Goal: Task Accomplishment & Management: Manage account settings

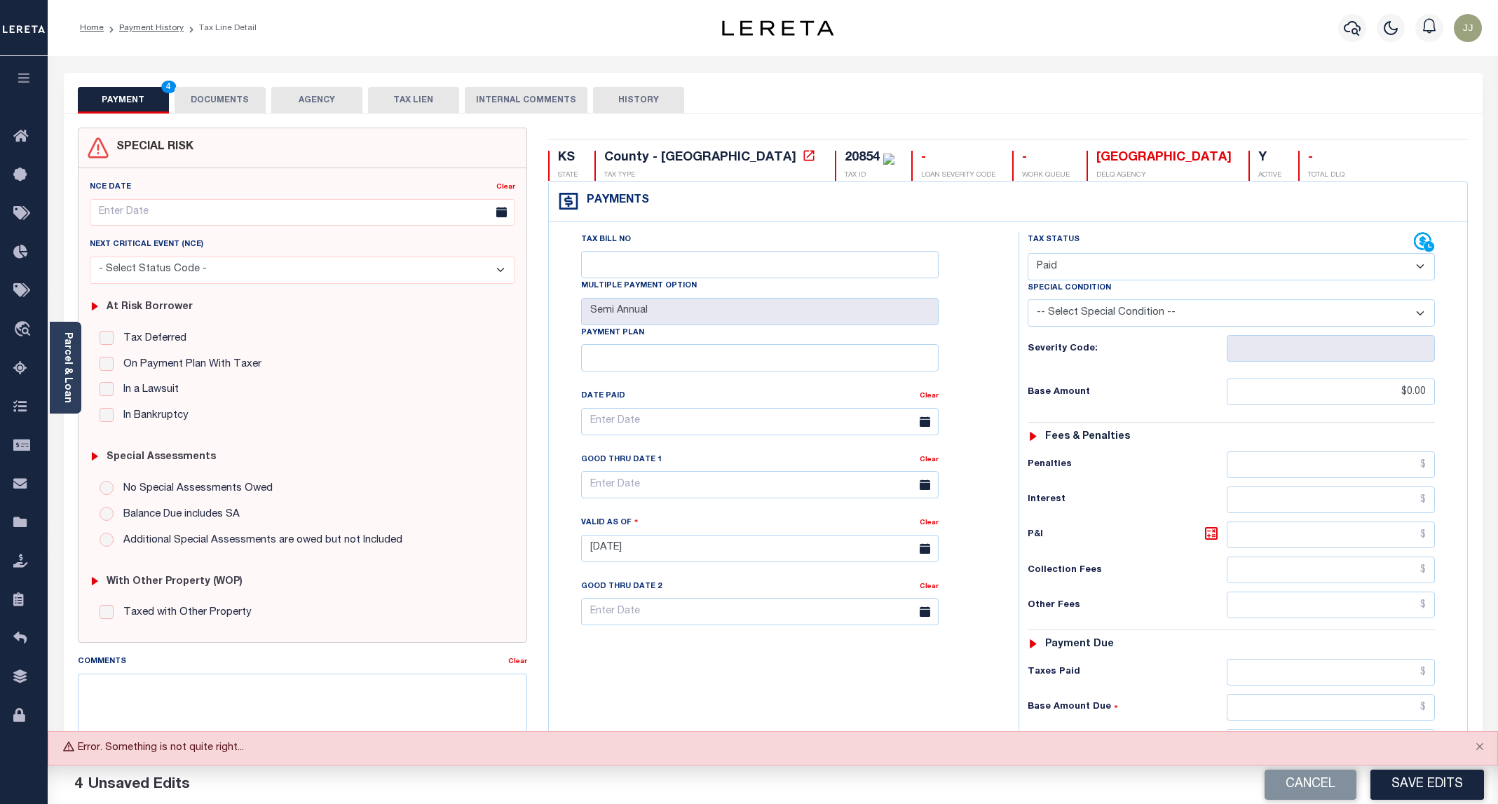
select select "PYD"
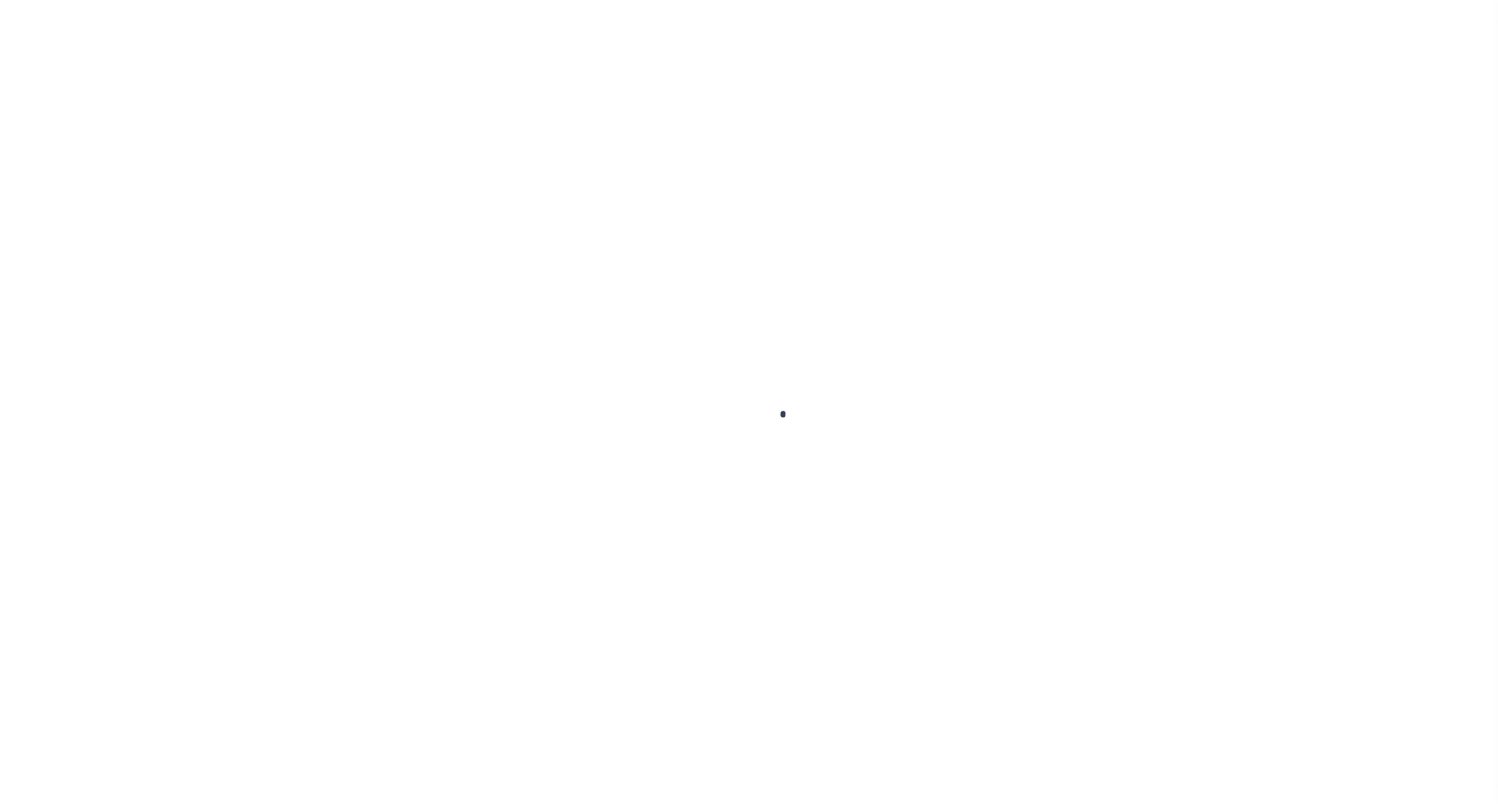
checkbox input "false"
type input "Semi Annual"
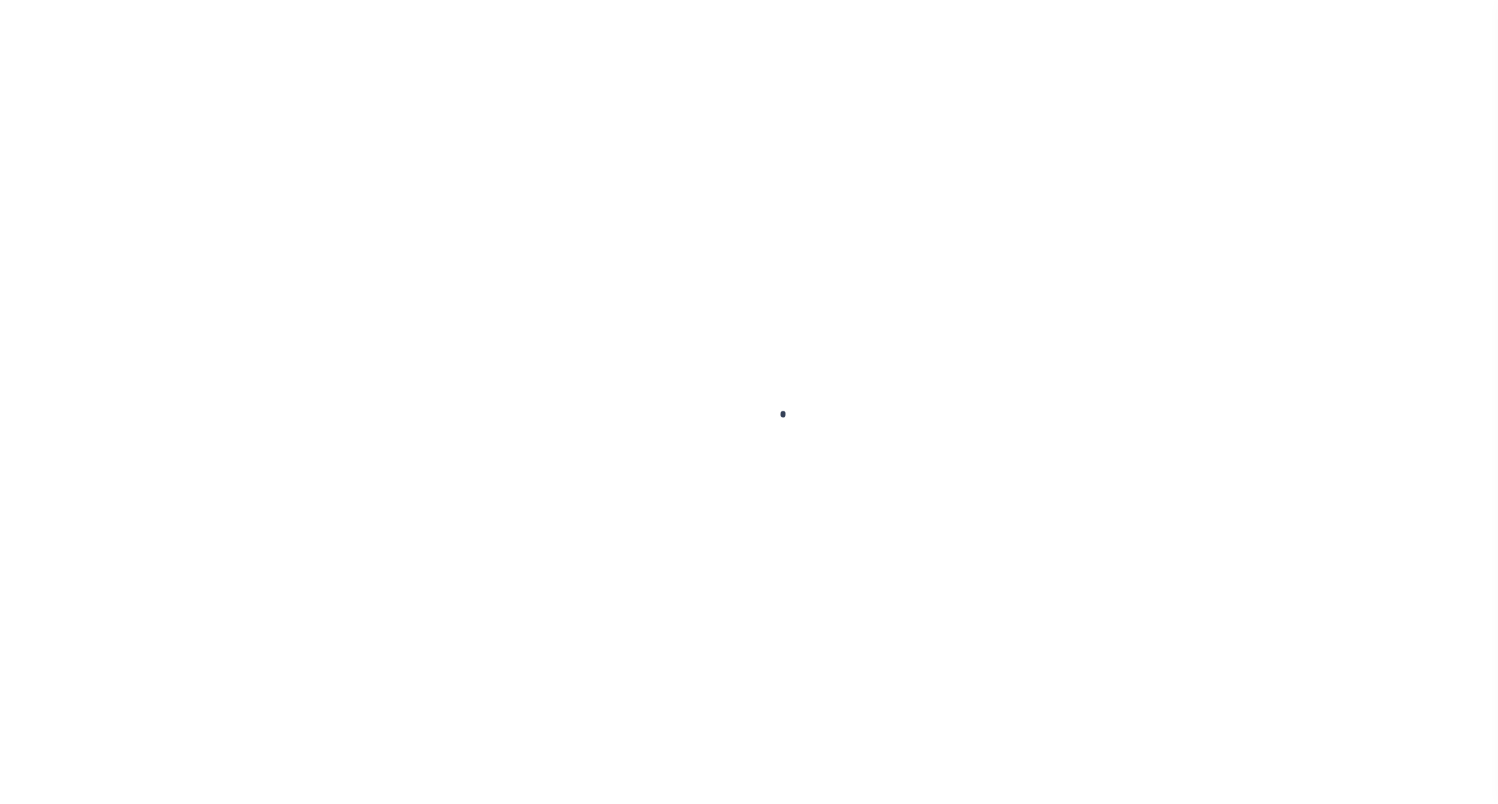
type input "[DATE]"
select select "PYD"
type input "$0"
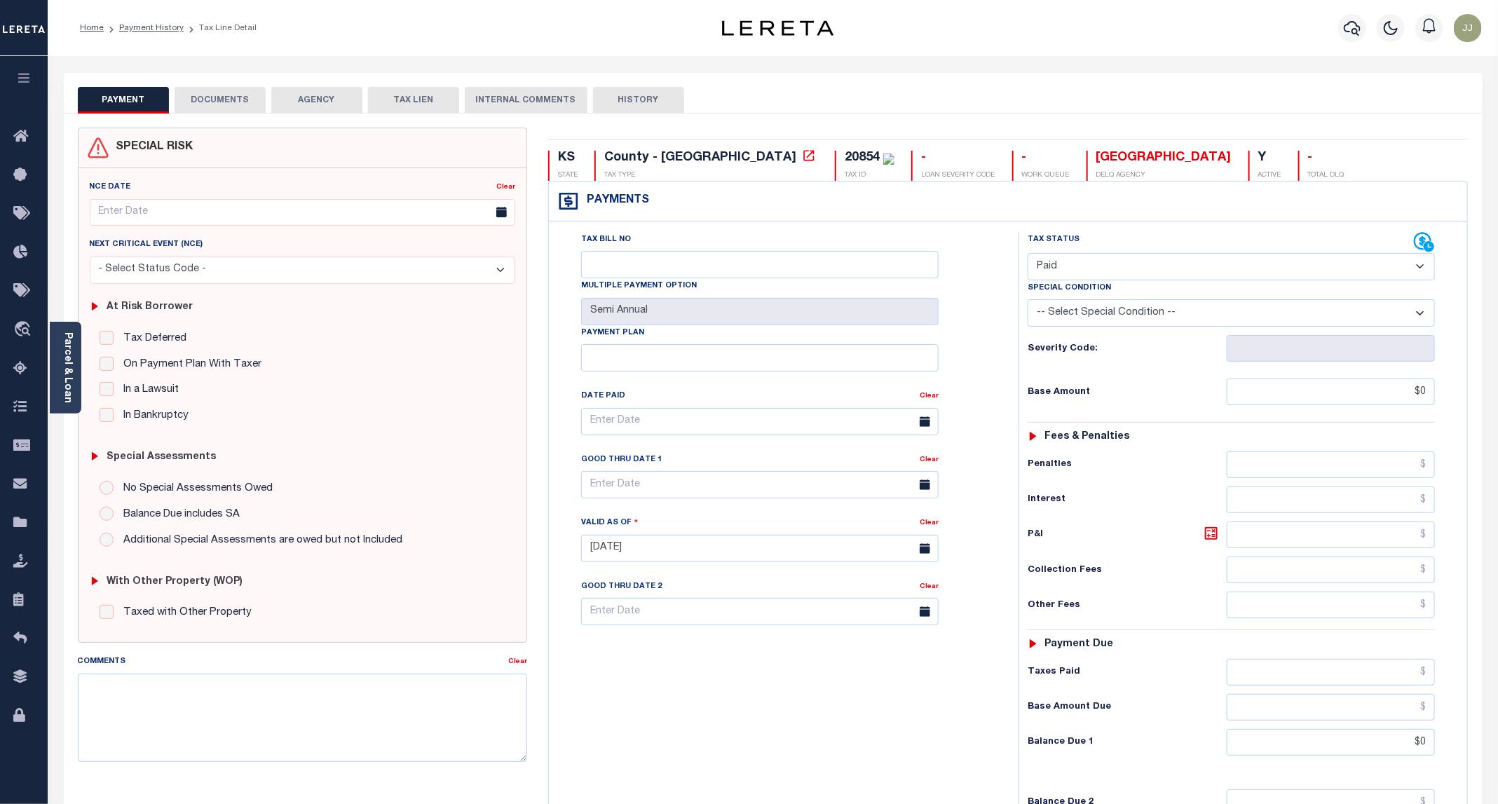
click at [1077, 261] on select "- Select Status Code - Open Due/Unpaid Paid Incomplete No Tax Due Internal Refu…" at bounding box center [1230, 266] width 407 height 27
click at [816, 742] on div "Tax Bill No Multiple Payment Option Semi Annual Payment Plan Clear" at bounding box center [780, 541] width 456 height 619
click at [152, 32] on link "Payment History" at bounding box center [151, 28] width 64 height 8
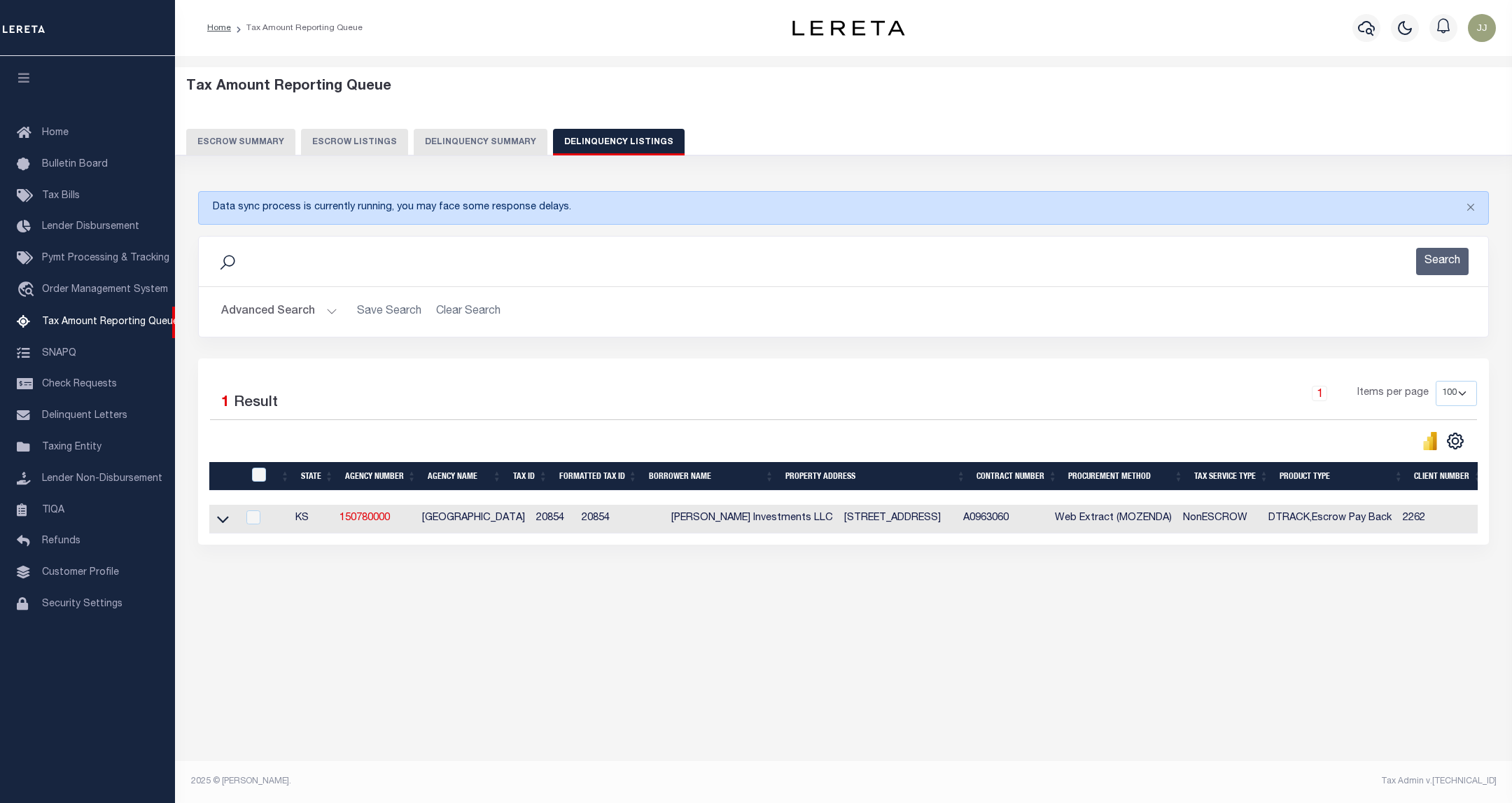
select select "100"
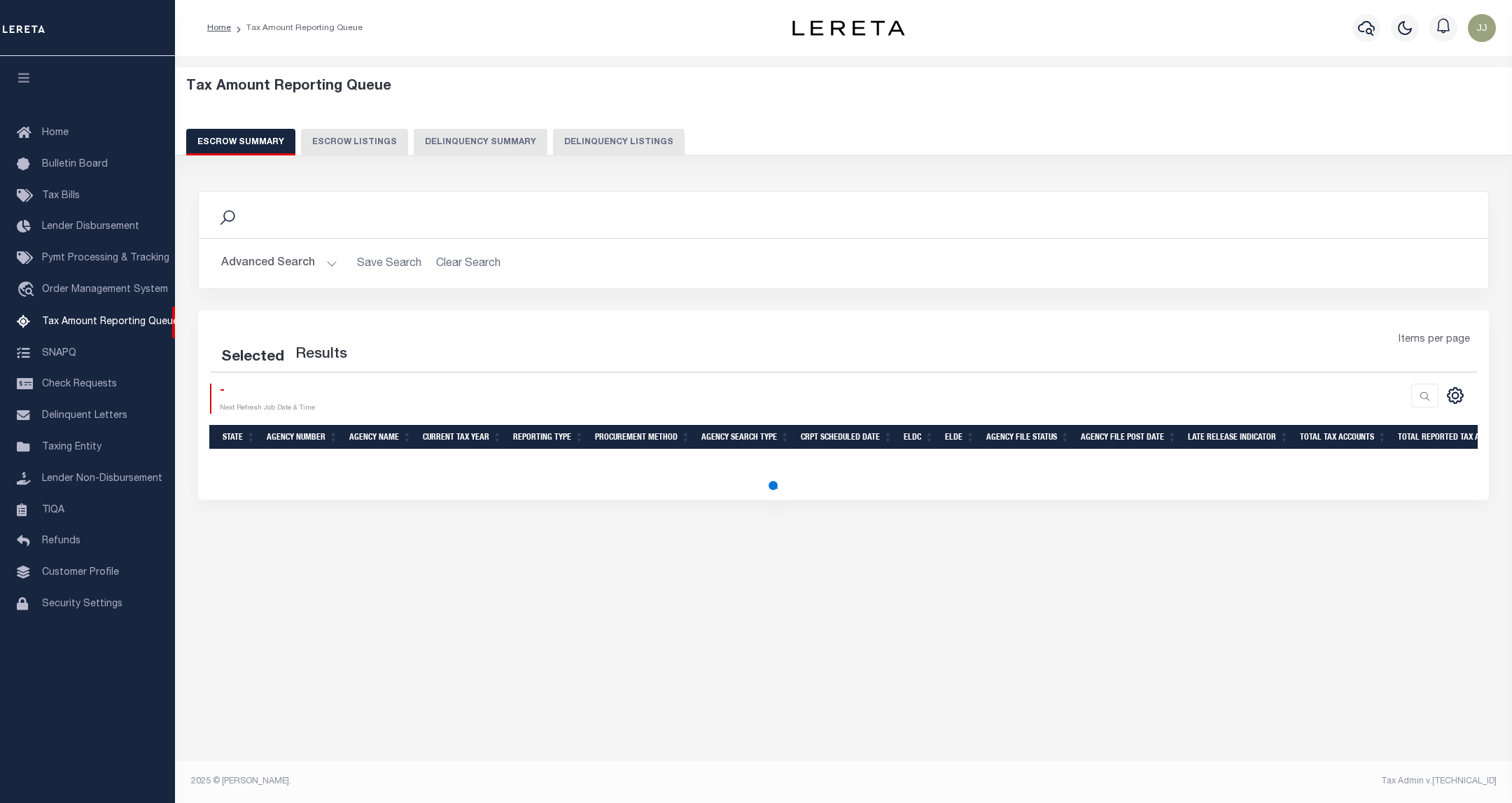
select select "100"
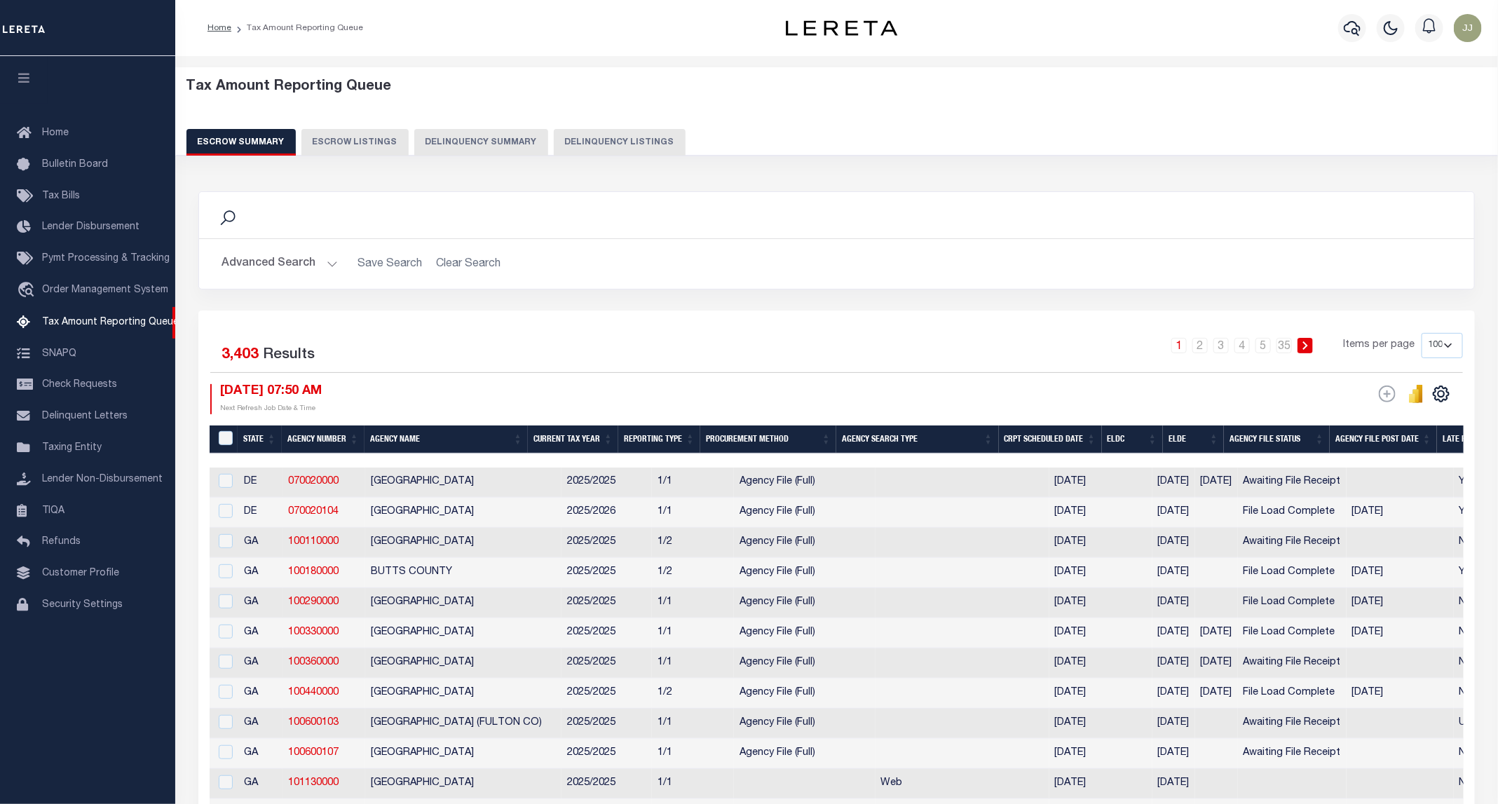
click at [591, 145] on button "Delinquency Listings" at bounding box center [620, 142] width 132 height 27
select select "100"
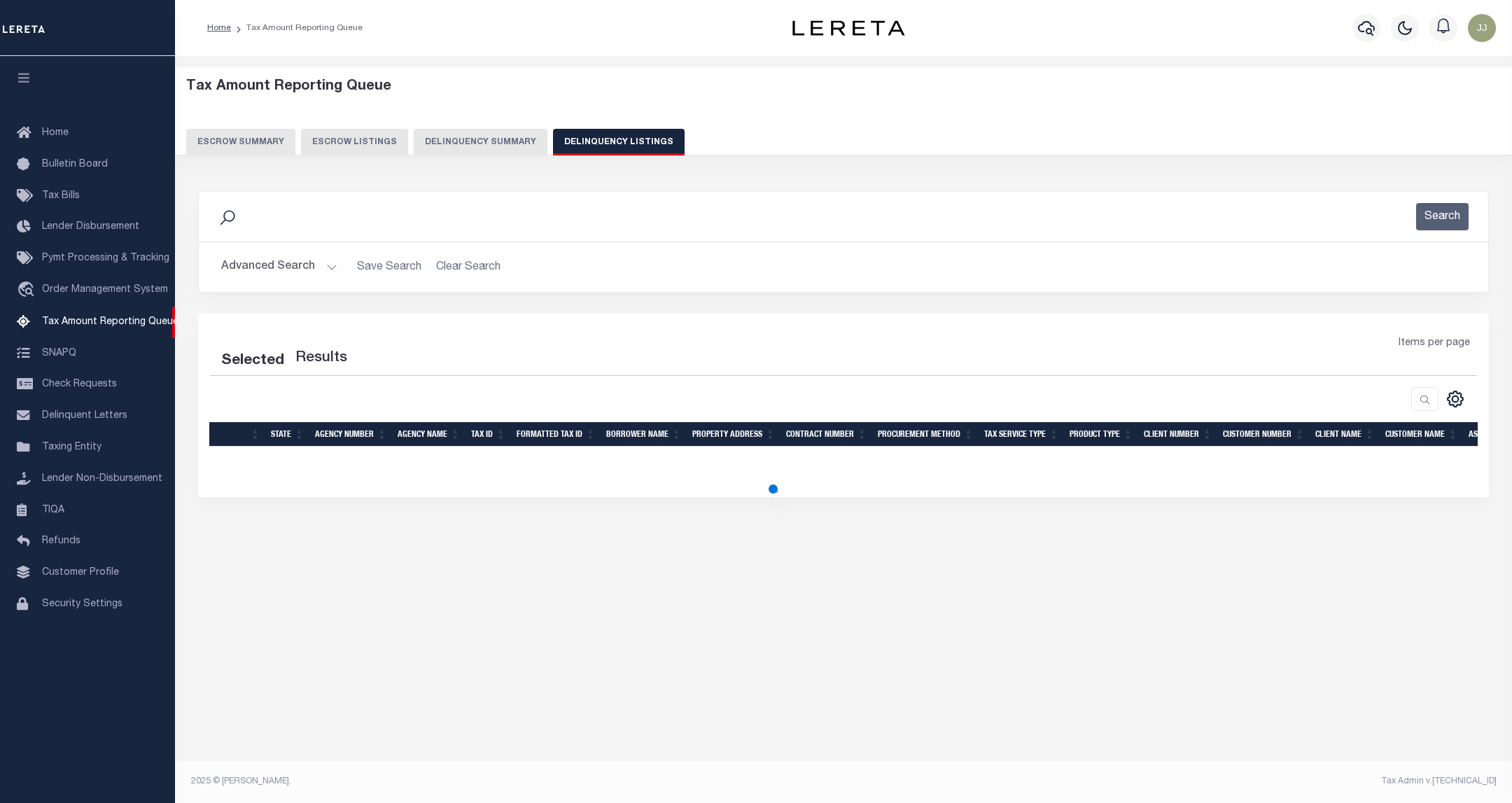
select select "100"
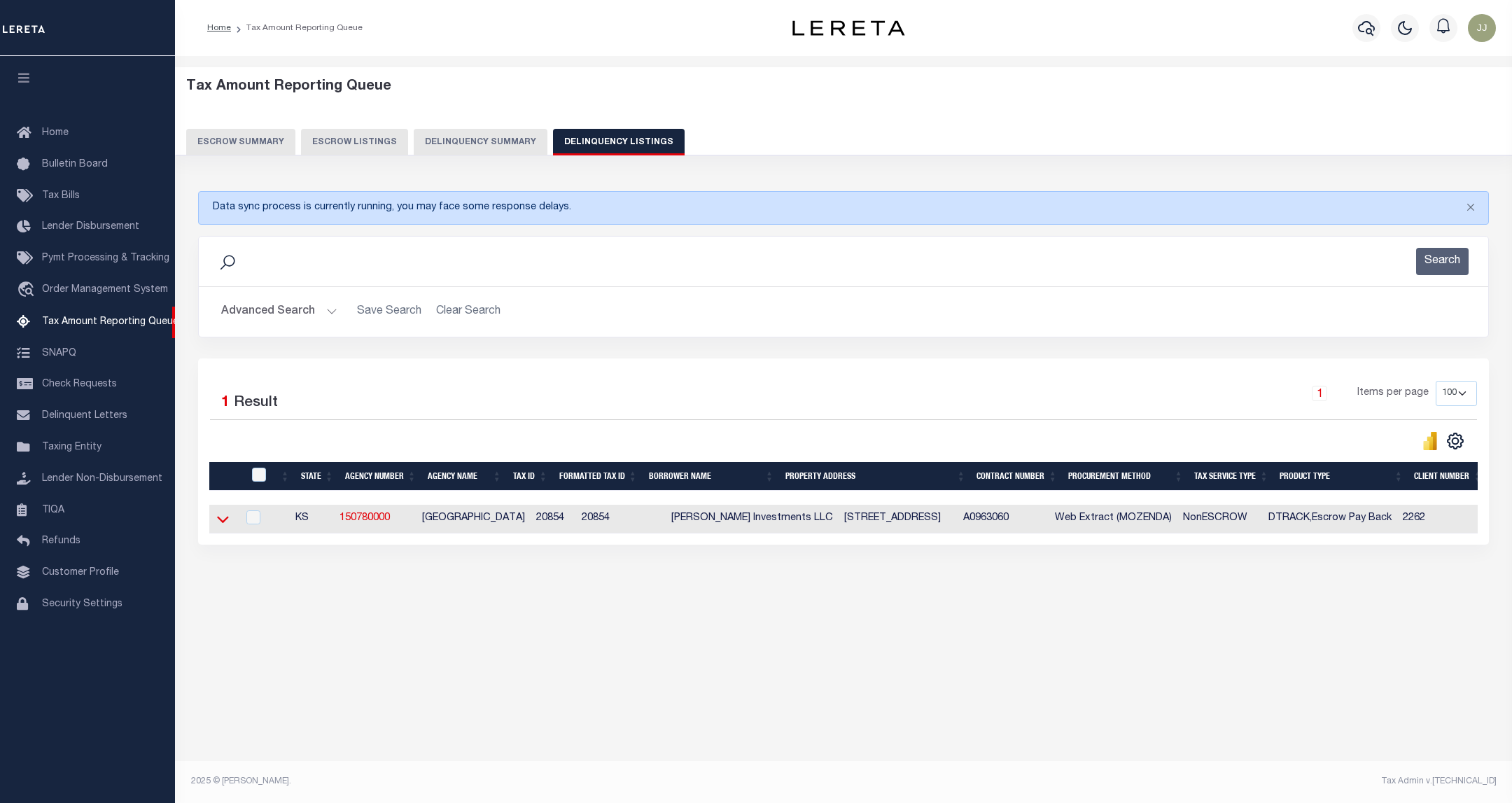
click at [221, 526] on icon at bounding box center [223, 518] width 12 height 15
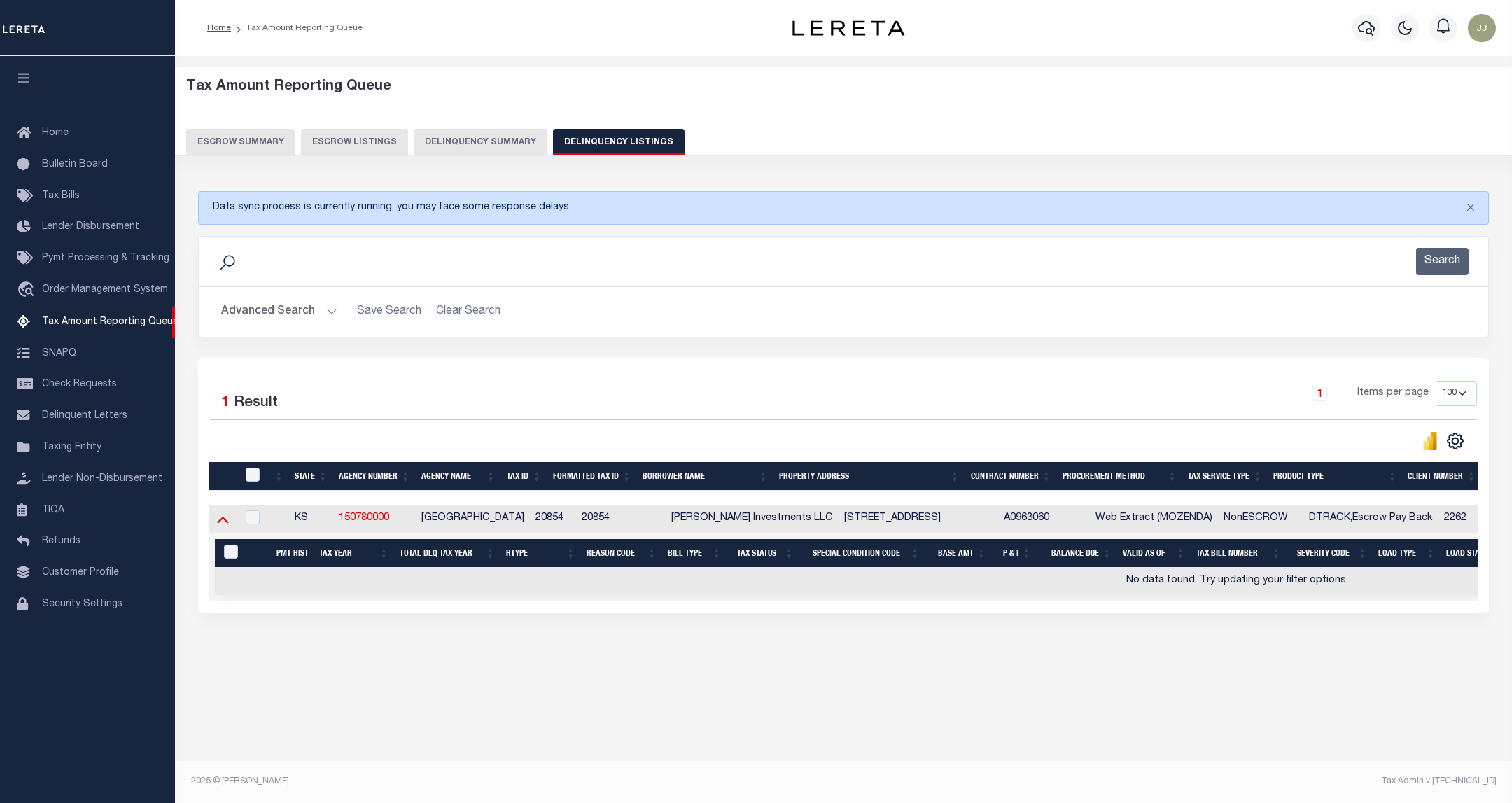
click at [227, 525] on icon at bounding box center [223, 518] width 12 height 15
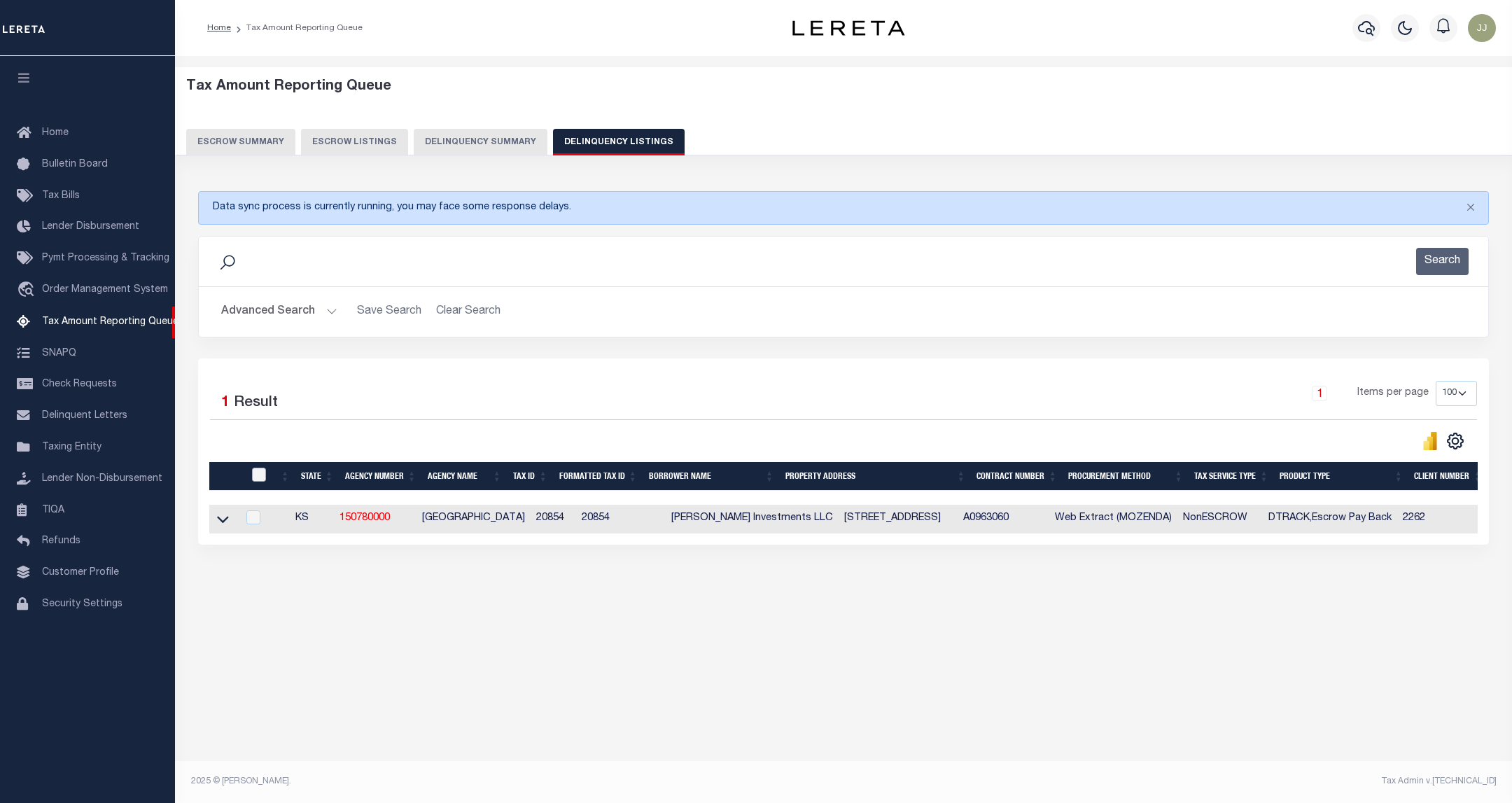
click at [254, 479] on input "checkbox" at bounding box center [259, 474] width 14 height 14
checkbox input "true"
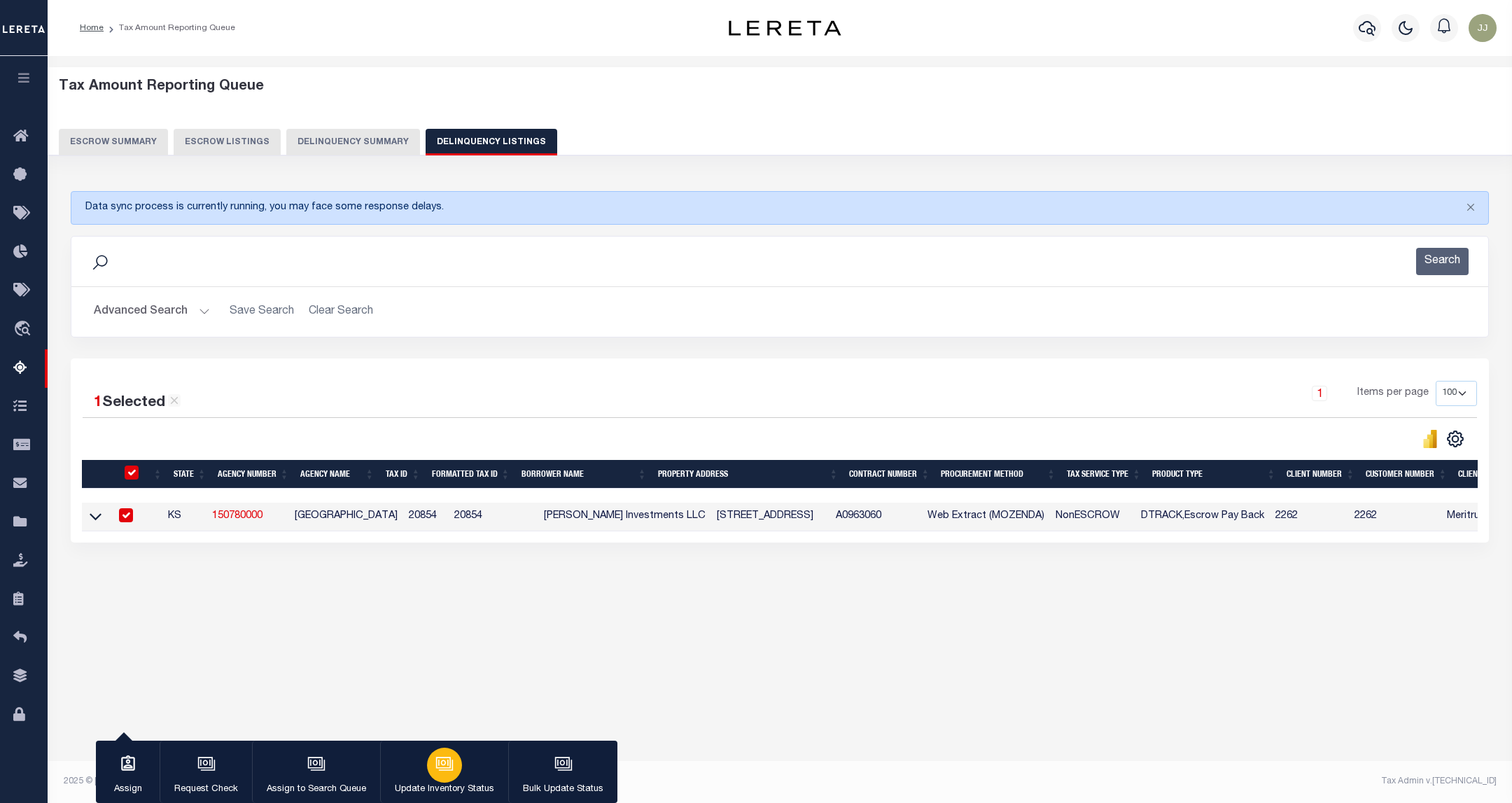
click at [431, 750] on div "button" at bounding box center [443, 764] width 35 height 35
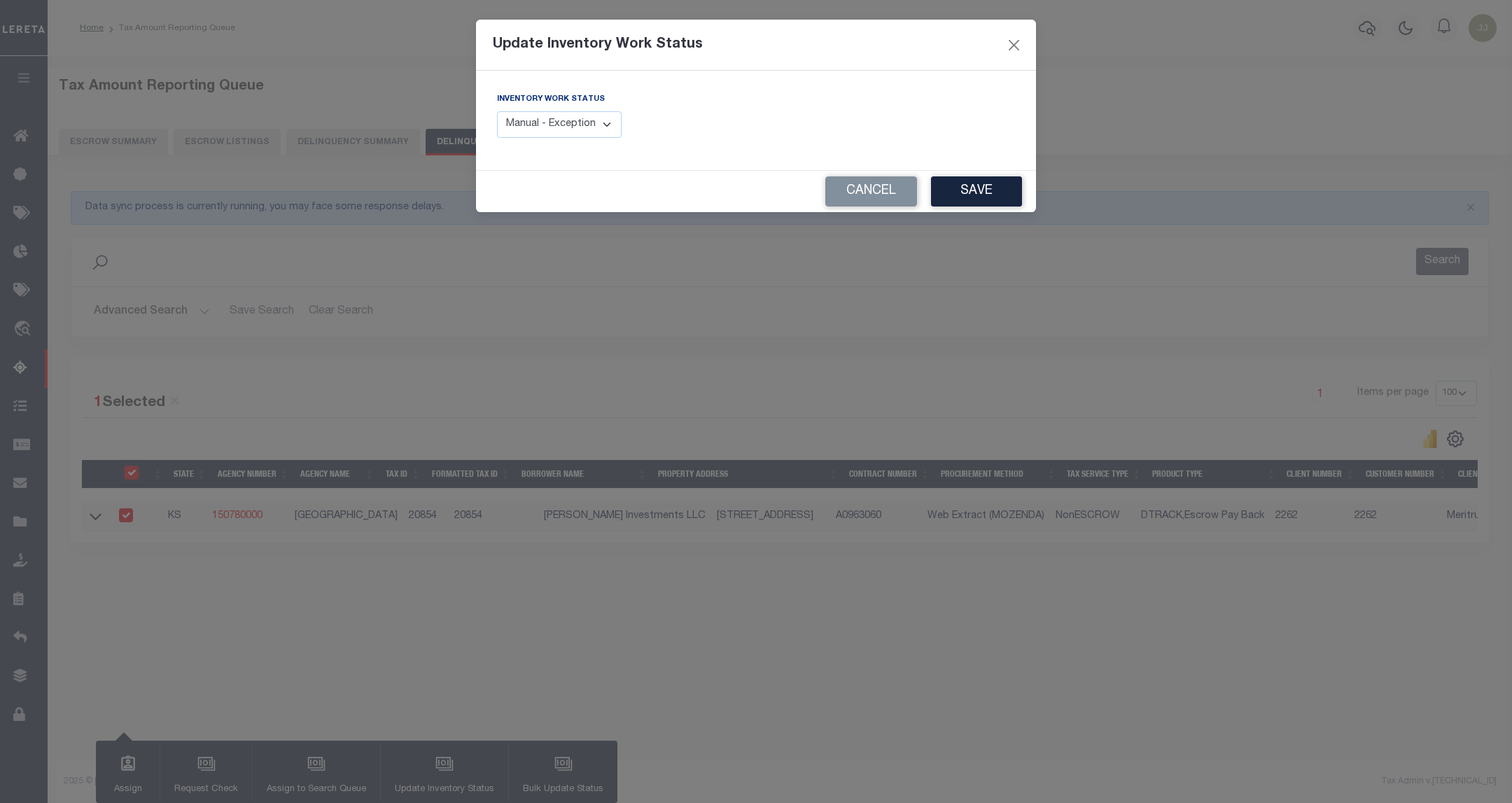
click at [572, 130] on select "Manual - Exception Pended - Awaiting Search Late Add Exception Completed" at bounding box center [559, 124] width 125 height 27
select select "4"
click at [497, 112] on select "Manual - Exception Pended - Awaiting Search Late Add Exception Completed" at bounding box center [559, 124] width 125 height 27
click at [998, 184] on button "Save" at bounding box center [976, 192] width 91 height 30
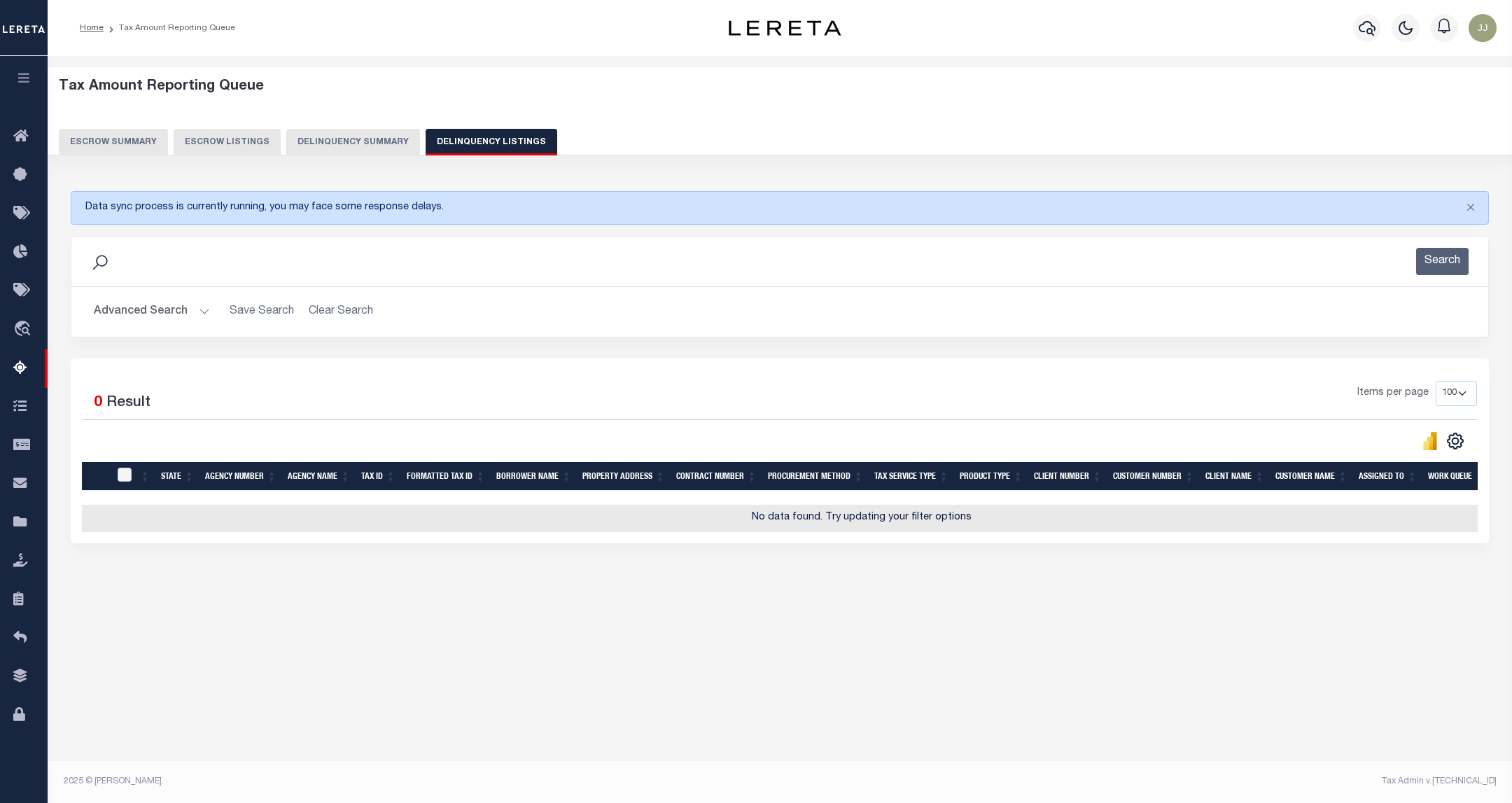
click at [173, 322] on button "Advanced Search" at bounding box center [152, 312] width 116 height 27
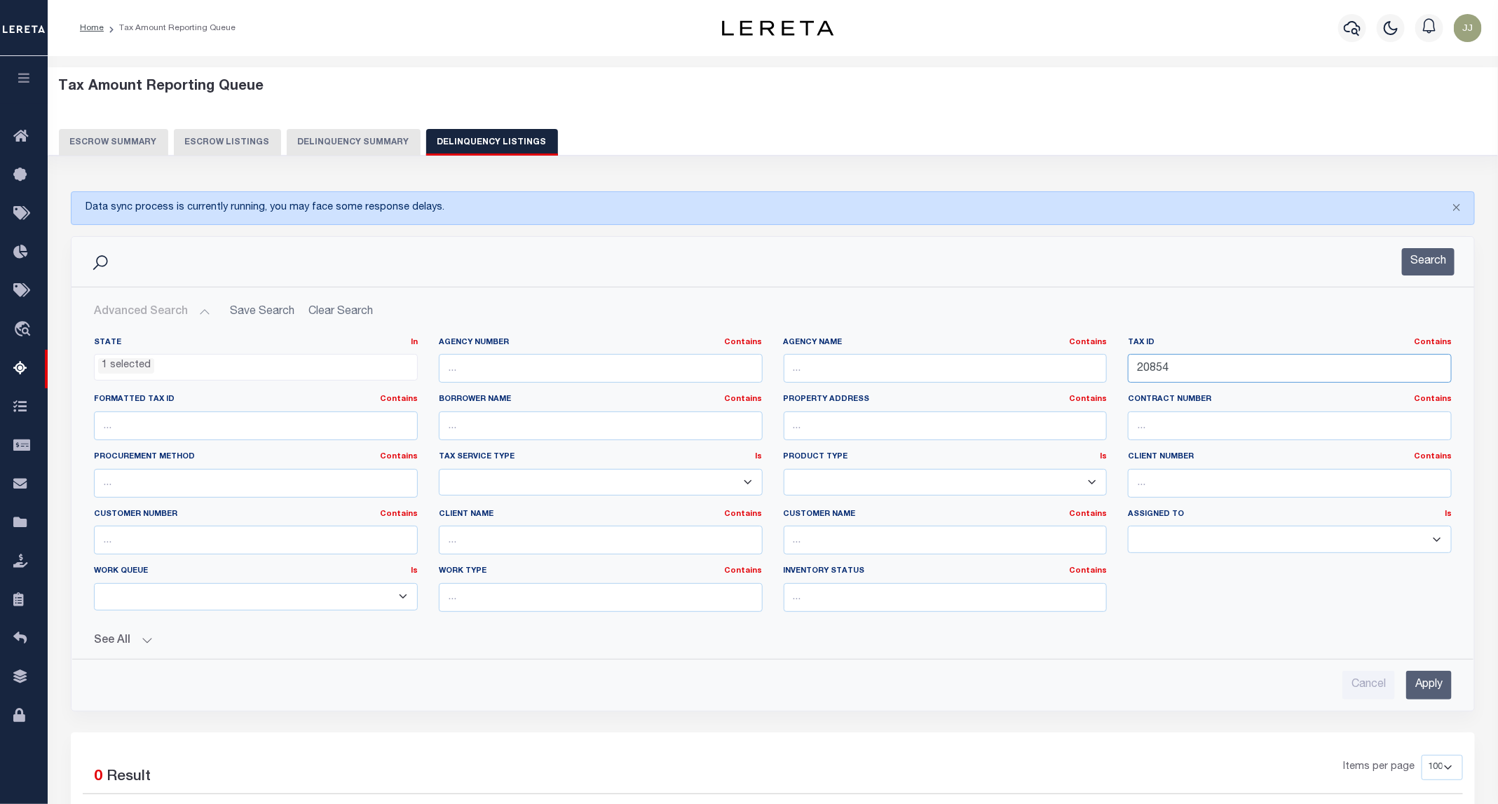
drag, startPoint x: 1195, startPoint y: 379, endPoint x: 1051, endPoint y: 377, distance: 143.7
click at [1051, 377] on div "State In In AK AL AR AZ CA CO CT DC DE FL GA GU HI IA ID IL IN KS [GEOGRAPHIC_D…" at bounding box center [772, 480] width 1378 height 286
paste input "7"
type input "20857"
click at [1422, 253] on button "Search" at bounding box center [1428, 261] width 53 height 27
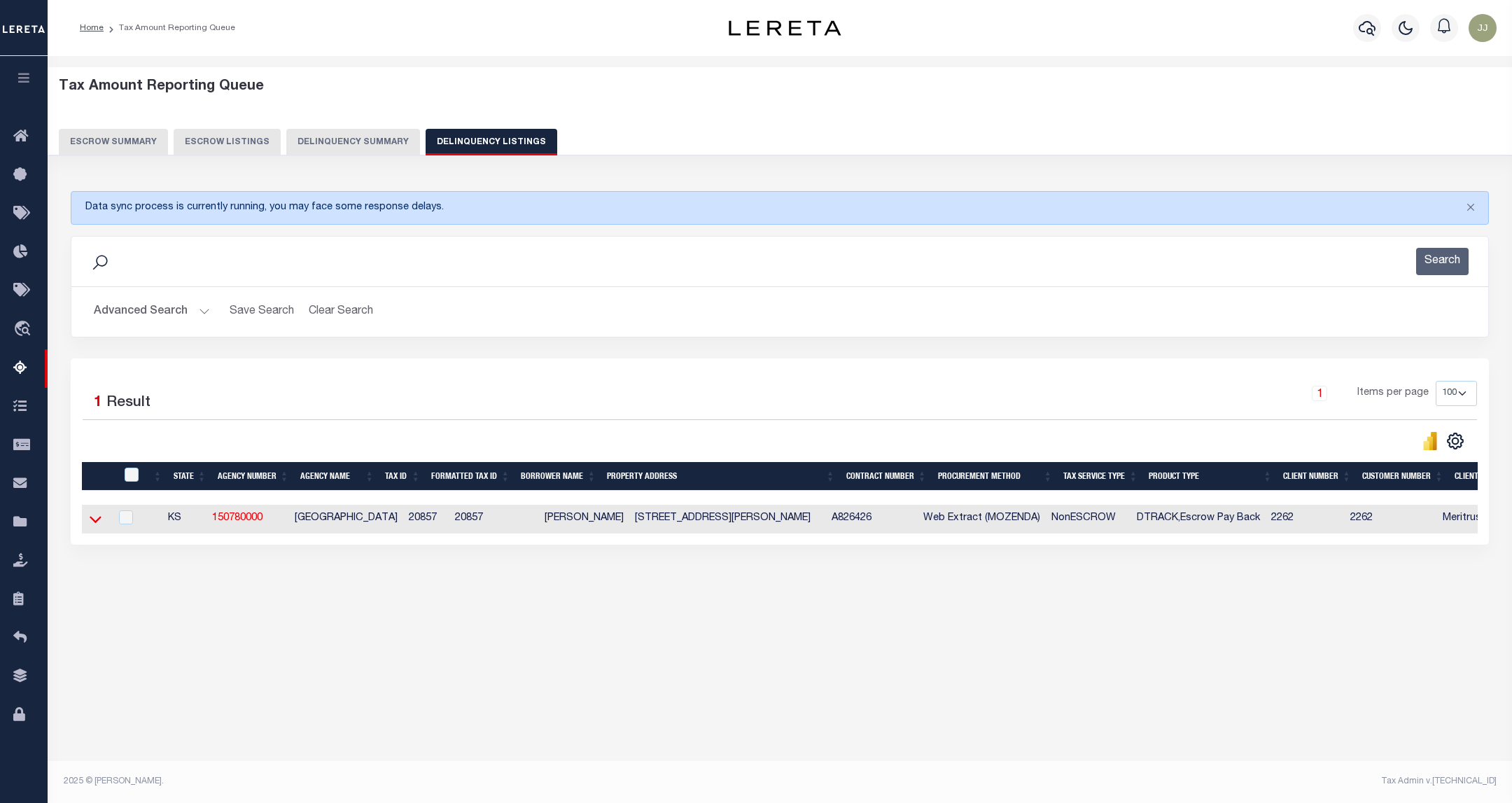
click at [95, 521] on icon at bounding box center [96, 518] width 12 height 15
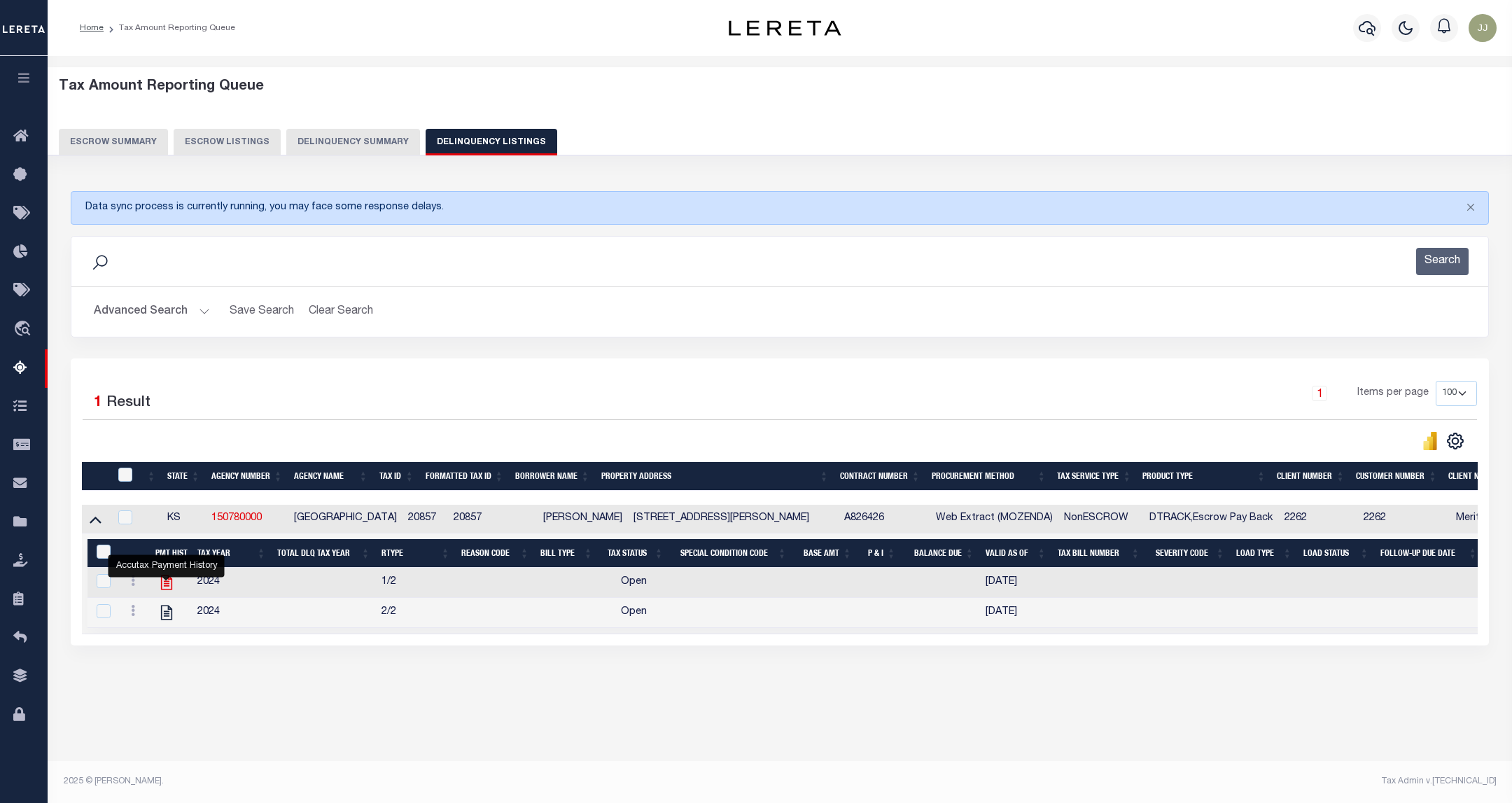
click at [165, 582] on icon "" at bounding box center [166, 582] width 11 height 15
checkbox input "true"
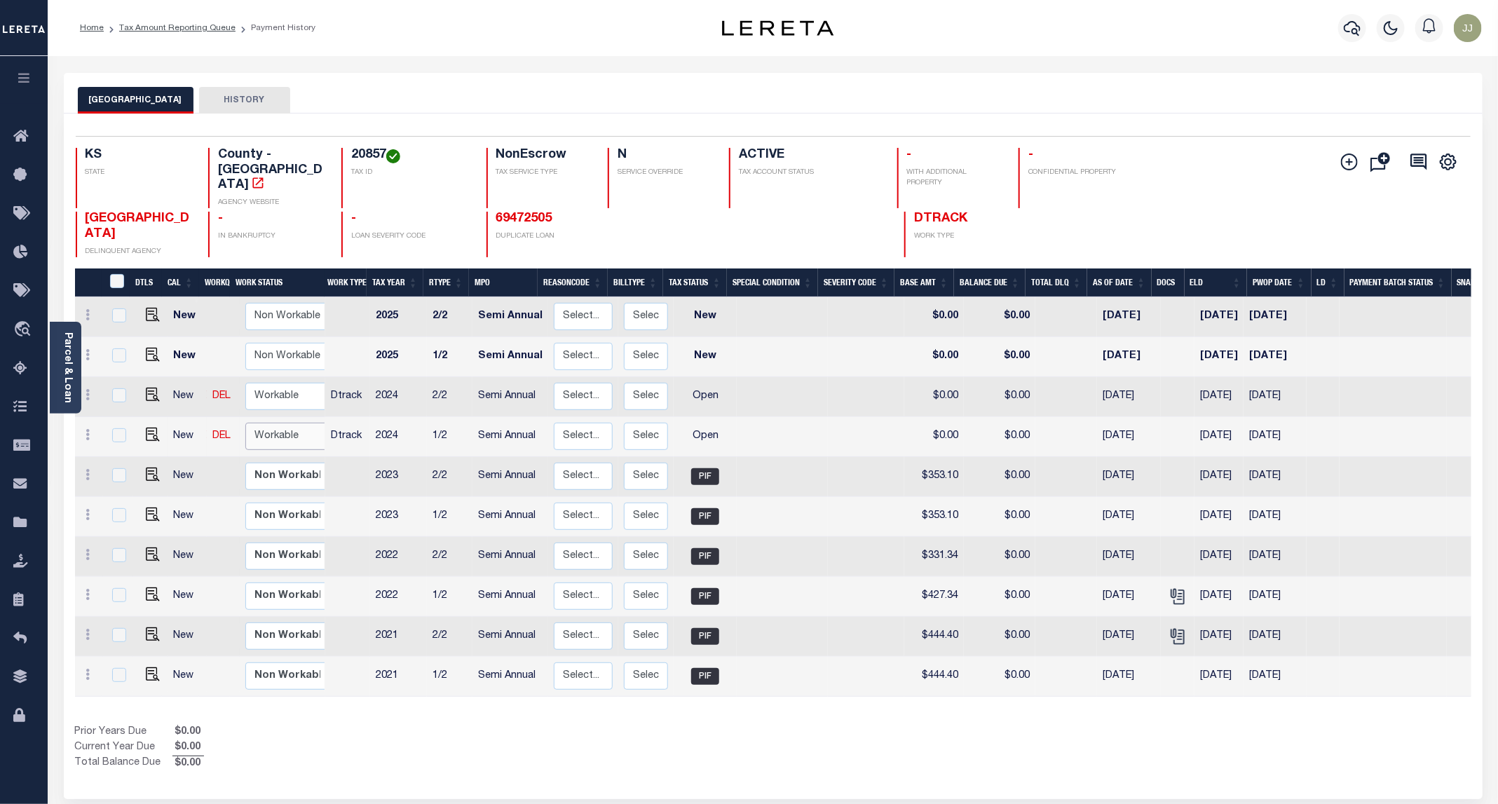
click at [259, 423] on select "Non Workable Workable" at bounding box center [287, 436] width 84 height 27
checkbox input "true"
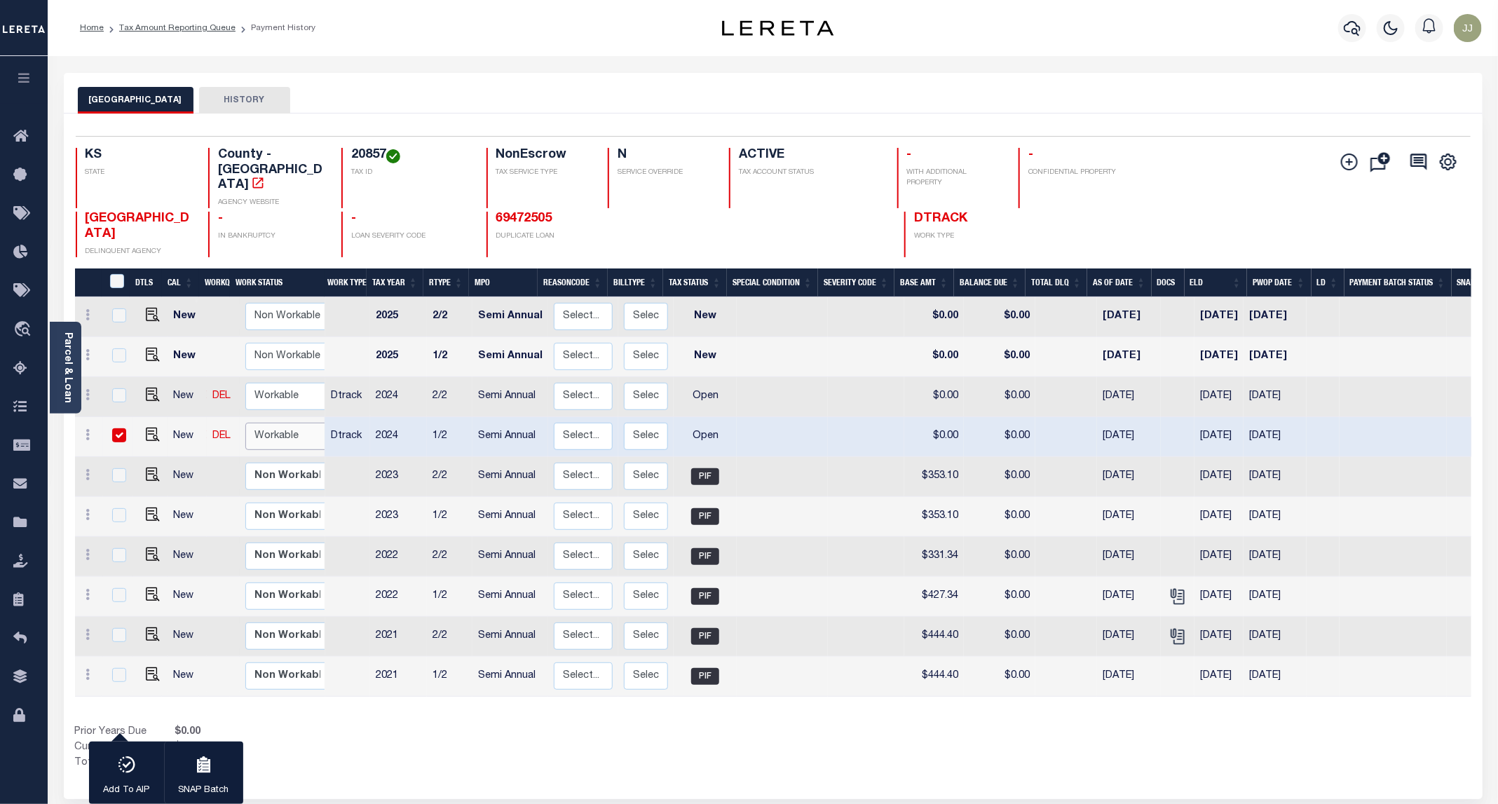
select select "true"
click at [245, 423] on select "Non Workable Workable" at bounding box center [287, 436] width 84 height 27
checkbox input "false"
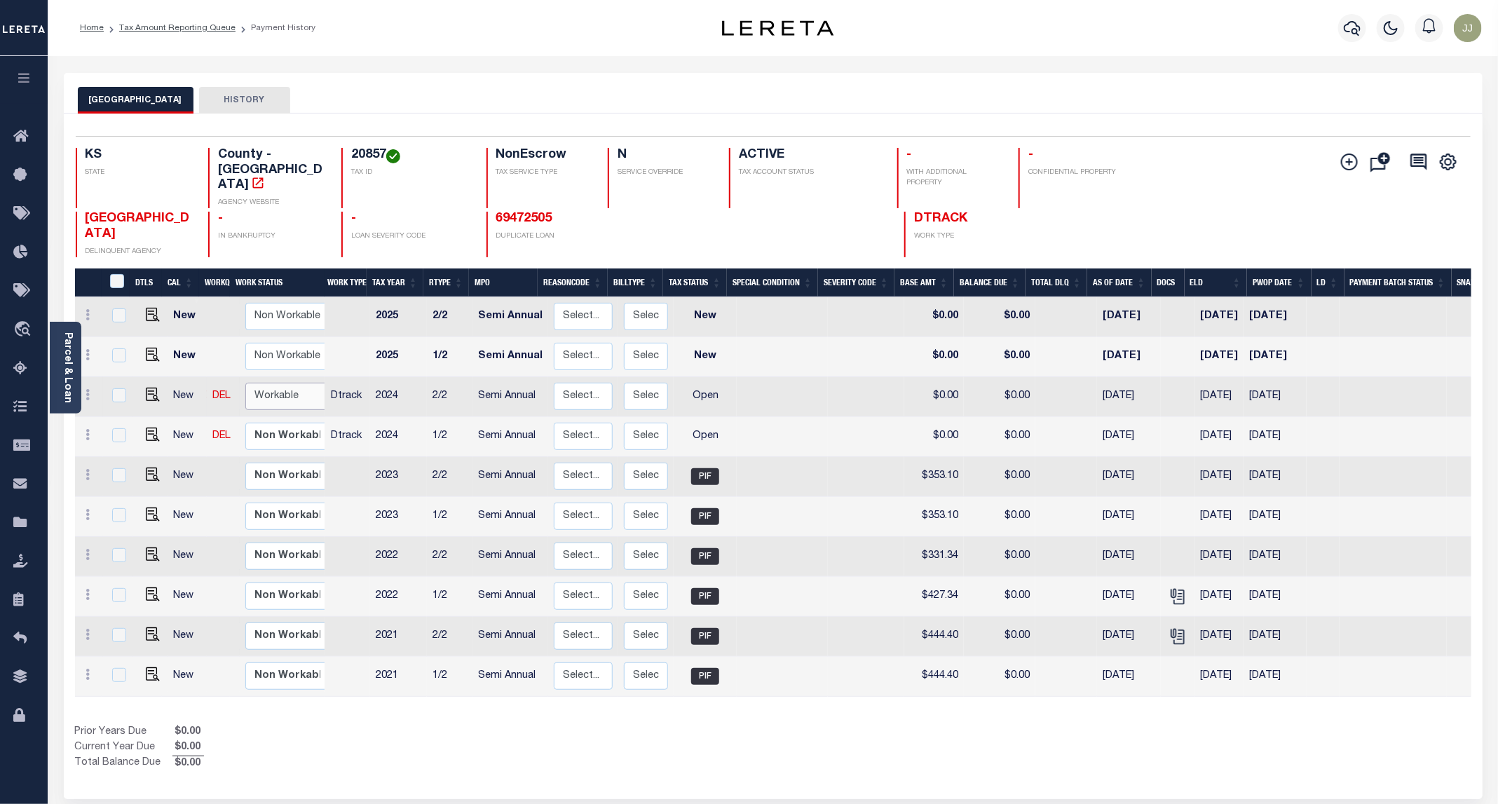
click at [273, 383] on select "Non Workable Workable" at bounding box center [287, 396] width 84 height 27
checkbox input "true"
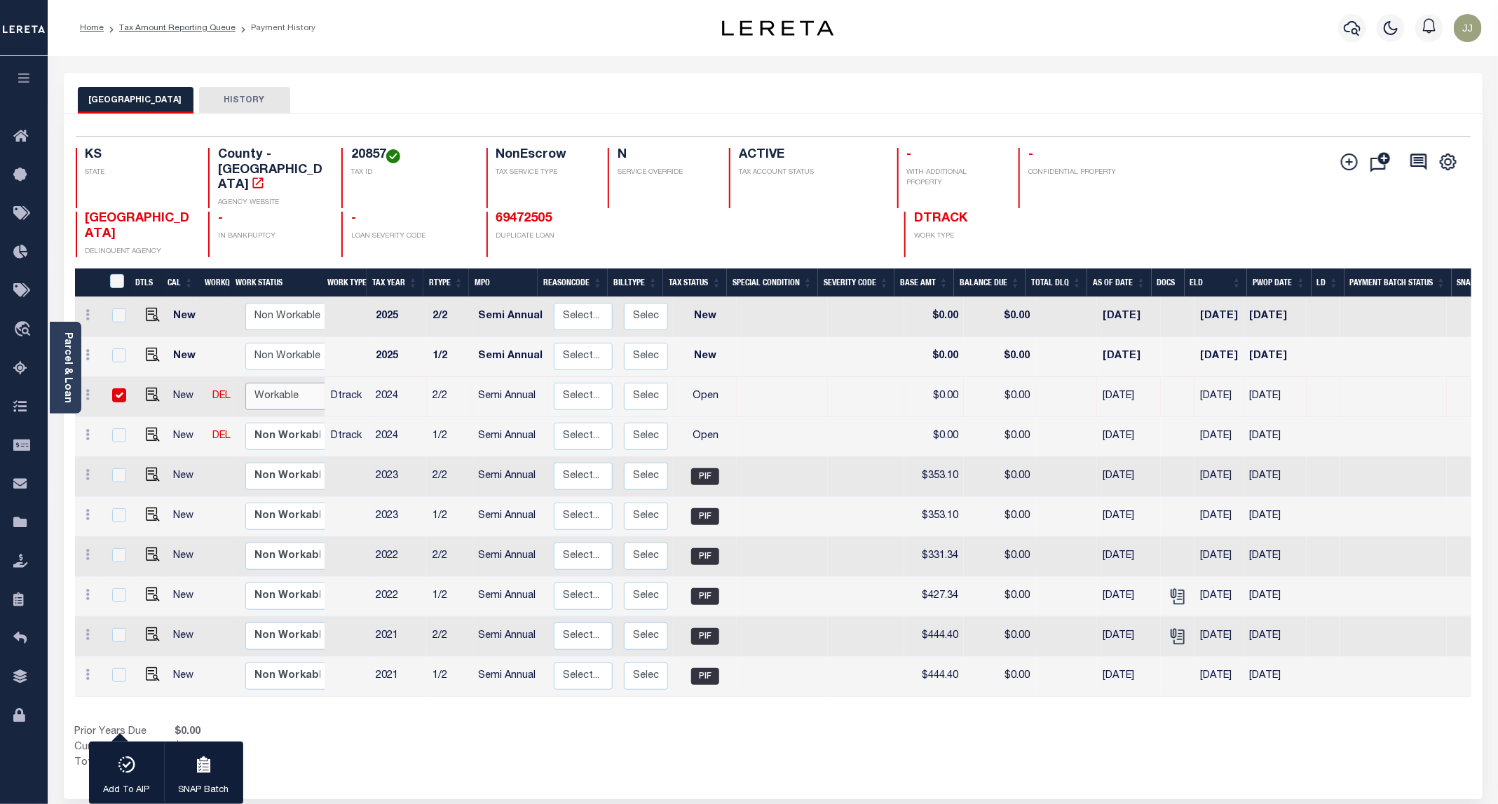
select select "true"
click at [245, 383] on select "Non Workable Workable" at bounding box center [287, 396] width 84 height 27
checkbox input "false"
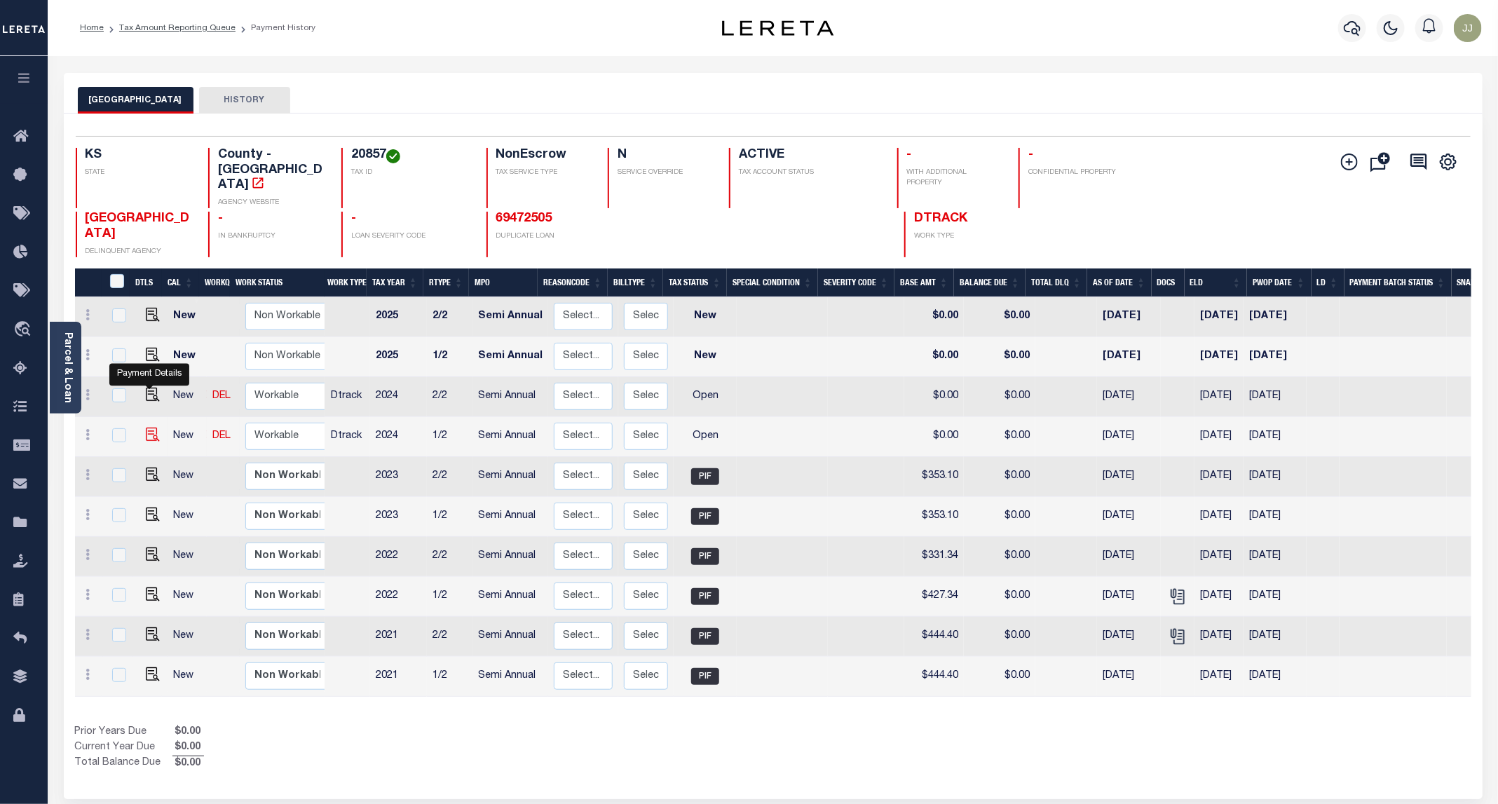
click at [146, 427] on img "" at bounding box center [153, 434] width 14 height 14
checkbox input "true"
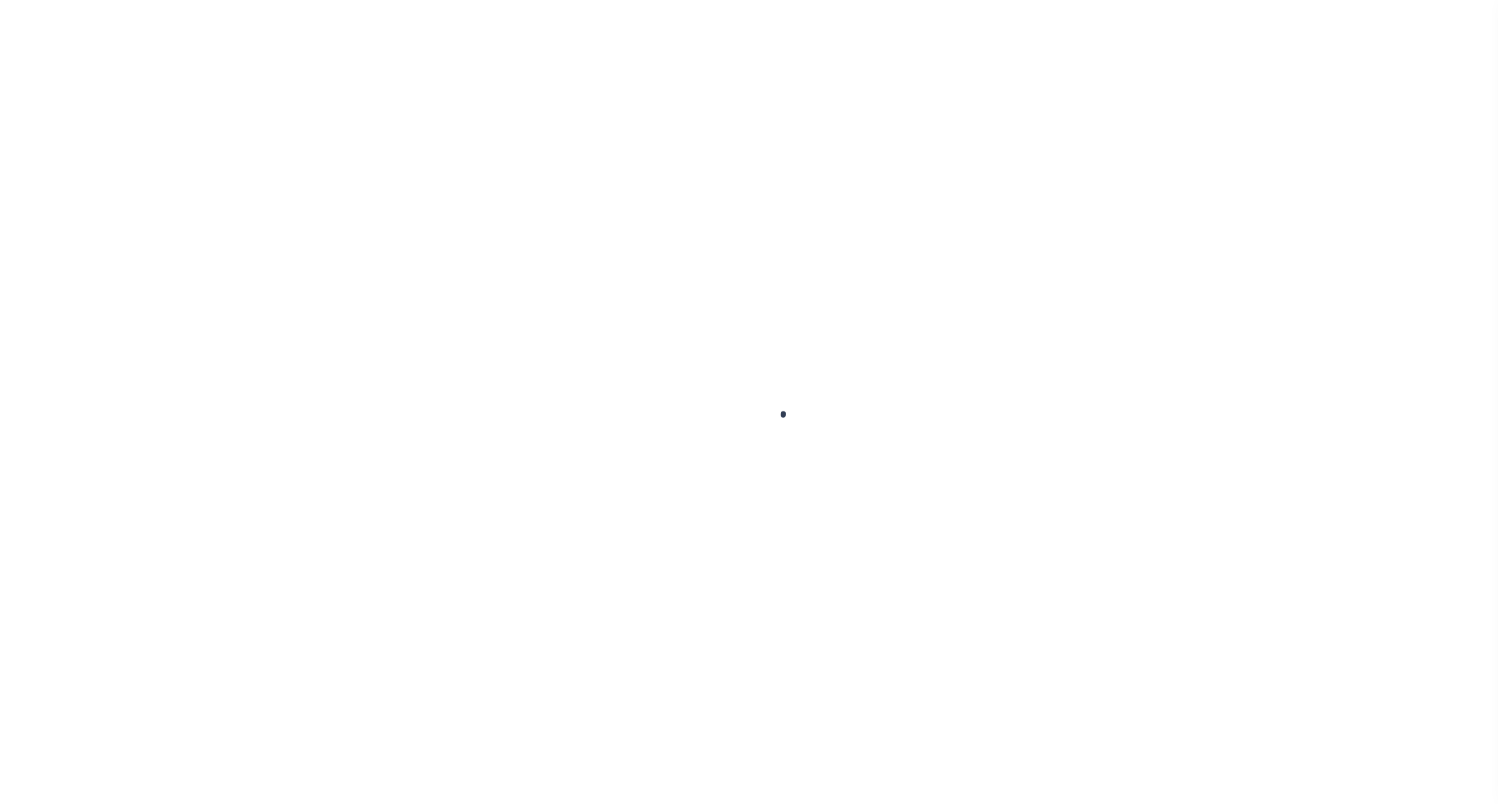
select select "OP2"
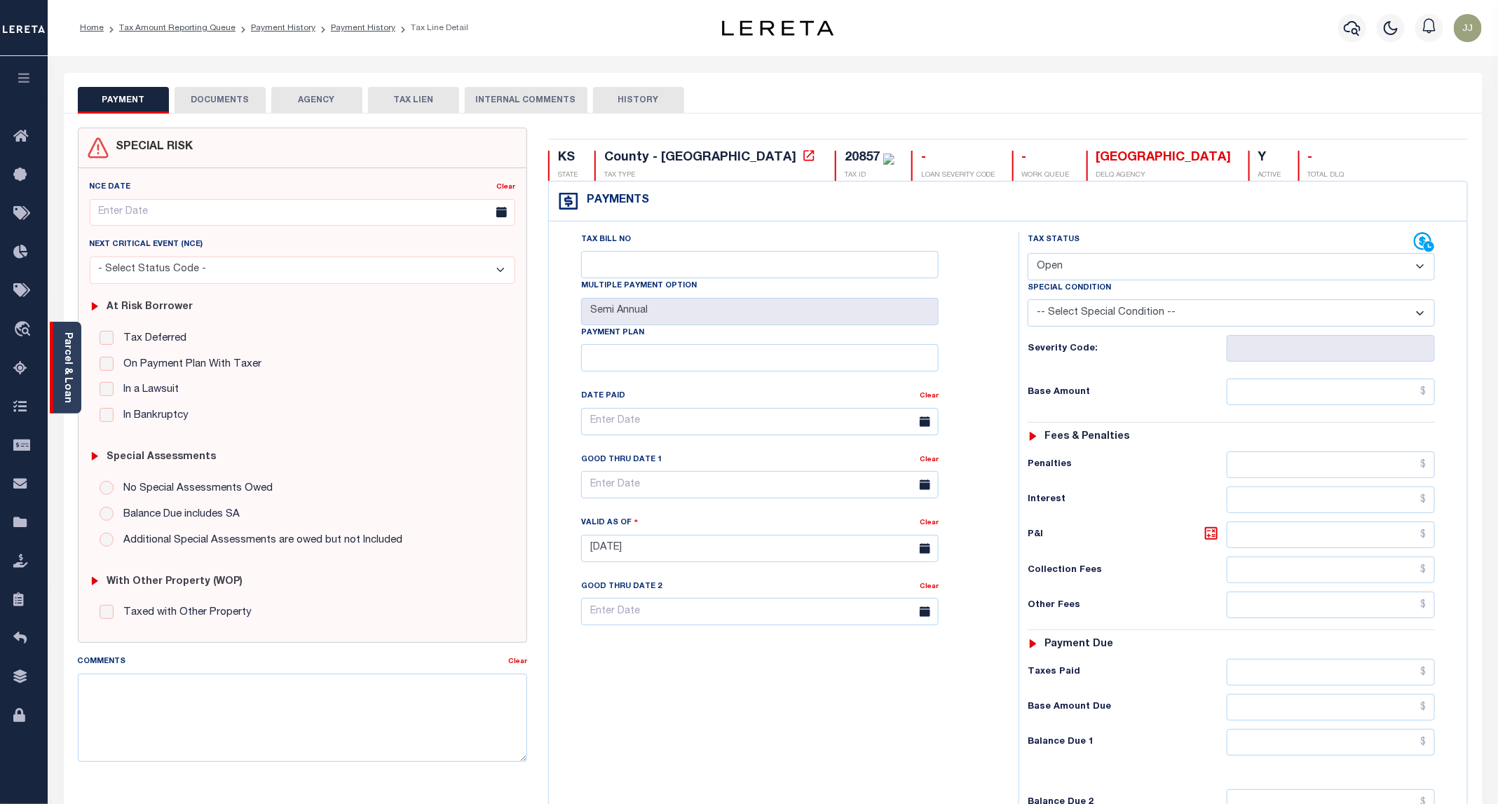
click at [78, 378] on div "Parcel & Loan" at bounding box center [66, 368] width 32 height 92
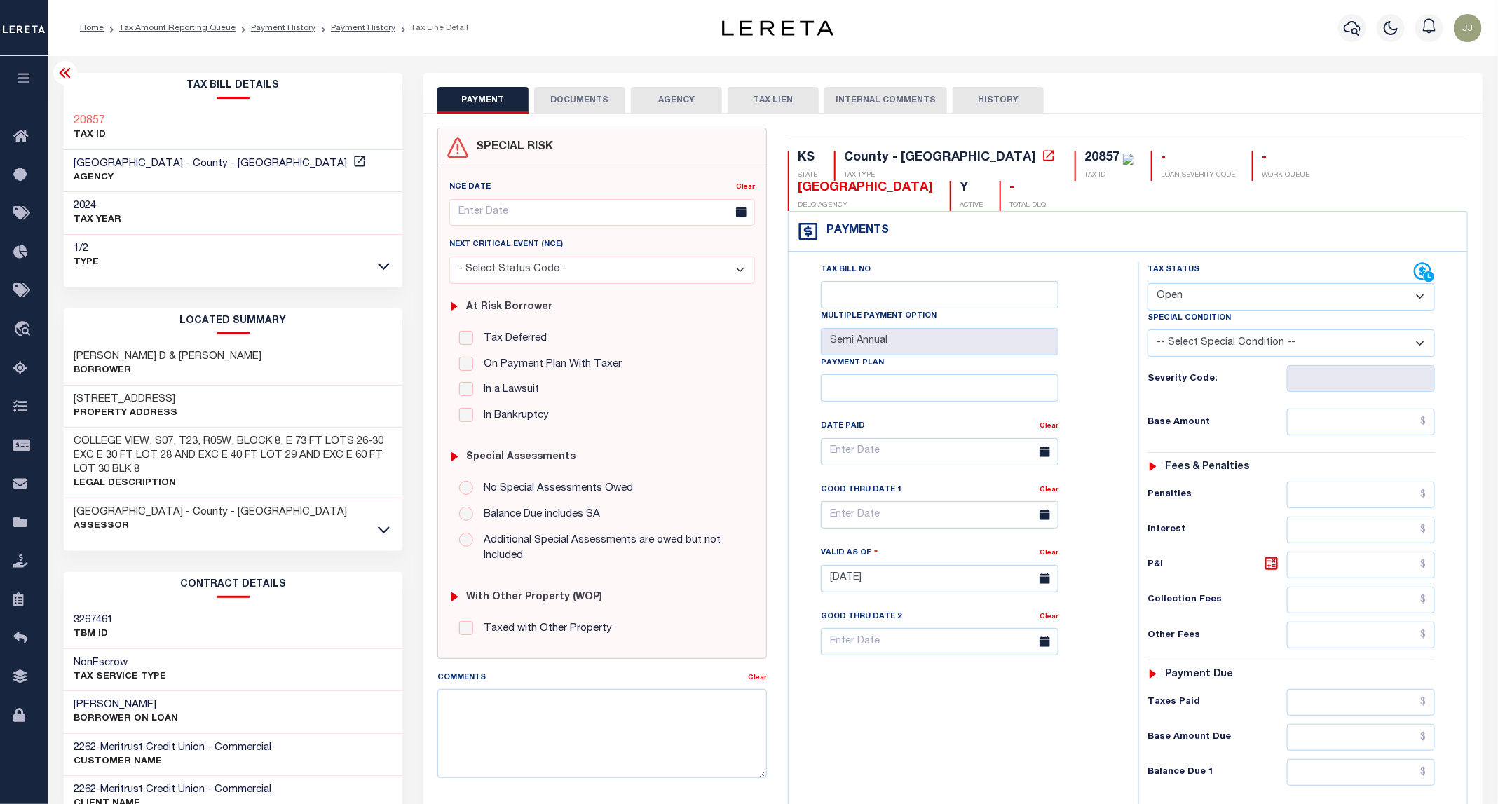
click at [120, 398] on h3 "[STREET_ADDRESS]" at bounding box center [126, 399] width 104 height 14
copy h3 "16TH"
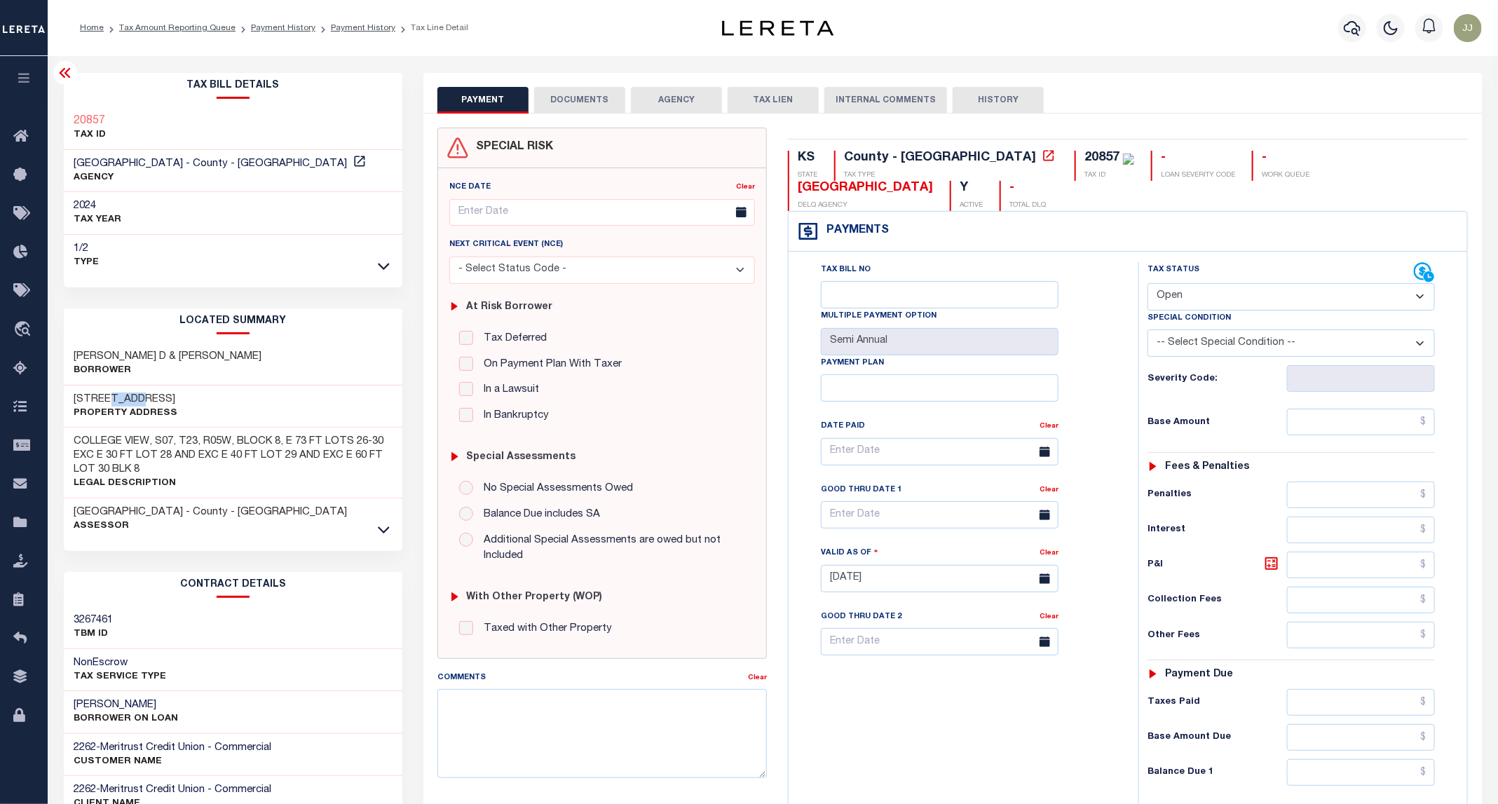
click at [583, 109] on button "DOCUMENTS" at bounding box center [579, 100] width 91 height 27
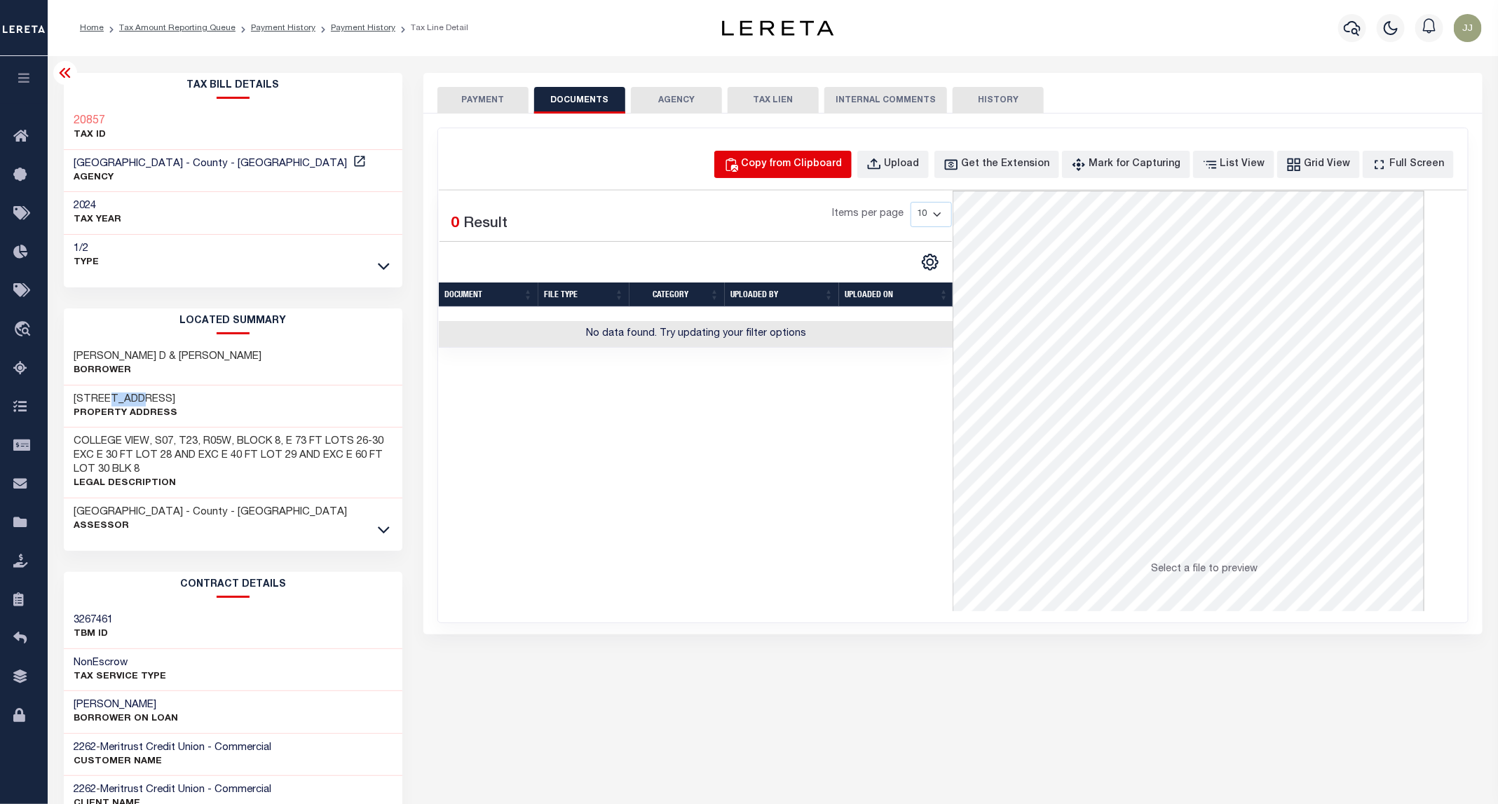
click at [781, 154] on button "Copy from Clipboard" at bounding box center [782, 164] width 137 height 27
select select "POP"
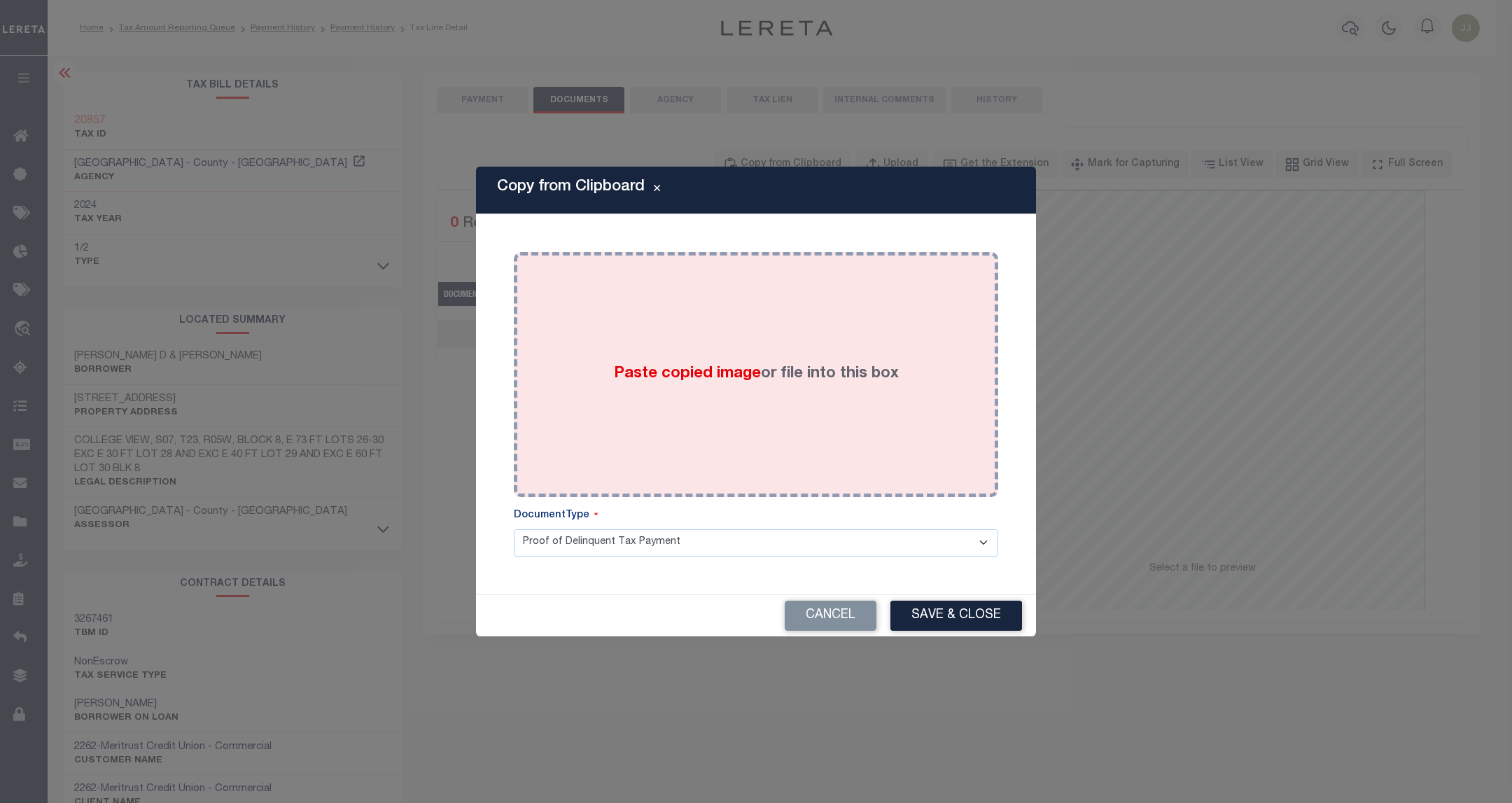
click at [767, 327] on div "Paste copied image or file into this box" at bounding box center [756, 375] width 463 height 224
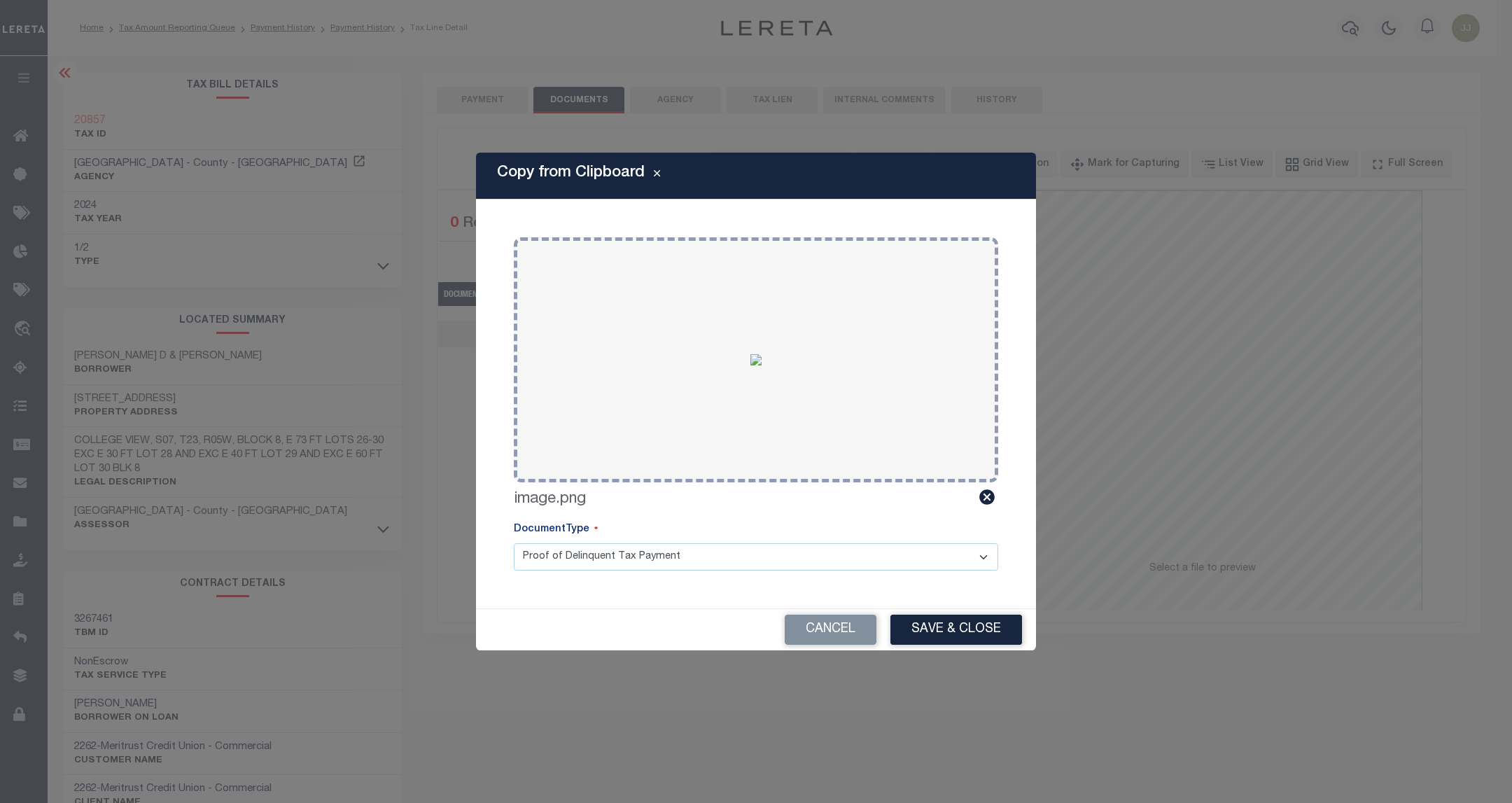
click at [964, 613] on div "Cancel Save & Close" at bounding box center [756, 629] width 560 height 41
click at [939, 626] on button "Save & Close" at bounding box center [956, 629] width 132 height 30
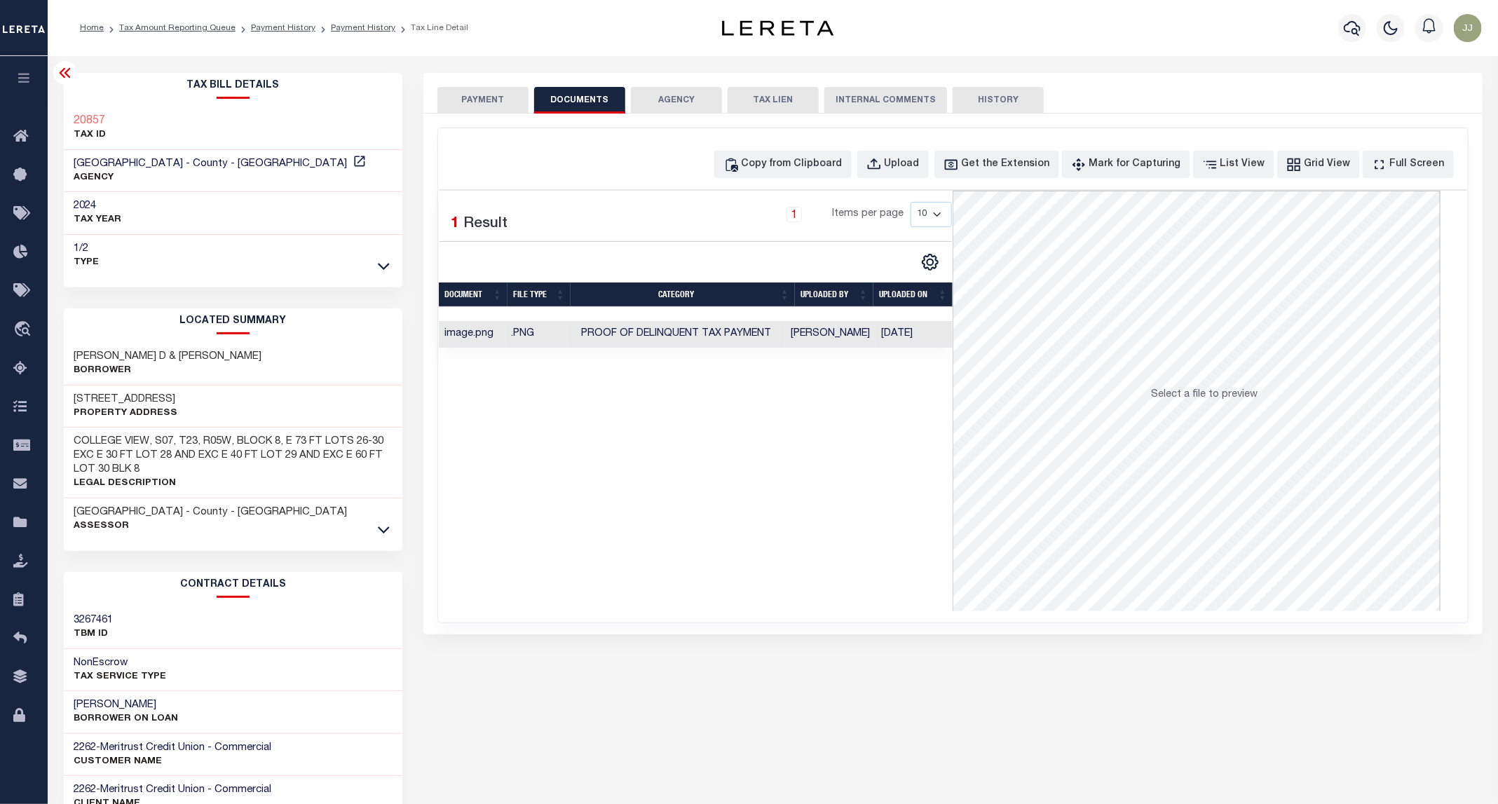
click at [495, 101] on button "PAYMENT" at bounding box center [482, 100] width 91 height 27
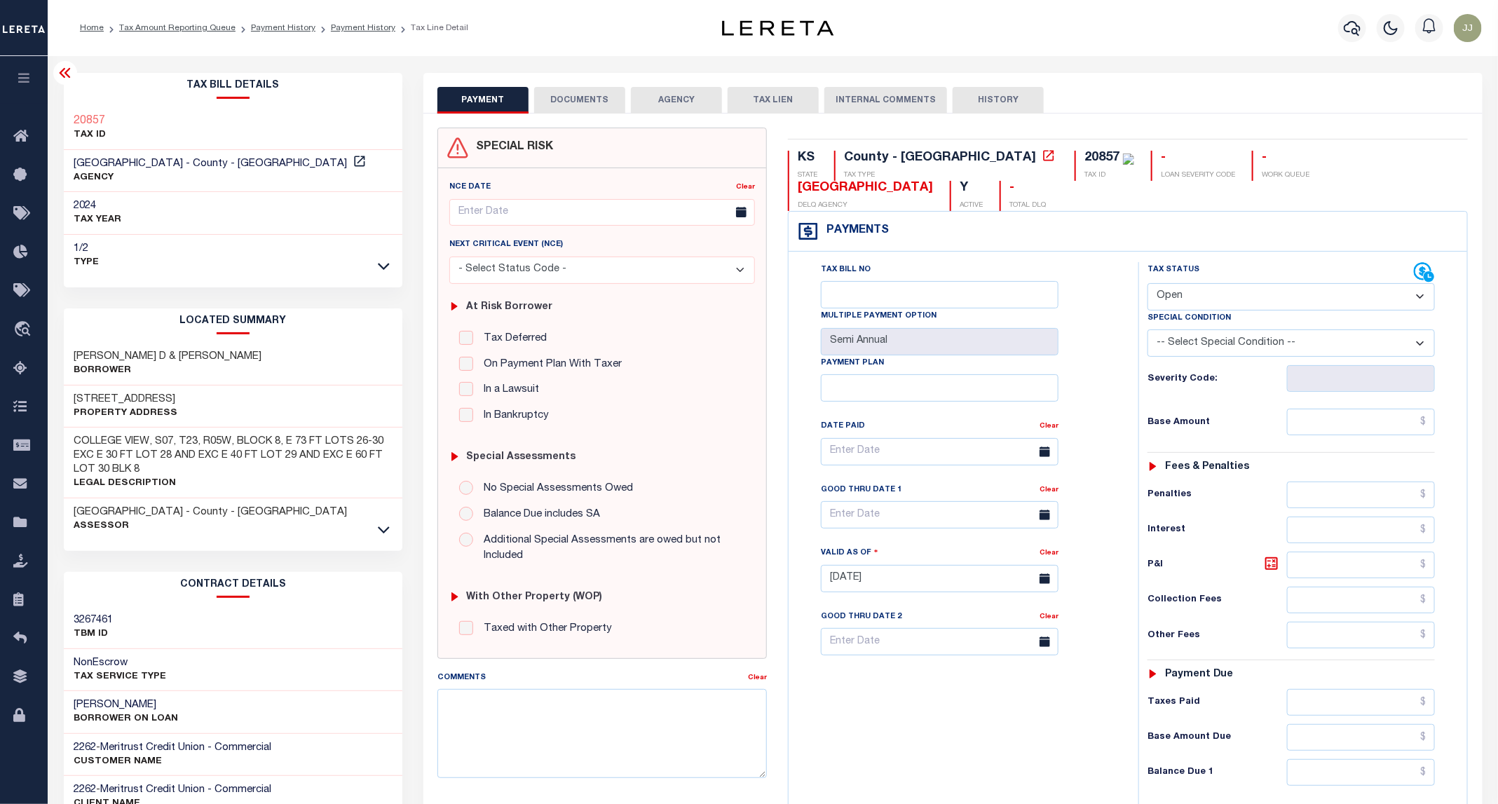
click at [1194, 283] on select "- Select Status Code - Open Due/Unpaid Paid Incomplete No Tax Due Internal Refu…" at bounding box center [1290, 296] width 287 height 27
select select "PYD"
click at [1148, 283] on select "- Select Status Code - Open Due/Unpaid Paid Incomplete No Tax Due Internal Refu…" at bounding box center [1290, 296] width 287 height 27
type input "09/11/2025"
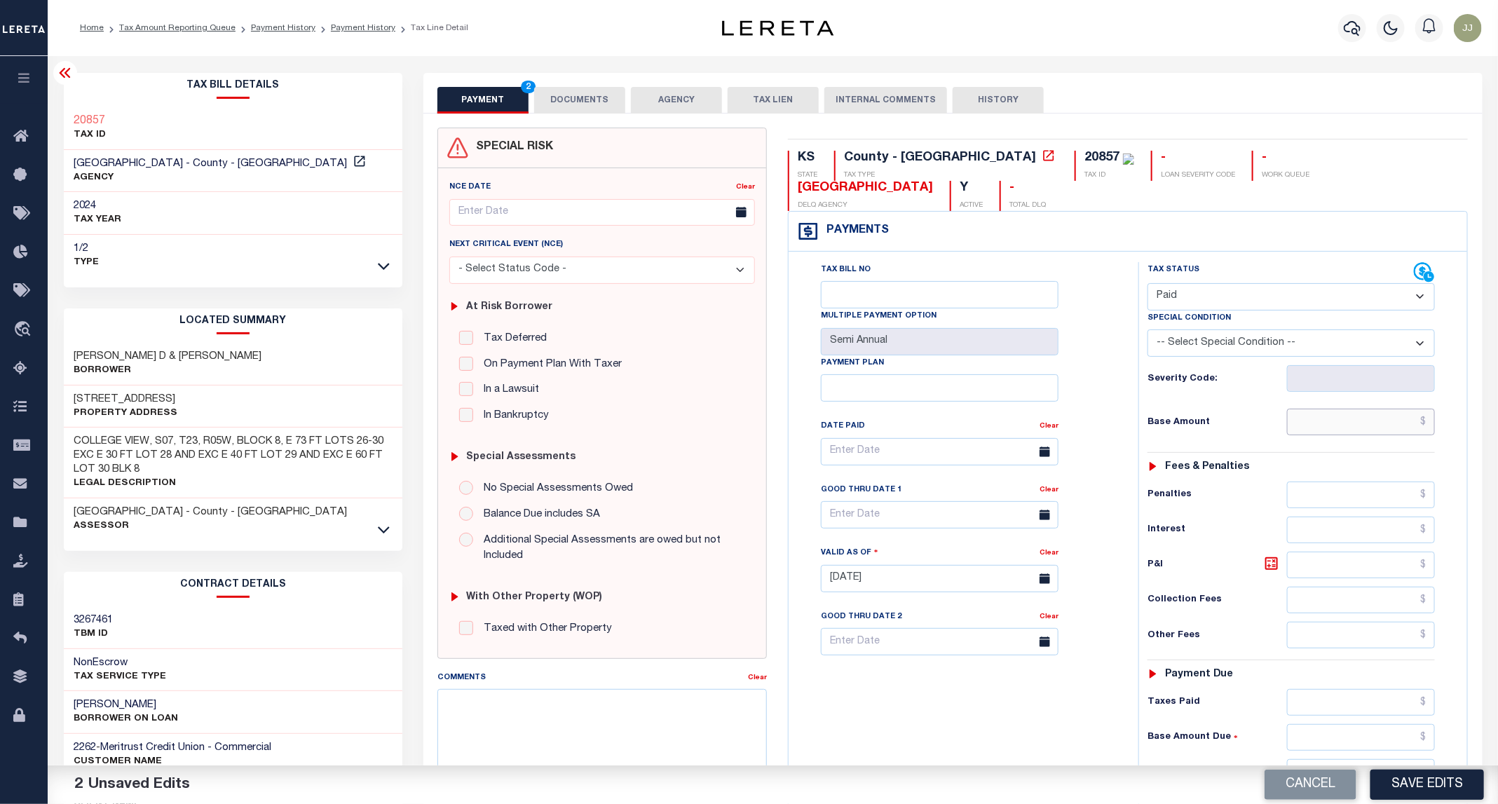
click at [1313, 409] on input "text" at bounding box center [1361, 422] width 149 height 27
type input "$0.00"
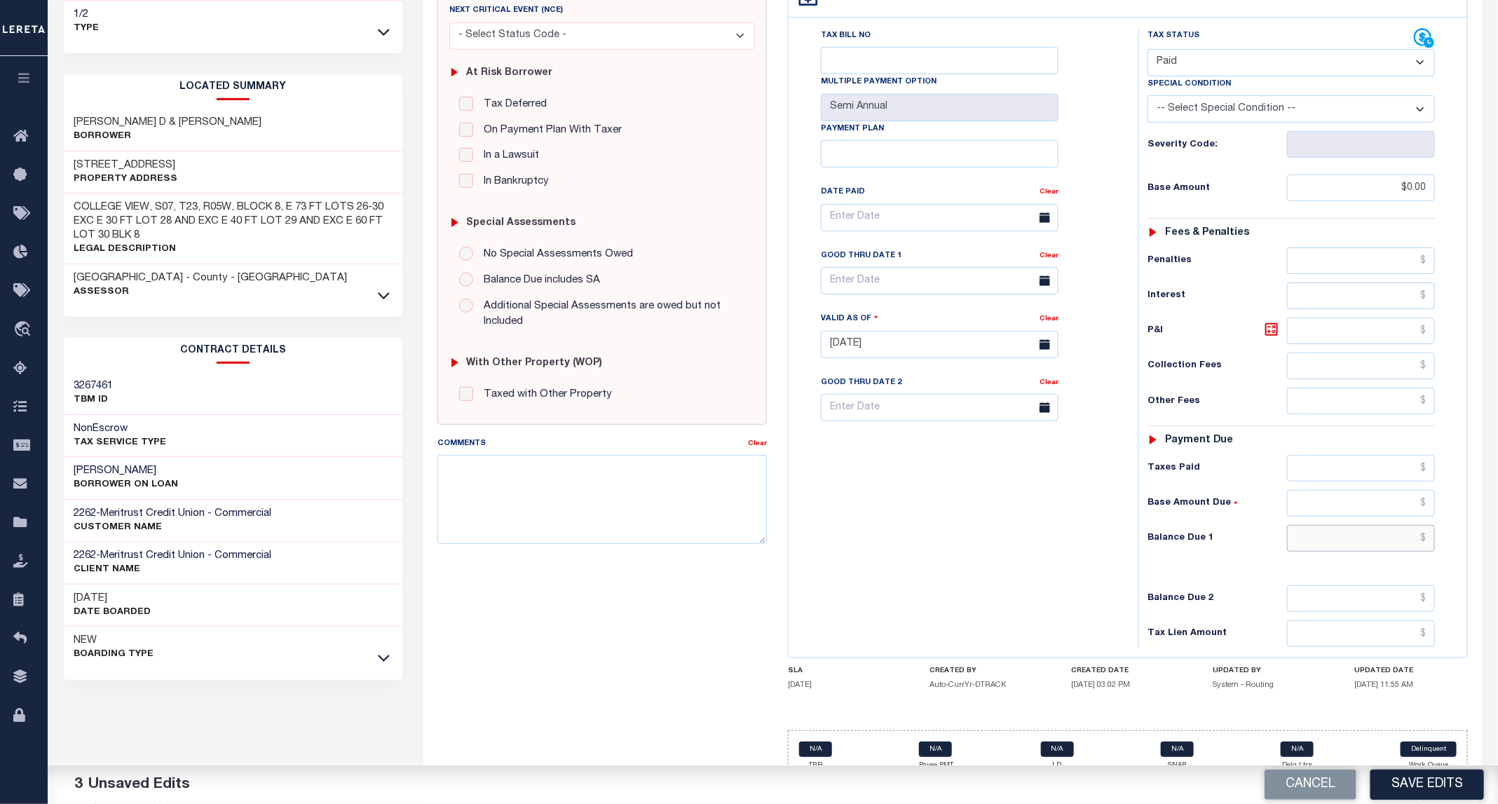
click at [1379, 525] on input "text" at bounding box center [1361, 538] width 149 height 27
type input "$0.00"
click at [1418, 793] on button "Save Edits" at bounding box center [1427, 784] width 114 height 30
checkbox input "false"
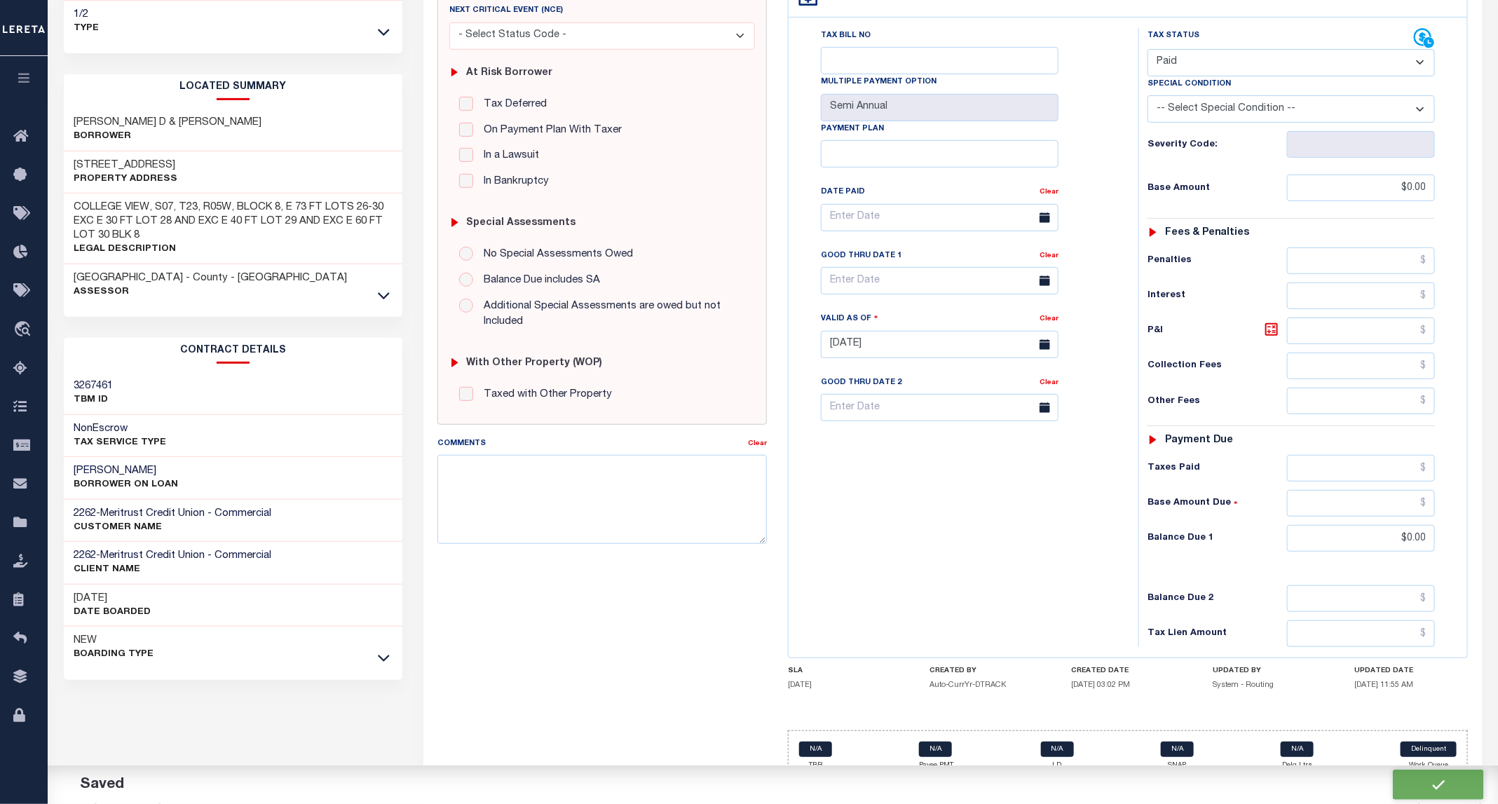
checkbox input "false"
type input "$0"
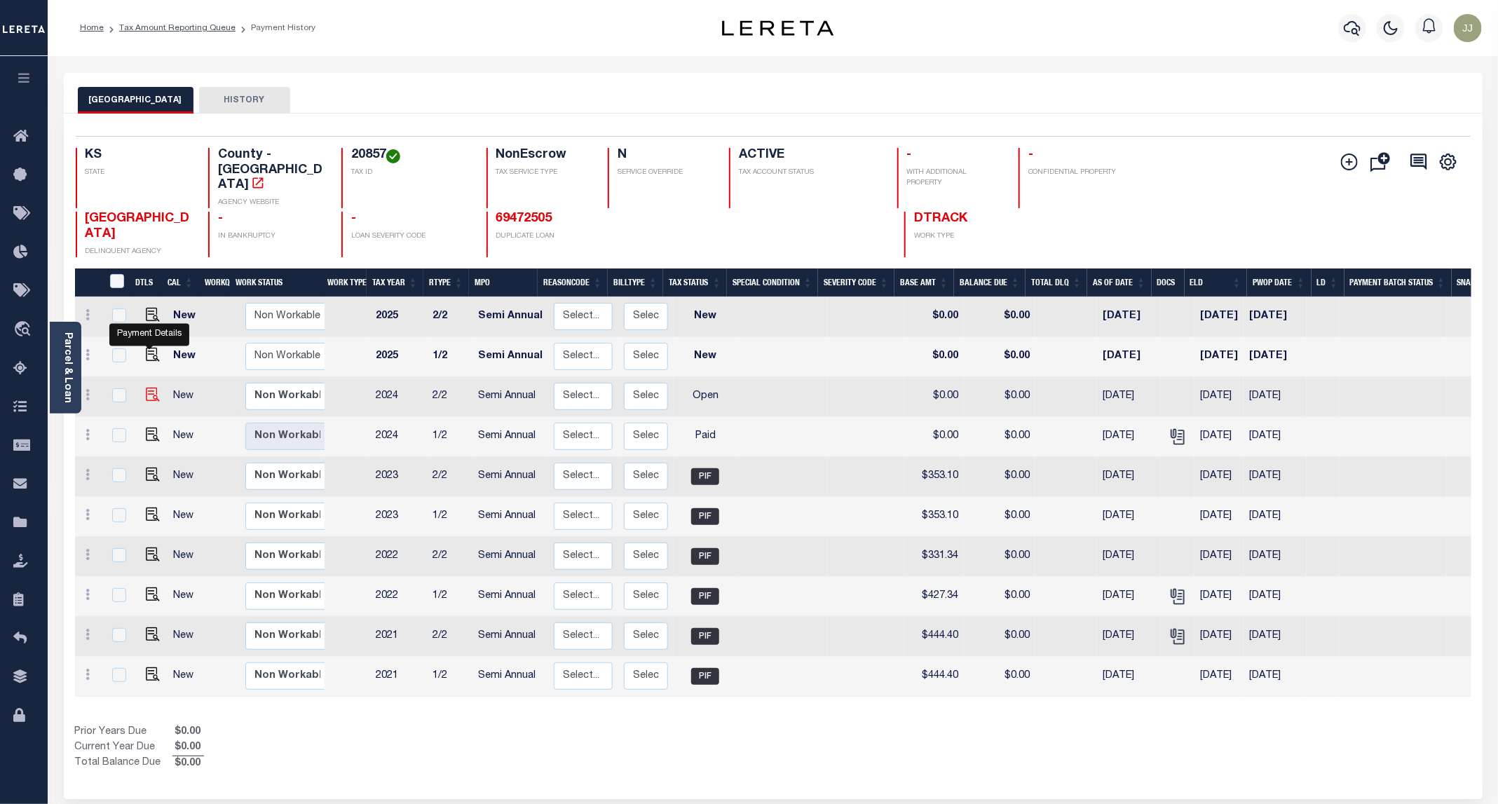
click at [149, 388] on img "" at bounding box center [153, 395] width 14 height 14
checkbox input "true"
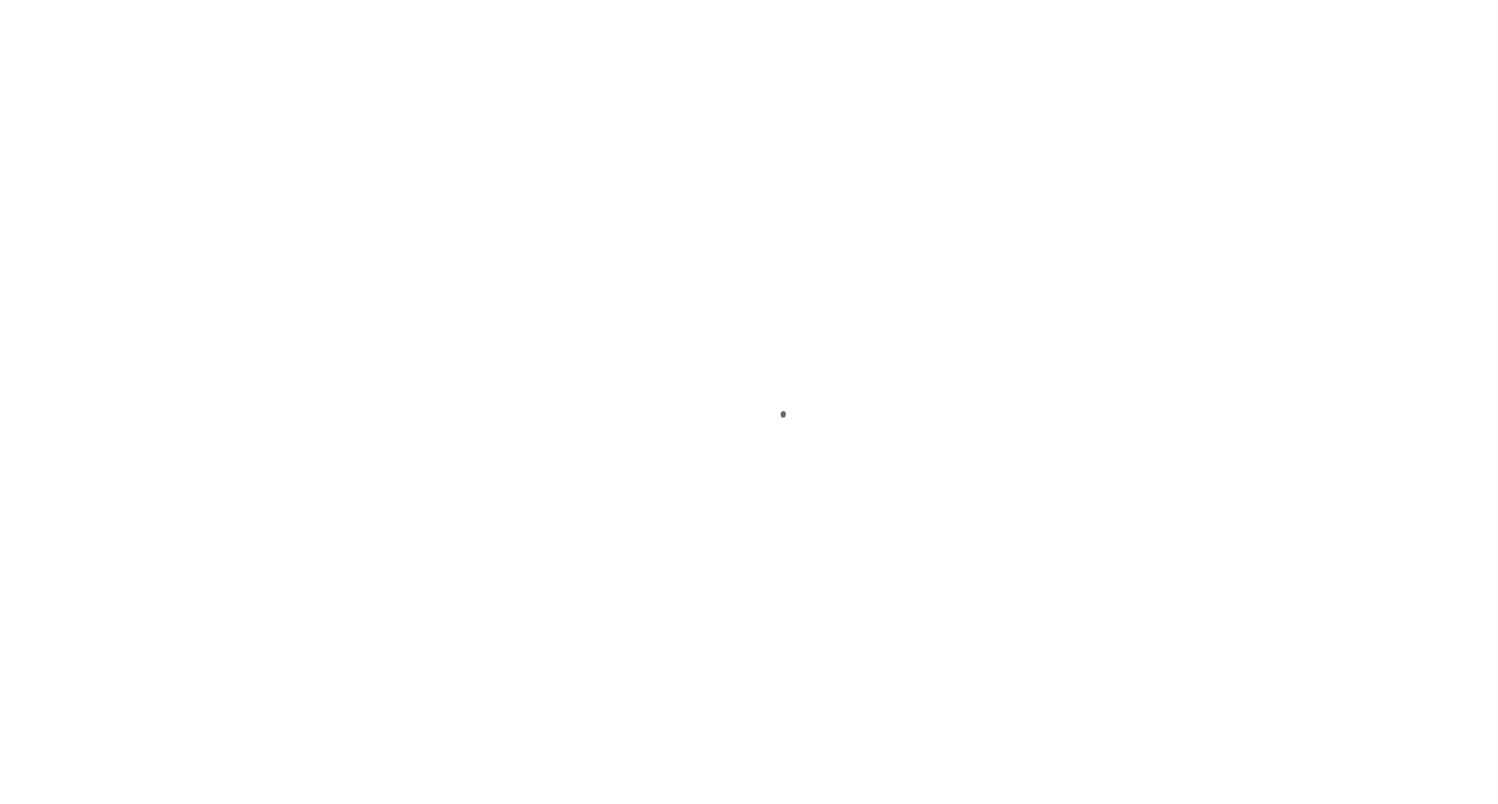
select select "OP2"
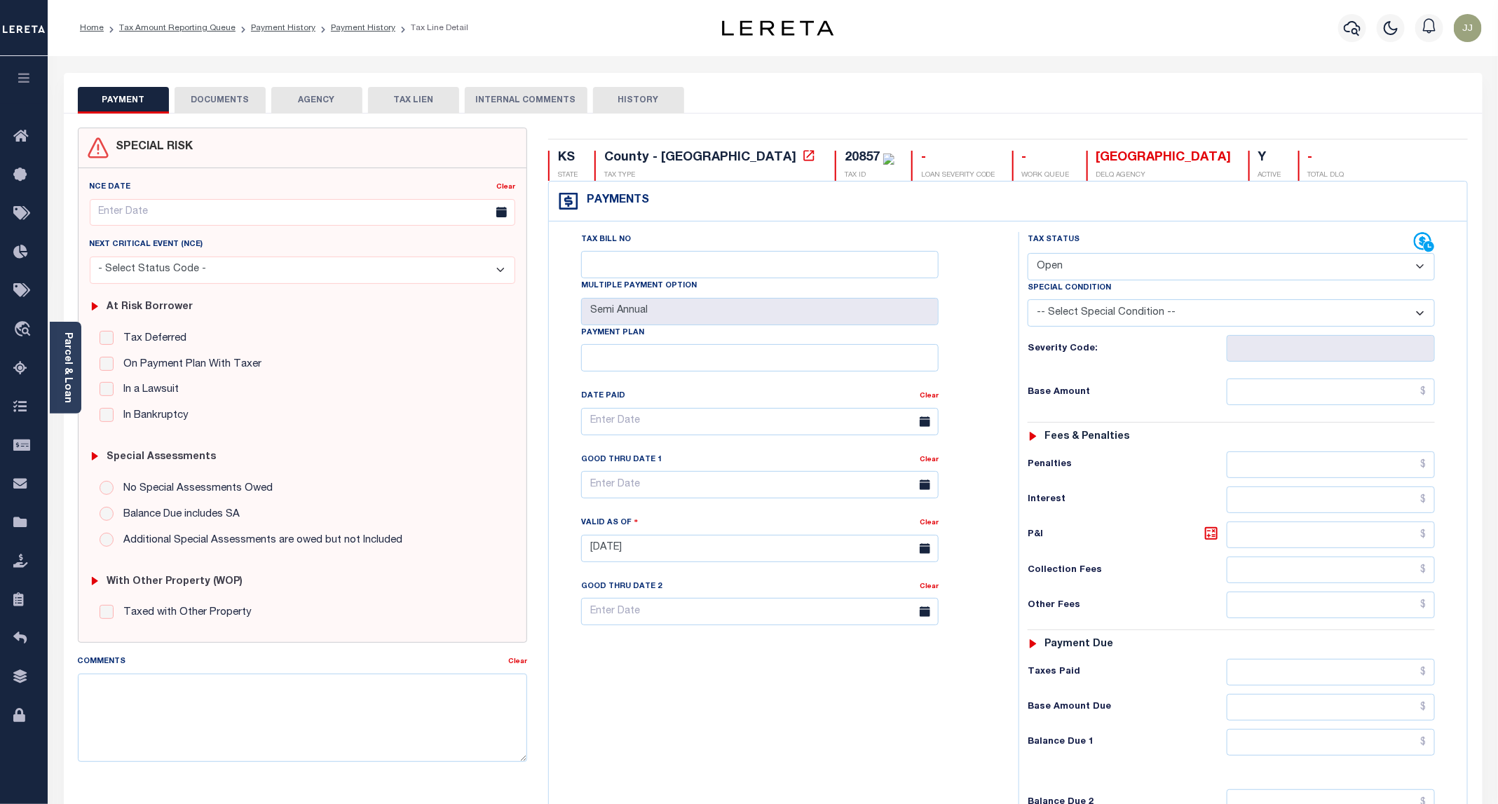
click at [219, 85] on div "PAYMENT DOCUMENTS AGENCY DELINQUENT PAYEE TAX LIEN" at bounding box center [773, 93] width 1418 height 41
click at [209, 102] on button "DOCUMENTS" at bounding box center [220, 100] width 91 height 27
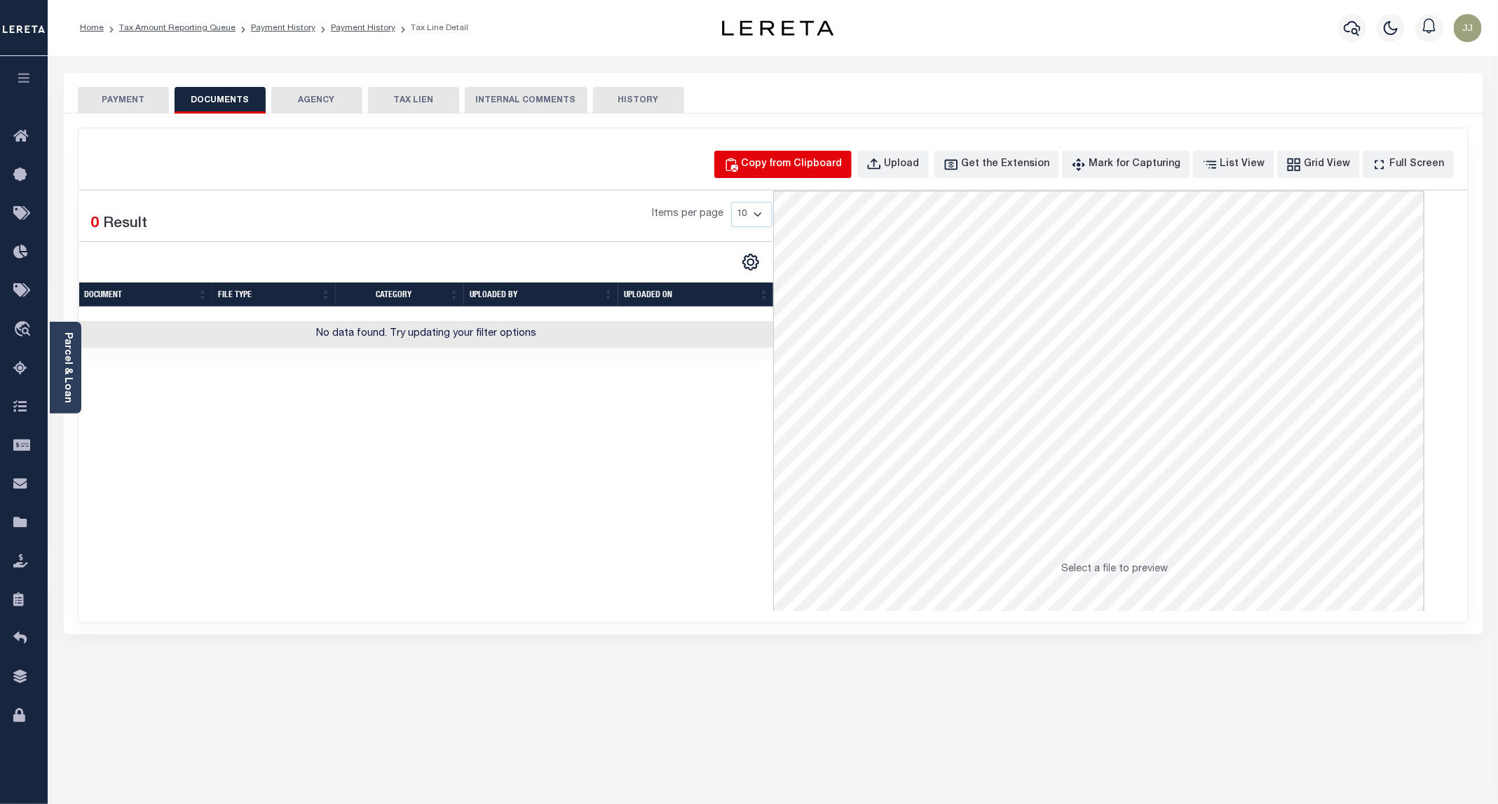
click at [799, 160] on div "Copy from Clipboard" at bounding box center [791, 164] width 101 height 15
select select "POP"
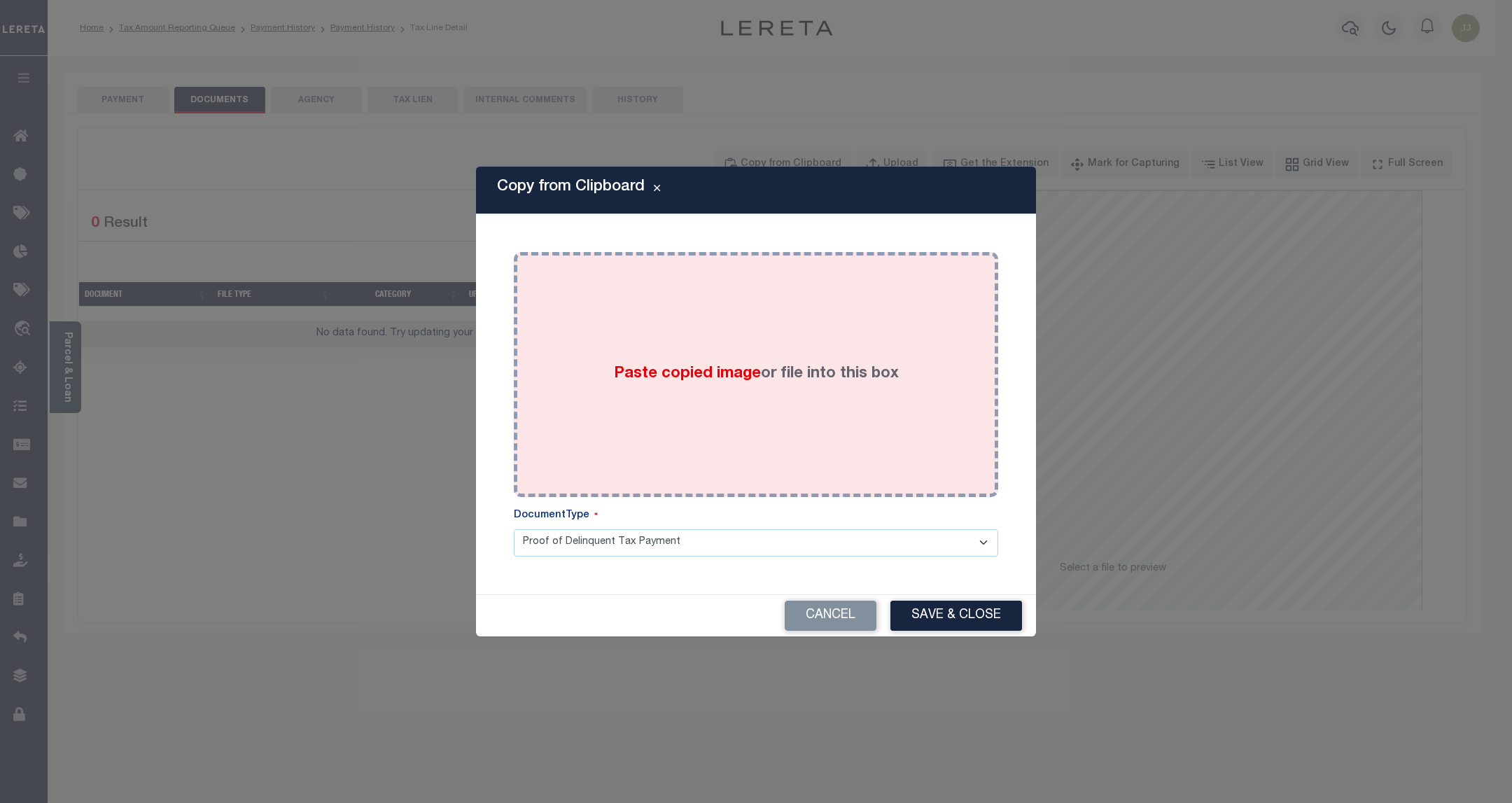
click at [754, 381] on span "Paste copied image" at bounding box center [687, 374] width 147 height 15
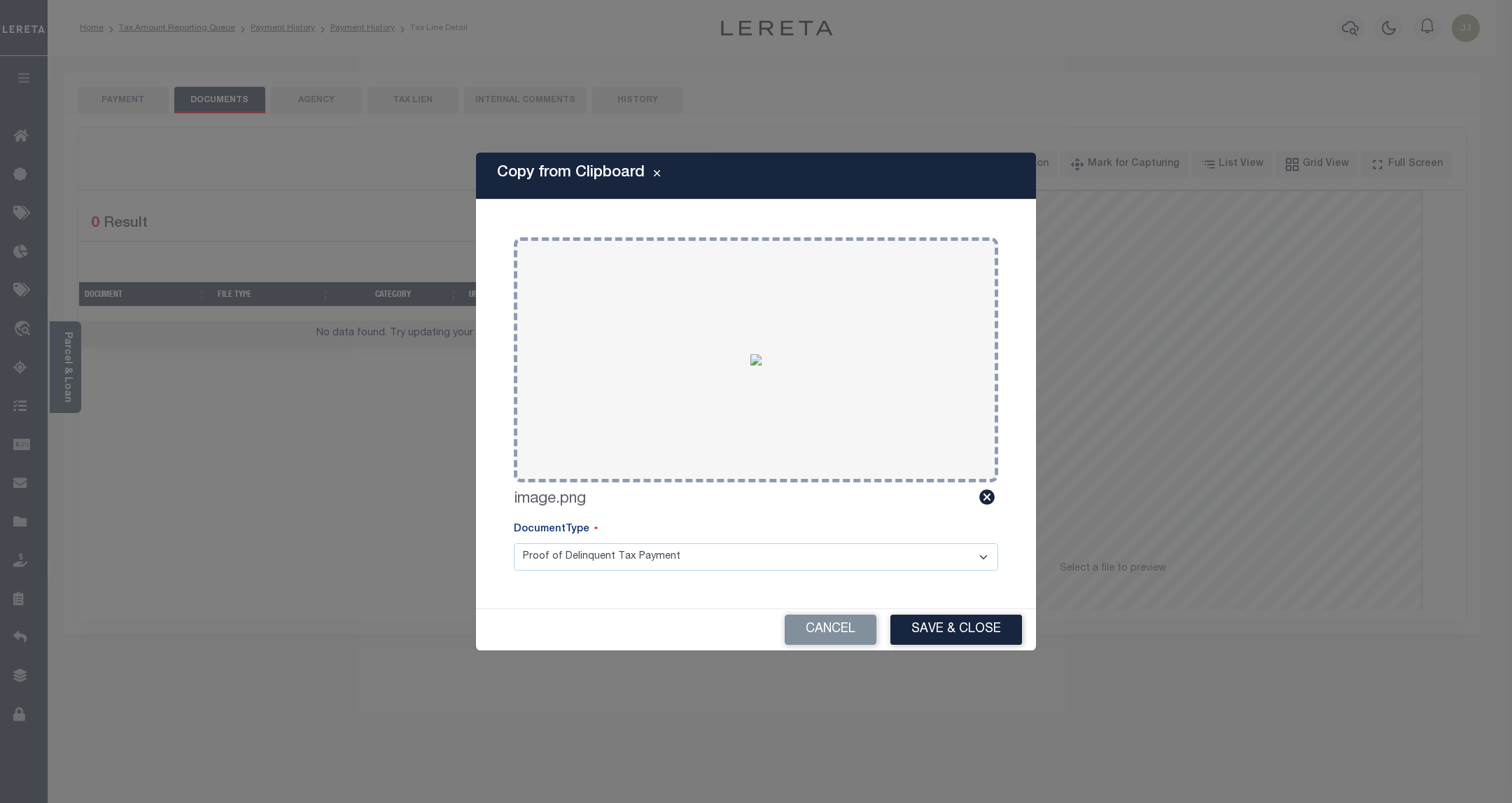
click at [922, 622] on button "Save & Close" at bounding box center [956, 629] width 132 height 30
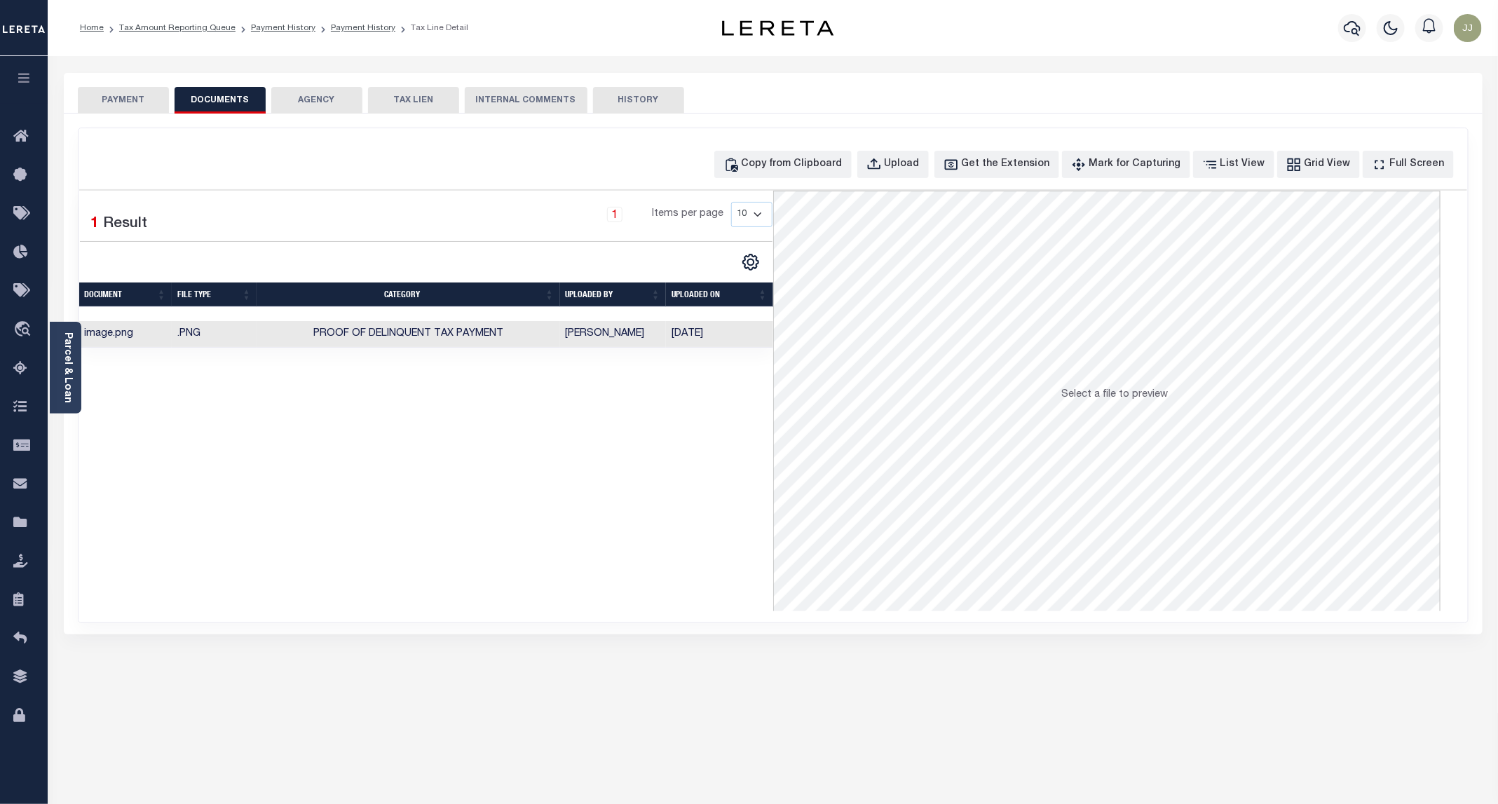
click at [124, 95] on button "PAYMENT" at bounding box center [123, 100] width 91 height 27
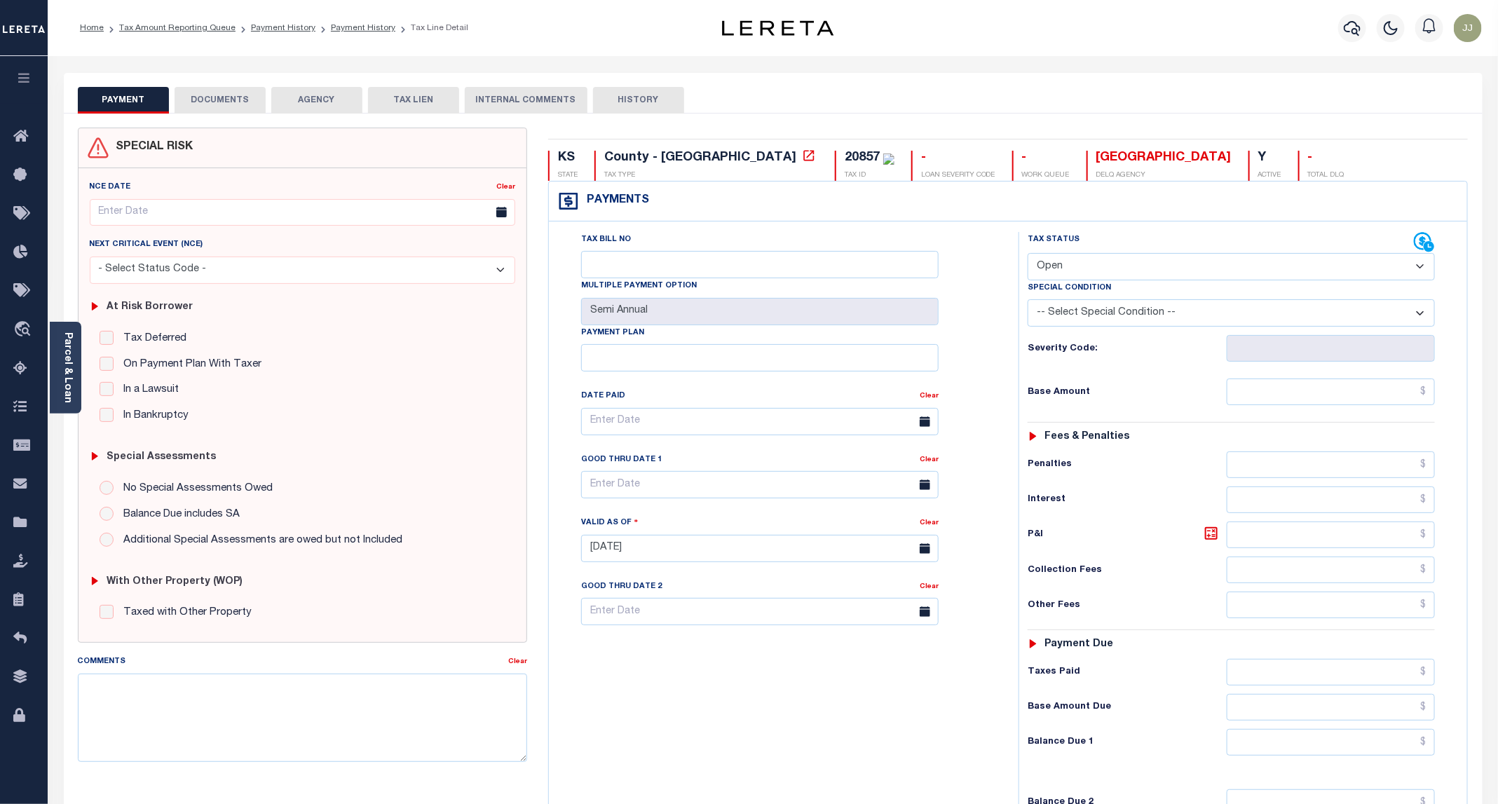
click at [1062, 270] on select "- Select Status Code - Open Due/Unpaid Paid Incomplete No Tax Due Internal Refu…" at bounding box center [1230, 266] width 407 height 27
select select "PYD"
click at [1028, 254] on select "- Select Status Code - Open Due/Unpaid Paid Incomplete No Tax Due Internal Refu…" at bounding box center [1230, 266] width 407 height 27
type input "[DATE]"
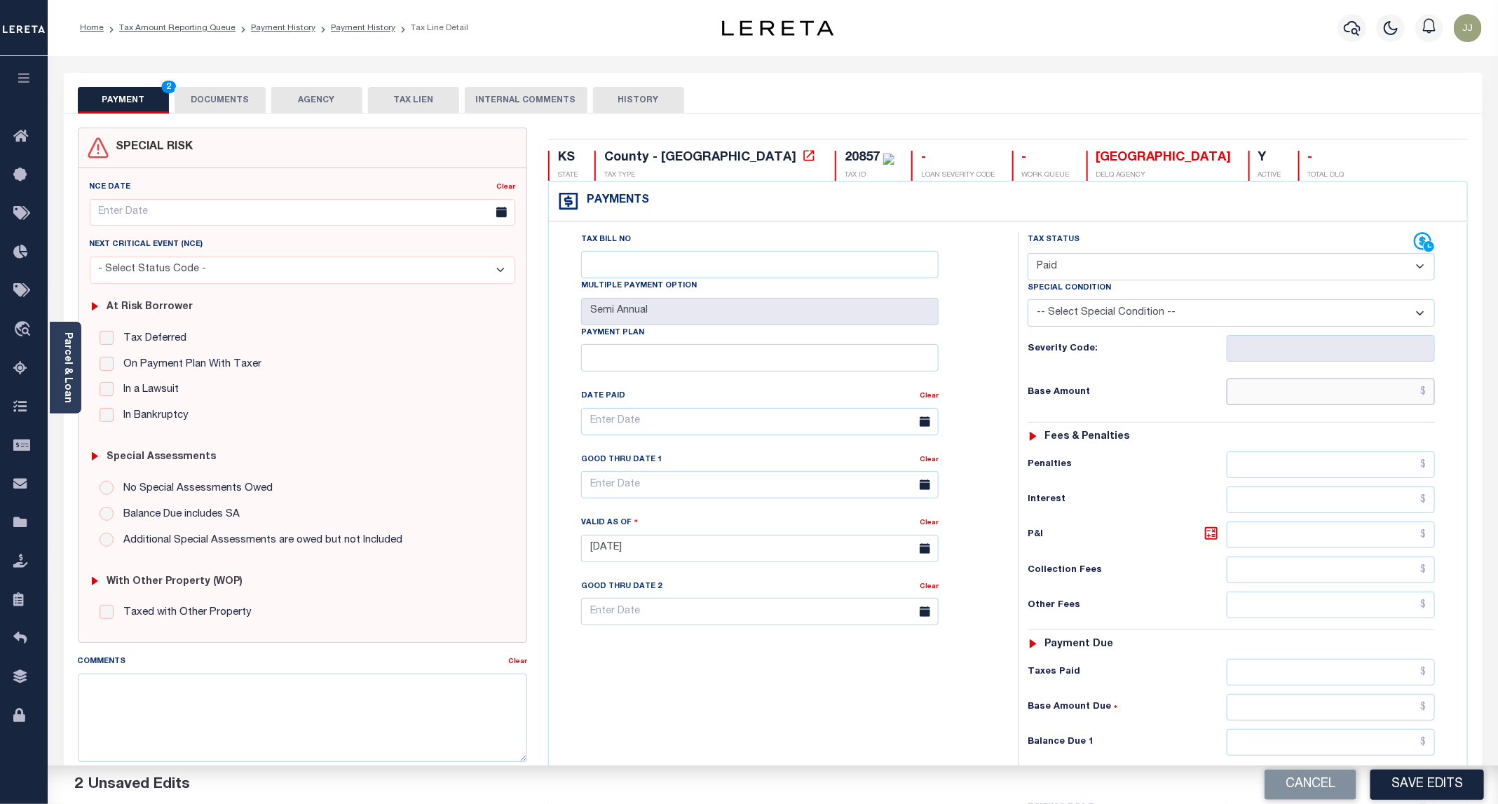
click at [1291, 398] on input "text" at bounding box center [1330, 391] width 208 height 27
type input "$0.00"
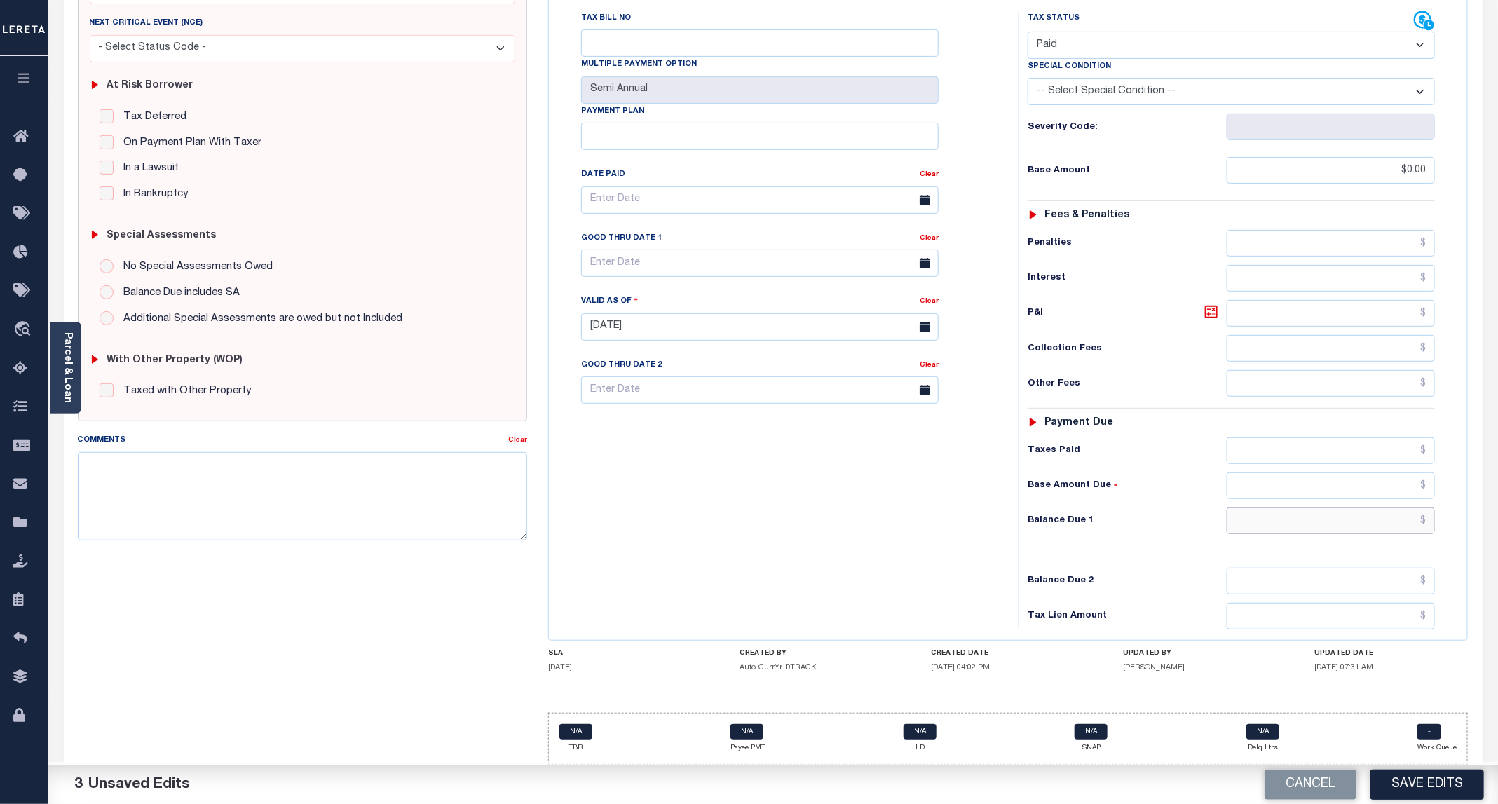
click at [1279, 520] on input "text" at bounding box center [1330, 520] width 208 height 27
type input "$0.00"
click at [1424, 791] on button "Save Edits" at bounding box center [1427, 784] width 114 height 30
checkbox input "false"
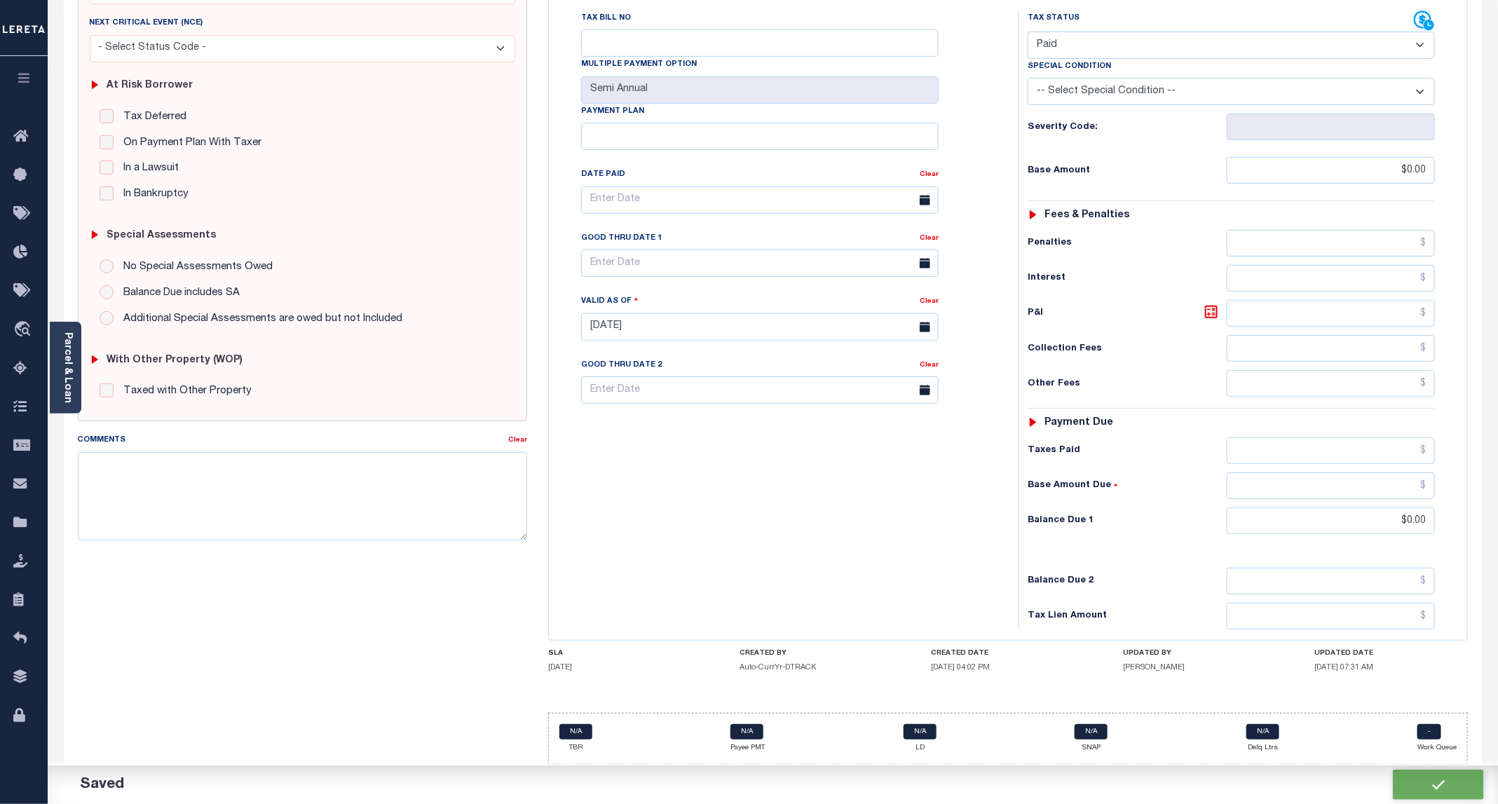
checkbox input "false"
type input "$0"
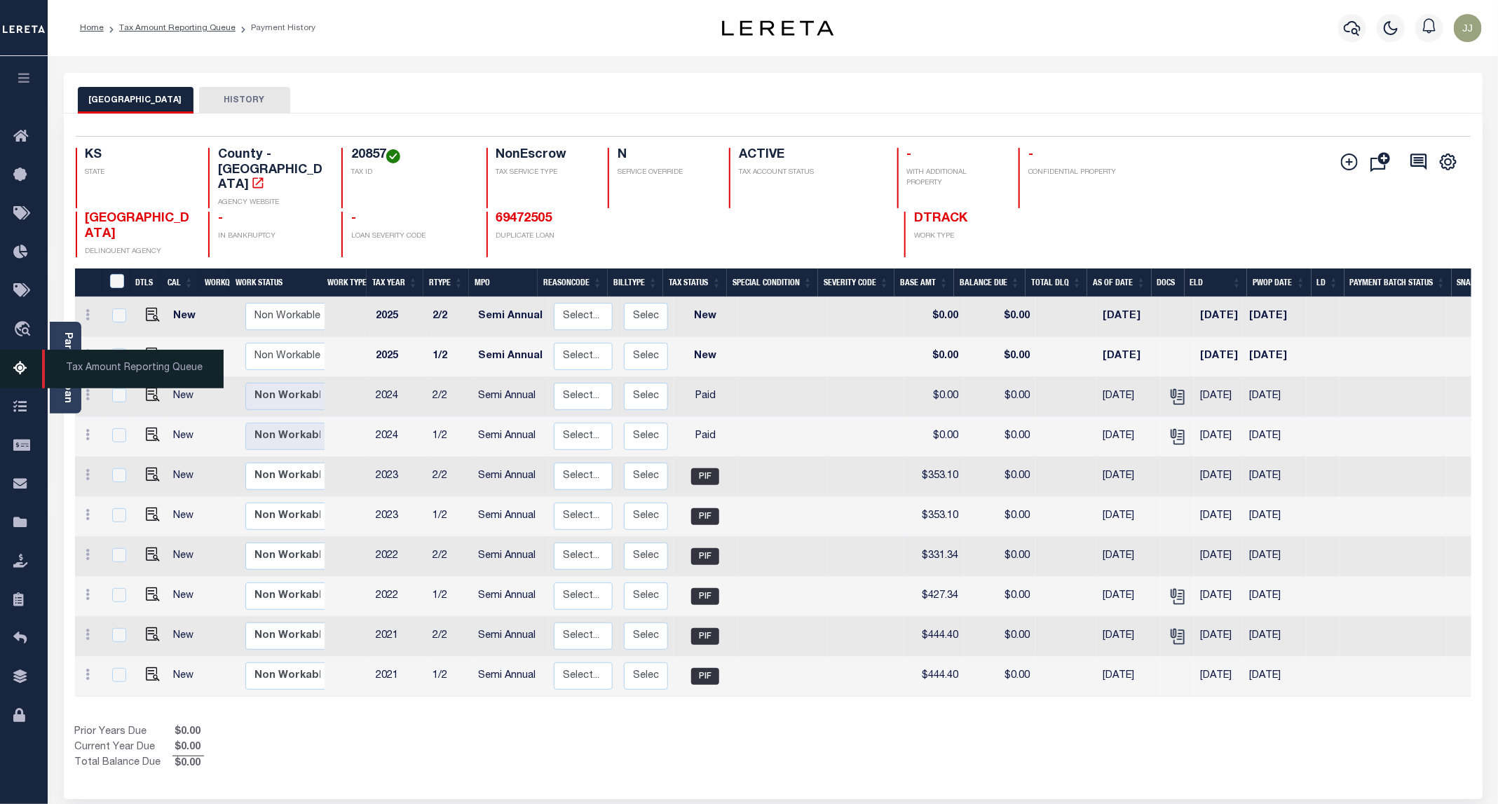
click at [11, 374] on link "Tax Amount Reporting Queue" at bounding box center [24, 369] width 48 height 39
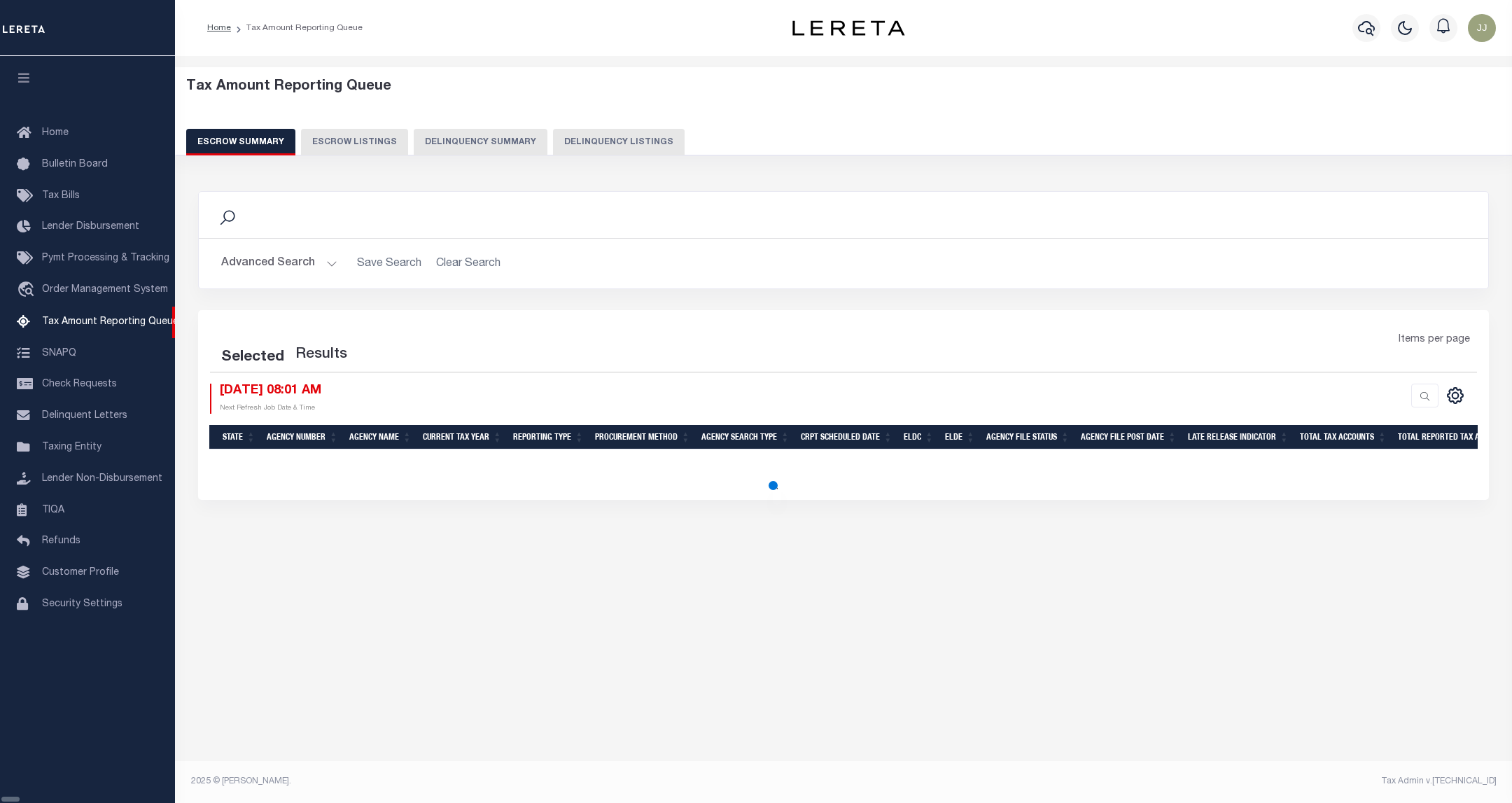
select select "100"
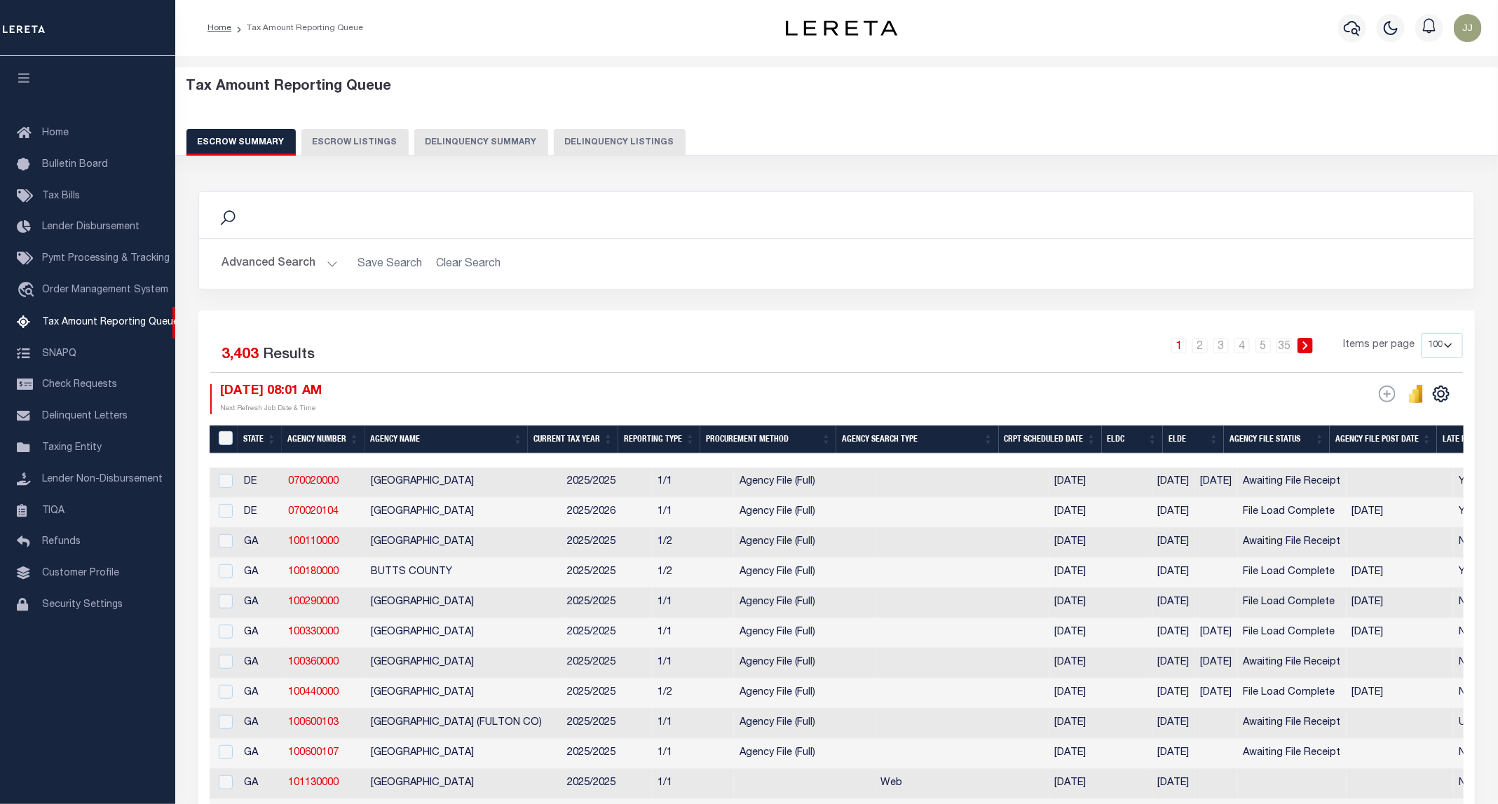
click at [555, 137] on button "Delinquency Listings" at bounding box center [620, 142] width 132 height 27
select select "100"
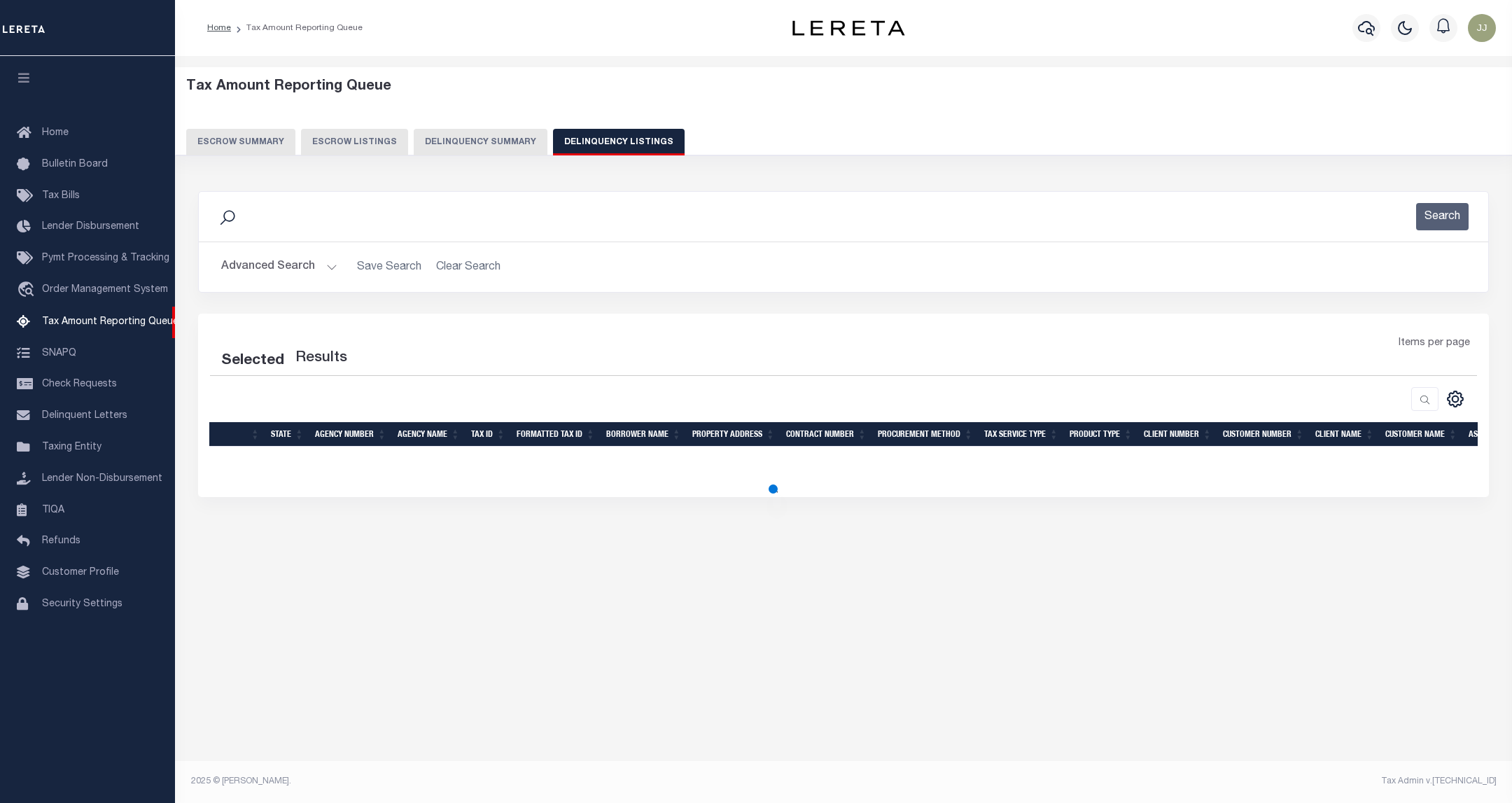
select select "100"
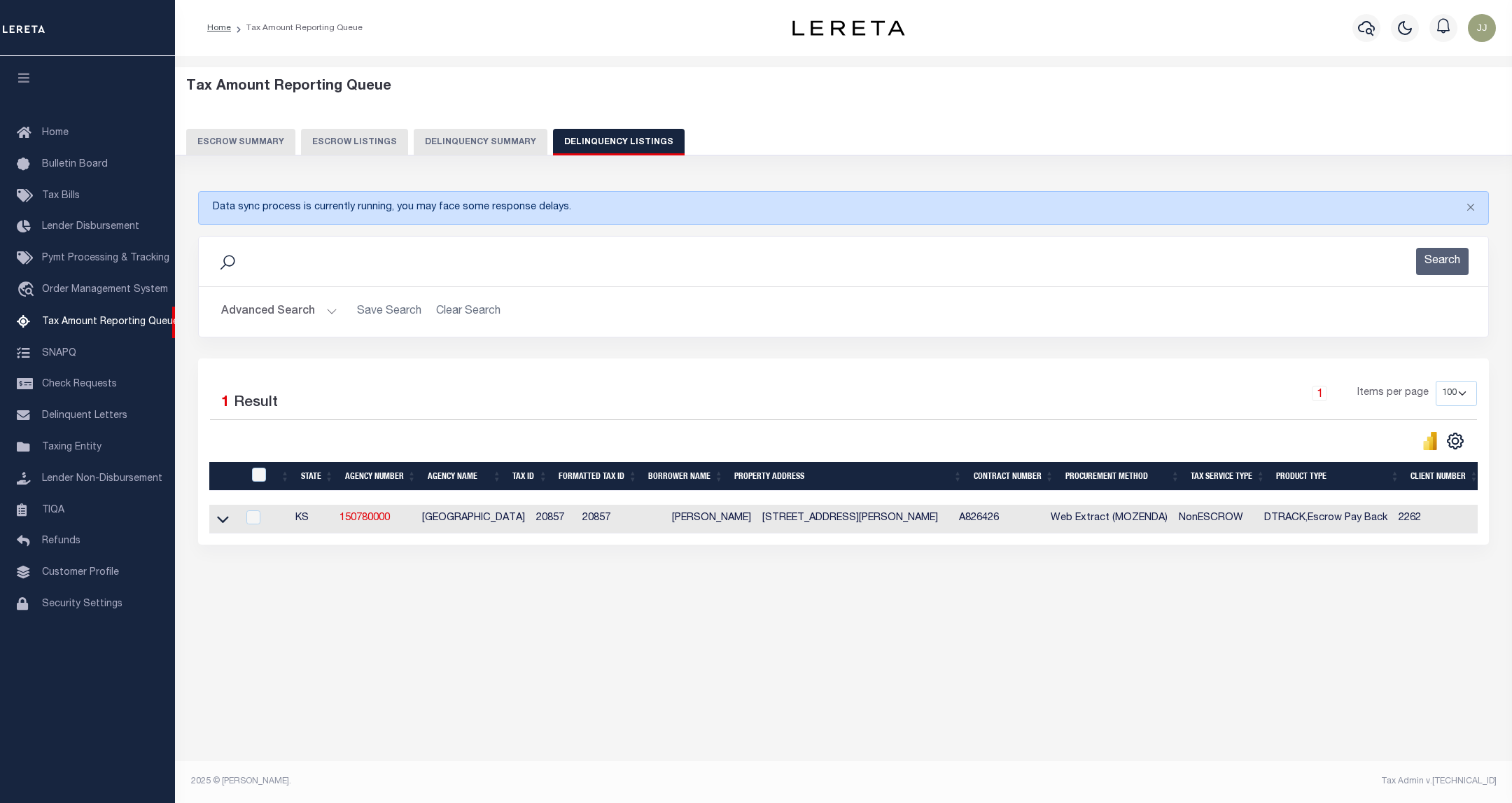
click at [308, 306] on button "Advanced Search" at bounding box center [279, 312] width 116 height 27
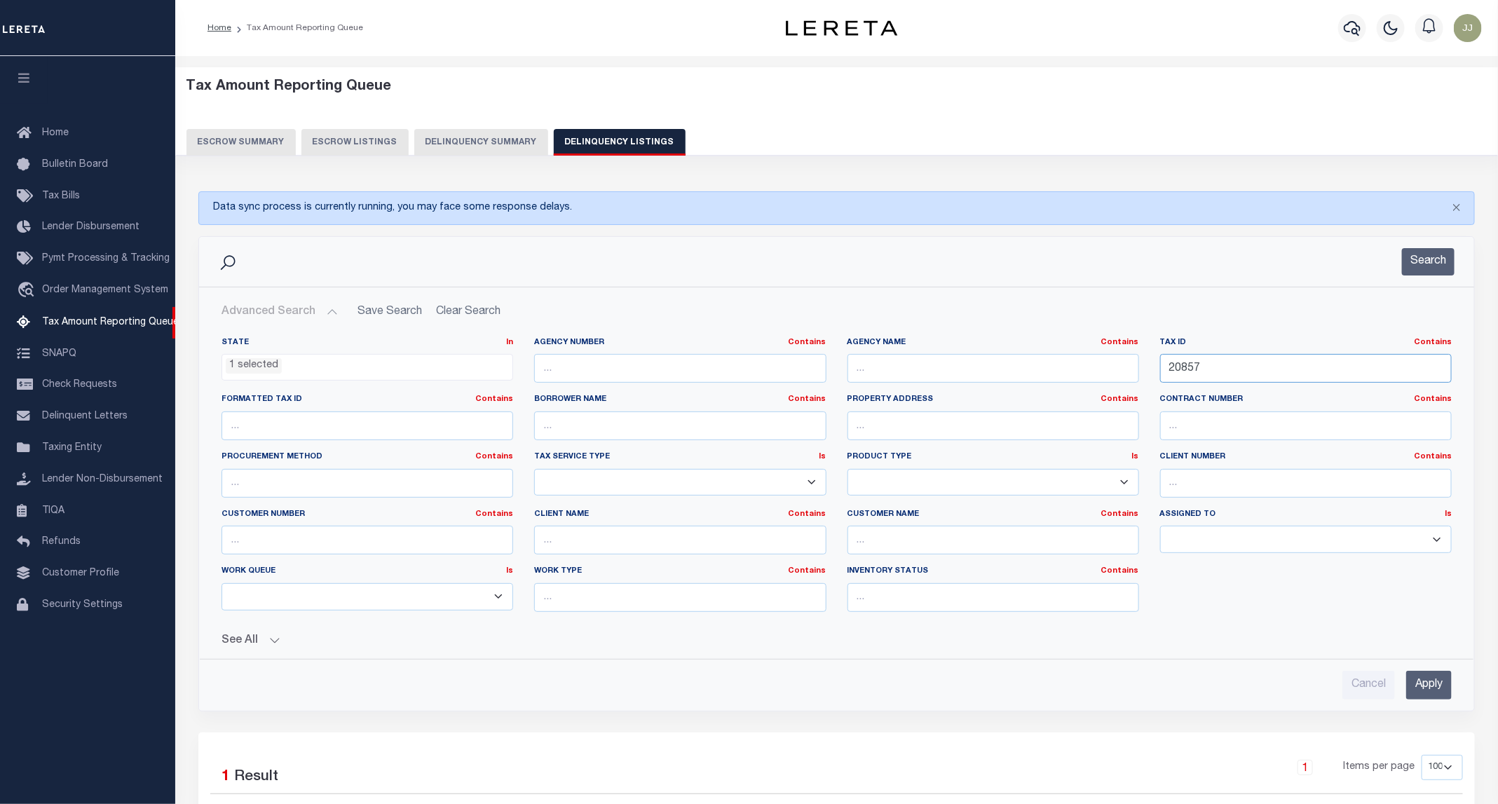
drag, startPoint x: 1212, startPoint y: 364, endPoint x: 1102, endPoint y: 390, distance: 113.0
click at [1102, 390] on div "State In In AK AL AR AZ CA CO CT DC DE FL GA GU HI IA ID IL IN KS KY LA MA MD M…" at bounding box center [836, 480] width 1251 height 286
paste input "1101"
type input "21101"
click at [1430, 278] on div "Search" at bounding box center [836, 262] width 1275 height 50
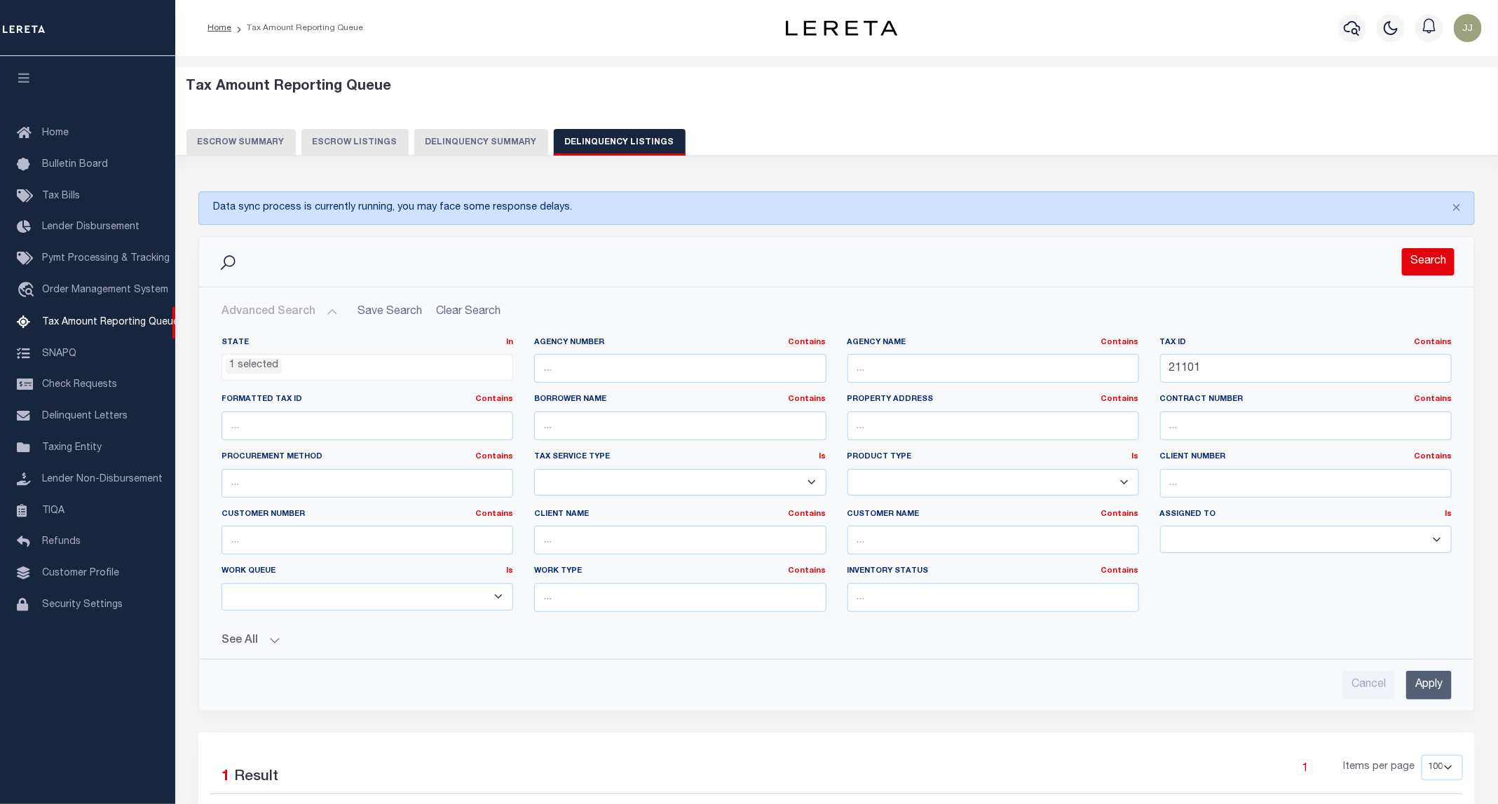
click at [1430, 264] on button "Search" at bounding box center [1428, 261] width 53 height 27
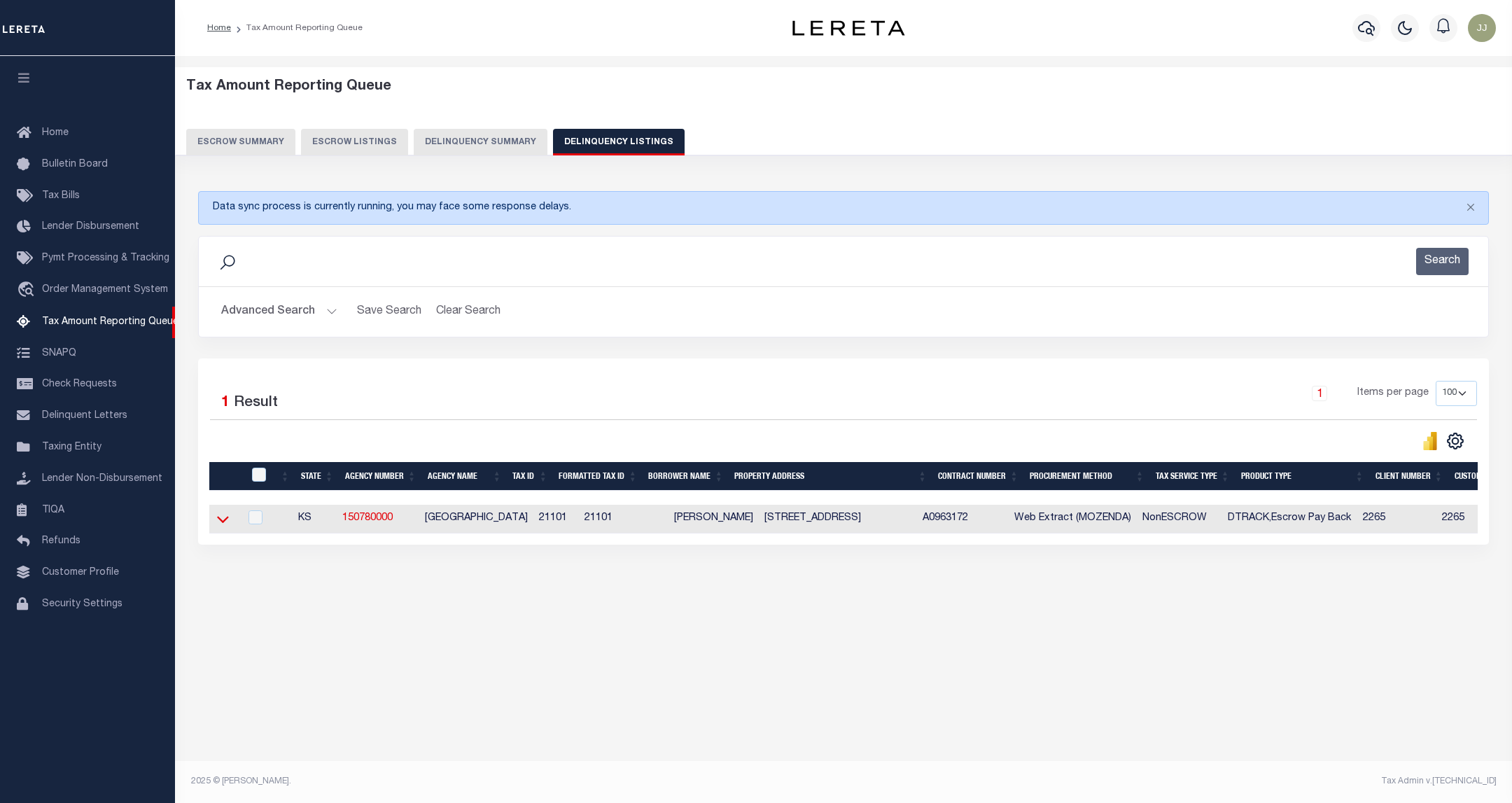
click at [221, 523] on icon at bounding box center [223, 518] width 12 height 15
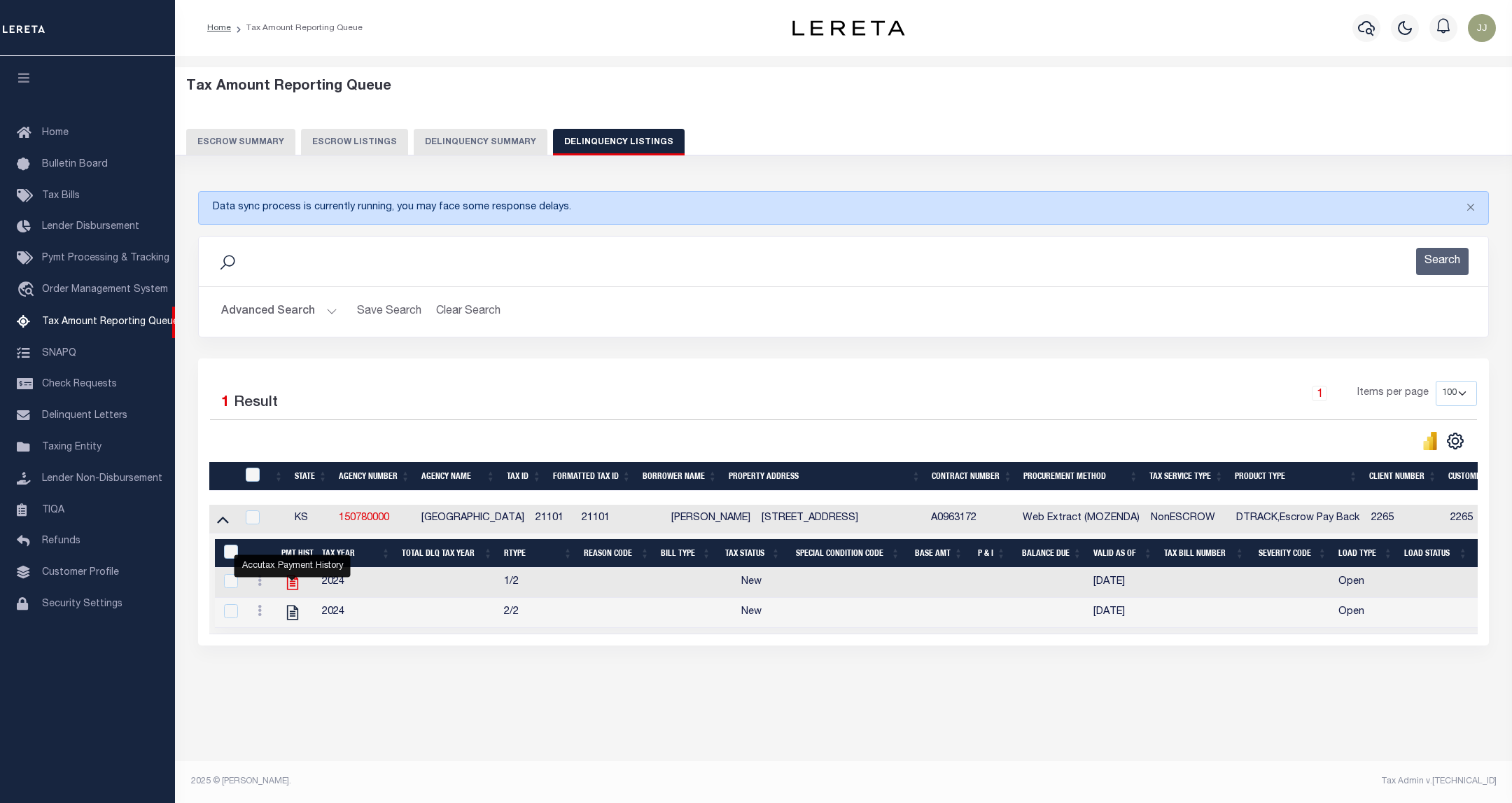
click at [289, 590] on icon "" at bounding box center [293, 582] width 18 height 18
checkbox input "true"
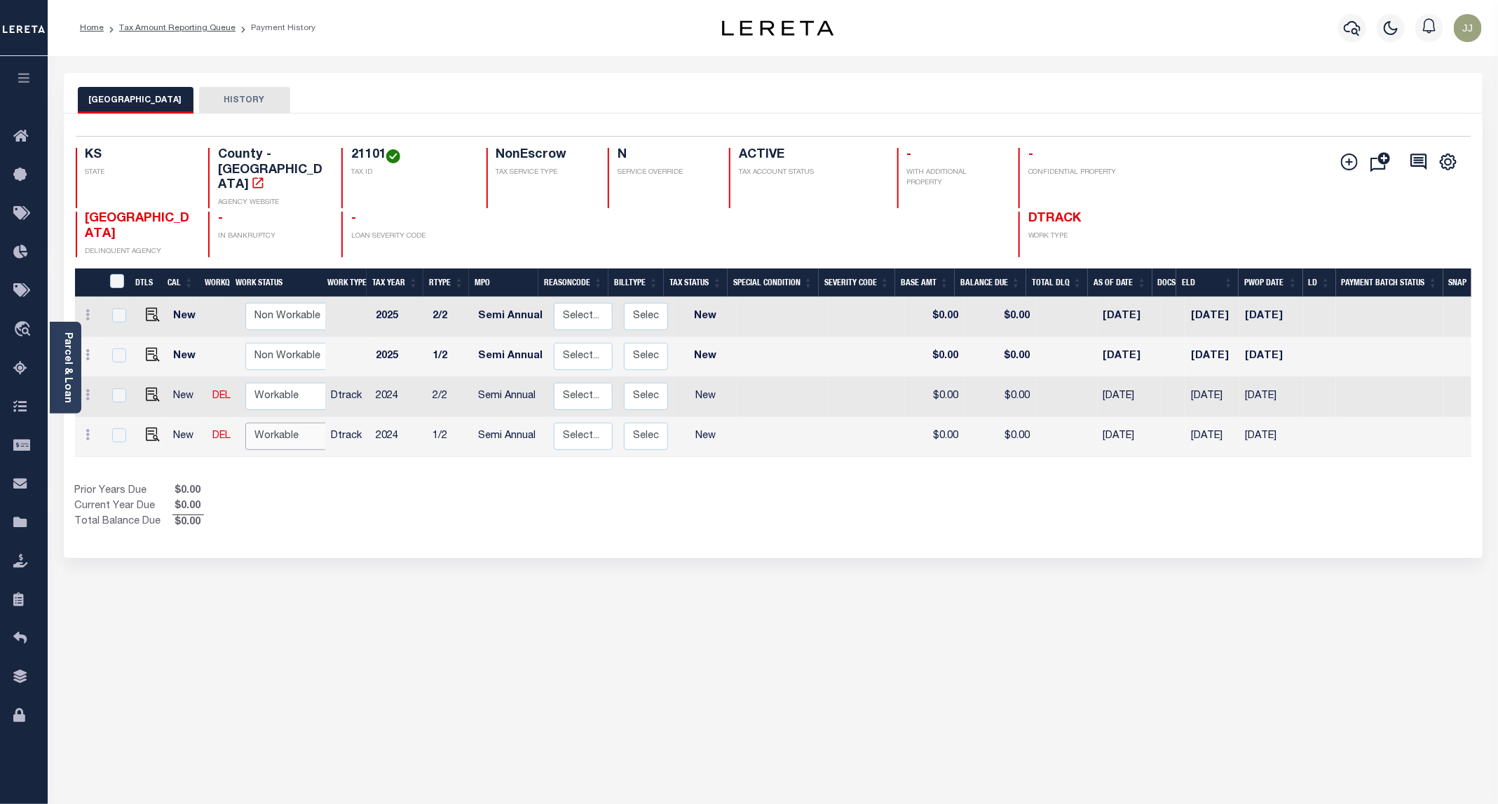
click at [256, 423] on select "Non Workable Workable" at bounding box center [287, 436] width 84 height 27
checkbox input "true"
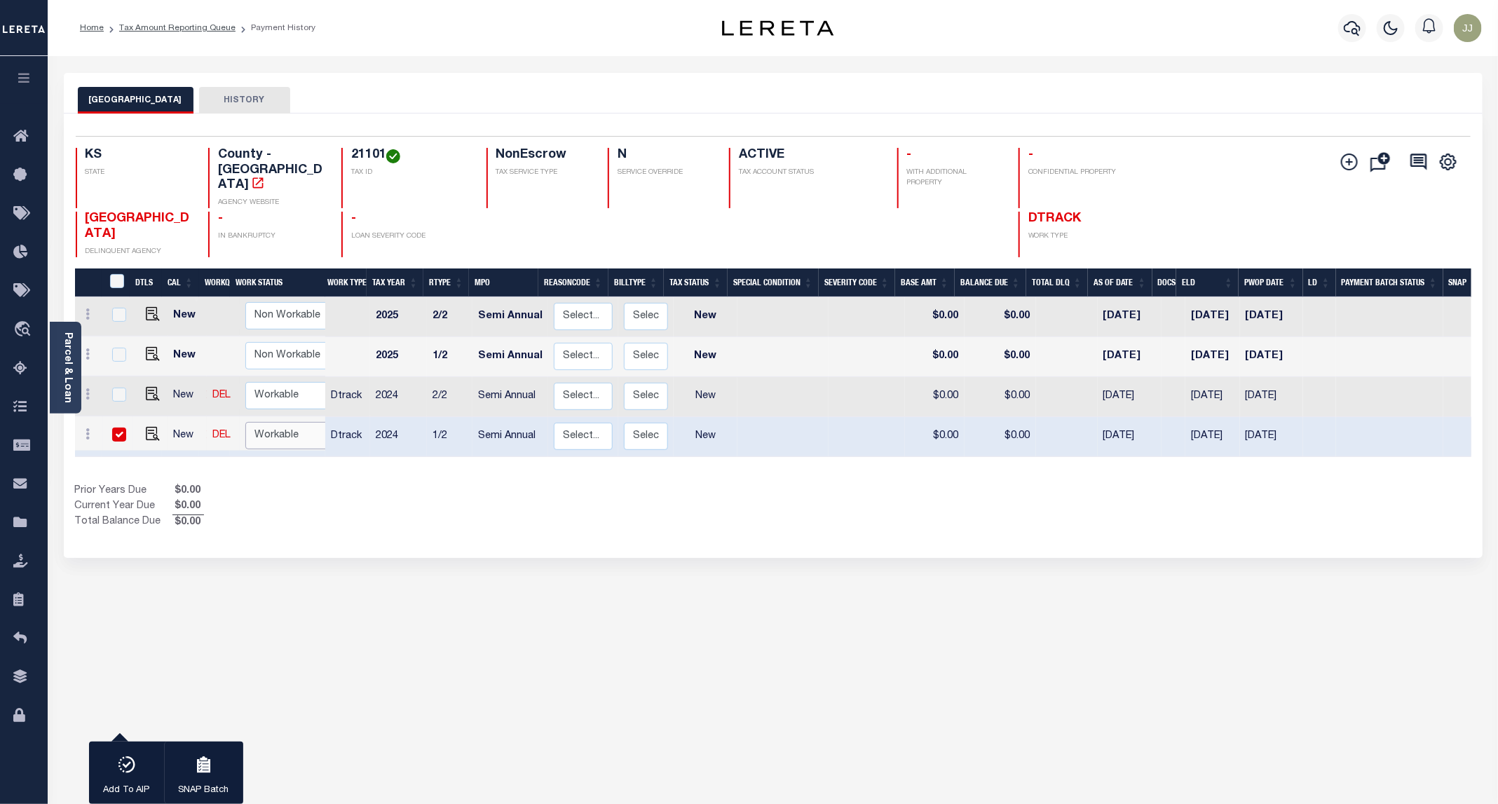
select select "true"
click at [245, 422] on select "Non Workable Workable" at bounding box center [287, 435] width 84 height 27
checkbox input "false"
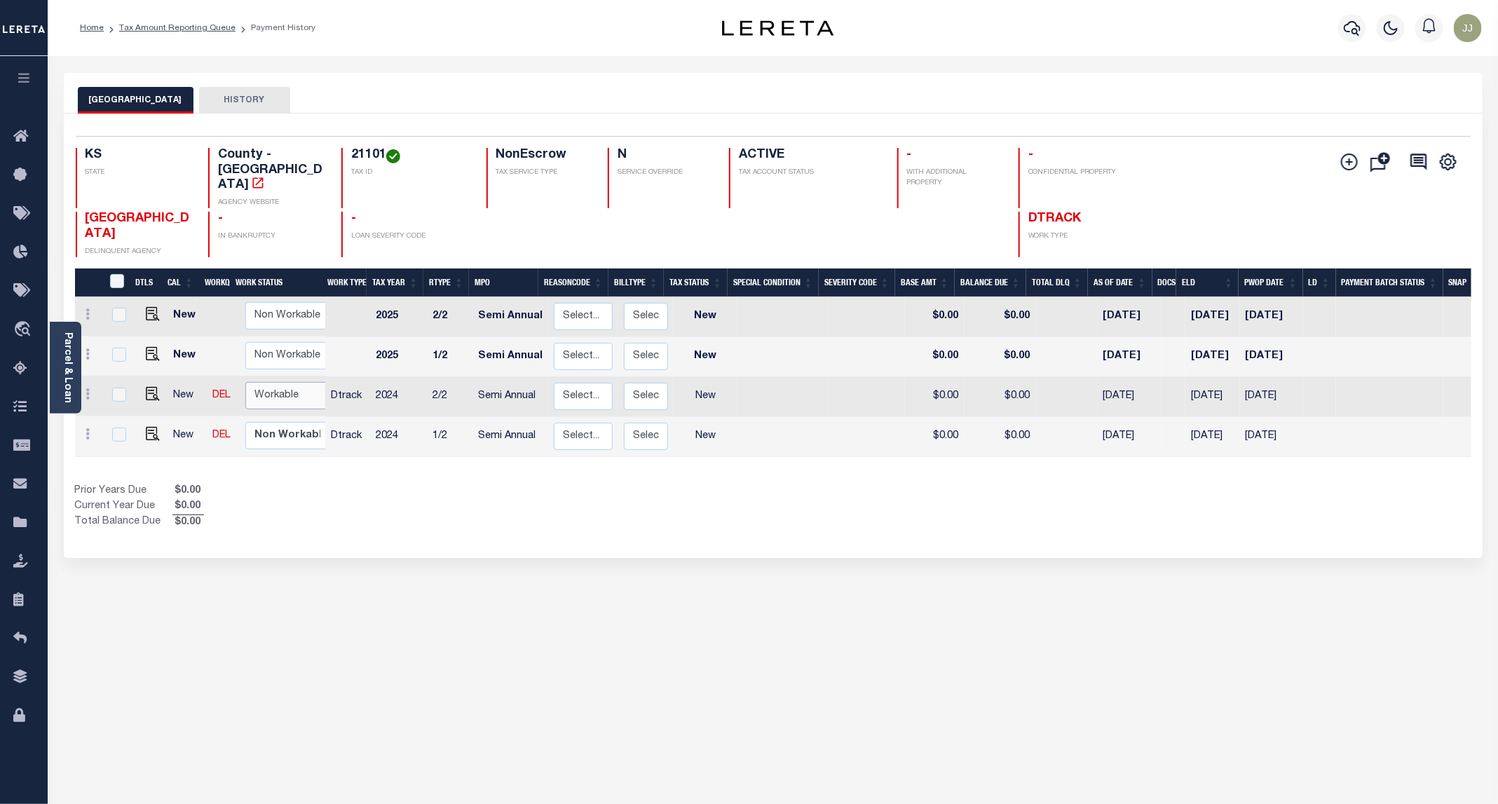
click at [269, 382] on select "Non Workable Workable" at bounding box center [287, 395] width 84 height 27
checkbox input "true"
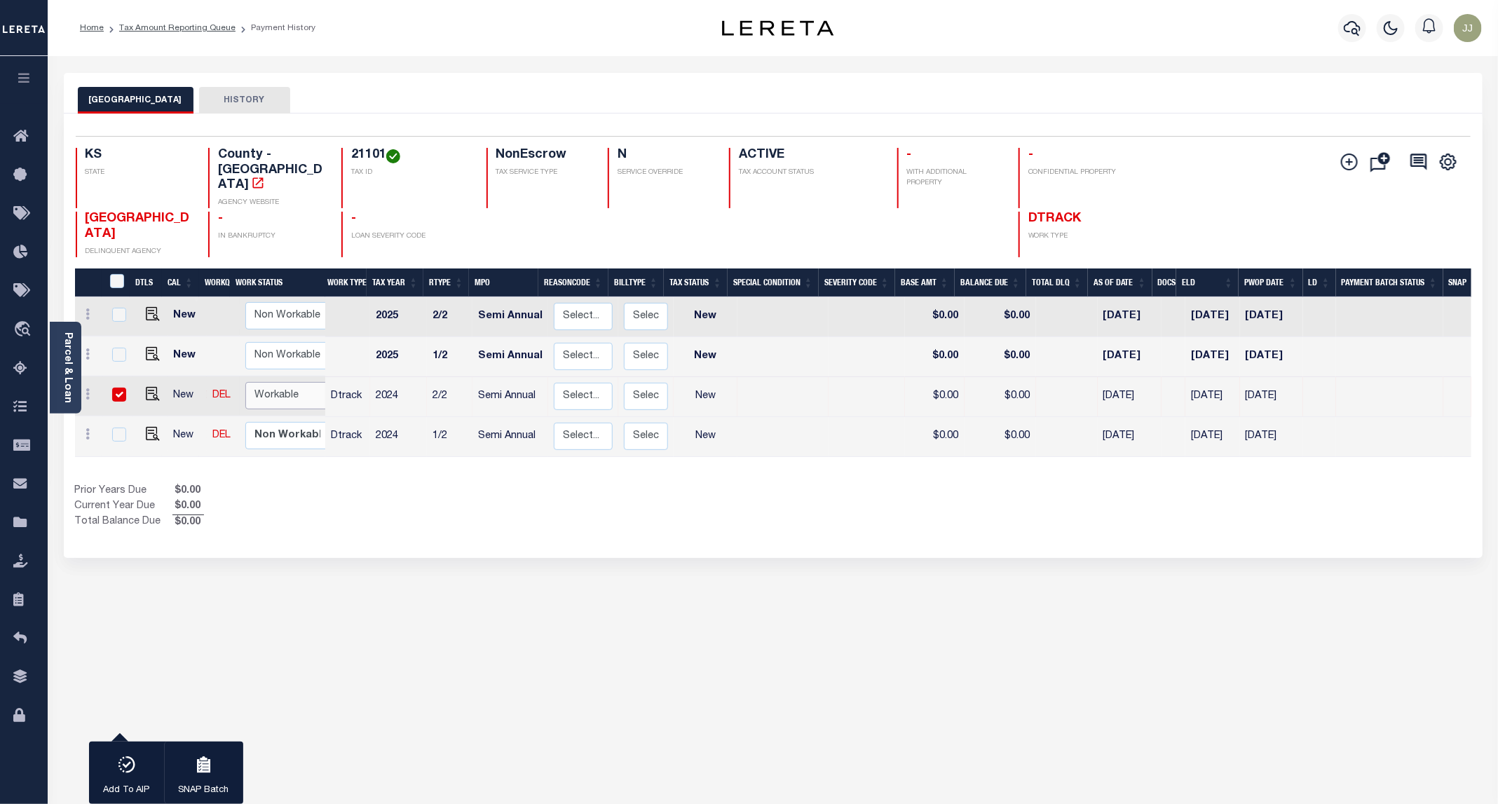
select select "true"
click at [245, 382] on select "Non Workable Workable" at bounding box center [287, 395] width 84 height 27
checkbox input "false"
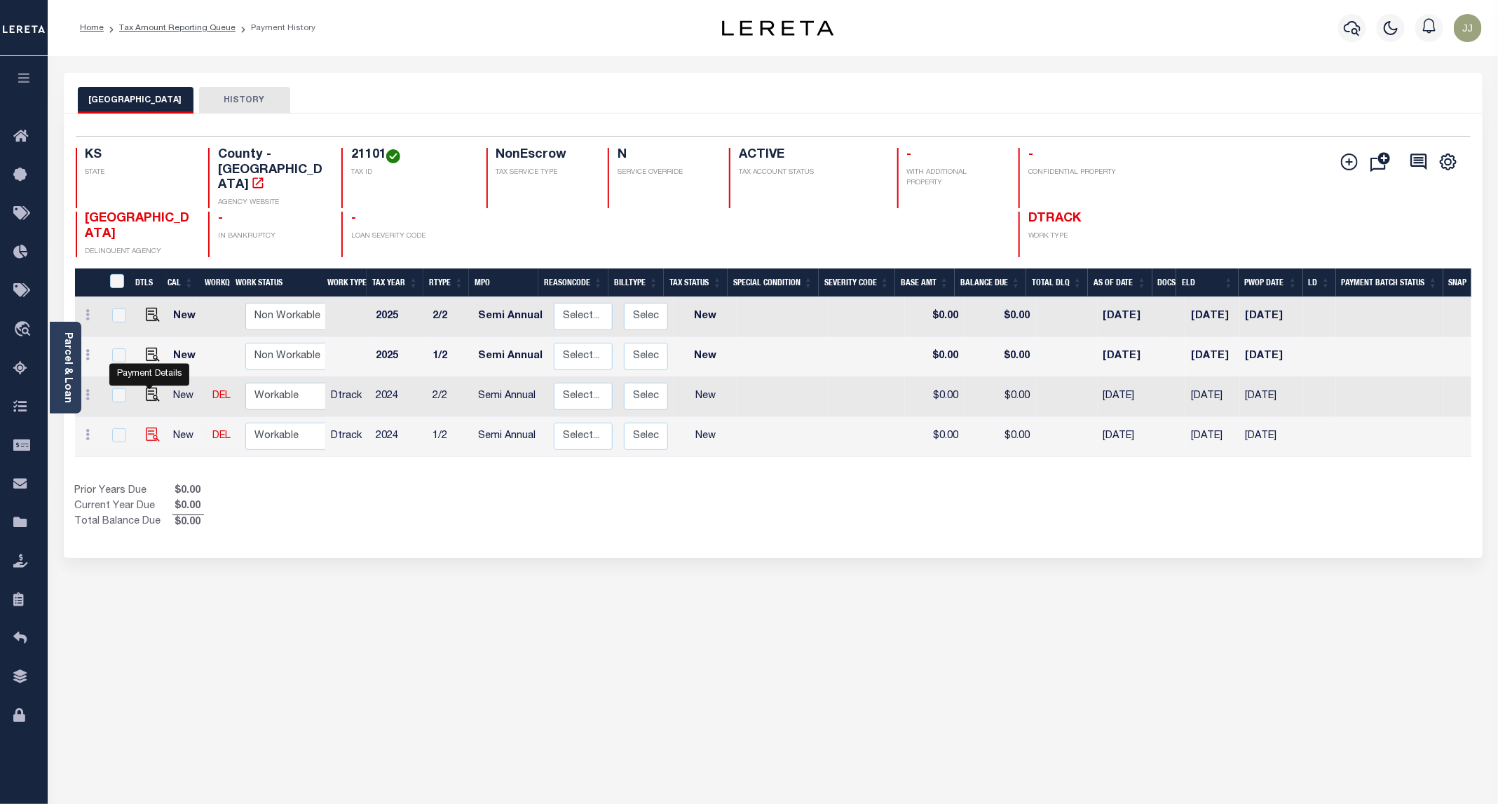
click at [149, 427] on img "" at bounding box center [153, 434] width 14 height 14
checkbox input "true"
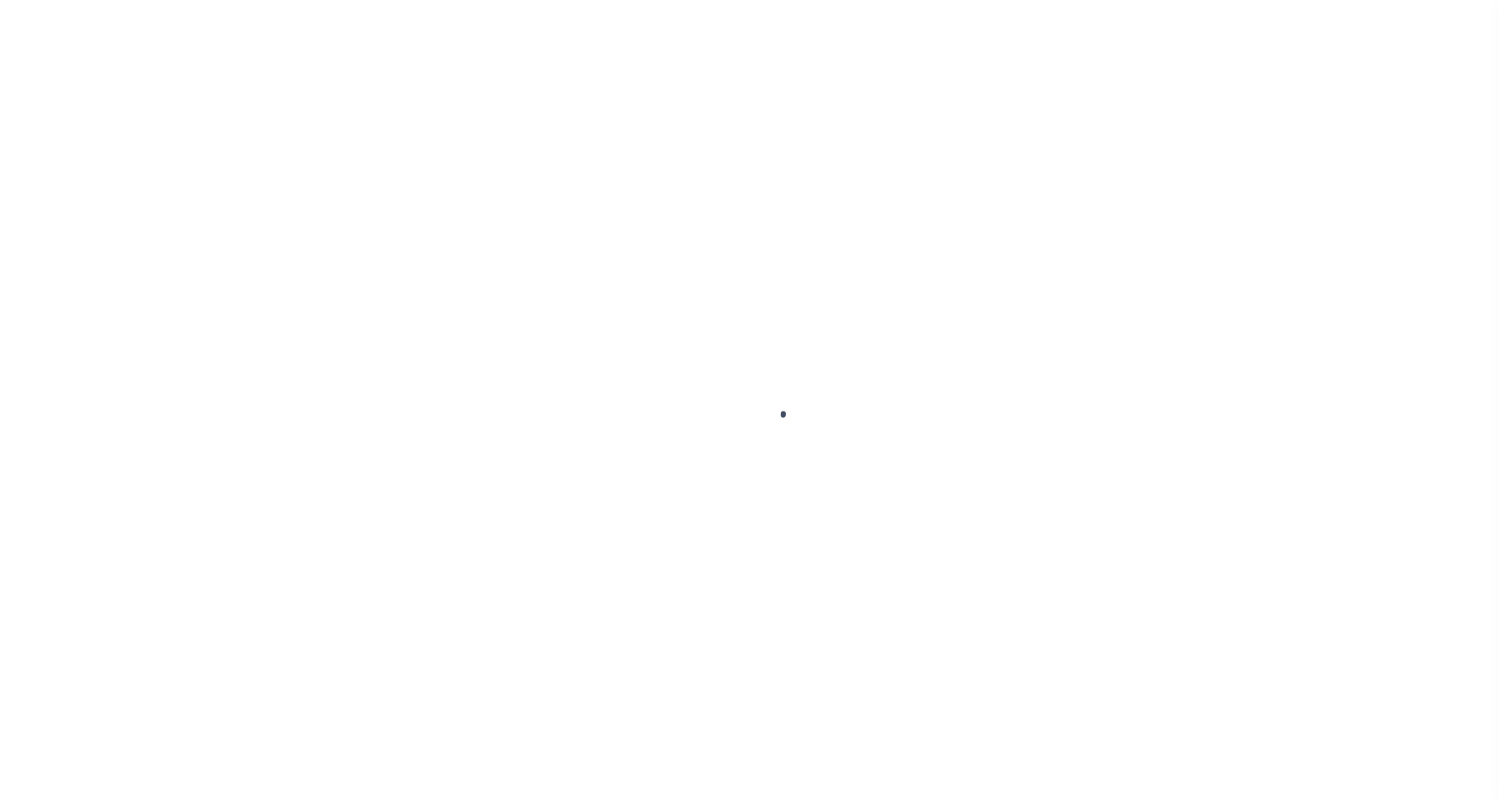
select select "NW2"
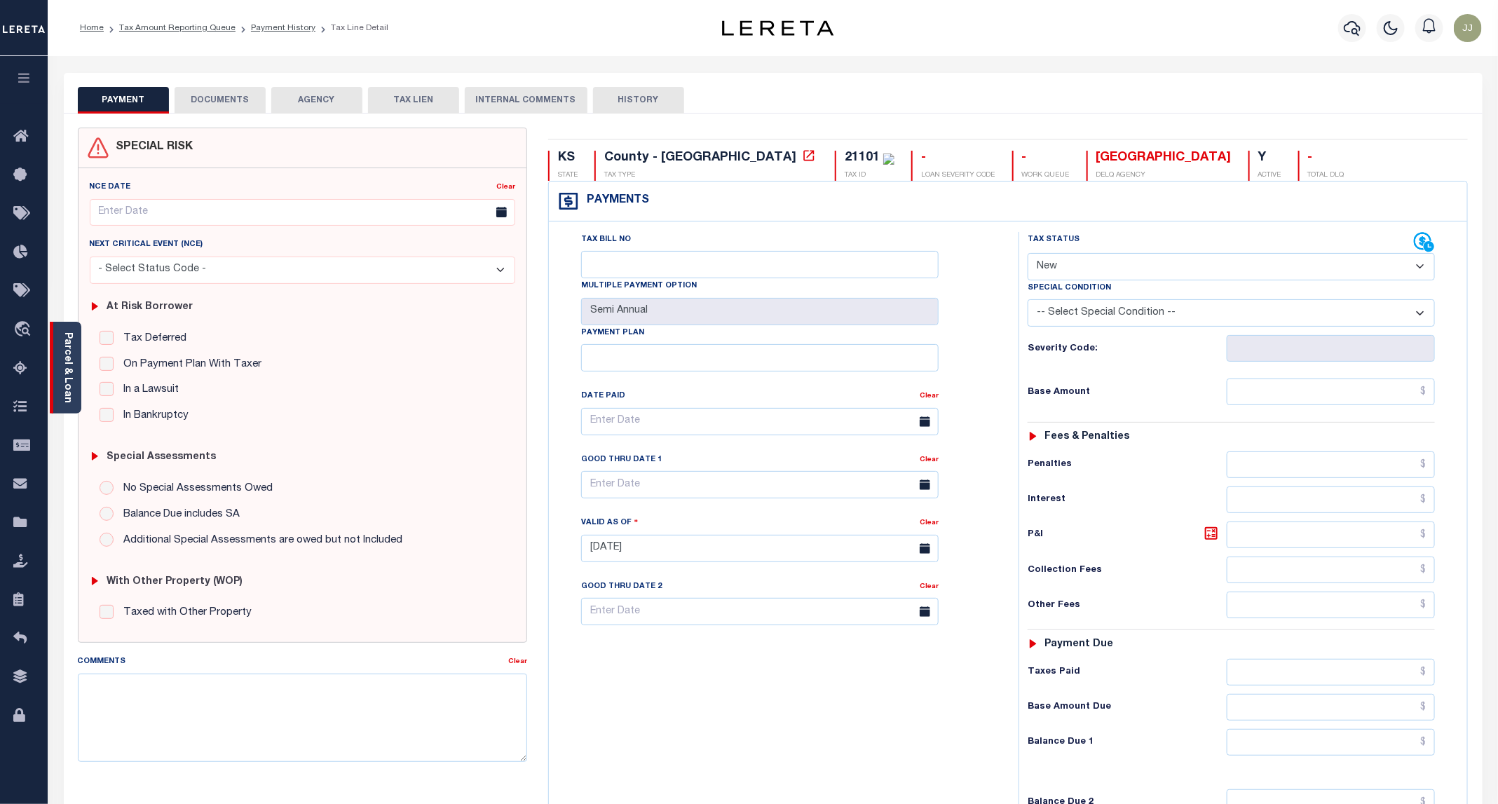
click at [63, 396] on link "Parcel & Loan" at bounding box center [67, 367] width 10 height 71
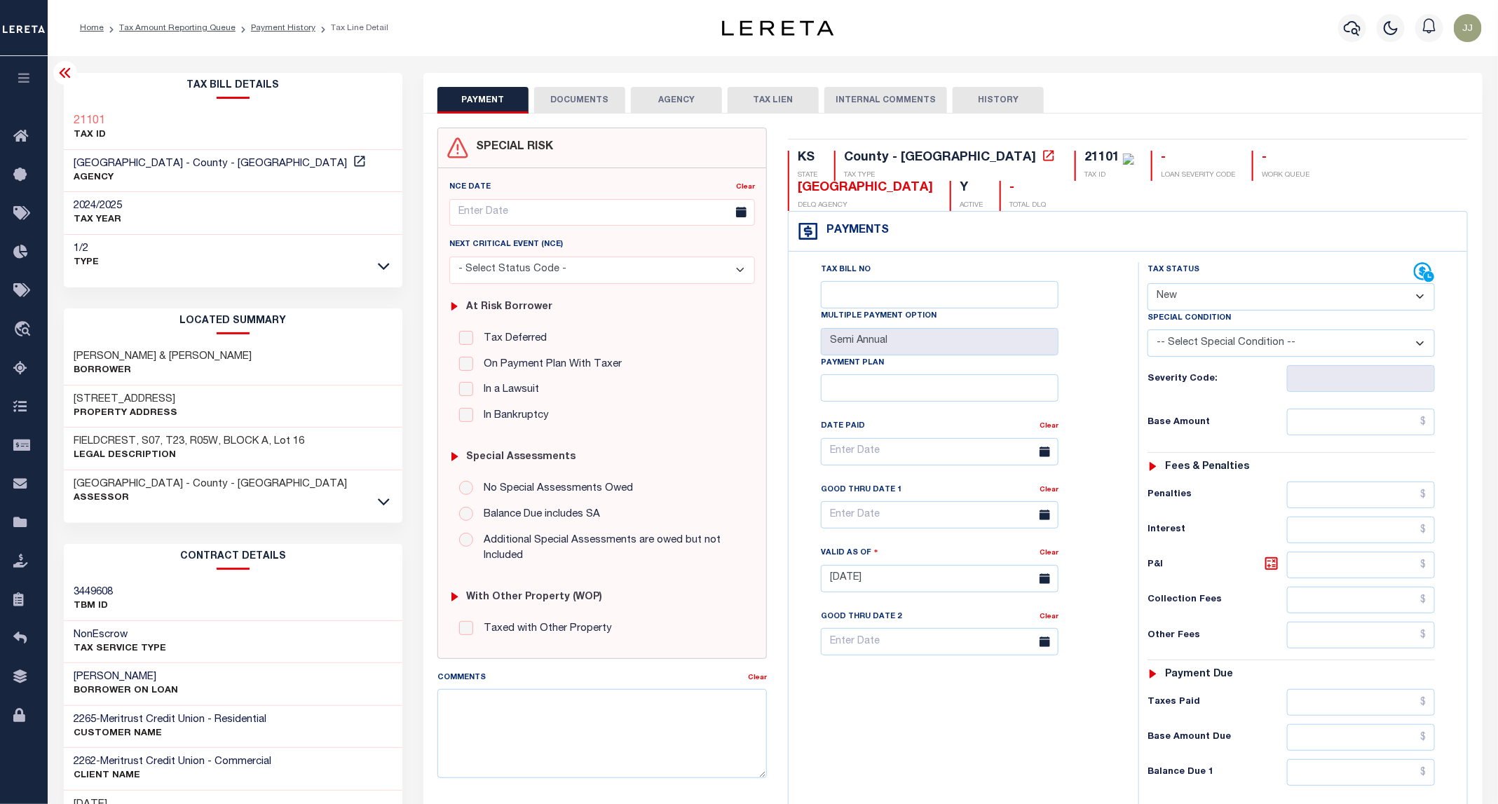
click at [123, 396] on h3 "1030 COLLEGE LN" at bounding box center [126, 399] width 104 height 14
copy h3 "COLLEGE"
click at [570, 95] on button "DOCUMENTS" at bounding box center [579, 100] width 91 height 27
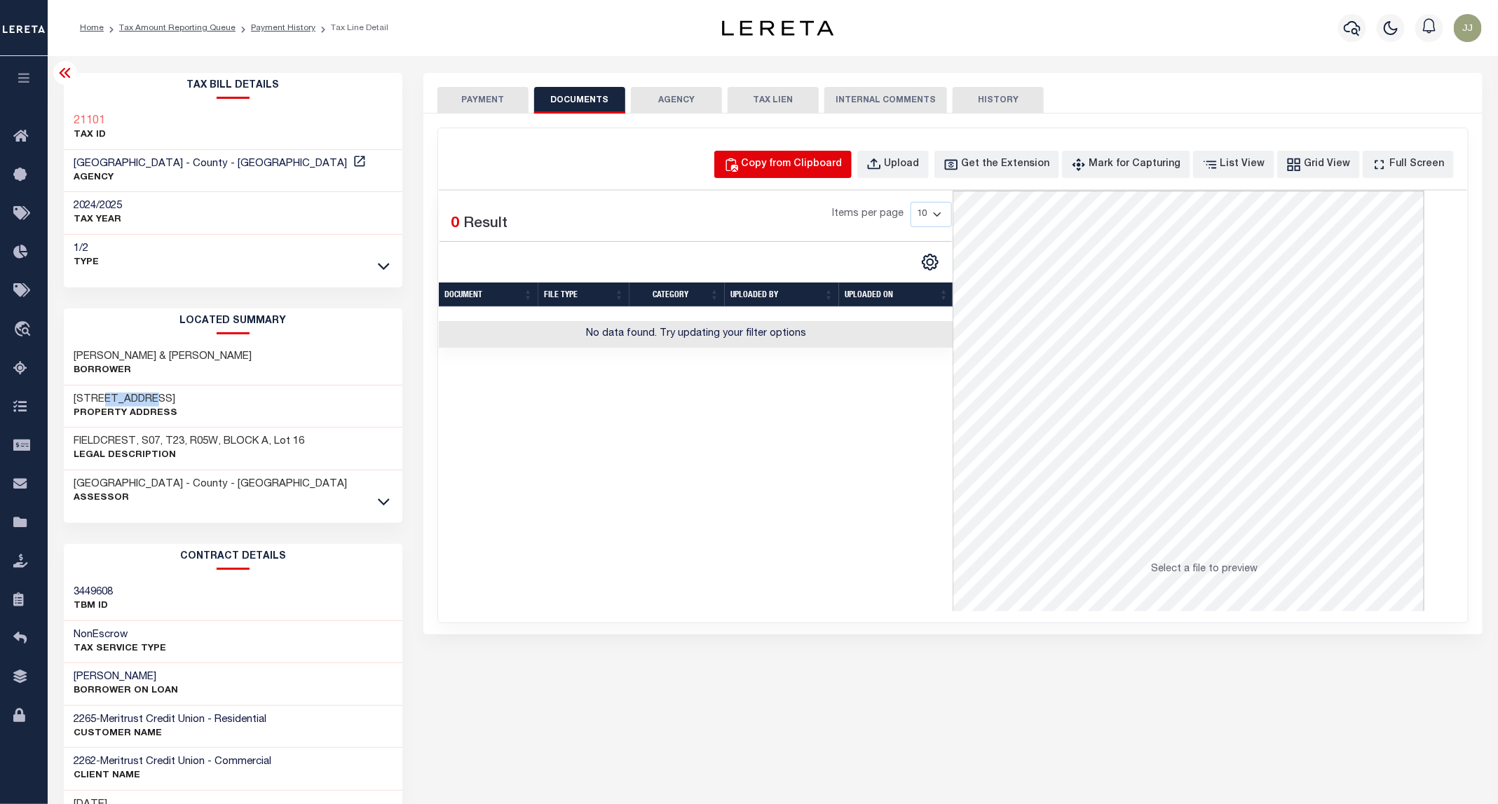
click at [807, 171] on div "Copy from Clipboard" at bounding box center [791, 164] width 101 height 15
select select "POP"
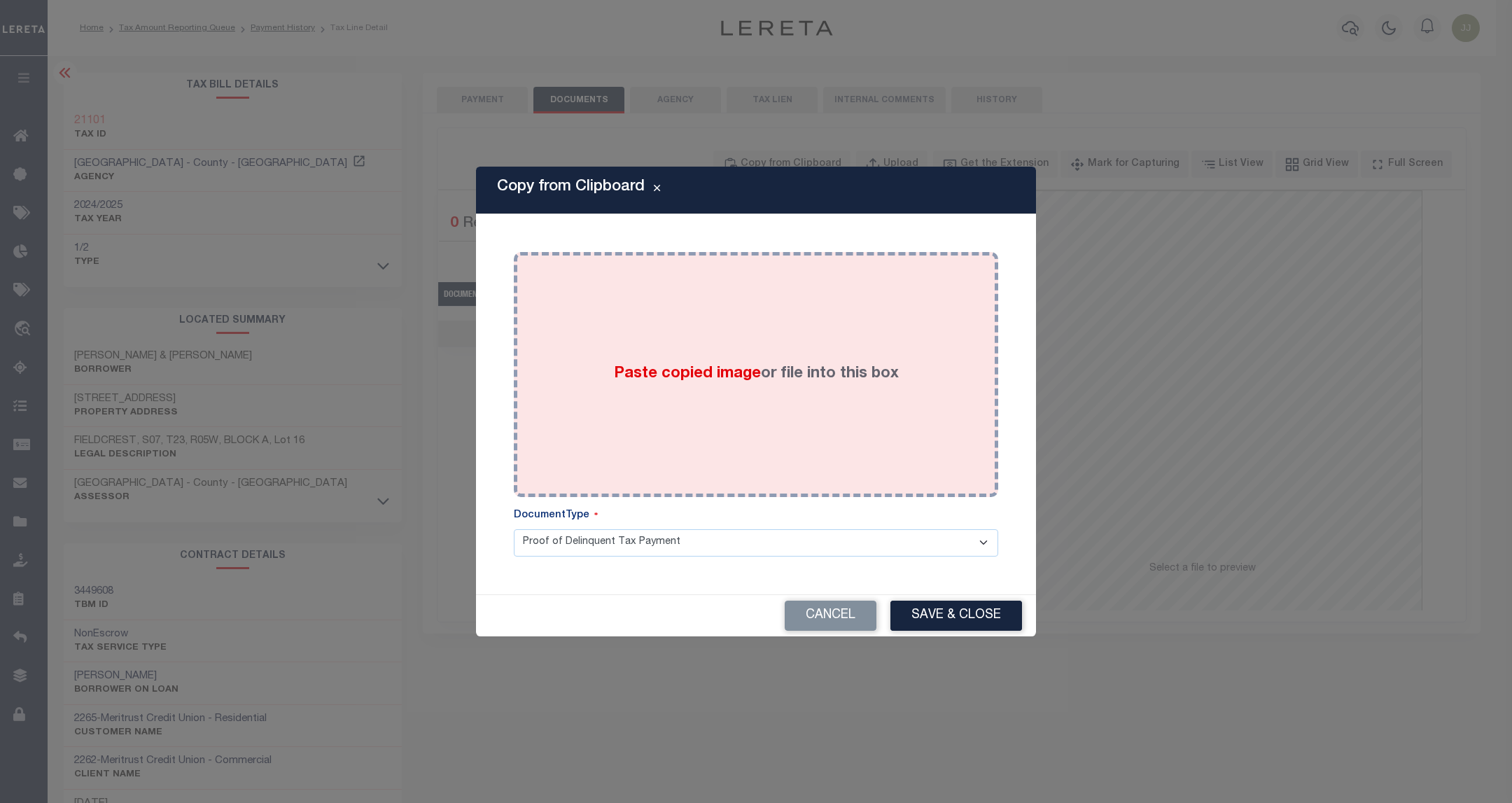
click at [802, 418] on div "Paste copied image or file into this box" at bounding box center [756, 375] width 463 height 224
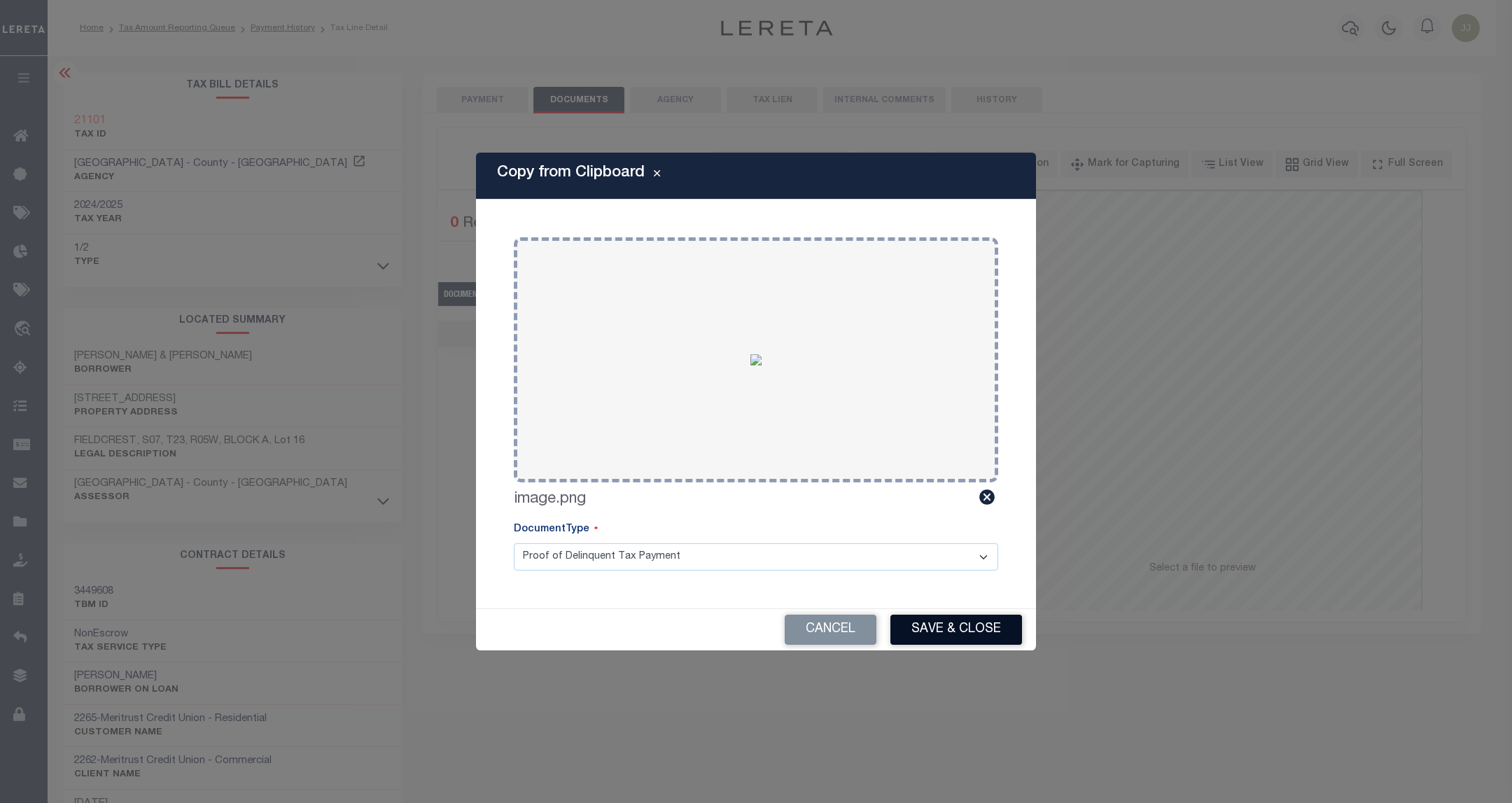
click at [984, 626] on button "Save & Close" at bounding box center [956, 629] width 132 height 30
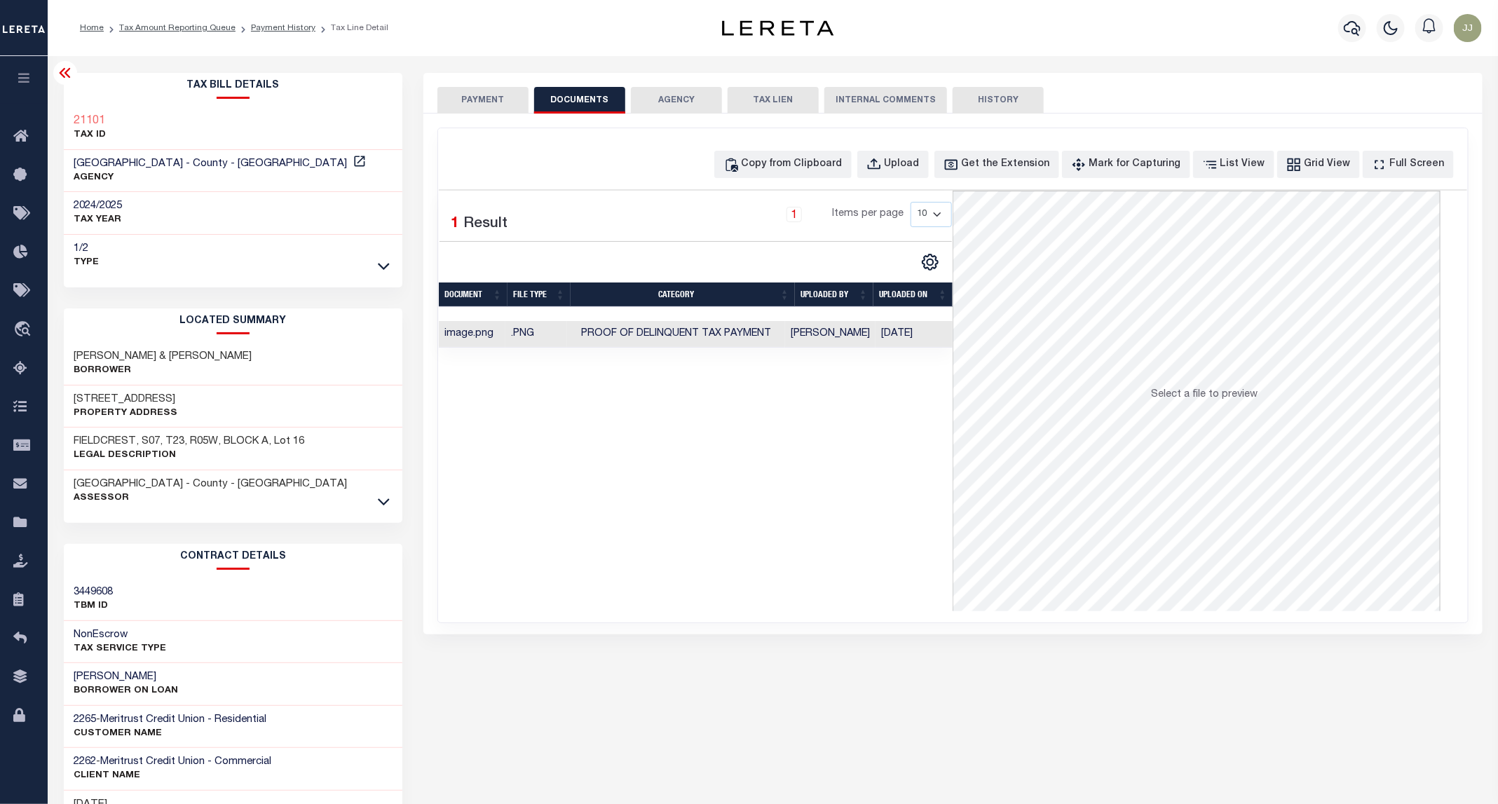
click at [484, 102] on button "PAYMENT" at bounding box center [482, 100] width 91 height 27
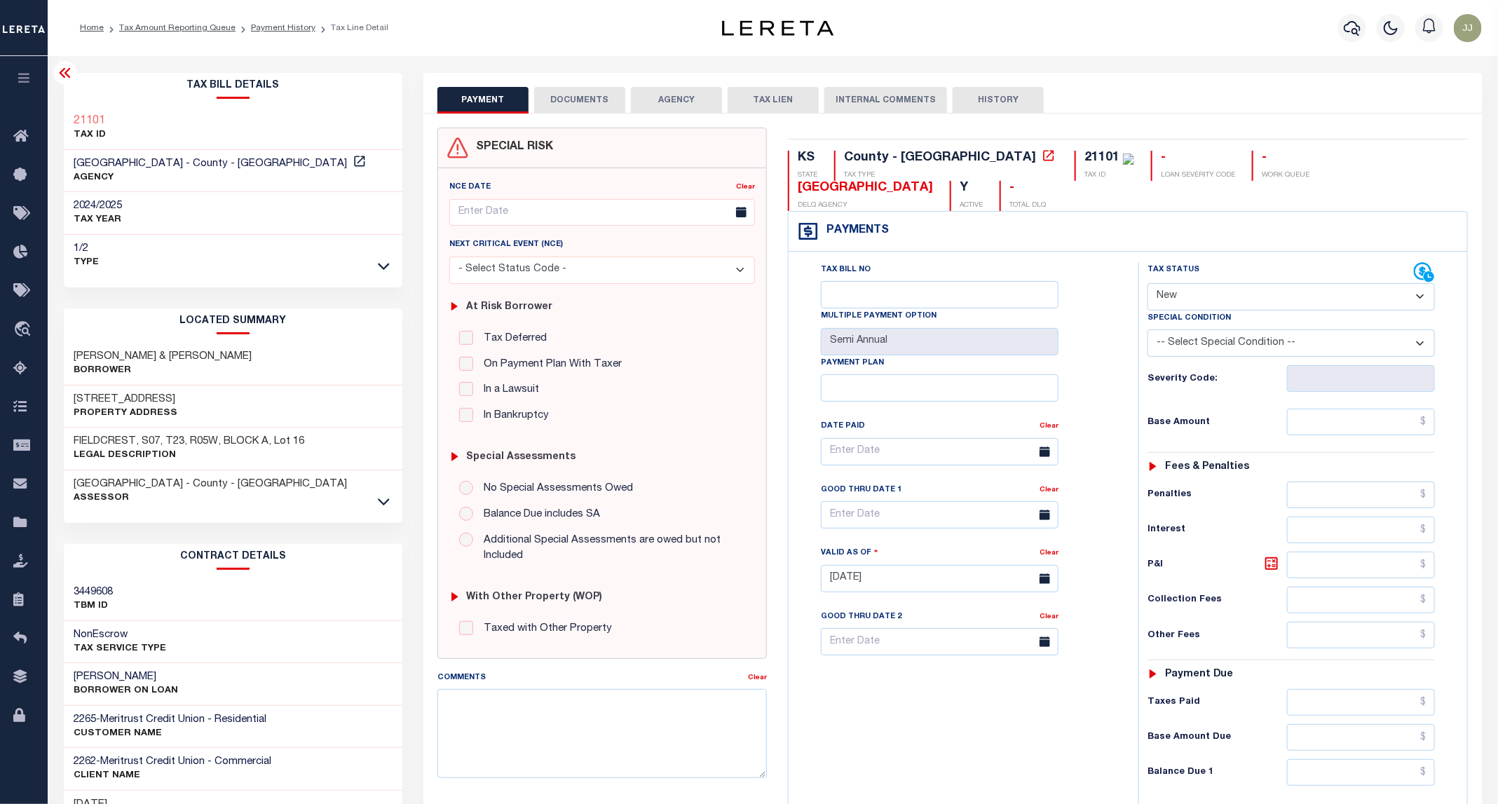
click at [1171, 283] on select "- Select Status Code - Open Due/Unpaid Paid Incomplete No Tax Due Internal Refu…" at bounding box center [1290, 296] width 287 height 27
select select "PYD"
click at [1148, 283] on select "- Select Status Code - Open Due/Unpaid Paid Incomplete No Tax Due Internal Refu…" at bounding box center [1290, 296] width 287 height 27
type input "09/11/2025"
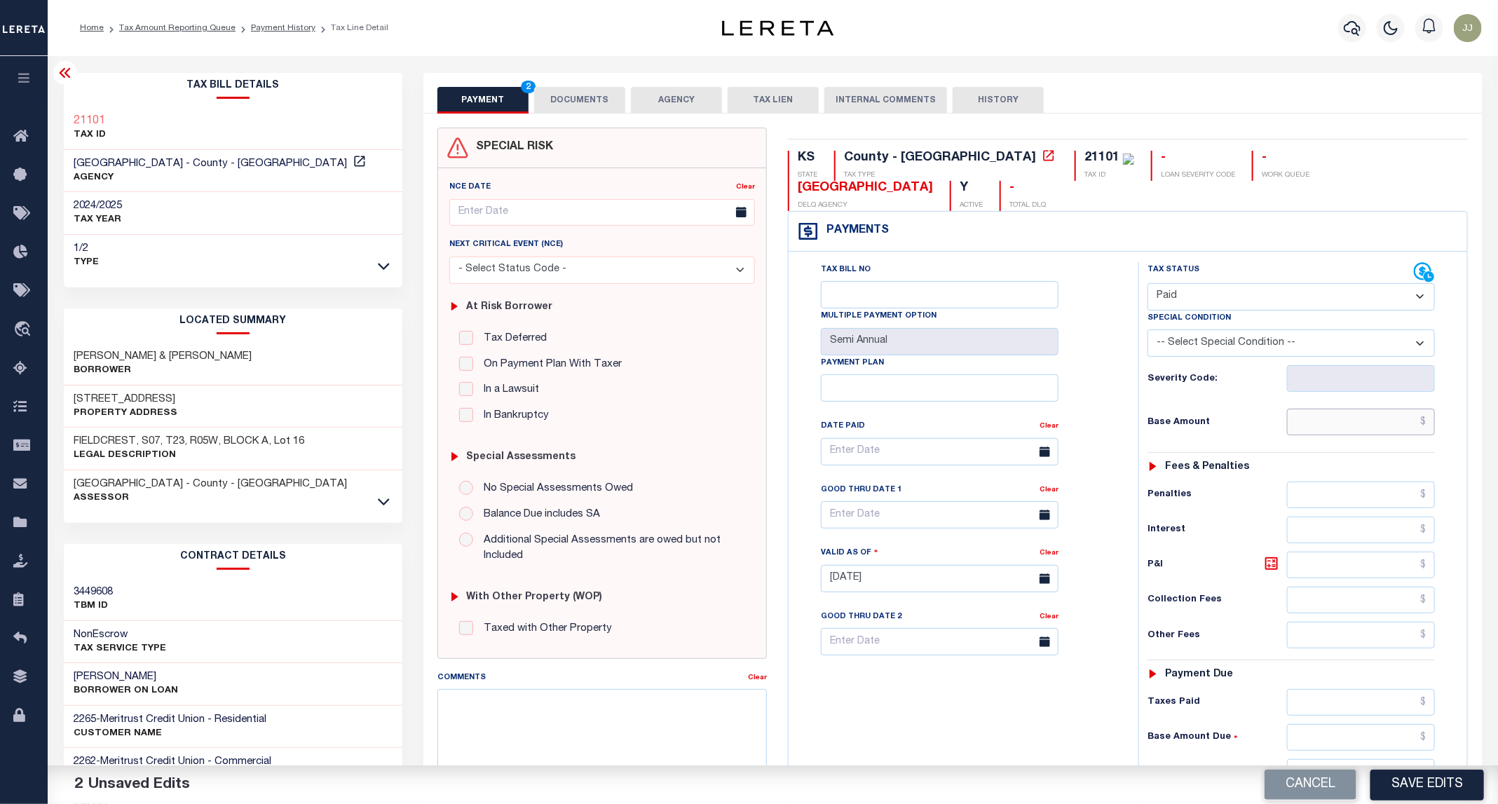
click at [1339, 409] on input "text" at bounding box center [1361, 422] width 149 height 27
type input "$0.00"
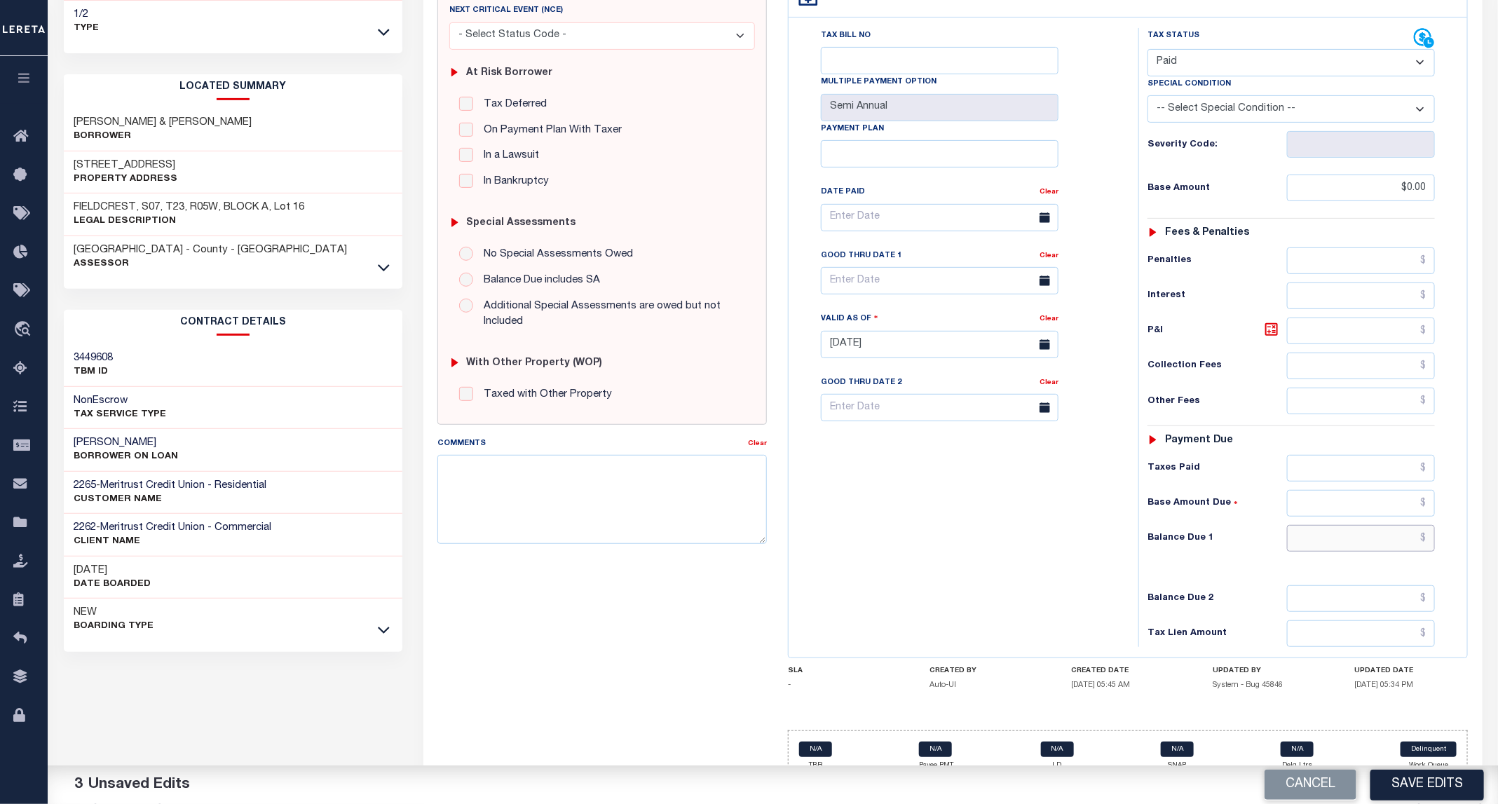
click at [1319, 525] on input "text" at bounding box center [1361, 538] width 149 height 27
type input "$0.00"
click at [1420, 776] on button "Save Edits" at bounding box center [1427, 784] width 114 height 30
checkbox input "false"
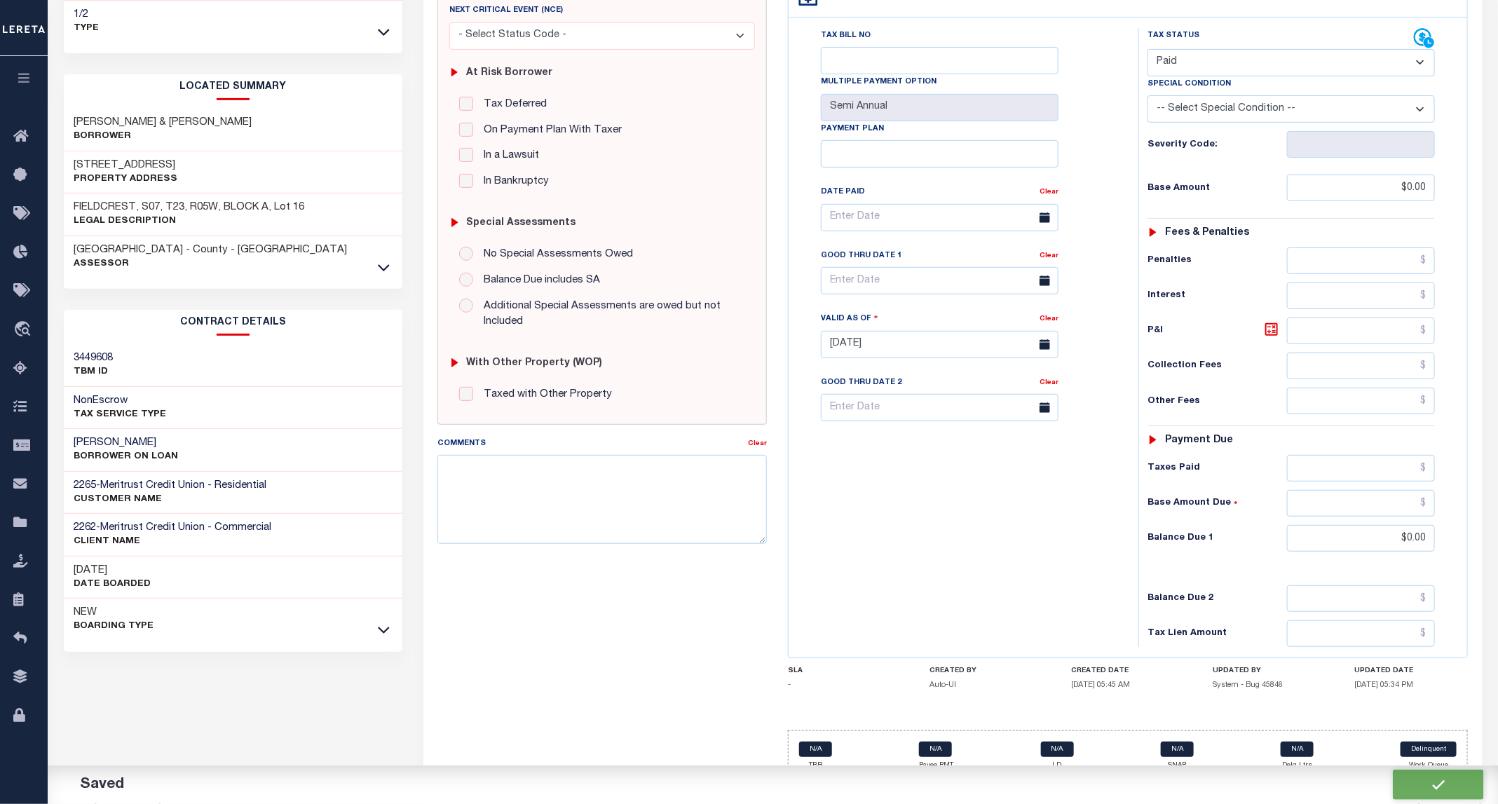
checkbox input "false"
type input "$0"
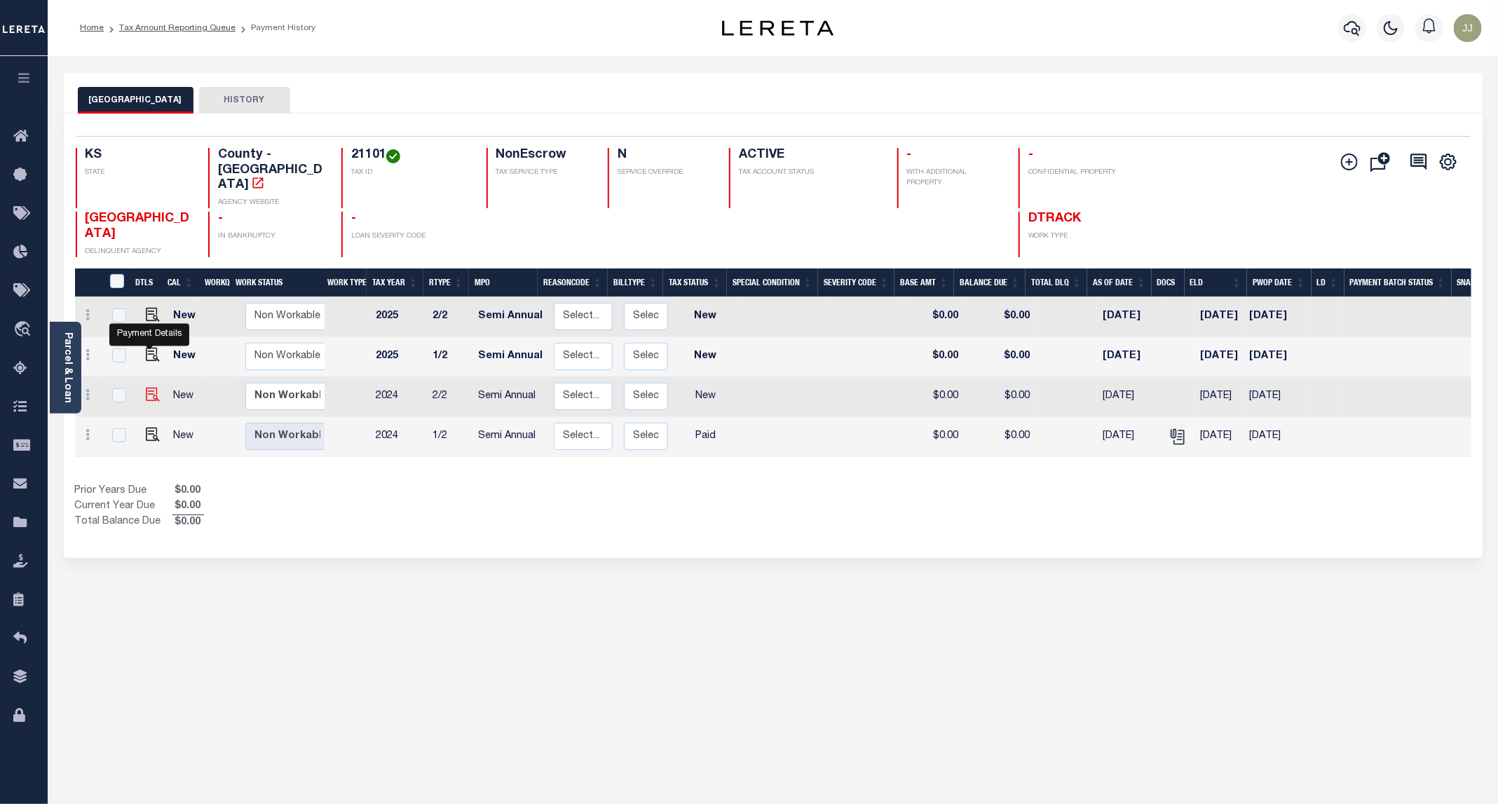
click at [151, 388] on img "" at bounding box center [153, 395] width 14 height 14
checkbox input "true"
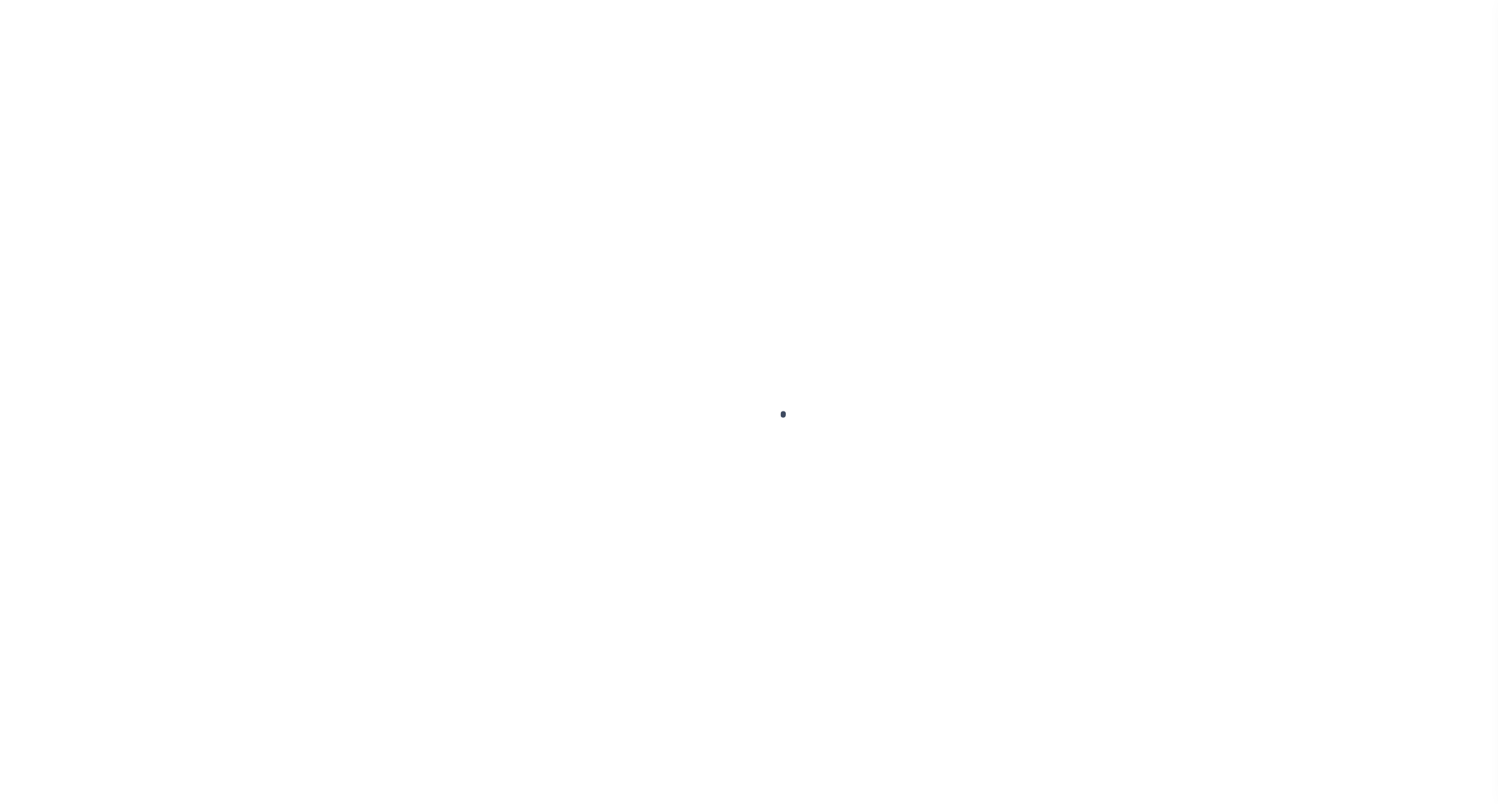
select select "NW2"
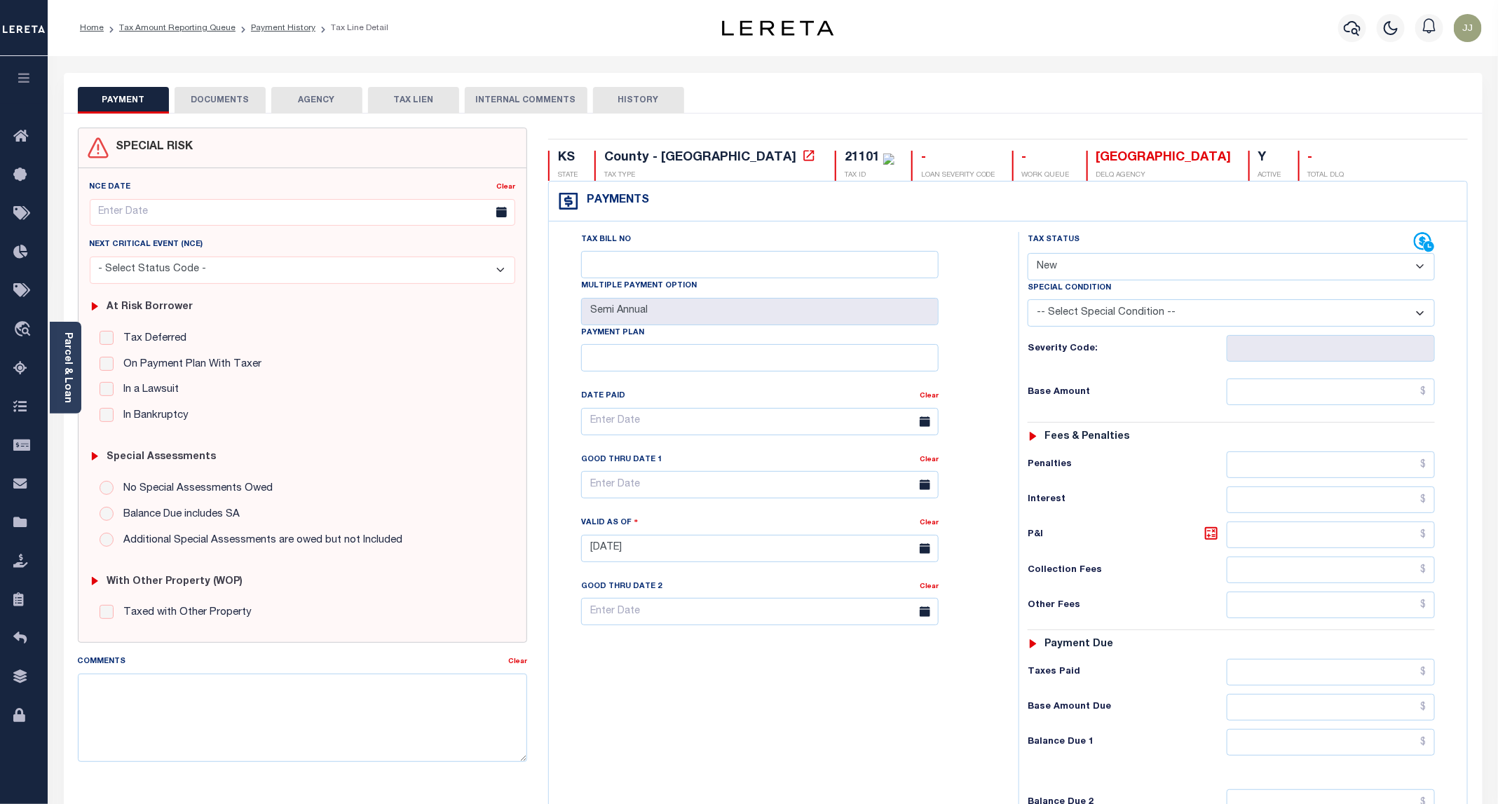
click at [230, 112] on button "DOCUMENTS" at bounding box center [220, 100] width 91 height 27
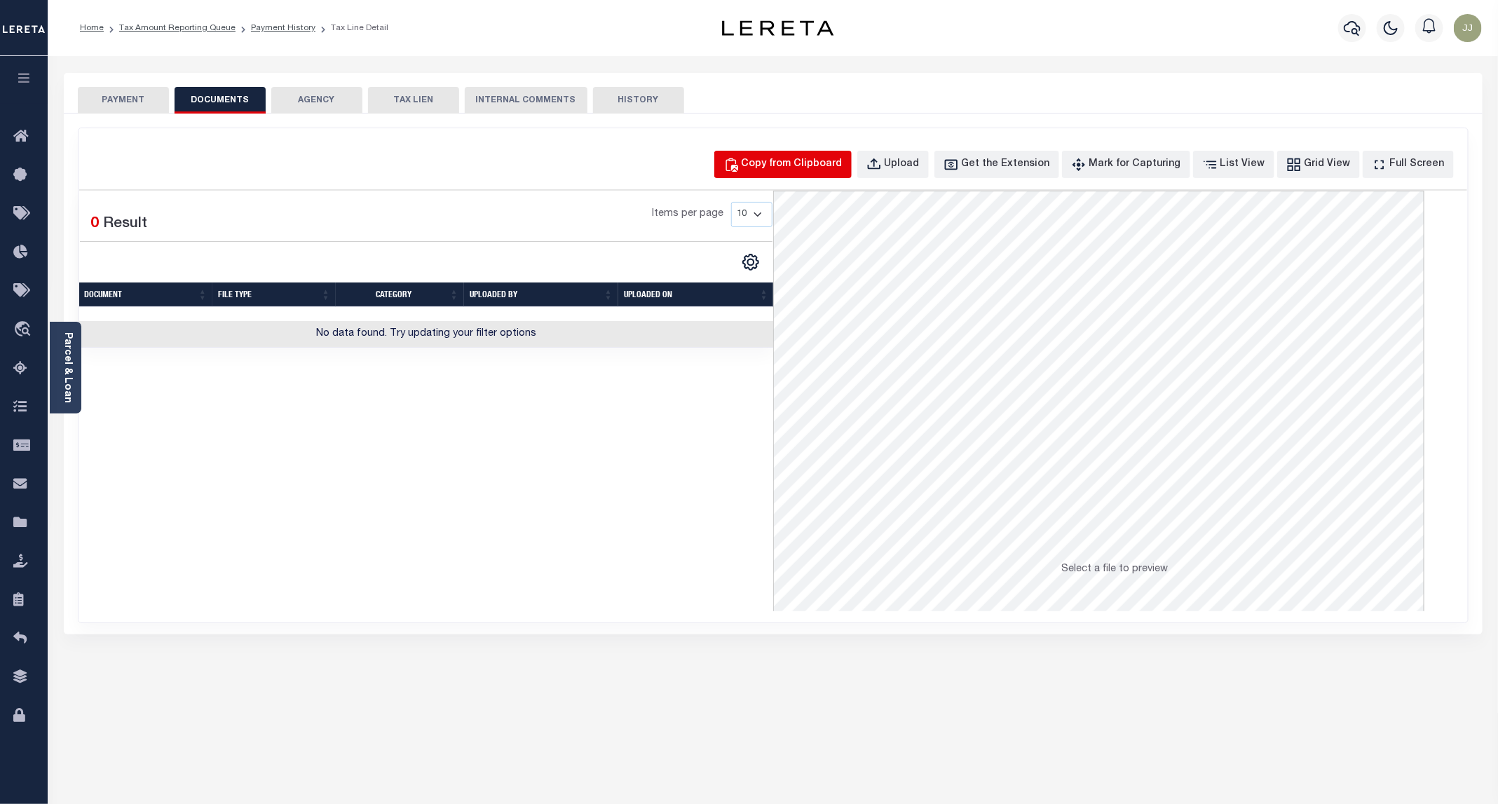
click at [812, 167] on div "Copy from Clipboard" at bounding box center [791, 164] width 101 height 15
select select "POP"
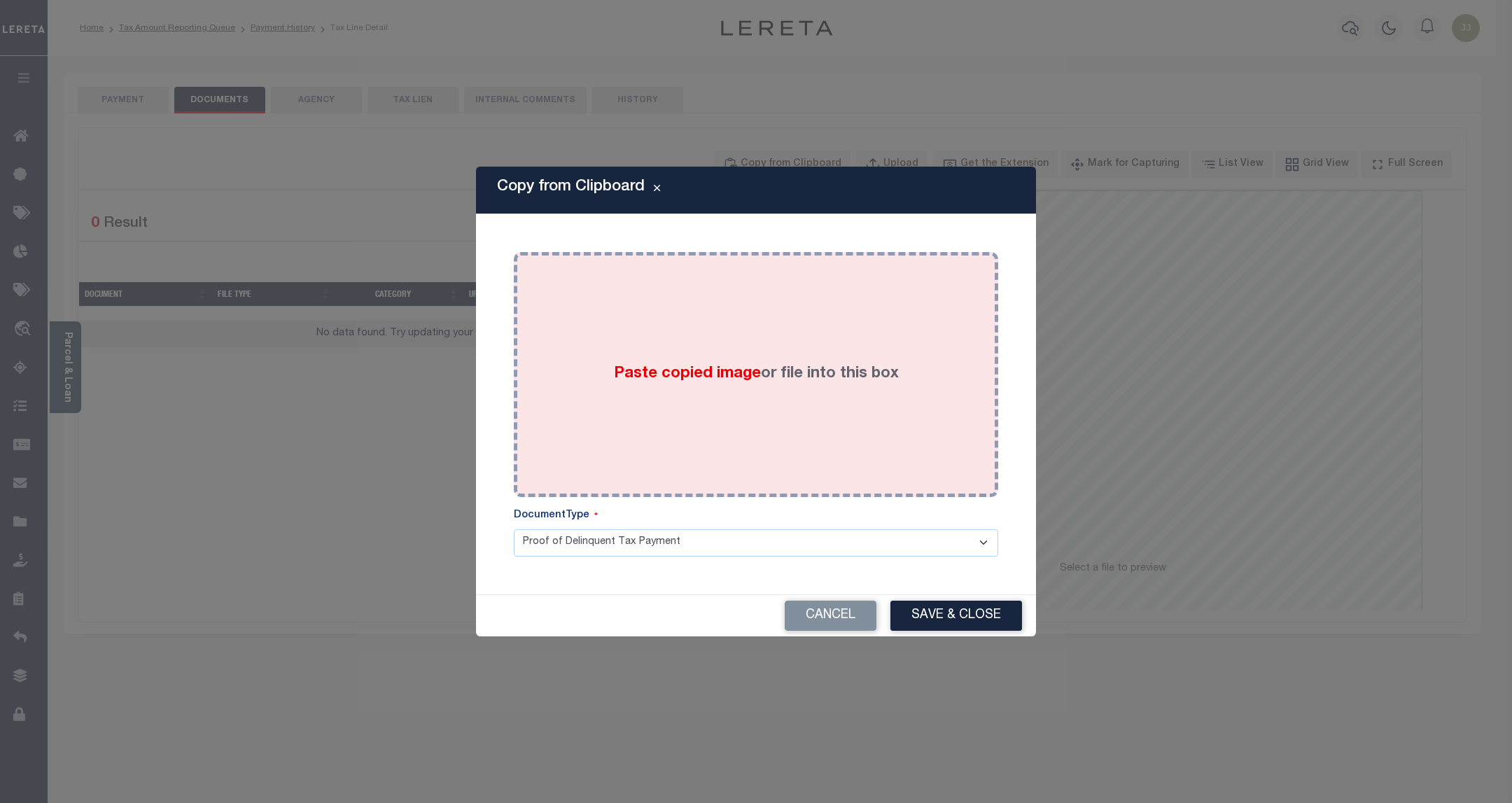
click at [738, 367] on span "Paste copied image" at bounding box center [687, 374] width 147 height 15
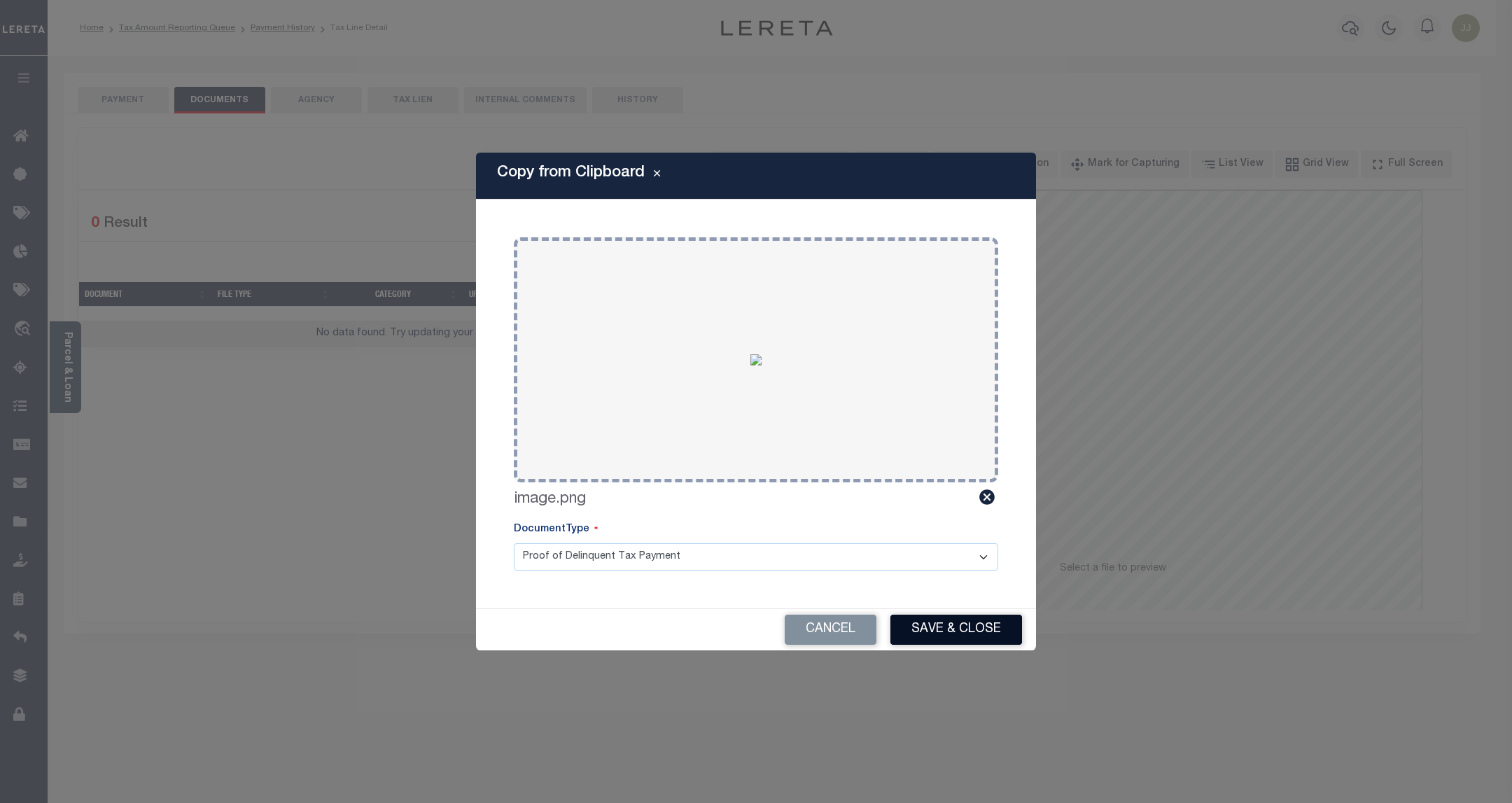
click at [942, 628] on button "Save & Close" at bounding box center [956, 629] width 132 height 30
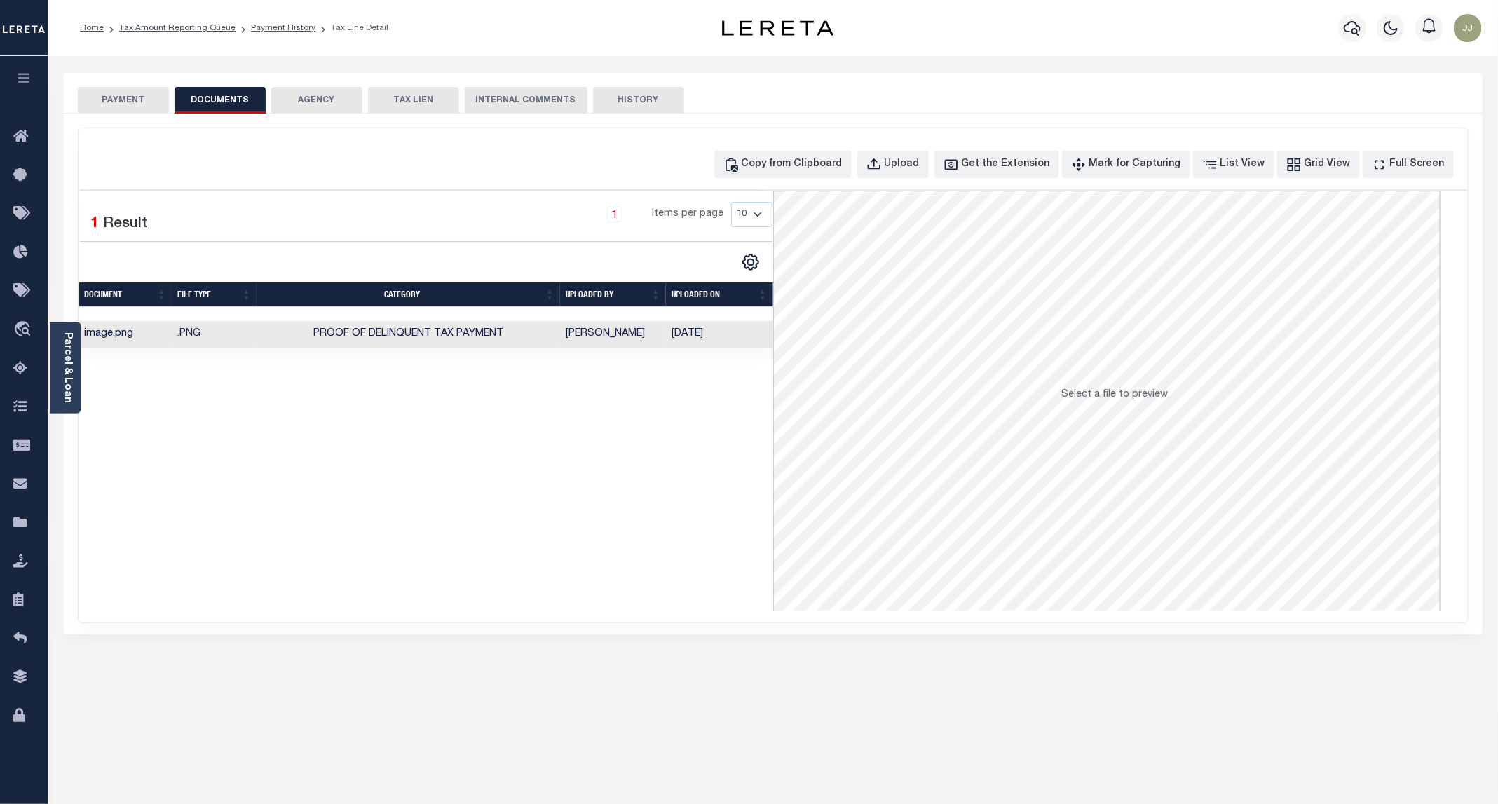
click at [133, 101] on button "PAYMENT" at bounding box center [123, 100] width 91 height 27
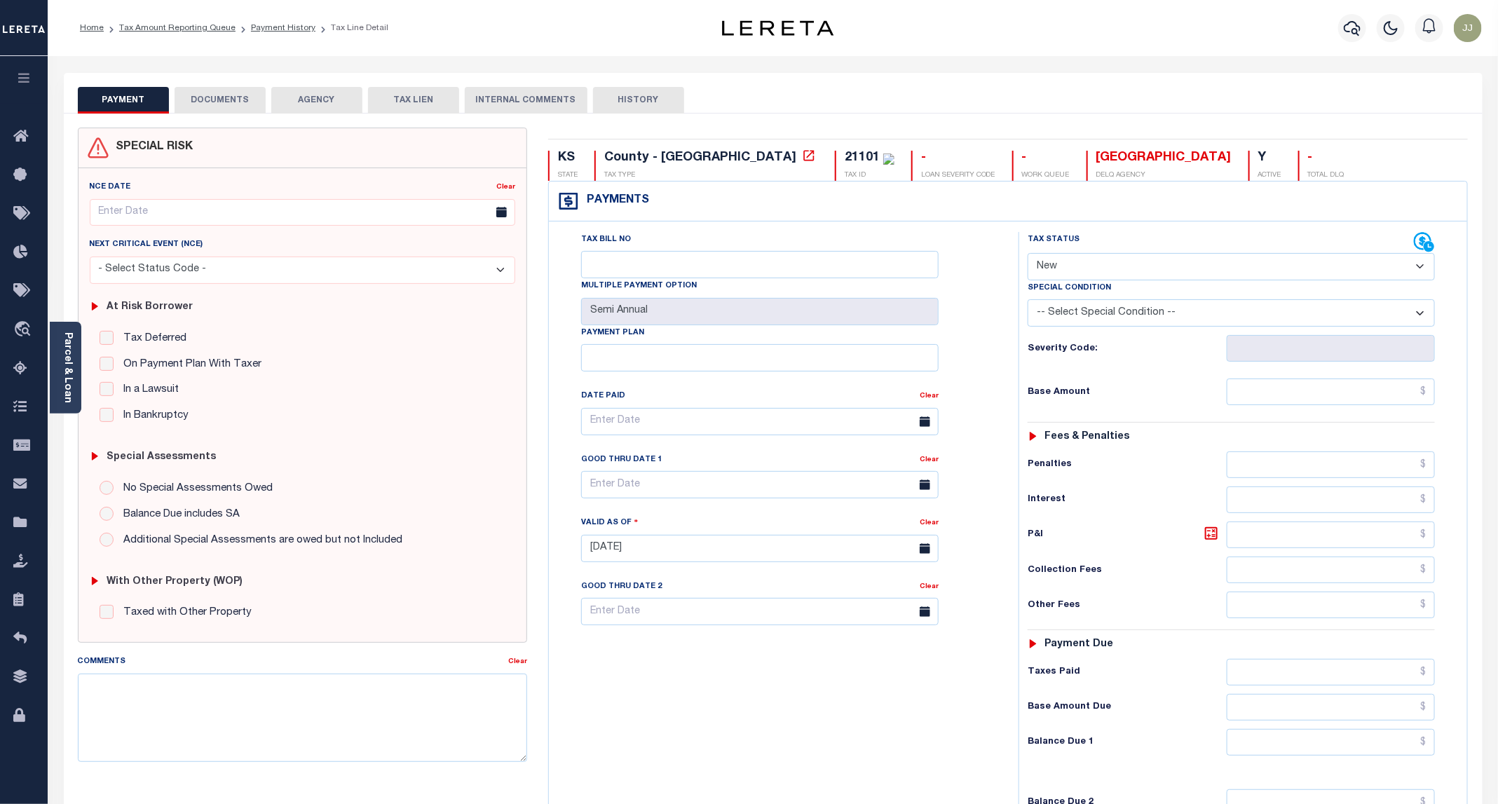
click at [1067, 265] on select "- Select Status Code - Open Due/Unpaid Paid Incomplete No Tax Due Internal Refu…" at bounding box center [1230, 266] width 407 height 27
select select "PYD"
click at [1028, 254] on select "- Select Status Code - Open Due/Unpaid Paid Incomplete No Tax Due Internal Refu…" at bounding box center [1230, 266] width 407 height 27
type input "[DATE]"
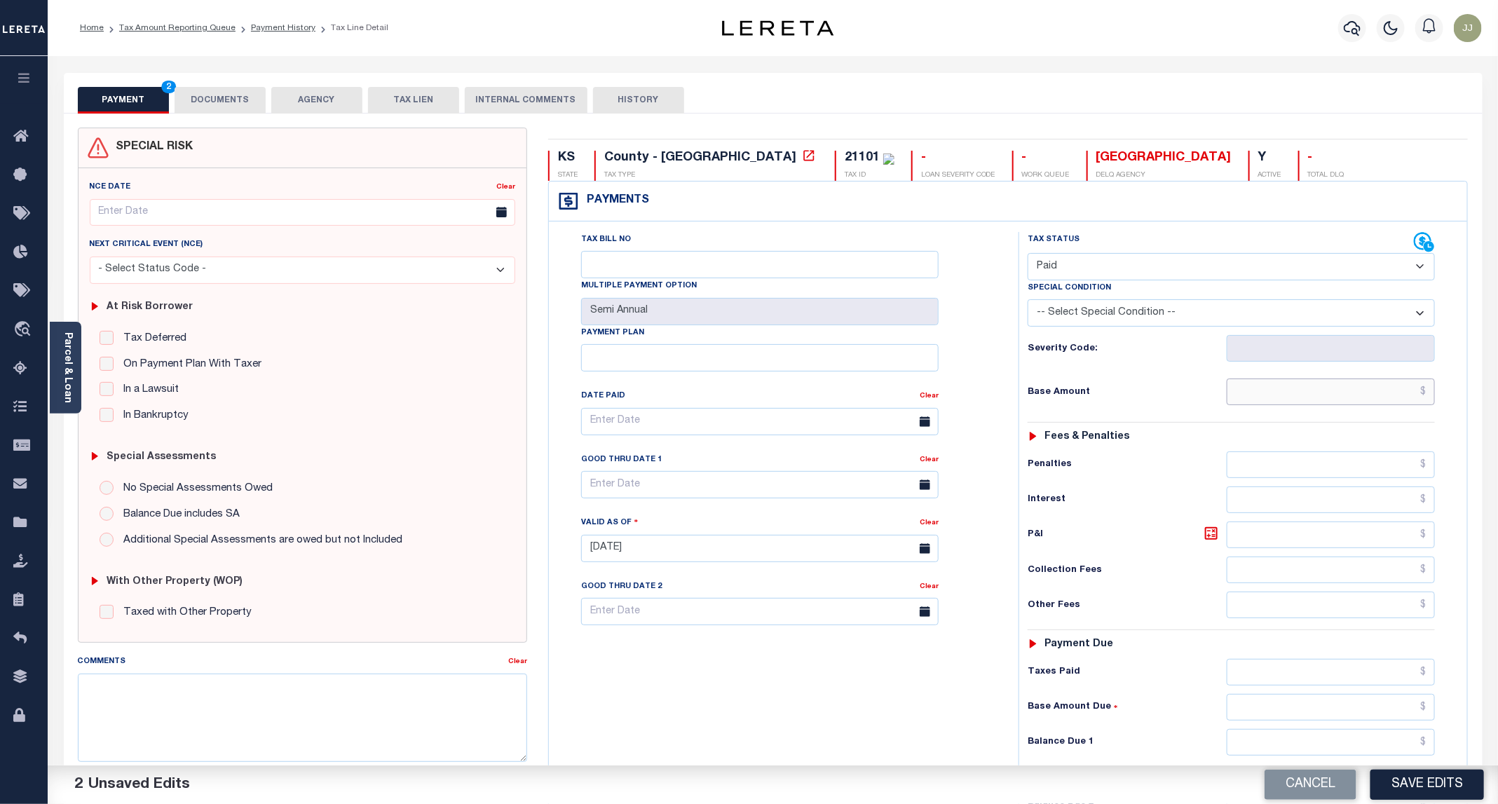
click at [1321, 405] on input "text" at bounding box center [1330, 391] width 208 height 27
type input "$0.00"
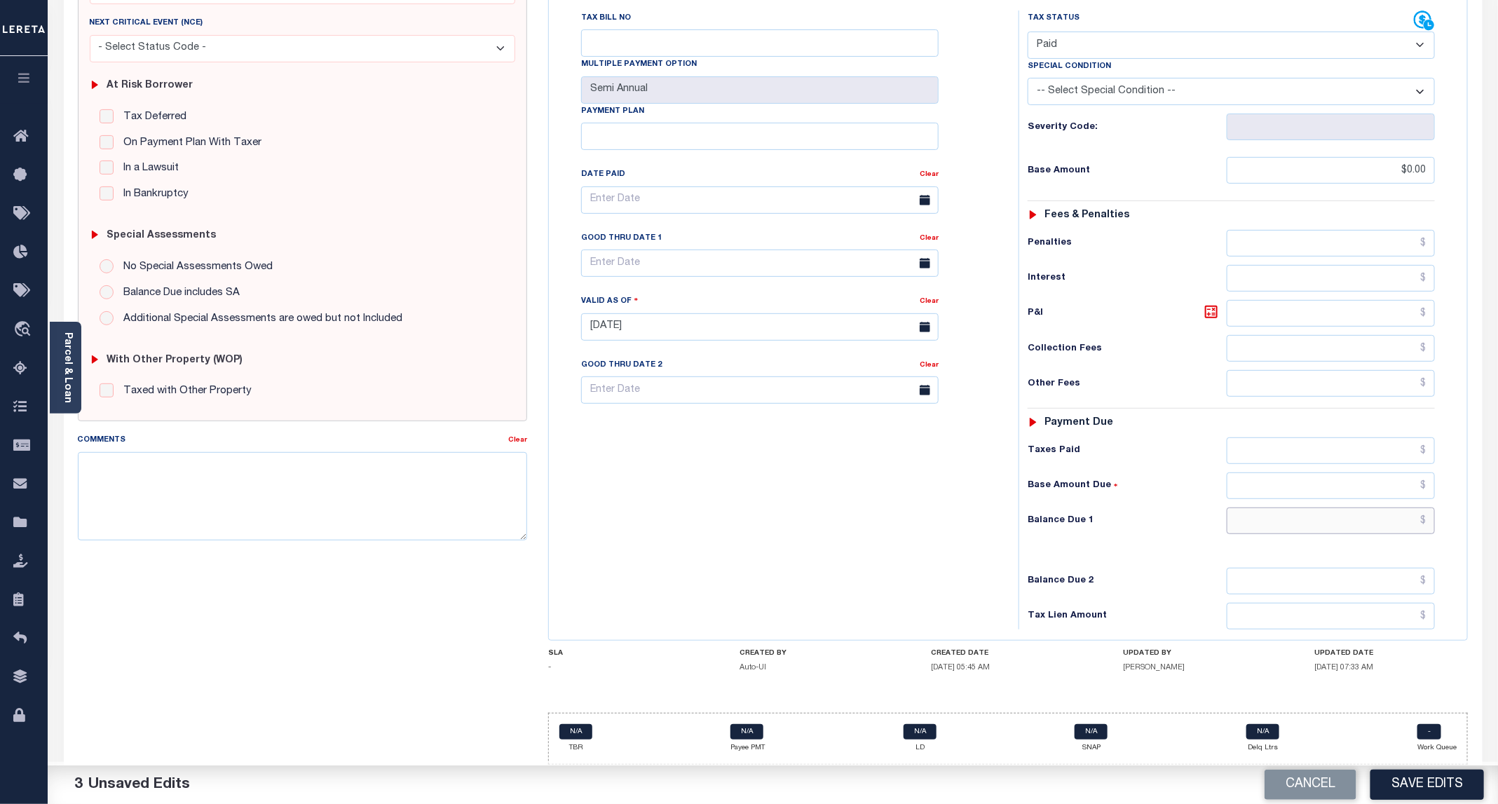
click at [1302, 516] on input "text" at bounding box center [1330, 520] width 208 height 27
type input "$0.00"
click at [1409, 787] on button "Save Edits" at bounding box center [1427, 784] width 114 height 30
checkbox input "false"
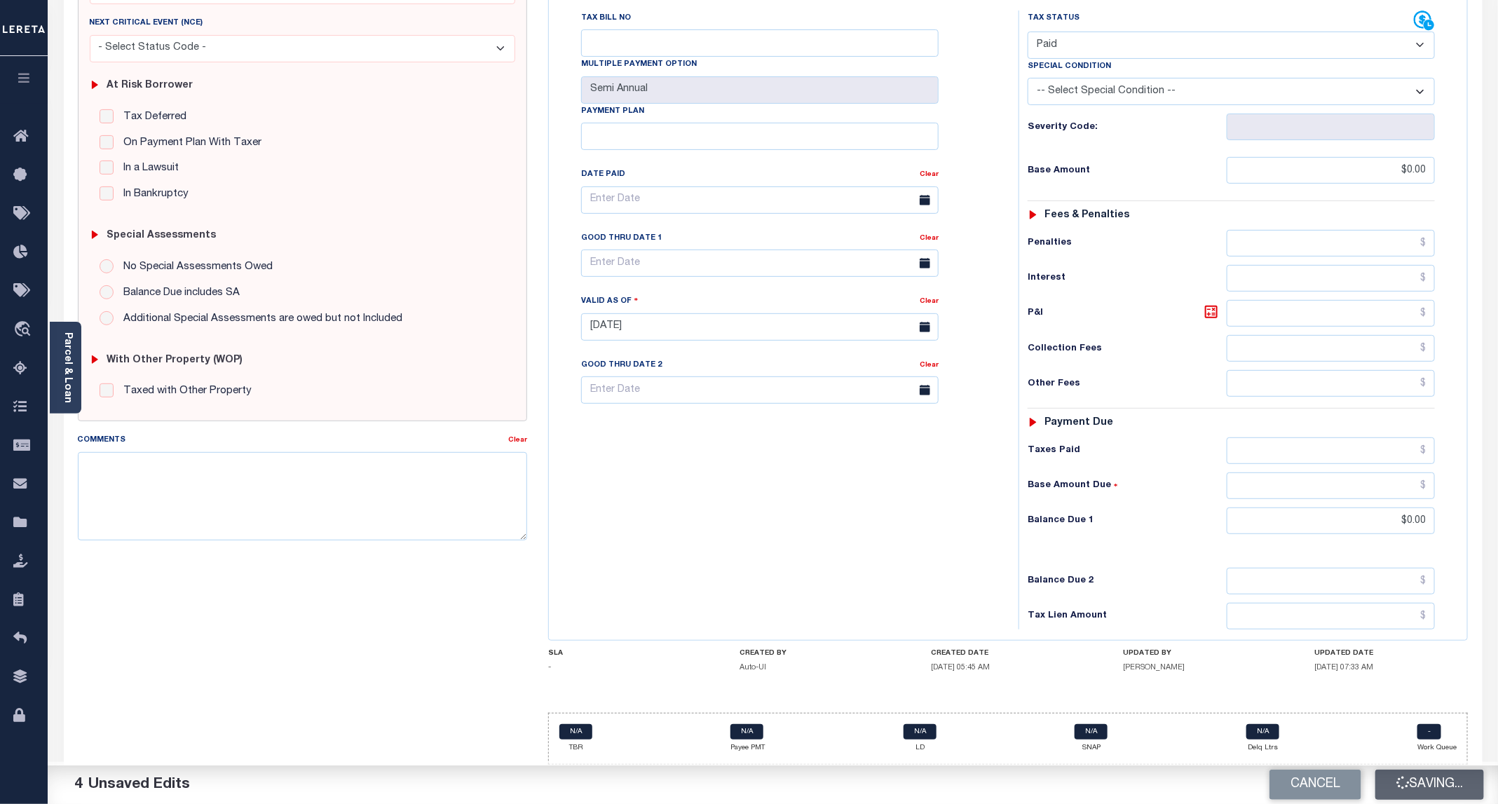
checkbox input "false"
type input "$0"
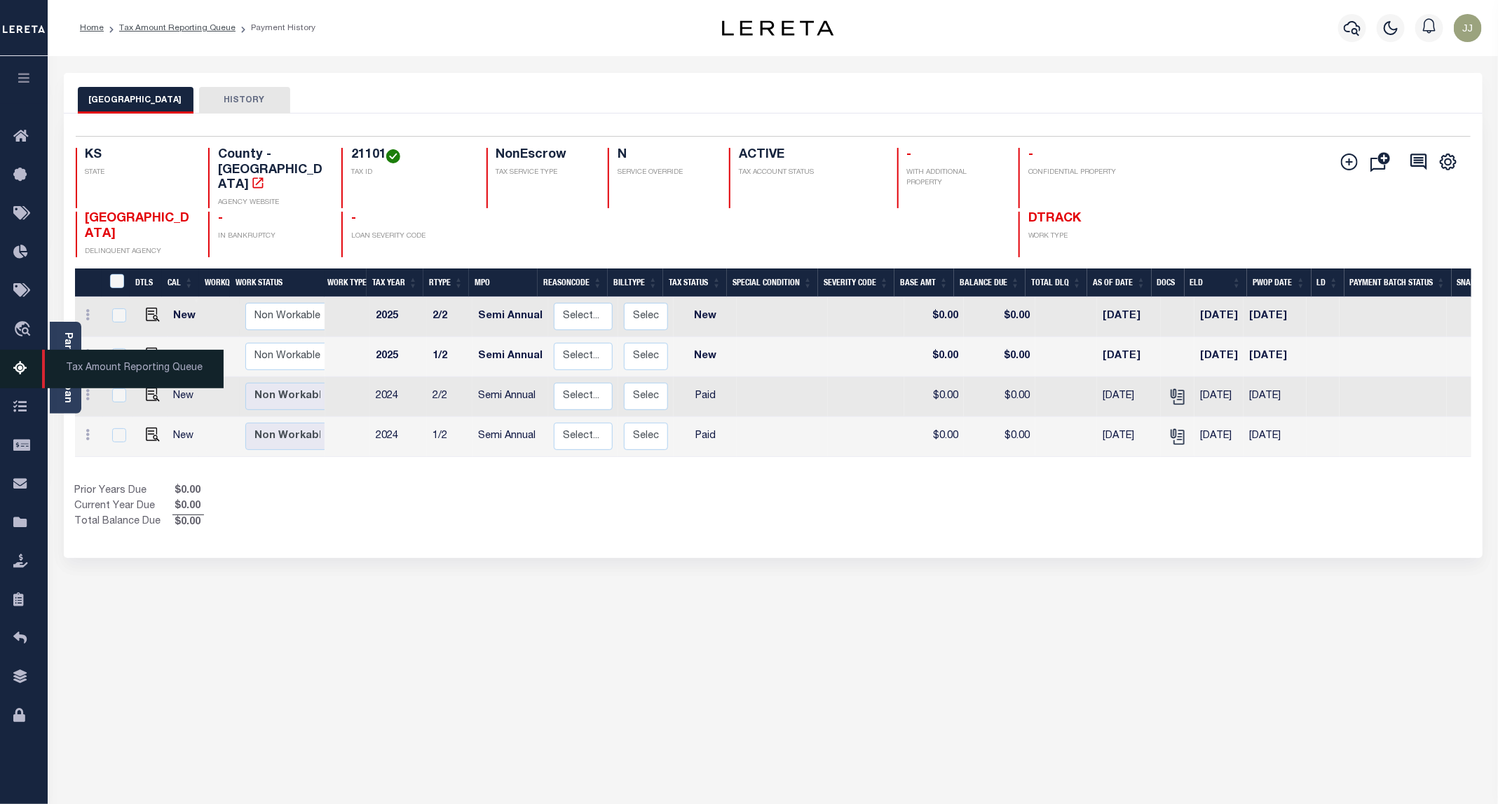
click at [20, 371] on icon at bounding box center [24, 369] width 22 height 18
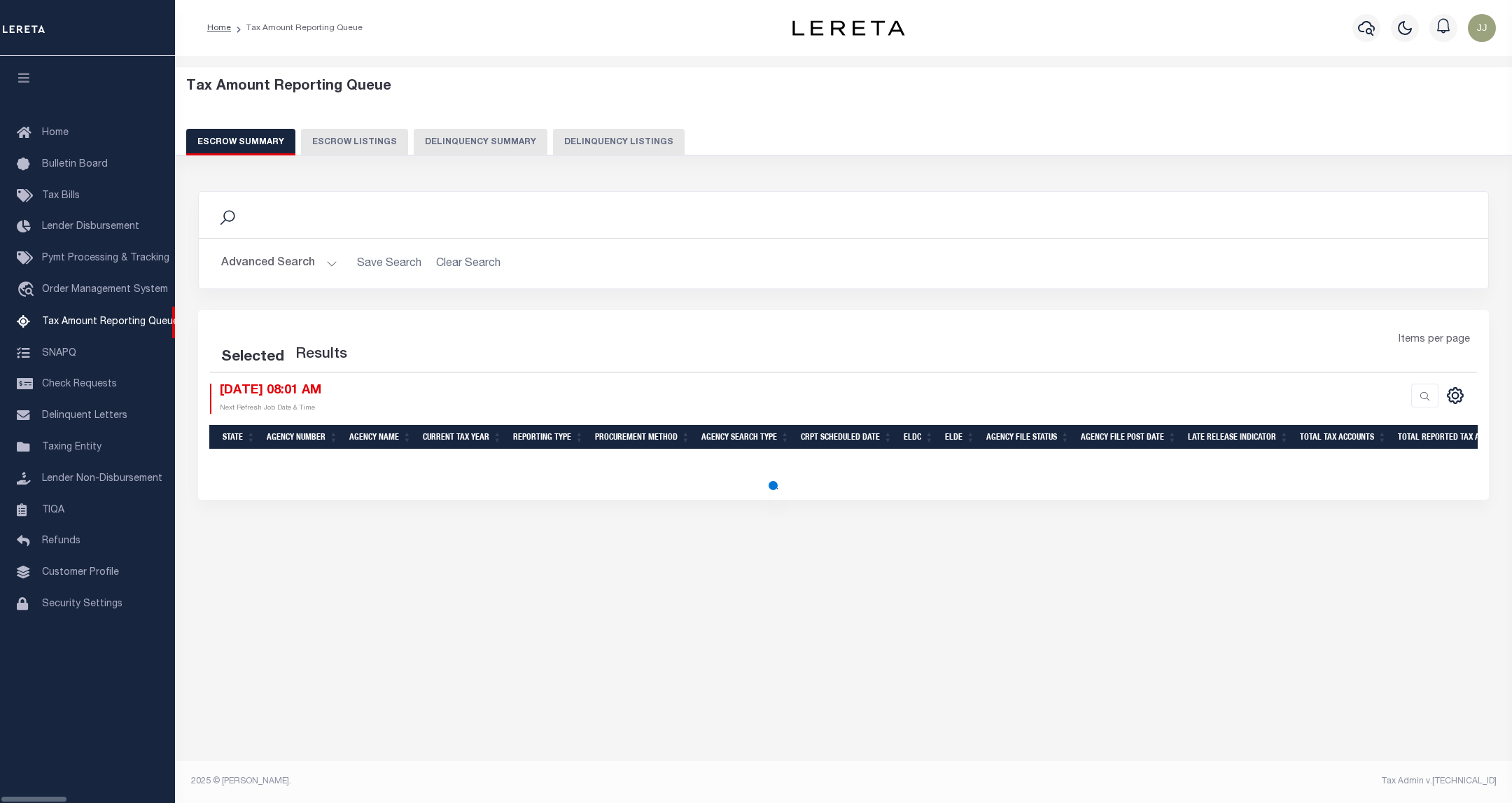
click at [556, 137] on button "Delinquency Listings" at bounding box center [619, 142] width 132 height 27
select select "100"
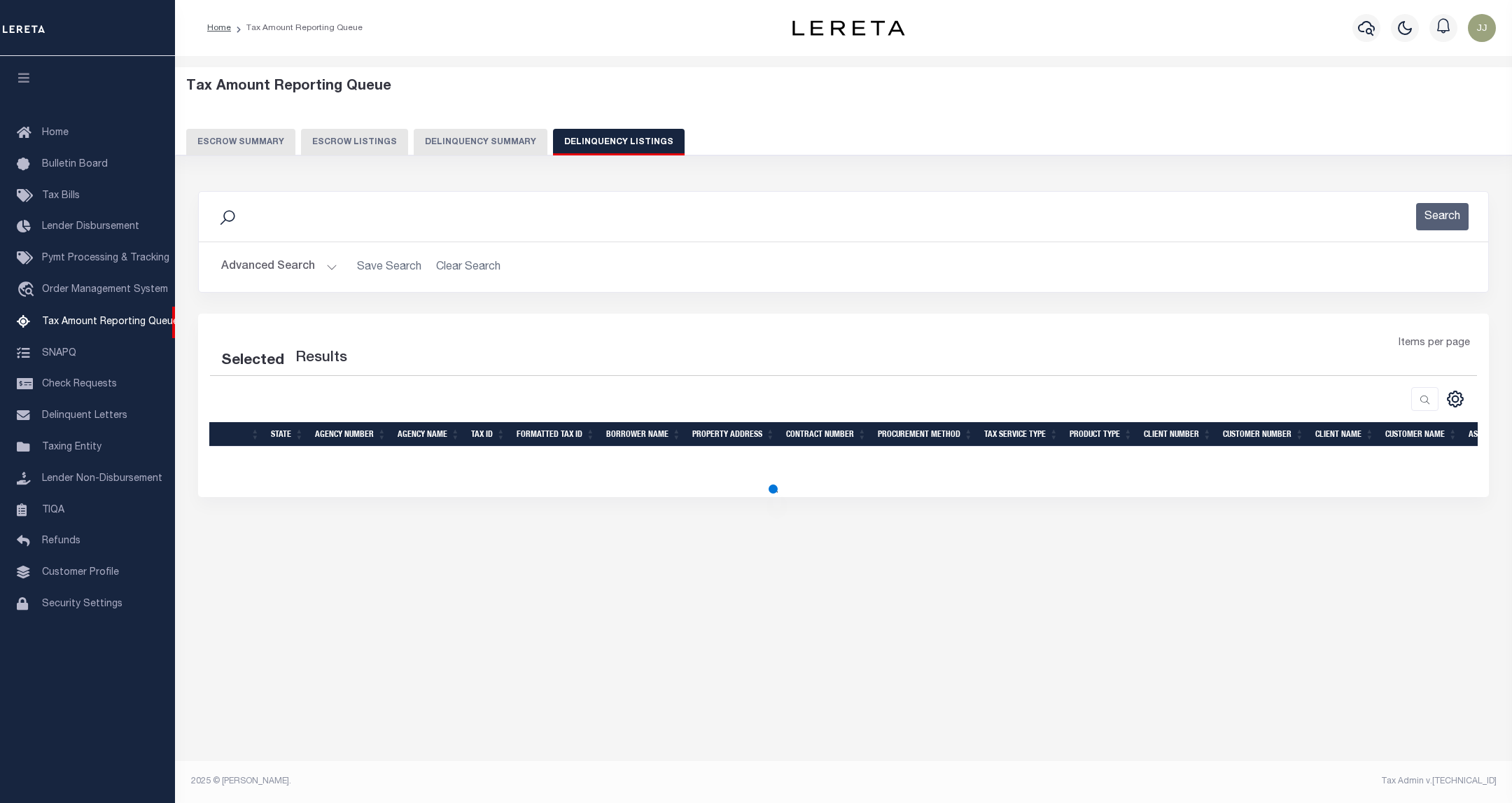
select select "100"
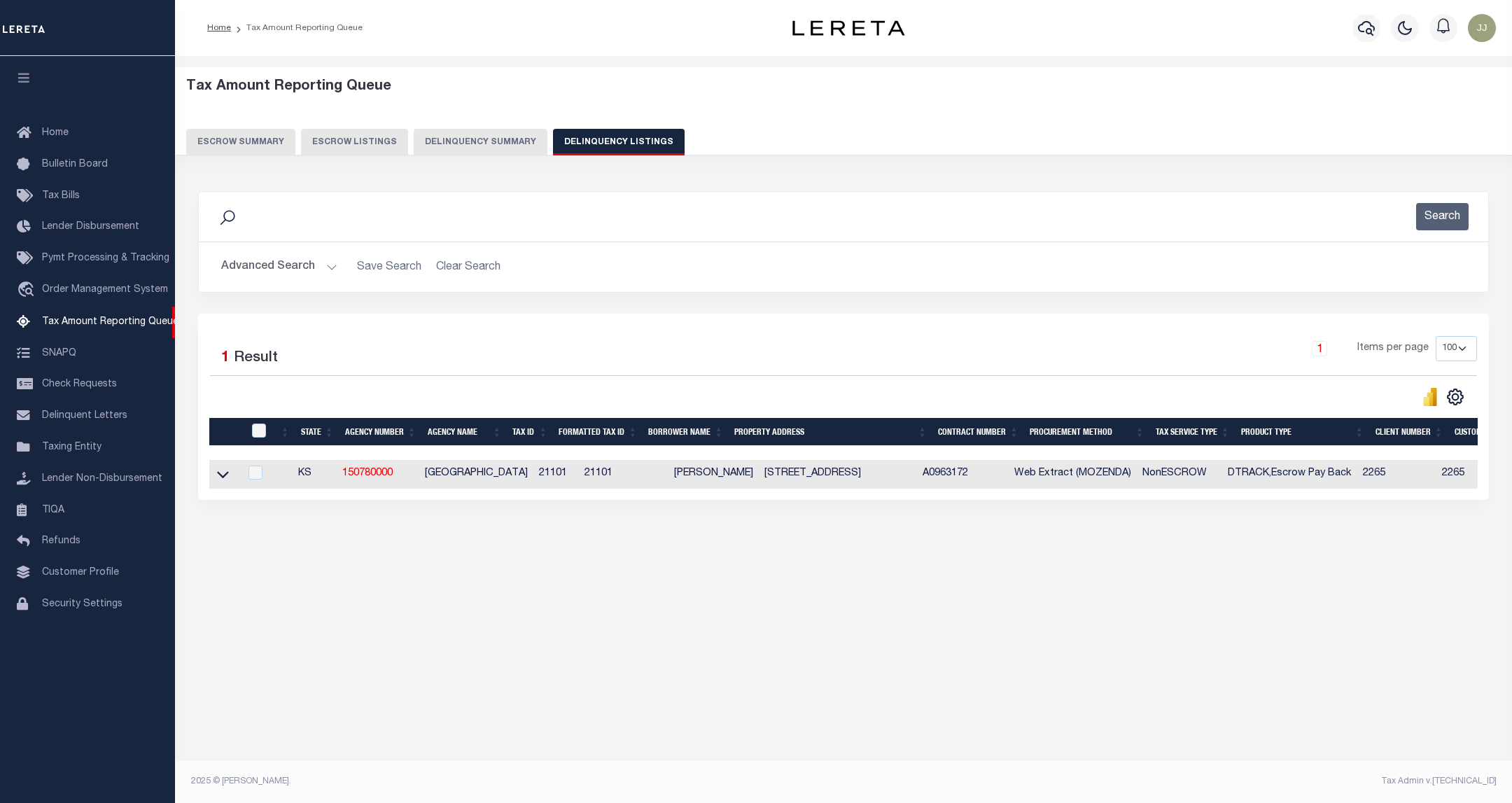
click at [301, 280] on button "Advanced Search" at bounding box center [279, 267] width 116 height 27
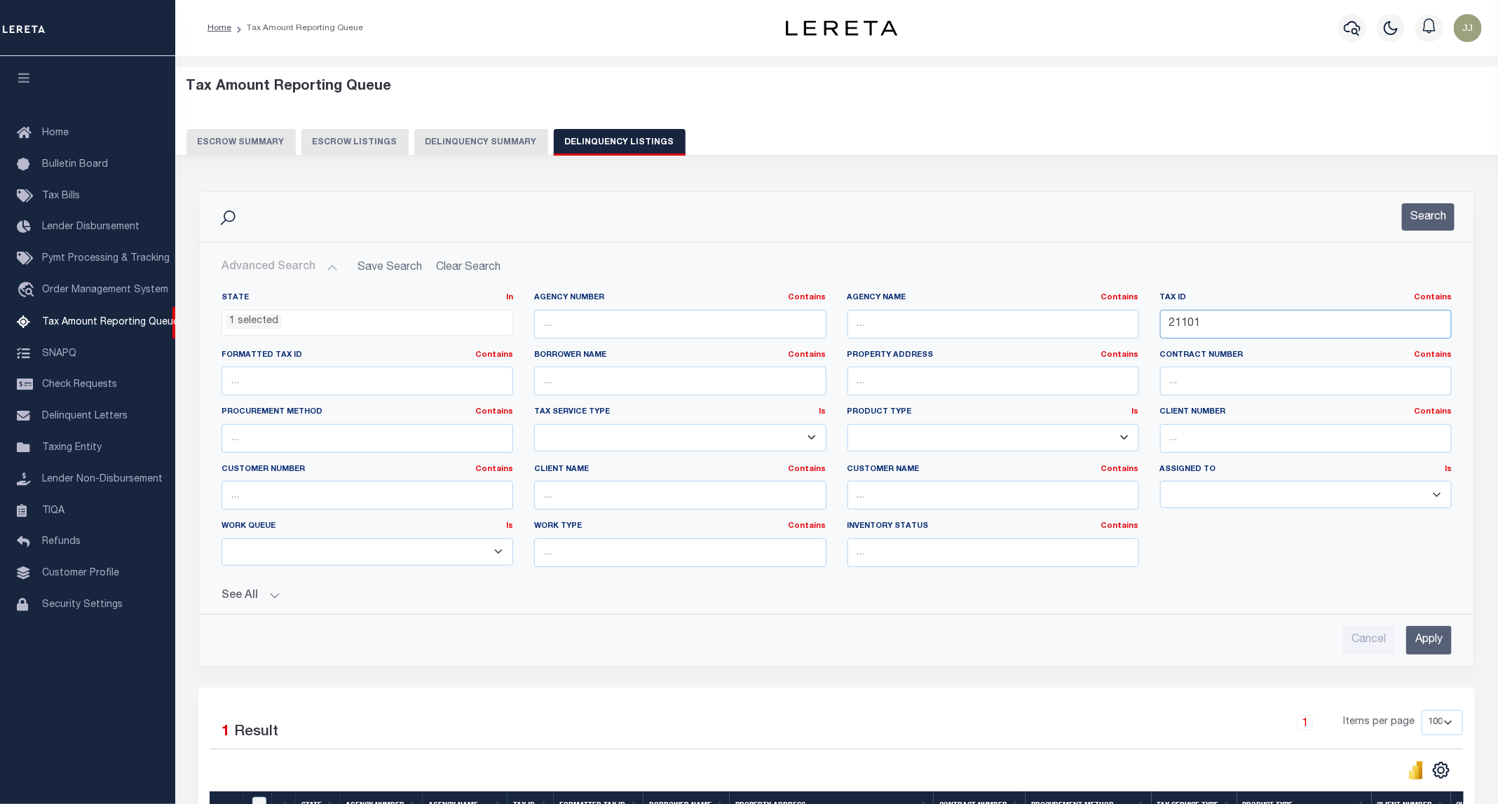
drag, startPoint x: 1239, startPoint y: 332, endPoint x: 1113, endPoint y: 337, distance: 126.2
click at [1113, 337] on div "State In In AK AL AR AZ CA CO CT DC DE FL GA GU HI IA ID IL IN KS KY LA MA MD M…" at bounding box center [836, 435] width 1251 height 286
paste input "227"
type input "21227"
click at [1411, 219] on button "Search" at bounding box center [1428, 216] width 53 height 27
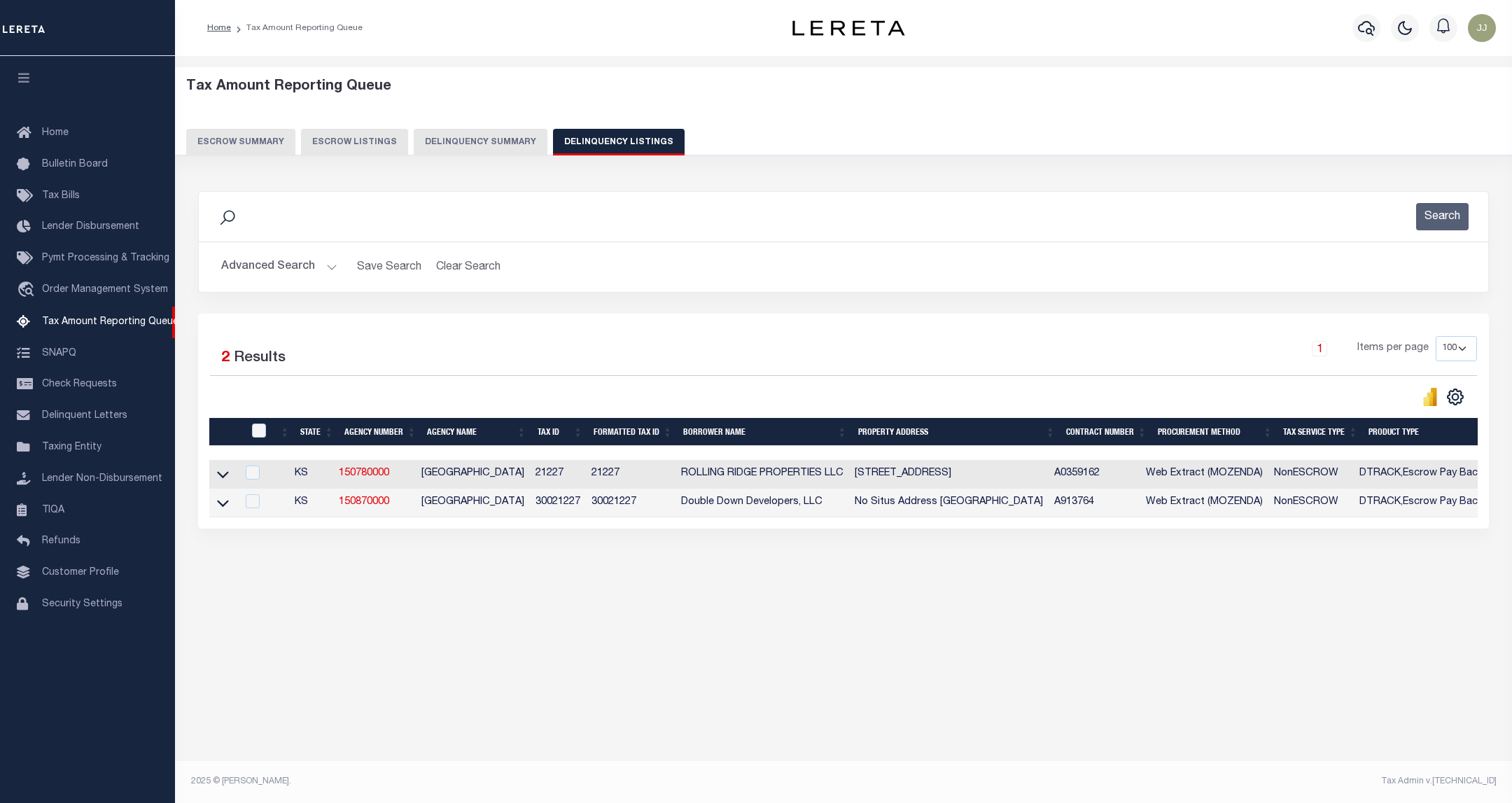
click at [213, 478] on td at bounding box center [223, 473] width 27 height 29
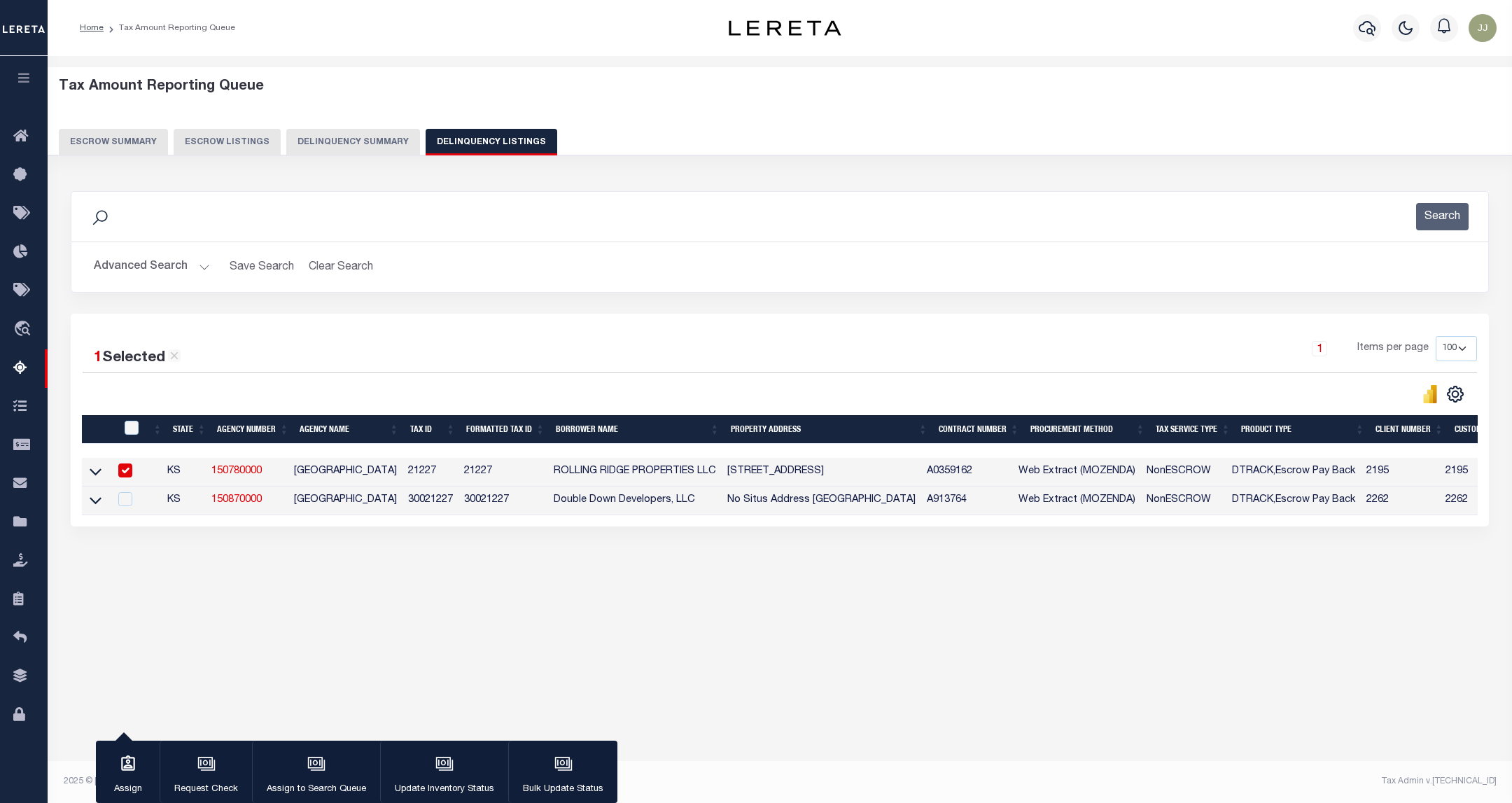
click at [127, 473] on input "checkbox" at bounding box center [125, 470] width 14 height 14
checkbox input "false"
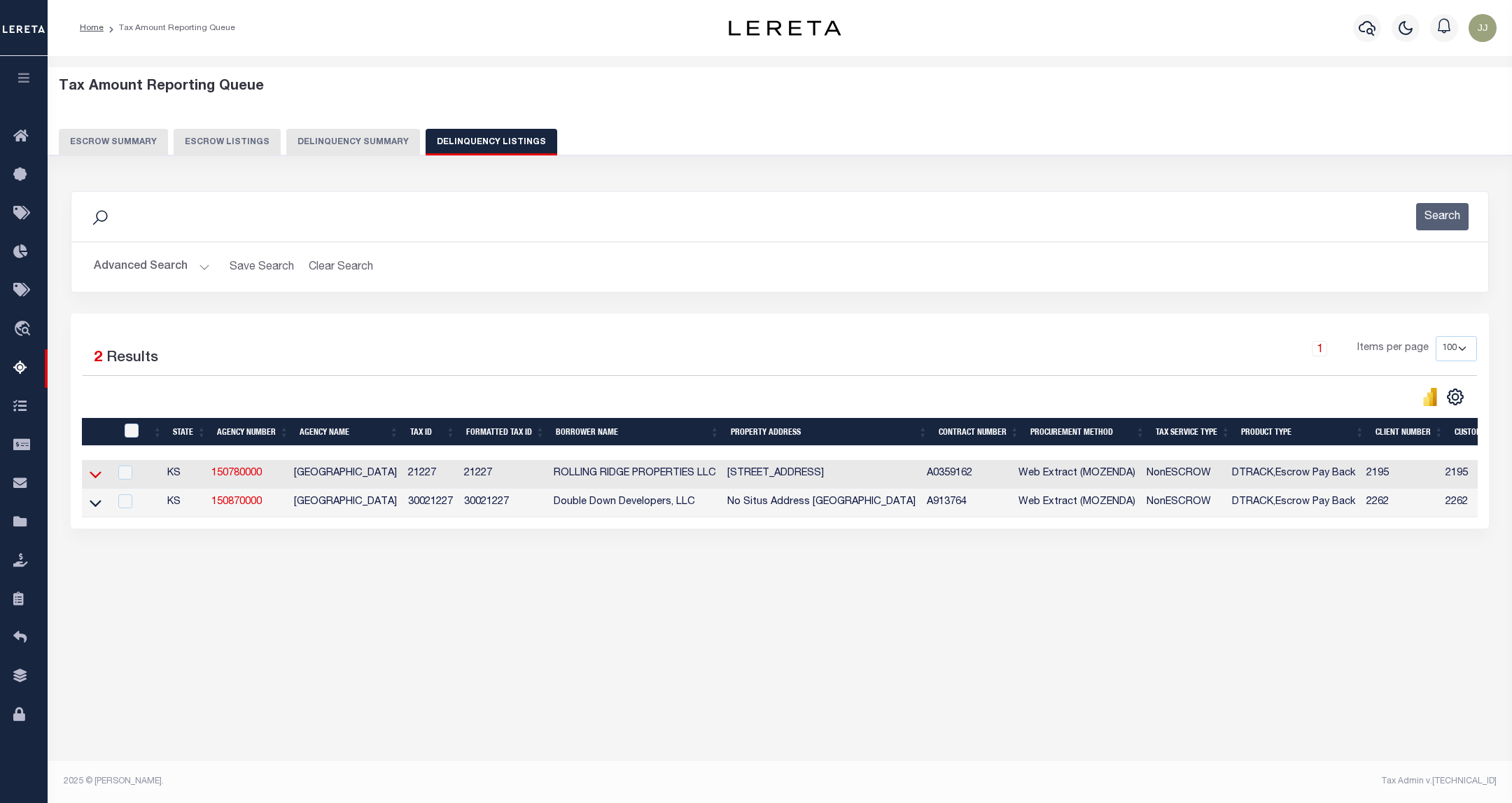
click at [97, 479] on icon at bounding box center [96, 473] width 12 height 15
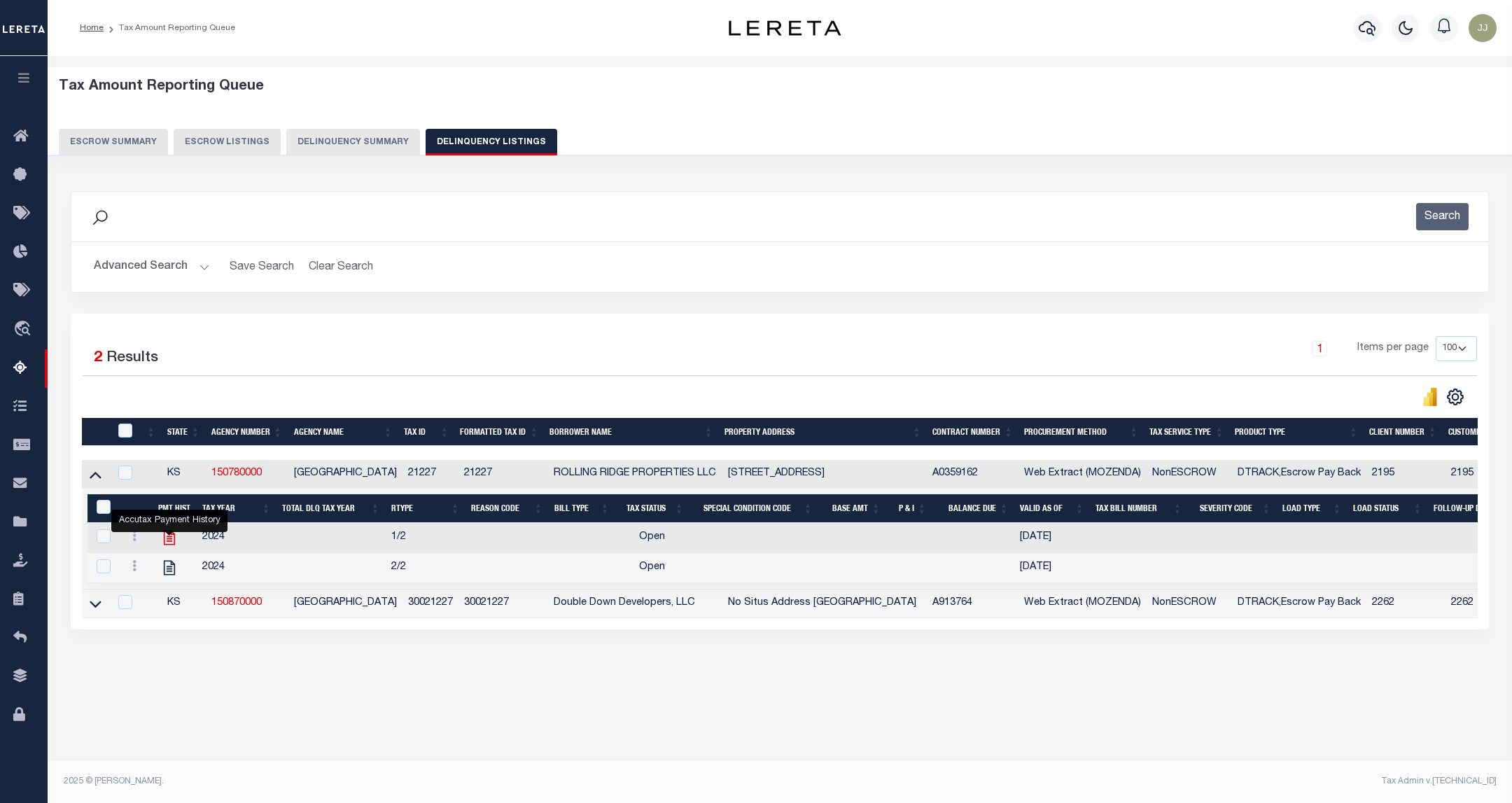
click at [170, 545] on icon "" at bounding box center [169, 537] width 11 height 15
checkbox input "true"
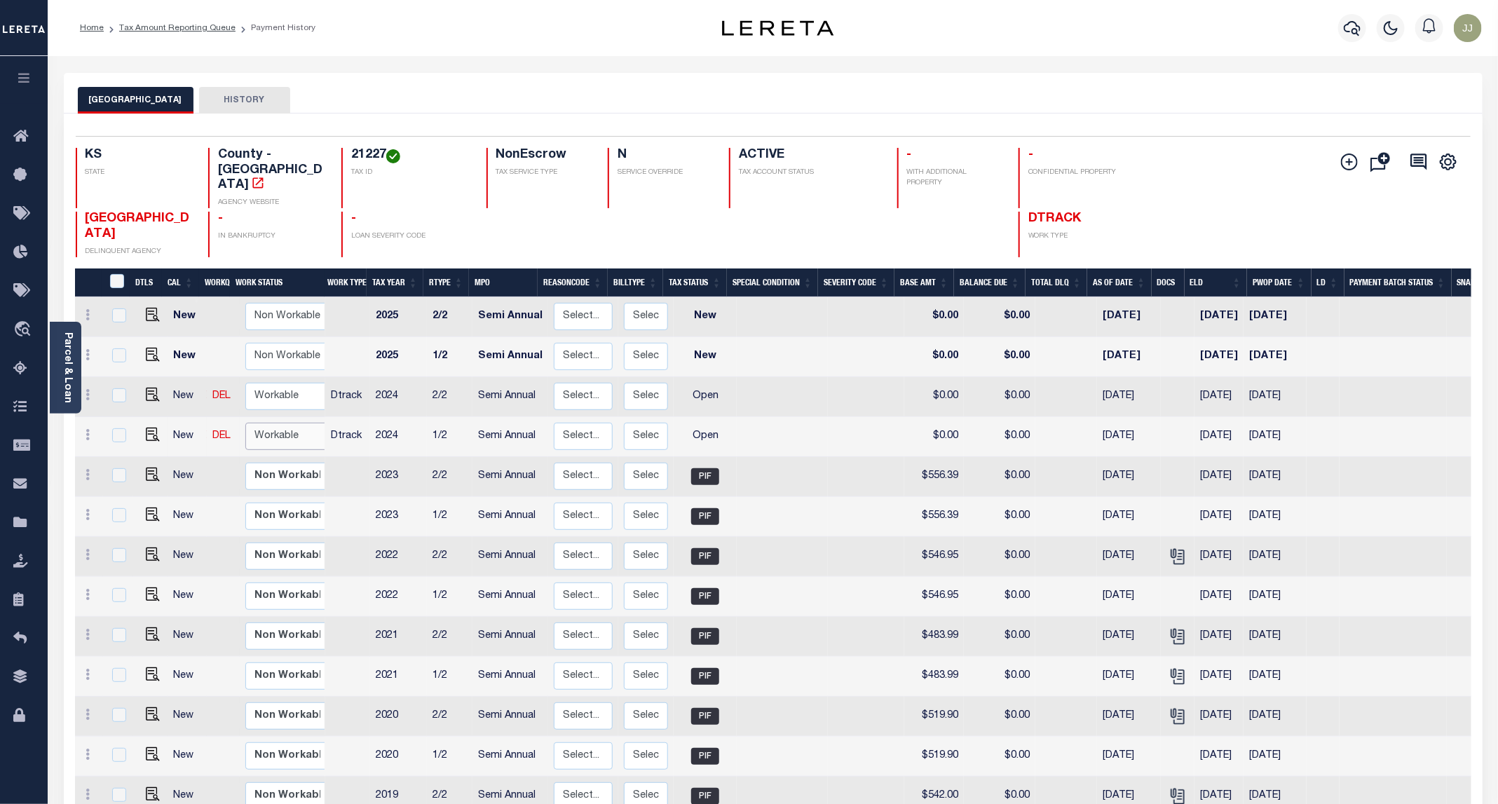
click at [278, 423] on select "Non Workable Workable" at bounding box center [287, 436] width 84 height 27
checkbox input "true"
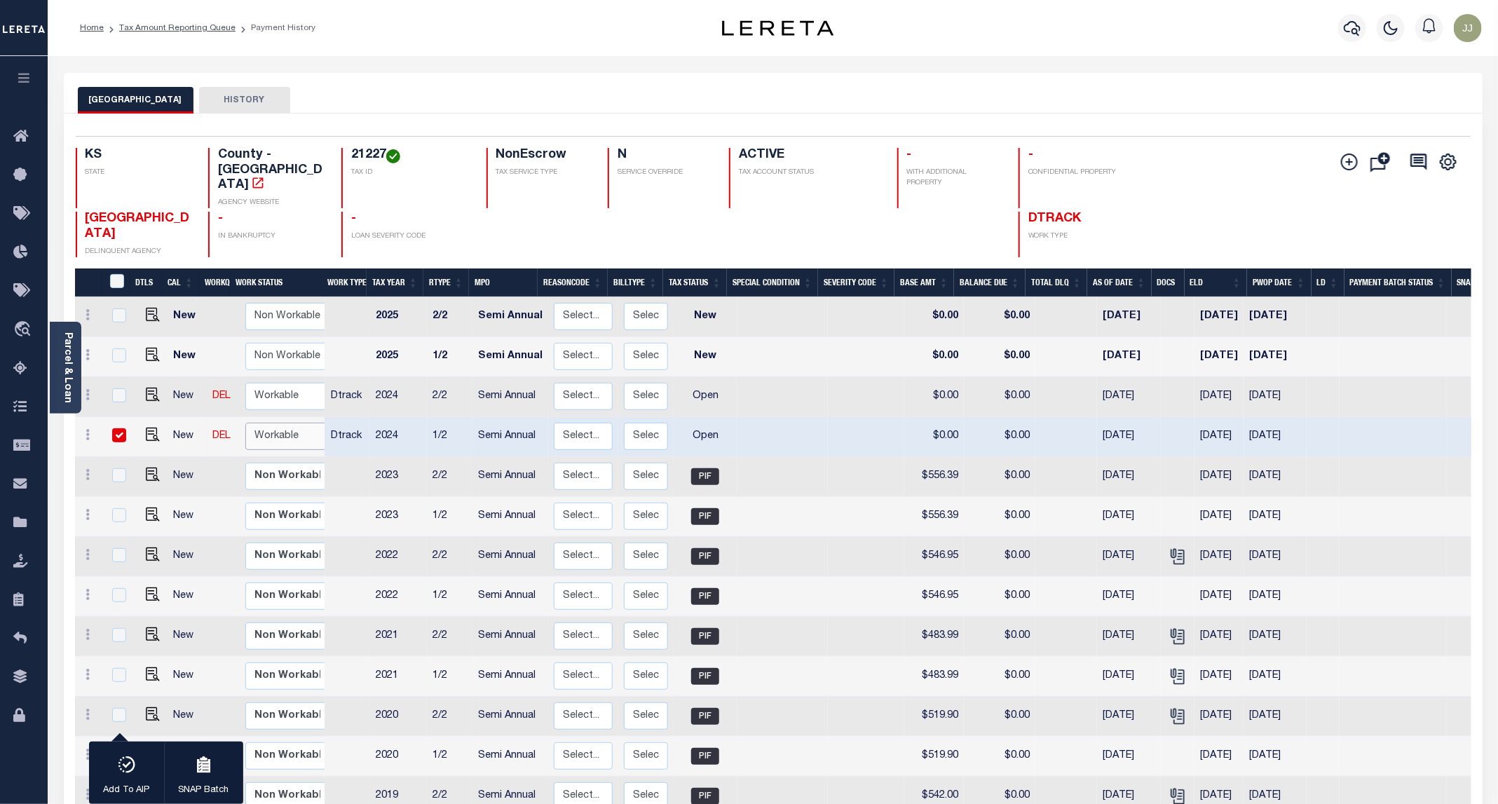
select select "true"
click at [245, 423] on select "Non Workable Workable" at bounding box center [287, 436] width 84 height 27
checkbox input "false"
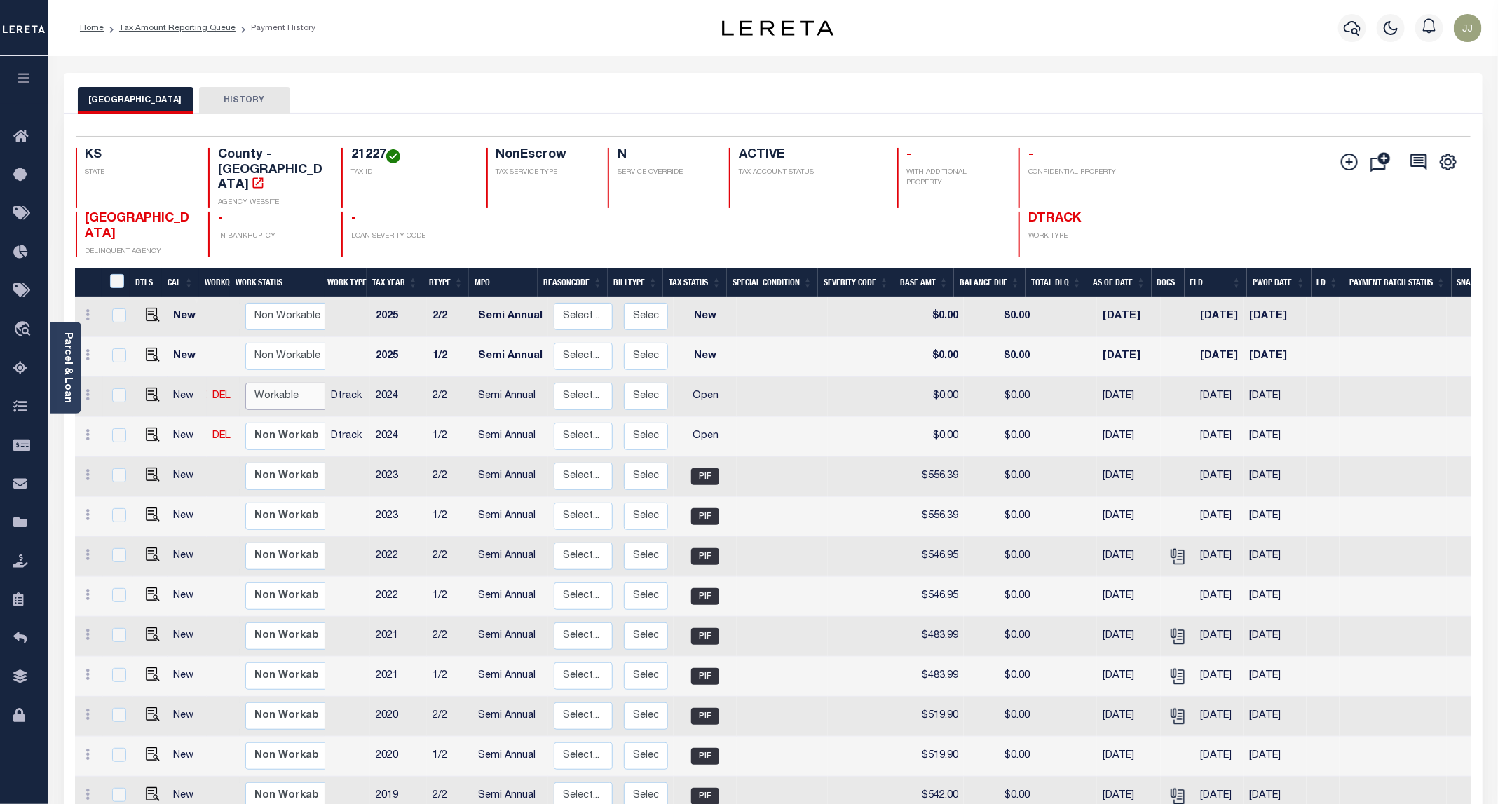
click at [278, 383] on select "Non Workable Workable" at bounding box center [287, 396] width 84 height 27
checkbox input "true"
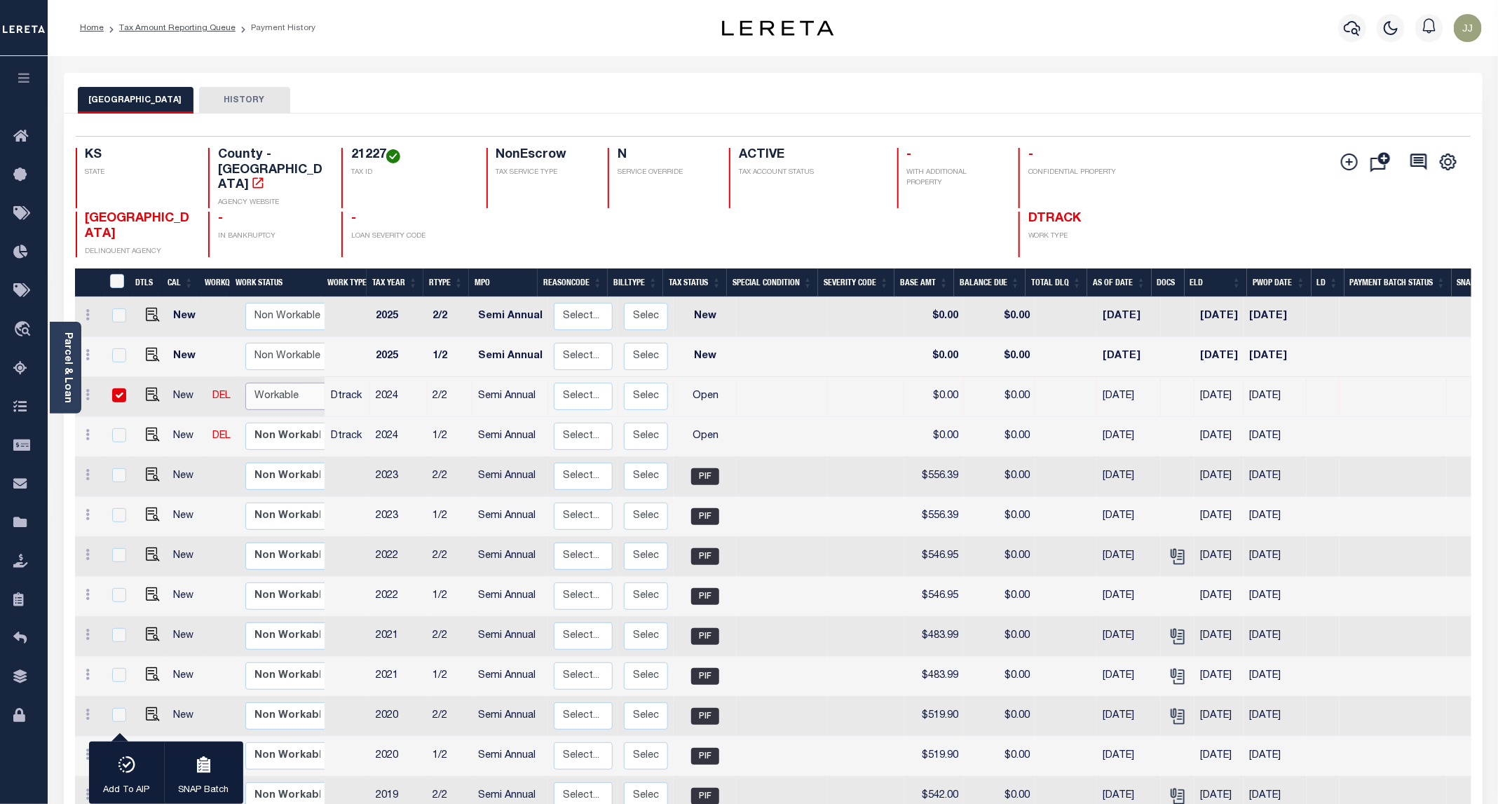
select select "true"
click at [245, 383] on select "Non Workable Workable" at bounding box center [287, 396] width 84 height 27
checkbox input "false"
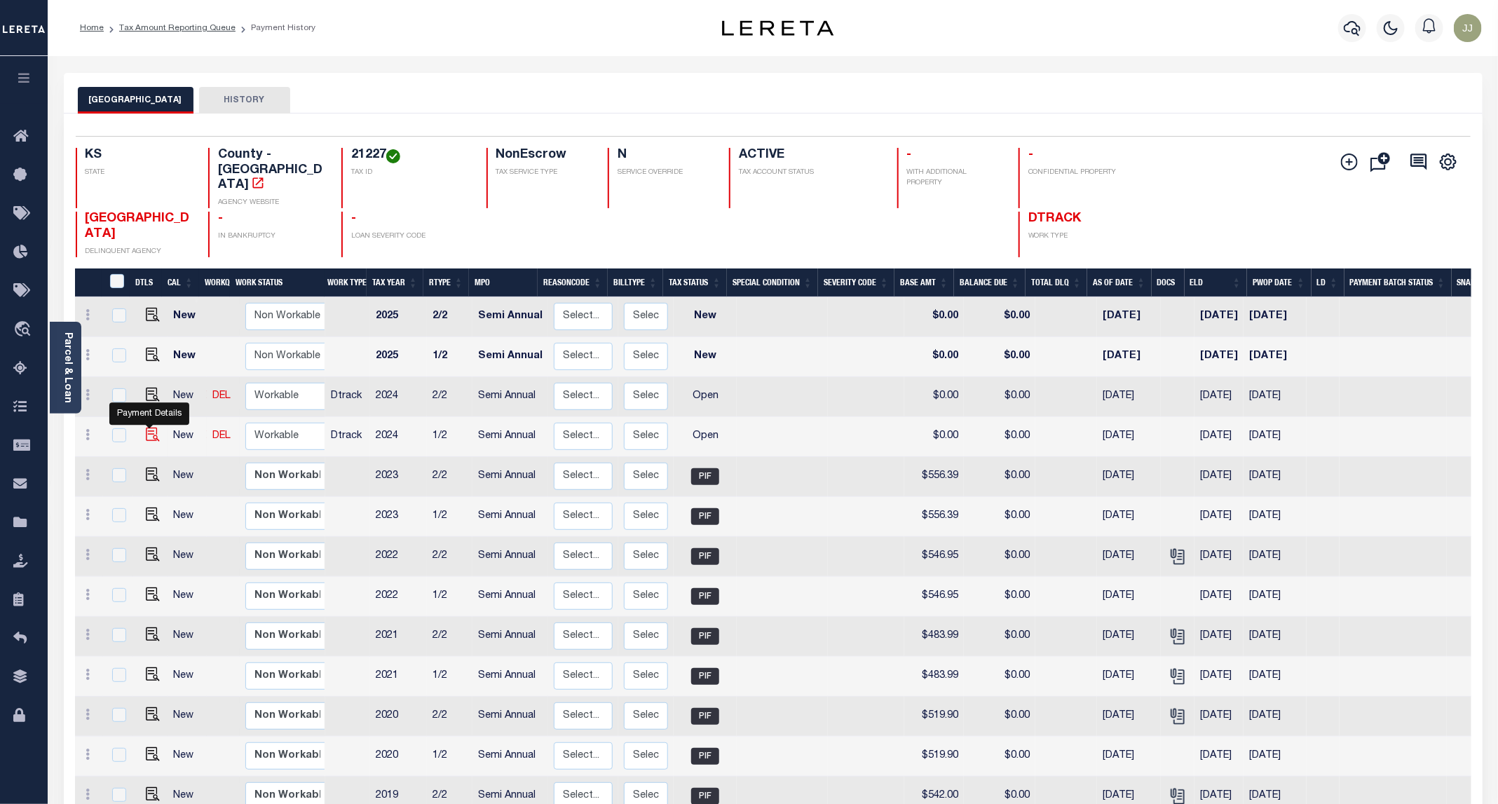
click at [146, 427] on img "" at bounding box center [153, 434] width 14 height 14
checkbox input "true"
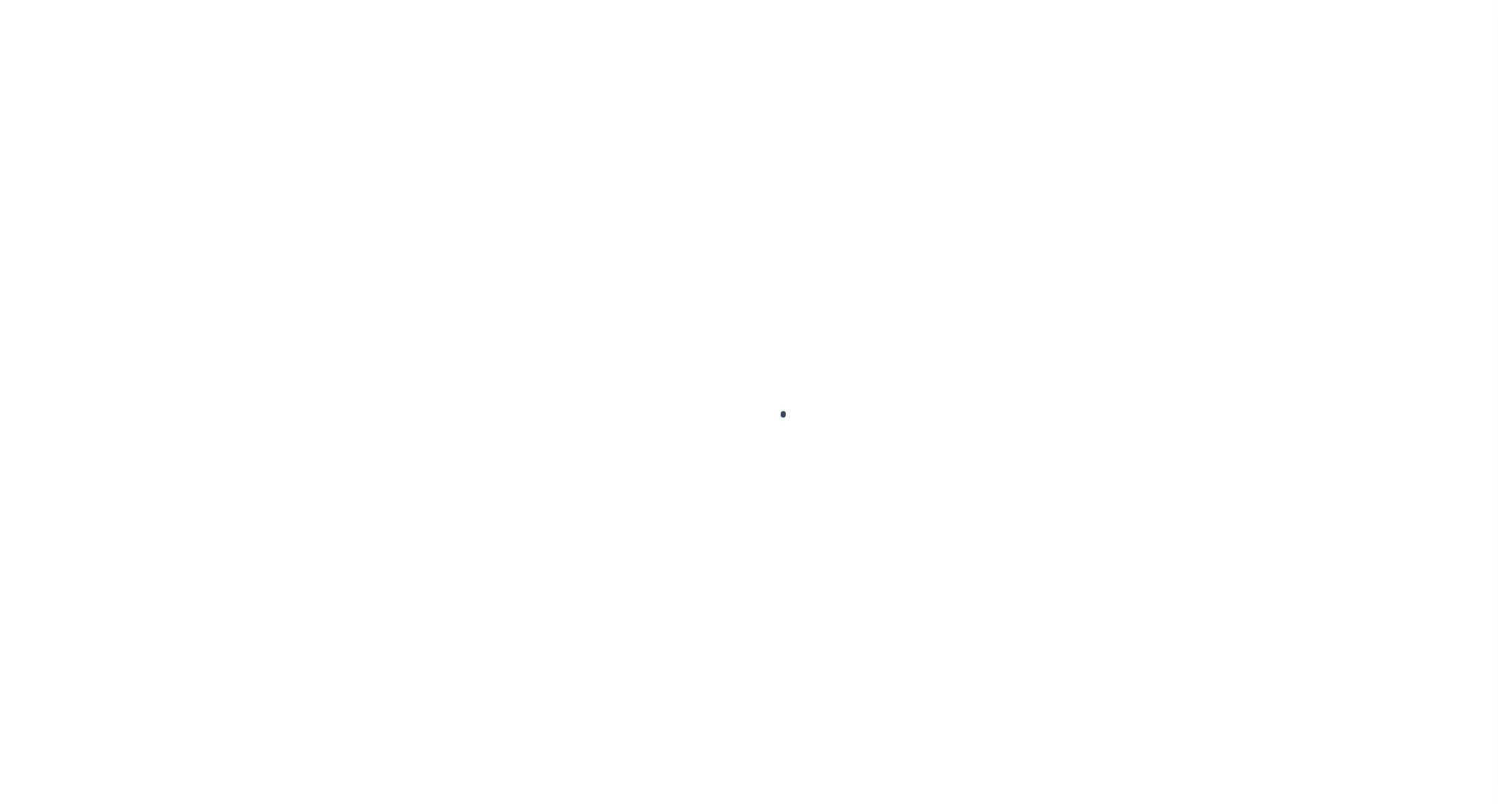
select select "OP2"
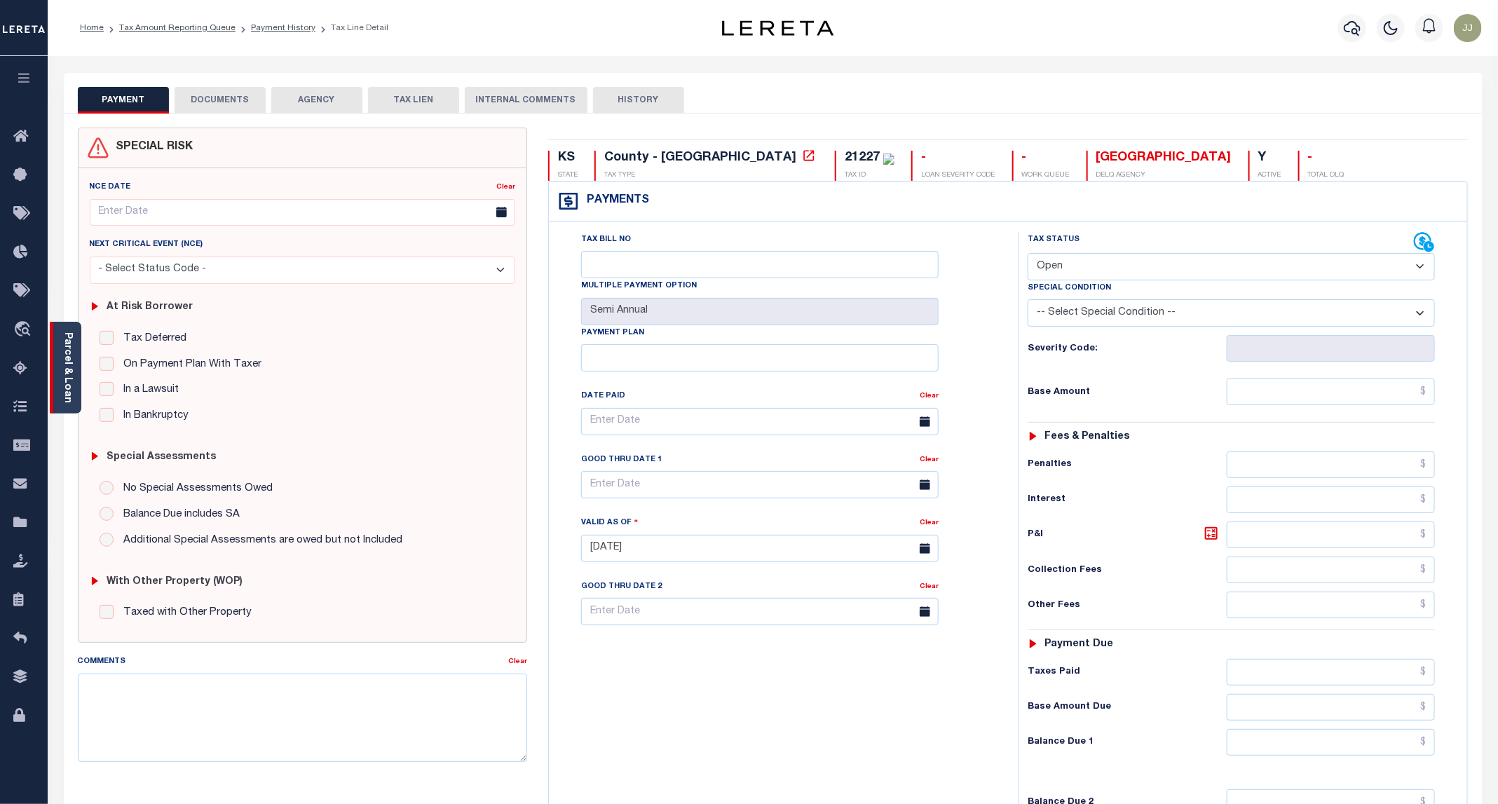
click at [62, 391] on link "Parcel & Loan" at bounding box center [67, 367] width 10 height 71
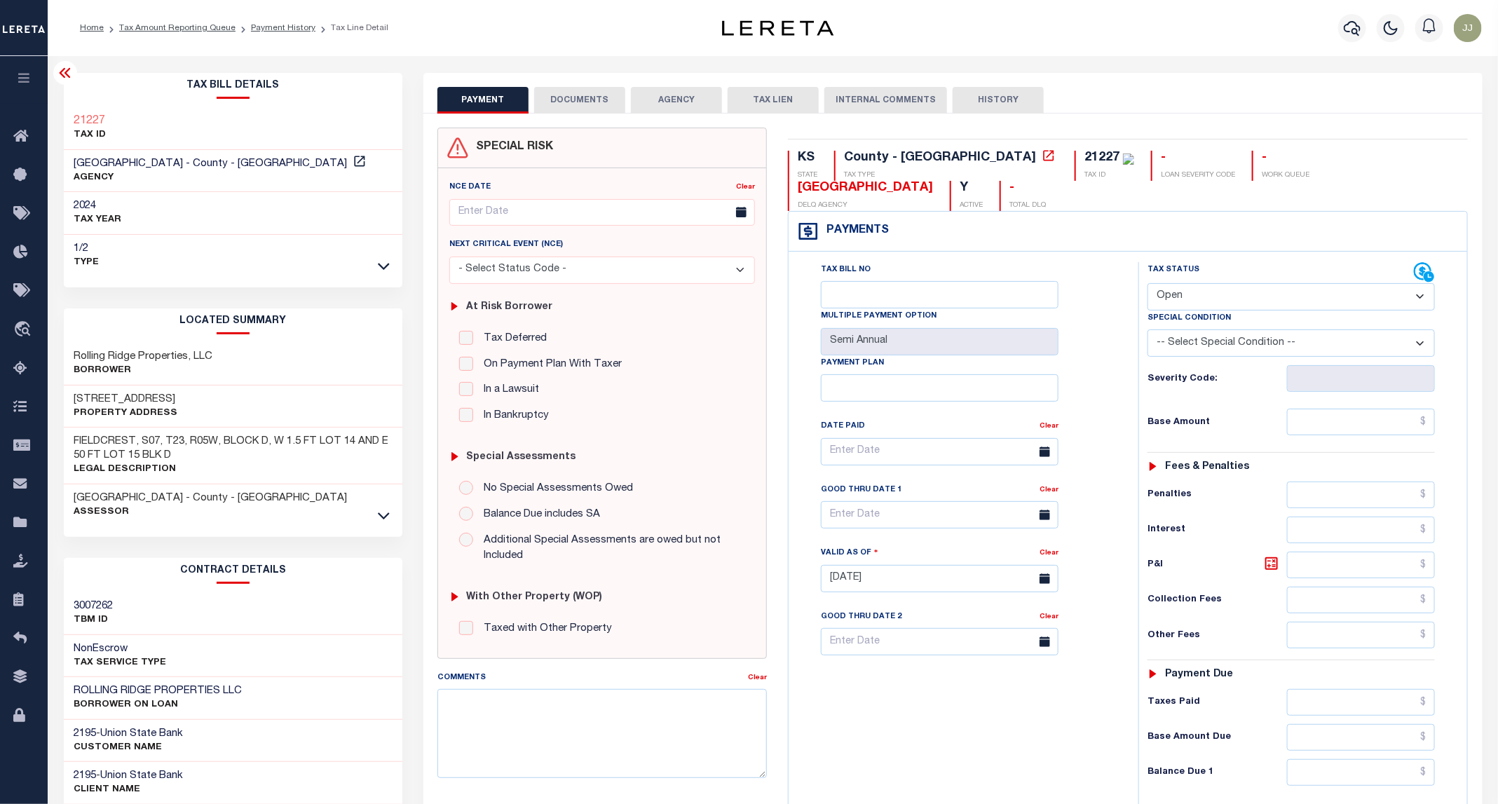
click at [125, 395] on h3 "[STREET_ADDRESS]" at bounding box center [126, 399] width 104 height 14
copy h3 "11TH"
click at [560, 97] on button "DOCUMENTS" at bounding box center [579, 100] width 91 height 27
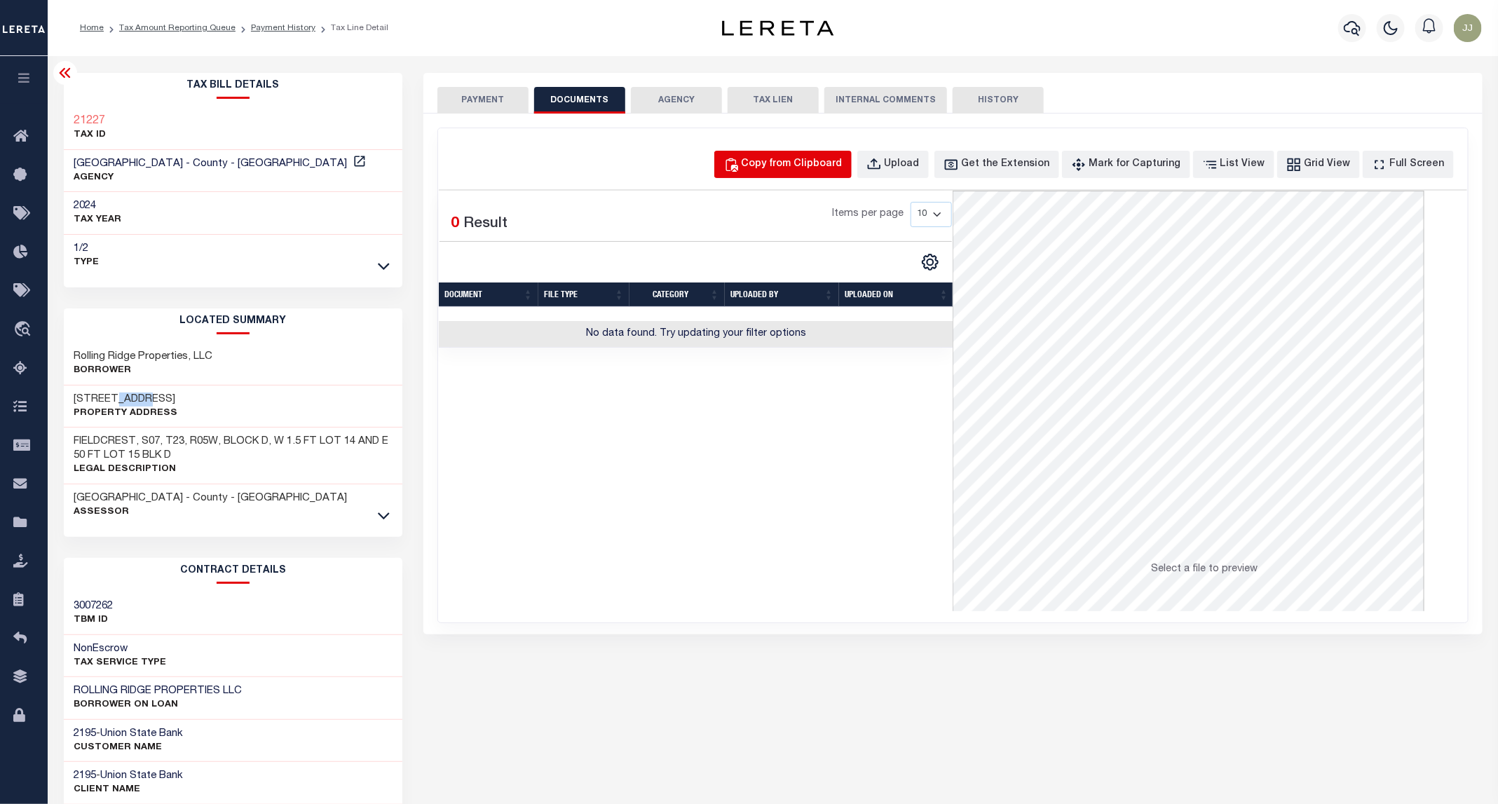
click at [839, 162] on div "Copy from Clipboard" at bounding box center [791, 164] width 101 height 15
select select "POP"
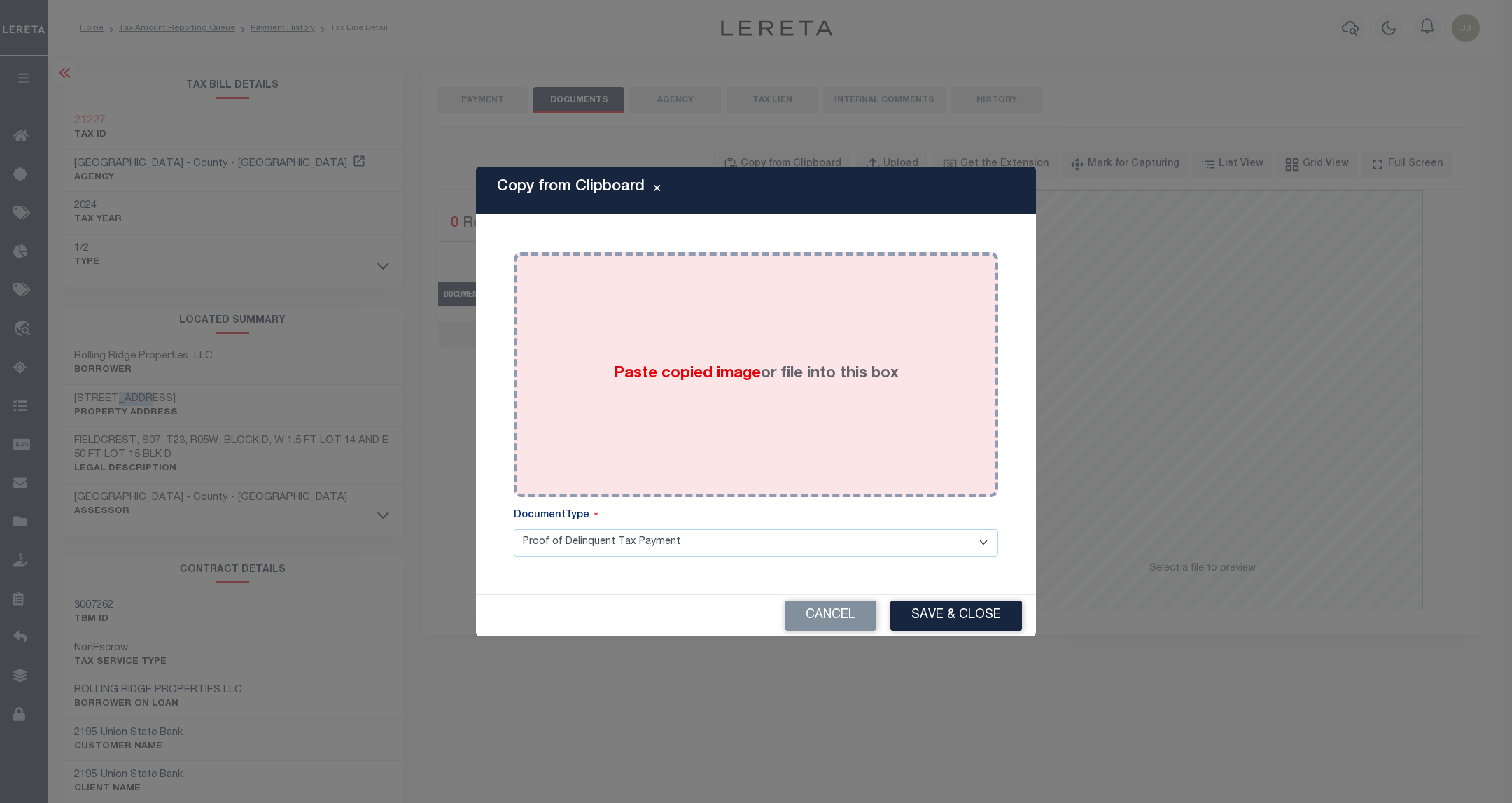
click at [765, 364] on label "Paste copied image or file into this box" at bounding box center [756, 374] width 285 height 23
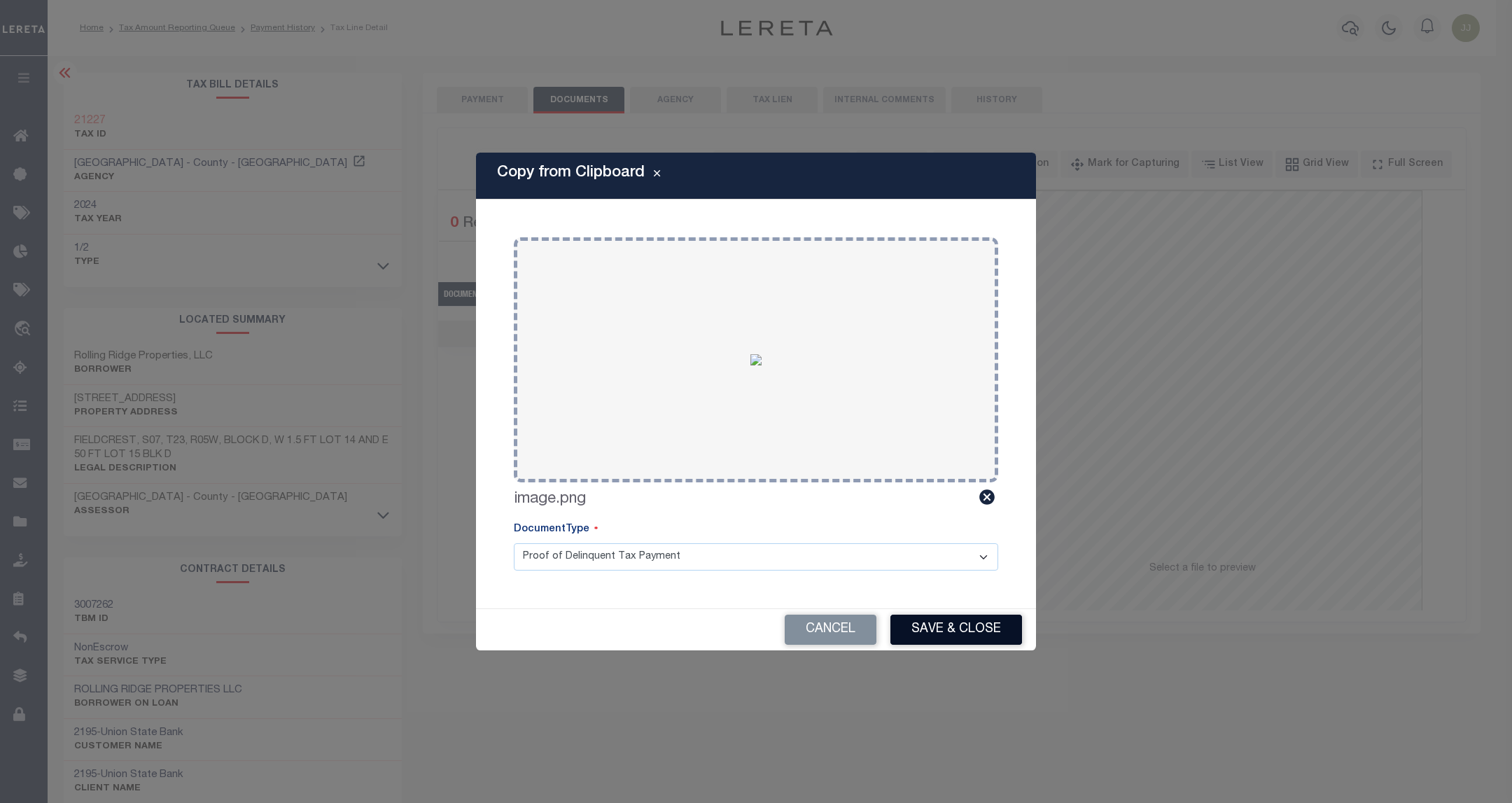
click at [939, 628] on button "Save & Close" at bounding box center [956, 629] width 132 height 30
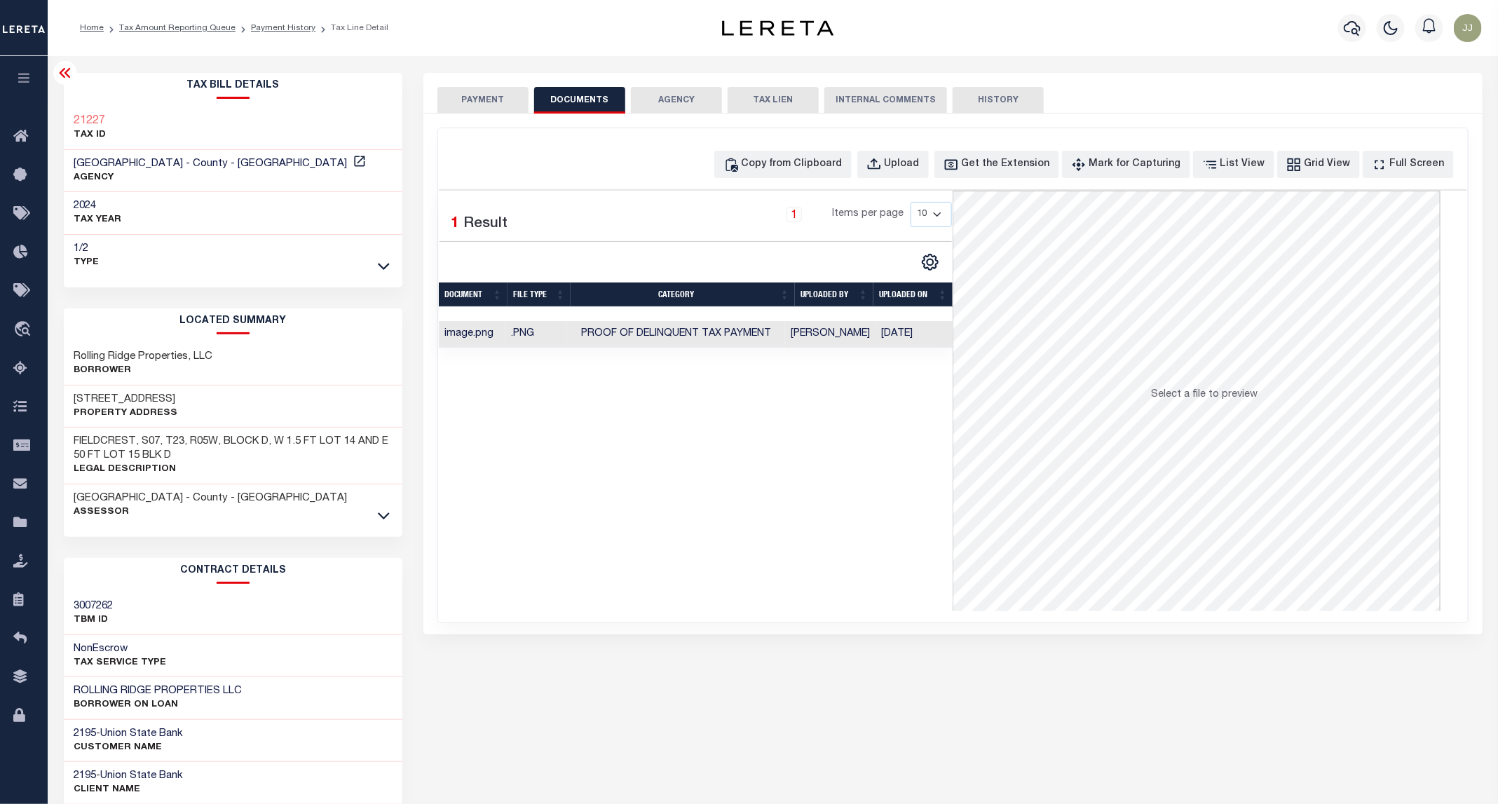
click at [484, 111] on button "PAYMENT" at bounding box center [482, 100] width 91 height 27
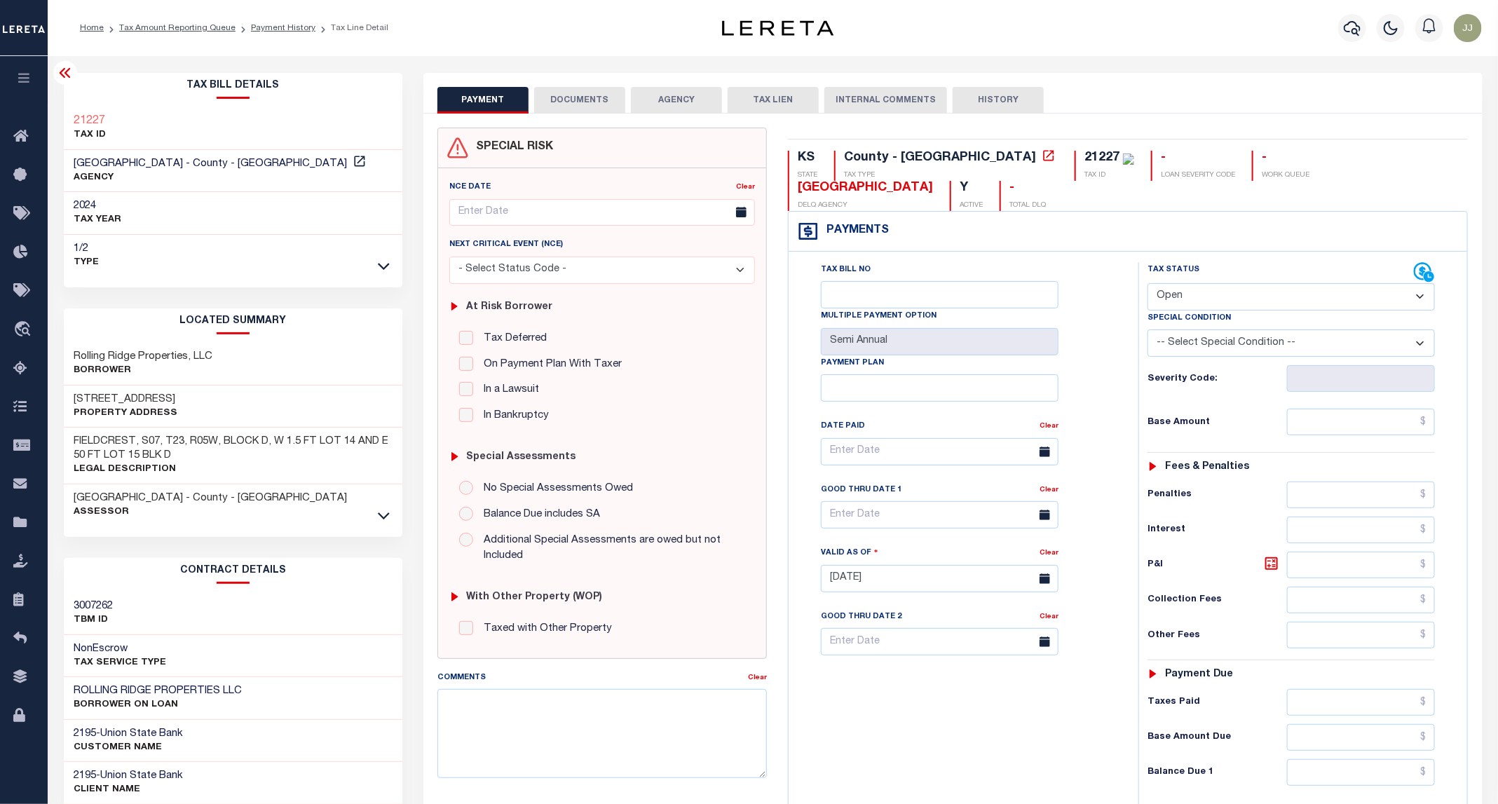
click at [1197, 283] on select "- Select Status Code - Open Due/Unpaid Paid Incomplete No Tax Due Internal Refu…" at bounding box center [1290, 296] width 287 height 27
select select "PYD"
click at [1148, 283] on select "- Select Status Code - Open Due/Unpaid Paid Incomplete No Tax Due Internal Refu…" at bounding box center [1290, 296] width 287 height 27
type input "[DATE]"
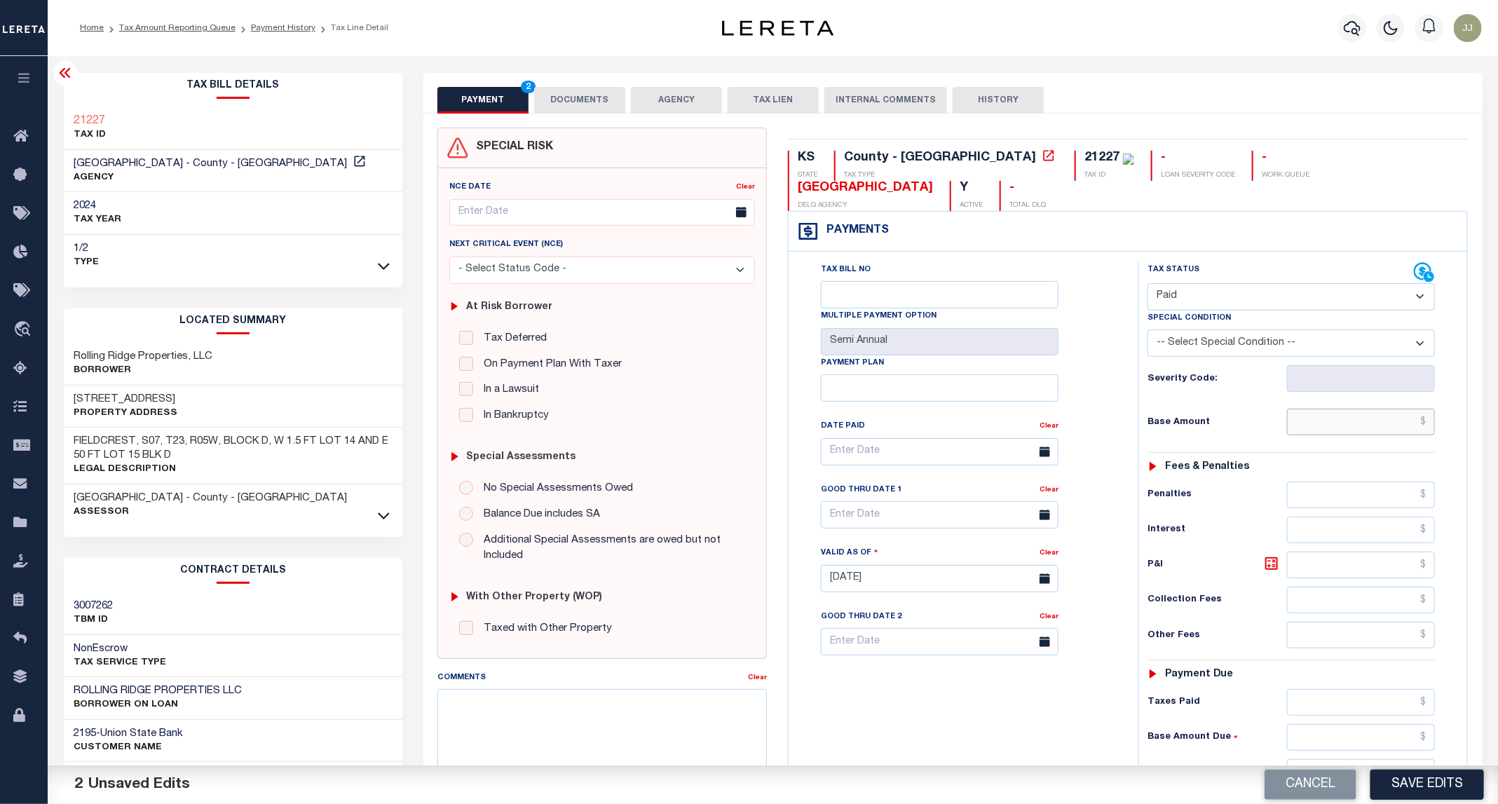
click at [1321, 409] on input "text" at bounding box center [1361, 422] width 149 height 27
type input "$0.00"
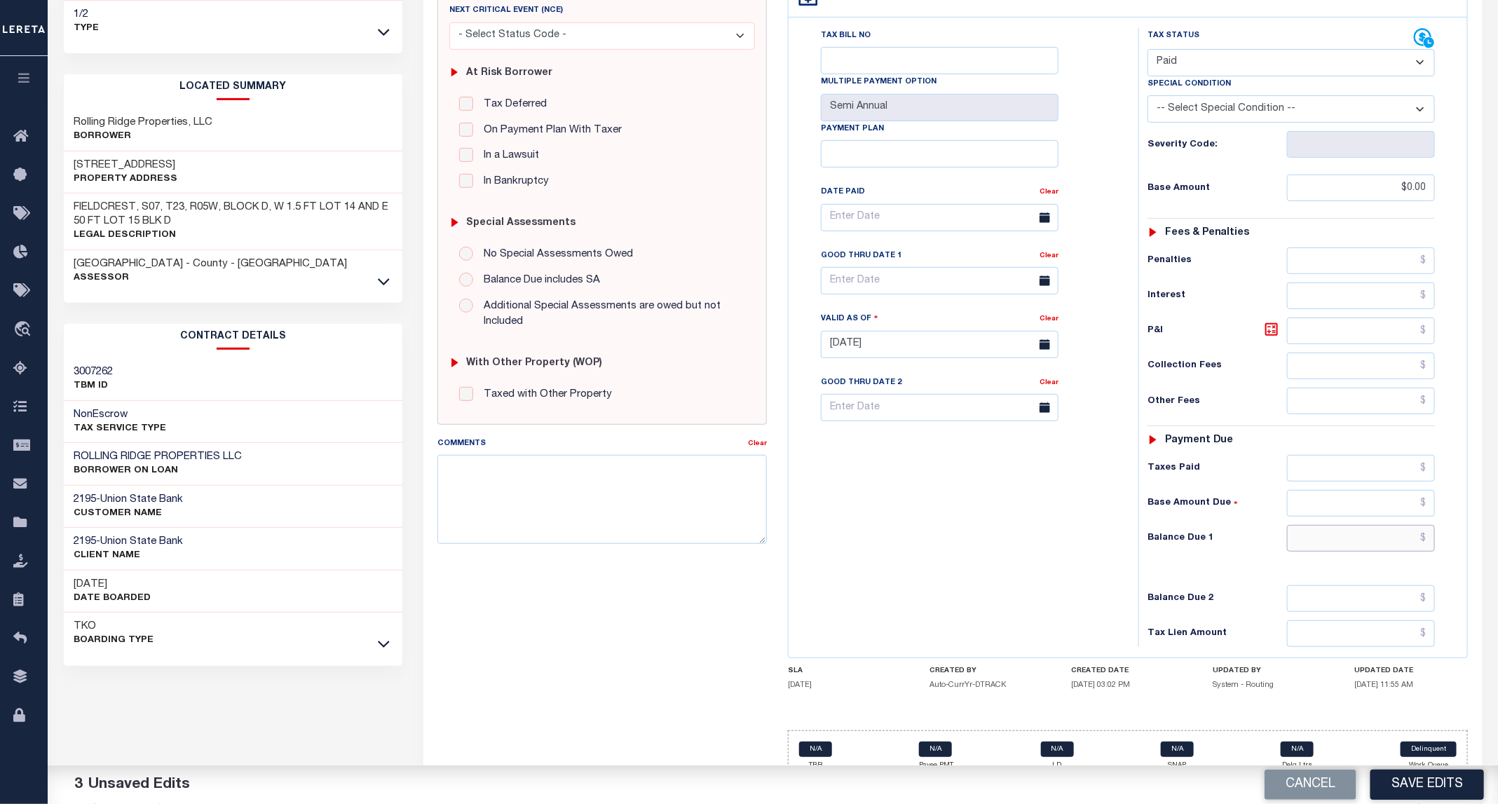
click at [1355, 525] on input "text" at bounding box center [1361, 538] width 149 height 27
type input "$0.00"
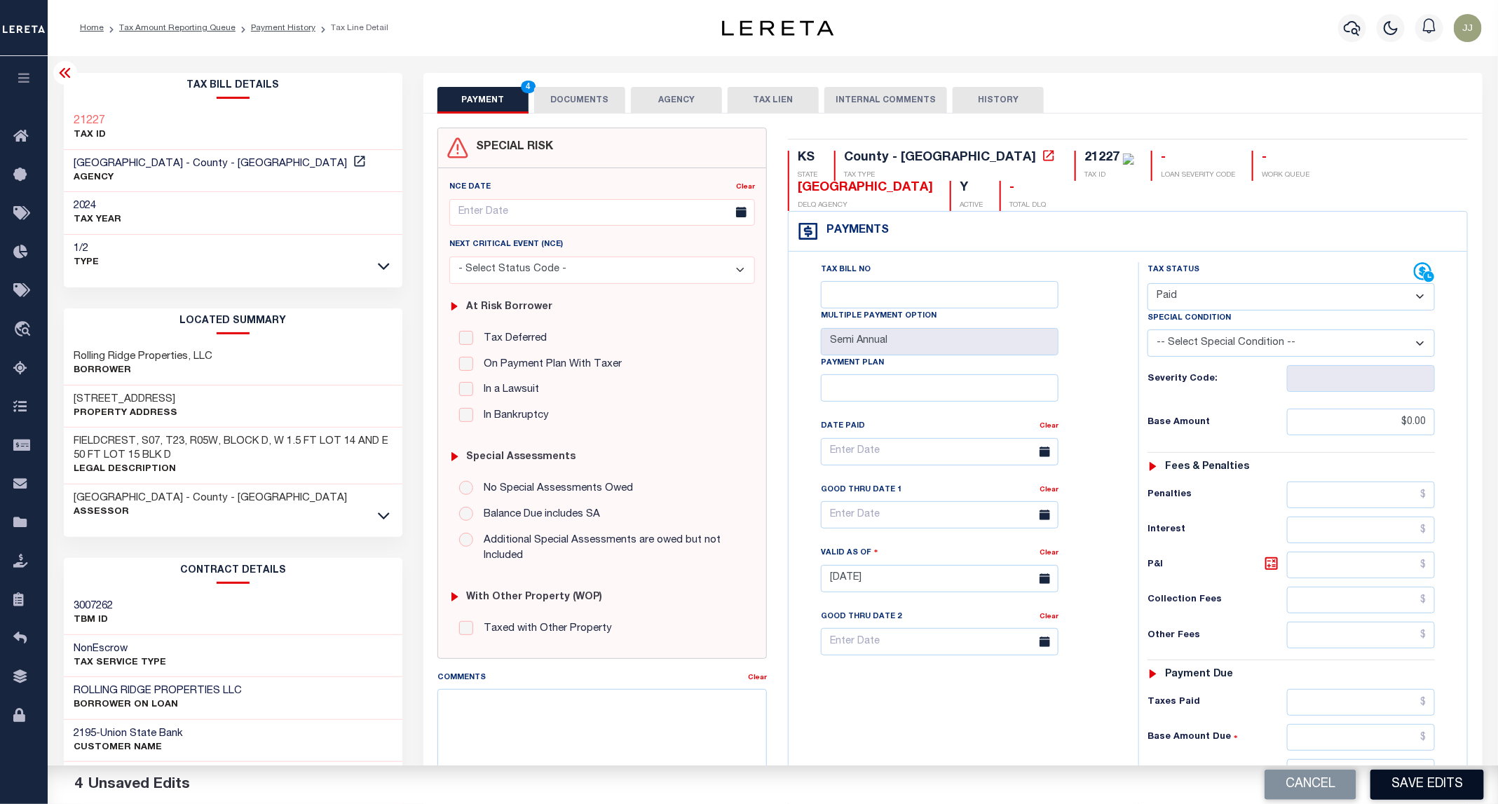
click at [1430, 786] on button "Save Edits" at bounding box center [1427, 784] width 114 height 30
checkbox input "false"
type input "$0"
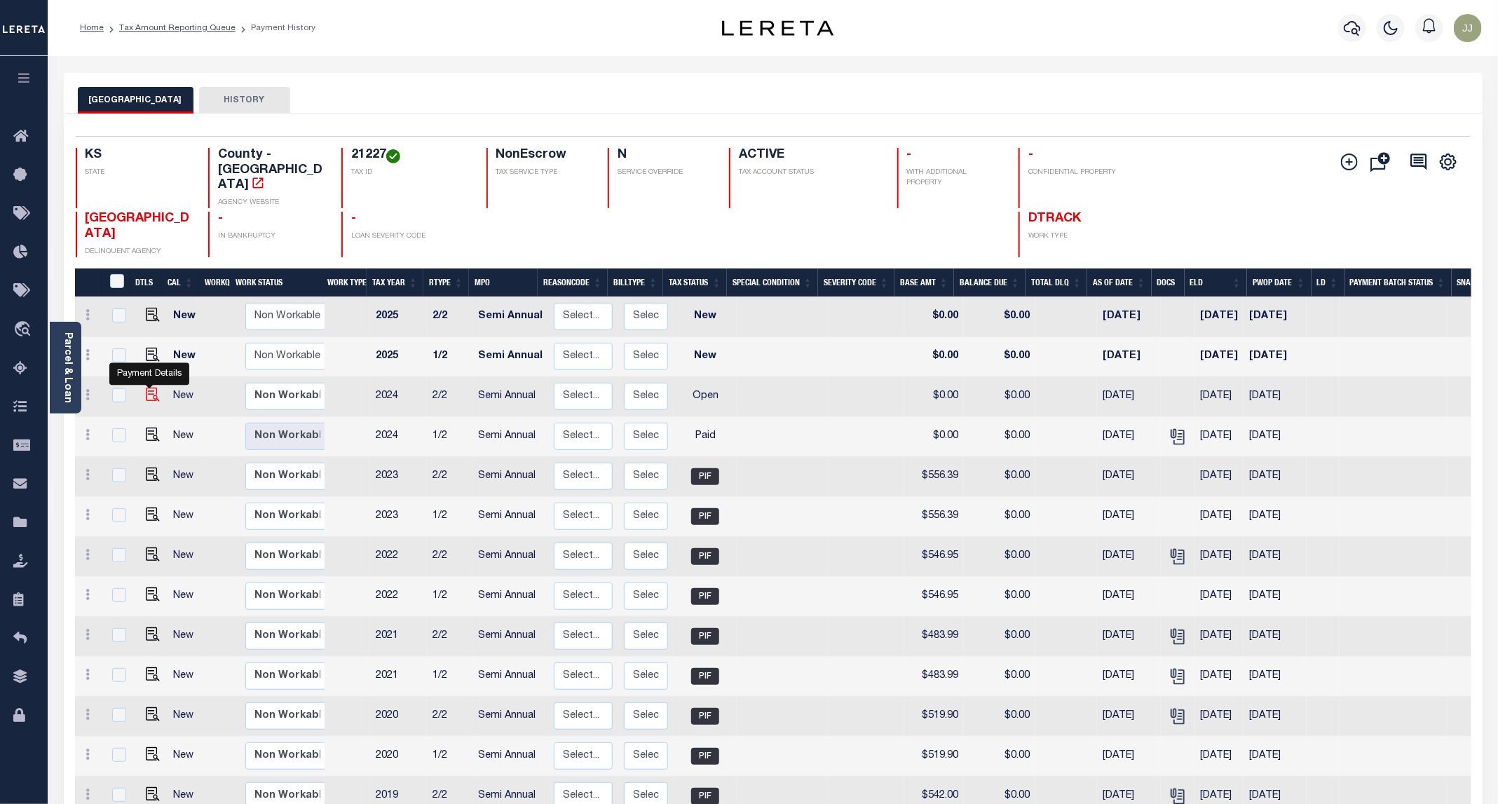
click at [148, 388] on img "" at bounding box center [153, 395] width 14 height 14
checkbox input "true"
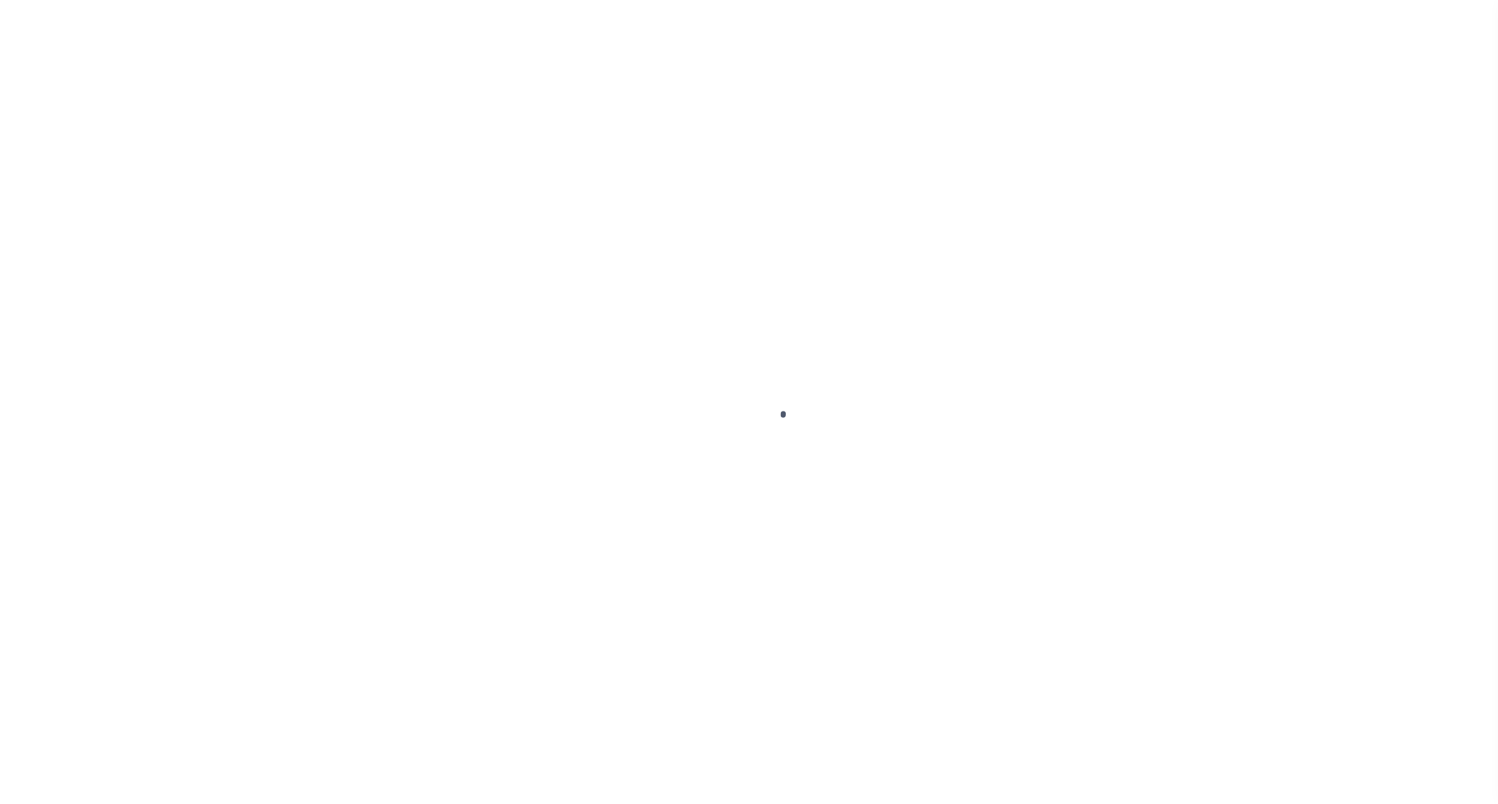
select select "OP2"
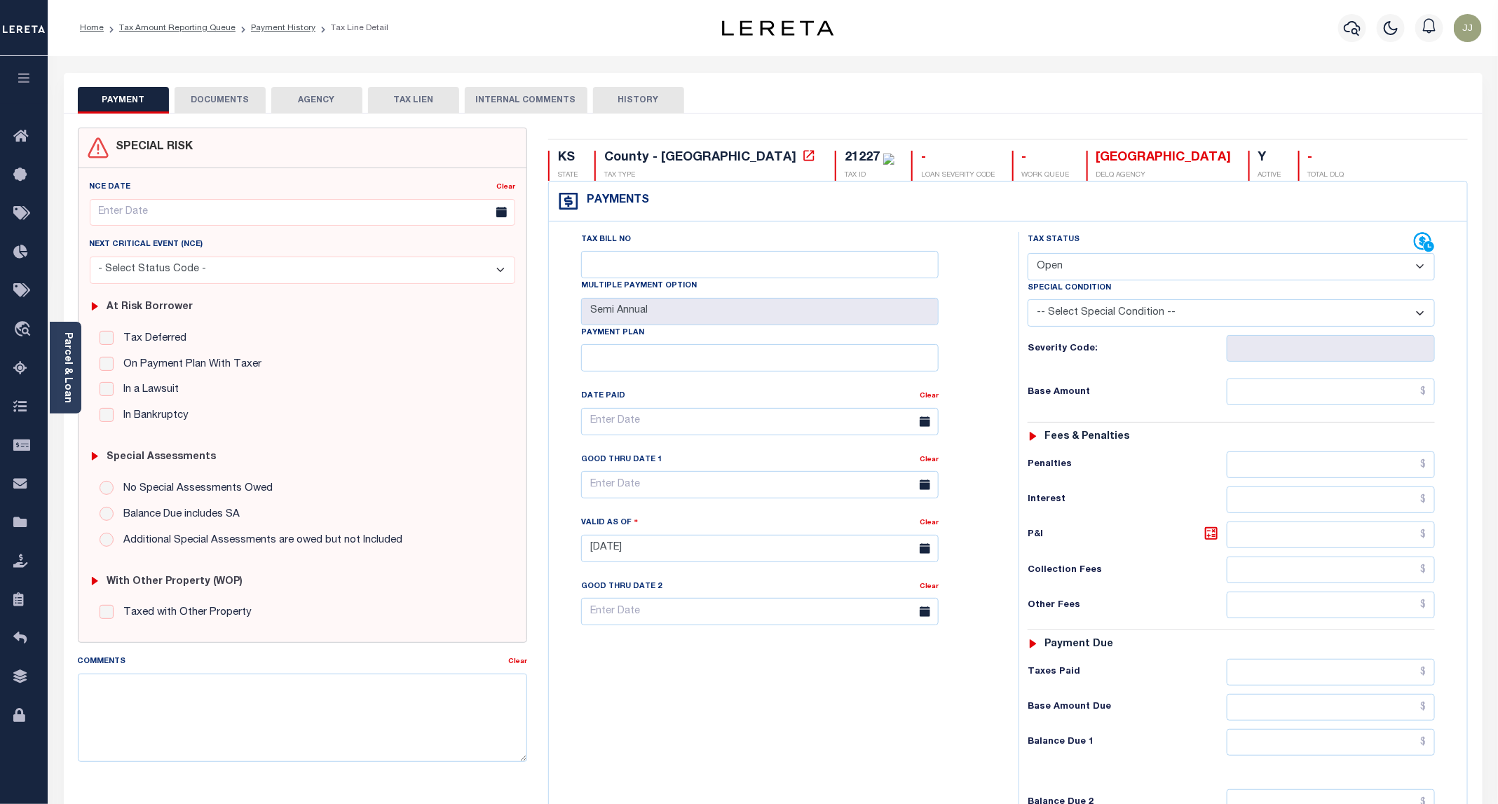
click at [240, 102] on button "DOCUMENTS" at bounding box center [220, 100] width 91 height 27
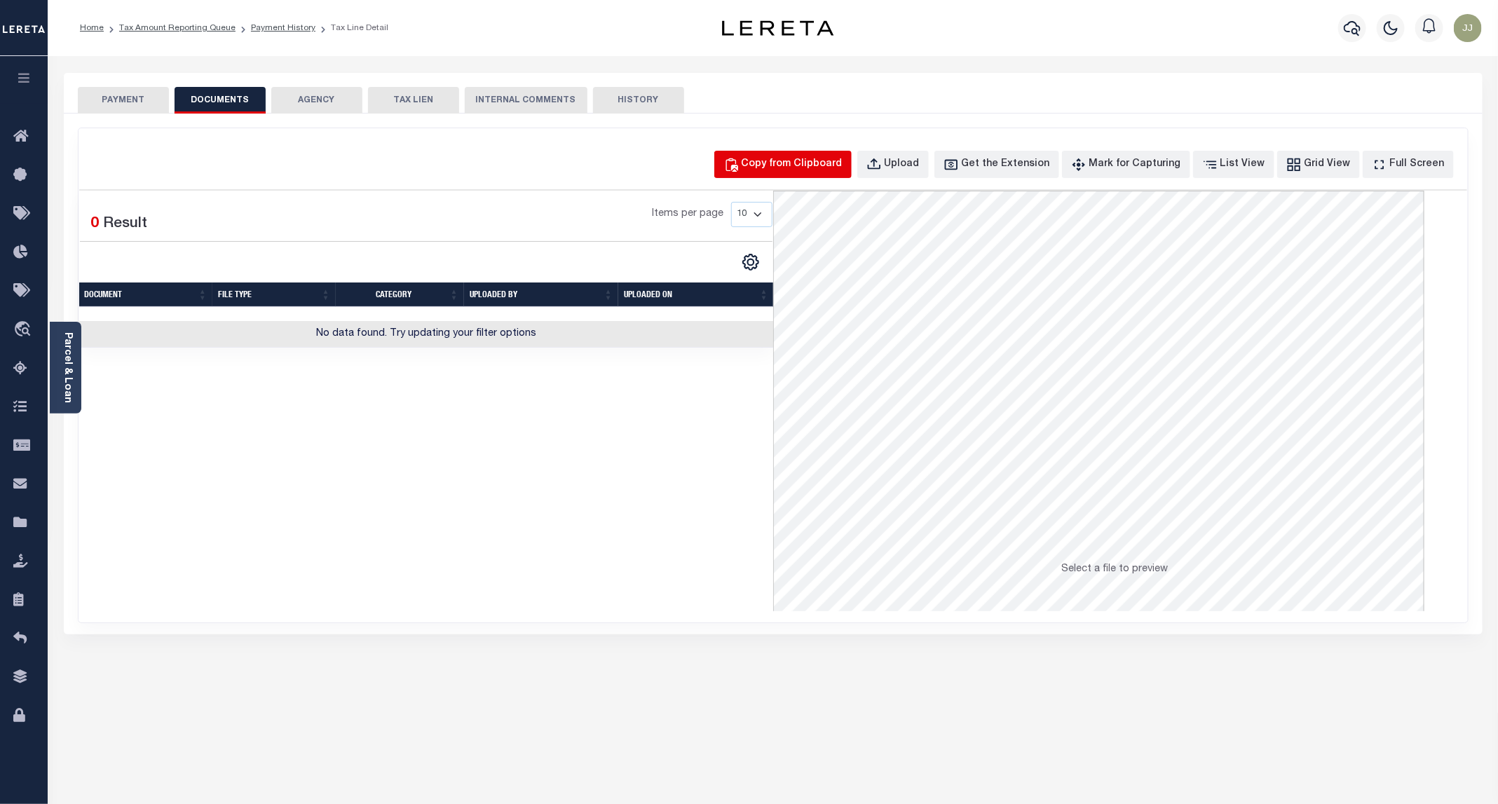
click at [777, 153] on button "Copy from Clipboard" at bounding box center [782, 164] width 137 height 27
select select "POP"
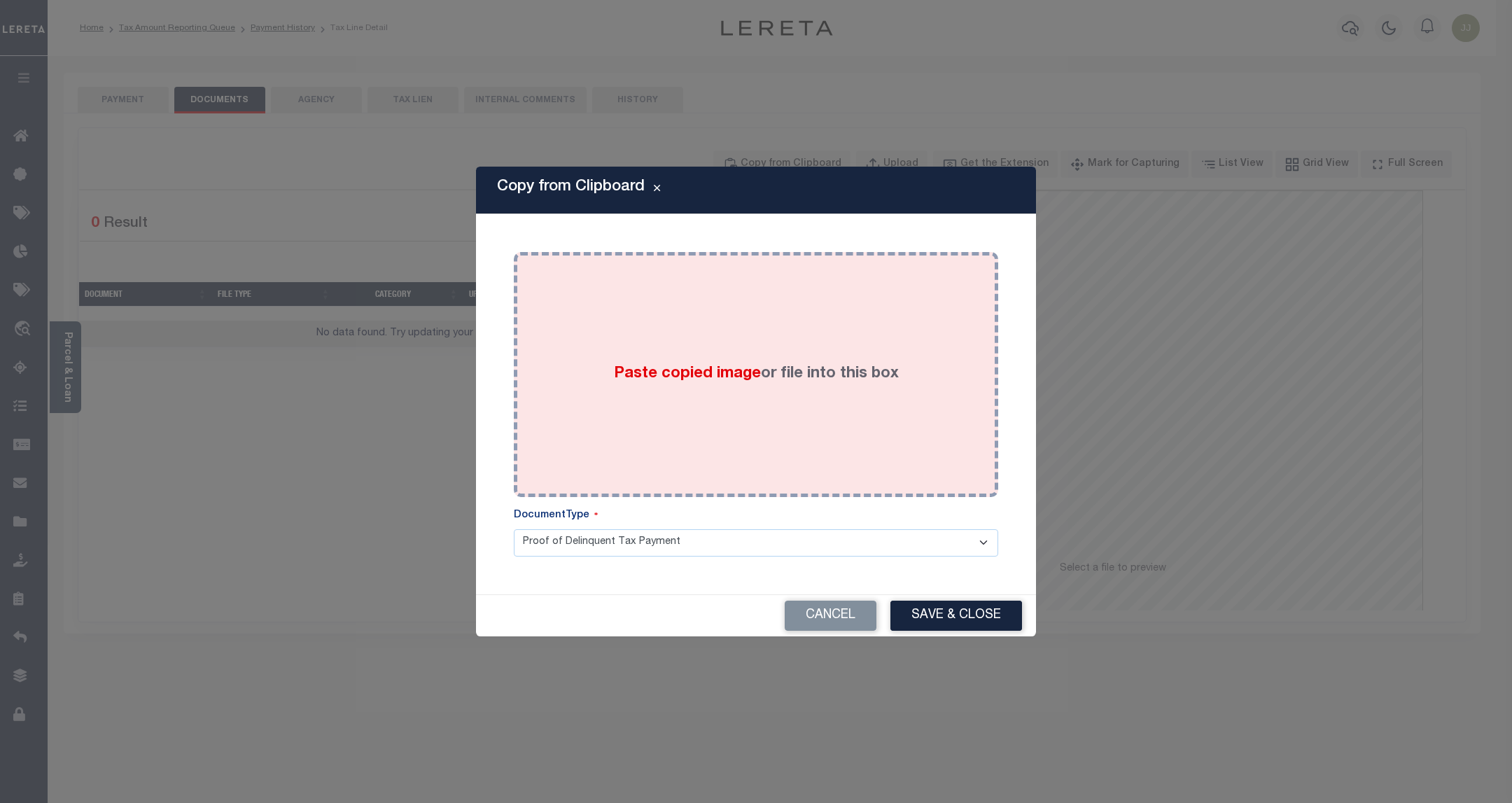
click at [777, 366] on label "Paste copied image or file into this box" at bounding box center [756, 374] width 285 height 23
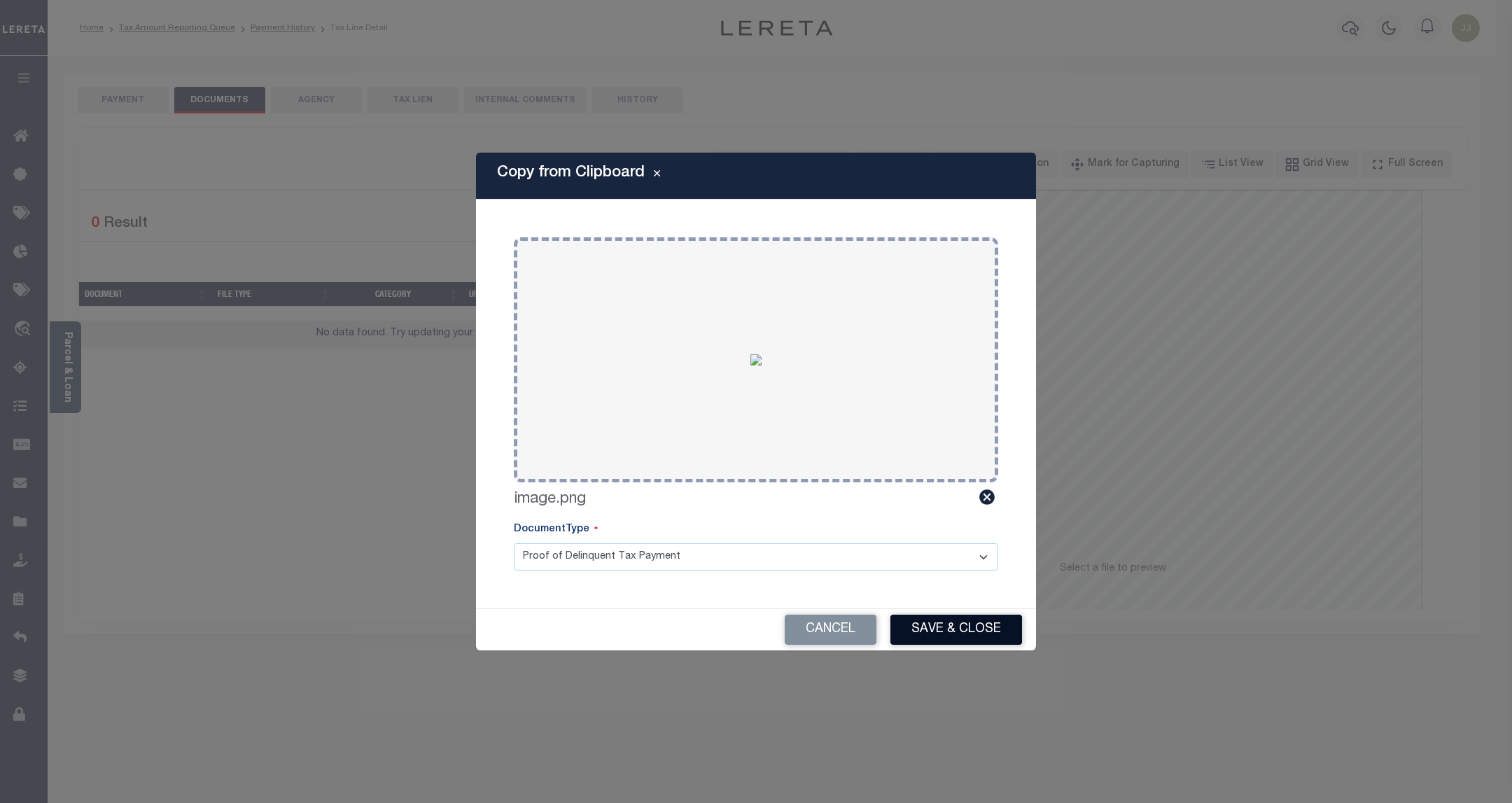
click at [972, 638] on button "Save & Close" at bounding box center [956, 629] width 132 height 30
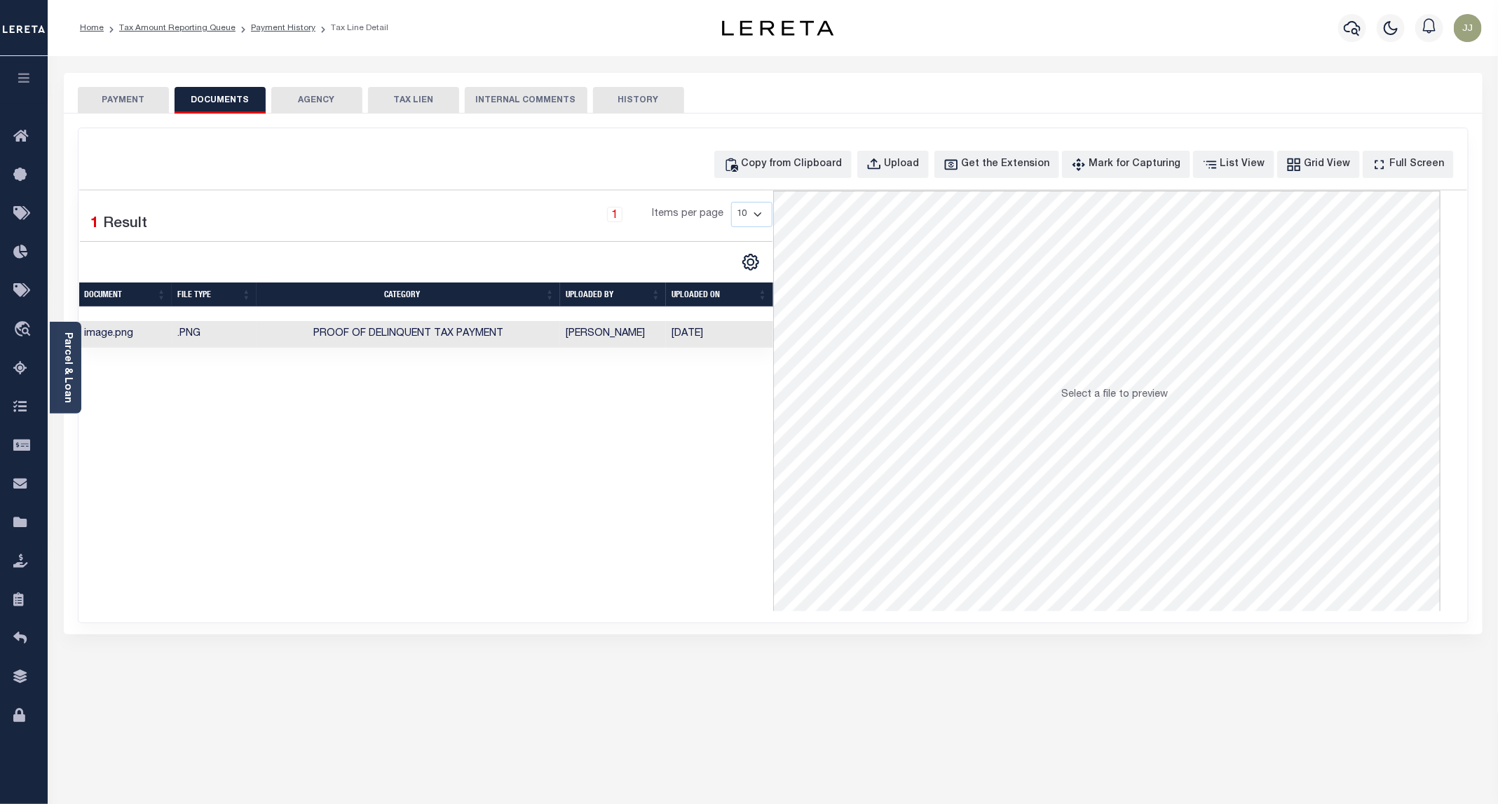
click at [112, 104] on button "PAYMENT" at bounding box center [123, 100] width 91 height 27
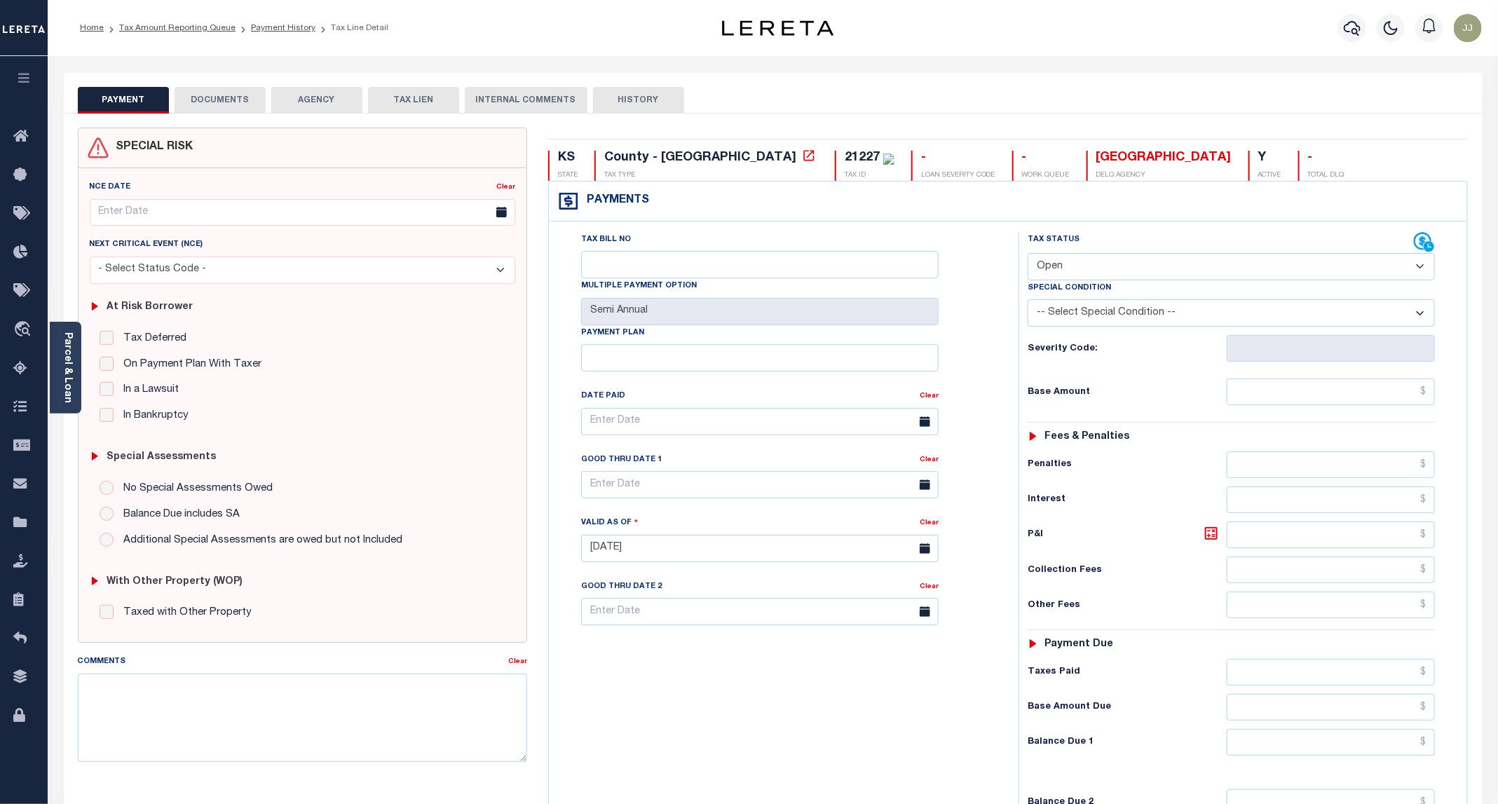
click at [217, 110] on button "DOCUMENTS" at bounding box center [220, 100] width 91 height 27
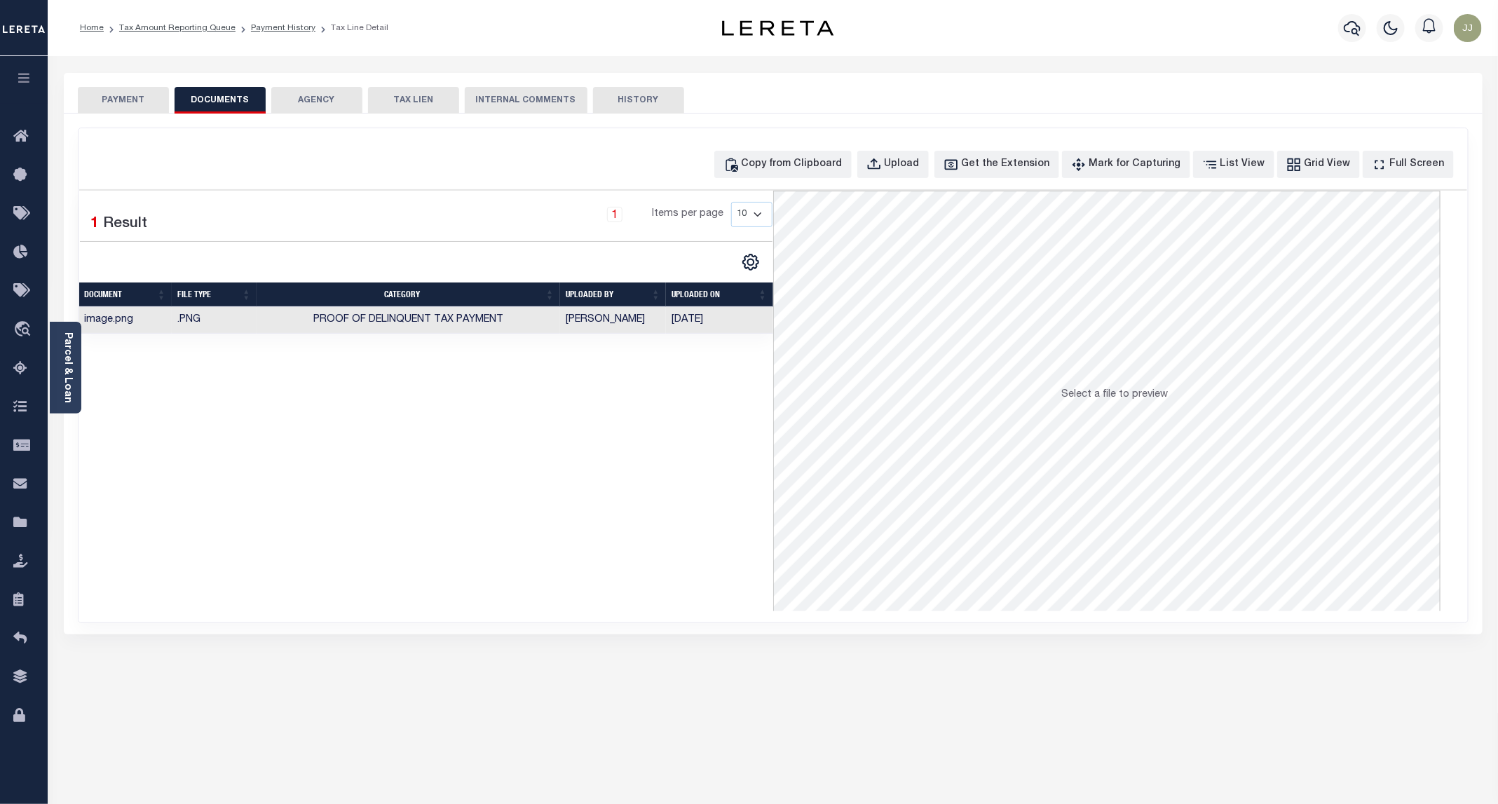
click at [118, 99] on button "PAYMENT" at bounding box center [123, 100] width 91 height 27
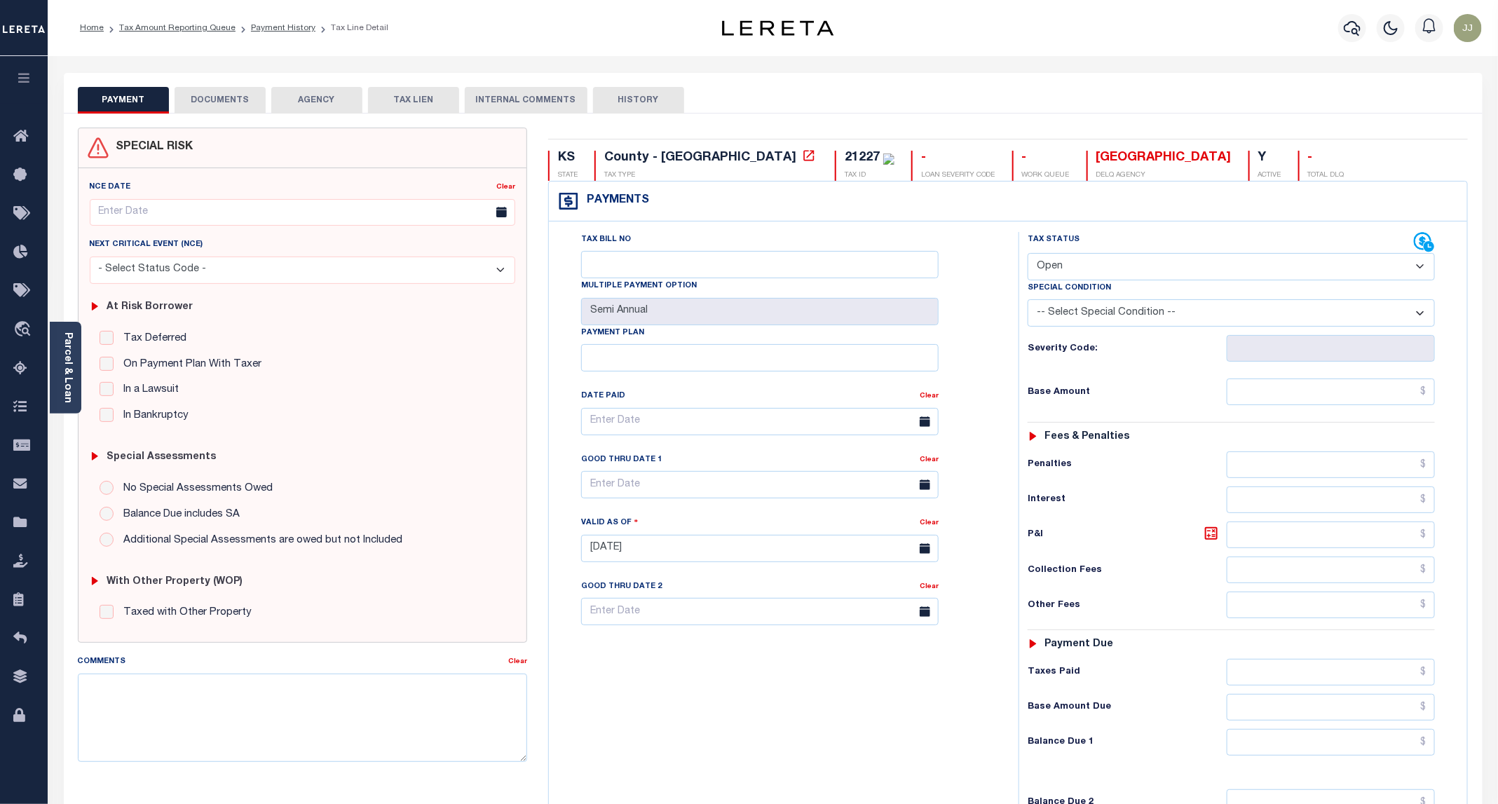
click at [1083, 266] on select "- Select Status Code - Open Due/Unpaid Paid Incomplete No Tax Due Internal Refu…" at bounding box center [1230, 266] width 407 height 27
select select "PYD"
click at [1028, 254] on select "- Select Status Code - Open Due/Unpaid Paid Incomplete No Tax Due Internal Refu…" at bounding box center [1230, 266] width 407 height 27
type input "[DATE]"
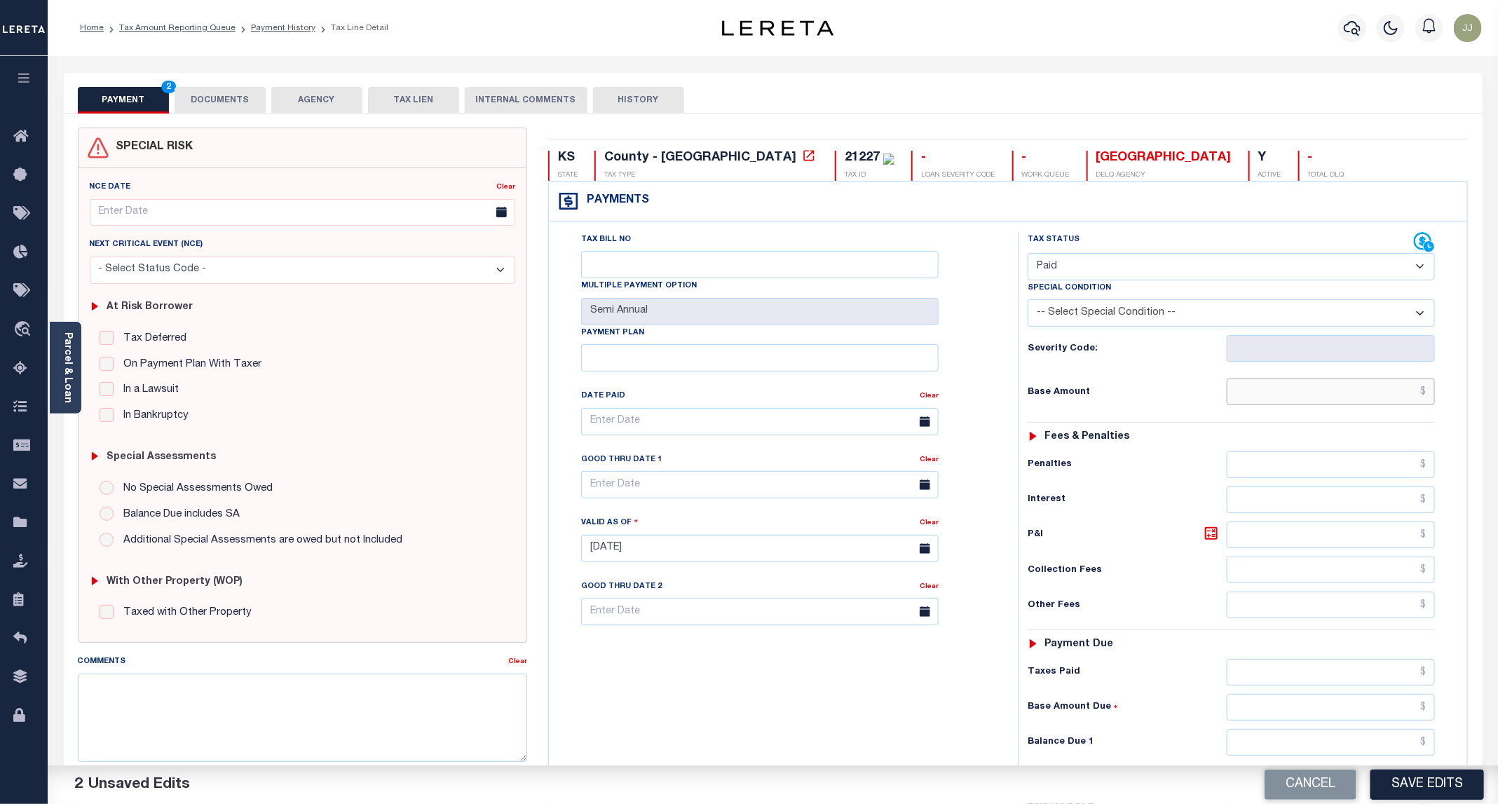
click at [1251, 388] on input "text" at bounding box center [1330, 391] width 208 height 27
type input "$0.00"
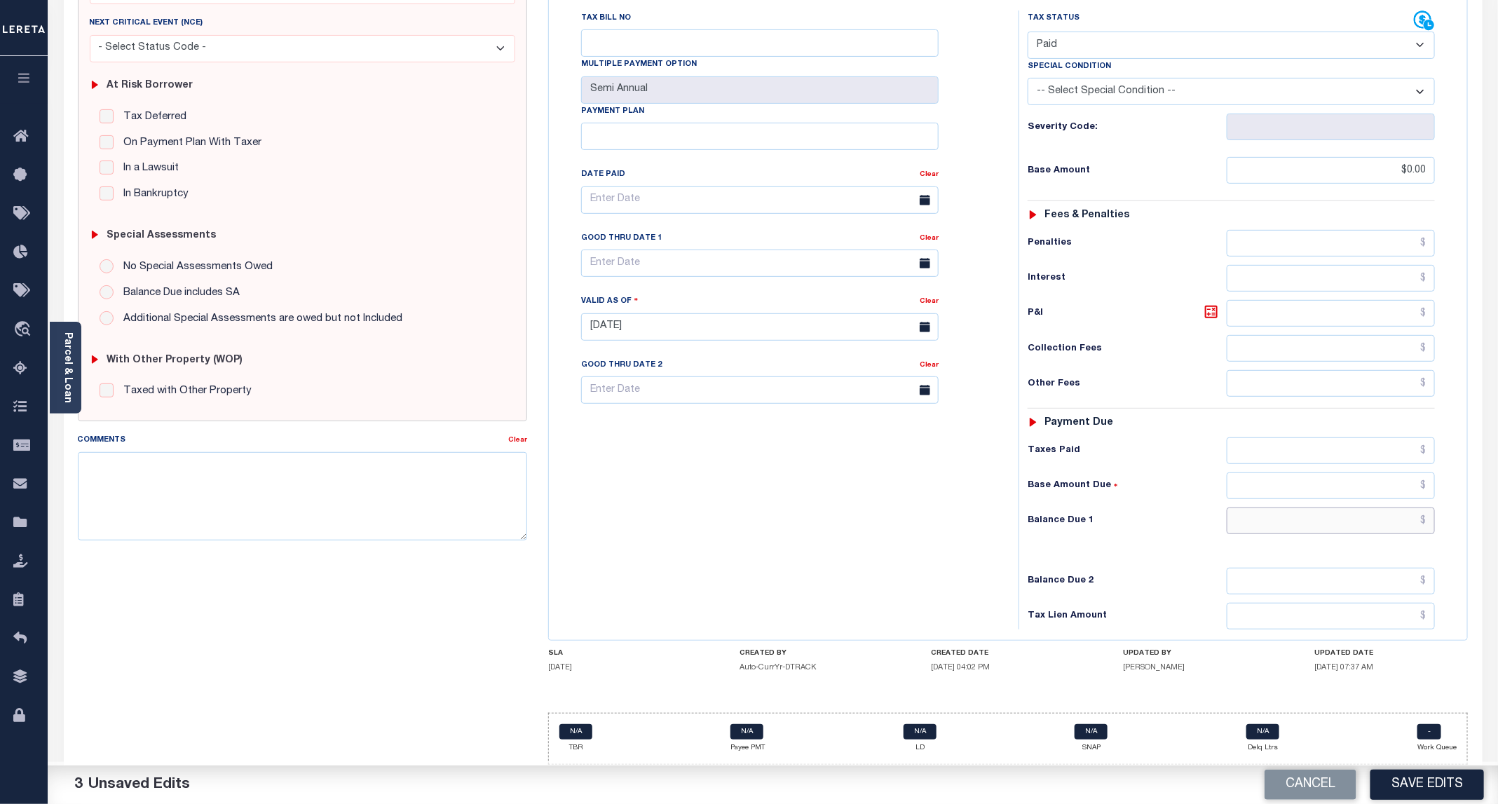
click at [1285, 519] on input "text" at bounding box center [1330, 520] width 208 height 27
type input "$0.00"
click at [1411, 765] on div "Cancel Save Edits" at bounding box center [1135, 784] width 725 height 39
click at [1415, 798] on button "Save Edits" at bounding box center [1427, 784] width 114 height 30
checkbox input "false"
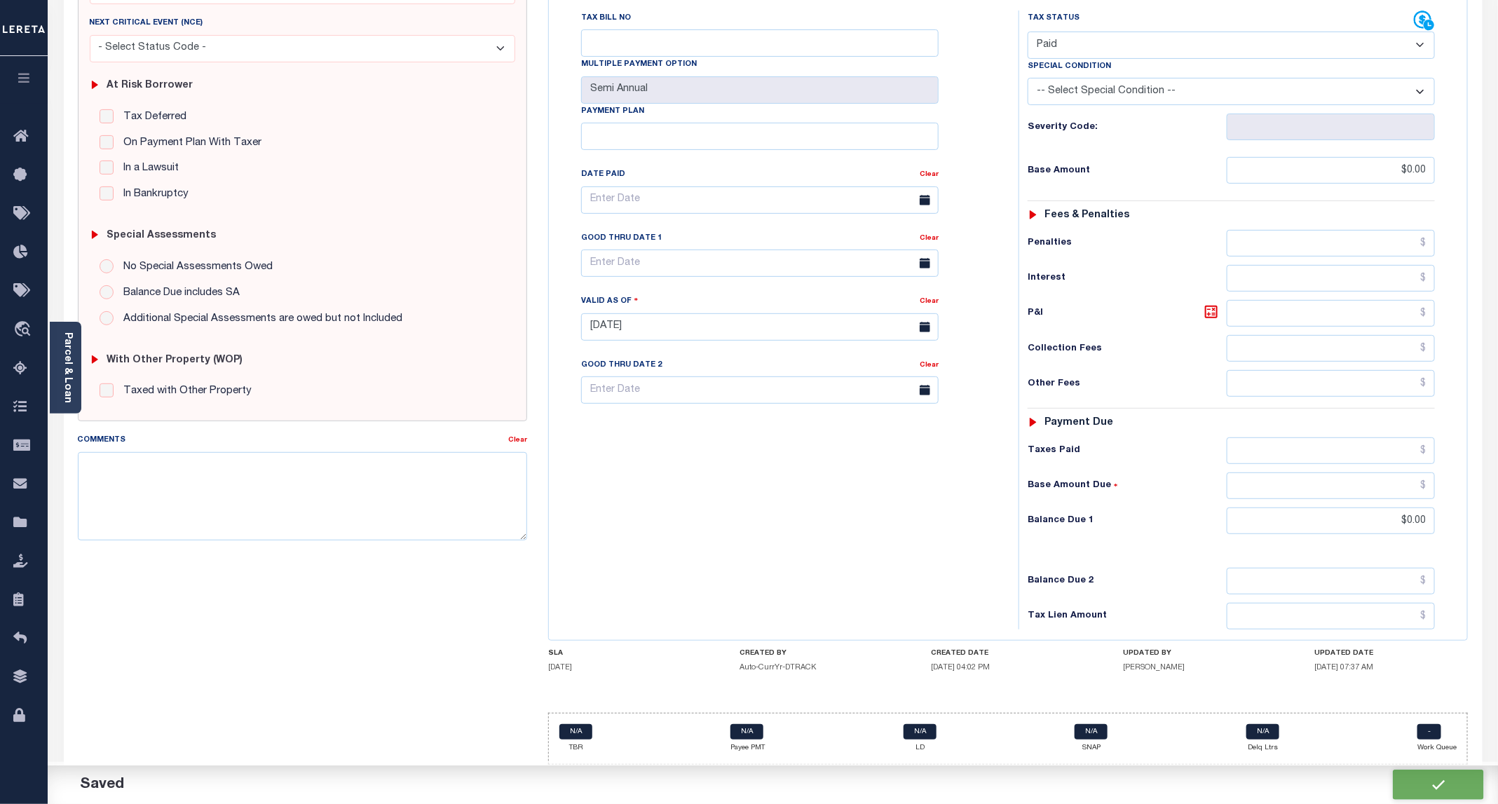
type input "$0"
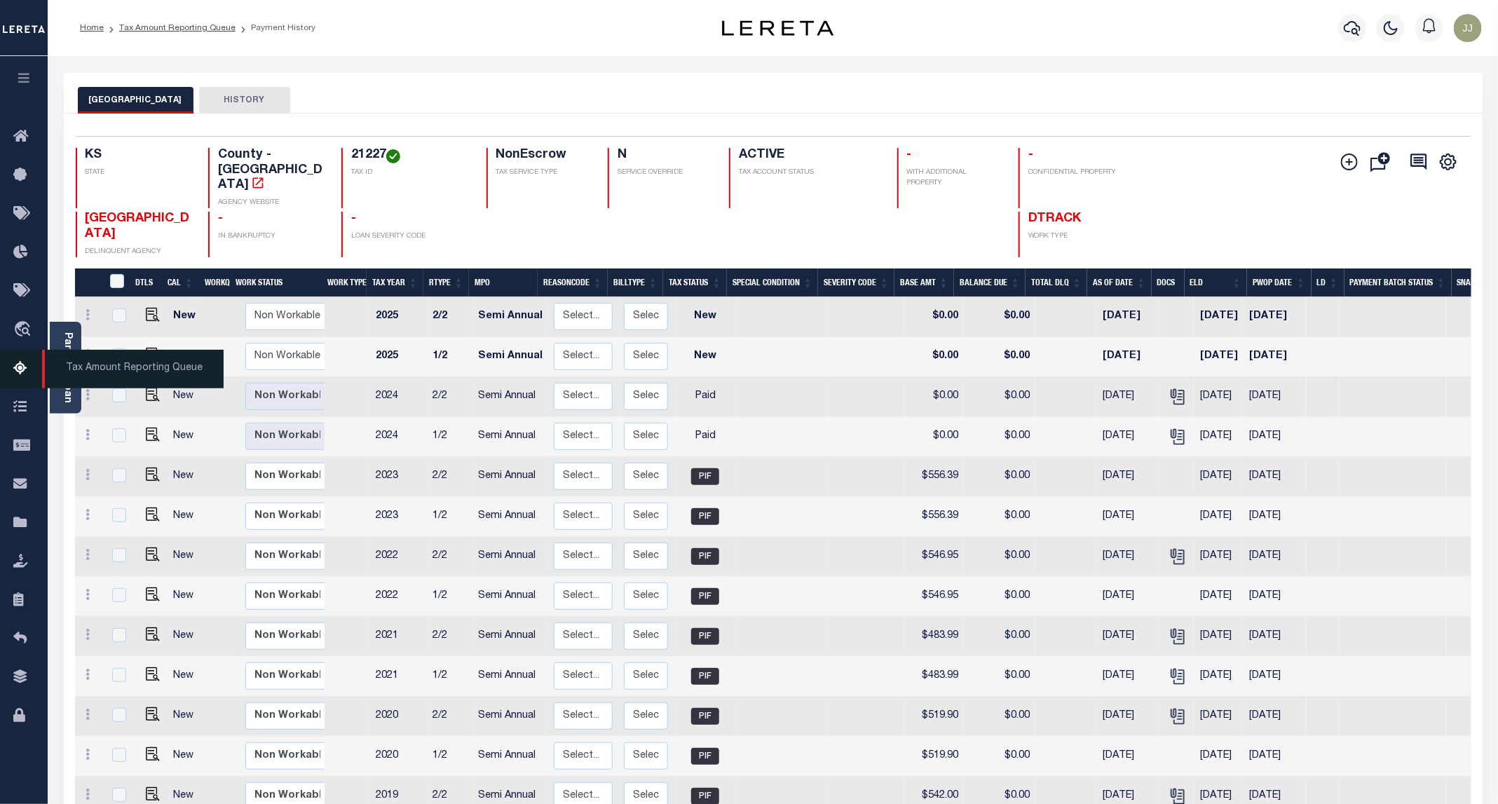
click at [36, 369] on link "Tax Amount Reporting Queue" at bounding box center [24, 369] width 48 height 39
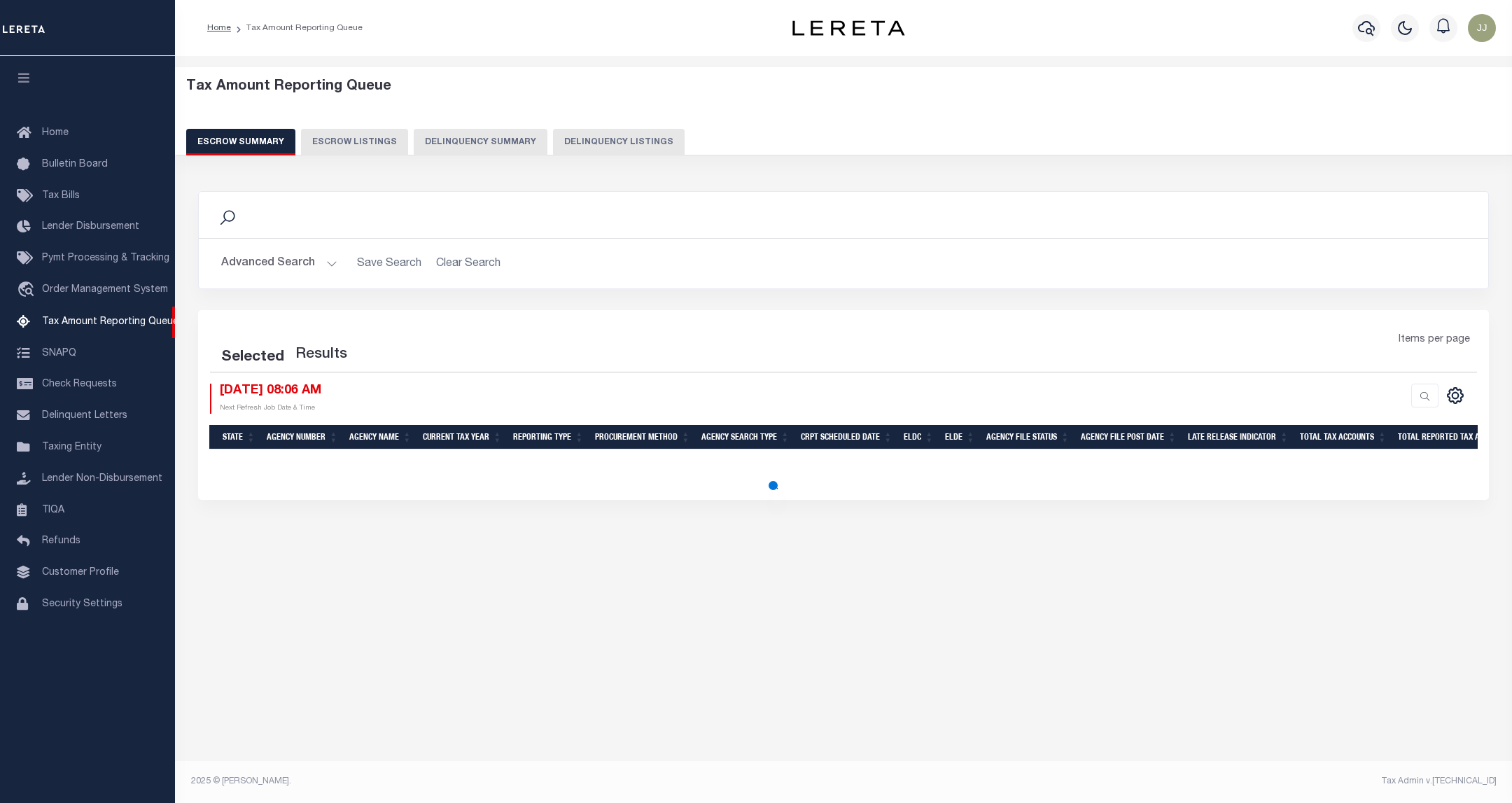
click at [553, 148] on button "Delinquency Listings" at bounding box center [619, 142] width 132 height 27
select select "100"
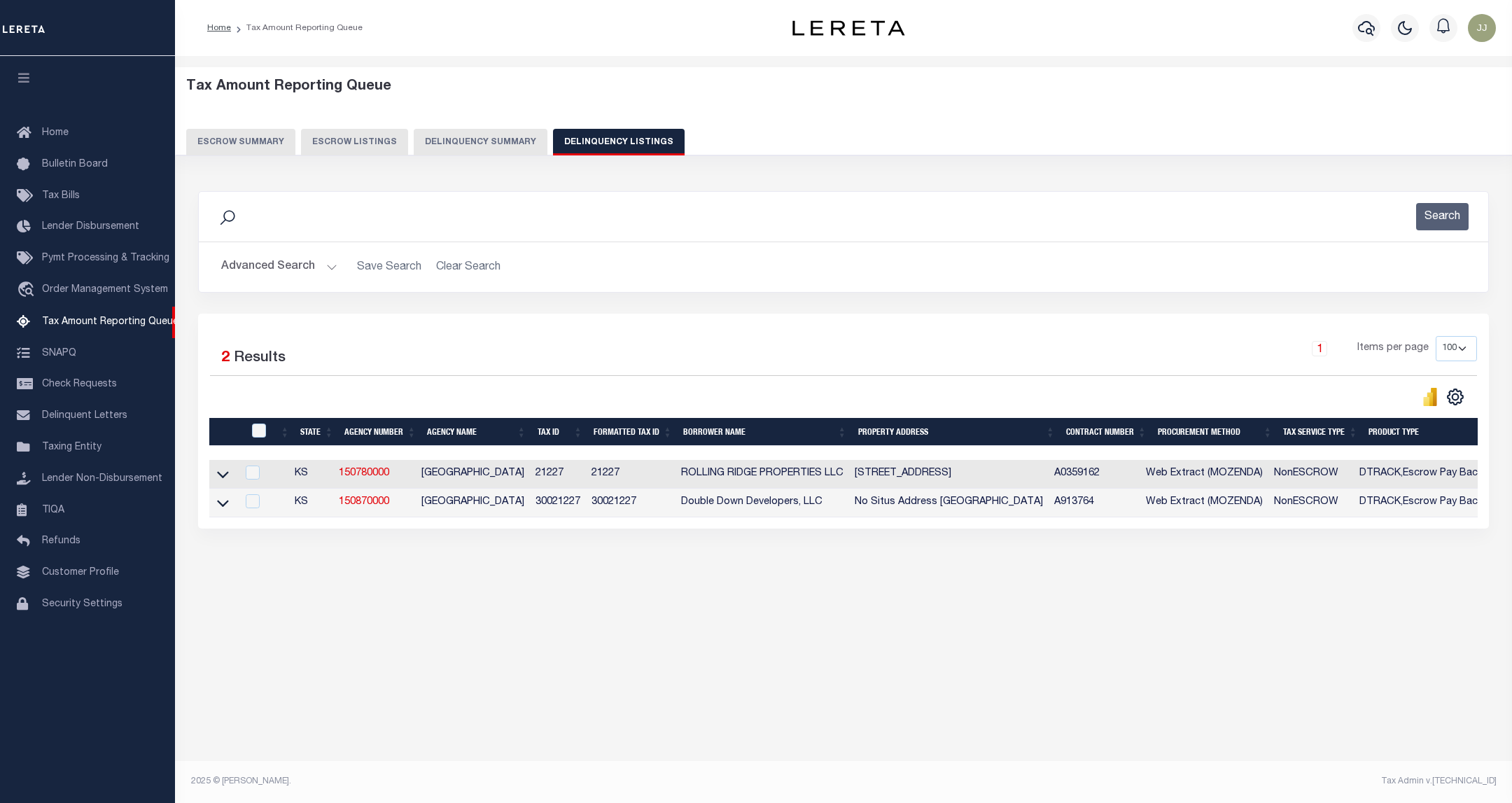
click at [290, 272] on button "Advanced Search" at bounding box center [279, 267] width 116 height 27
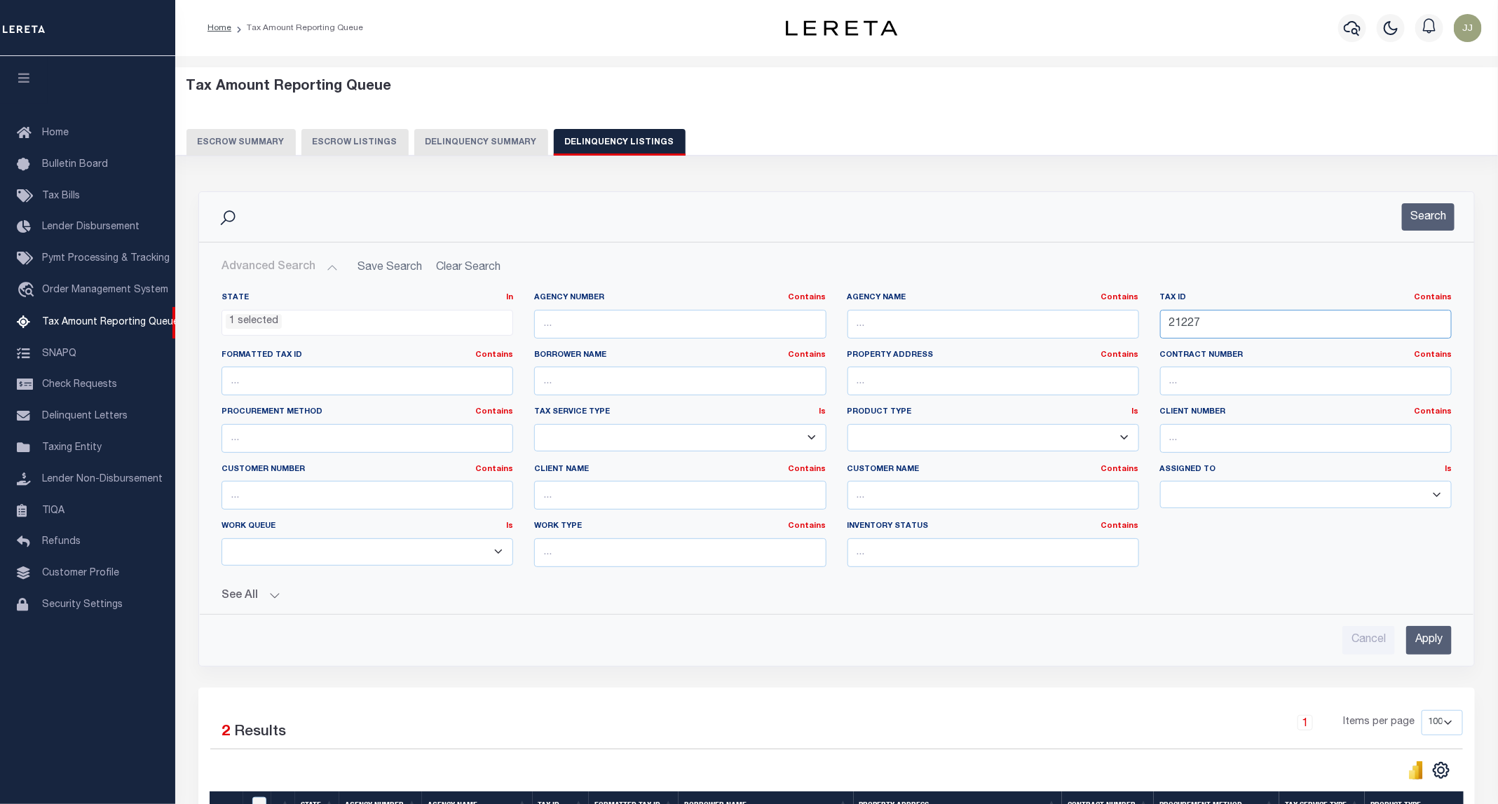
drag, startPoint x: 1217, startPoint y: 324, endPoint x: 1114, endPoint y: 308, distance: 104.3
click at [1114, 308] on div "State In In AK AL AR AZ CA CO CT DC DE FL GA GU HI IA ID IL IN KS KY LA MA MD M…" at bounding box center [836, 435] width 1251 height 286
paste input "564"
type input "21564"
click at [1423, 221] on button "Search" at bounding box center [1428, 216] width 53 height 27
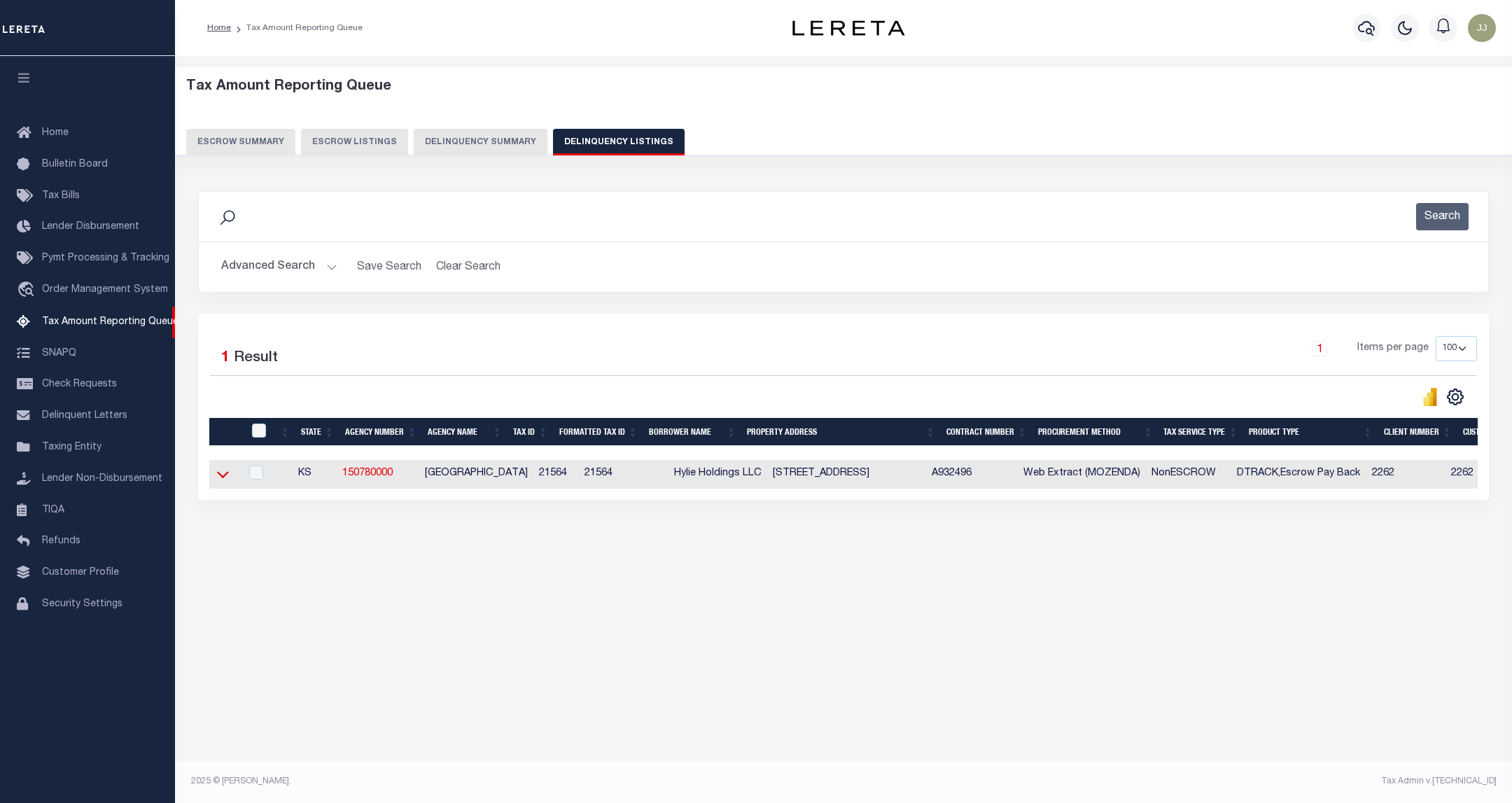
click at [219, 478] on icon at bounding box center [223, 473] width 12 height 15
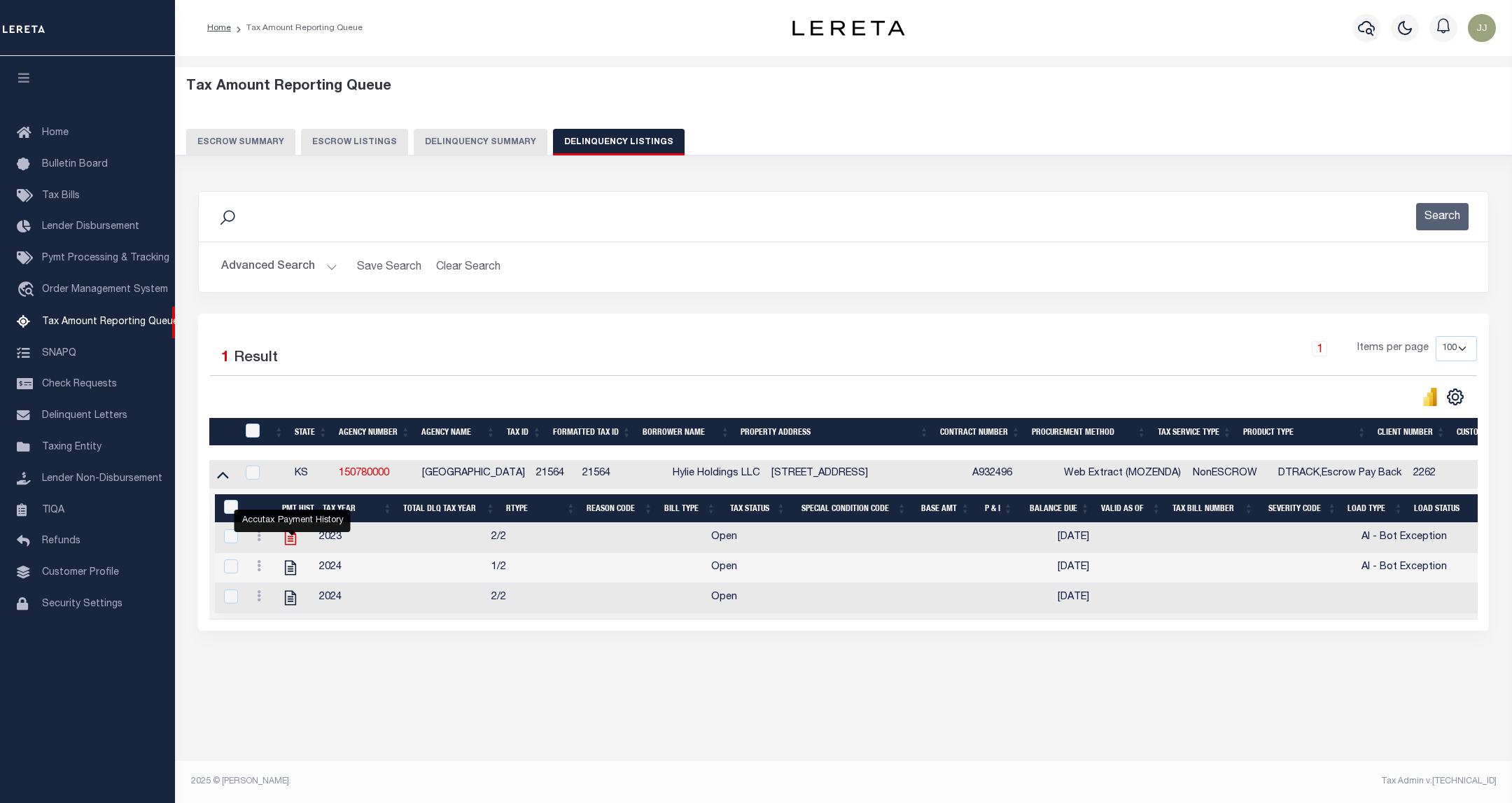
click at [294, 545] on icon "" at bounding box center [290, 537] width 11 height 15
checkbox input "true"
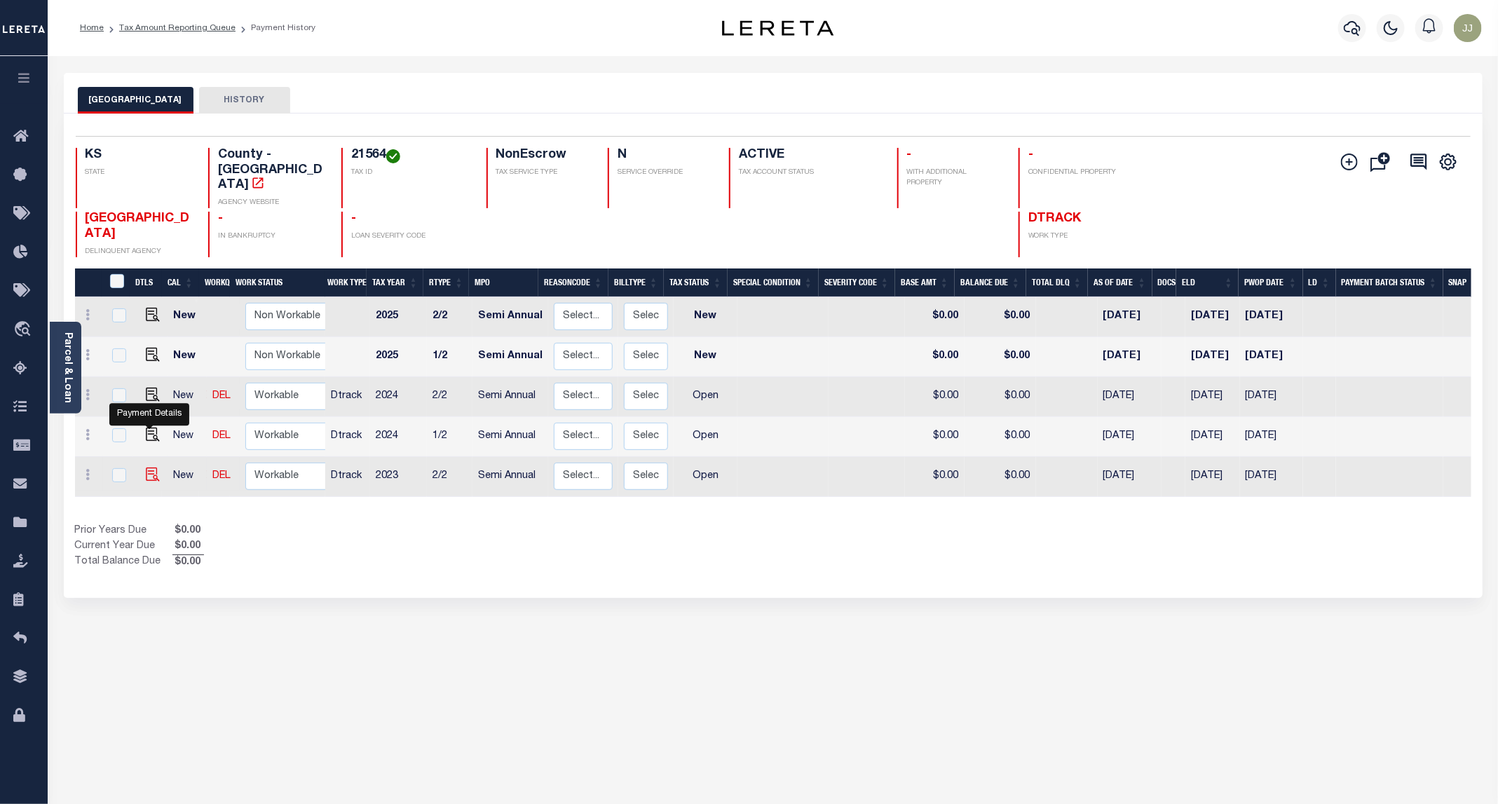
click at [146, 467] on img "" at bounding box center [153, 474] width 14 height 14
checkbox input "true"
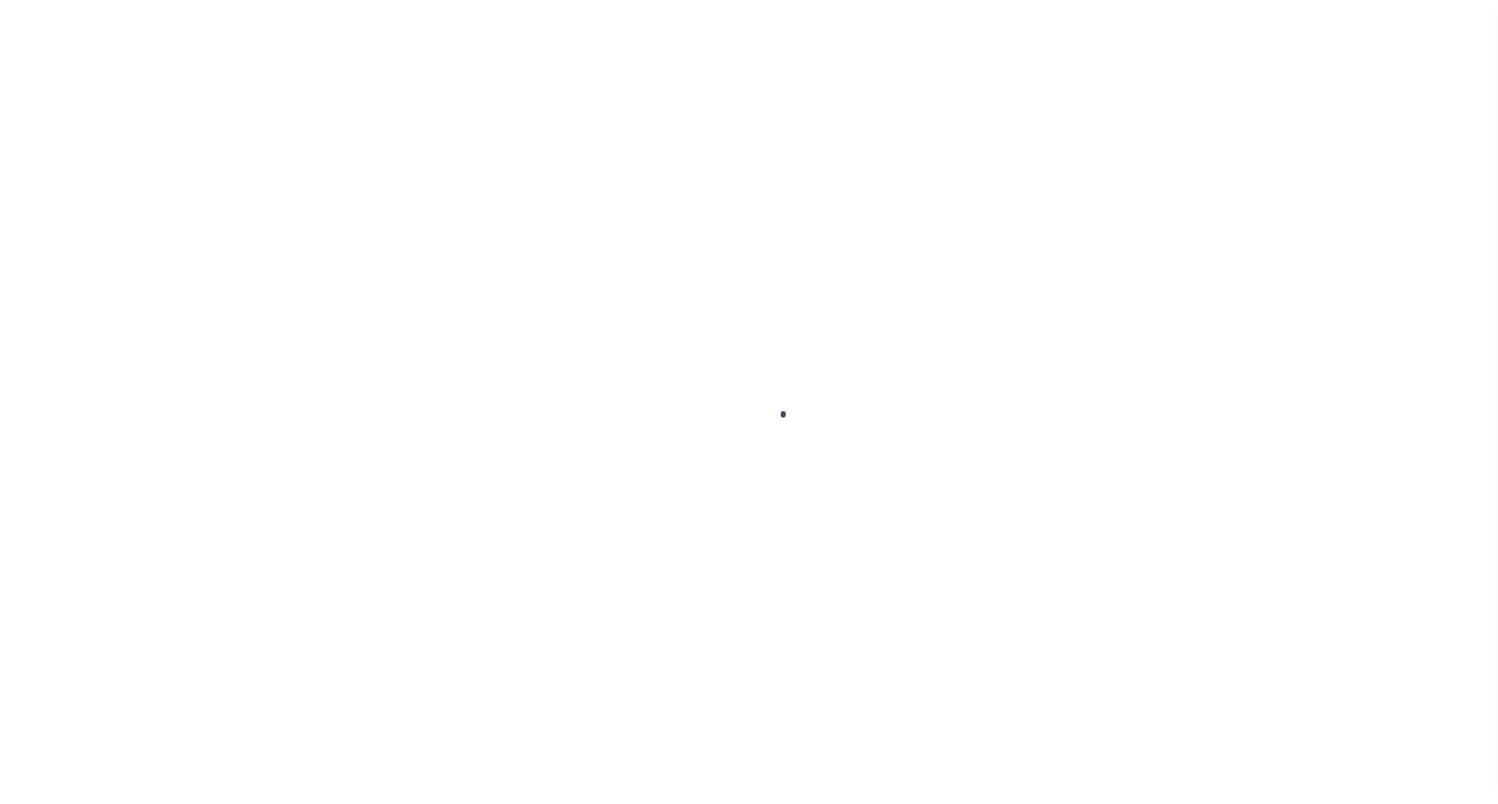
select select "OP2"
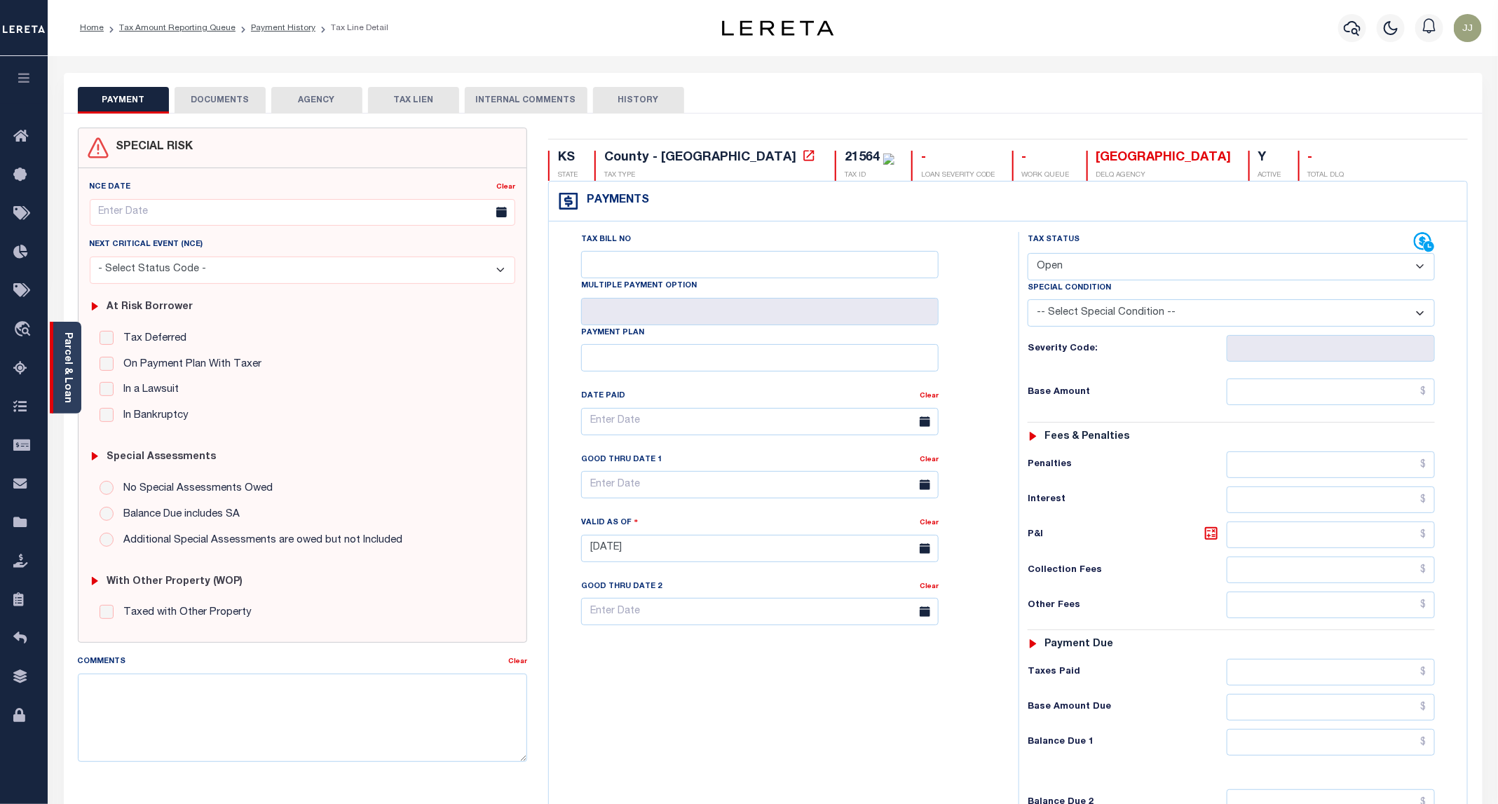
click at [68, 393] on link "Parcel & Loan" at bounding box center [67, 367] width 10 height 71
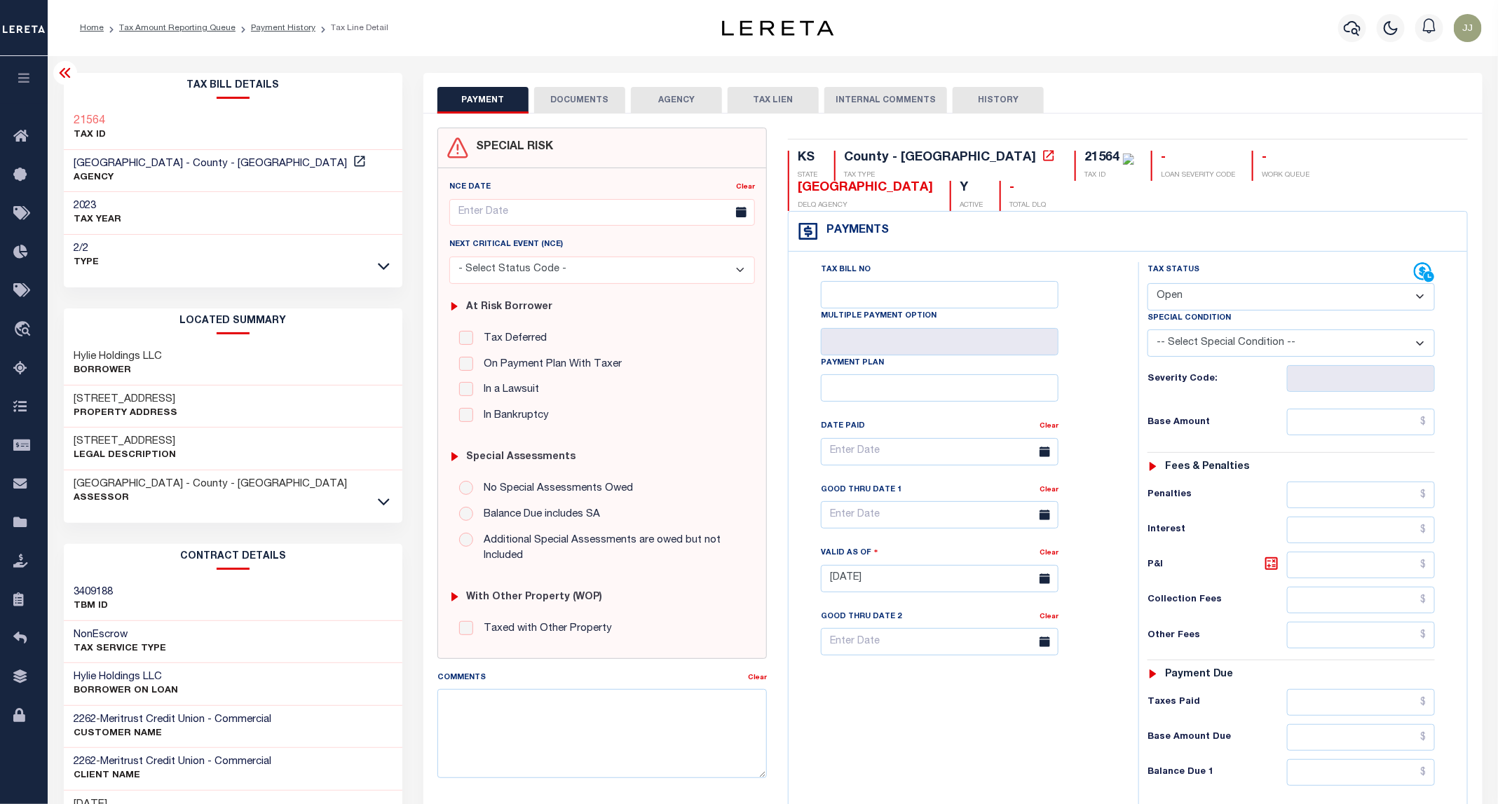
click at [108, 392] on div "[STREET_ADDRESS] Property Address" at bounding box center [233, 406] width 339 height 43
copy h3 "9TH"
click at [650, 109] on button "AGENCY" at bounding box center [676, 100] width 91 height 27
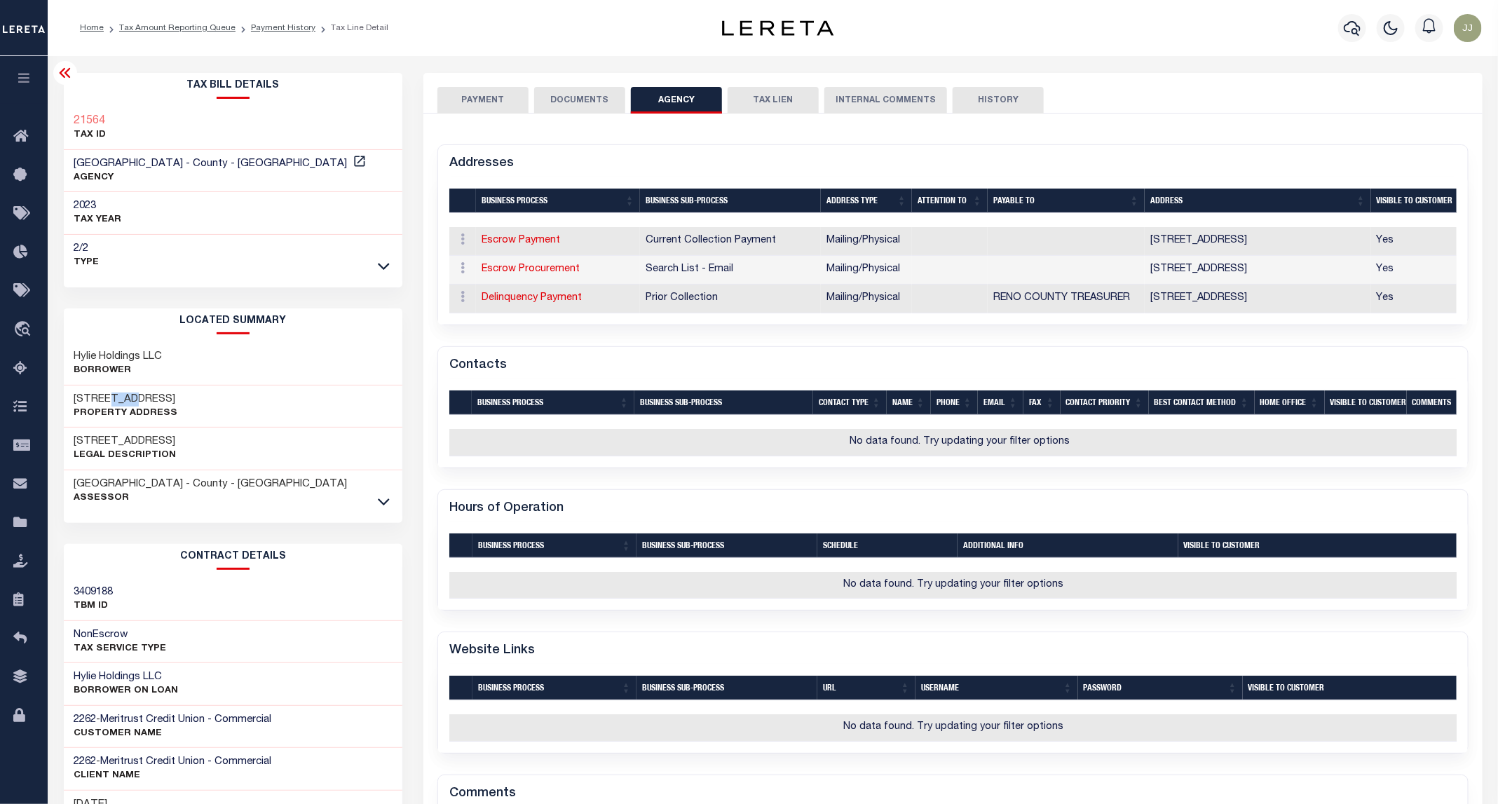
click at [599, 109] on button "DOCUMENTS" at bounding box center [579, 100] width 91 height 27
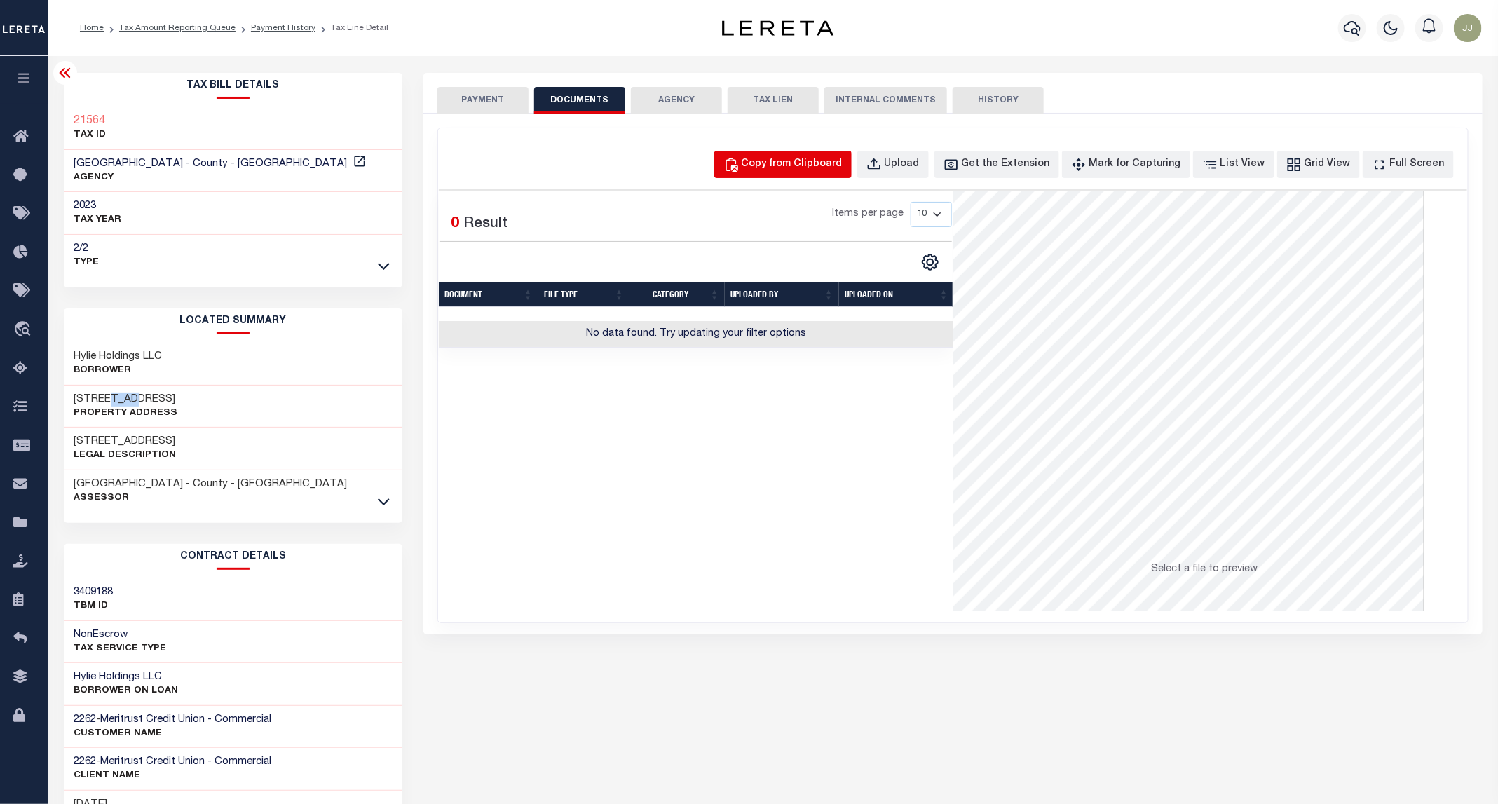
click at [826, 167] on div "Copy from Clipboard" at bounding box center [791, 164] width 101 height 15
select select "POP"
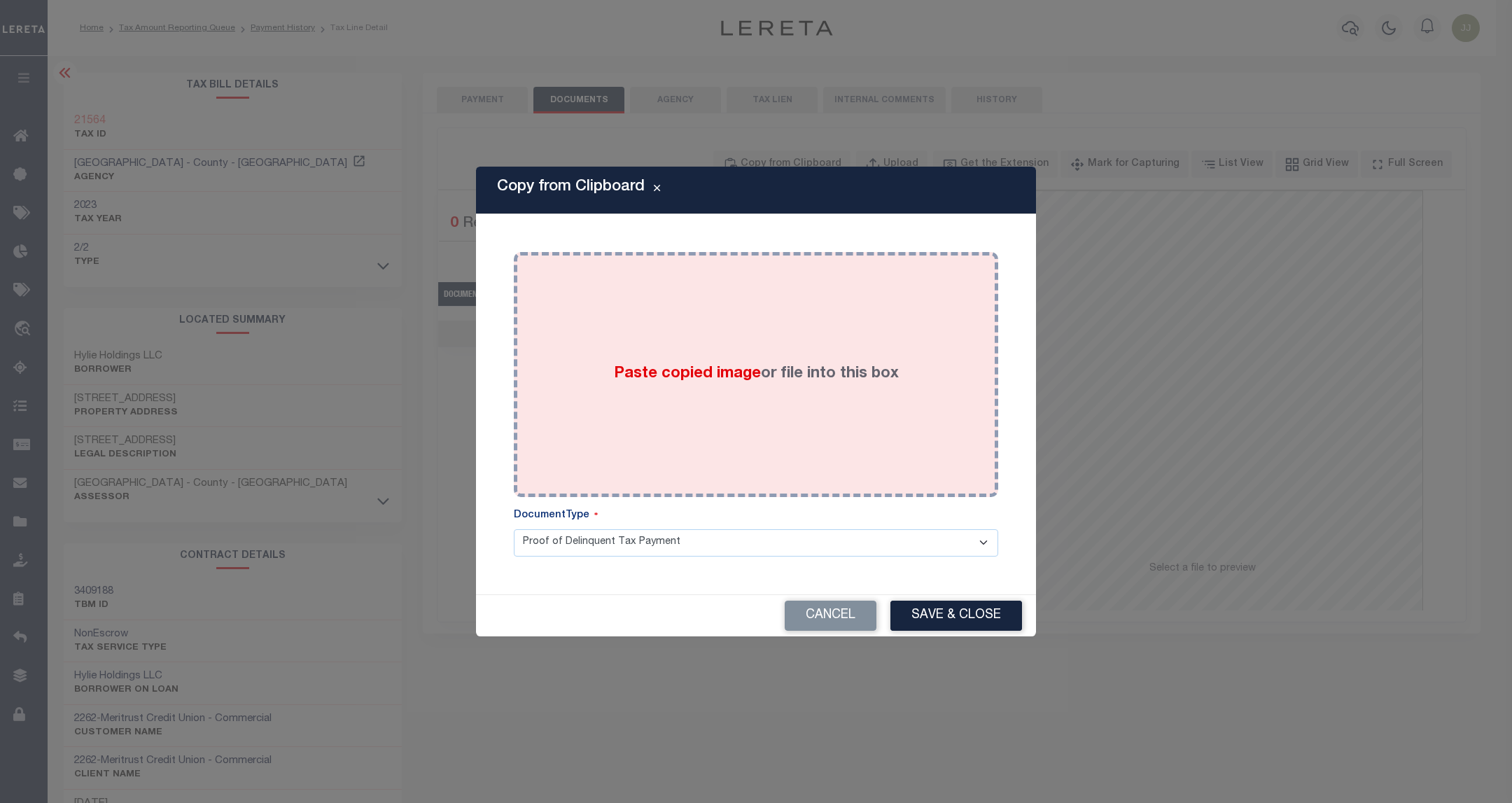
click at [781, 366] on label "Paste copied image or file into this box" at bounding box center [756, 374] width 285 height 23
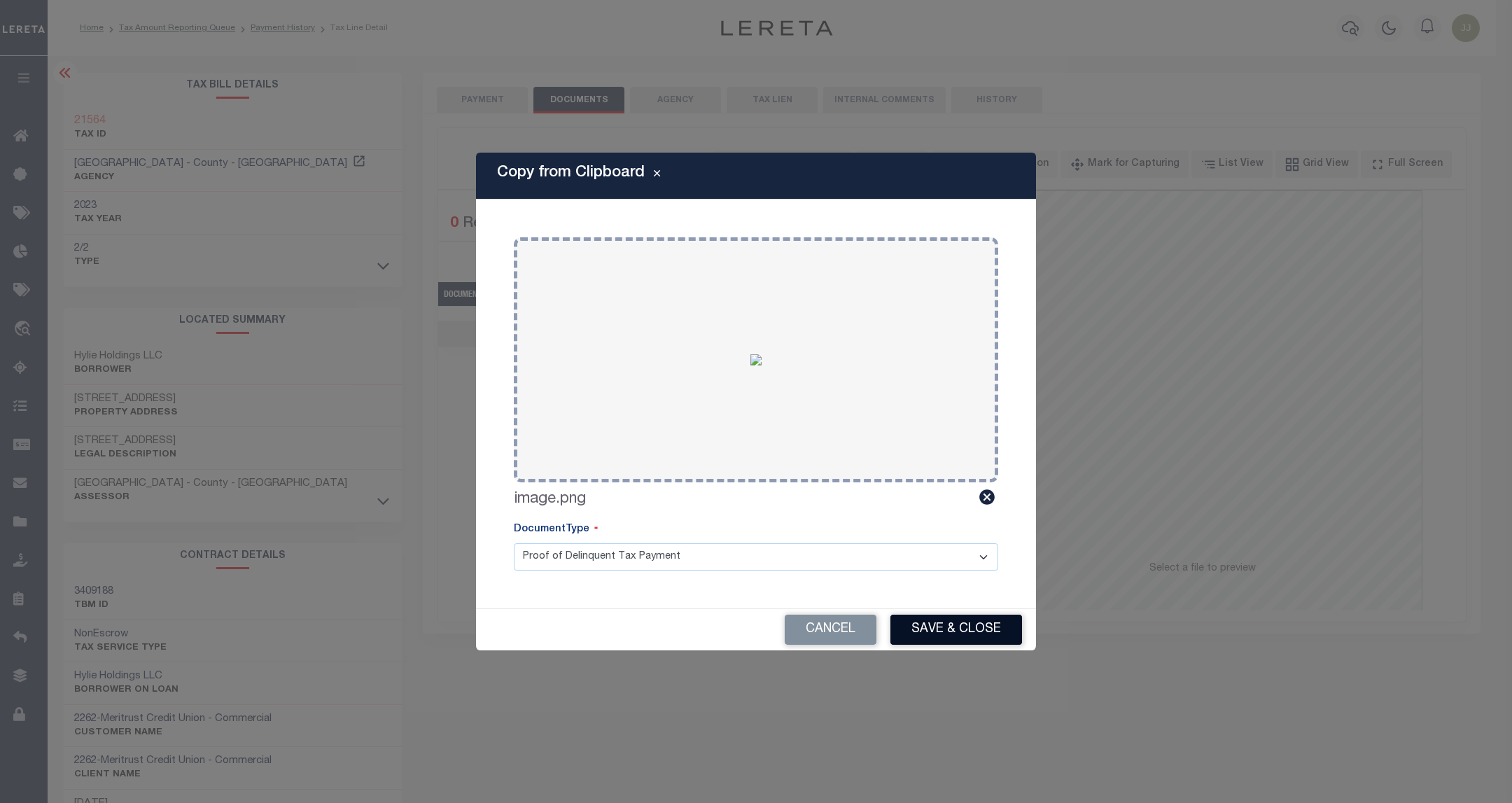
click at [949, 618] on button "Save & Close" at bounding box center [956, 629] width 132 height 30
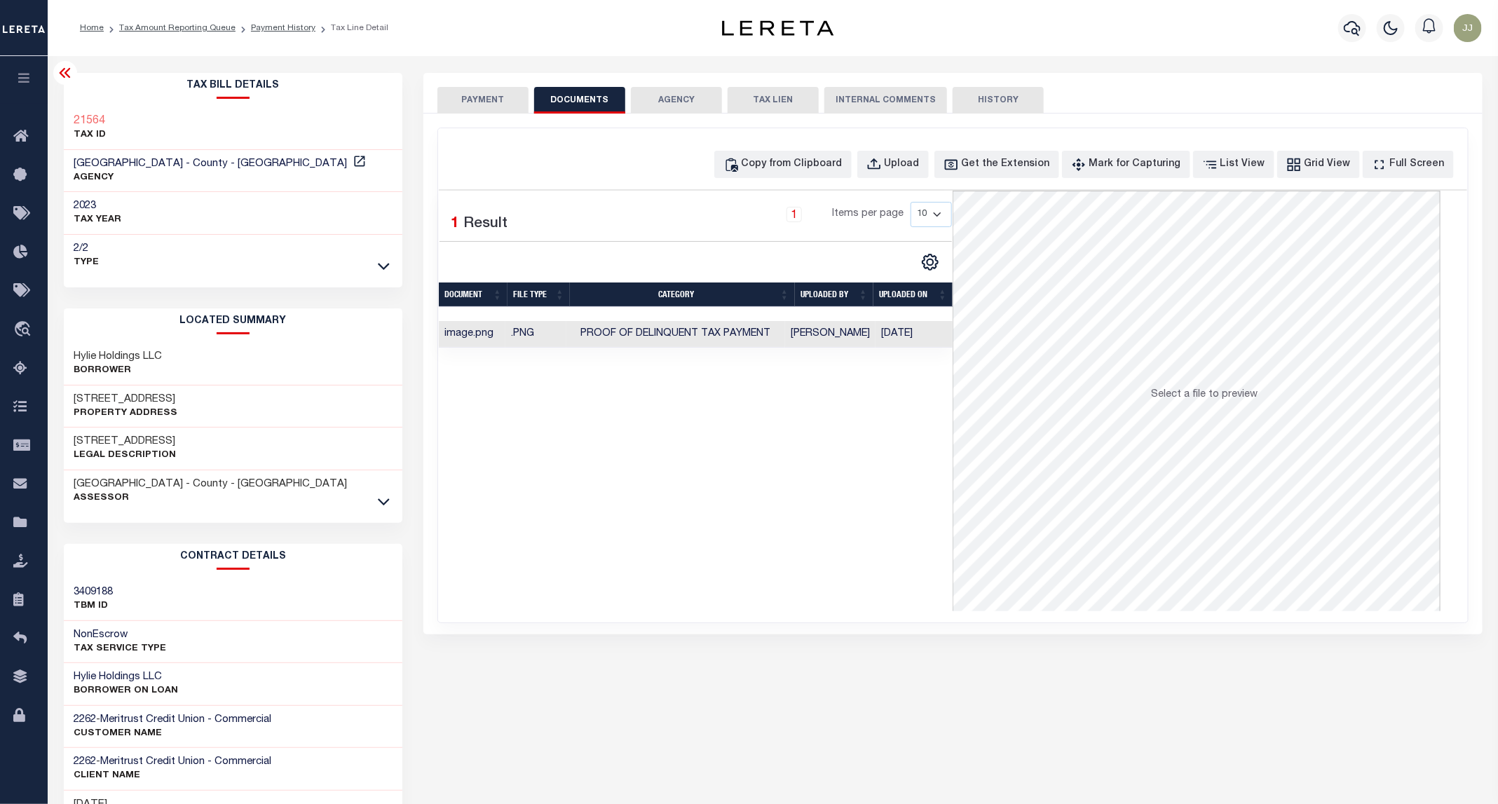
click at [482, 109] on button "PAYMENT" at bounding box center [482, 100] width 91 height 27
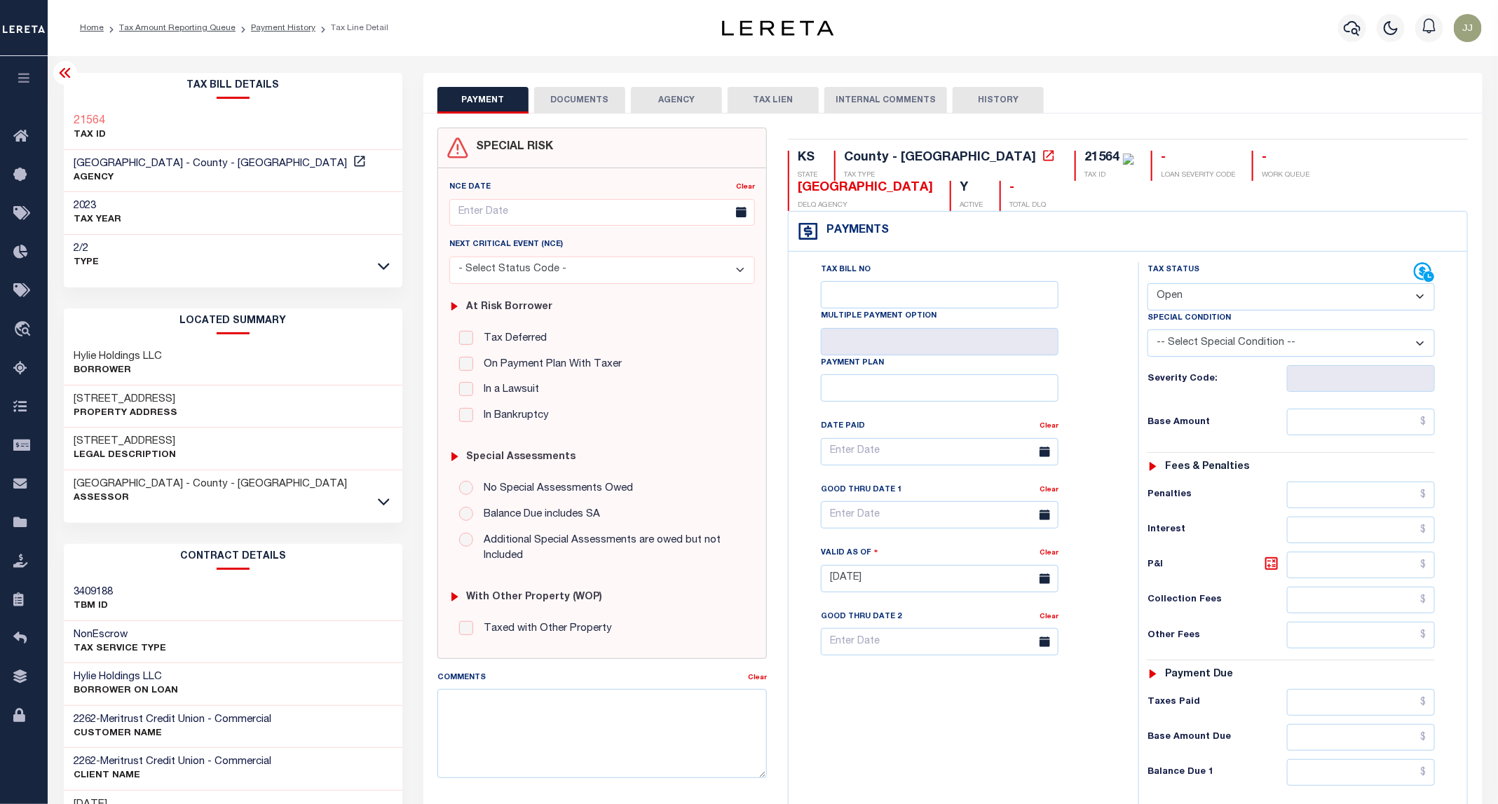
click at [1195, 283] on select "- Select Status Code - Open Due/Unpaid Paid Incomplete No Tax Due Internal Refu…" at bounding box center [1290, 296] width 287 height 27
select select "PYD"
click at [1148, 283] on select "- Select Status Code - Open Due/Unpaid Paid Incomplete No Tax Due Internal Refu…" at bounding box center [1290, 296] width 287 height 27
type input "[DATE]"
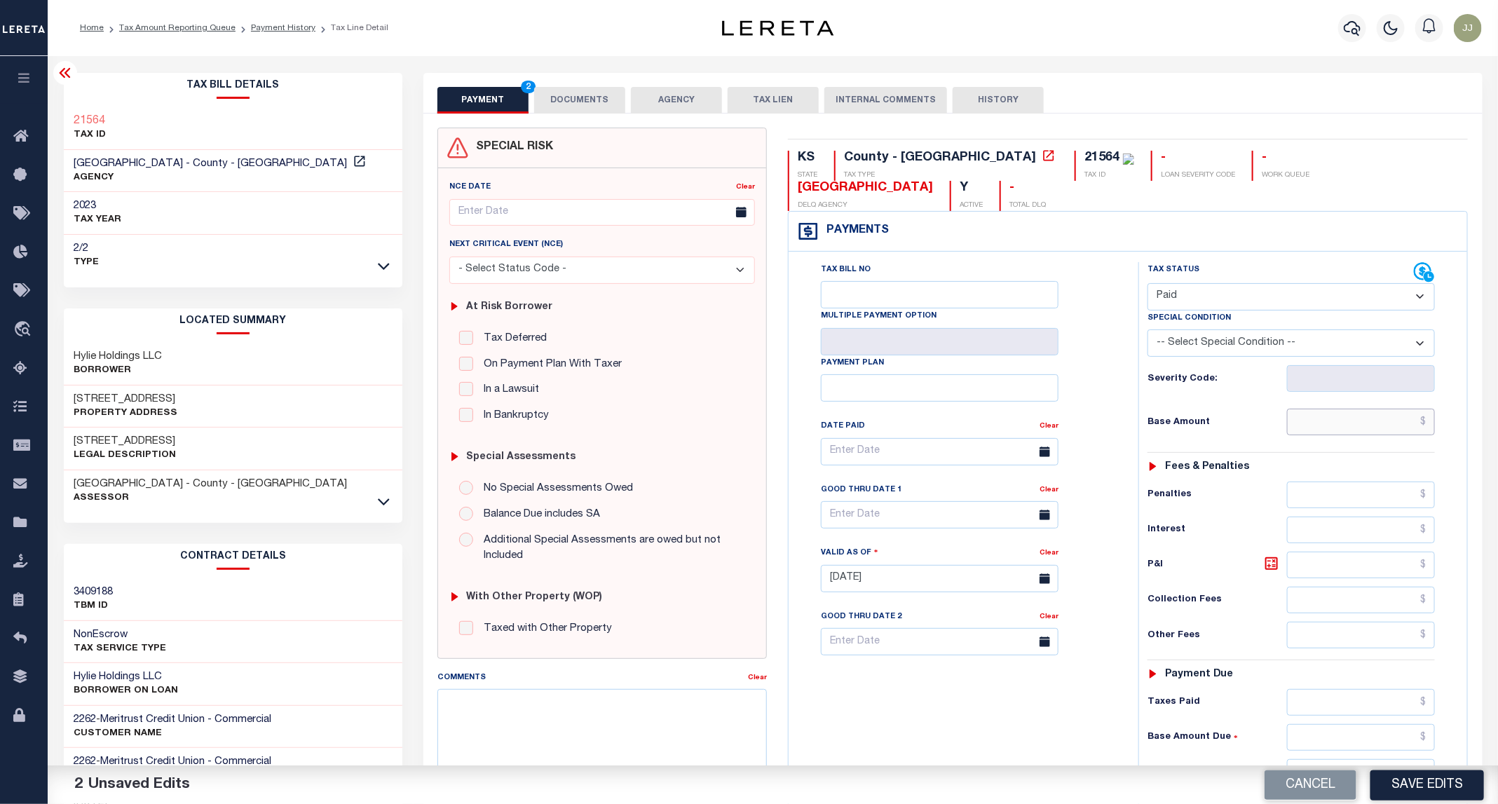
click at [1310, 409] on input "text" at bounding box center [1361, 422] width 149 height 27
type input "$0.00"
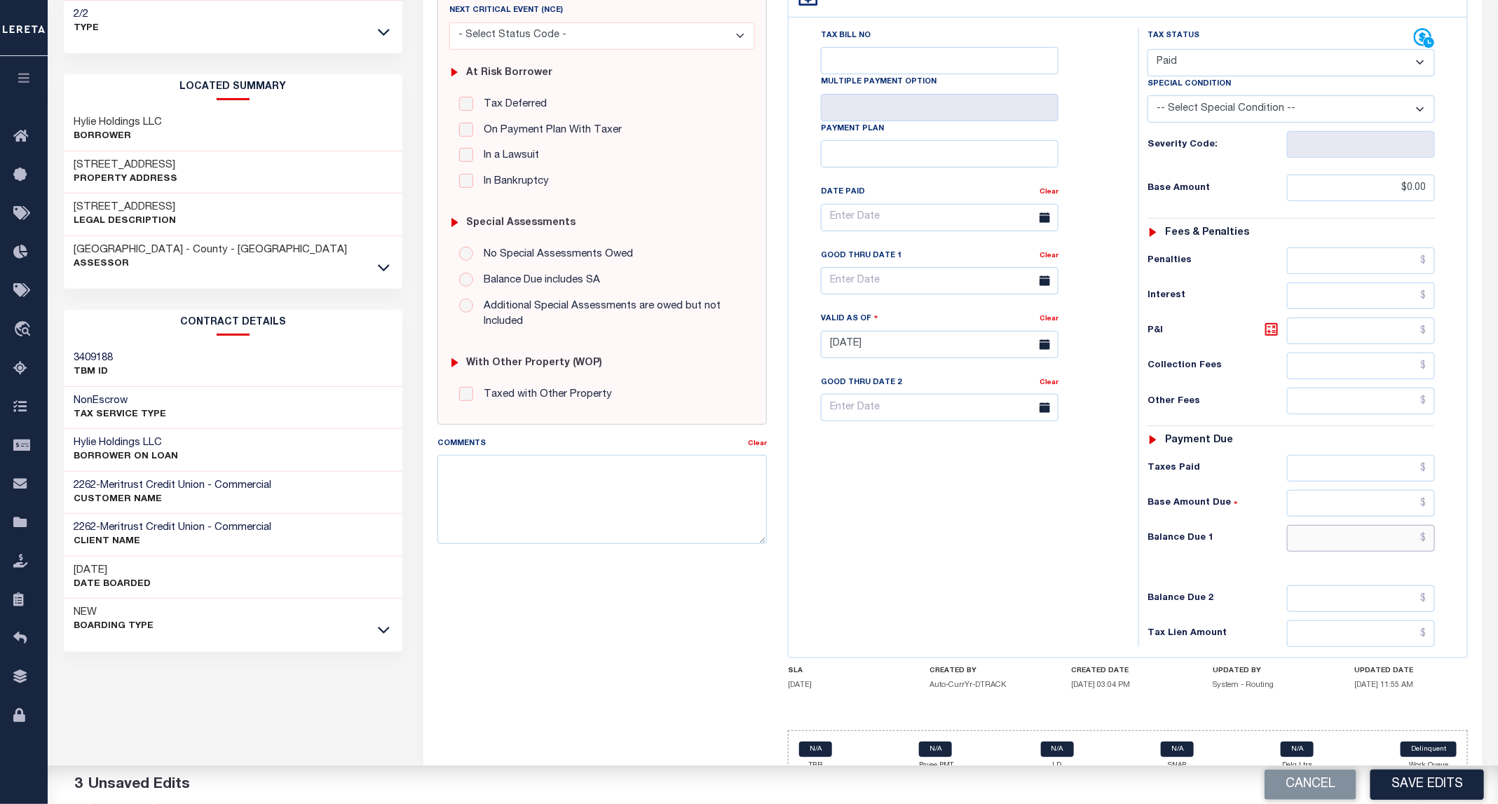
click at [1333, 526] on input "text" at bounding box center [1361, 538] width 149 height 27
type input "$0.00"
click at [1405, 772] on button "Save Edits" at bounding box center [1427, 784] width 114 height 30
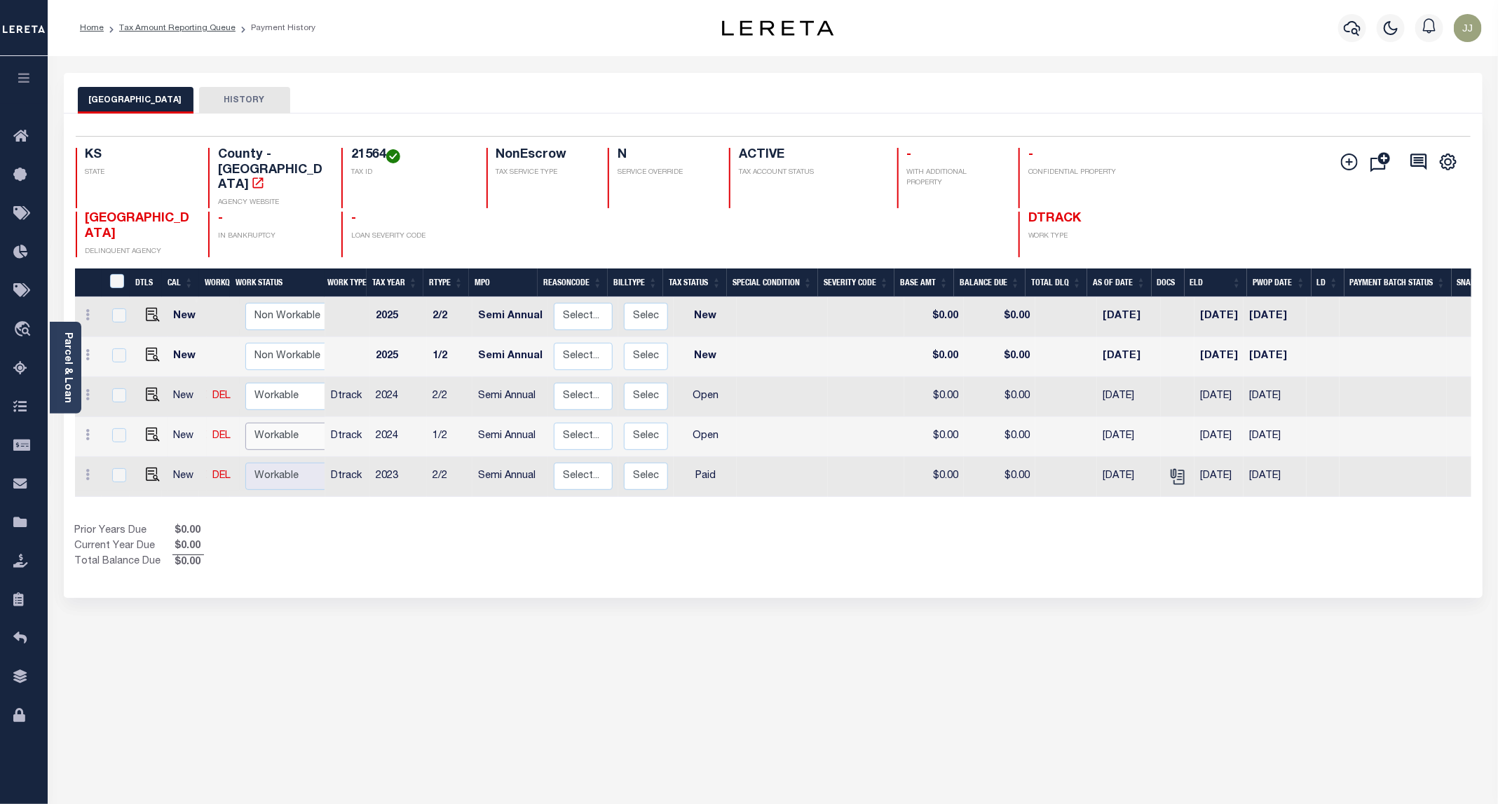
click at [264, 423] on select "Non Workable Workable" at bounding box center [287, 436] width 84 height 27
checkbox input "true"
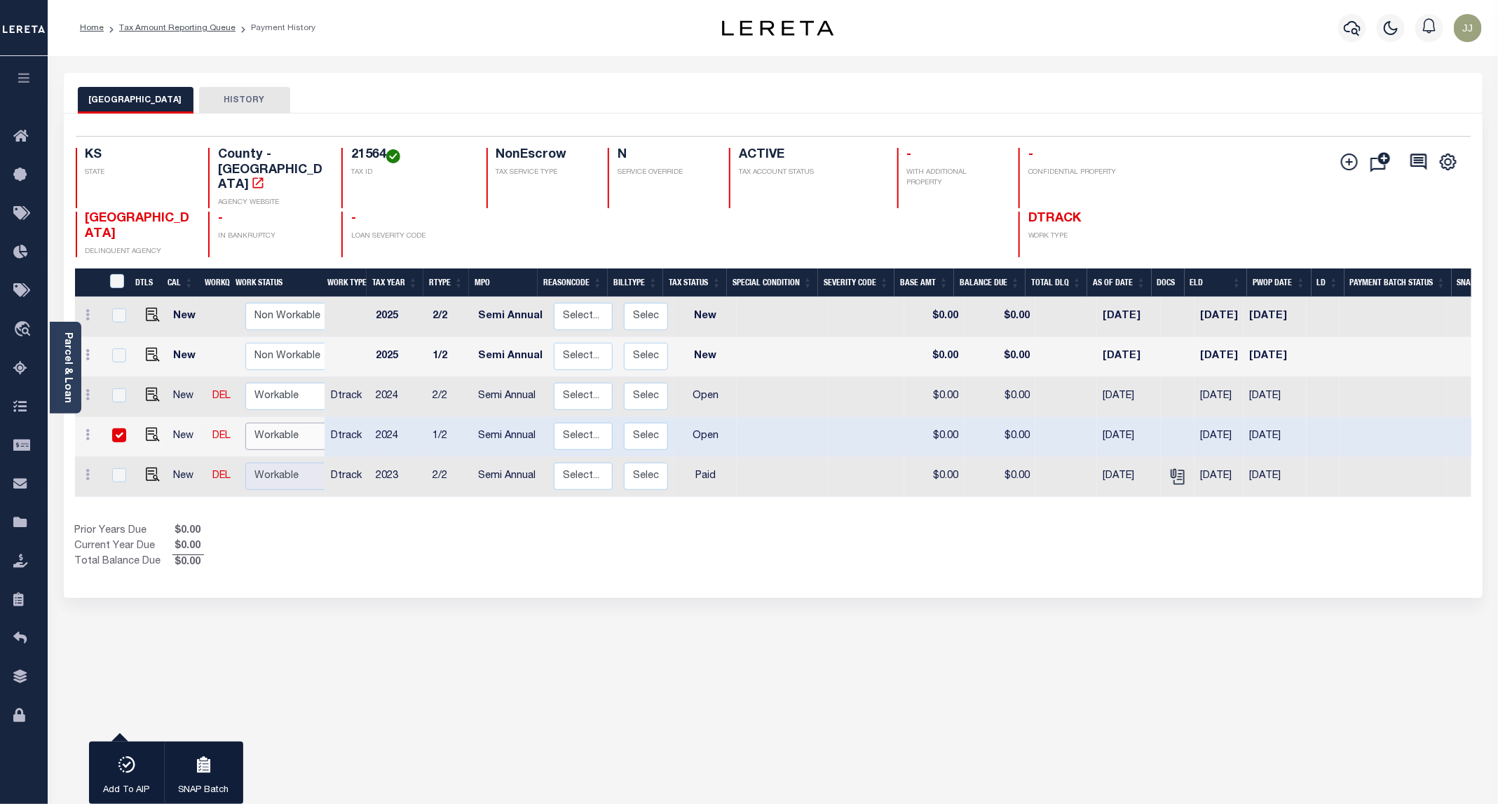
select select "true"
click at [245, 423] on select "Non Workable Workable" at bounding box center [287, 436] width 84 height 27
checkbox input "false"
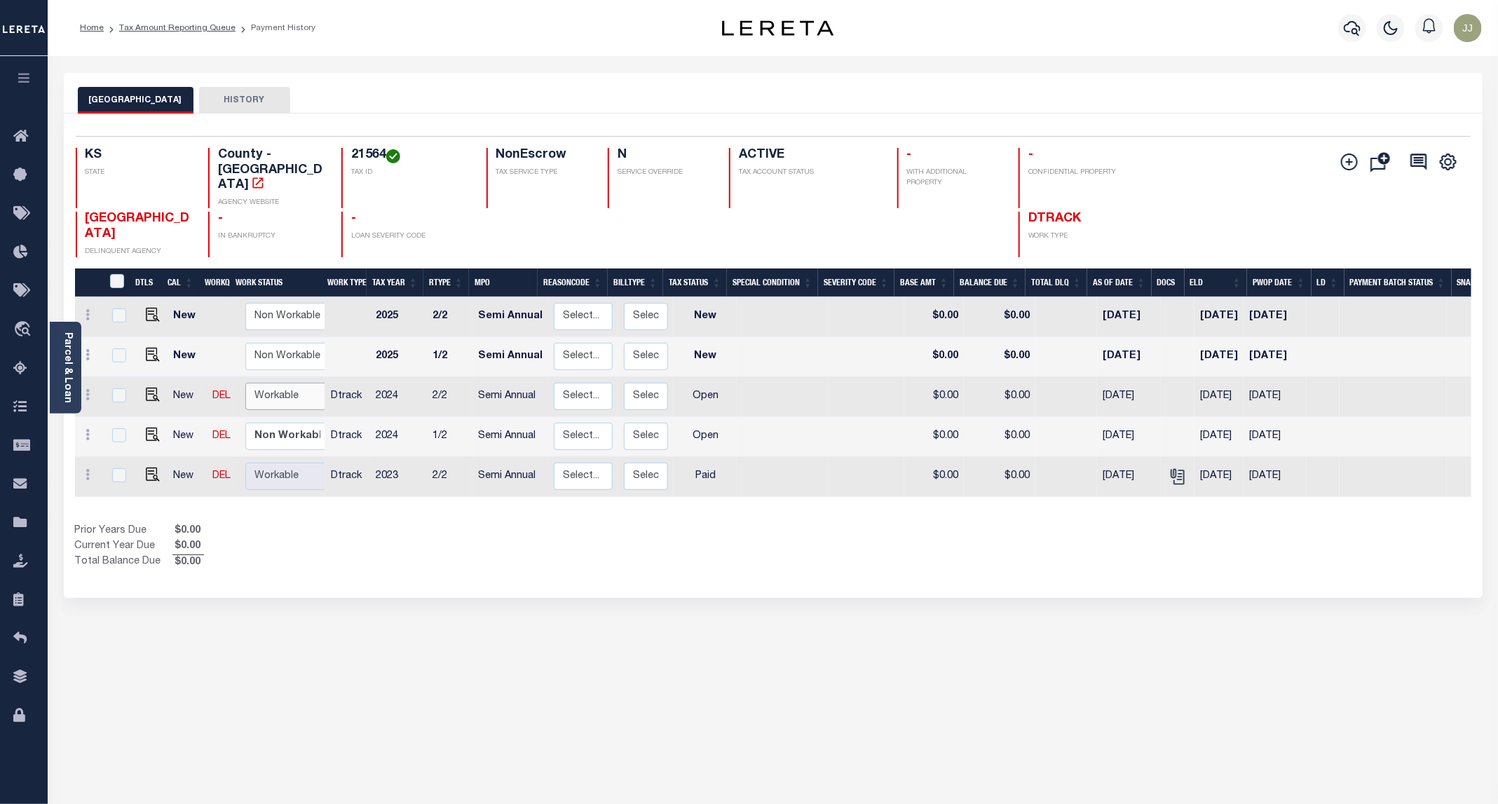
click at [270, 383] on select "Non Workable Workable" at bounding box center [287, 396] width 84 height 27
checkbox input "true"
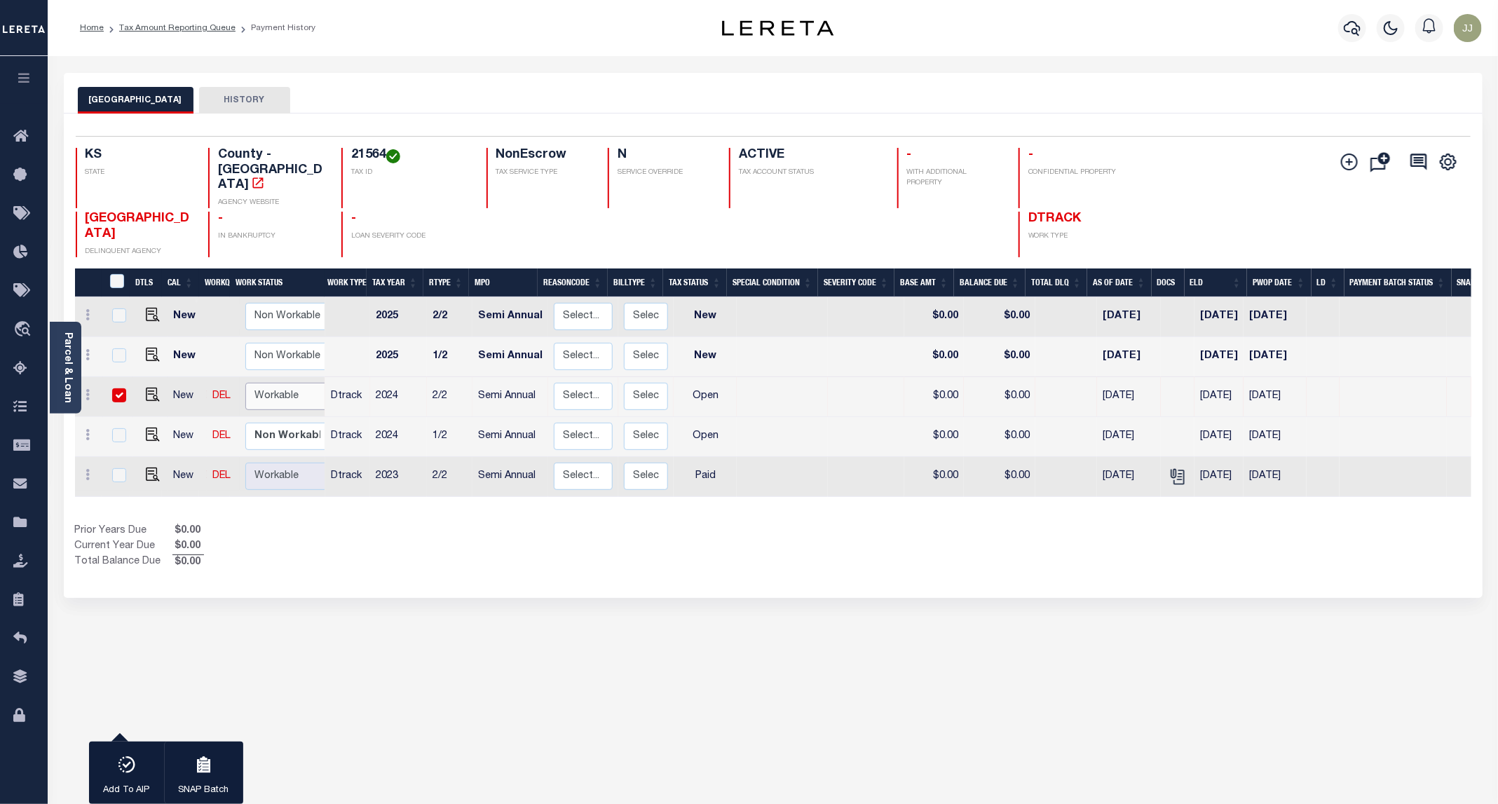
select select "true"
click at [245, 383] on select "Non Workable Workable" at bounding box center [287, 396] width 84 height 27
checkbox input "false"
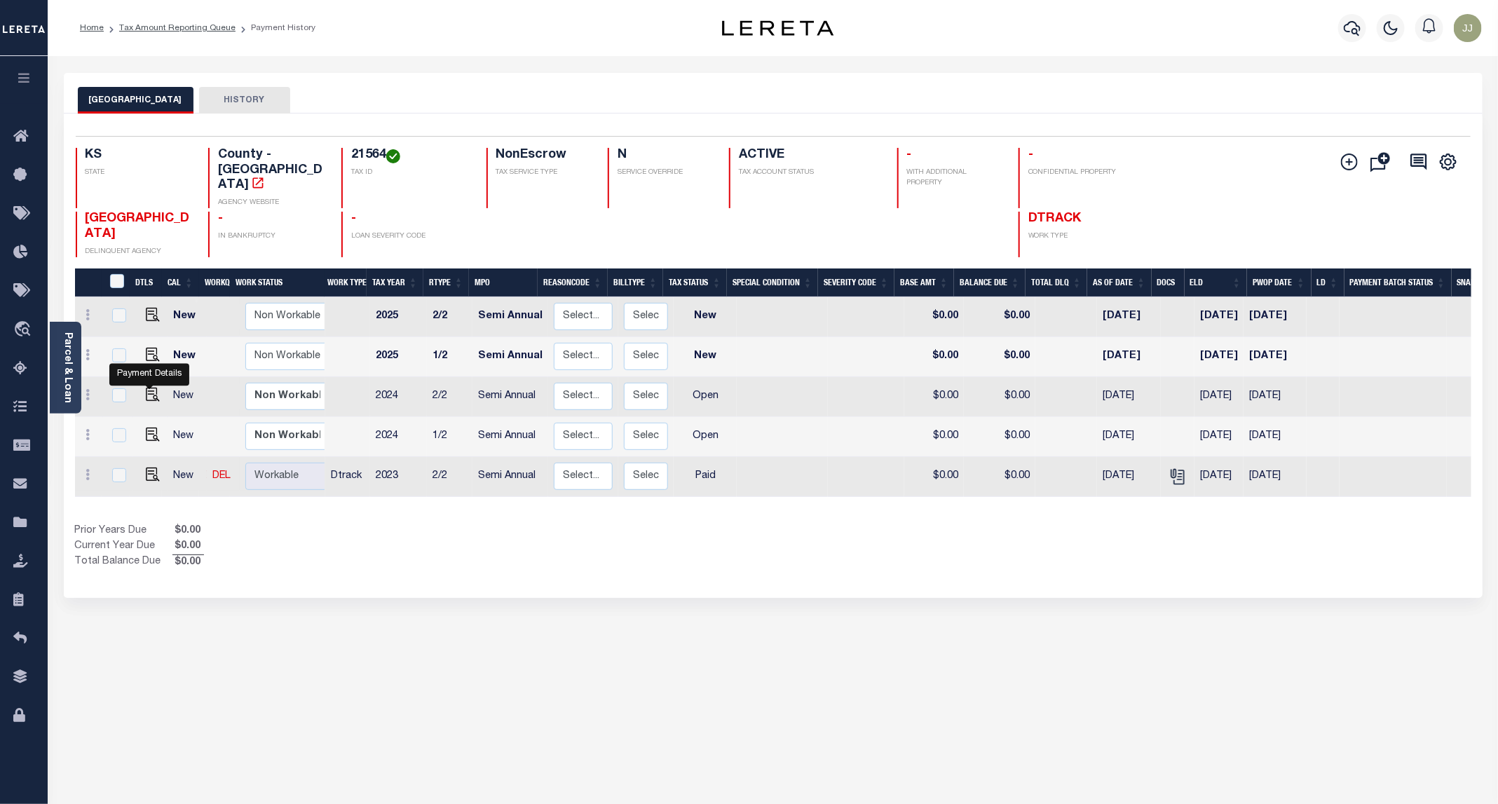
click at [149, 427] on img "" at bounding box center [153, 434] width 14 height 14
checkbox input "true"
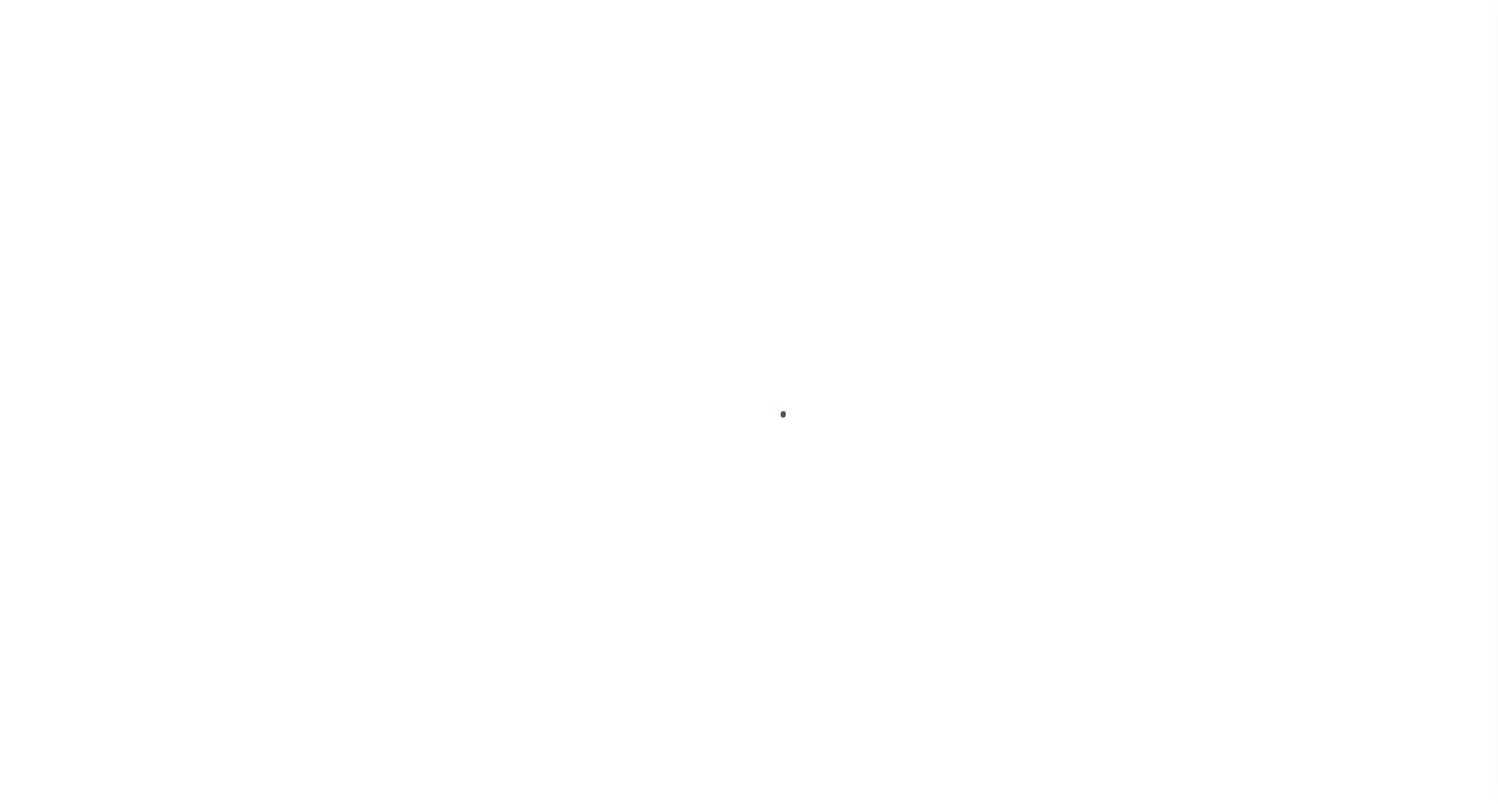
select select "OP2"
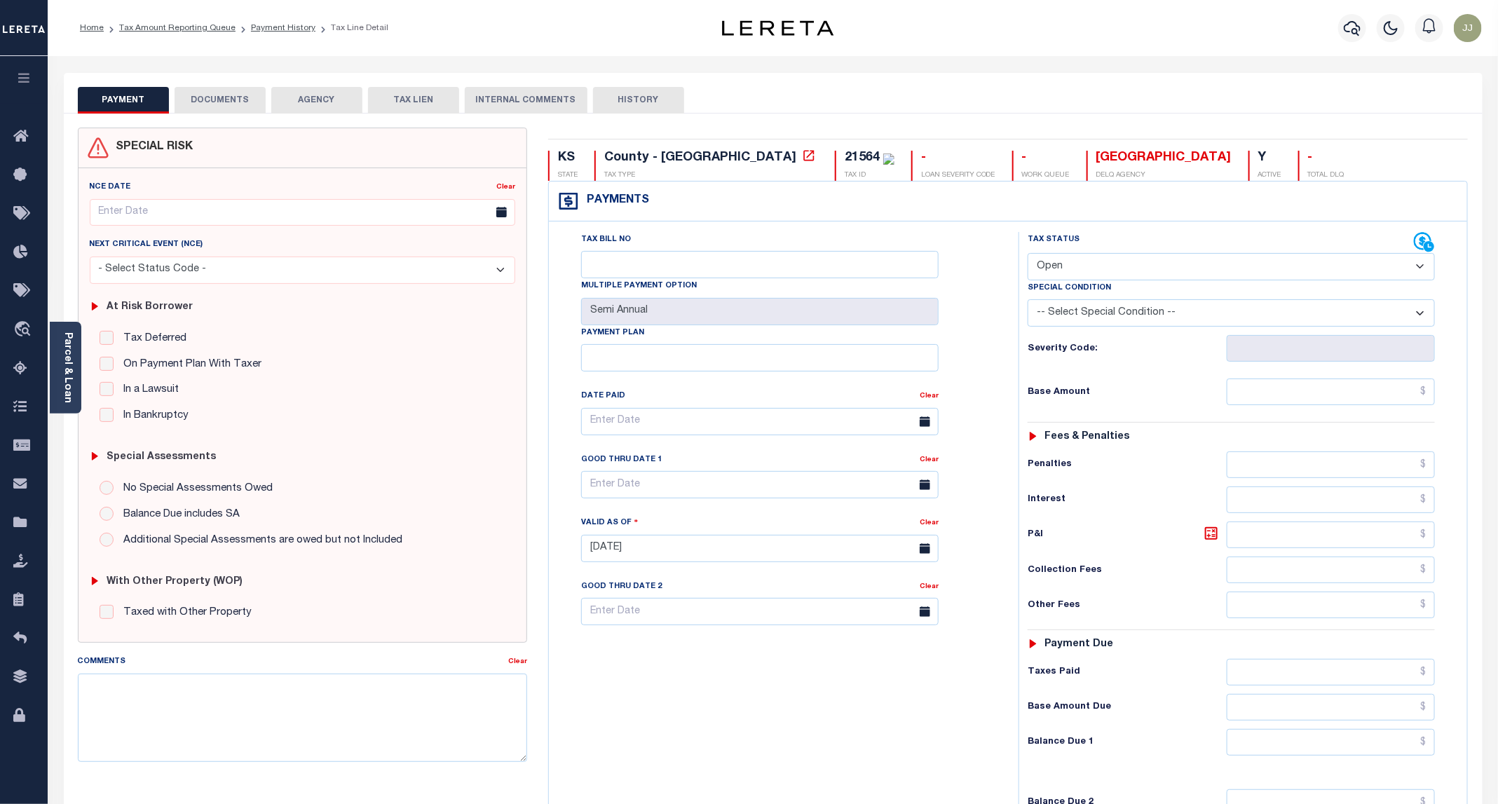
click at [236, 105] on button "DOCUMENTS" at bounding box center [220, 100] width 91 height 27
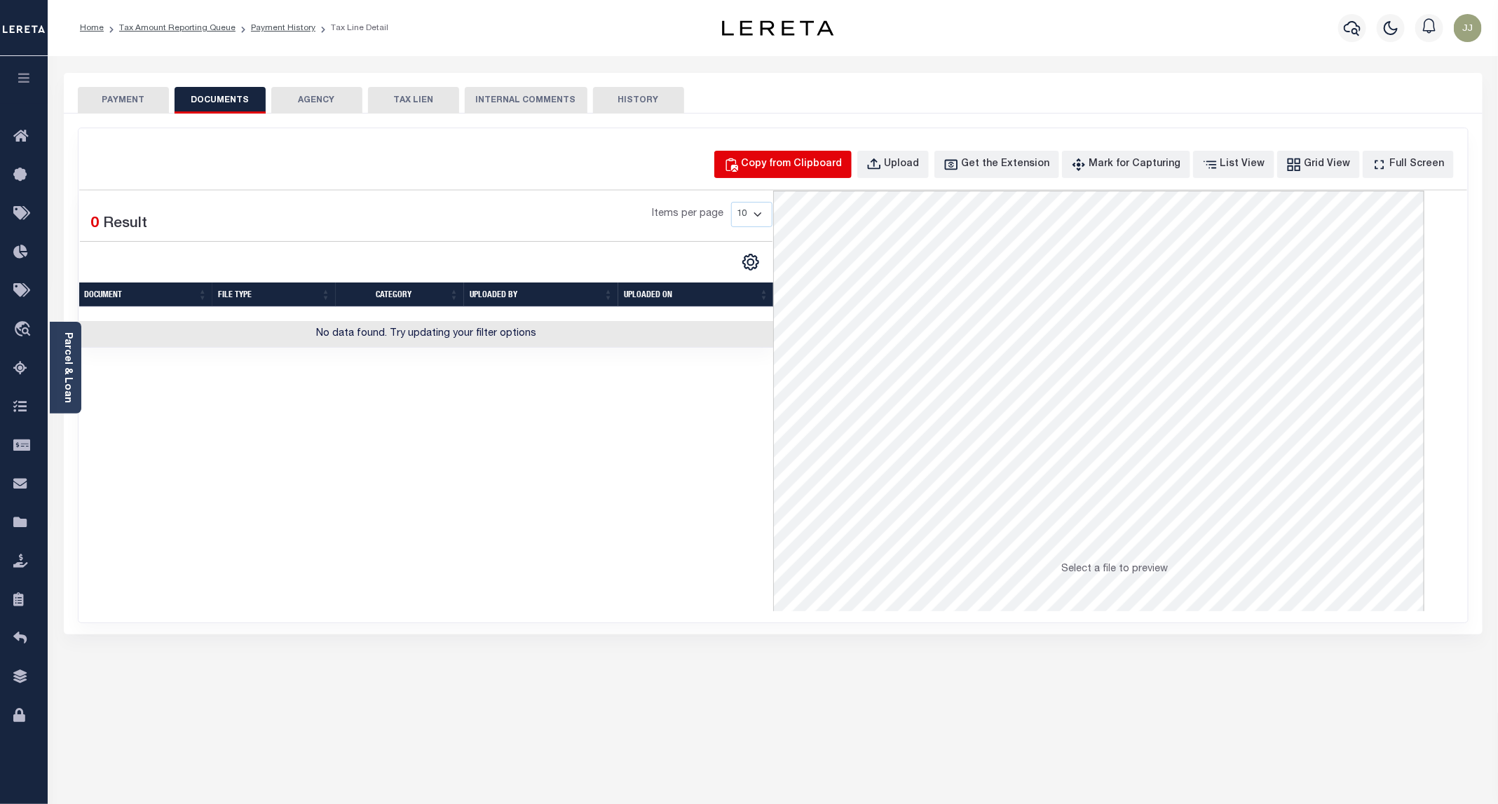
click at [842, 160] on div "Copy from Clipboard" at bounding box center [791, 164] width 101 height 15
select select "POP"
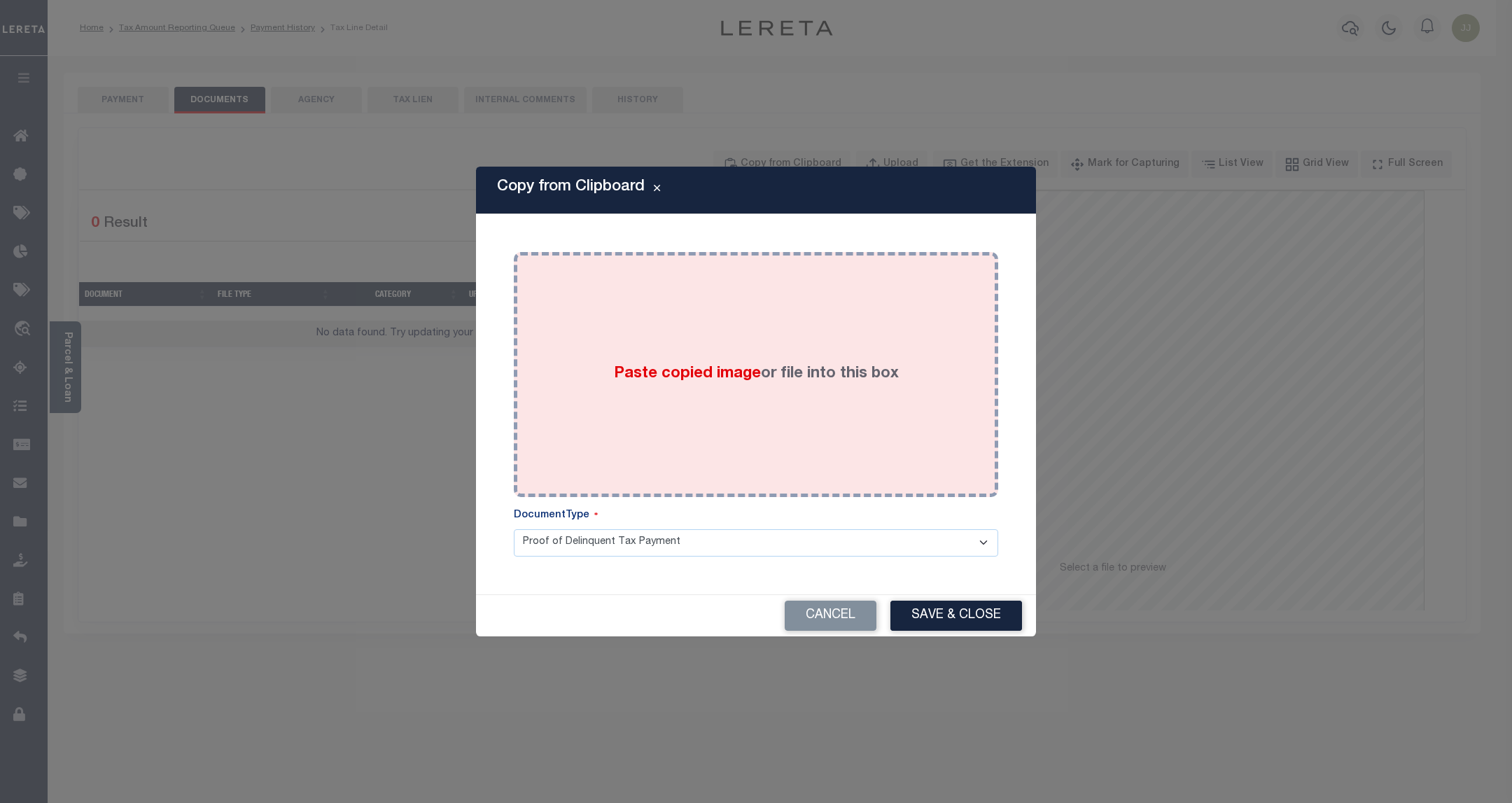
click at [830, 345] on div "Paste copied image or file into this box" at bounding box center [756, 375] width 463 height 224
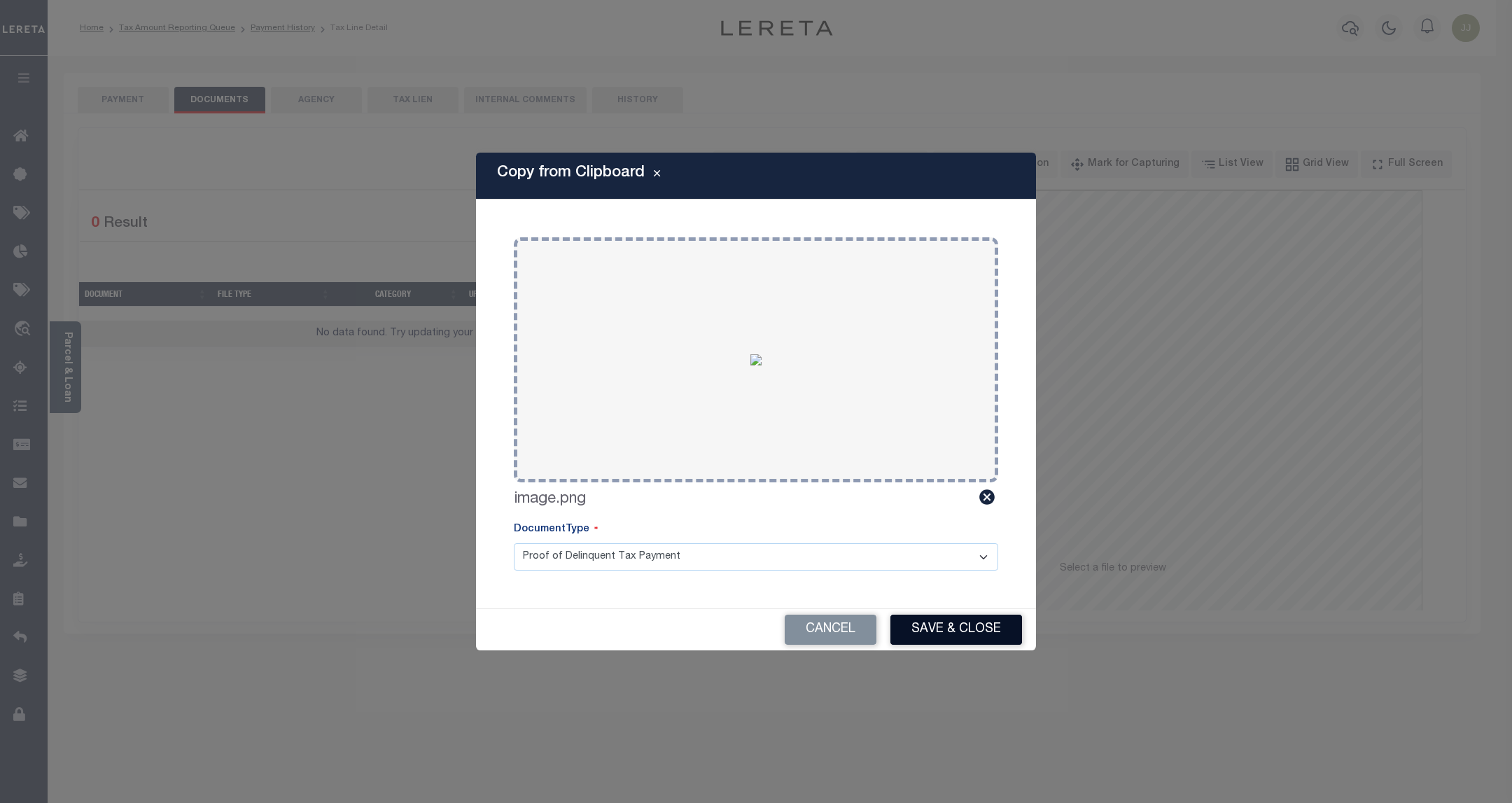
click at [986, 622] on button "Save & Close" at bounding box center [956, 629] width 132 height 30
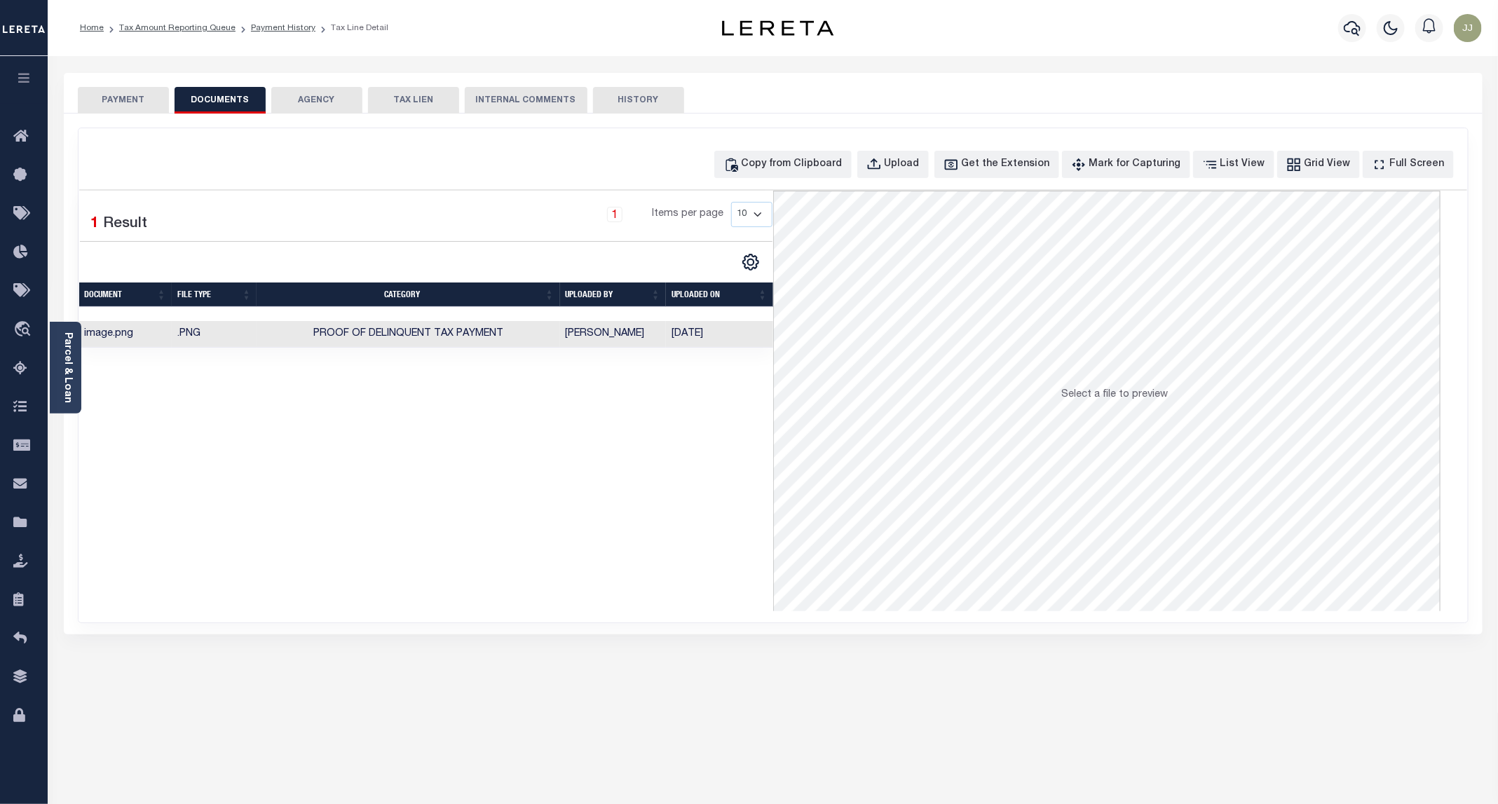
click at [118, 95] on button "PAYMENT" at bounding box center [123, 100] width 91 height 27
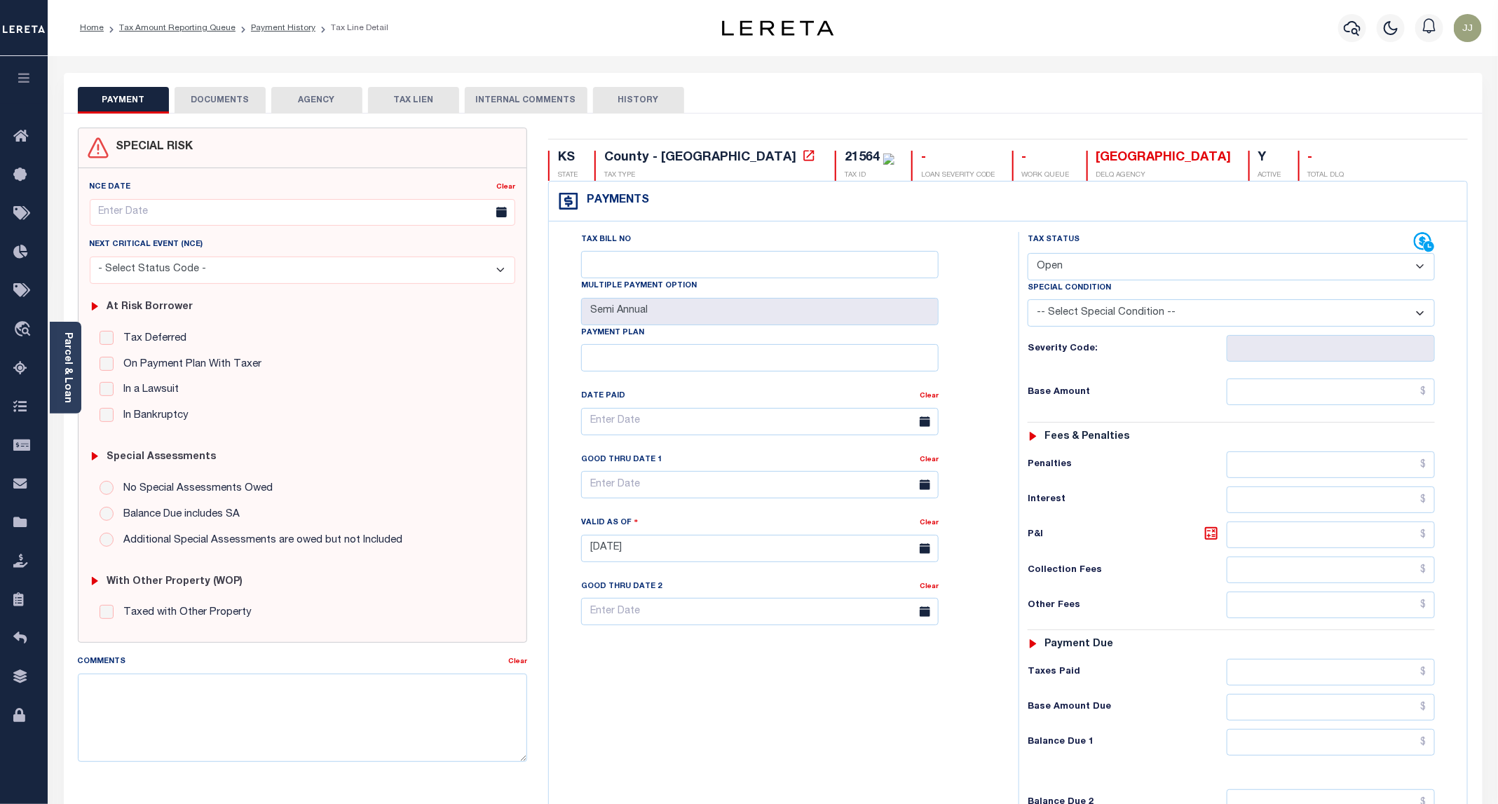
click at [1104, 284] on div "Special Condition" at bounding box center [1230, 290] width 407 height 20
click at [1085, 276] on select "- Select Status Code - Open Due/Unpaid Paid Incomplete No Tax Due Internal Refu…" at bounding box center [1230, 266] width 407 height 27
select select "INC"
click at [1028, 254] on select "- Select Status Code - Open Due/Unpaid Paid Incomplete No Tax Due Internal Refu…" at bounding box center [1230, 266] width 407 height 27
type input "[DATE]"
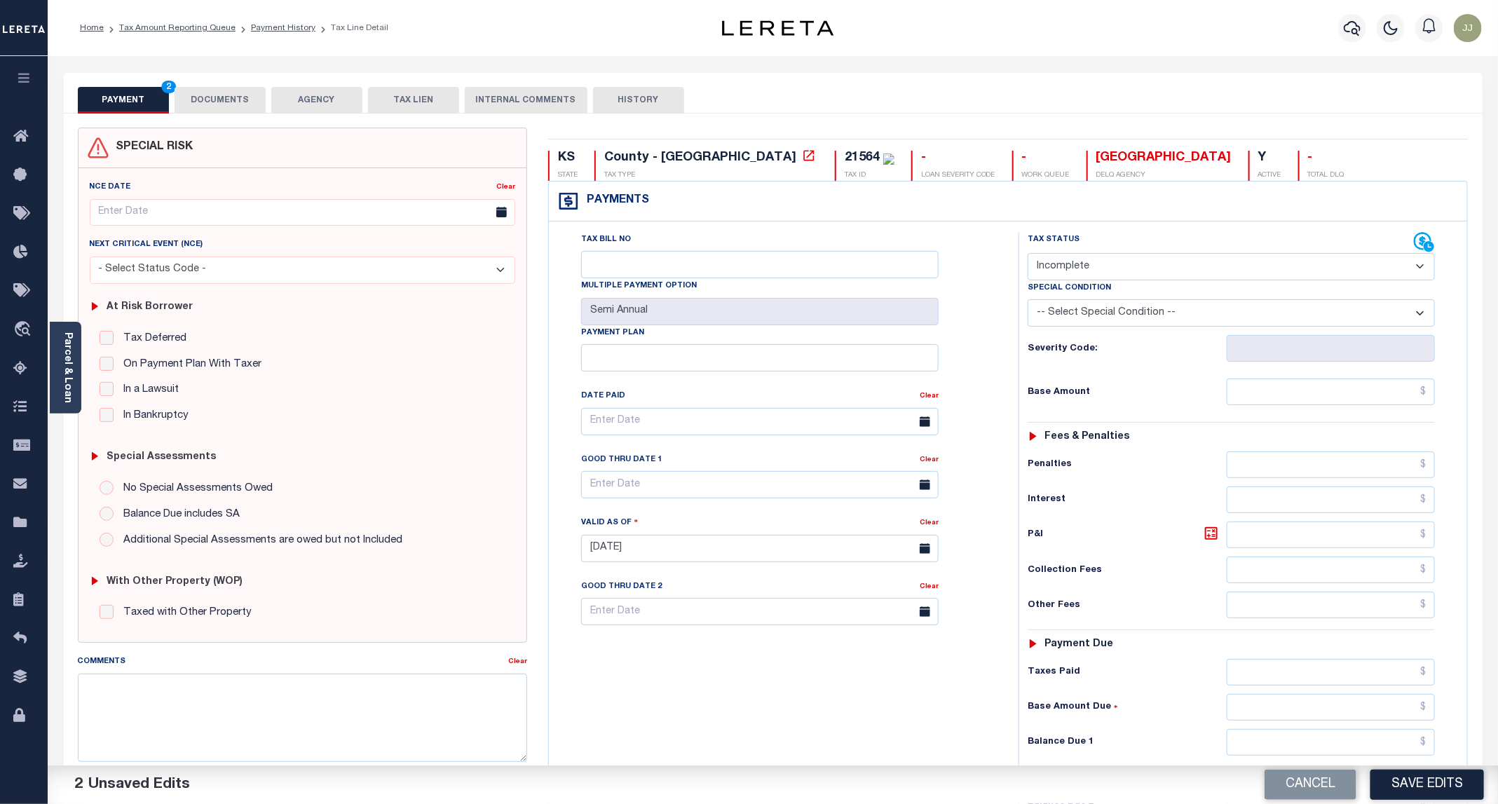
click at [1062, 271] on select "- Select Status Code - Open Due/Unpaid Paid Incomplete No Tax Due Internal Refu…" at bounding box center [1230, 266] width 407 height 27
select select "PYD"
click at [1028, 254] on select "- Select Status Code - Open Due/Unpaid Paid Incomplete No Tax Due Internal Refu…" at bounding box center [1230, 266] width 407 height 27
click at [1314, 398] on input "text" at bounding box center [1330, 391] width 208 height 27
type input "$0.00"
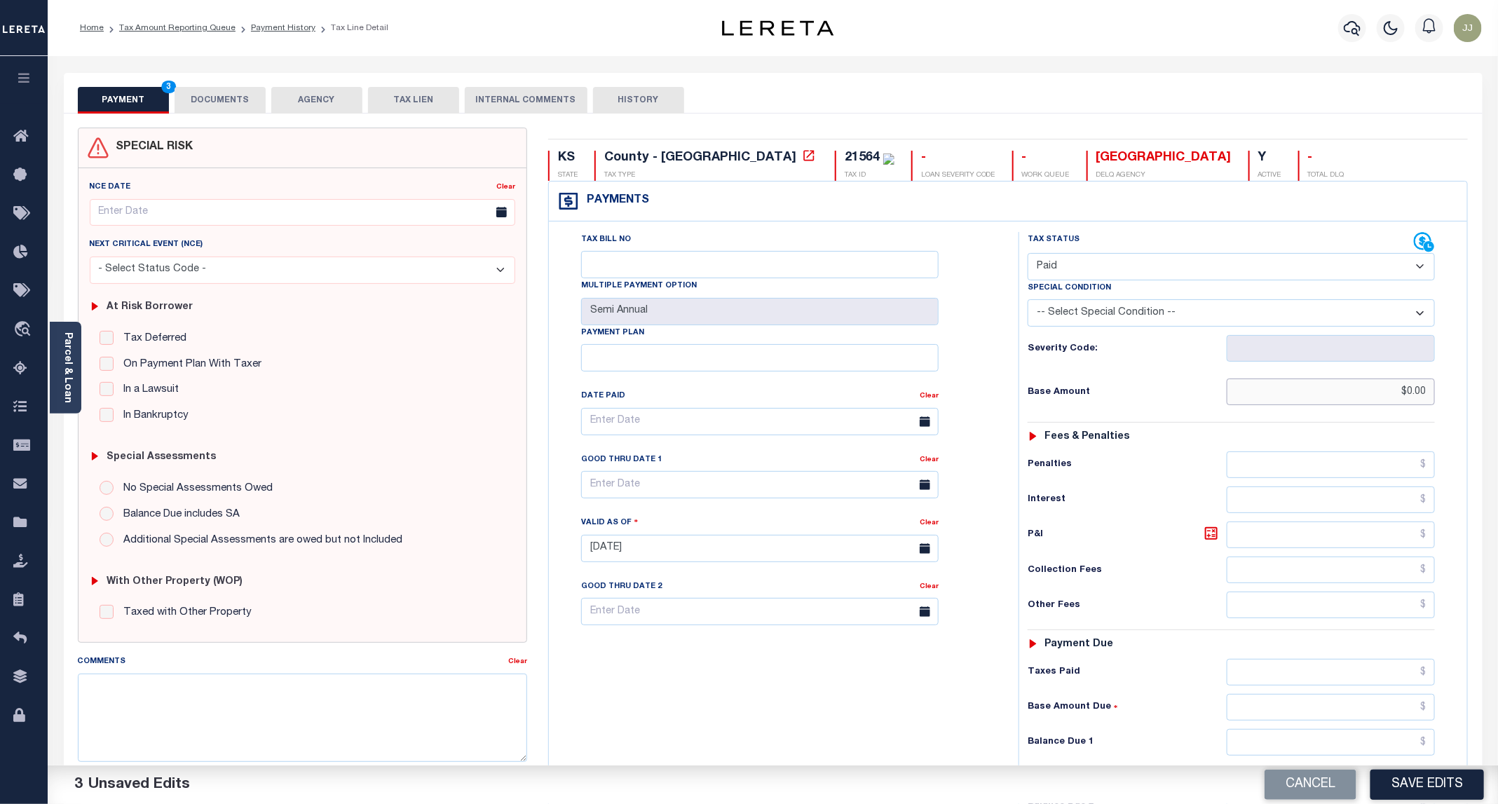
scroll to position [234, 0]
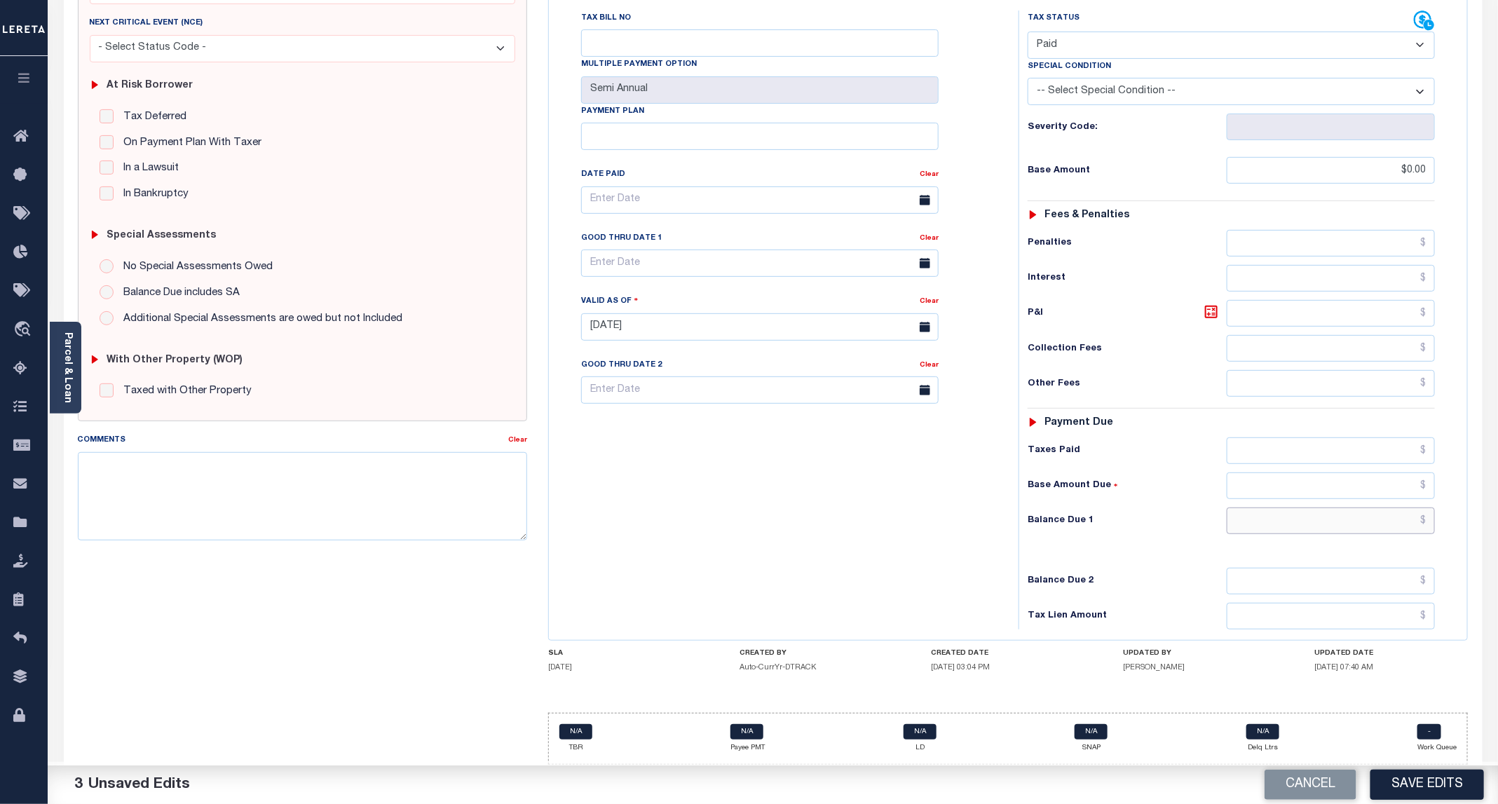
click at [1296, 515] on input "text" at bounding box center [1330, 520] width 208 height 27
type input "$0.00"
click at [1405, 793] on button "Save Edits" at bounding box center [1427, 784] width 114 height 30
checkbox input "false"
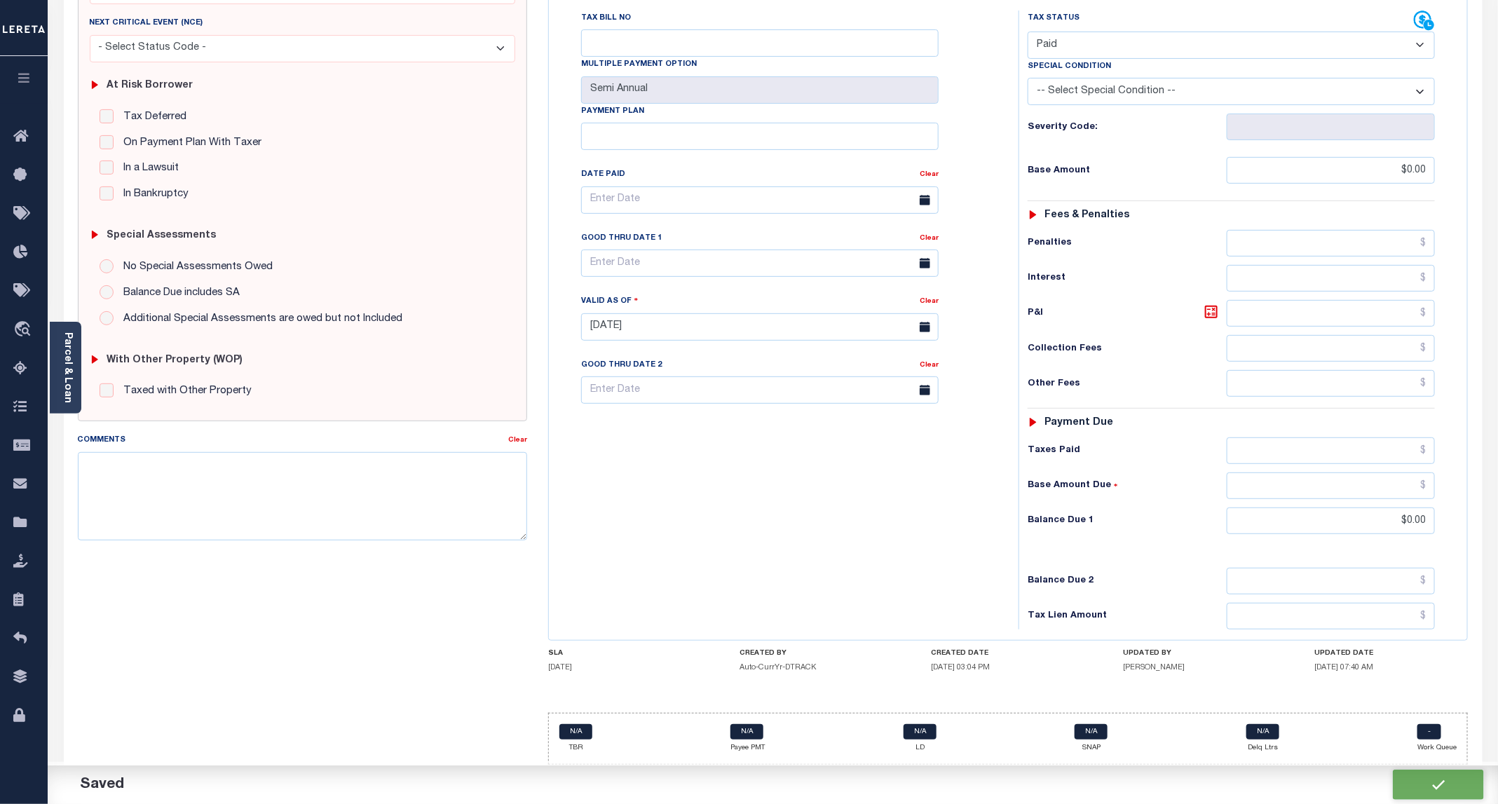
checkbox input "false"
type input "$0"
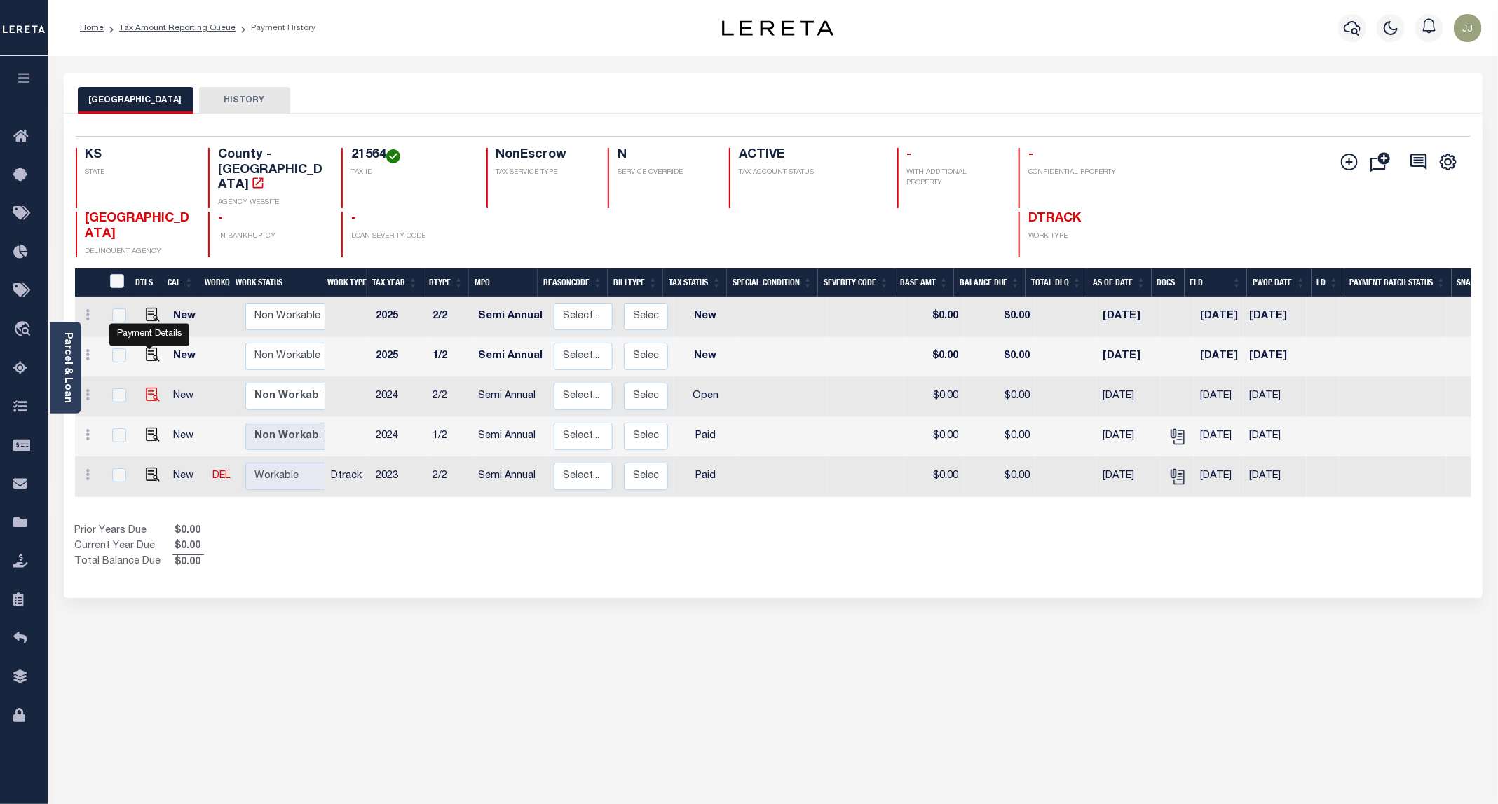
click at [147, 388] on img "" at bounding box center [153, 395] width 14 height 14
checkbox input "true"
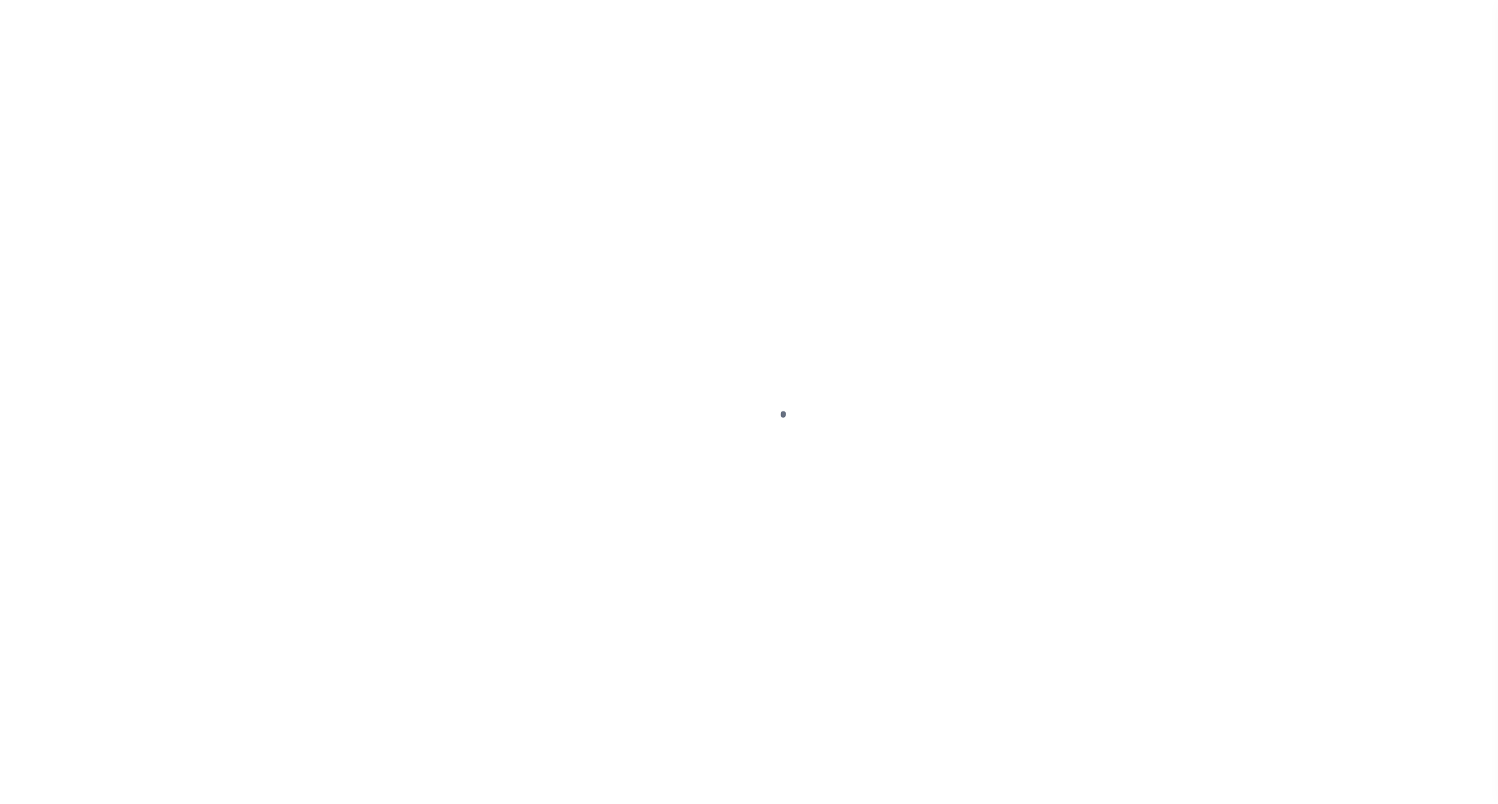
select select "OP2"
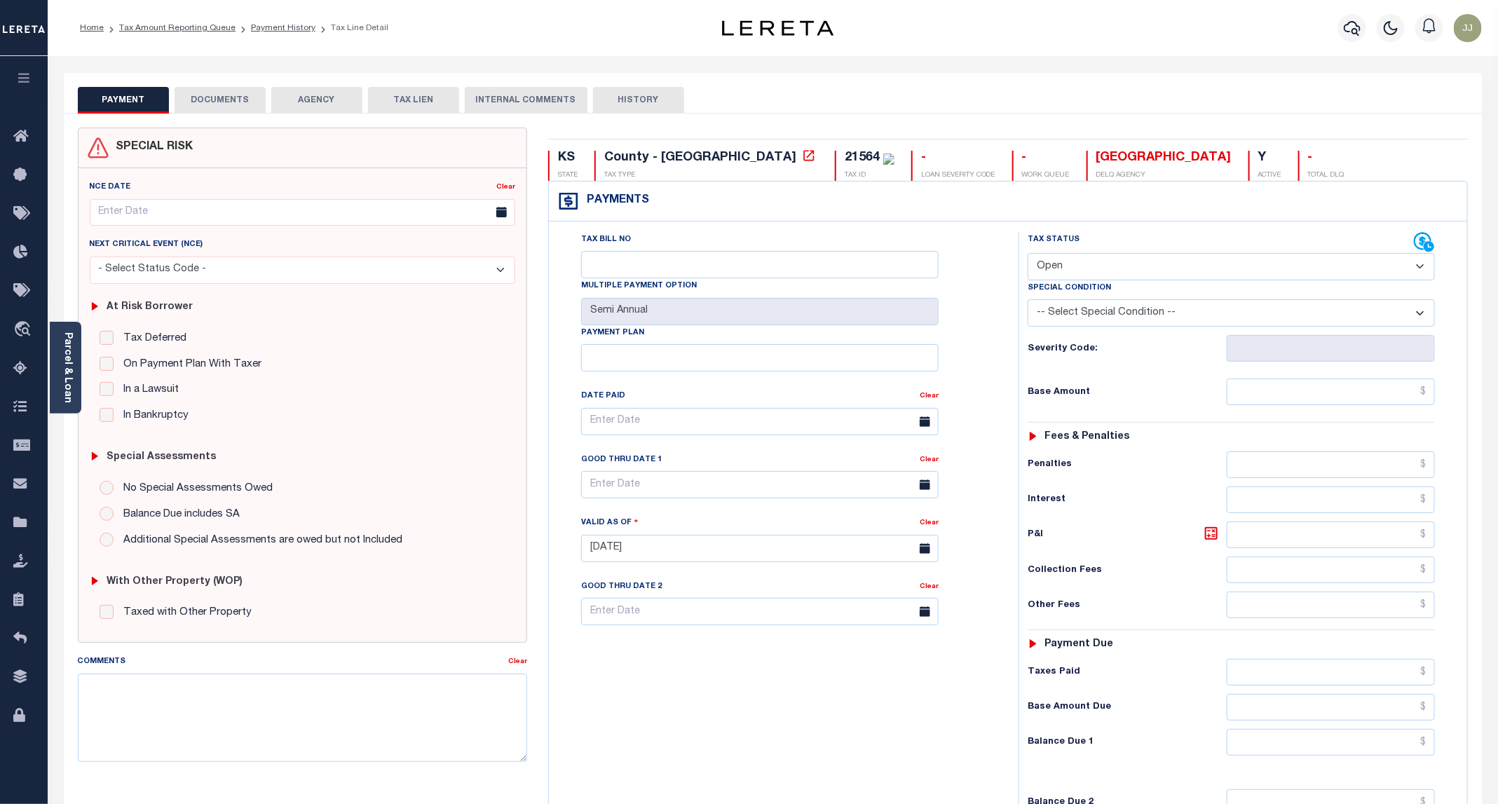
click at [208, 111] on button "DOCUMENTS" at bounding box center [220, 100] width 91 height 27
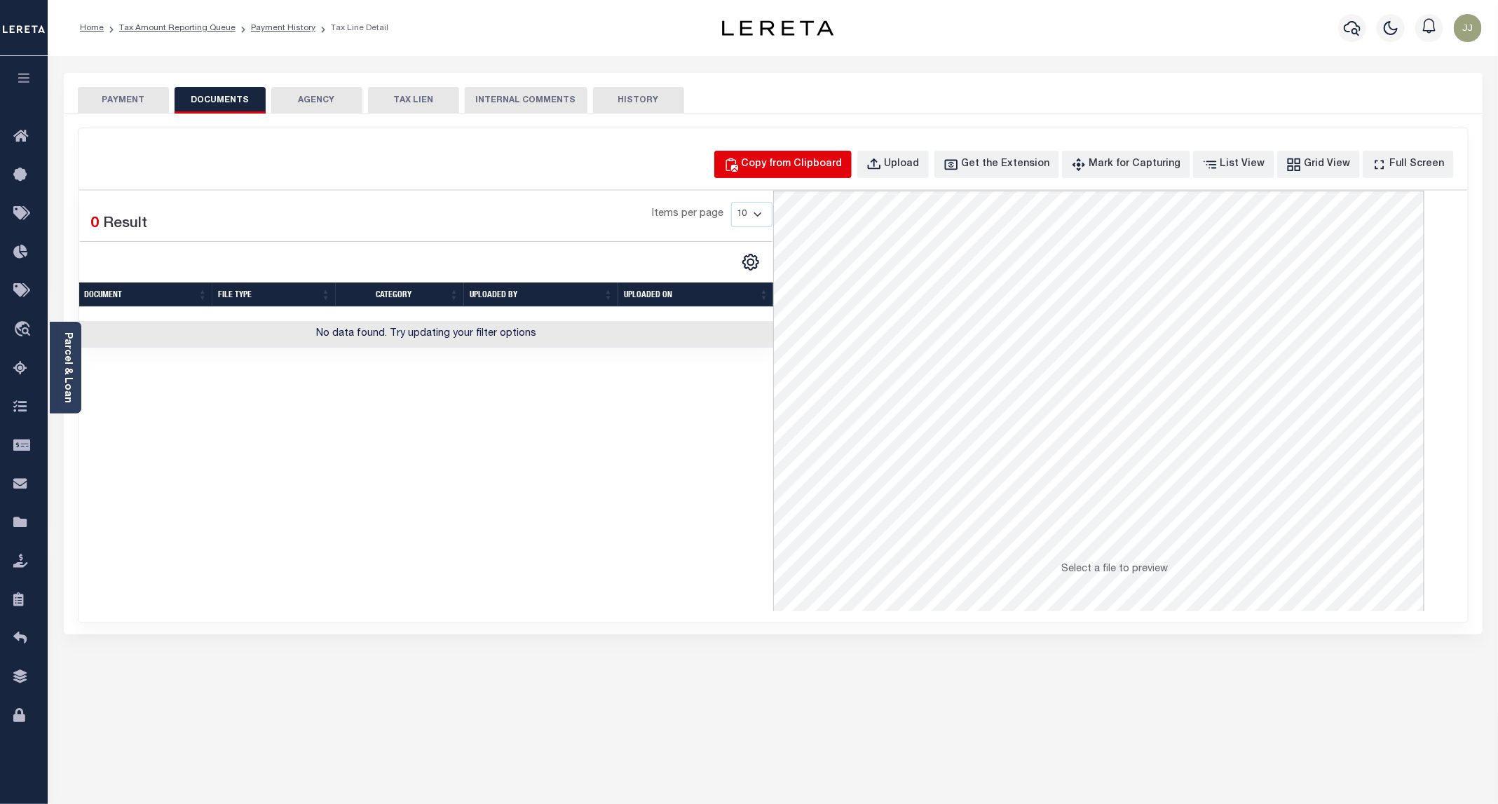
click at [851, 177] on button "Copy from Clipboard" at bounding box center [782, 164] width 137 height 27
select select "POP"
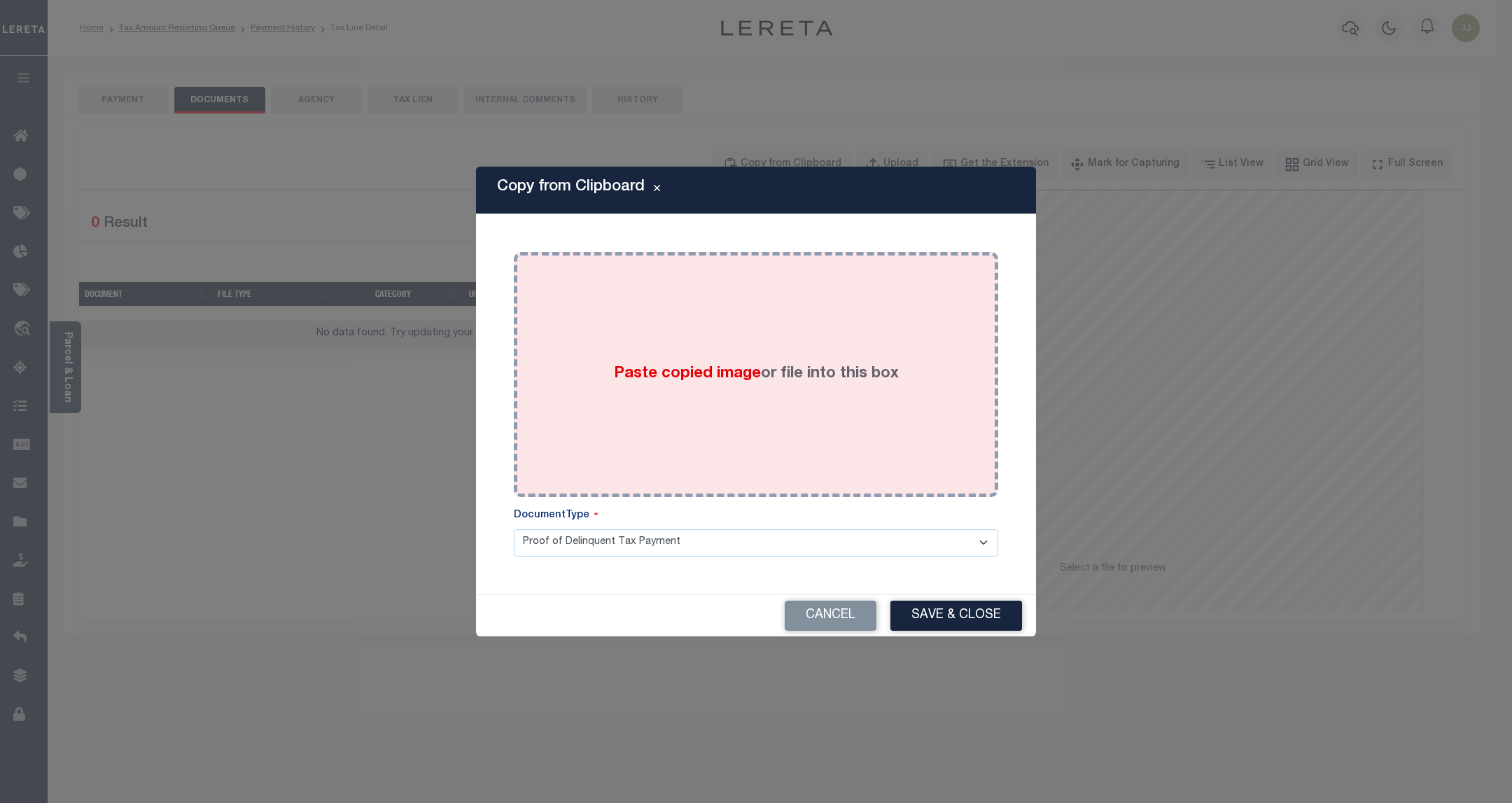
click at [790, 352] on div "Paste copied image or file into this box" at bounding box center [756, 375] width 463 height 224
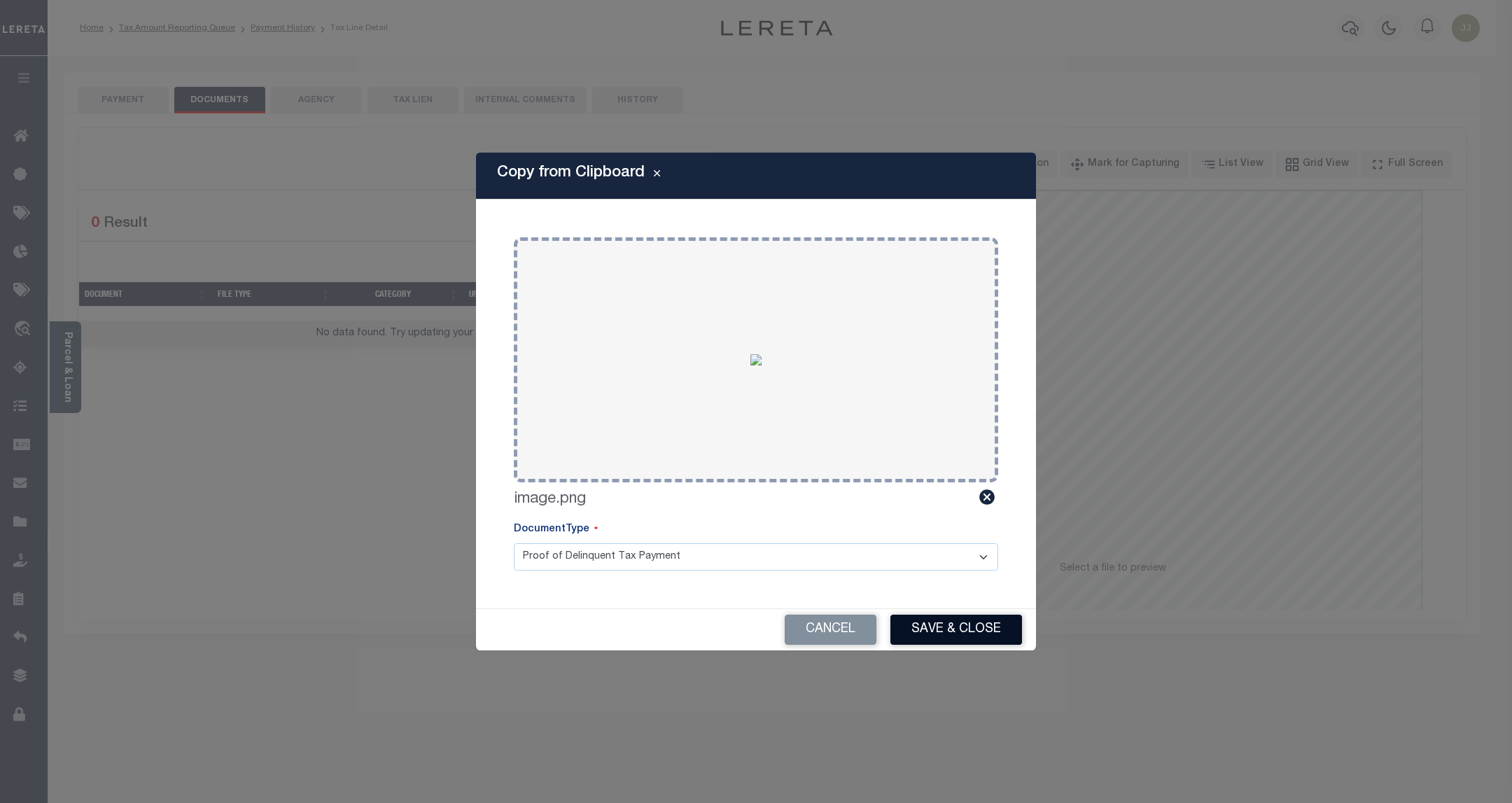
click at [939, 634] on button "Save & Close" at bounding box center [956, 629] width 132 height 30
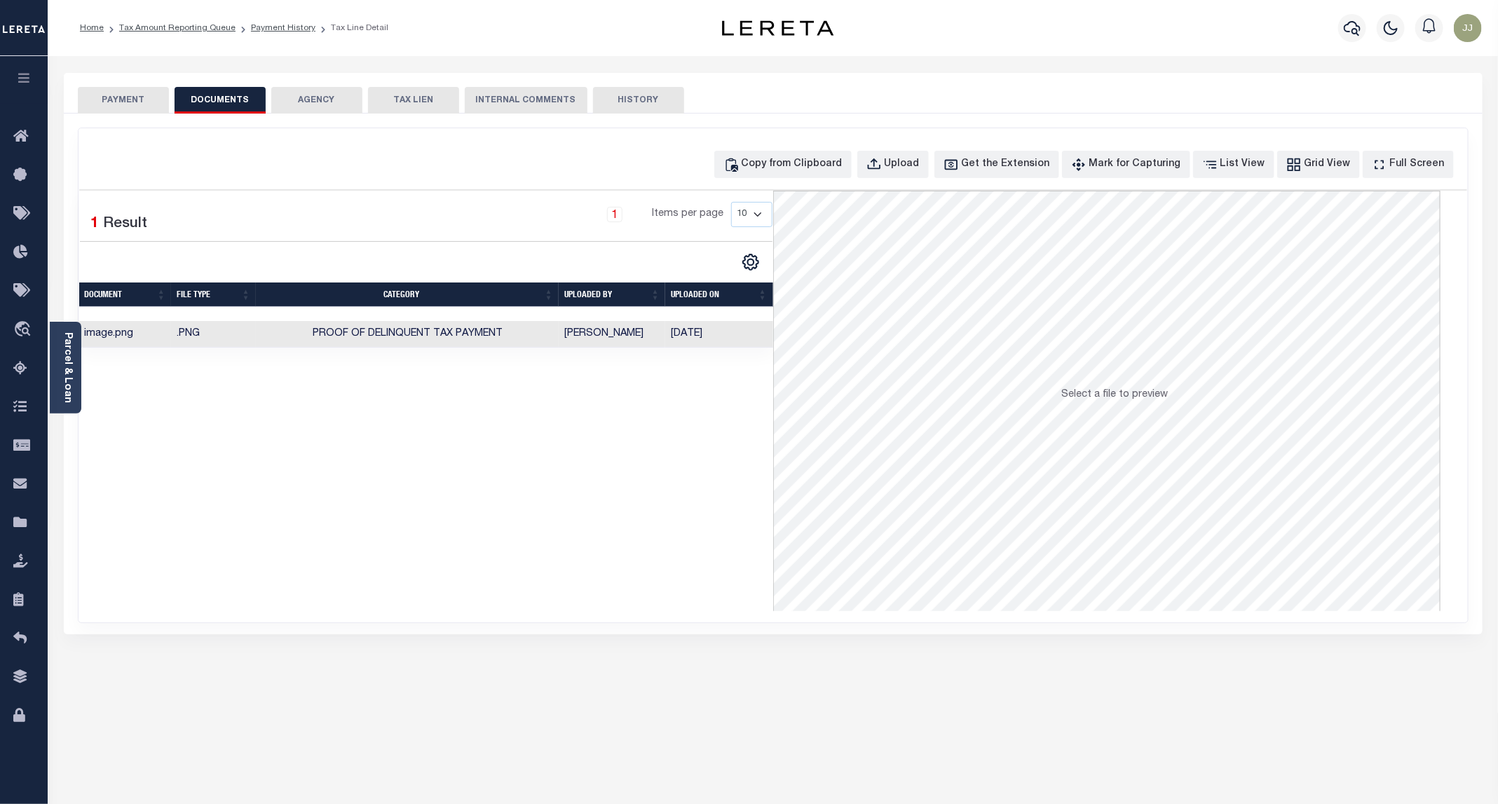
click at [111, 95] on button "PAYMENT" at bounding box center [123, 100] width 91 height 27
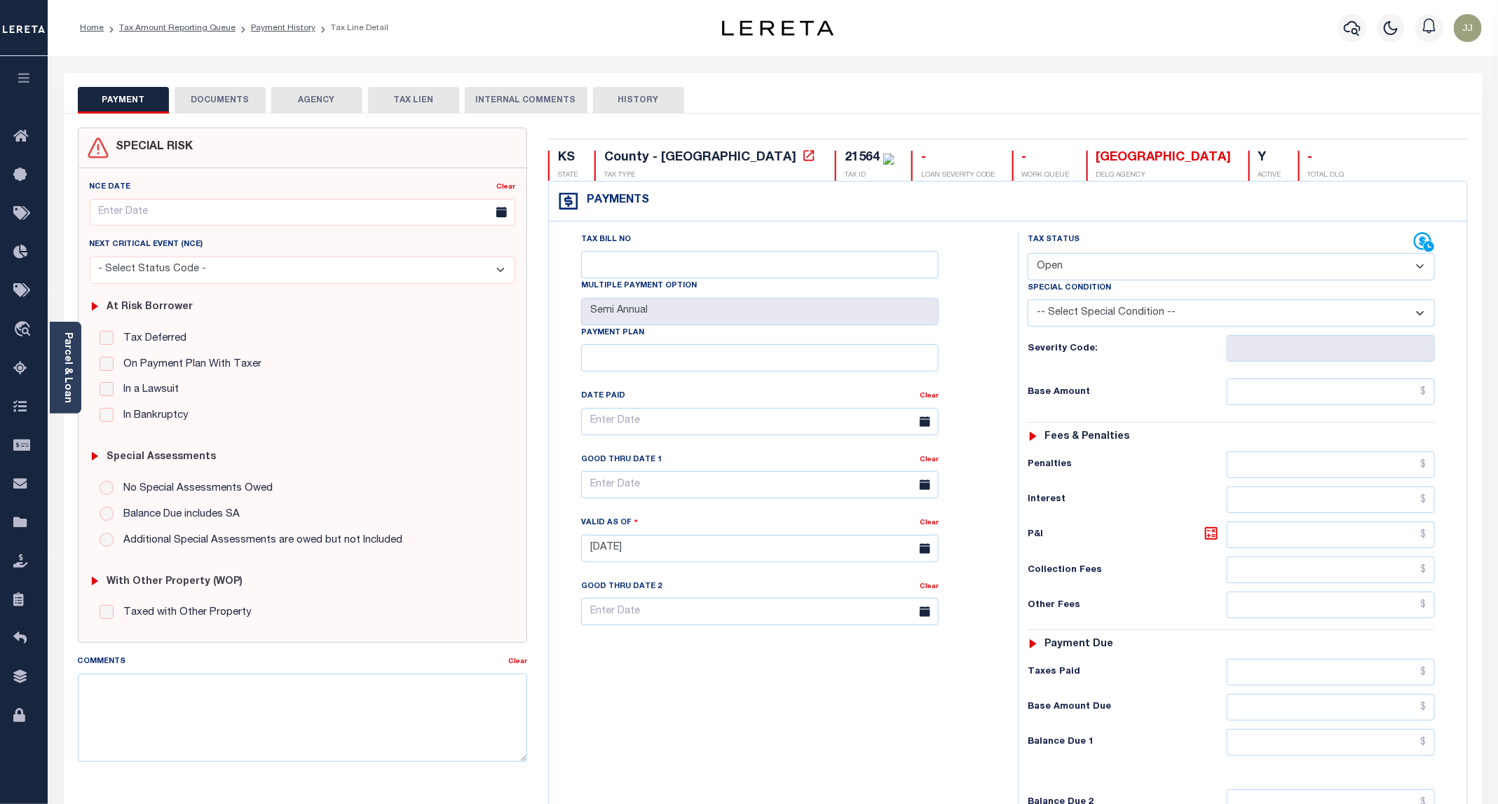
click at [1085, 270] on select "- Select Status Code - Open Due/Unpaid Paid Incomplete No Tax Due Internal Refu…" at bounding box center [1230, 266] width 407 height 27
select select "PYD"
click at [1028, 254] on select "- Select Status Code - Open Due/Unpaid Paid Incomplete No Tax Due Internal Refu…" at bounding box center [1230, 266] width 407 height 27
type input "[DATE]"
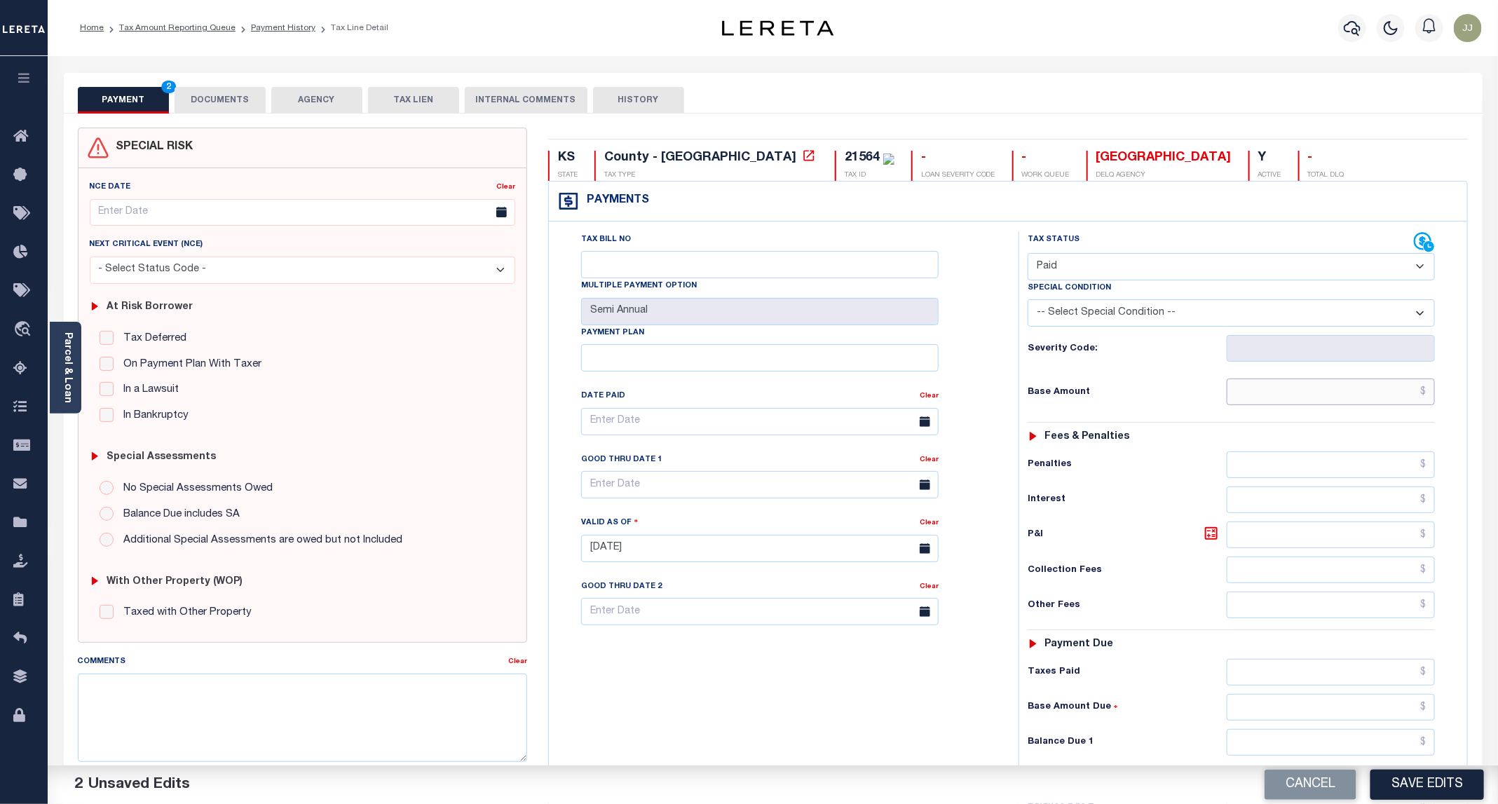
click at [1300, 399] on input "text" at bounding box center [1330, 391] width 208 height 27
type input "$0.00"
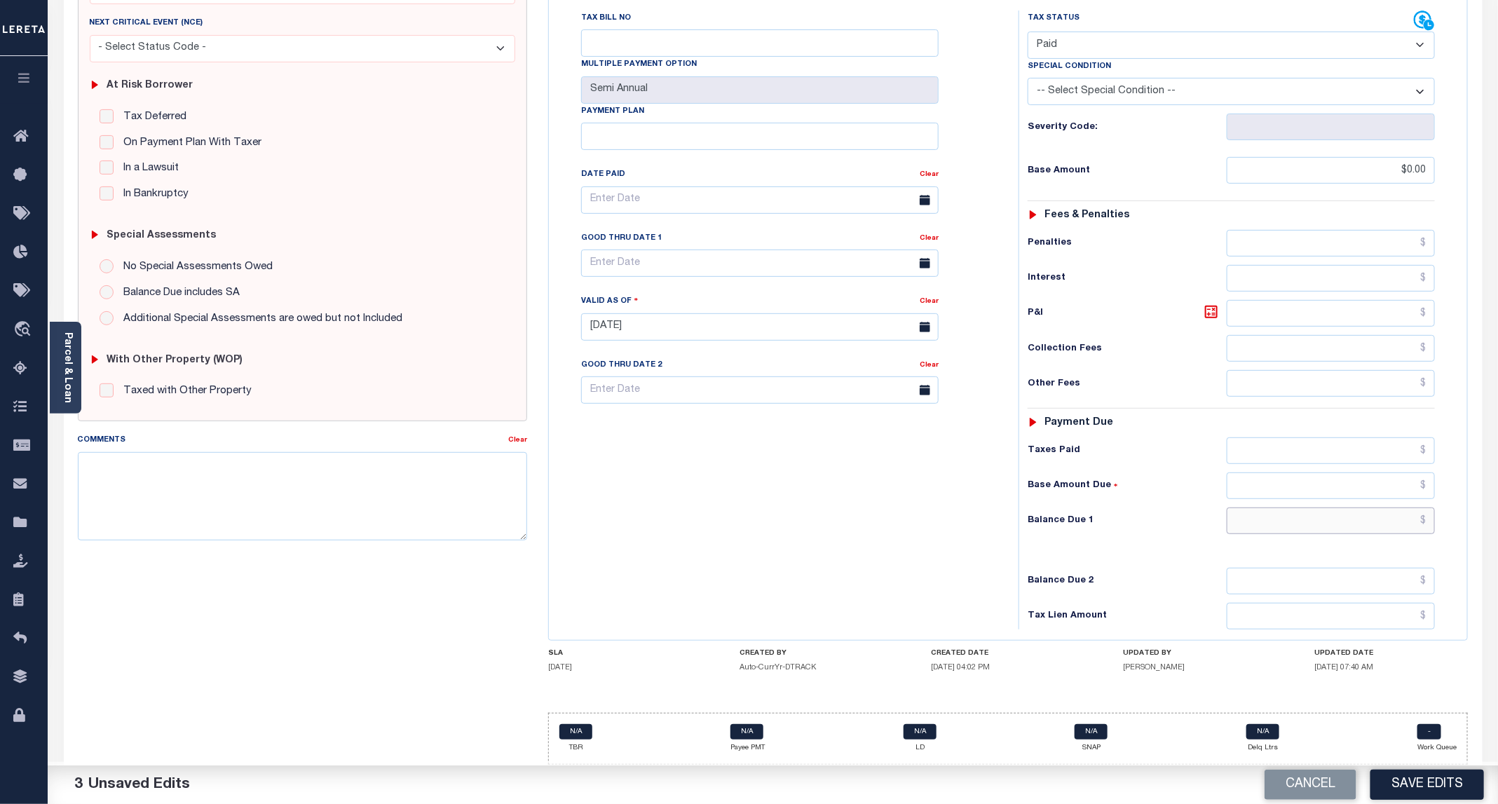
click at [1276, 522] on input "text" at bounding box center [1330, 520] width 208 height 27
type input "$0.00"
click at [1444, 770] on button "Save Edits" at bounding box center [1427, 784] width 114 height 30
checkbox input "false"
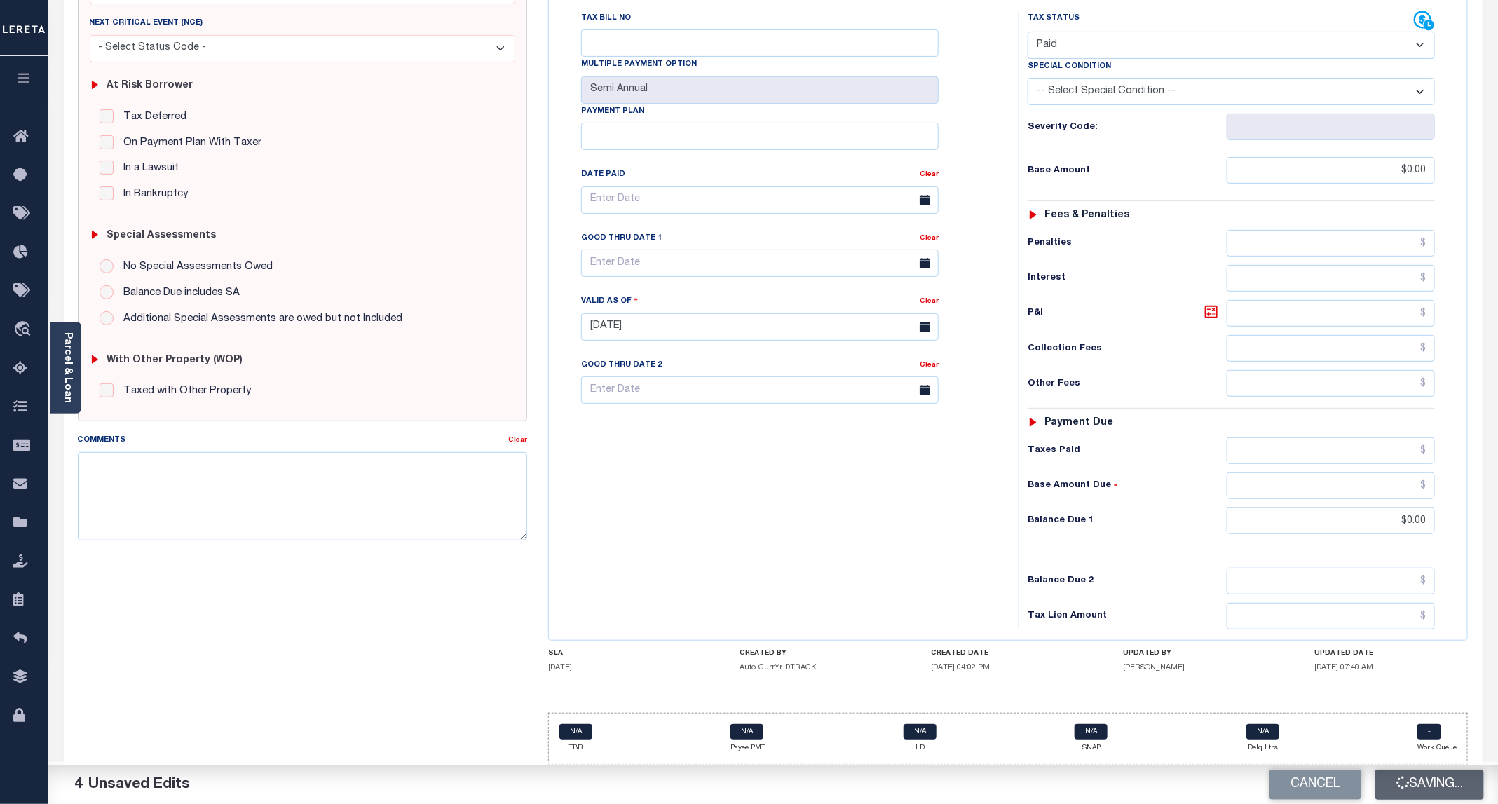
checkbox input "false"
type input "$0"
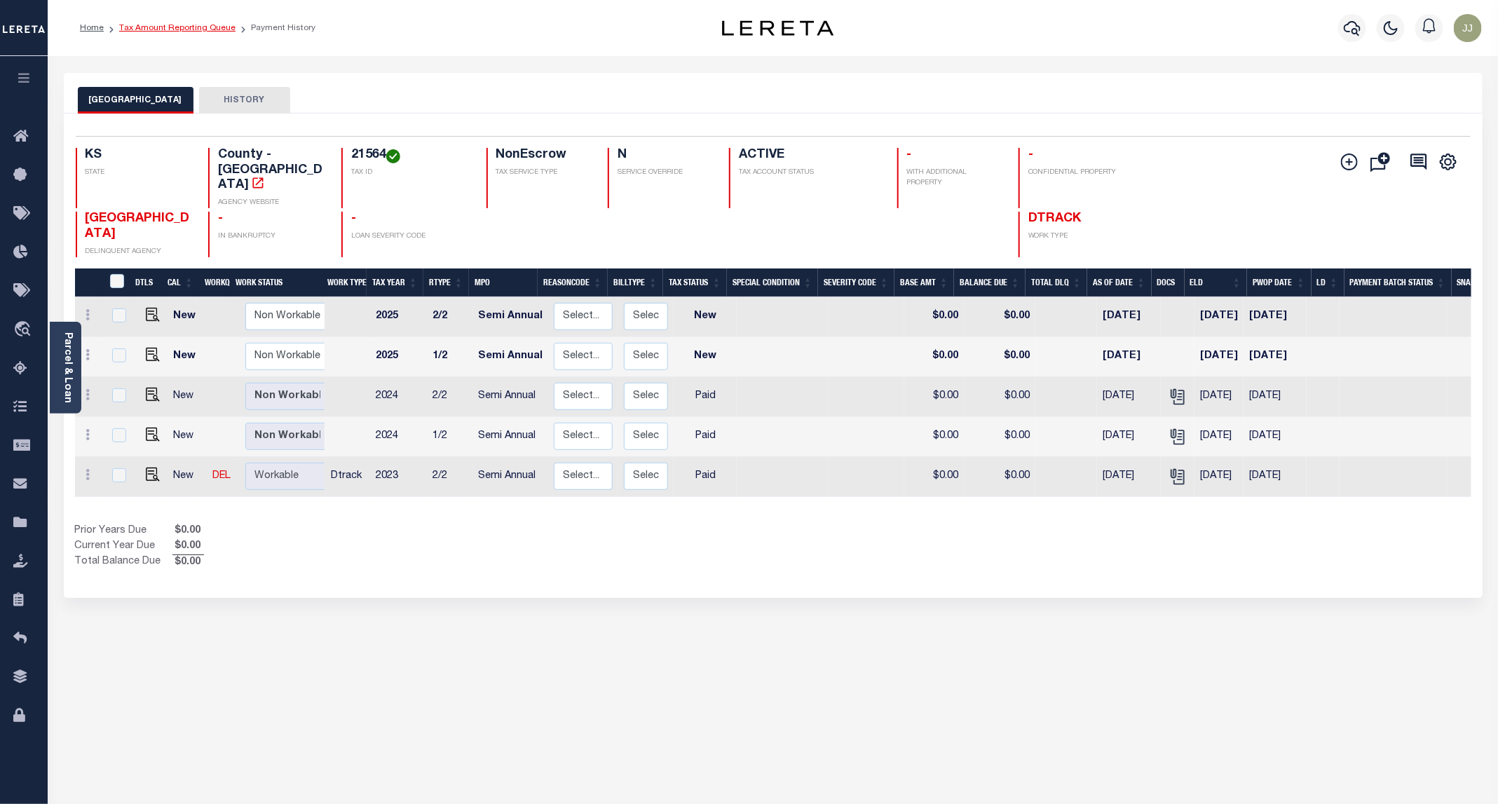
click at [198, 29] on link "Tax Amount Reporting Queue" at bounding box center [177, 28] width 116 height 8
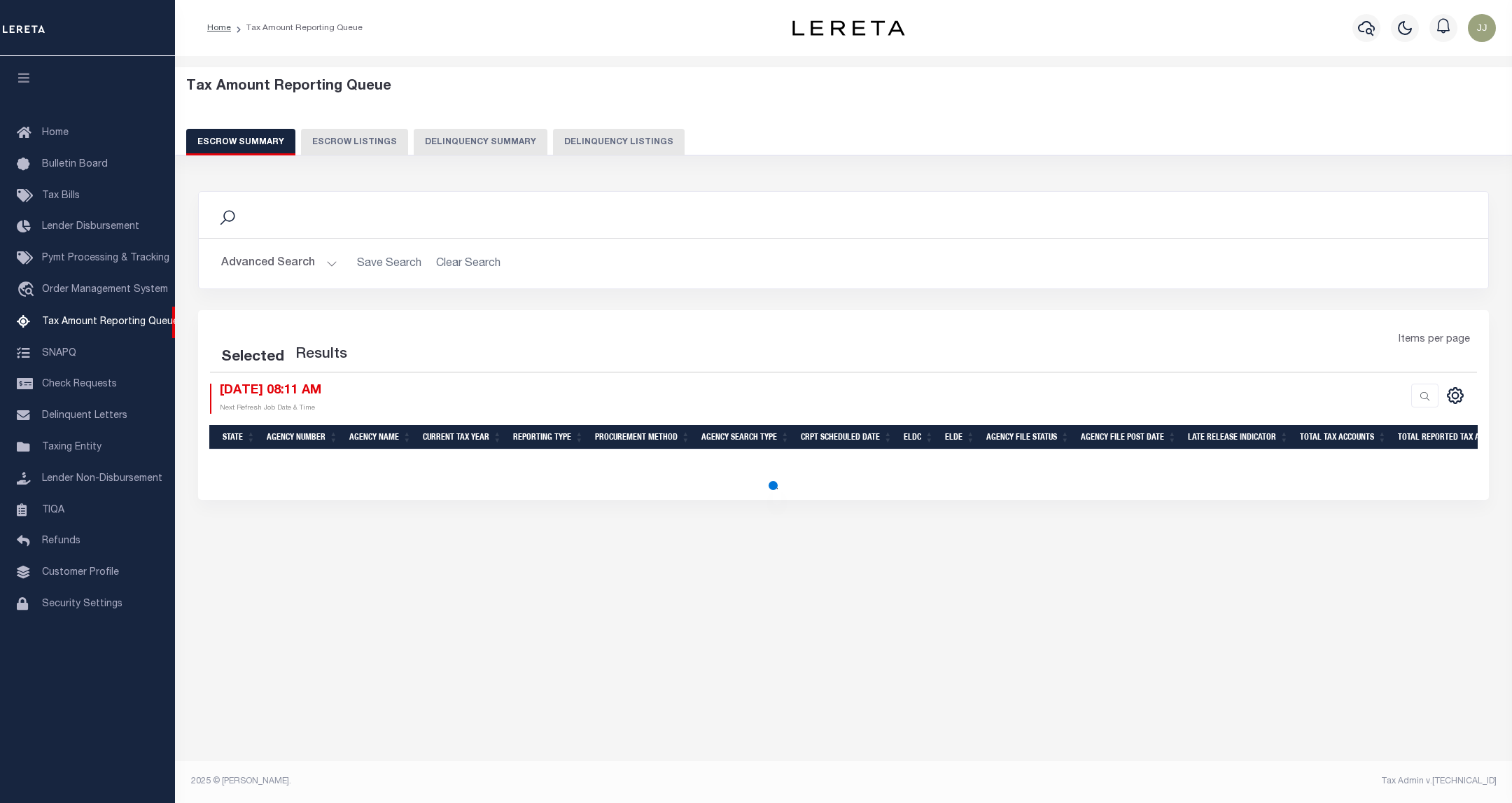
select select "100"
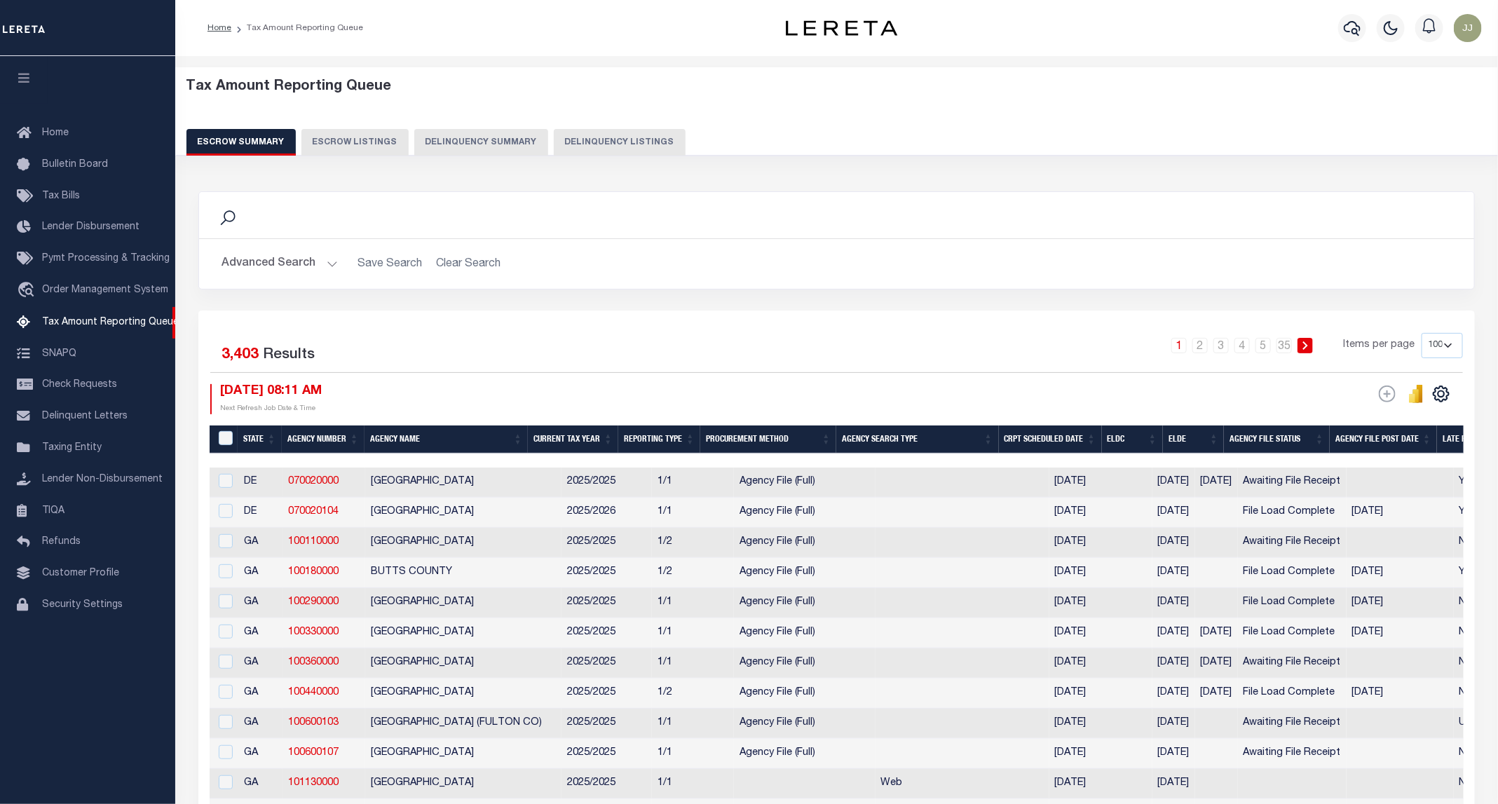
click at [591, 146] on button "Delinquency Listings" at bounding box center [620, 142] width 132 height 27
select select "100"
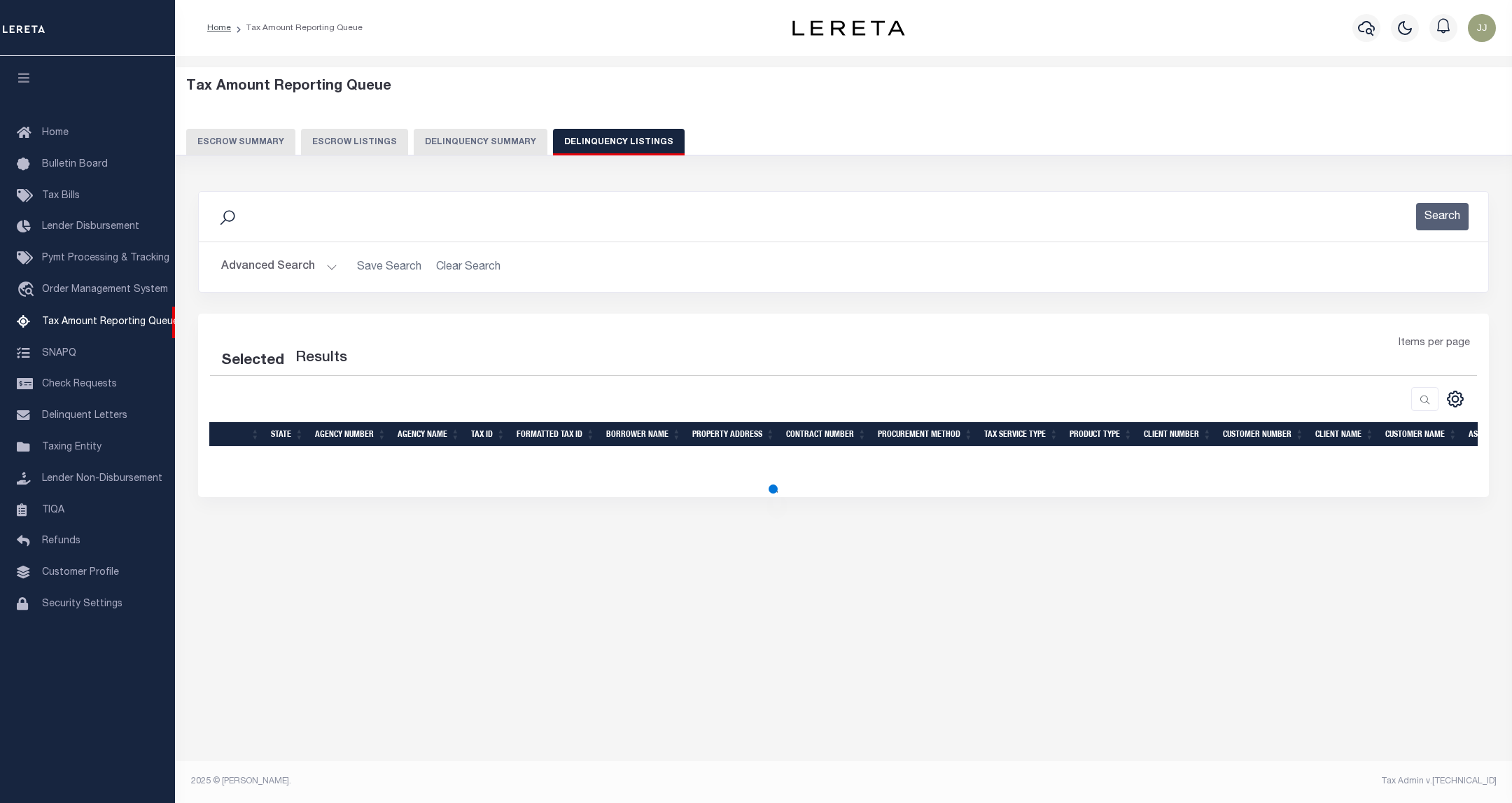
select select "100"
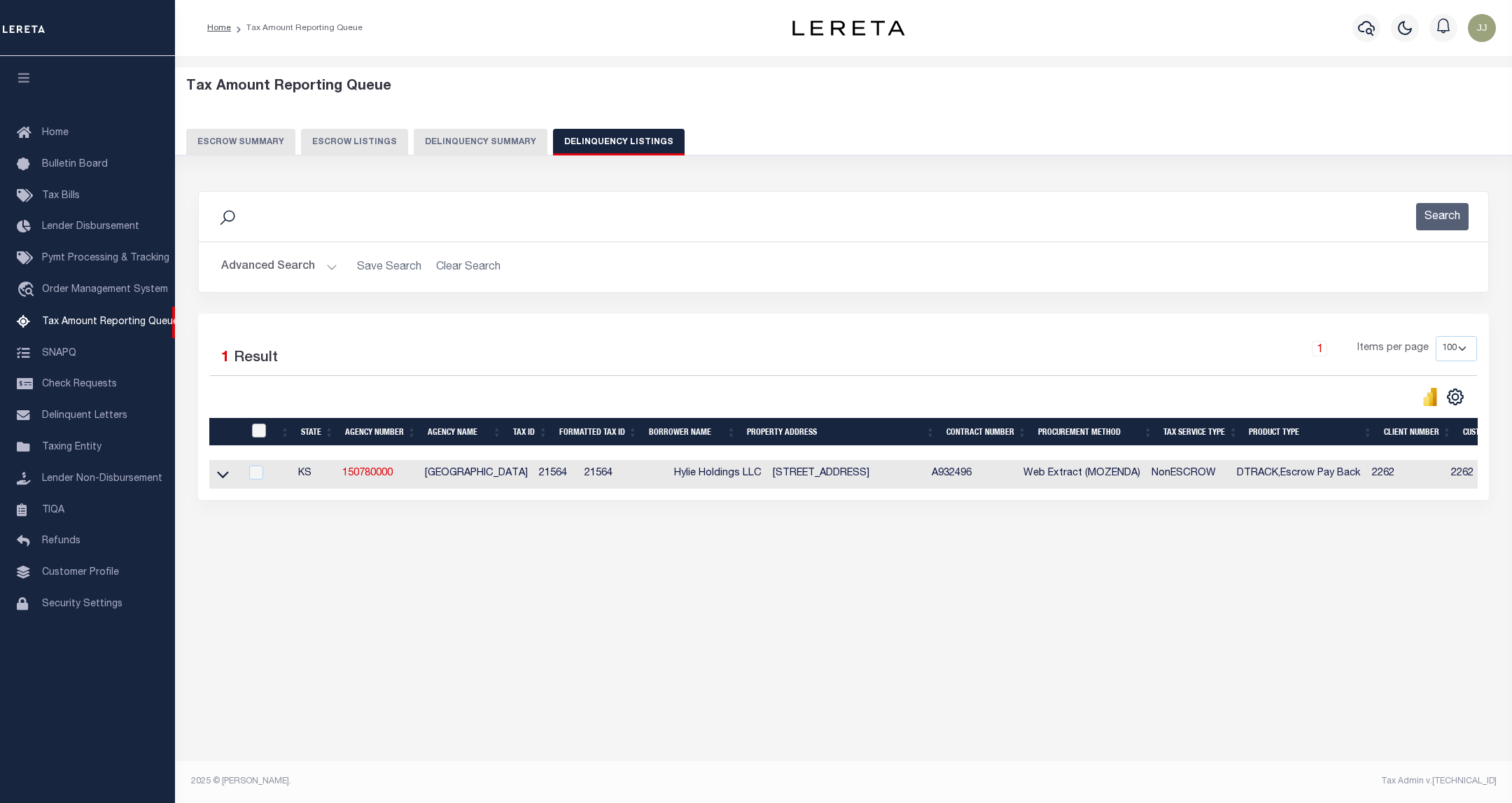
click at [255, 432] on input "checkbox" at bounding box center [259, 430] width 14 height 14
checkbox input "true"
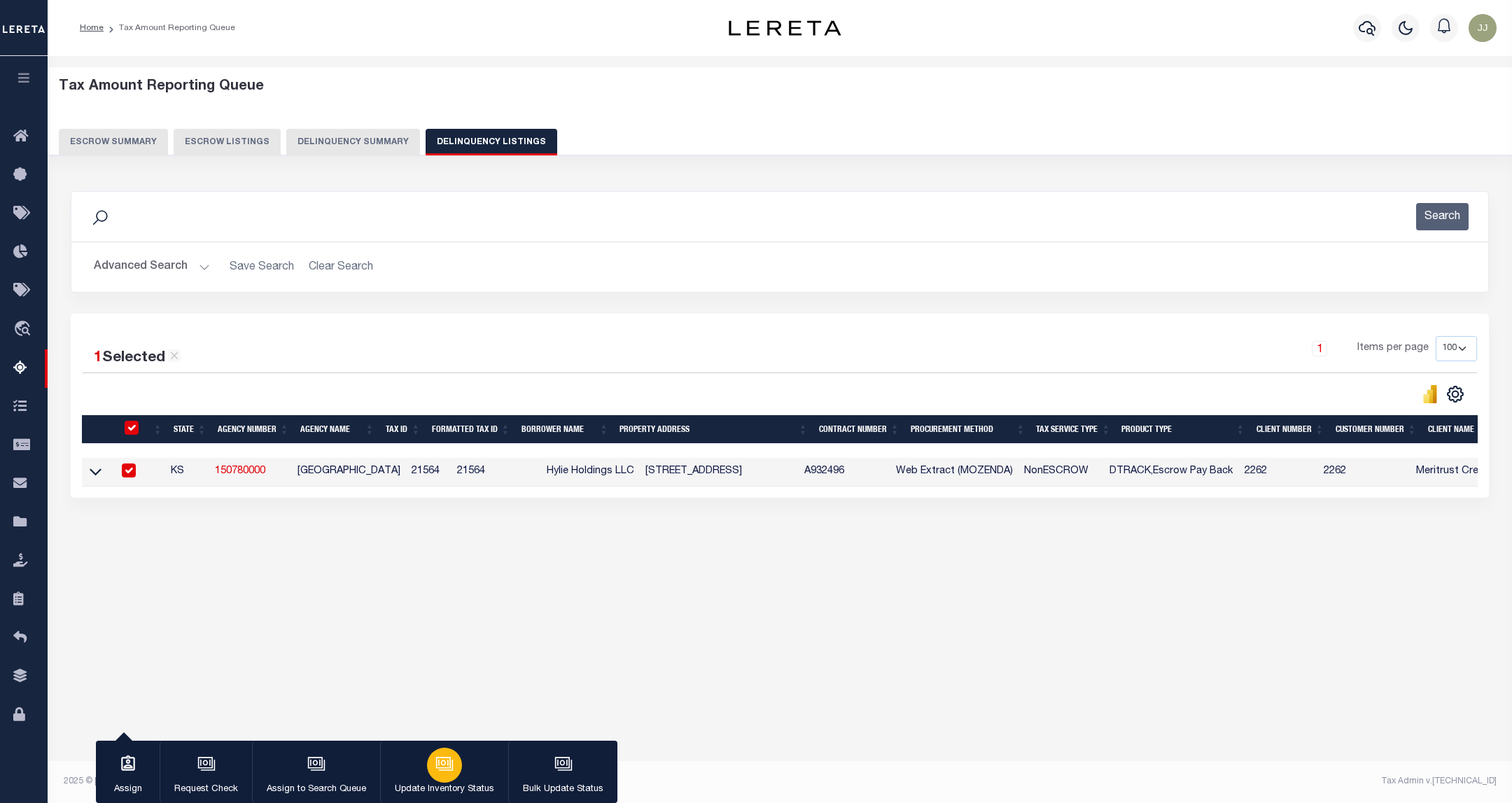
click at [464, 766] on button "Update Inventory Status" at bounding box center [444, 771] width 128 height 63
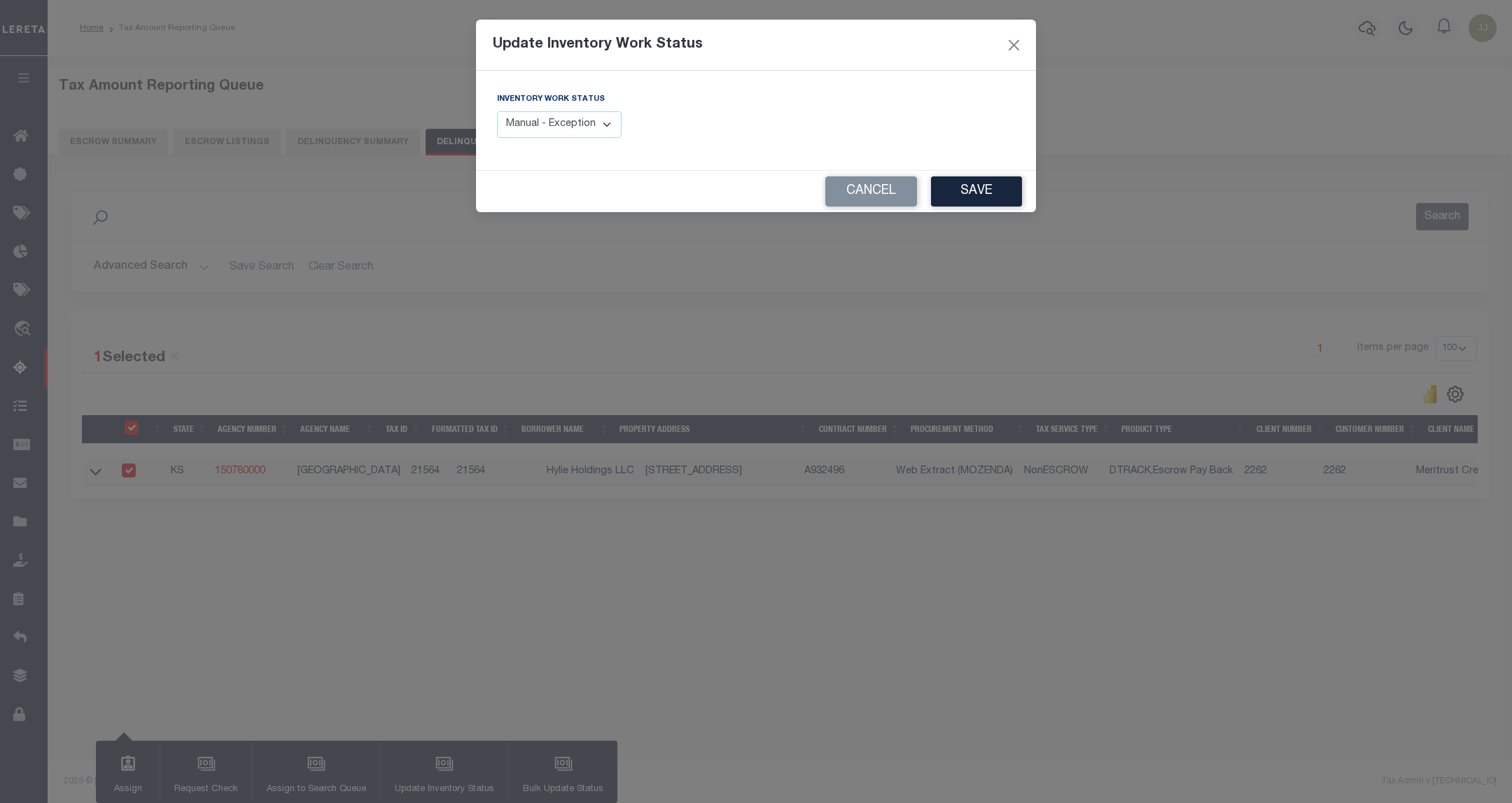
click at [582, 127] on select "Manual - Exception Pended - Awaiting Search Late Add Exception Completed" at bounding box center [559, 124] width 125 height 27
select select "4"
click at [497, 112] on select "Manual - Exception Pended - Awaiting Search Late Add Exception Completed" at bounding box center [559, 124] width 125 height 27
click at [960, 192] on button "Save" at bounding box center [976, 192] width 91 height 30
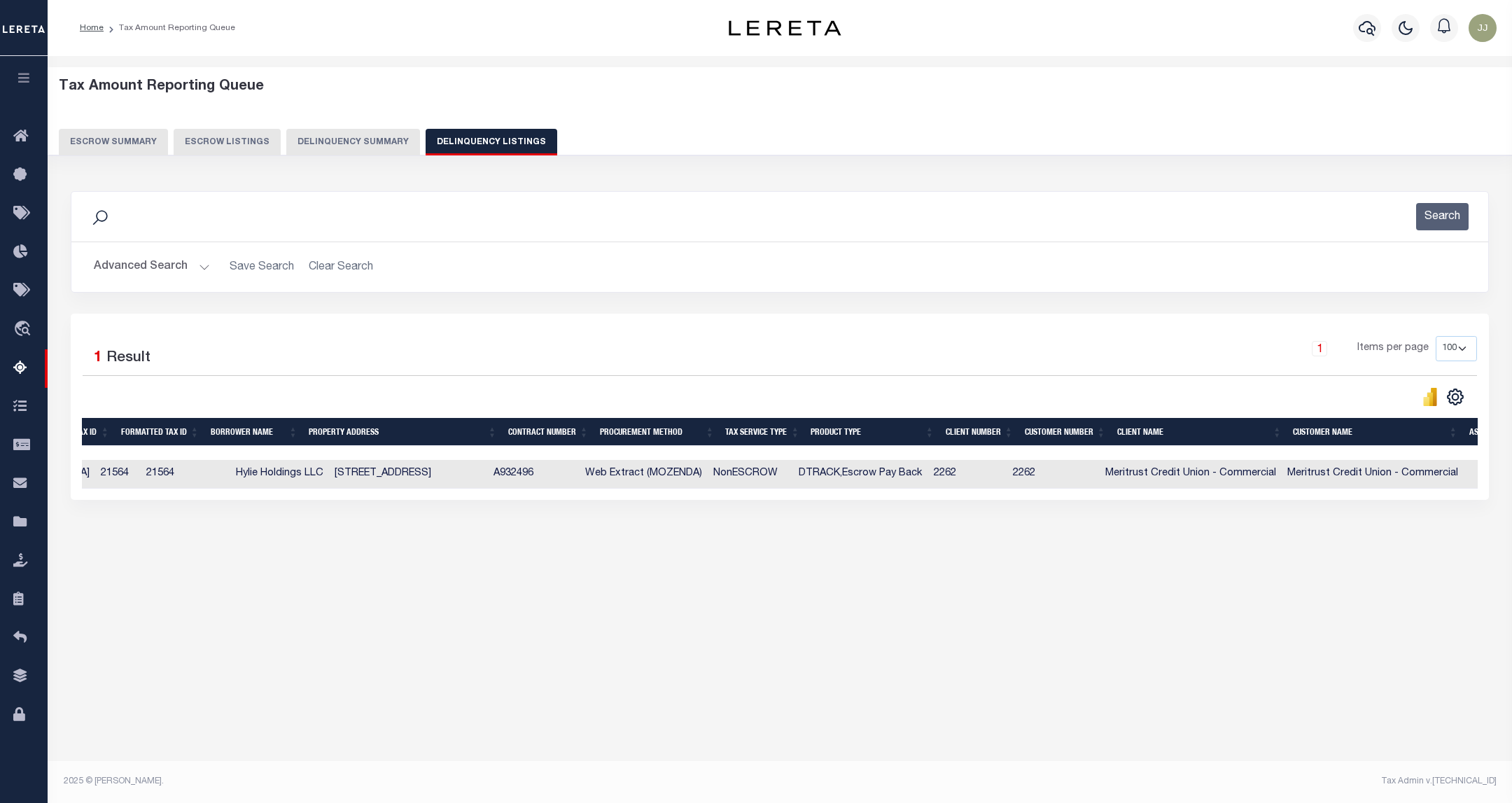
scroll to position [0, 295]
click at [175, 265] on button "Advanced Search" at bounding box center [152, 267] width 116 height 27
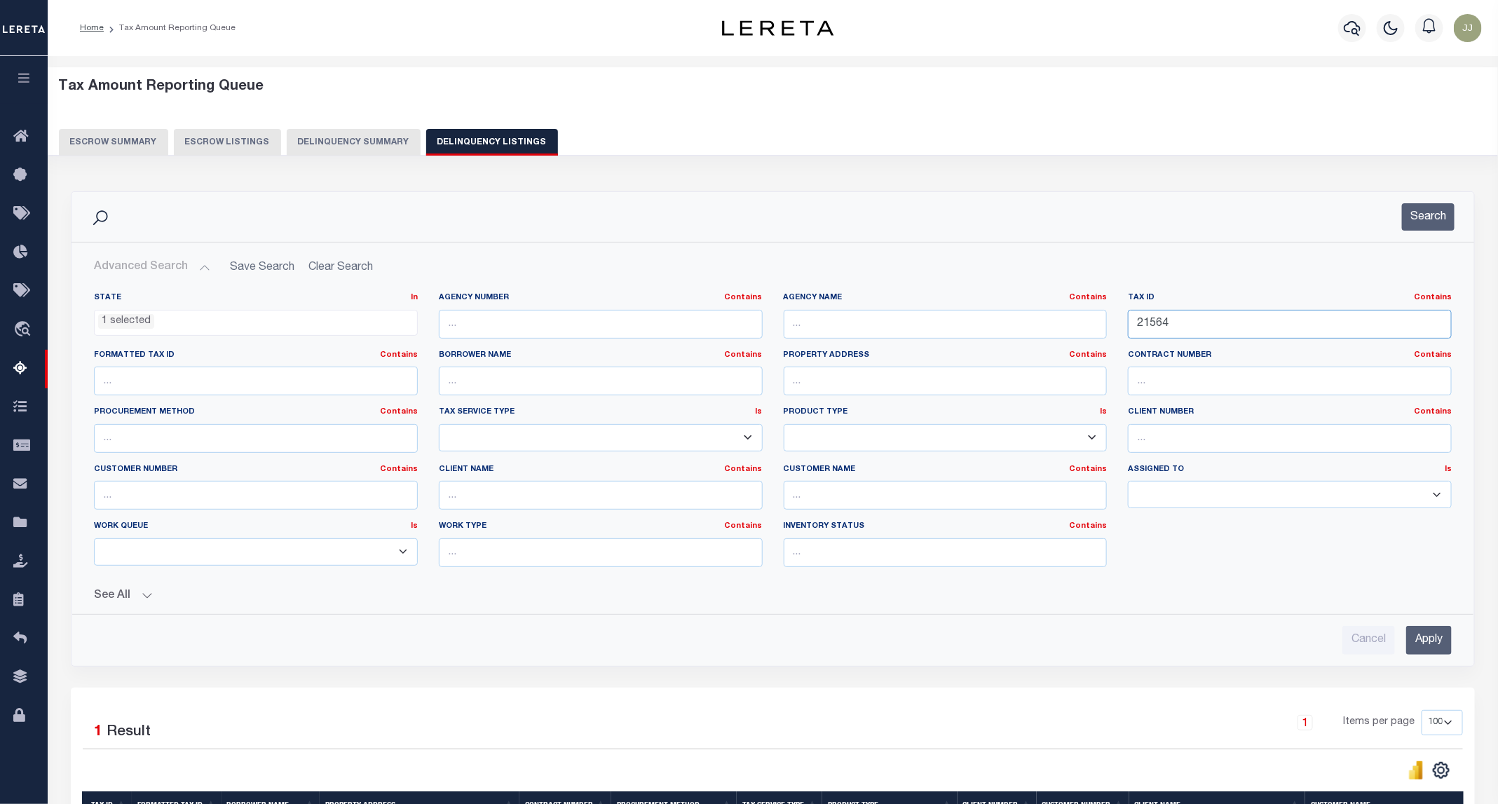
drag, startPoint x: 1226, startPoint y: 324, endPoint x: 1111, endPoint y: 332, distance: 115.9
click at [1111, 332] on div "State In In AK AL AR AZ CA CO CT DC DE FL GA GU HI IA ID IL IN KS KY LA MA MD M…" at bounding box center [772, 435] width 1378 height 286
paste input "80"
type input "21580"
click at [1441, 215] on button "Search" at bounding box center [1428, 216] width 53 height 27
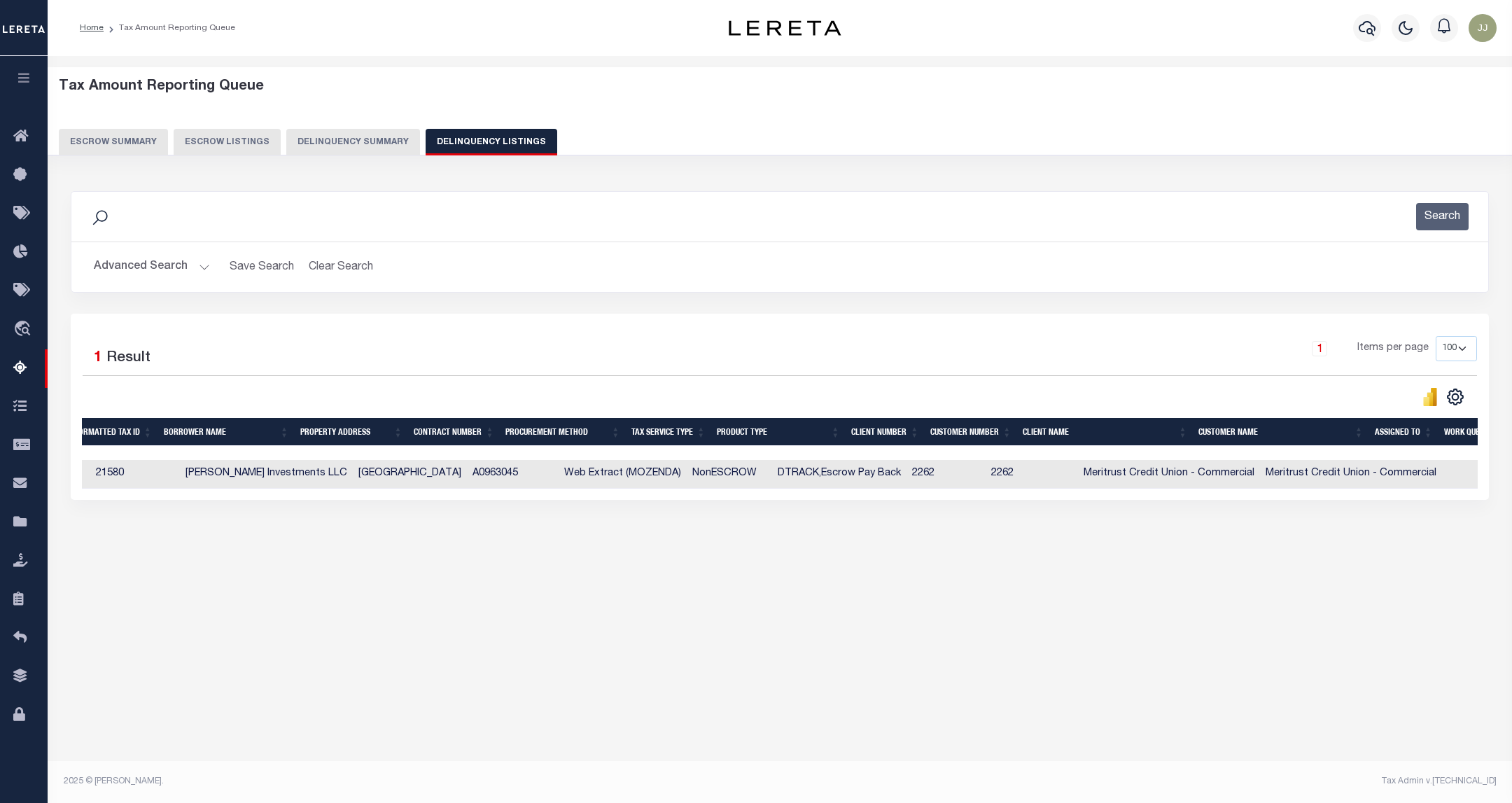
scroll to position [0, 116]
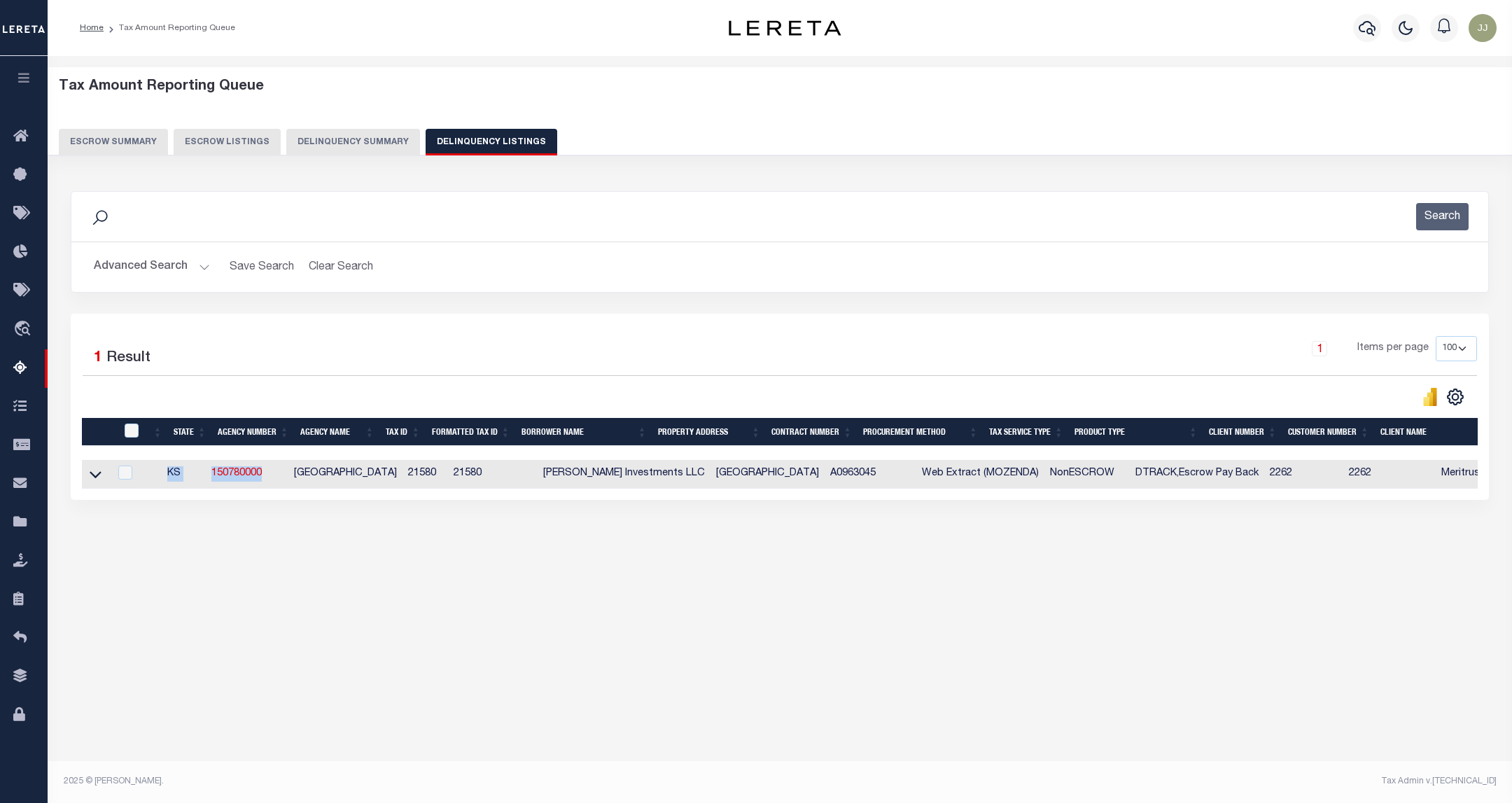
drag, startPoint x: 236, startPoint y: 494, endPoint x: 82, endPoint y: 496, distance: 154.0
click at [85, 488] on div "State Agency Number Agency Name Tax ID Formatted Tax ID Borrower Name Property …" at bounding box center [779, 473] width 1395 height 29
click at [93, 481] on icon at bounding box center [96, 473] width 12 height 15
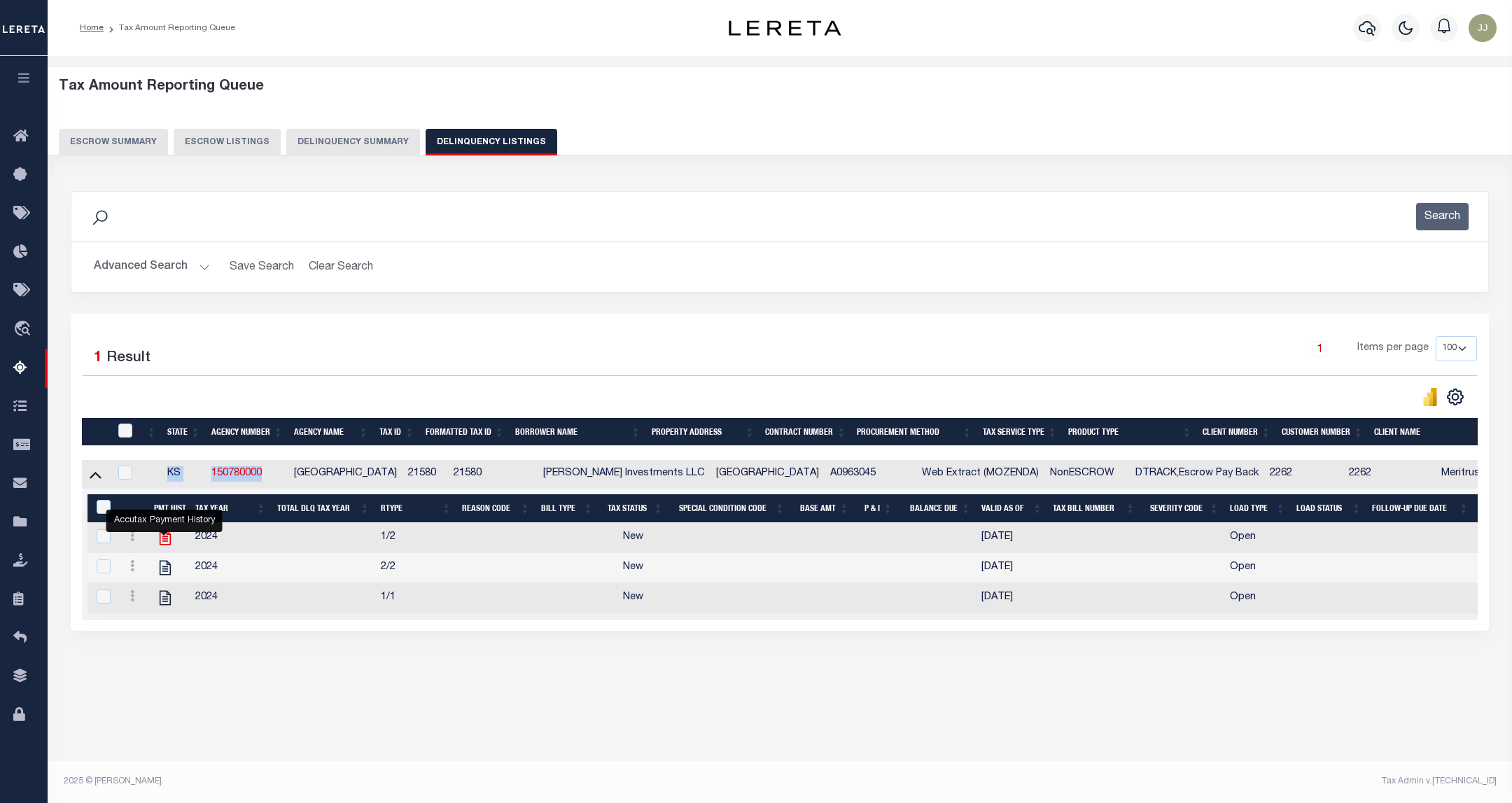
click at [165, 545] on icon "" at bounding box center [165, 537] width 11 height 15
checkbox input "true"
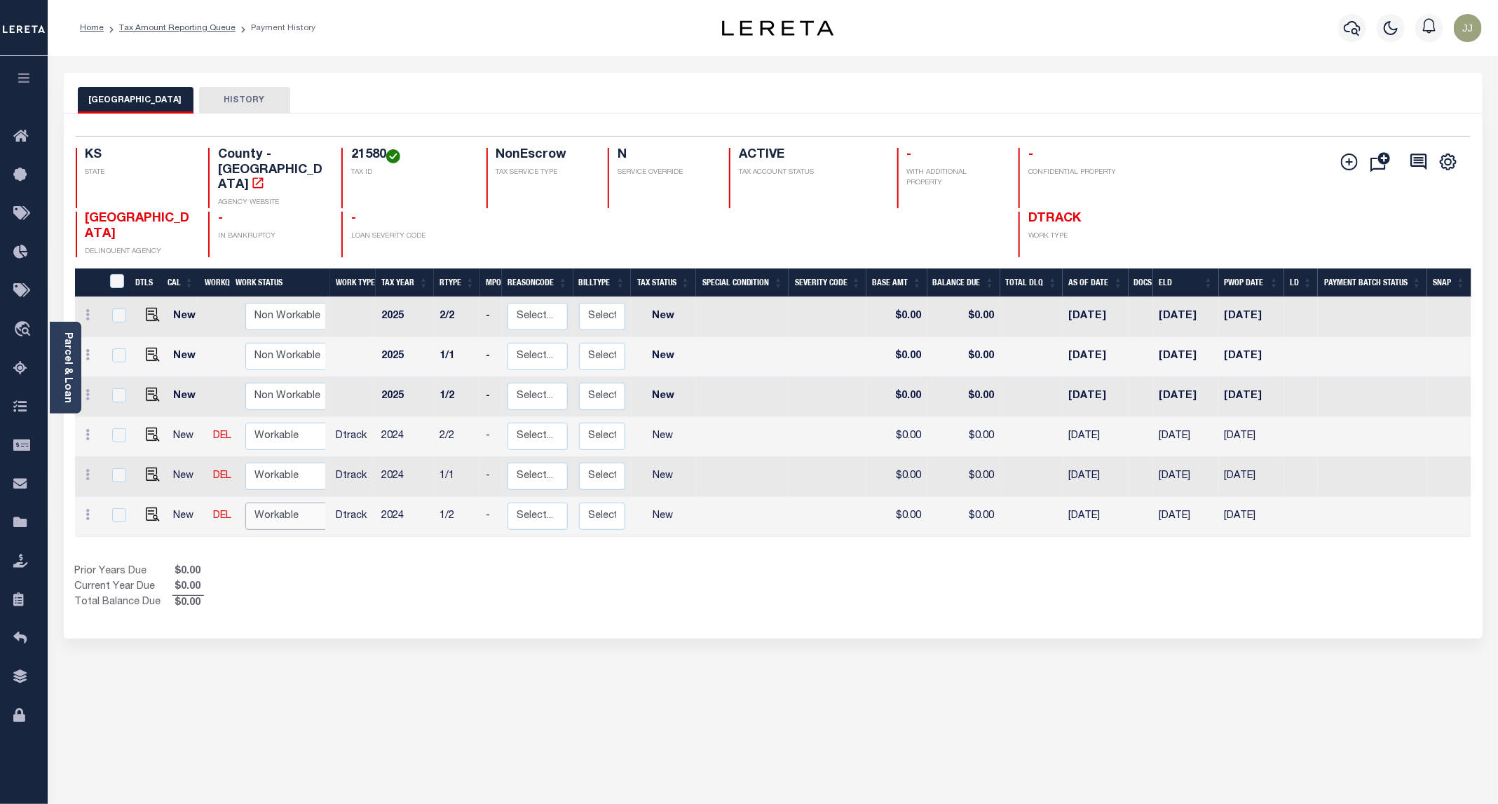
click at [278, 502] on select "Non Workable Workable" at bounding box center [287, 515] width 84 height 27
checkbox input "true"
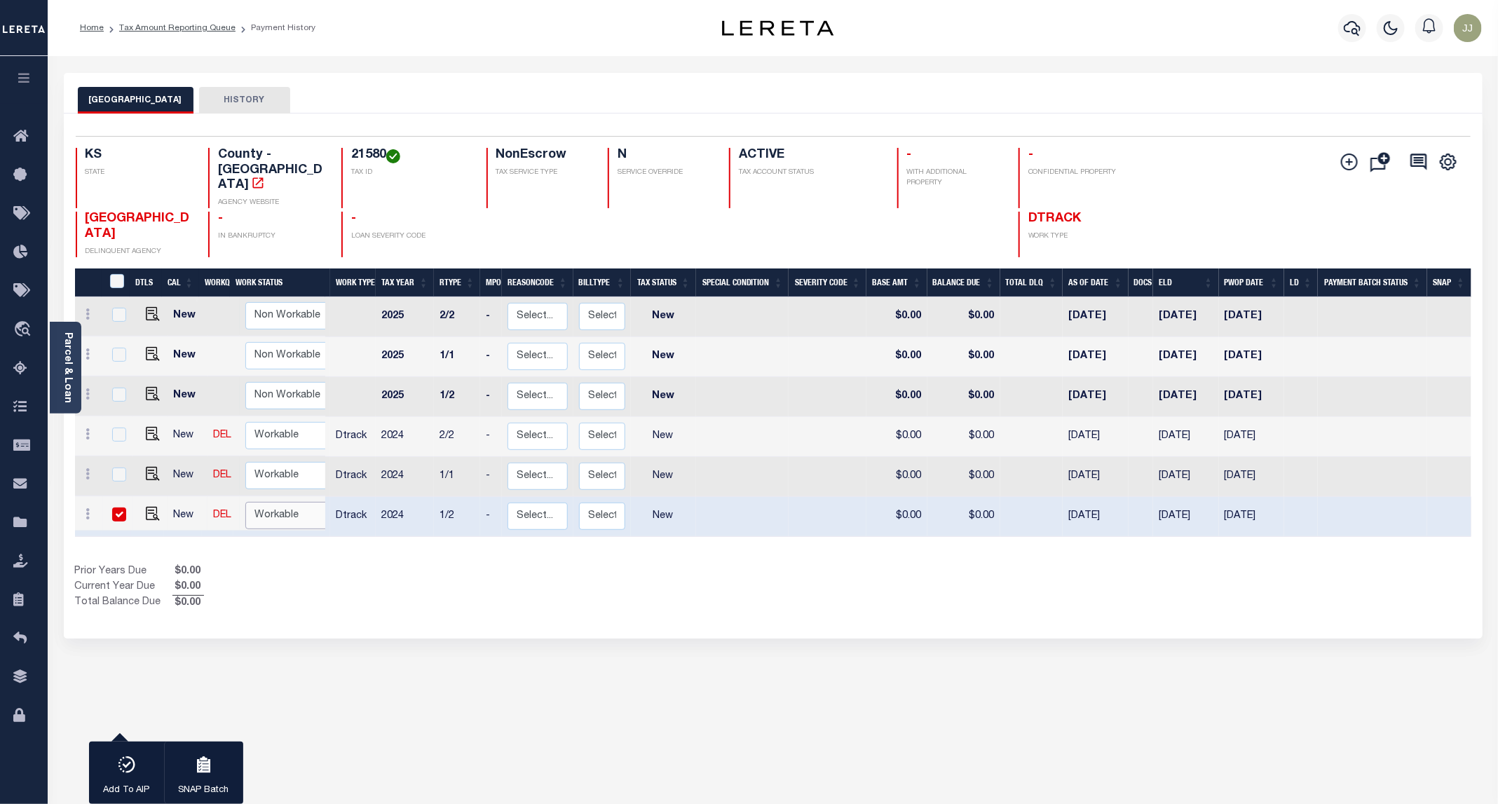
select select "true"
click at [245, 502] on select "Non Workable Workable" at bounding box center [287, 515] width 84 height 27
checkbox input "false"
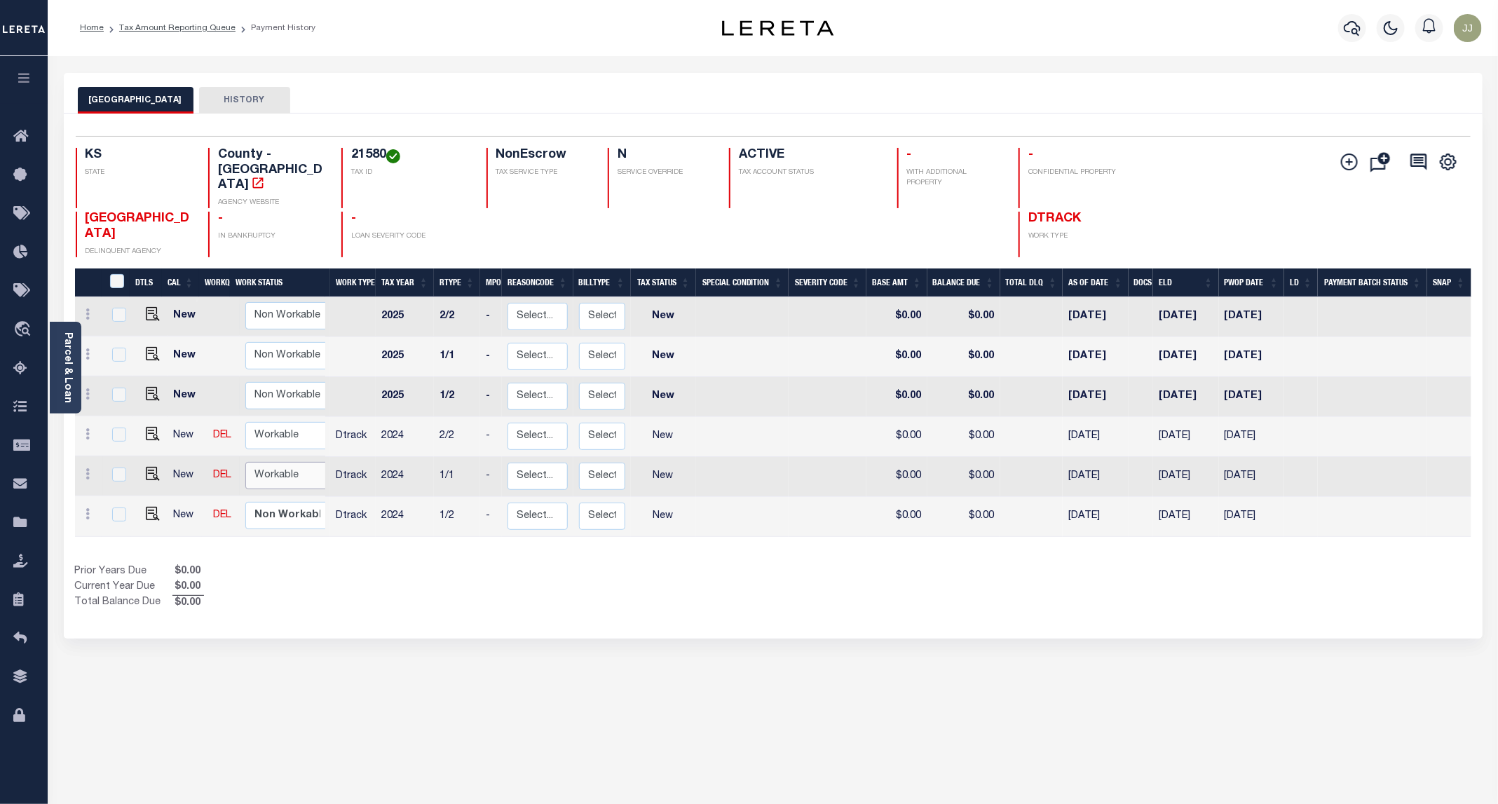
click at [270, 462] on select "Non Workable Workable" at bounding box center [287, 475] width 84 height 27
checkbox input "true"
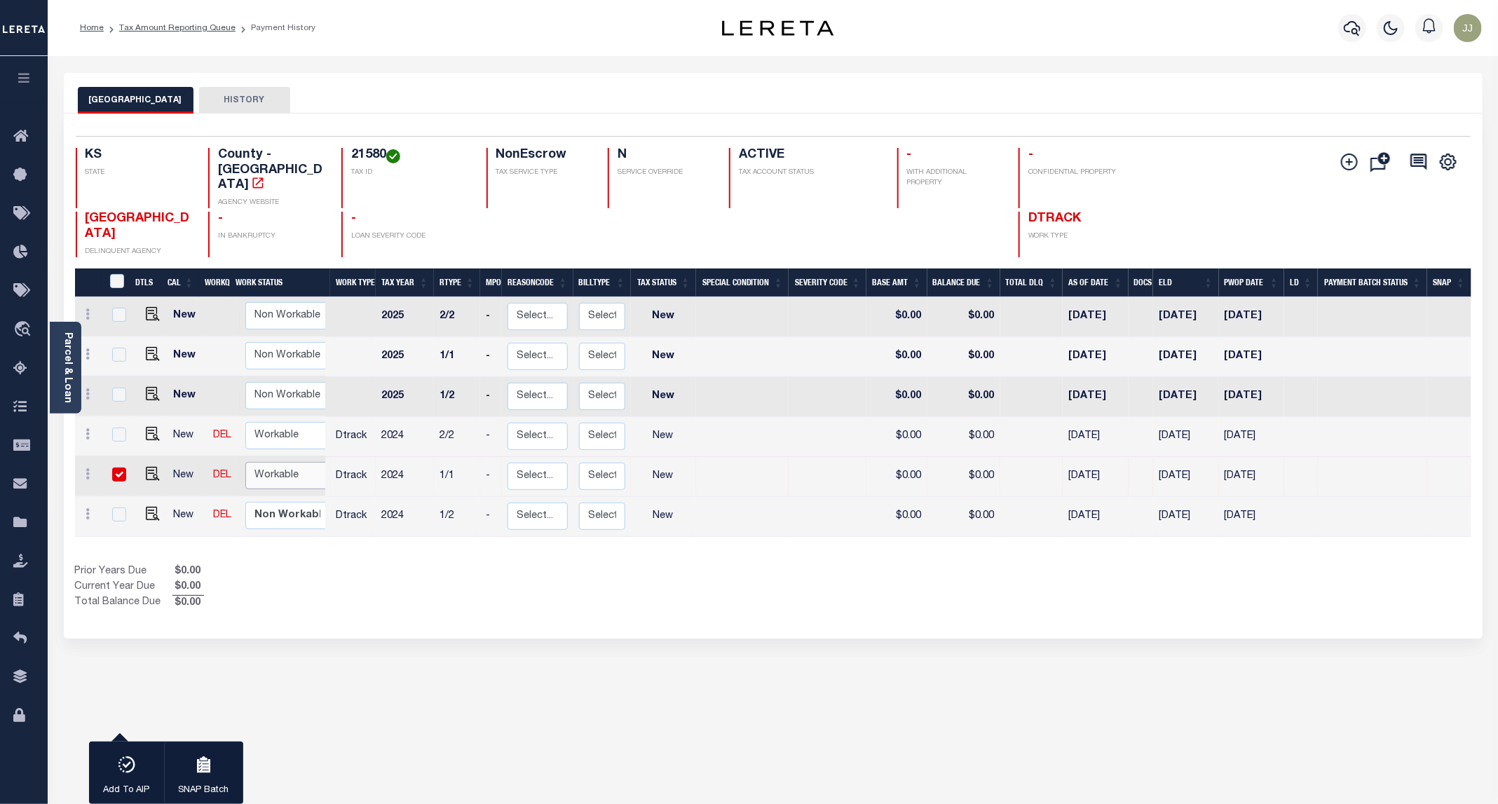
select select "true"
click at [245, 462] on select "Non Workable Workable" at bounding box center [287, 475] width 84 height 27
checkbox input "false"
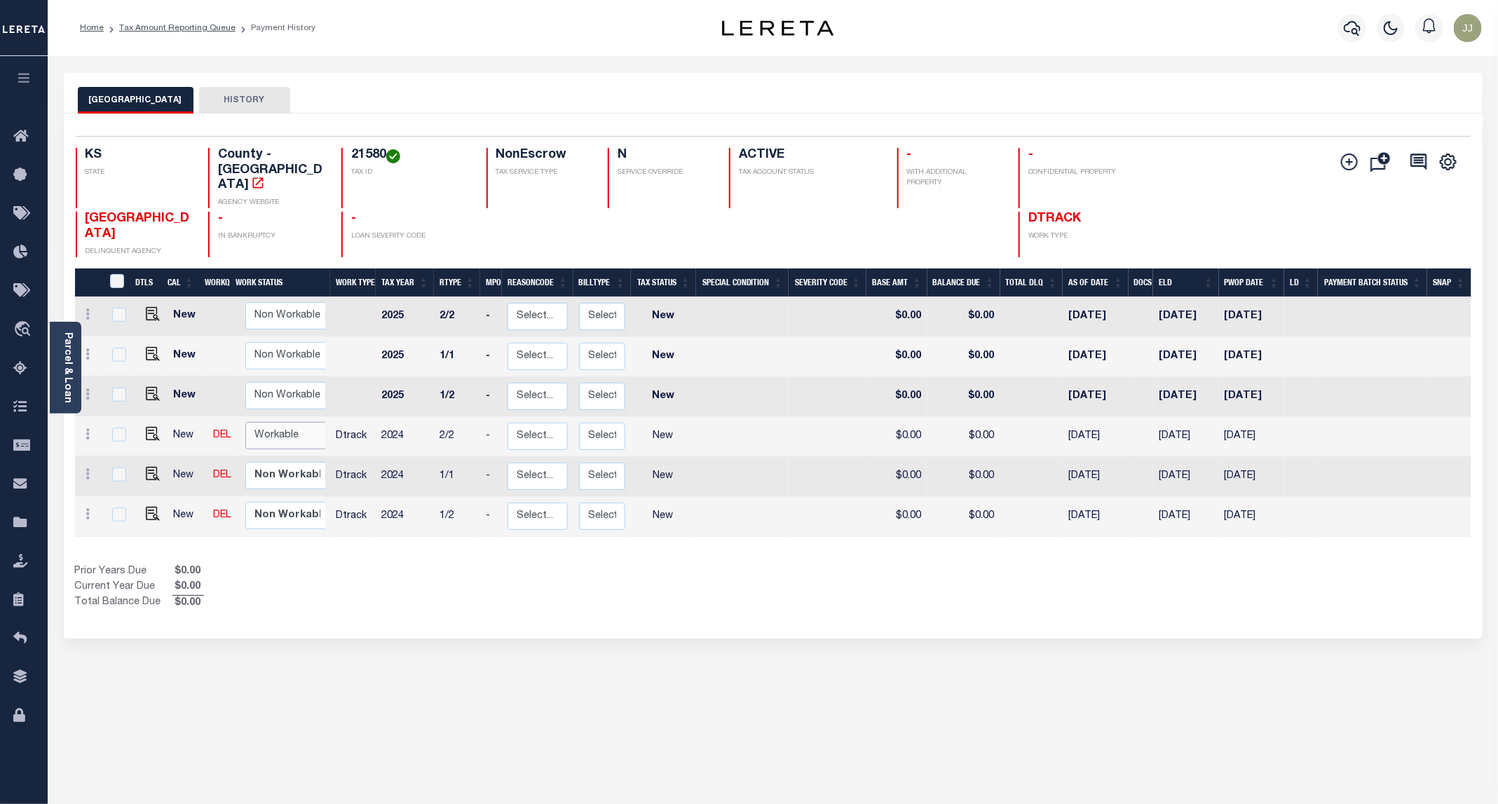
click at [274, 422] on select "Non Workable Workable" at bounding box center [287, 435] width 84 height 27
checkbox input "true"
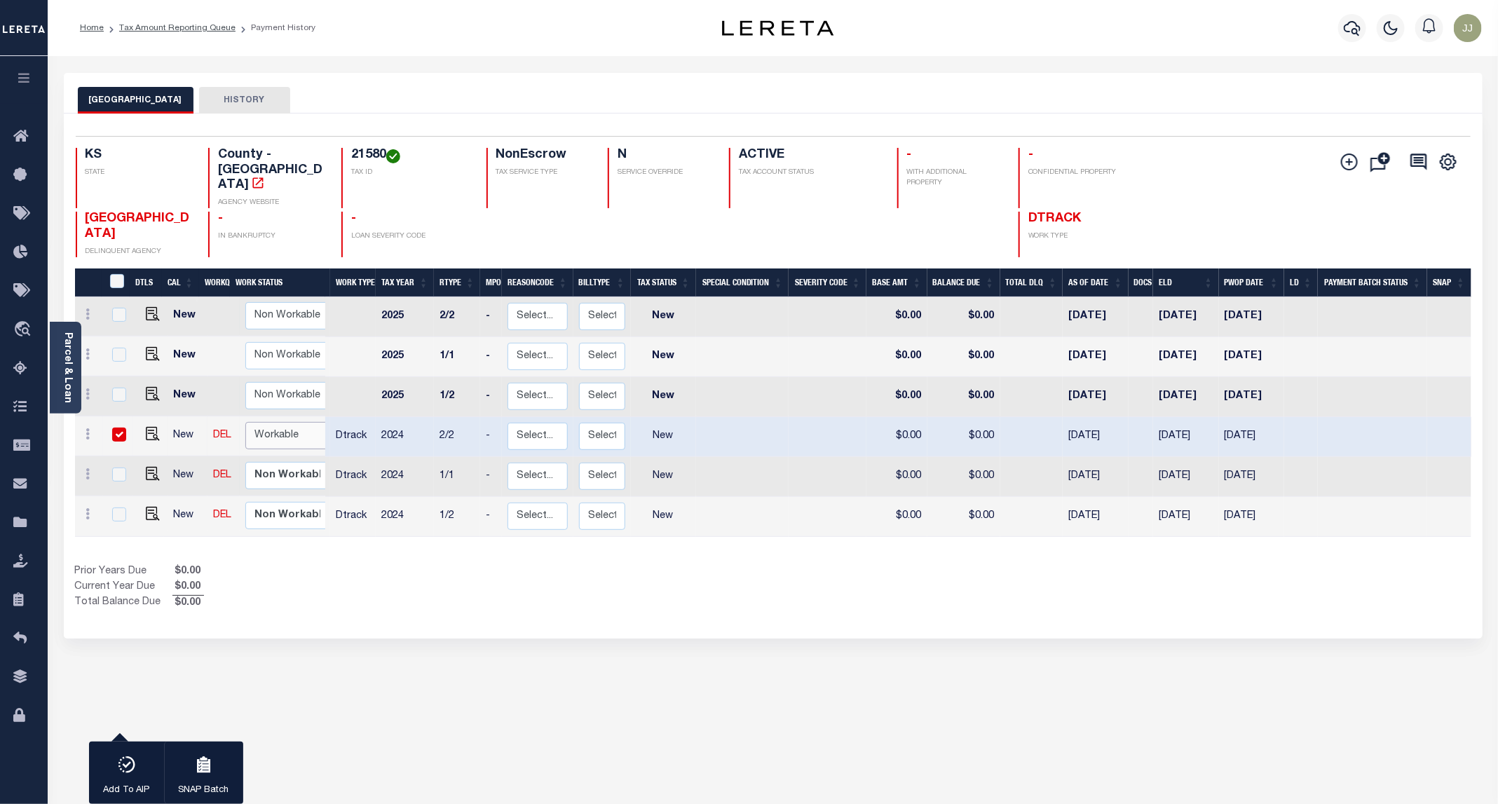
select select "true"
click at [245, 422] on select "Non Workable Workable" at bounding box center [287, 435] width 84 height 27
checkbox input "false"
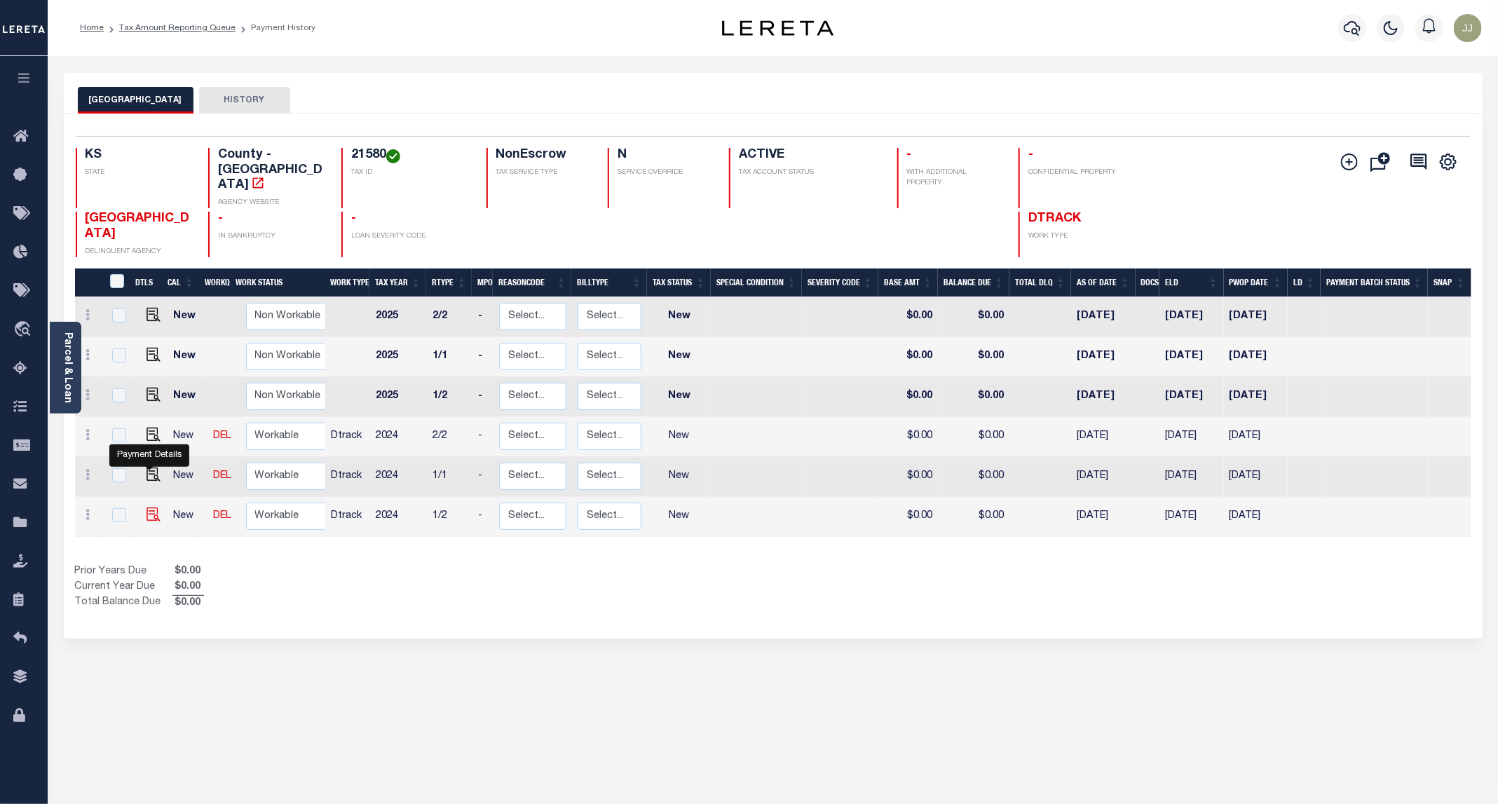
click at [151, 507] on img "" at bounding box center [153, 514] width 14 height 14
checkbox input "true"
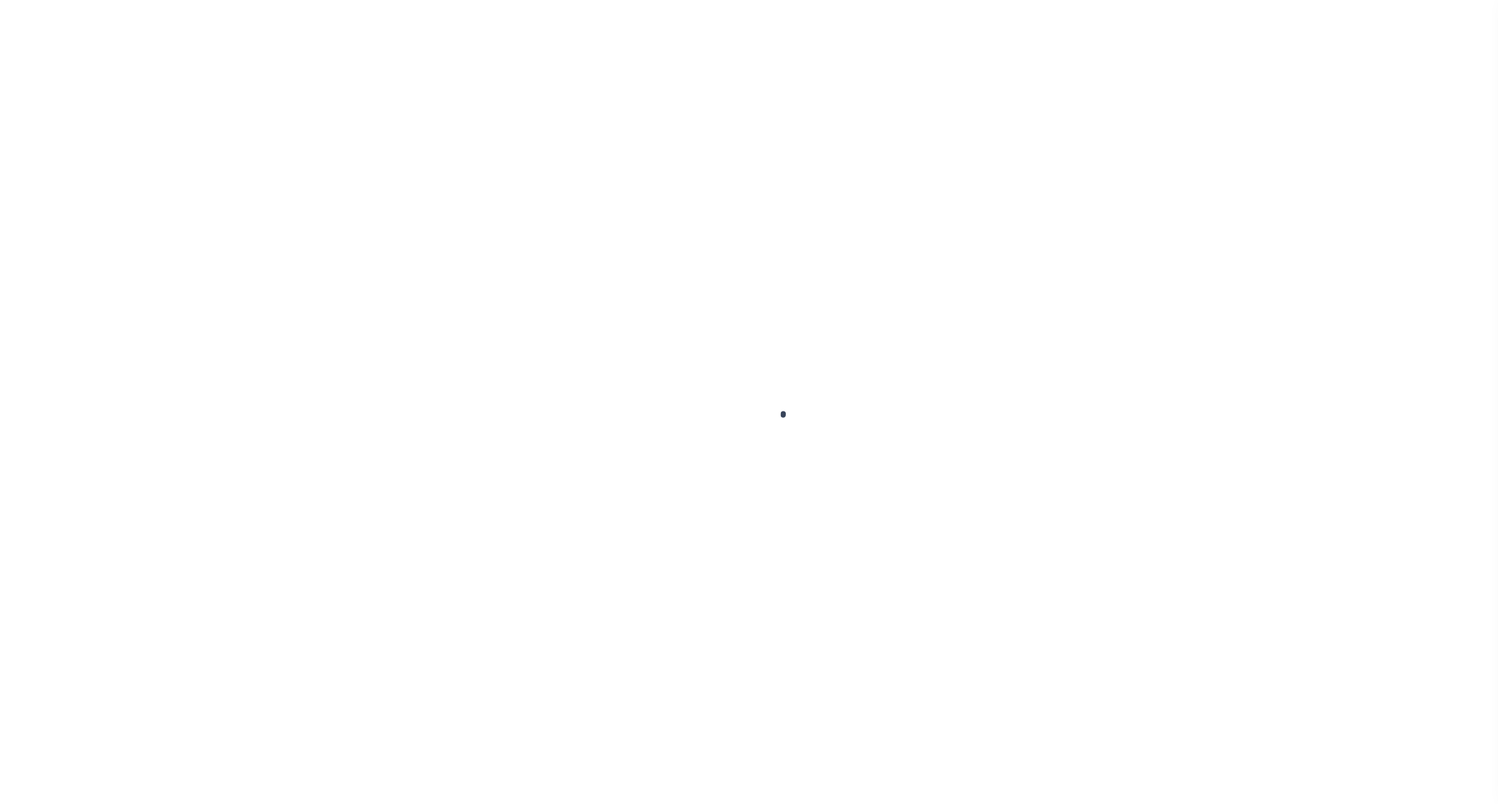
select select "NW2"
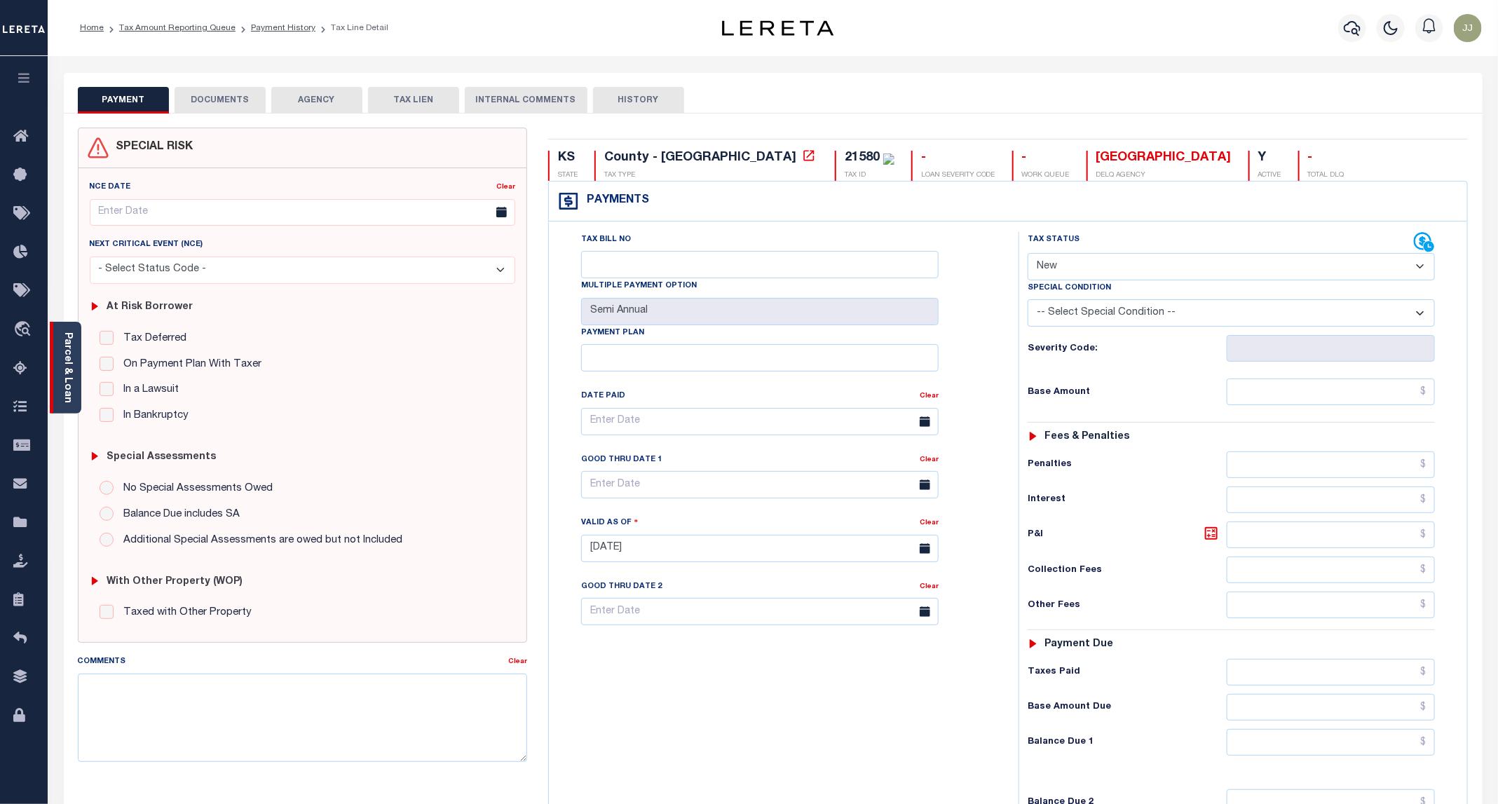
click at [70, 362] on link "Parcel & Loan" at bounding box center [67, 367] width 10 height 71
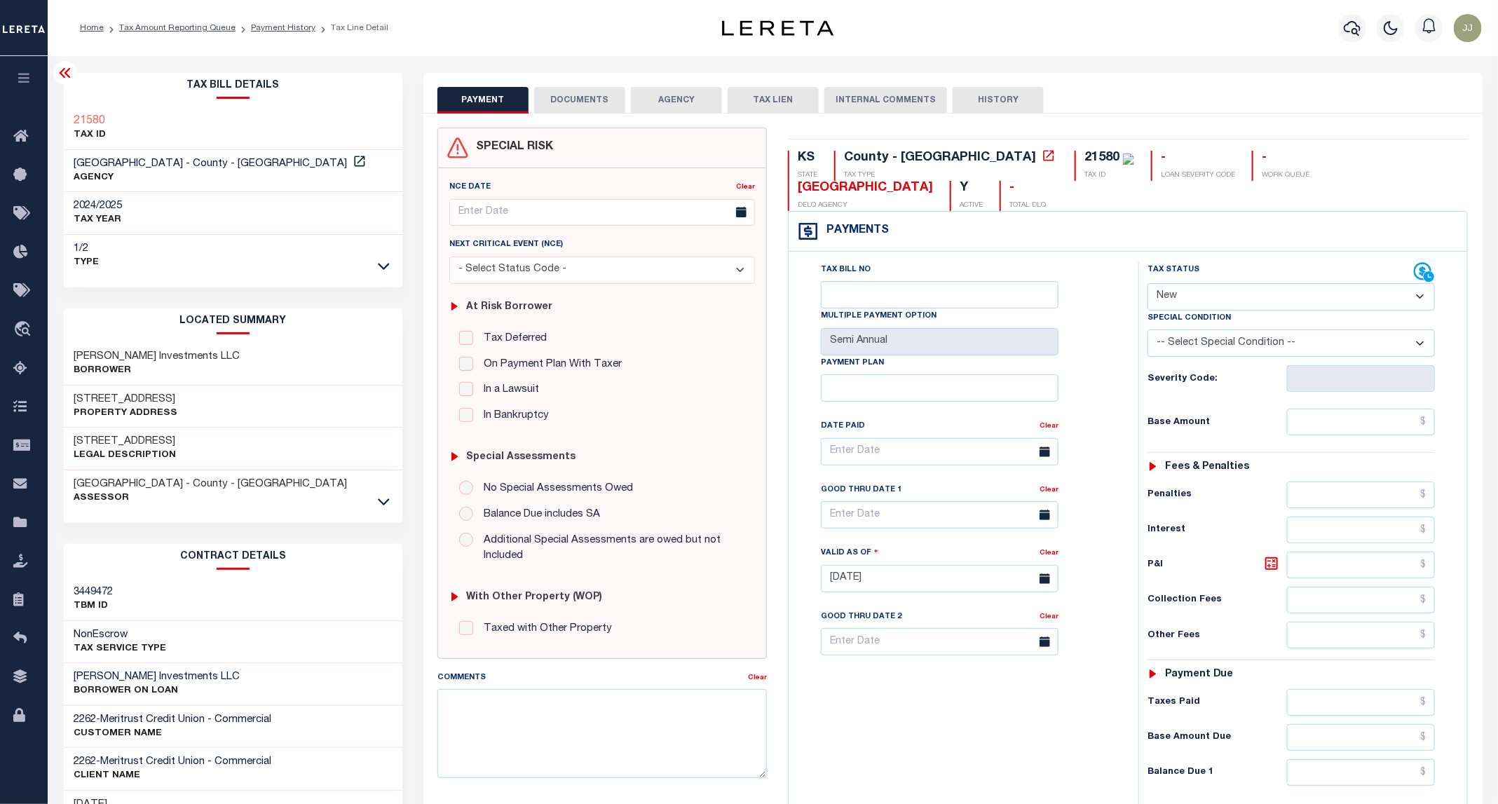
click at [114, 397] on h3 "[STREET_ADDRESS]" at bounding box center [126, 399] width 104 height 14
click at [114, 397] on h3 "702 E 9TH AVE" at bounding box center [126, 399] width 104 height 14
copy h3 "9TH"
click at [595, 100] on button "DOCUMENTS" at bounding box center [579, 100] width 91 height 27
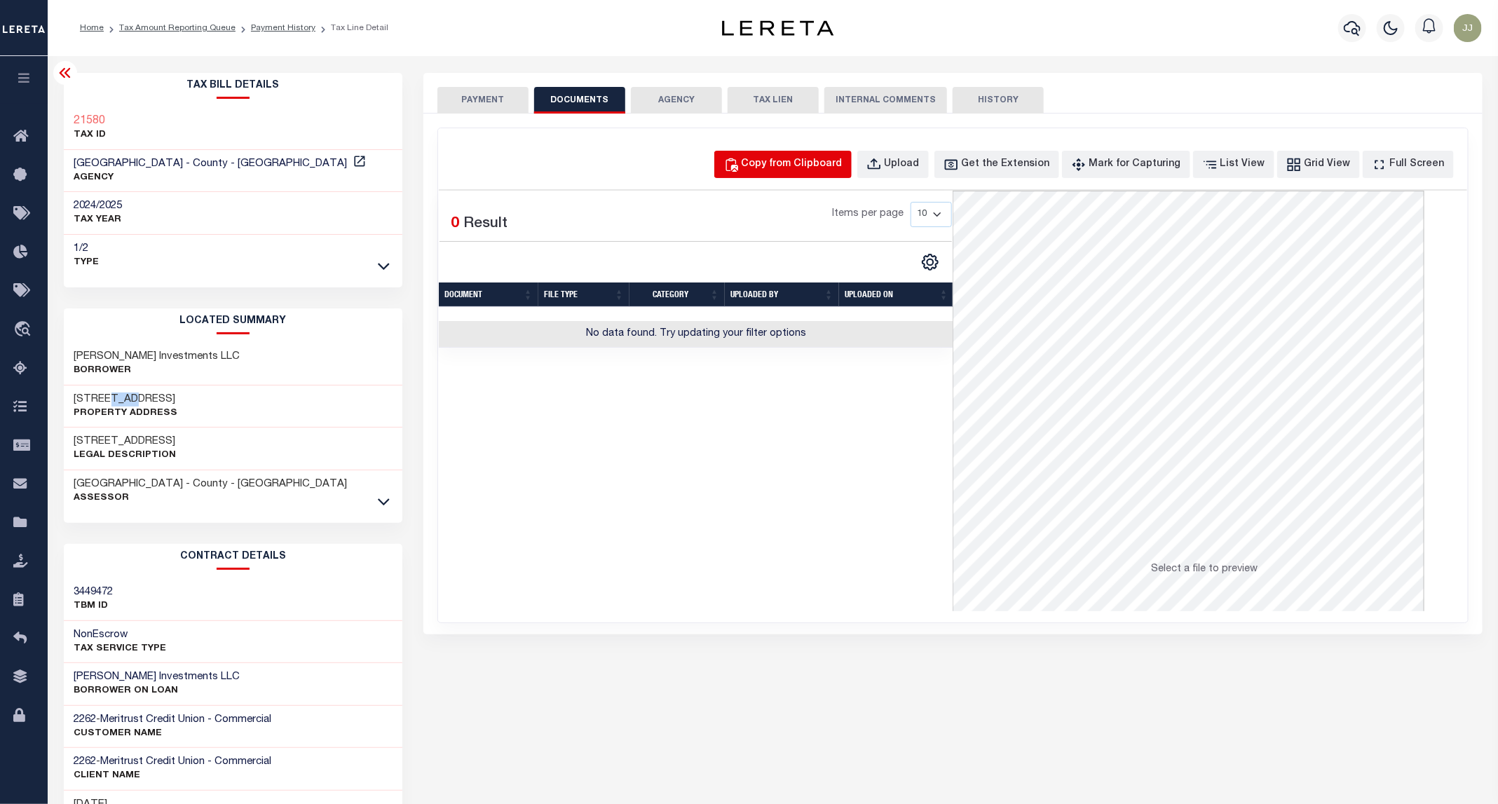
click at [816, 157] on div "Copy from Clipboard" at bounding box center [791, 164] width 101 height 15
select select "POP"
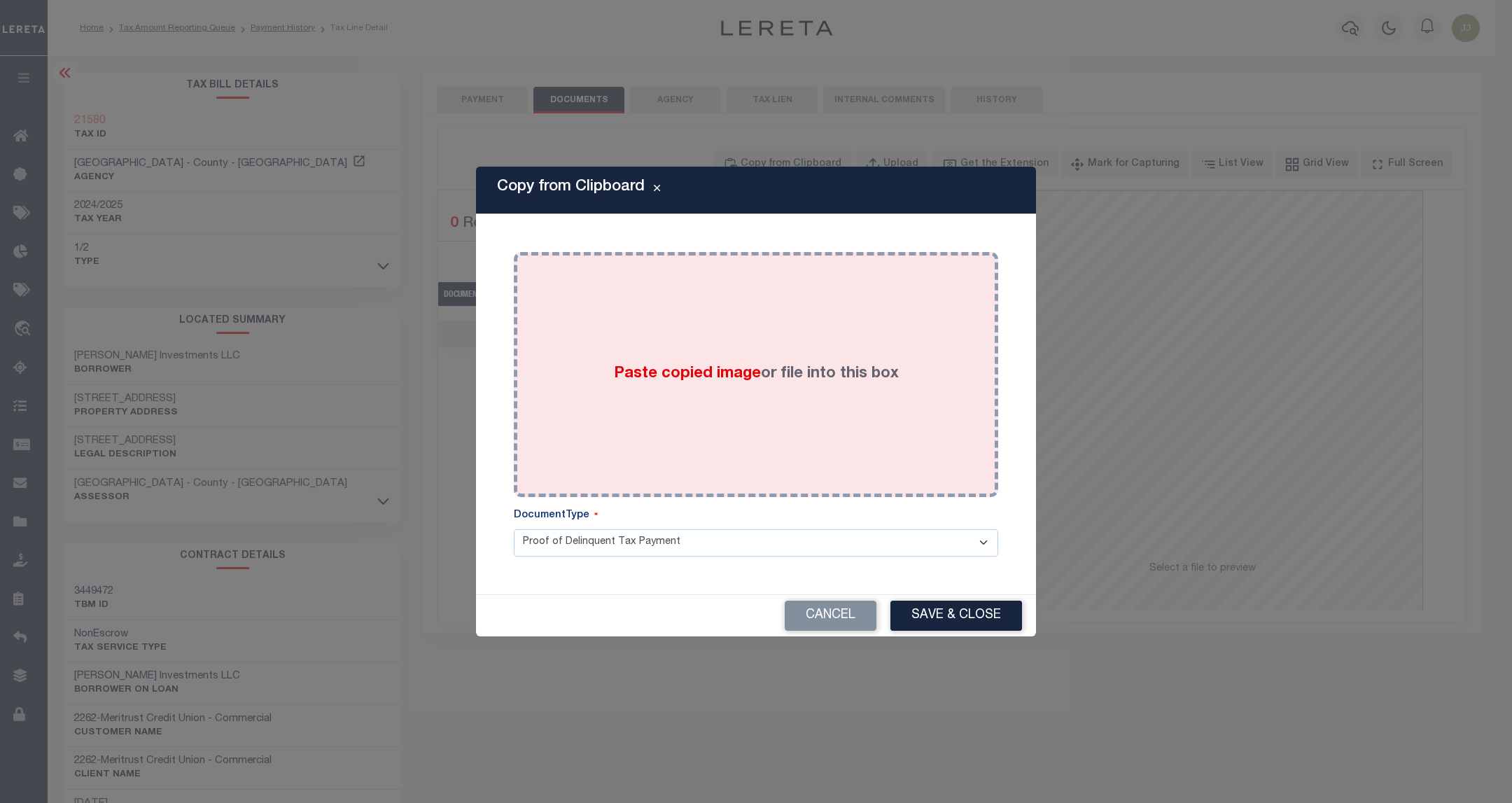
click at [836, 438] on div "Paste copied image or file into this box" at bounding box center [756, 375] width 463 height 224
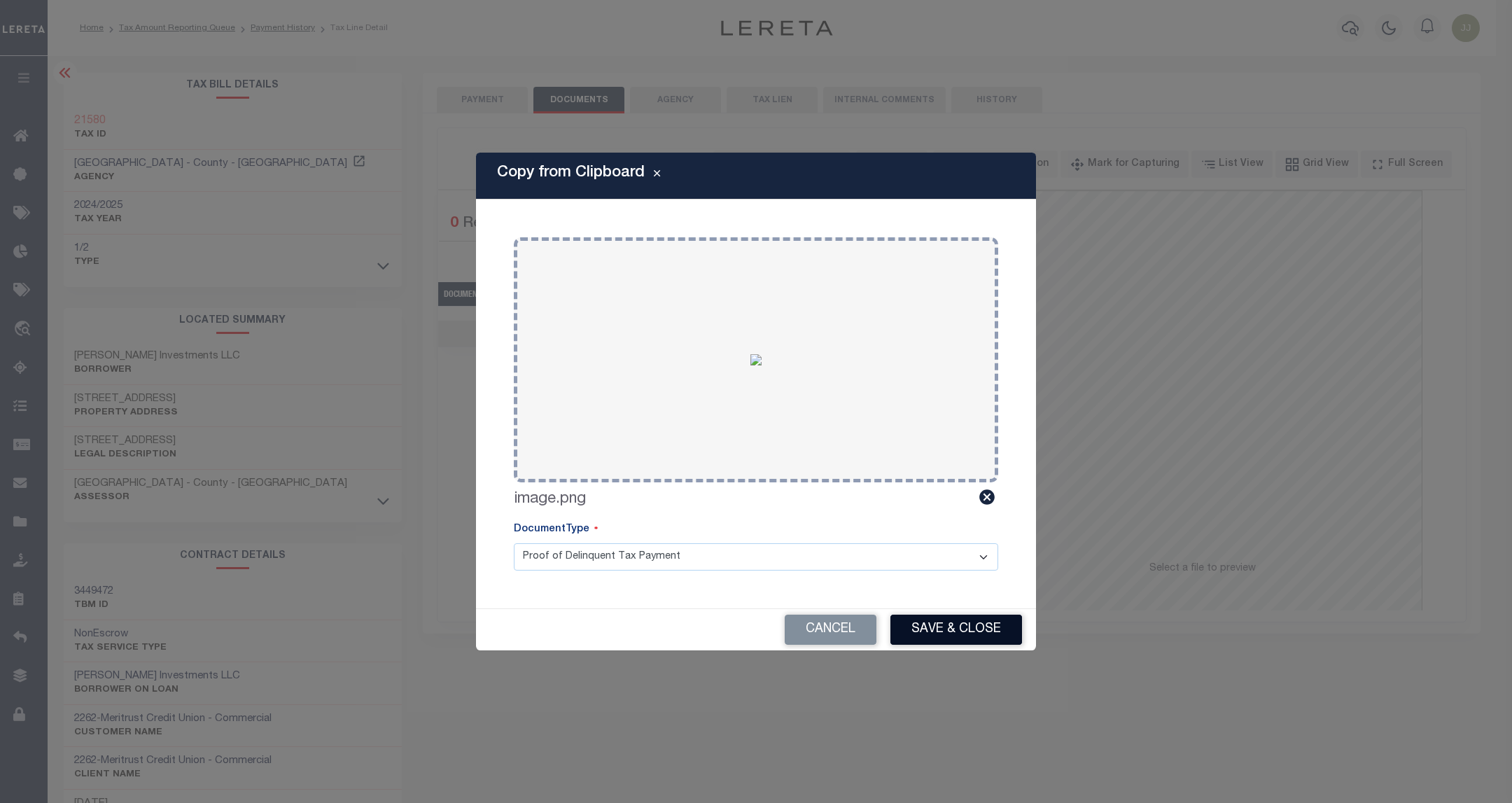
click at [949, 628] on button "Save & Close" at bounding box center [956, 629] width 132 height 30
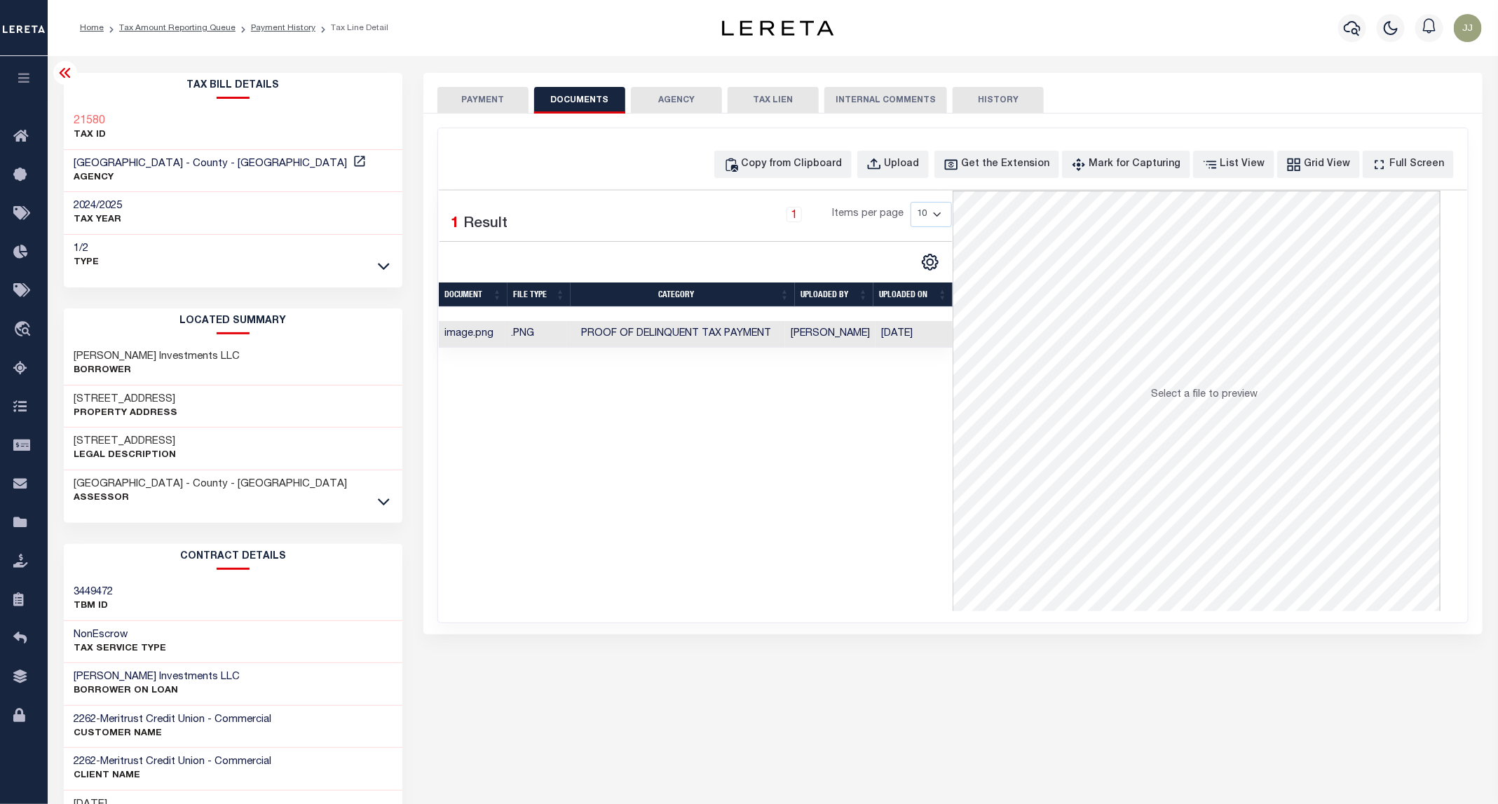
click at [480, 85] on div "PAYMENT DOCUMENTS AGENCY DELINQUENT PAYEE TAX LIEN" at bounding box center [952, 93] width 1059 height 41
click at [493, 103] on button "PAYMENT" at bounding box center [482, 100] width 91 height 27
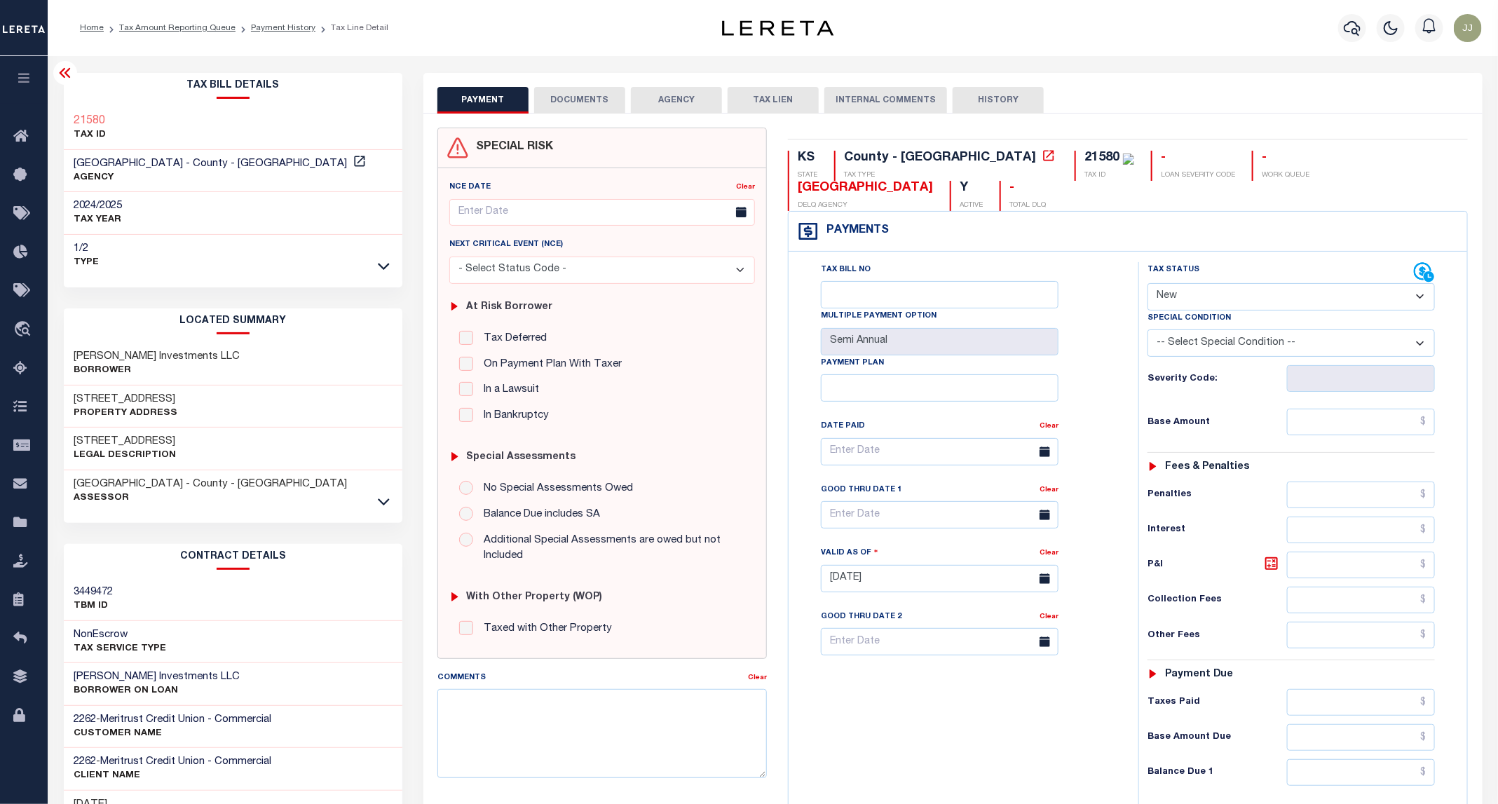
click at [1261, 283] on select "- Select Status Code - Open Due/Unpaid Paid Incomplete No Tax Due Internal Refu…" at bounding box center [1290, 296] width 287 height 27
select select "PYD"
click at [1148, 283] on select "- Select Status Code - Open Due/Unpaid Paid Incomplete No Tax Due Internal Refu…" at bounding box center [1290, 296] width 287 height 27
type input "[DATE]"
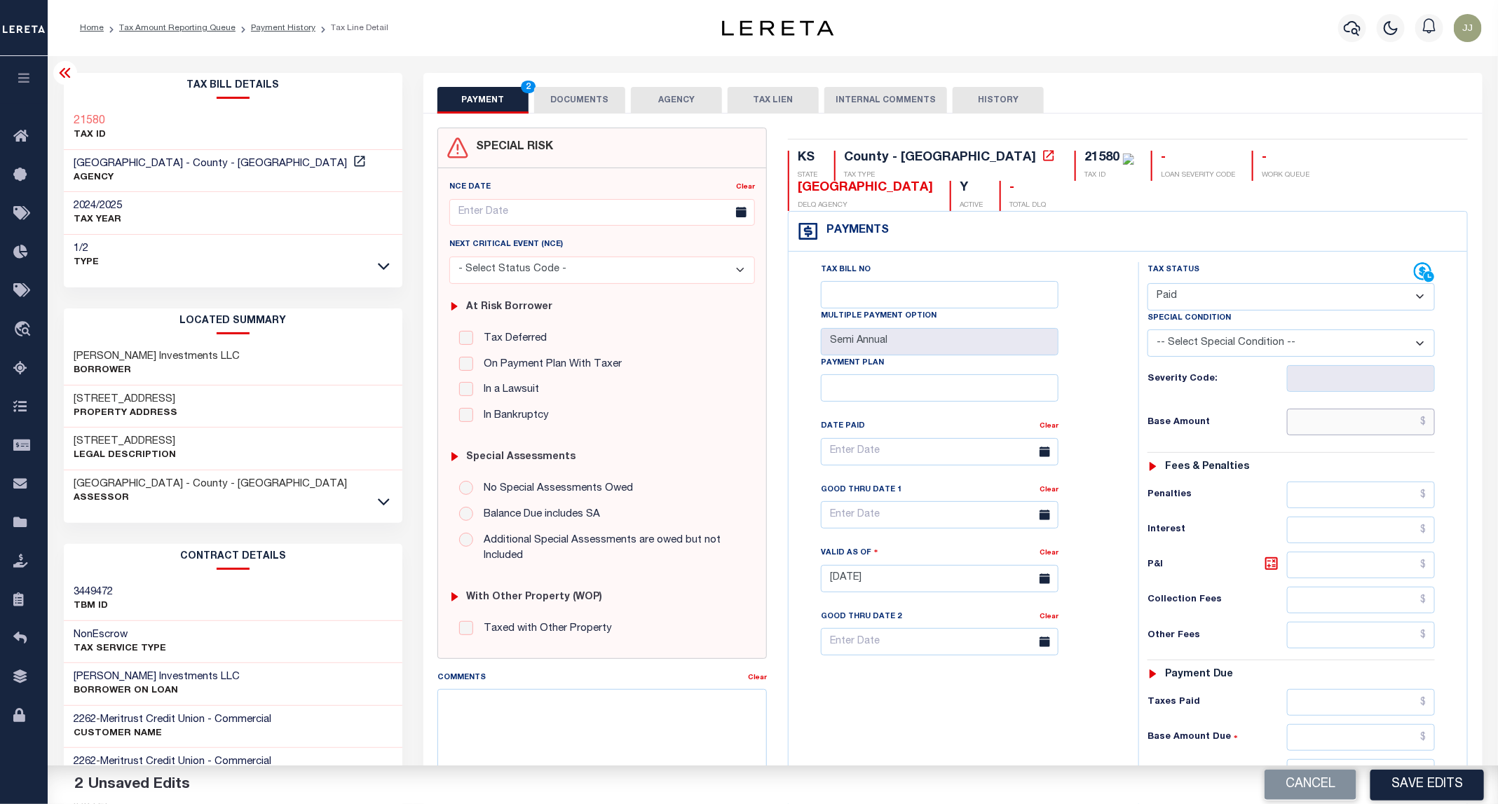
click at [1297, 409] on input "text" at bounding box center [1361, 422] width 149 height 27
type input "$0.00"
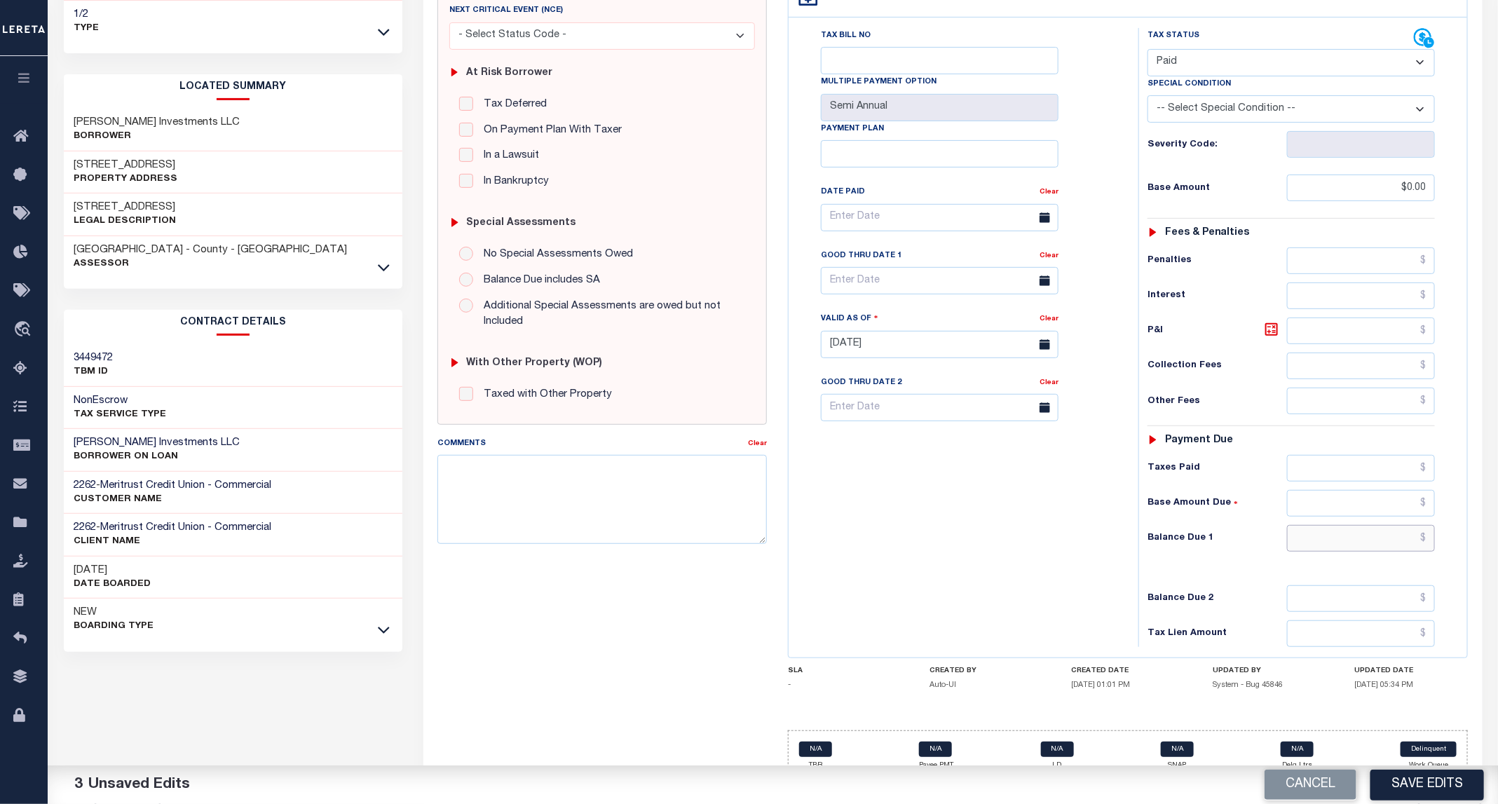
click at [1350, 525] on input "text" at bounding box center [1361, 538] width 149 height 27
type input "$0.00"
click at [1425, 791] on button "Save Edits" at bounding box center [1427, 784] width 114 height 30
checkbox input "false"
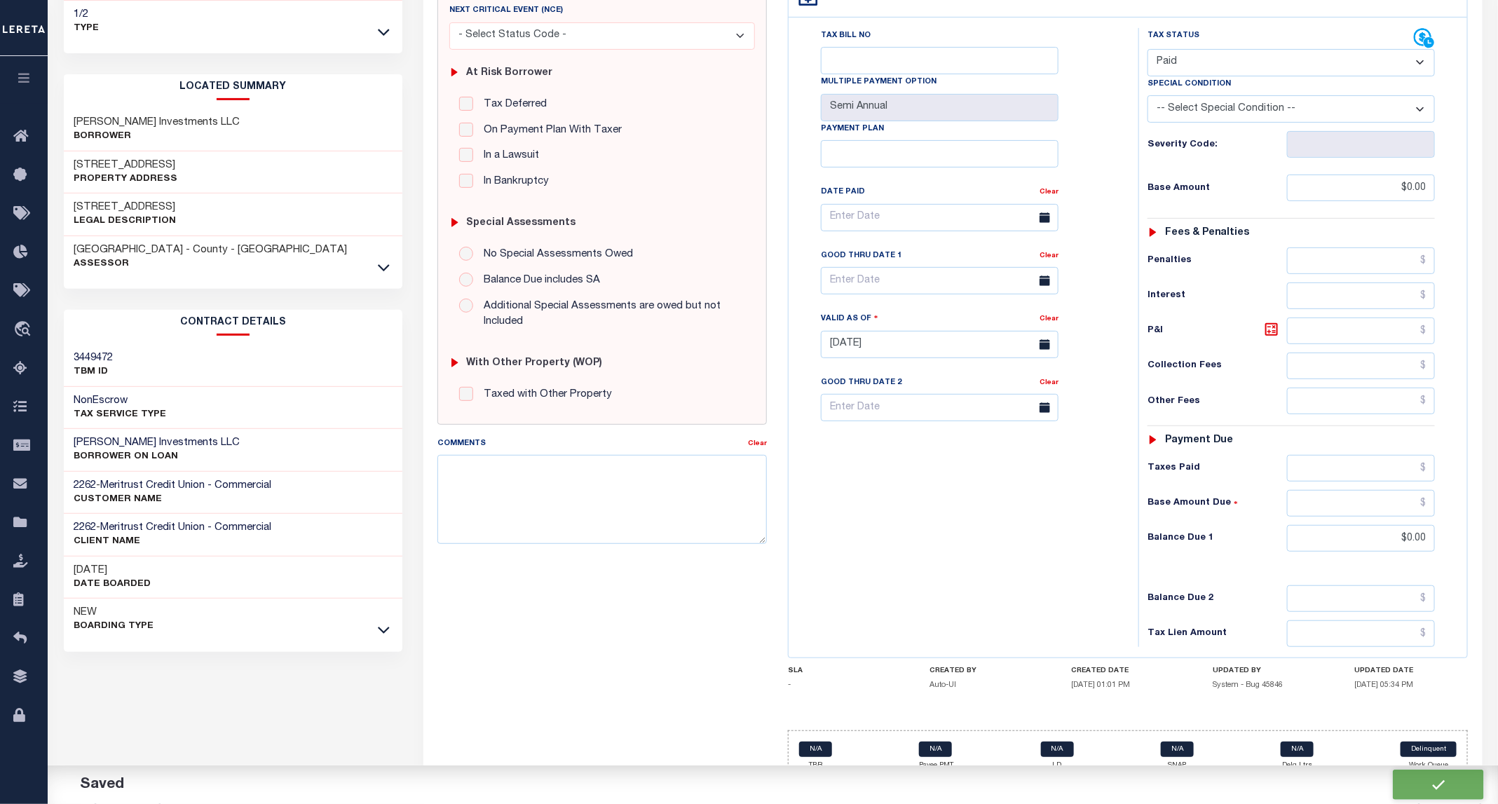
checkbox input "false"
type input "$0"
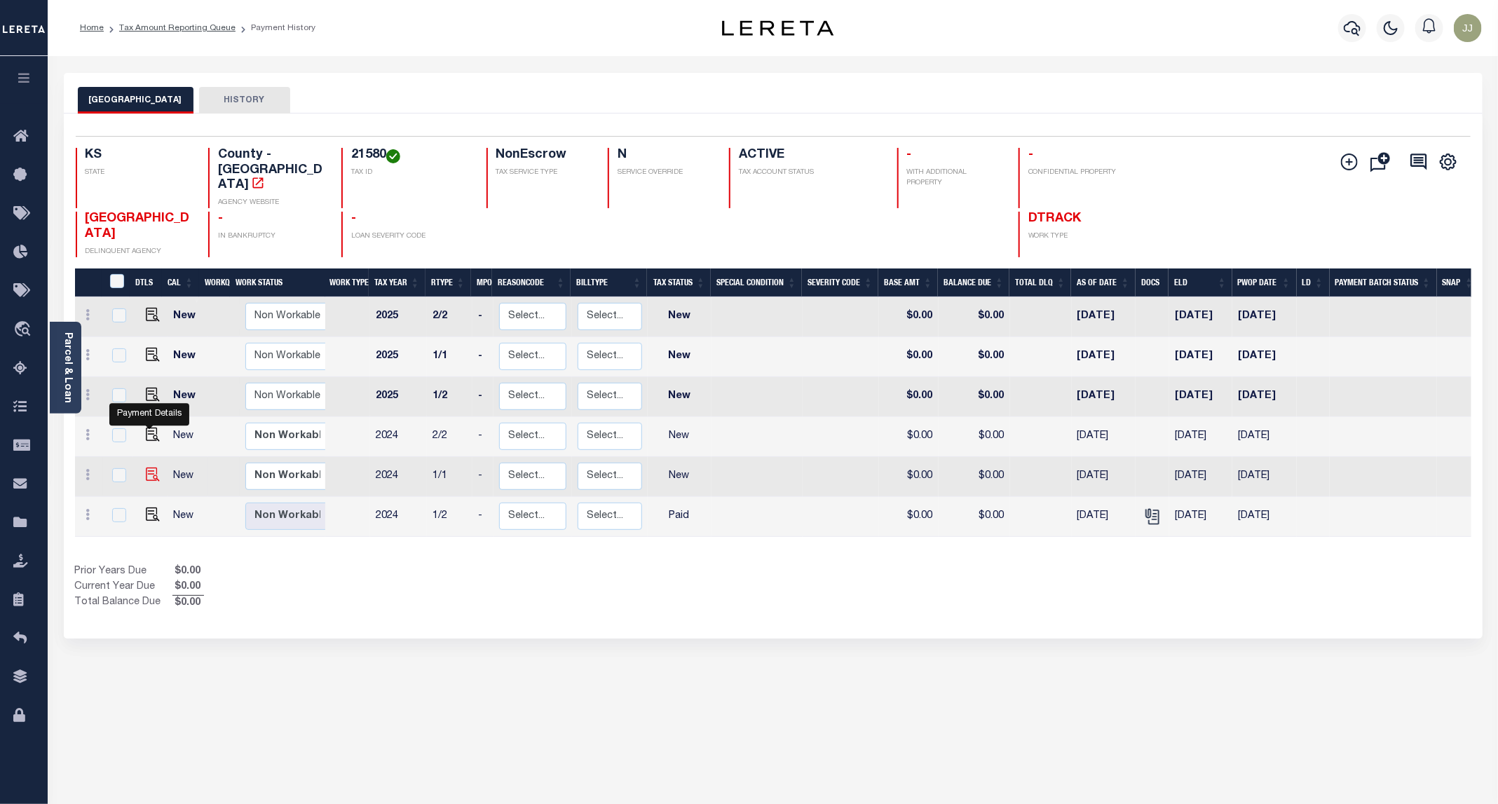
click at [146, 467] on img "" at bounding box center [153, 474] width 14 height 14
checkbox input "true"
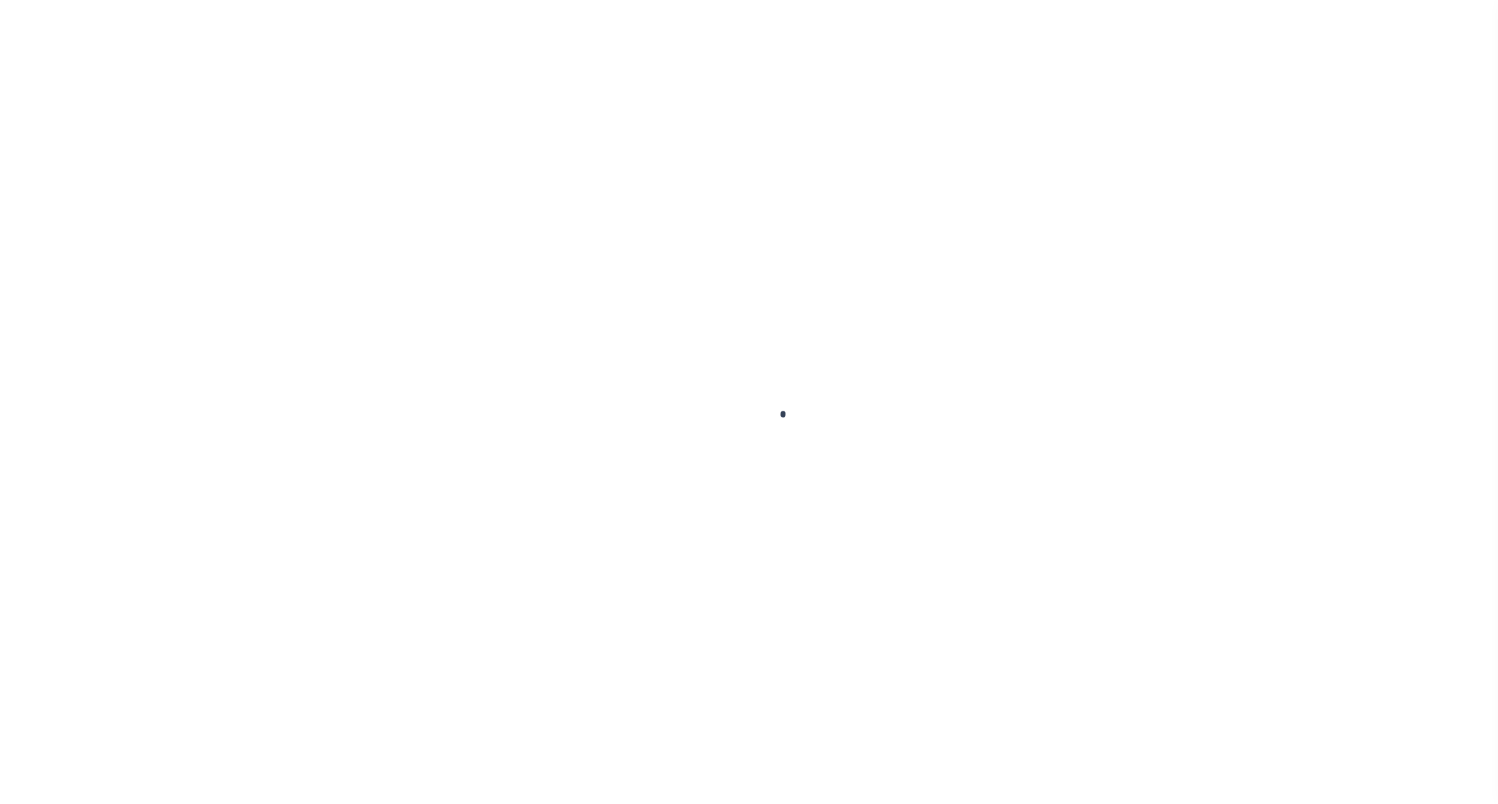
checkbox input "false"
type input "Annual"
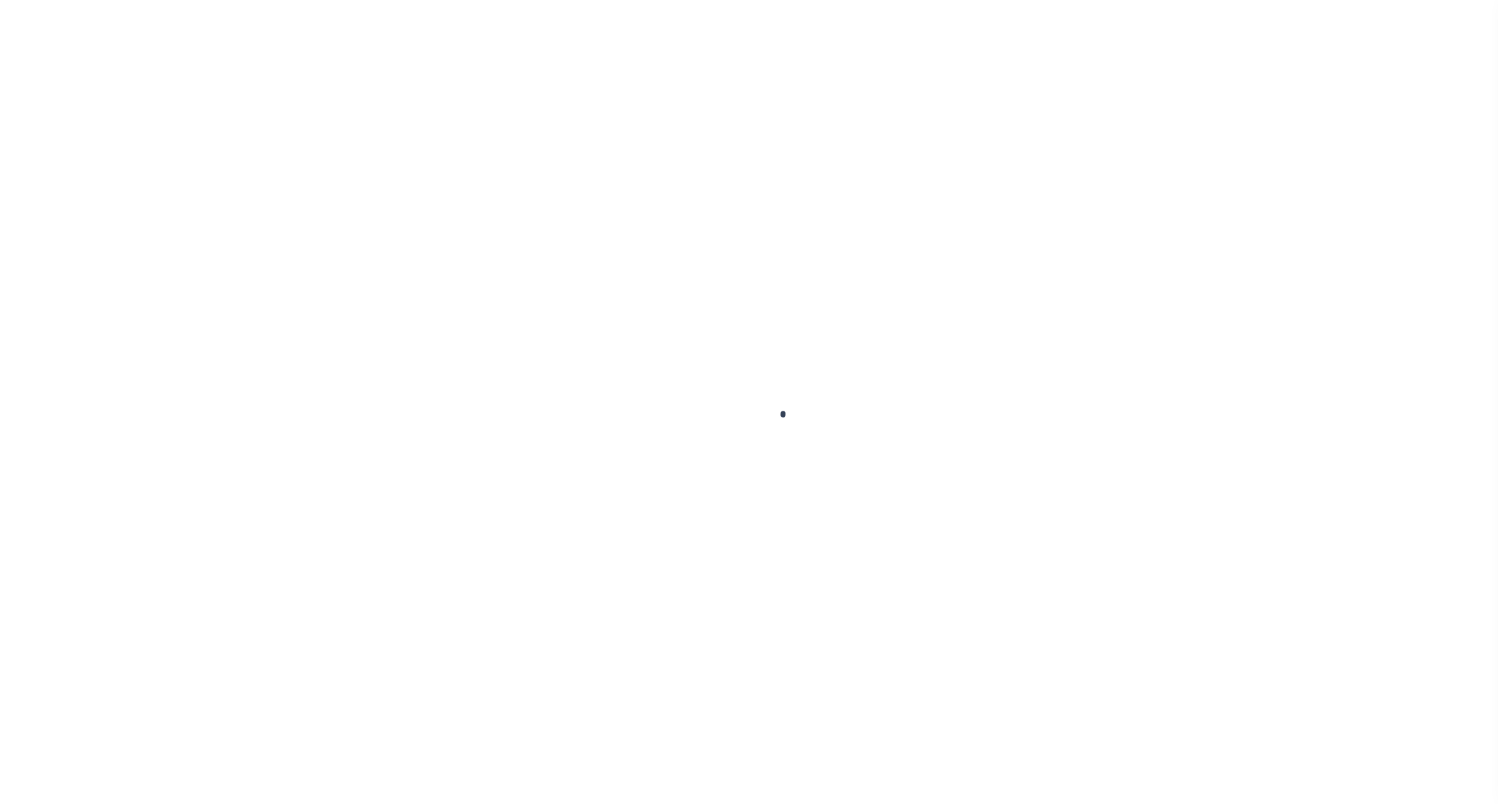
type input "[DATE]"
select select "NW2"
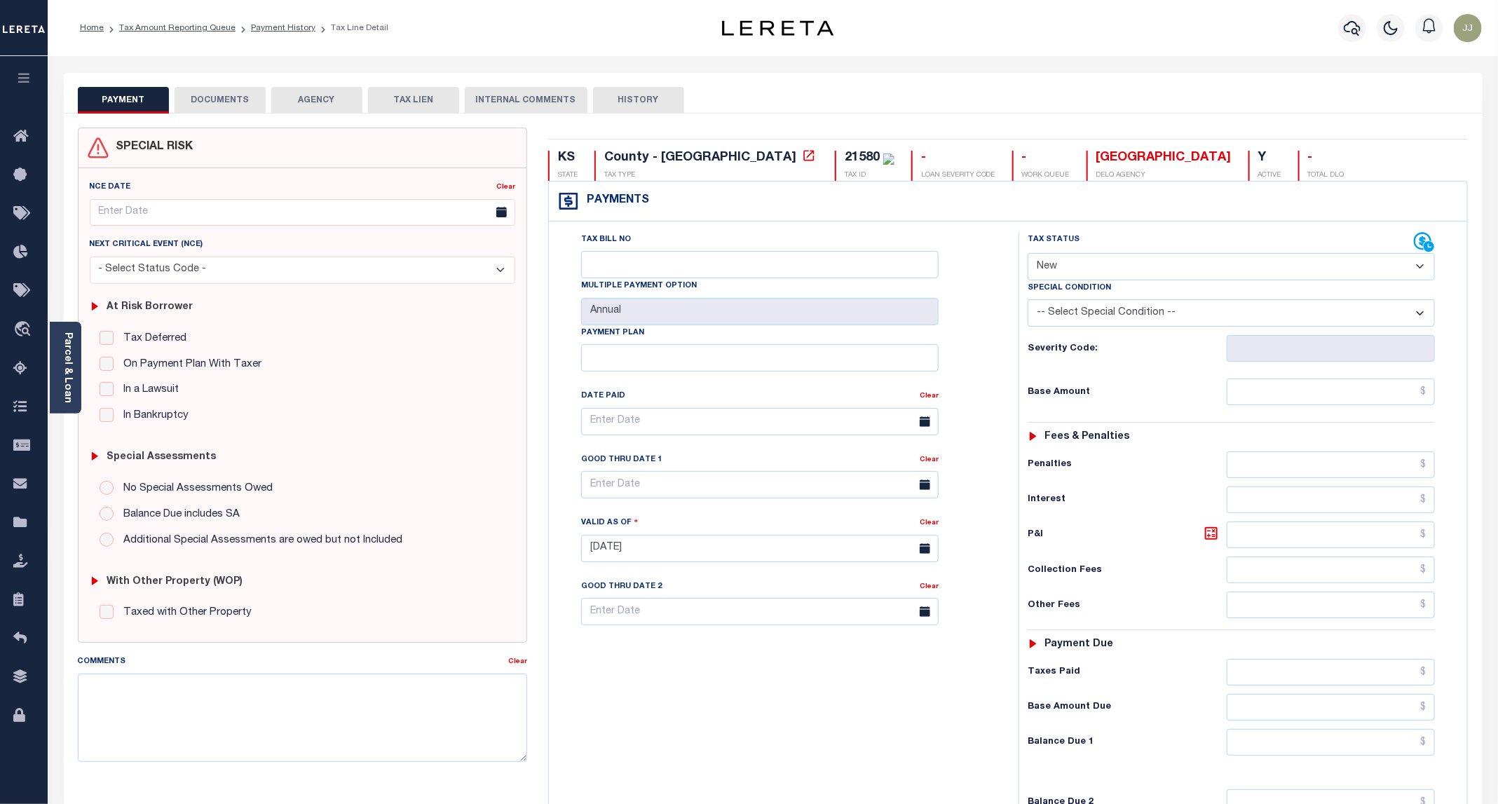
click at [230, 102] on button "DOCUMENTS" at bounding box center [220, 100] width 91 height 27
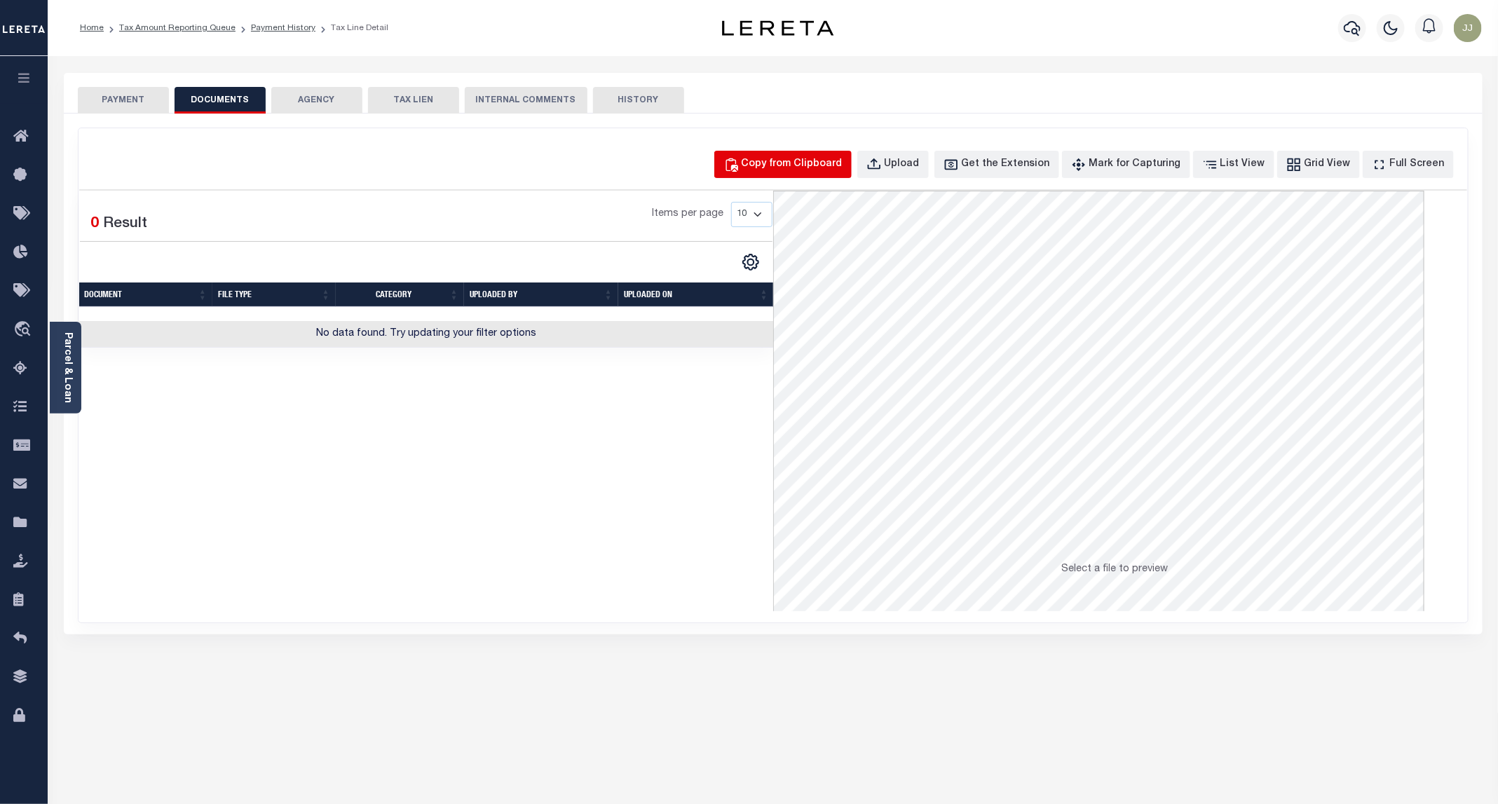
click at [833, 170] on div "Copy from Clipboard" at bounding box center [791, 164] width 101 height 15
select select "POP"
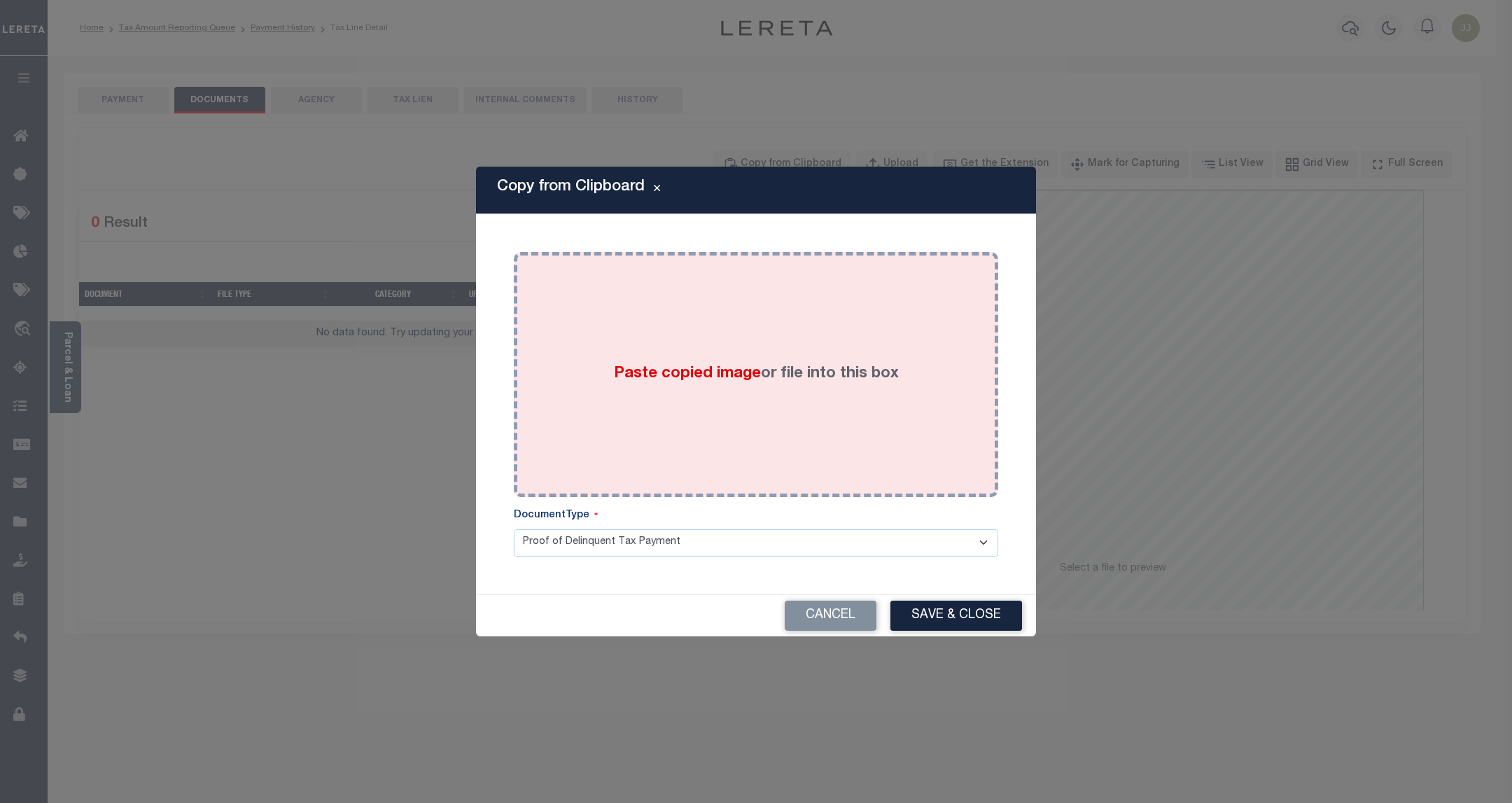
click at [807, 389] on div "Paste copied image or file into this box" at bounding box center [756, 375] width 463 height 224
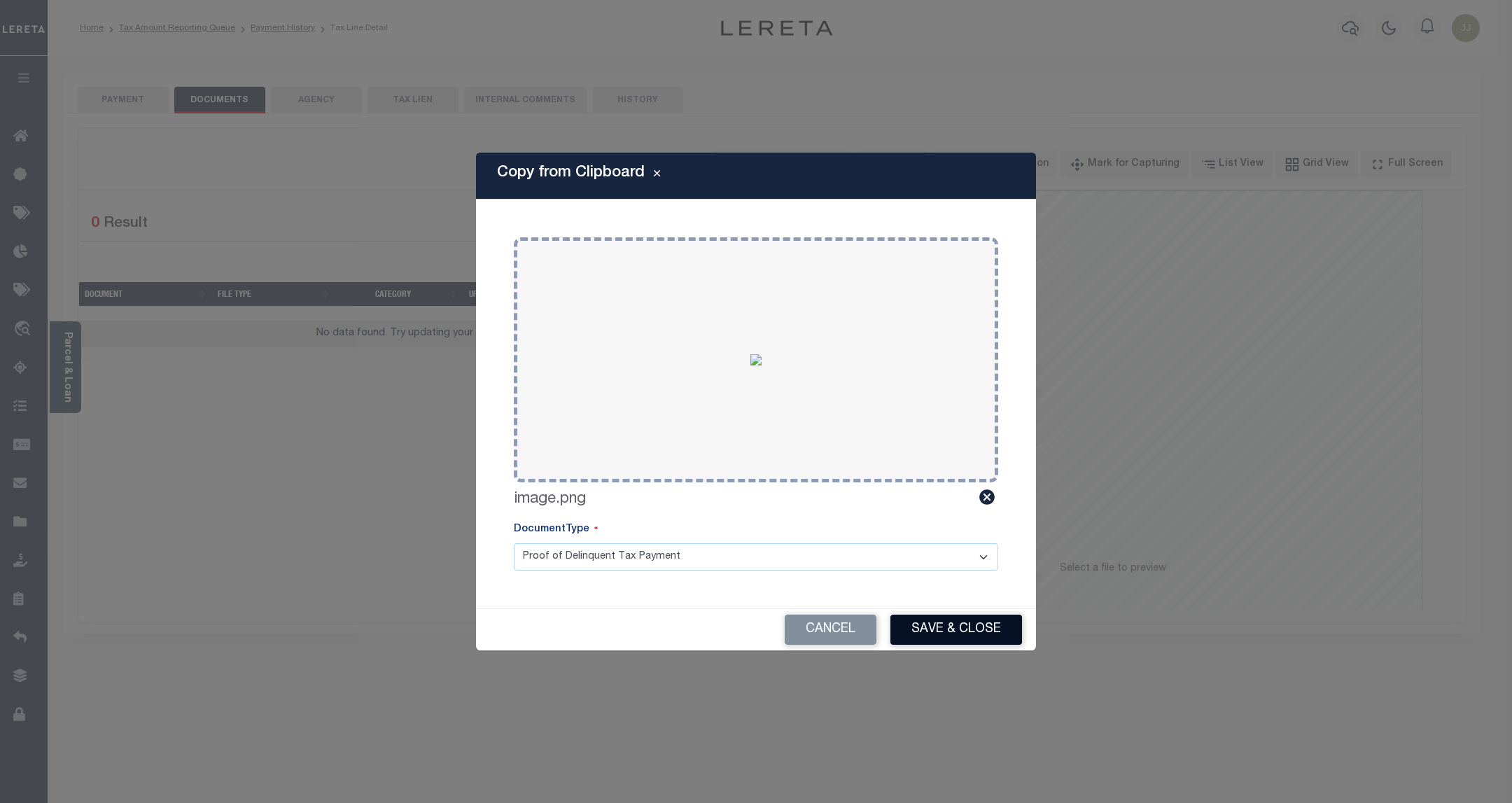
click at [926, 620] on button "Save & Close" at bounding box center [956, 629] width 132 height 30
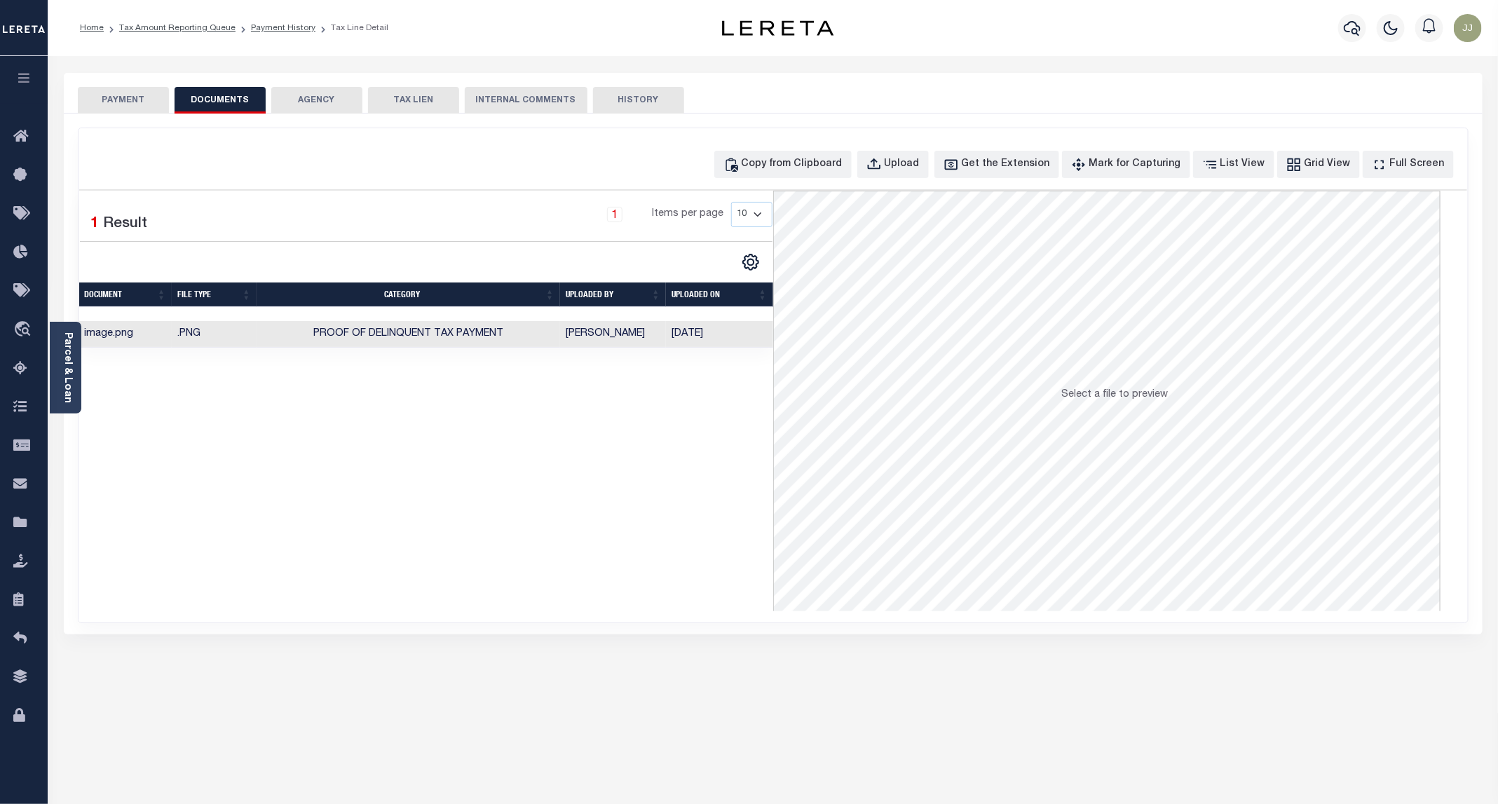
click at [118, 101] on button "PAYMENT" at bounding box center [123, 100] width 91 height 27
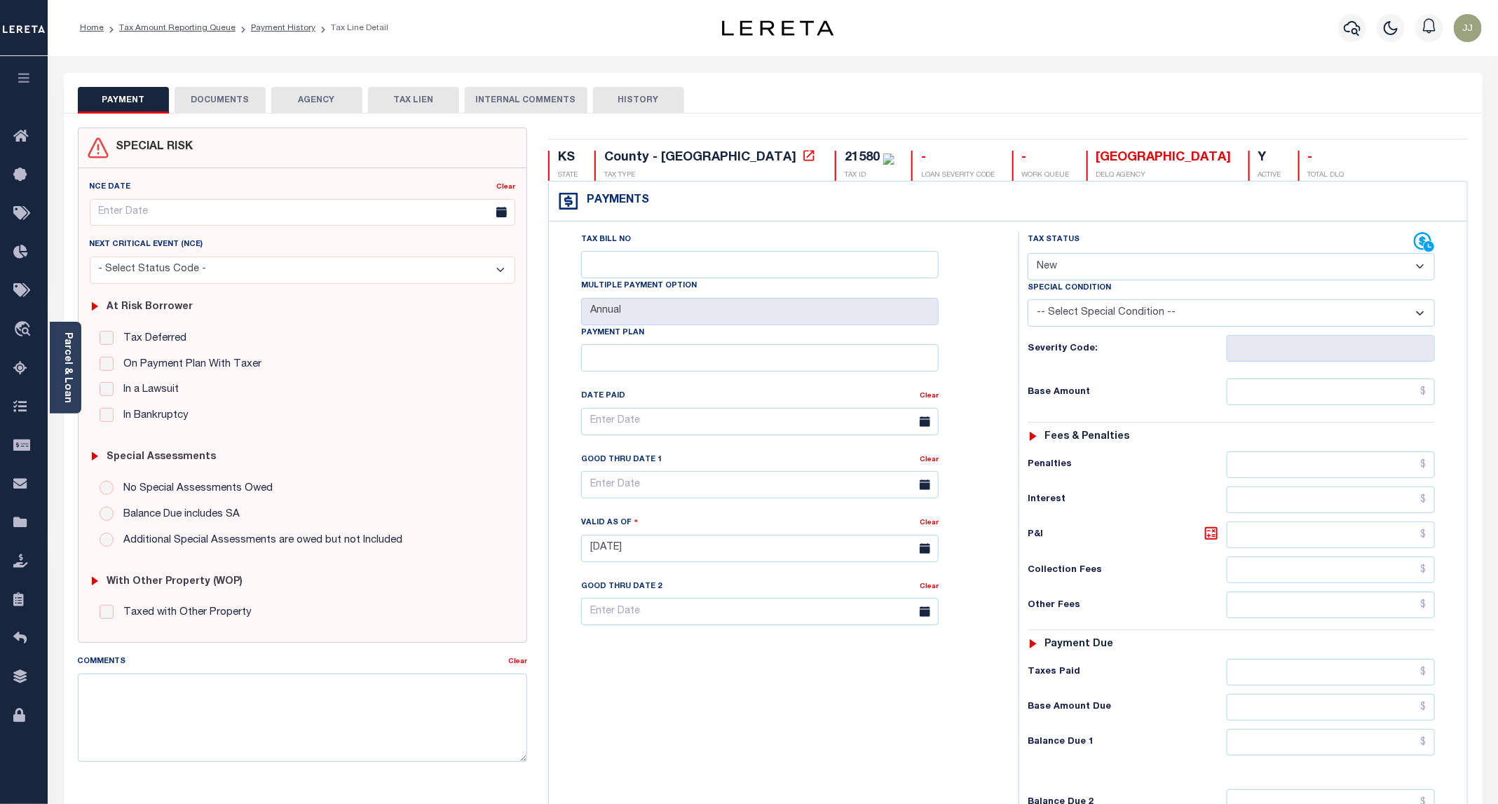
click at [1092, 272] on select "- Select Status Code - Open Due/Unpaid Paid Incomplete No Tax Due Internal Refu…" at bounding box center [1230, 266] width 407 height 27
select select "PYD"
click at [1028, 254] on select "- Select Status Code - Open Due/Unpaid Paid Incomplete No Tax Due Internal Refu…" at bounding box center [1230, 266] width 407 height 27
type input "[DATE]"
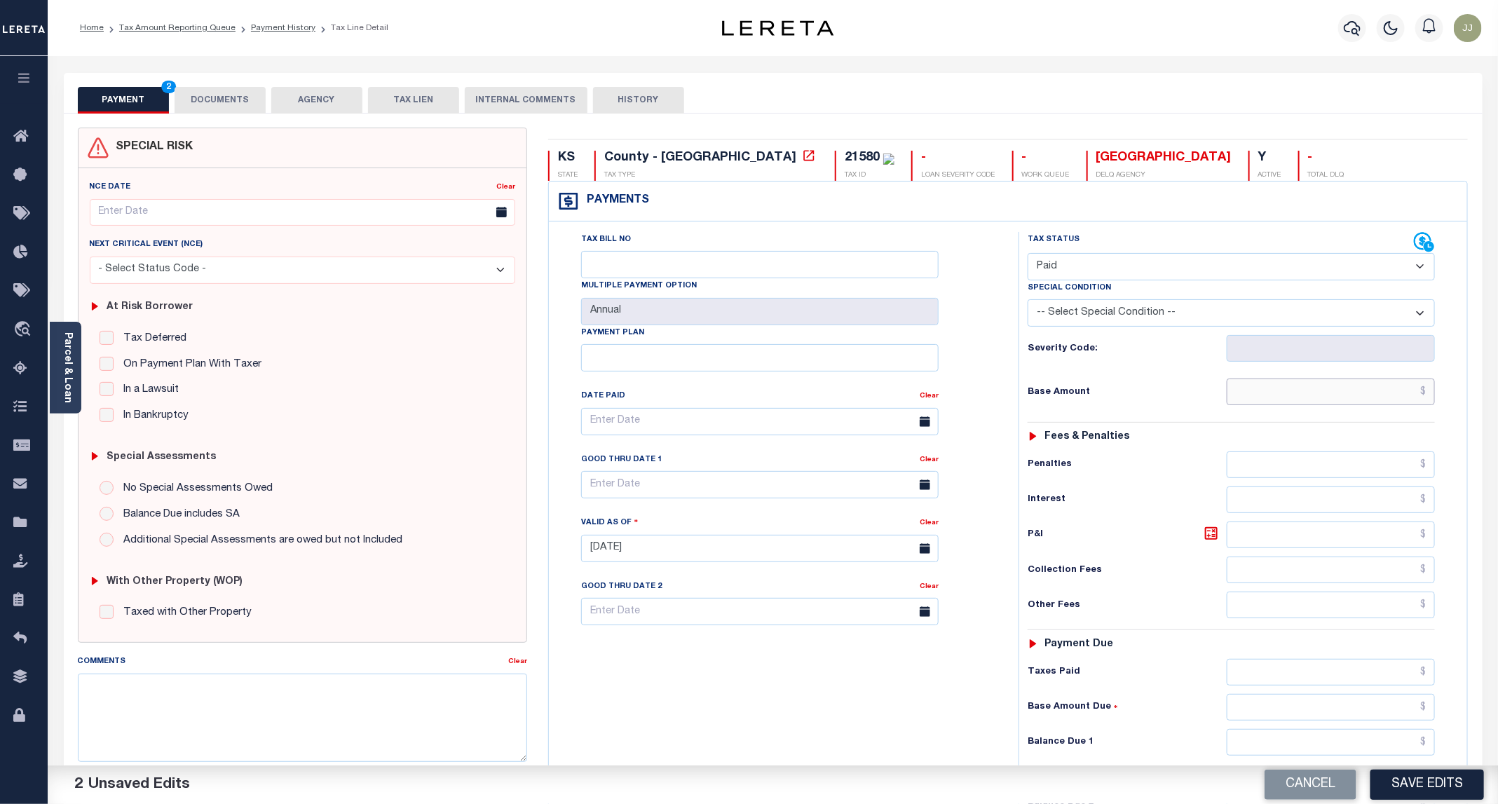
click at [1276, 402] on input "text" at bounding box center [1330, 391] width 208 height 27
type input "$0.00"
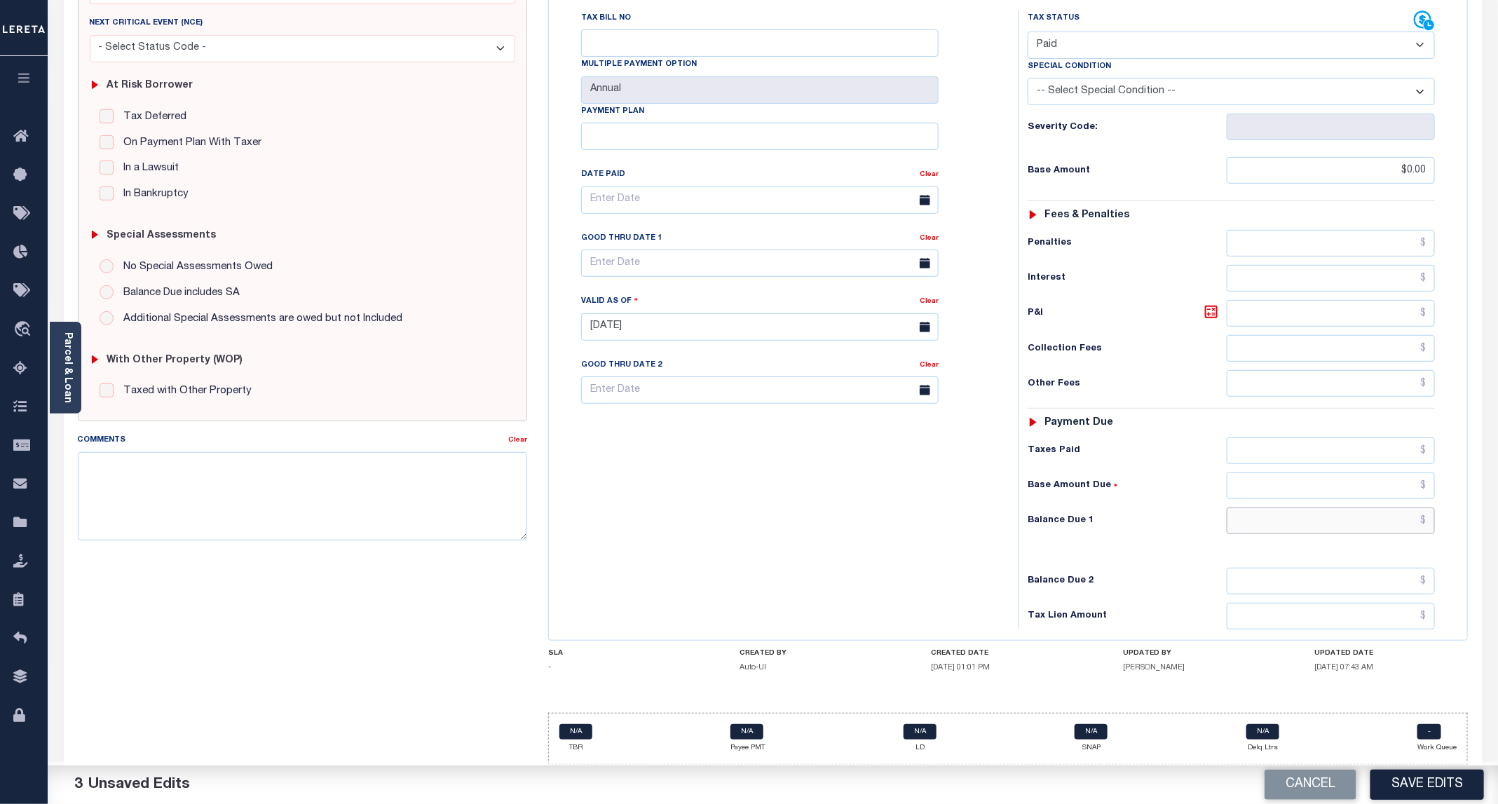
click at [1299, 528] on input "text" at bounding box center [1330, 520] width 208 height 27
type input "$0.00"
click at [1407, 785] on button "Save Edits" at bounding box center [1427, 784] width 114 height 30
checkbox input "false"
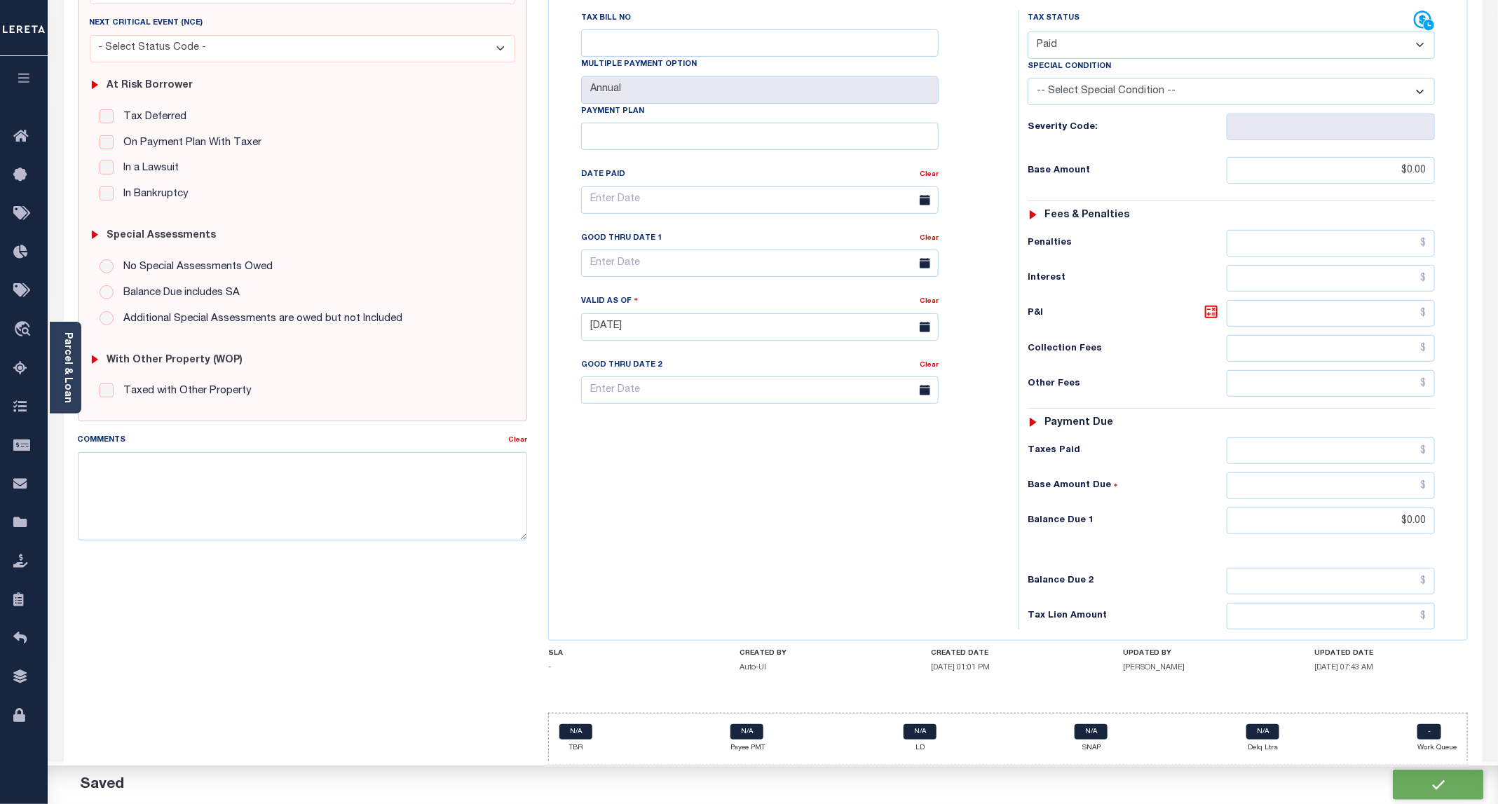
checkbox input "false"
type input "$0"
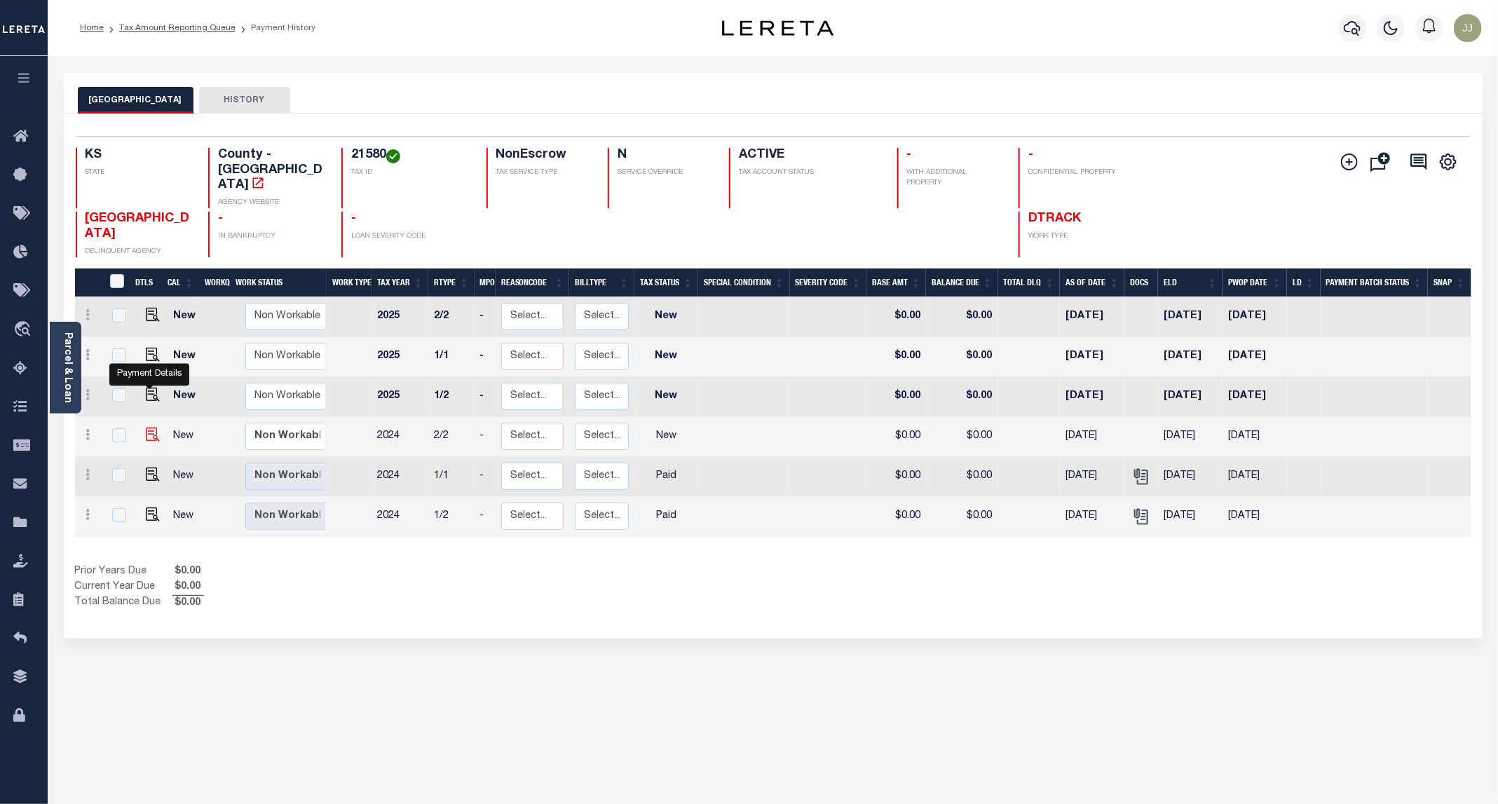
click at [146, 427] on img "" at bounding box center [153, 434] width 14 height 14
checkbox input "true"
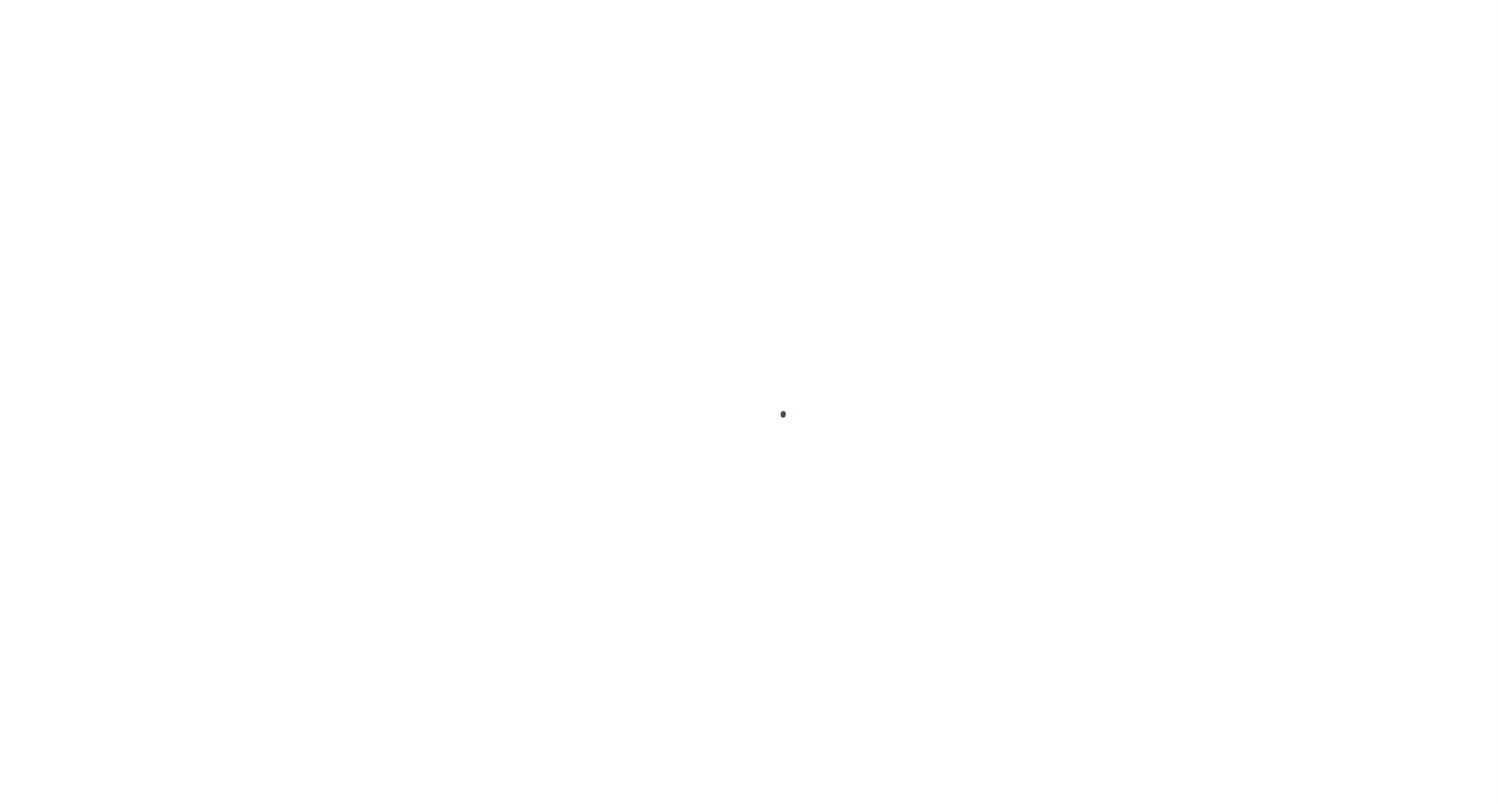
select select "NW2"
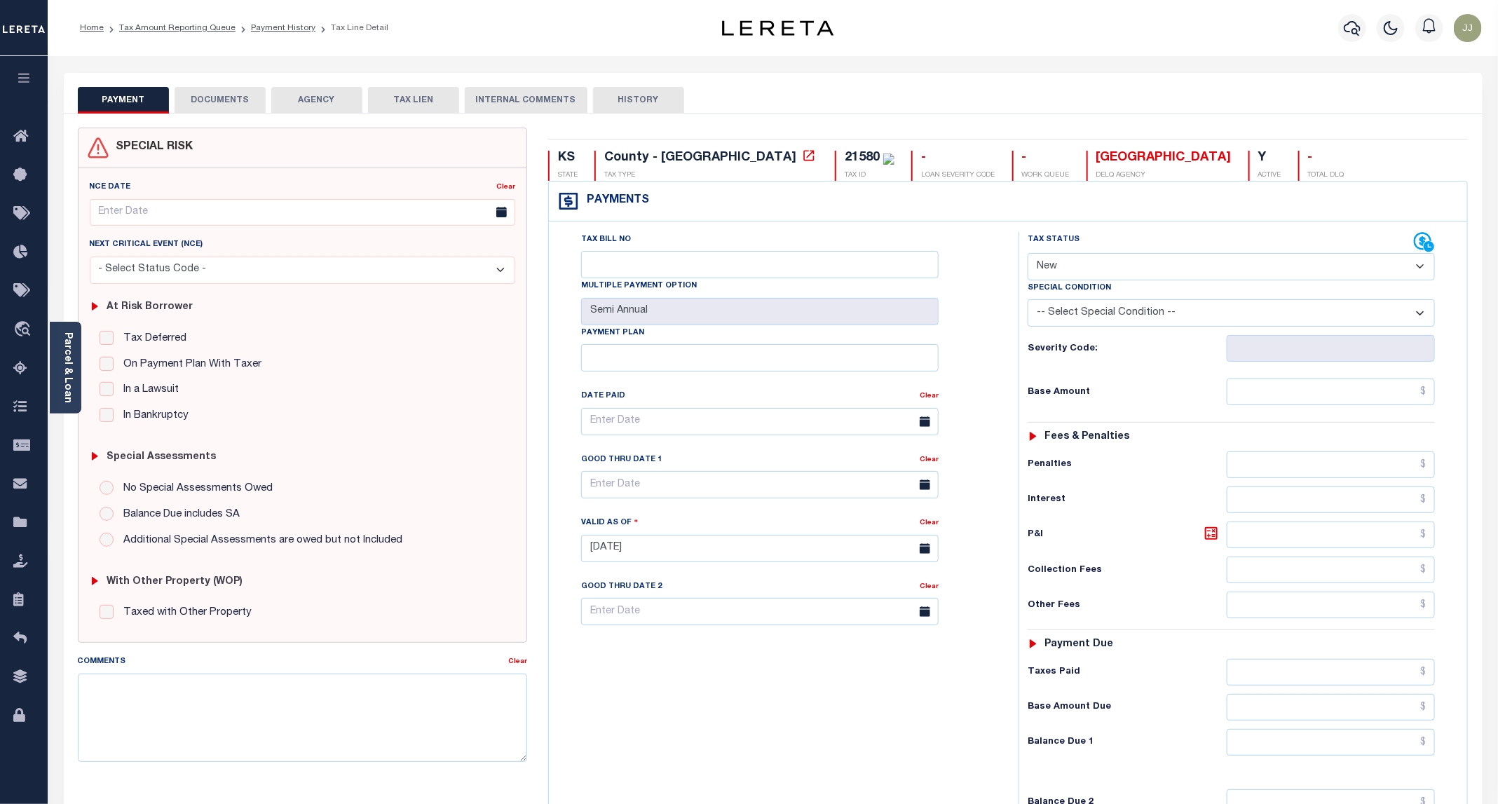
click at [235, 97] on button "DOCUMENTS" at bounding box center [220, 100] width 91 height 27
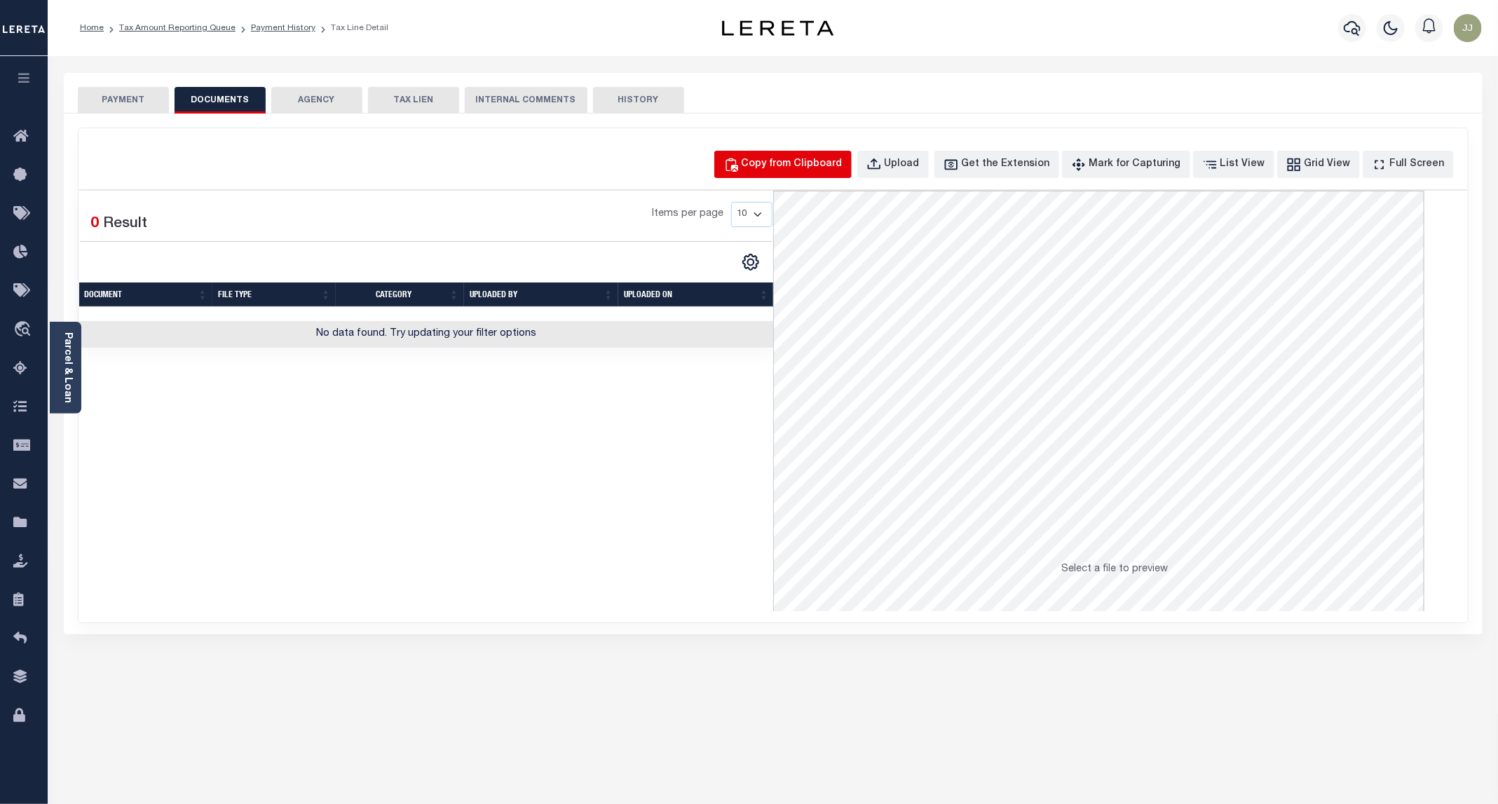
click at [842, 165] on div "Copy from Clipboard" at bounding box center [791, 164] width 101 height 15
select select "POP"
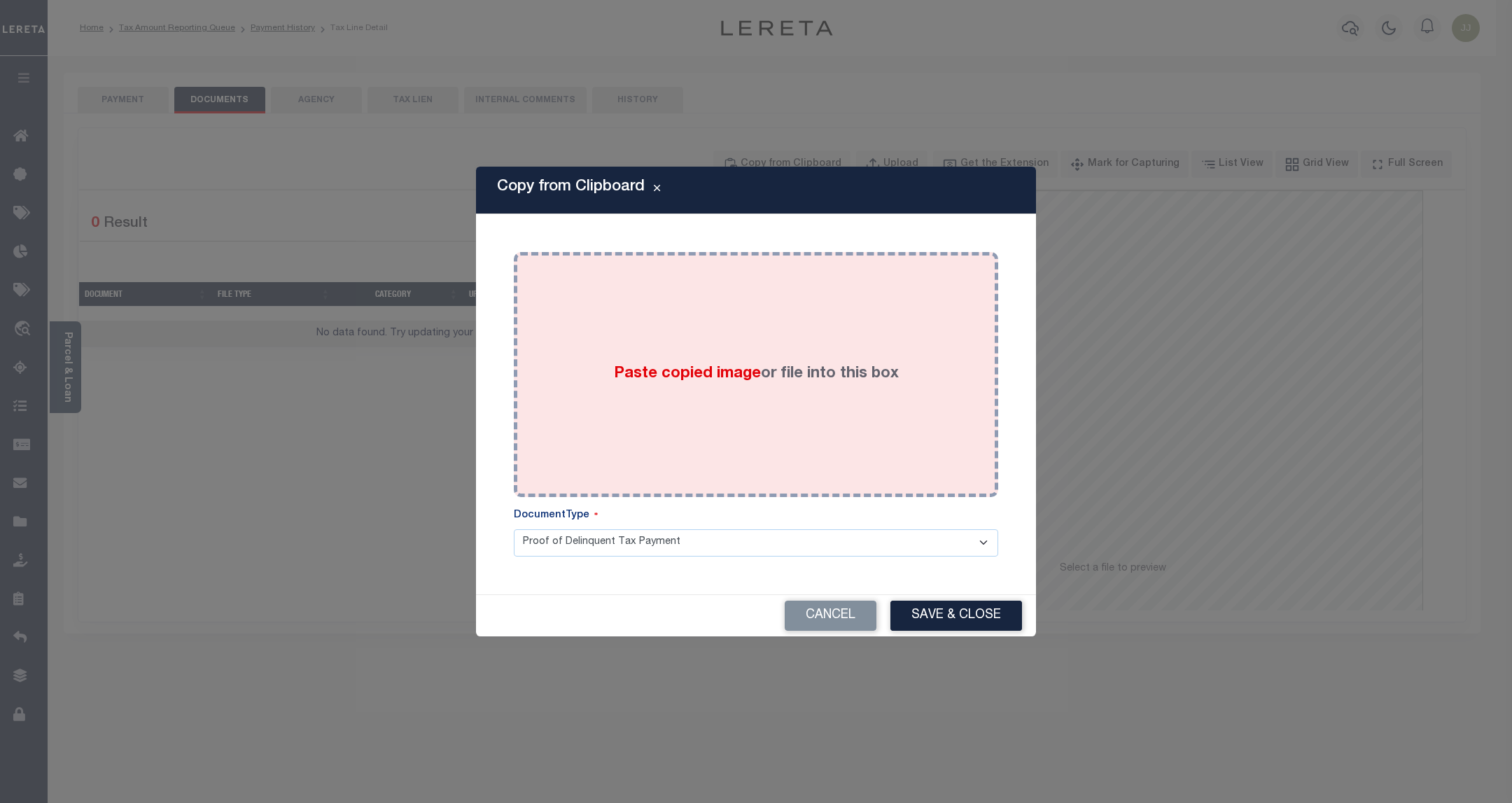
click at [841, 311] on div "Paste copied image or file into this box" at bounding box center [756, 375] width 463 height 224
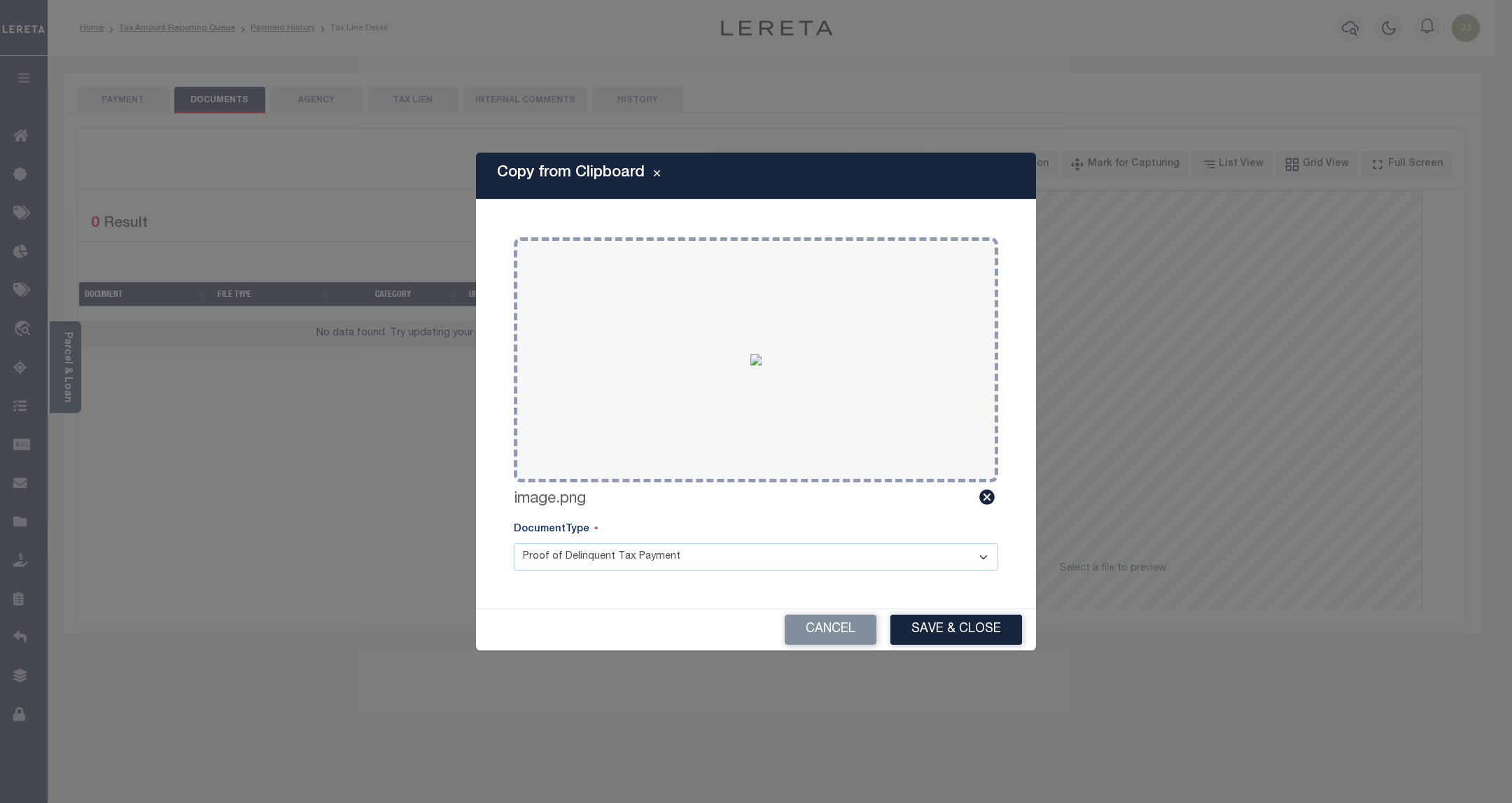
click at [931, 630] on button "Save & Close" at bounding box center [956, 629] width 132 height 30
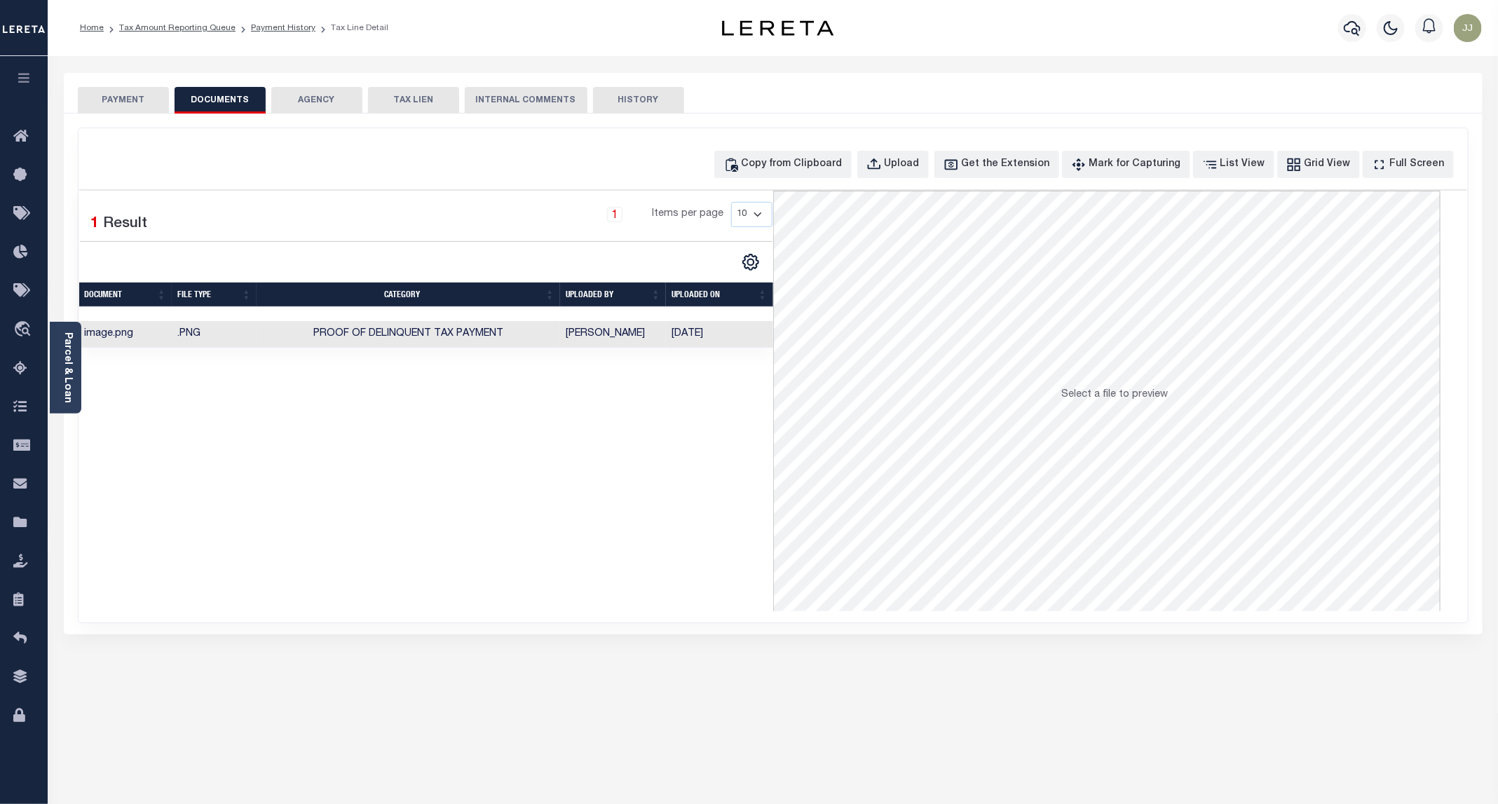
click at [122, 110] on button "PAYMENT" at bounding box center [123, 100] width 91 height 27
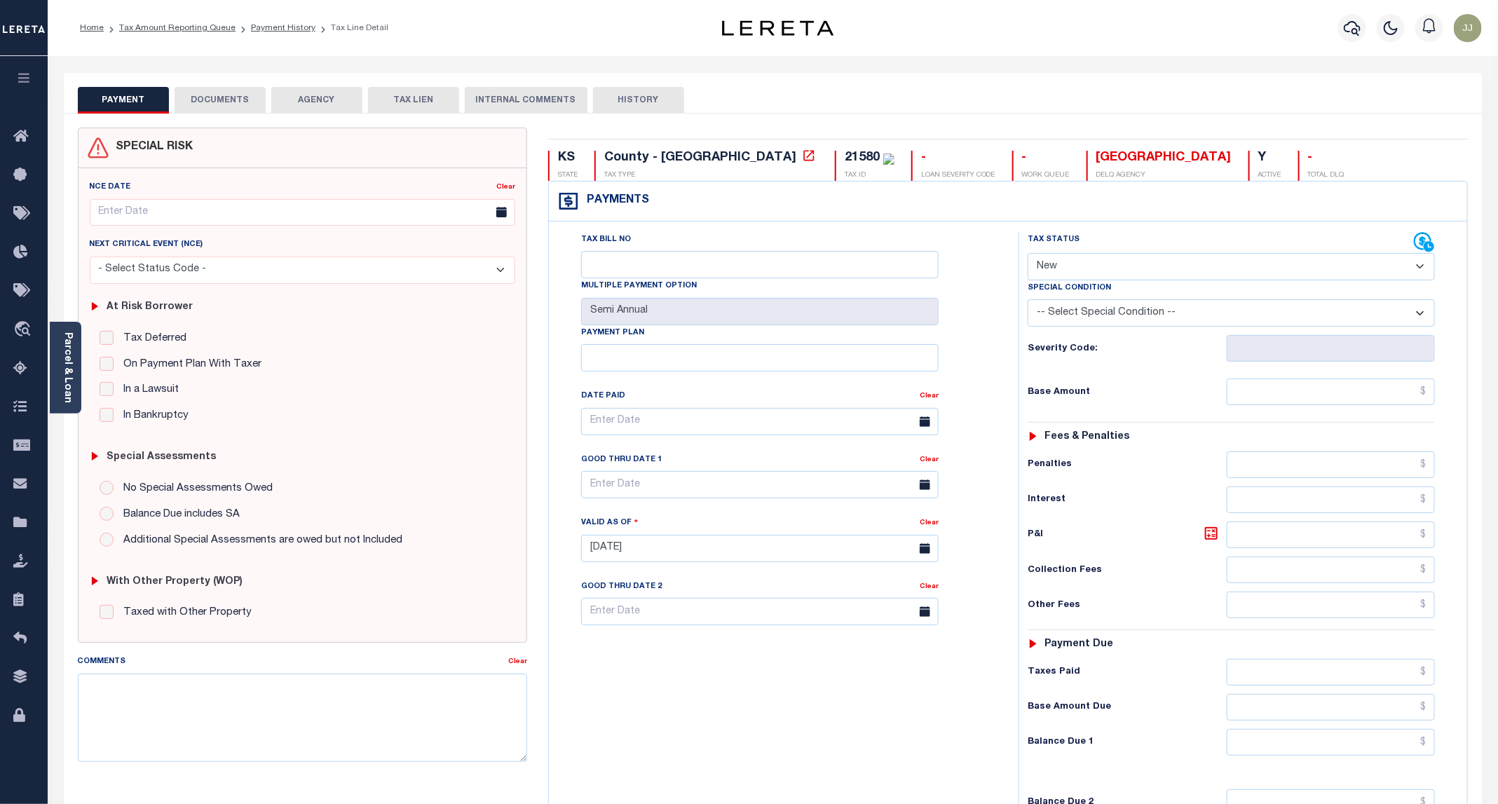
click at [1069, 276] on select "- Select Status Code - Open Due/Unpaid Paid Incomplete No Tax Due Internal Refu…" at bounding box center [1230, 266] width 407 height 27
select select "PYD"
click at [1028, 254] on select "- Select Status Code - Open Due/Unpaid Paid Incomplete No Tax Due Internal Refu…" at bounding box center [1230, 266] width 407 height 27
type input "[DATE]"
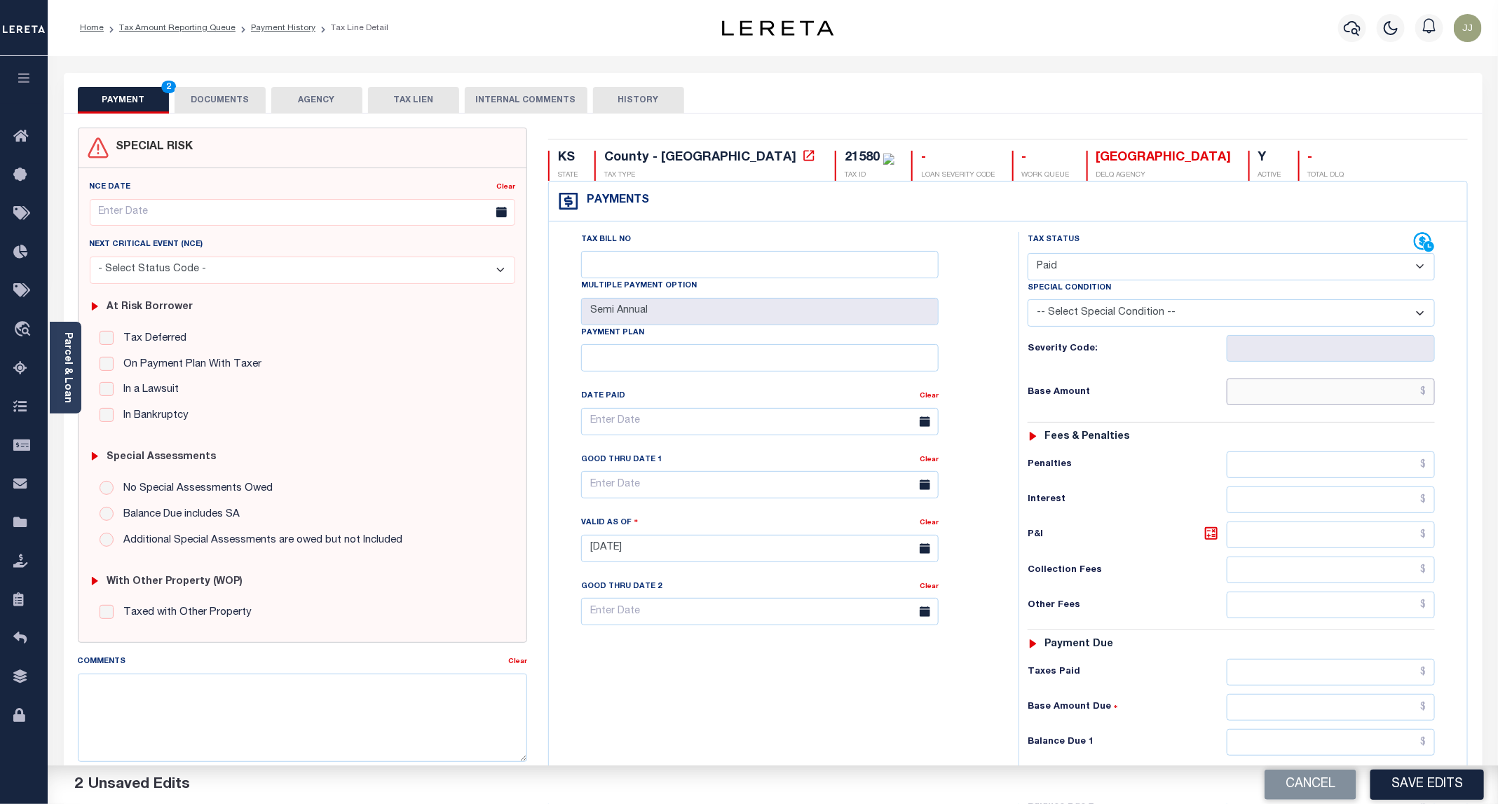
click at [1250, 402] on input "text" at bounding box center [1330, 391] width 208 height 27
type input "$0.00"
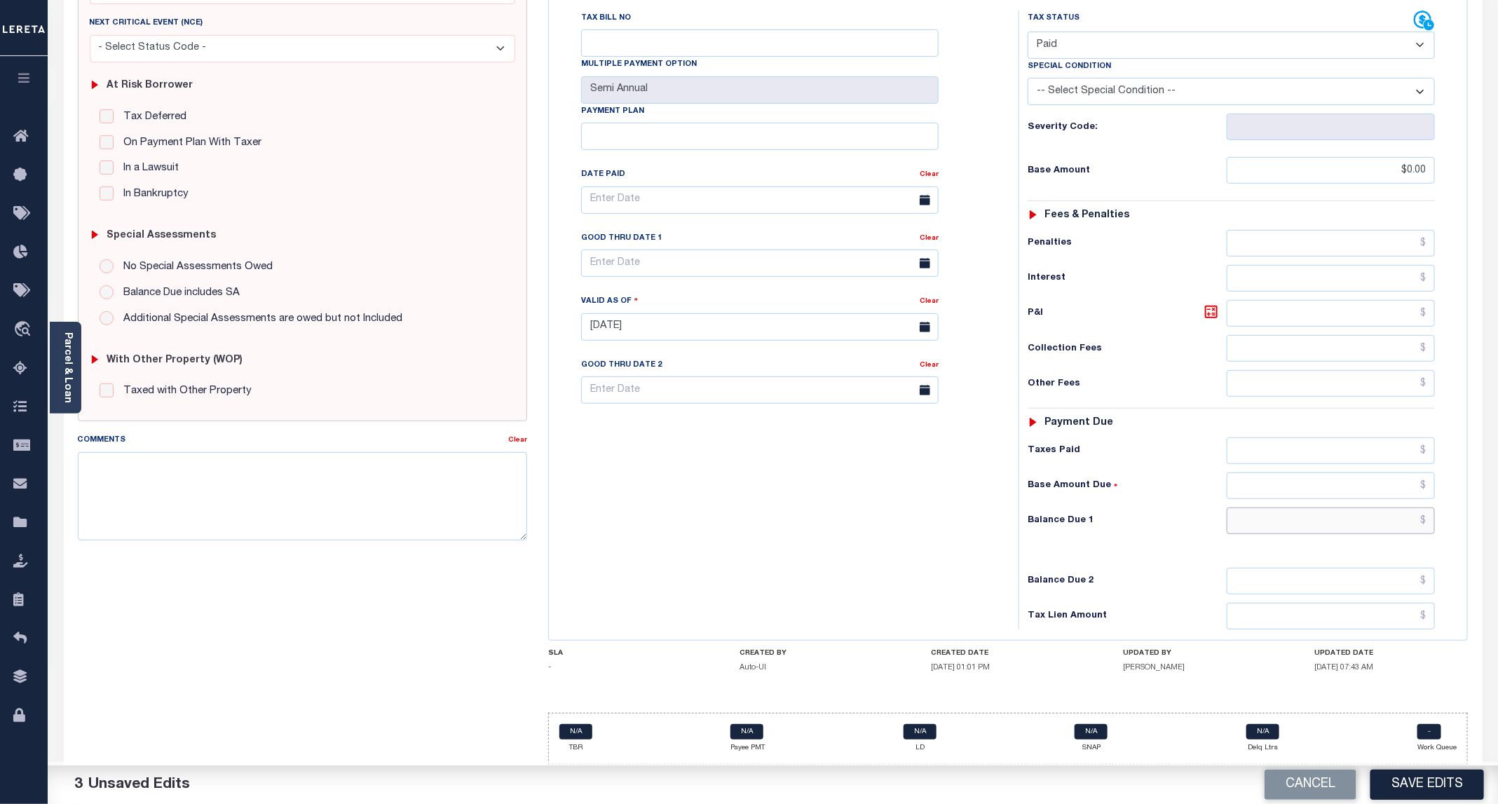
click at [1299, 524] on input "text" at bounding box center [1330, 520] width 208 height 27
type input "$0.00"
click at [1417, 791] on button "Save Edits" at bounding box center [1427, 784] width 114 height 30
checkbox input "false"
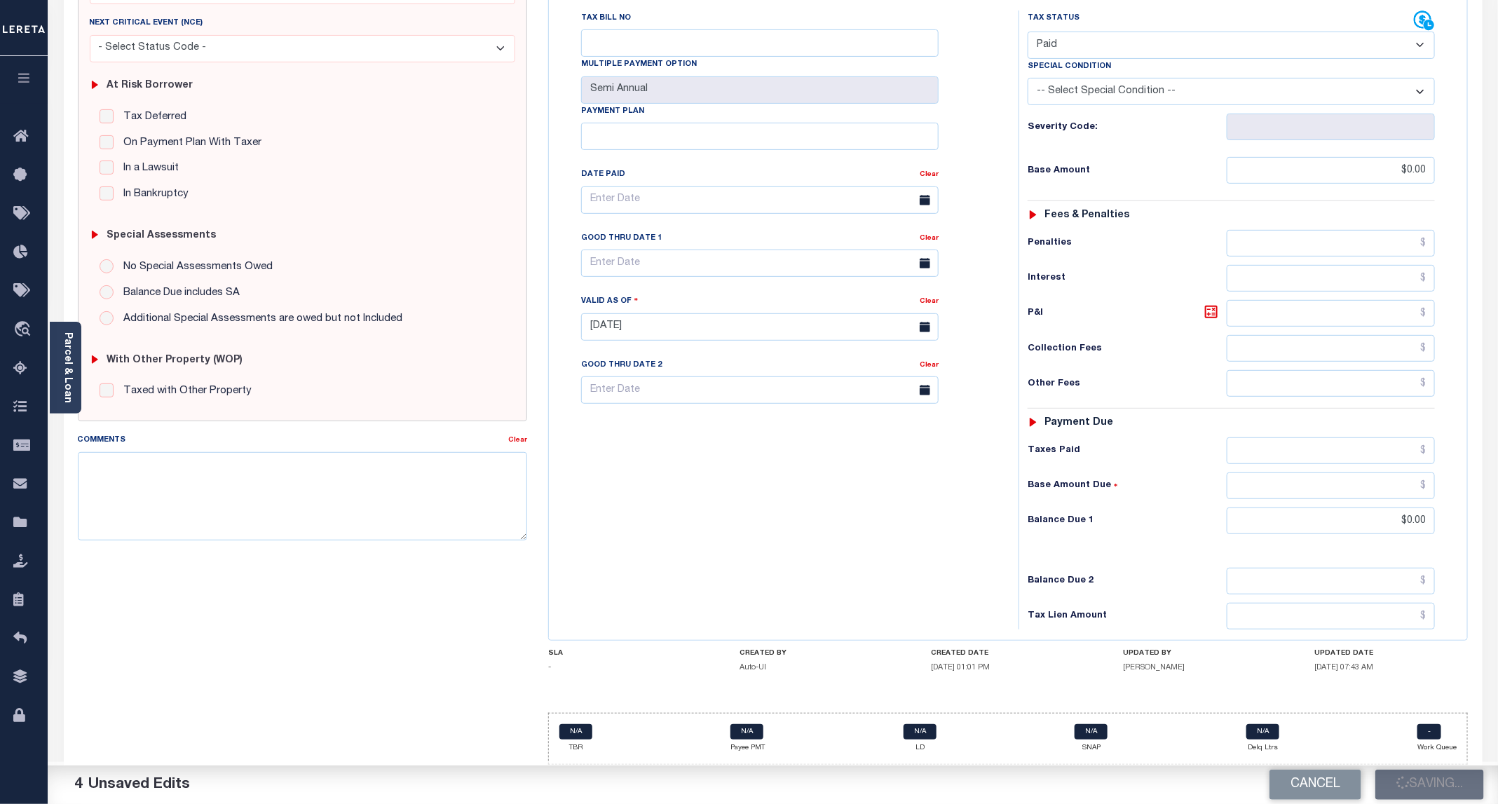
checkbox input "false"
type input "$0"
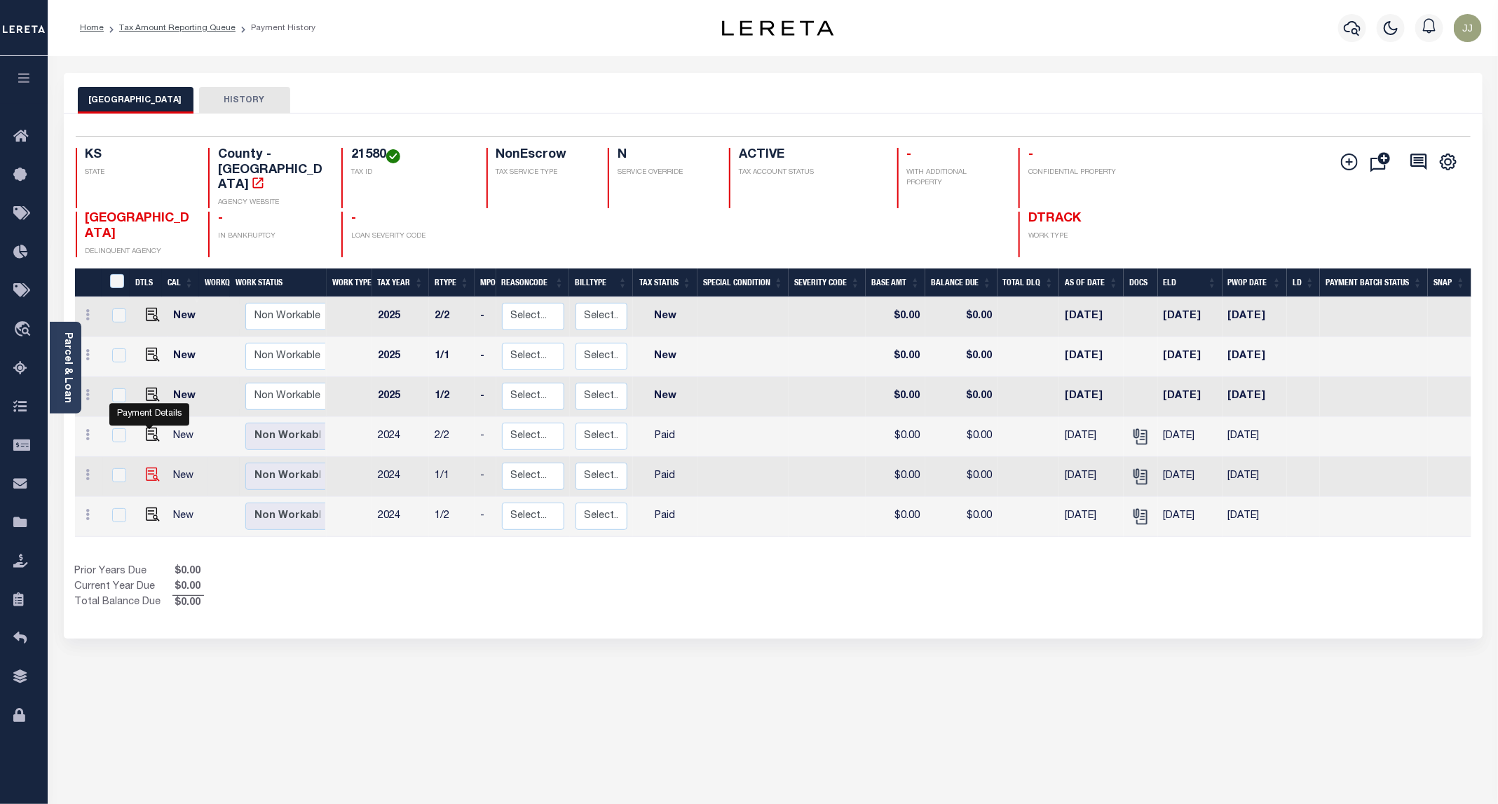
click at [146, 467] on img "" at bounding box center [153, 474] width 14 height 14
checkbox input "true"
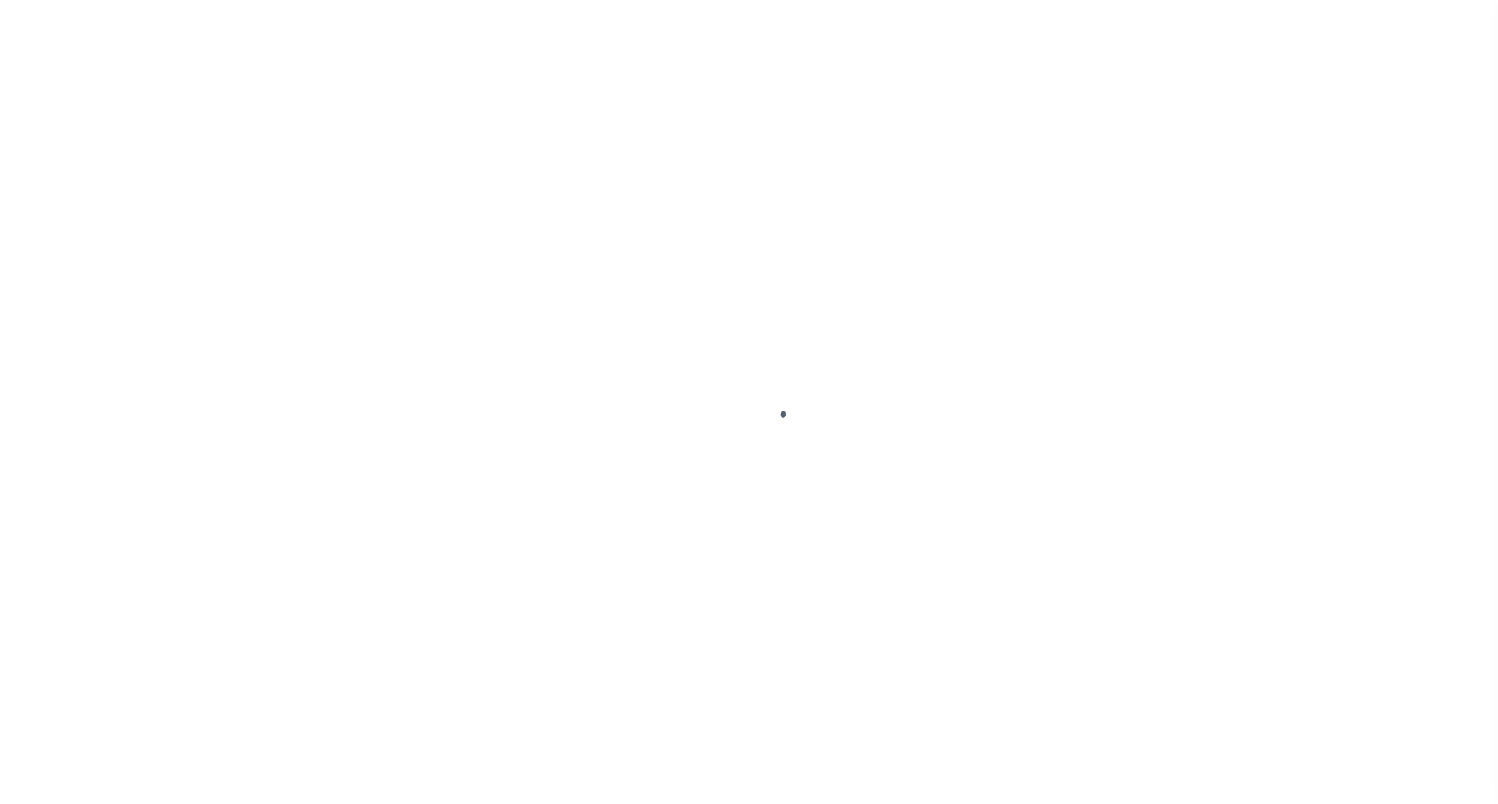
select select "PYD"
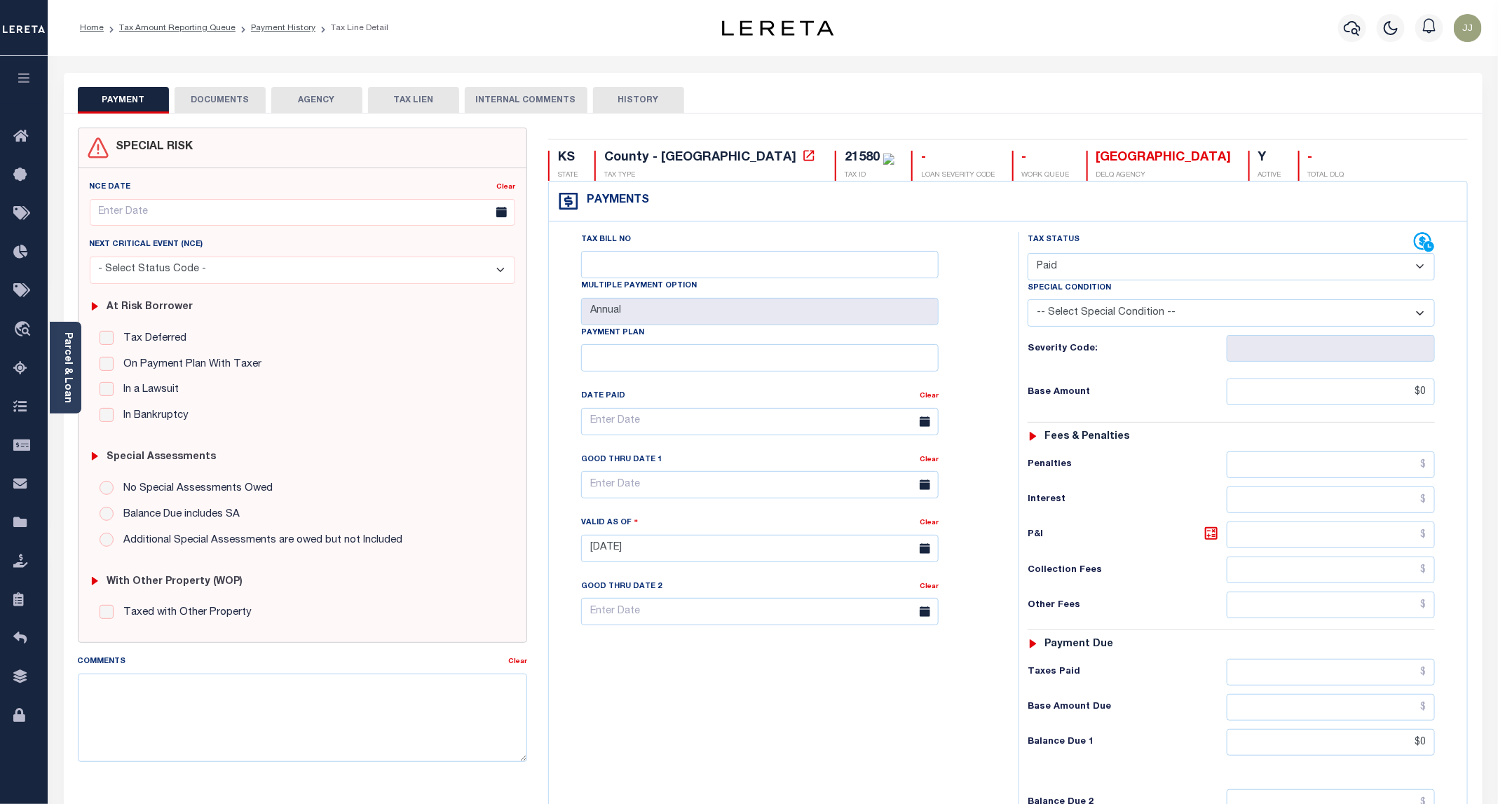
click at [1178, 309] on select "-- Select Special Condition -- 3RD PARTY TAX LIEN AGENCY TAX LIEN (A.K.A Inside…" at bounding box center [1230, 312] width 407 height 27
click at [772, 717] on div "Tax Bill No Multiple Payment Option Annual Payment Plan" at bounding box center [780, 541] width 456 height 619
click at [1066, 274] on select "- Select Status Code - Open Due/Unpaid Paid Incomplete No Tax Due Internal Refu…" at bounding box center [1230, 266] width 407 height 27
click at [973, 381] on div "Tax Bill No Multiple Payment Option Annual Payment Plan Clear Clear Valid as Of…" at bounding box center [780, 428] width 435 height 393
click at [1073, 265] on select "- Select Status Code - Open Due/Unpaid Paid Incomplete No Tax Due Internal Refu…" at bounding box center [1230, 266] width 407 height 27
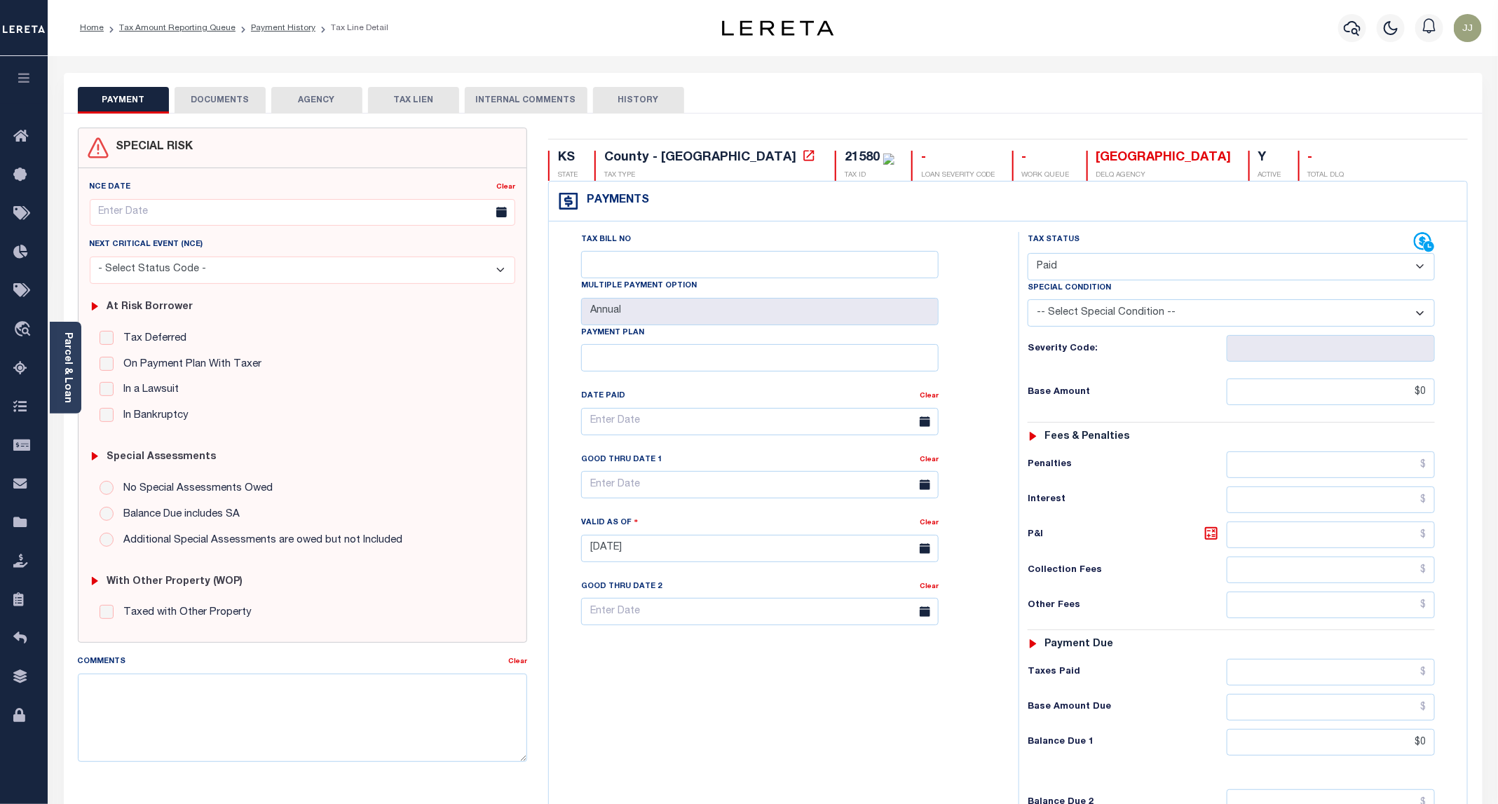
click at [995, 449] on div "Tax Bill No Multiple Payment Option Annual Payment Plan Clear Clear Valid as Of…" at bounding box center [780, 428] width 435 height 393
click at [1054, 318] on select "-- Select Special Condition -- 3RD PARTY TAX LIEN AGENCY TAX LIEN (A.K.A Inside…" at bounding box center [1230, 312] width 407 height 27
select select "34"
click at [1028, 303] on select "-- Select Special Condition -- 3RD PARTY TAX LIEN AGENCY TAX LIEN (A.K.A Inside…" at bounding box center [1230, 312] width 407 height 27
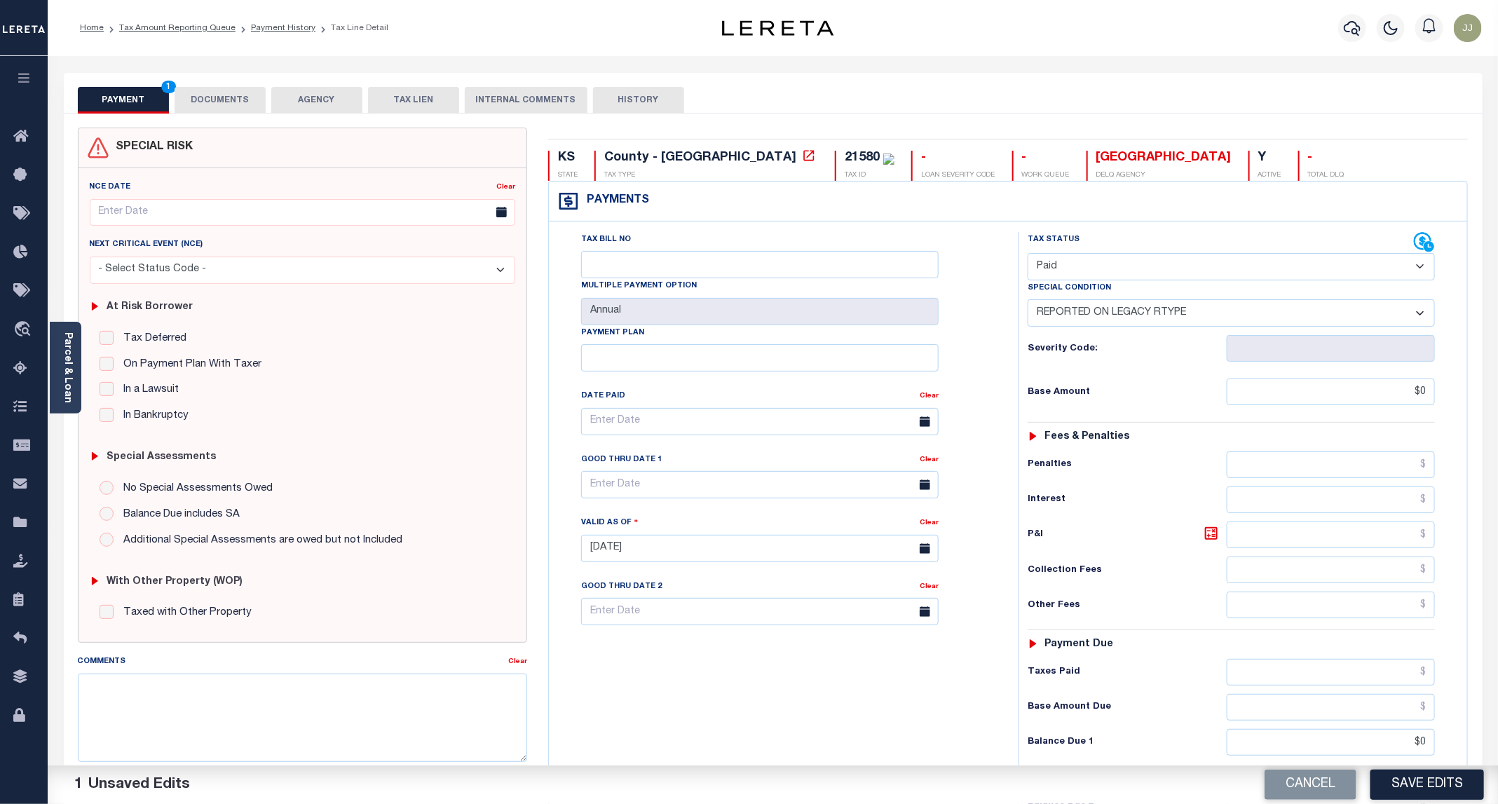
click at [812, 707] on div "Tax Bill No Multiple Payment Option Annual Payment Plan" at bounding box center [780, 541] width 456 height 619
click at [1442, 783] on button "Save Edits" at bounding box center [1427, 784] width 114 height 30
checkbox input "false"
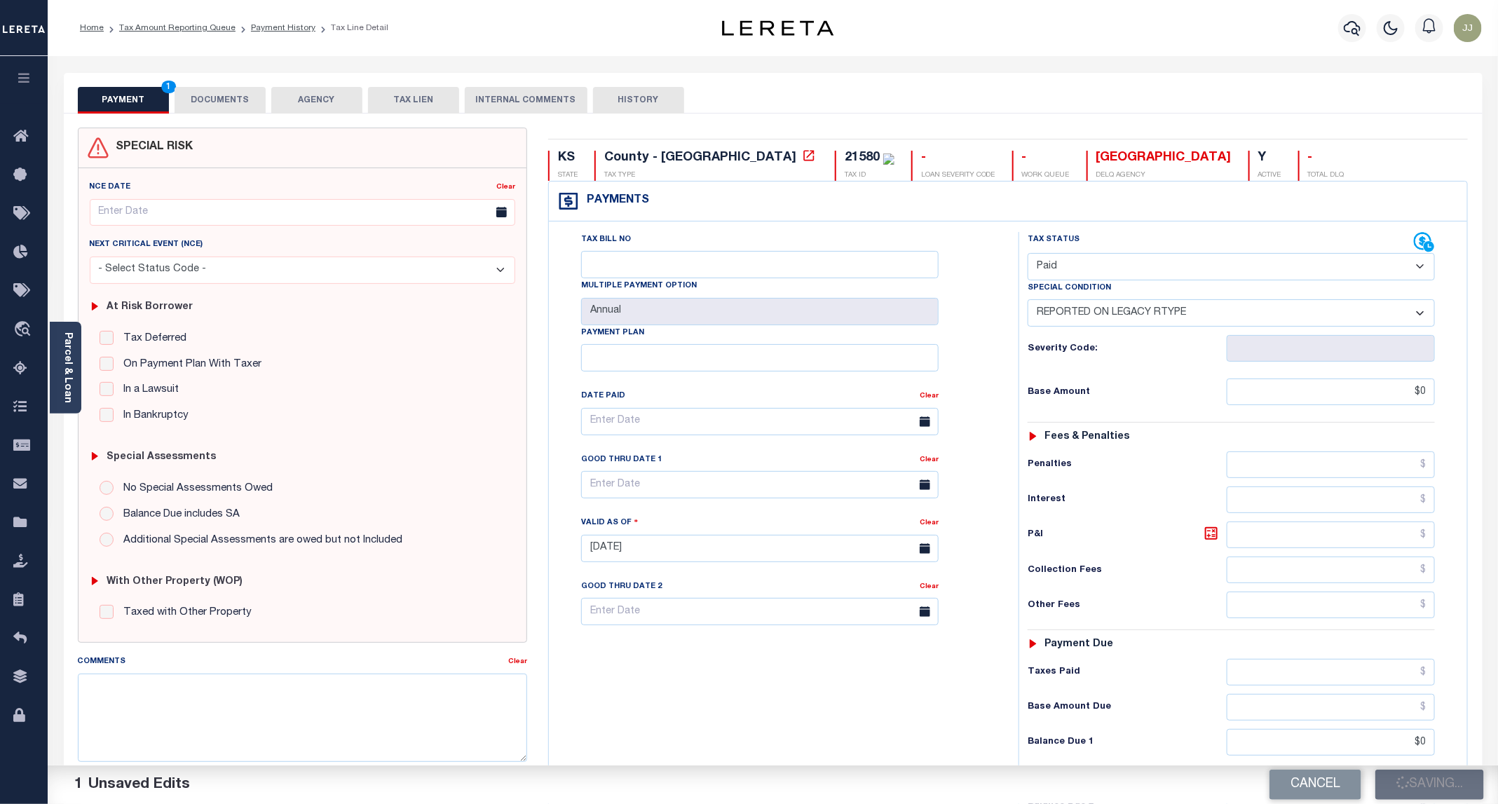
checkbox input "false"
type input "$0"
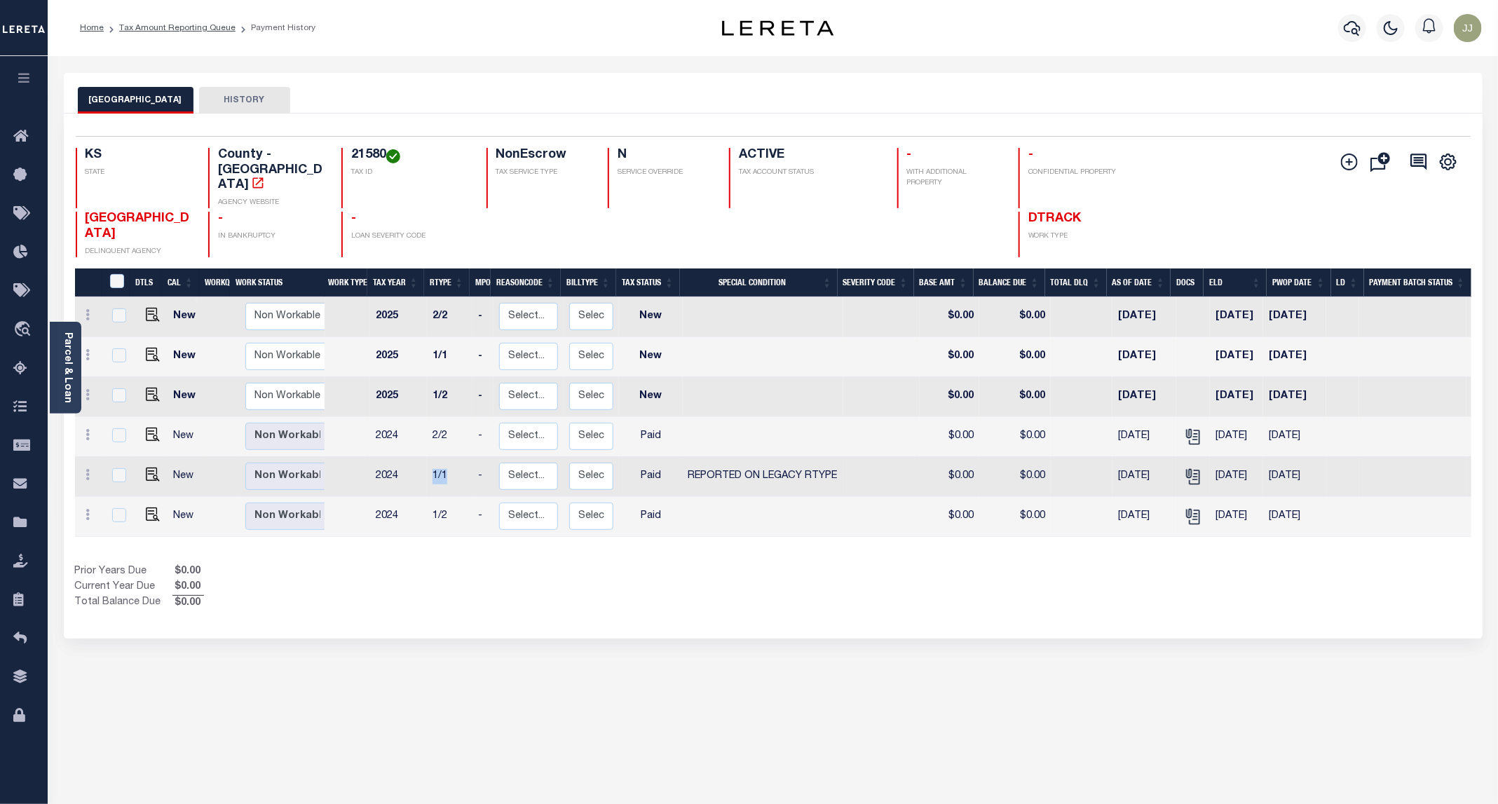
drag, startPoint x: 427, startPoint y: 442, endPoint x: 463, endPoint y: 442, distance: 35.7
click at [463, 457] on td "1/1" at bounding box center [450, 477] width 46 height 40
checkbox input "true"
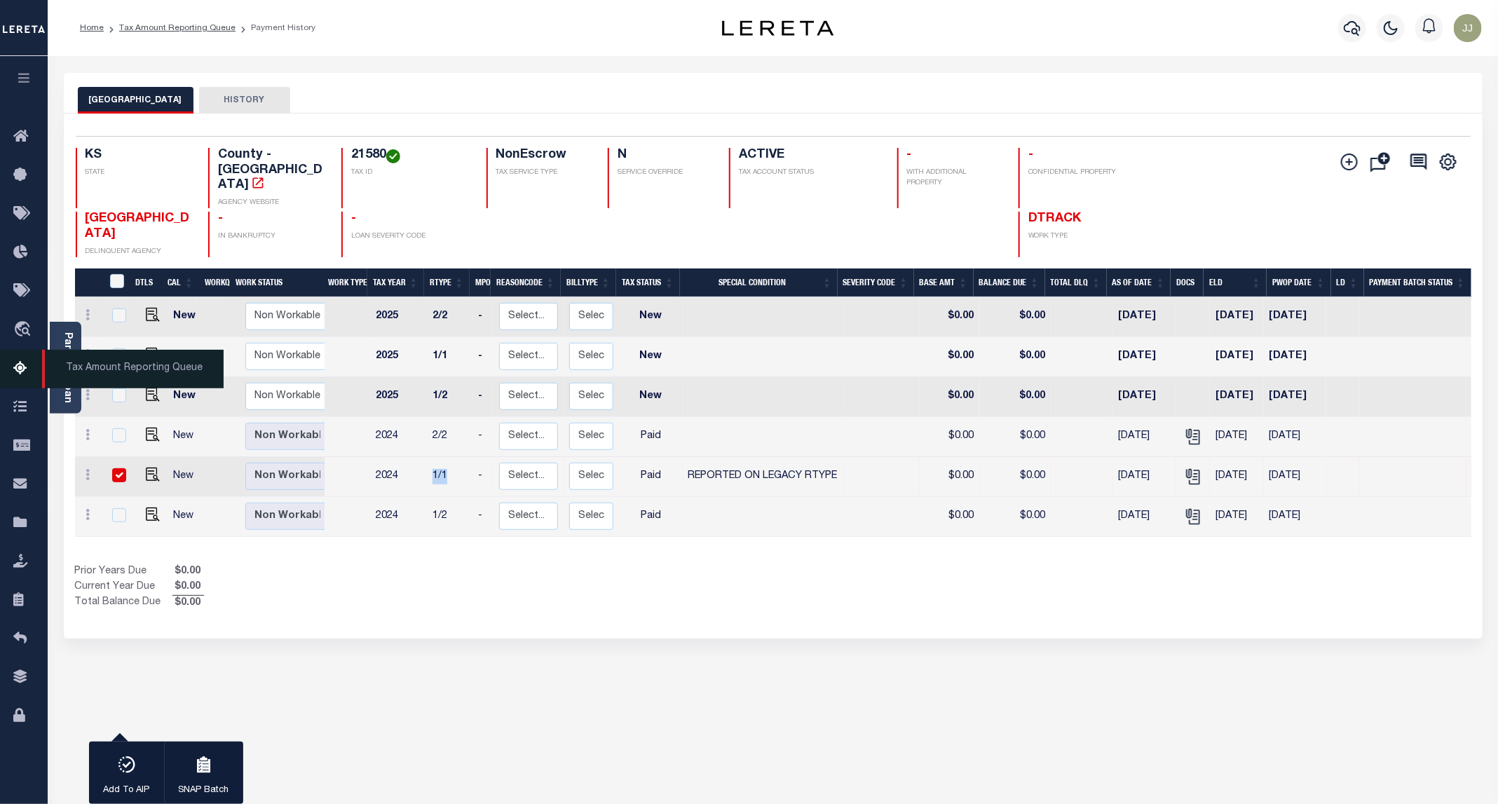
click at [11, 377] on link "Tax Amount Reporting Queue" at bounding box center [24, 369] width 48 height 39
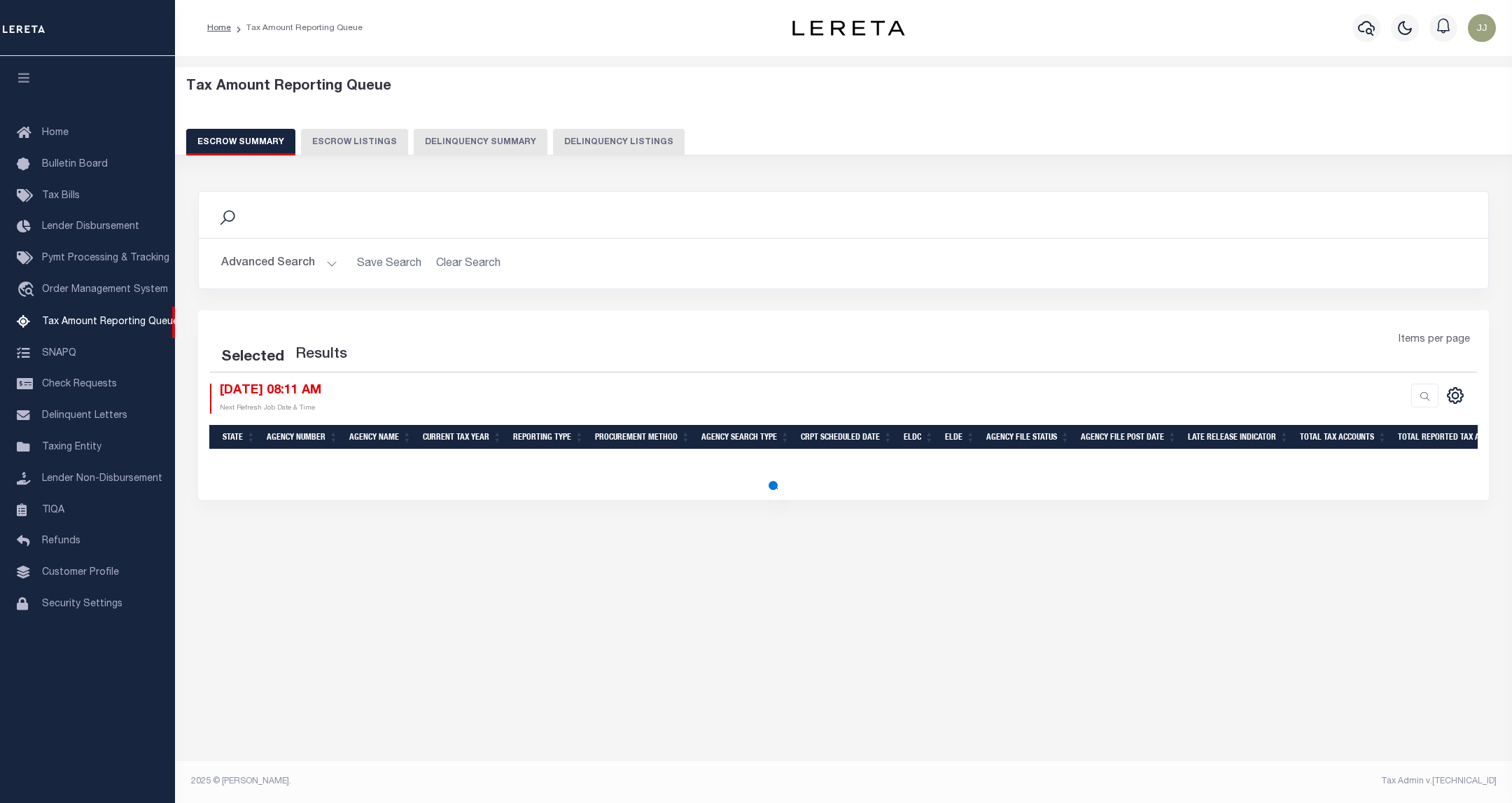
click at [594, 142] on button "Delinquency Listings" at bounding box center [619, 142] width 132 height 27
select select "KS"
select select "100"
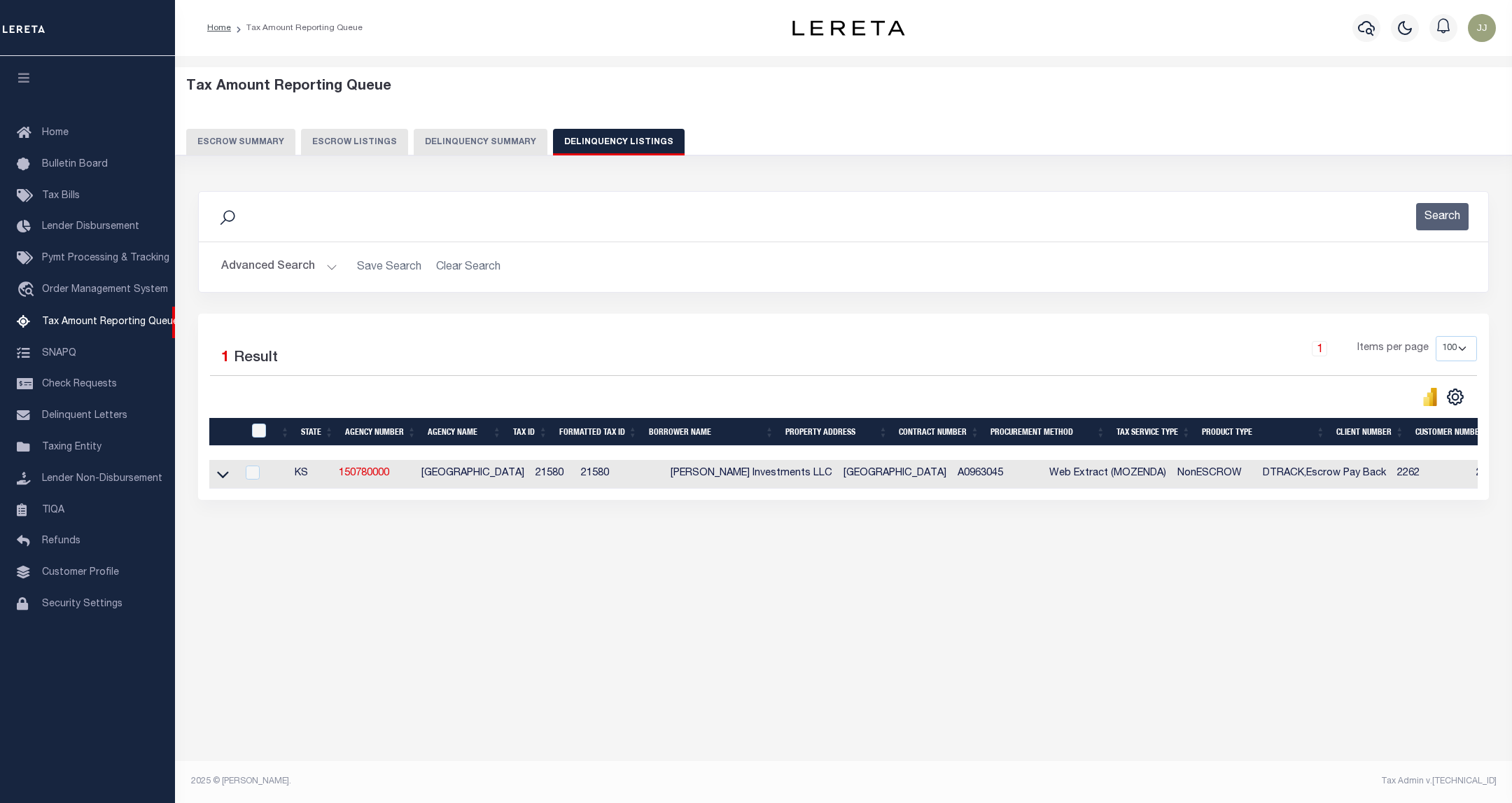
click at [290, 261] on button "Advanced Search" at bounding box center [279, 267] width 116 height 27
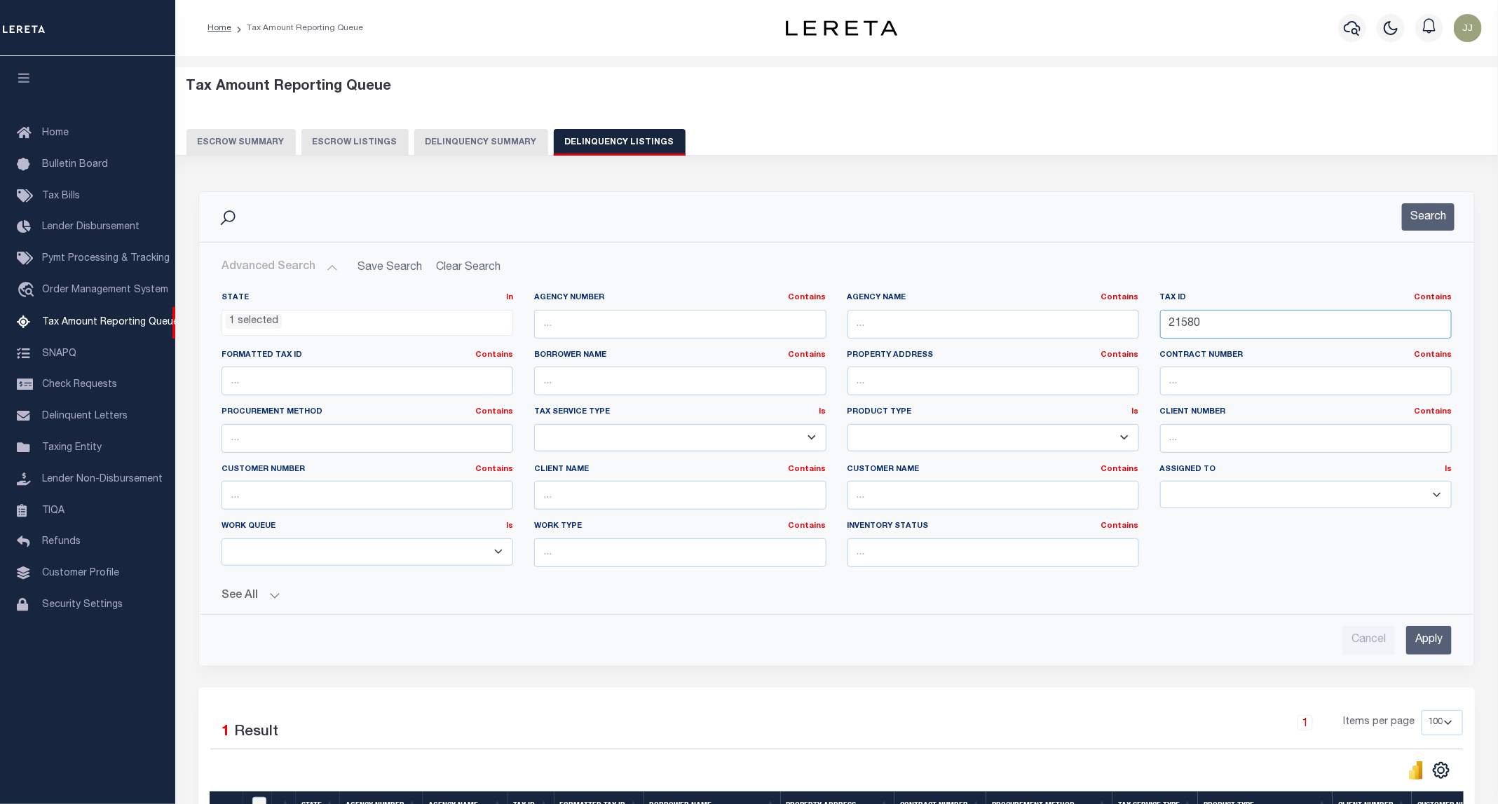
click at [1121, 328] on div "State In In AK AL AR AZ CA CO CT DC DE FL GA GU HI IA ID IL IN KS KY LA MA MD M…" at bounding box center [836, 435] width 1251 height 286
paste input "615"
type input "21615"
click at [1201, 285] on div "State In In AK AL AR AZ CA CO CT DC DE FL GA GU HI IA ID IL IN KS KY LA MA MD M…" at bounding box center [836, 442] width 1273 height 322
click at [1153, 315] on div "Tax ID Contains Contains Is 21615" at bounding box center [1305, 320] width 313 height 57
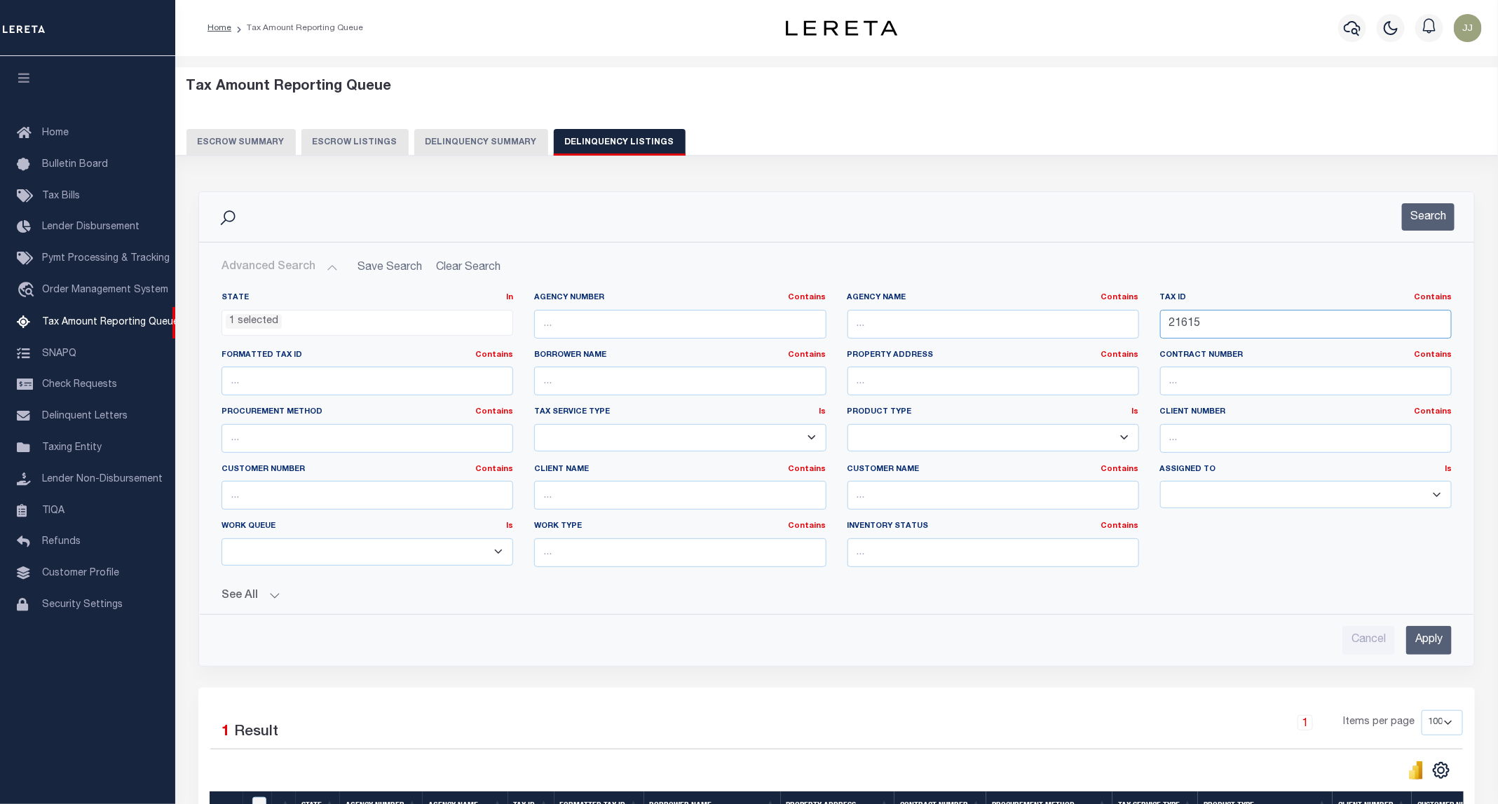
click at [1229, 322] on input "21615" at bounding box center [1306, 324] width 292 height 29
click at [1184, 324] on input "21615" at bounding box center [1306, 324] width 292 height 29
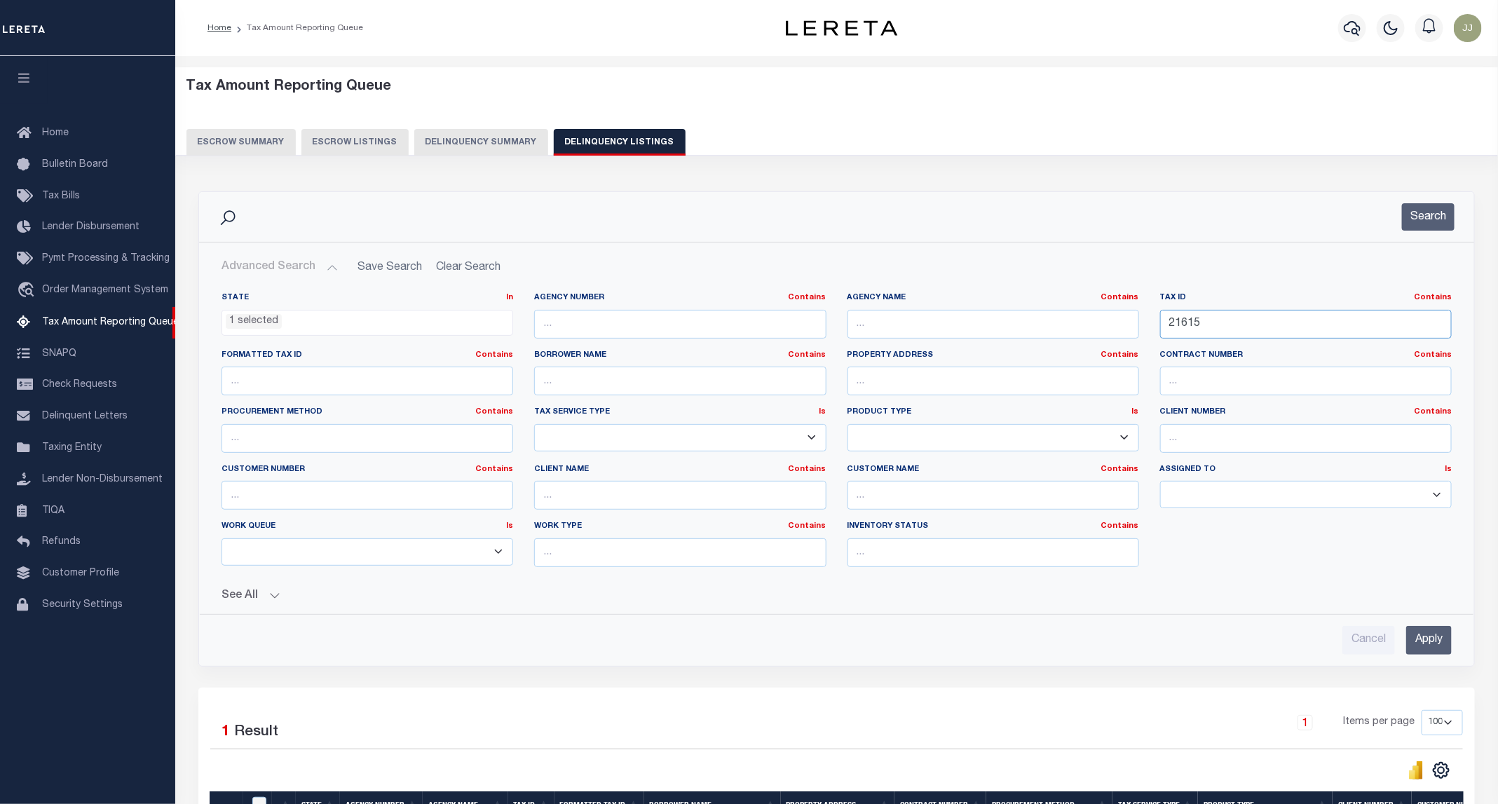
click at [1184, 324] on input "21615" at bounding box center [1306, 324] width 292 height 29
click at [1175, 324] on input "21615" at bounding box center [1306, 324] width 292 height 29
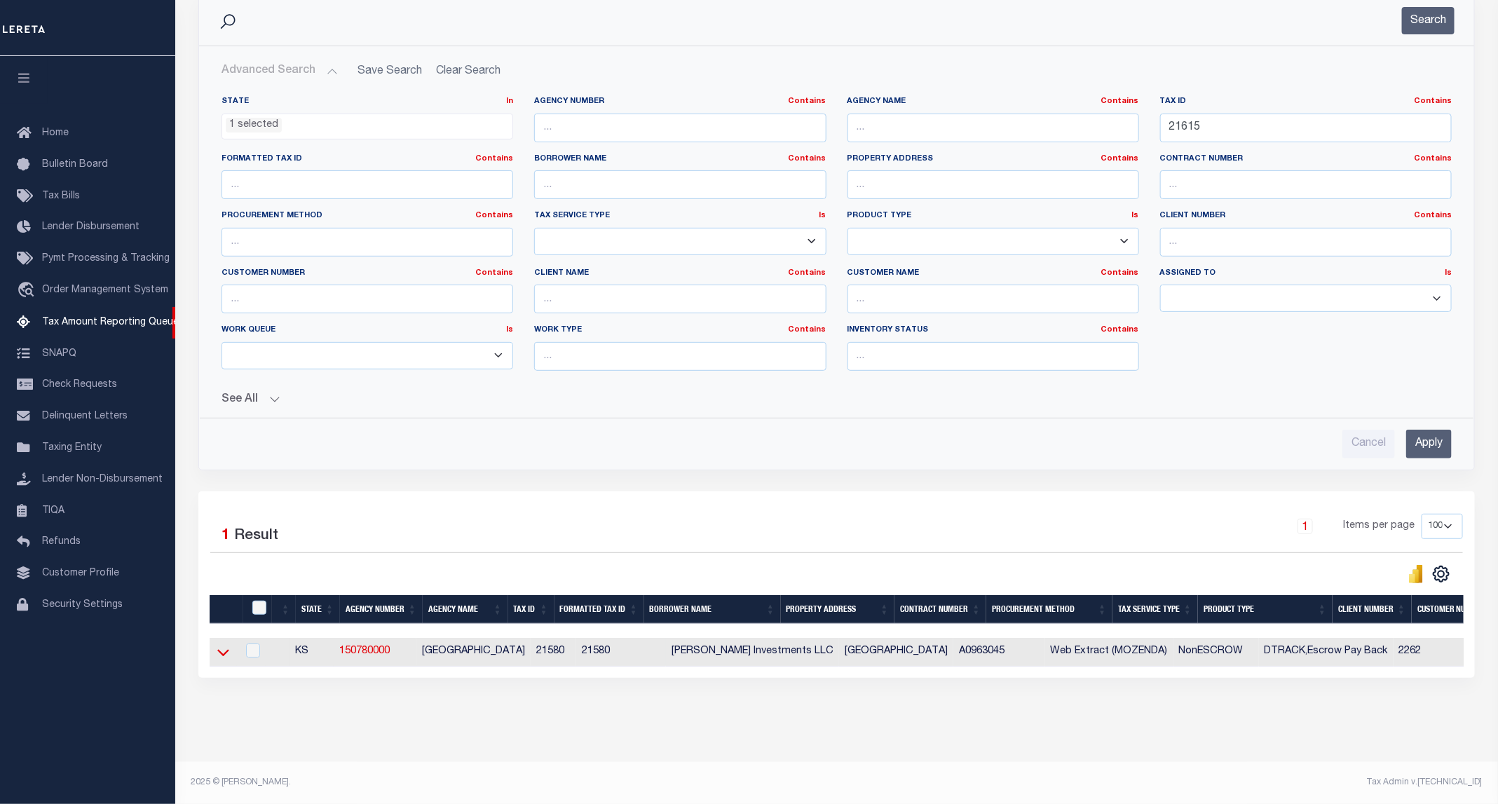
click at [227, 649] on icon at bounding box center [223, 652] width 12 height 7
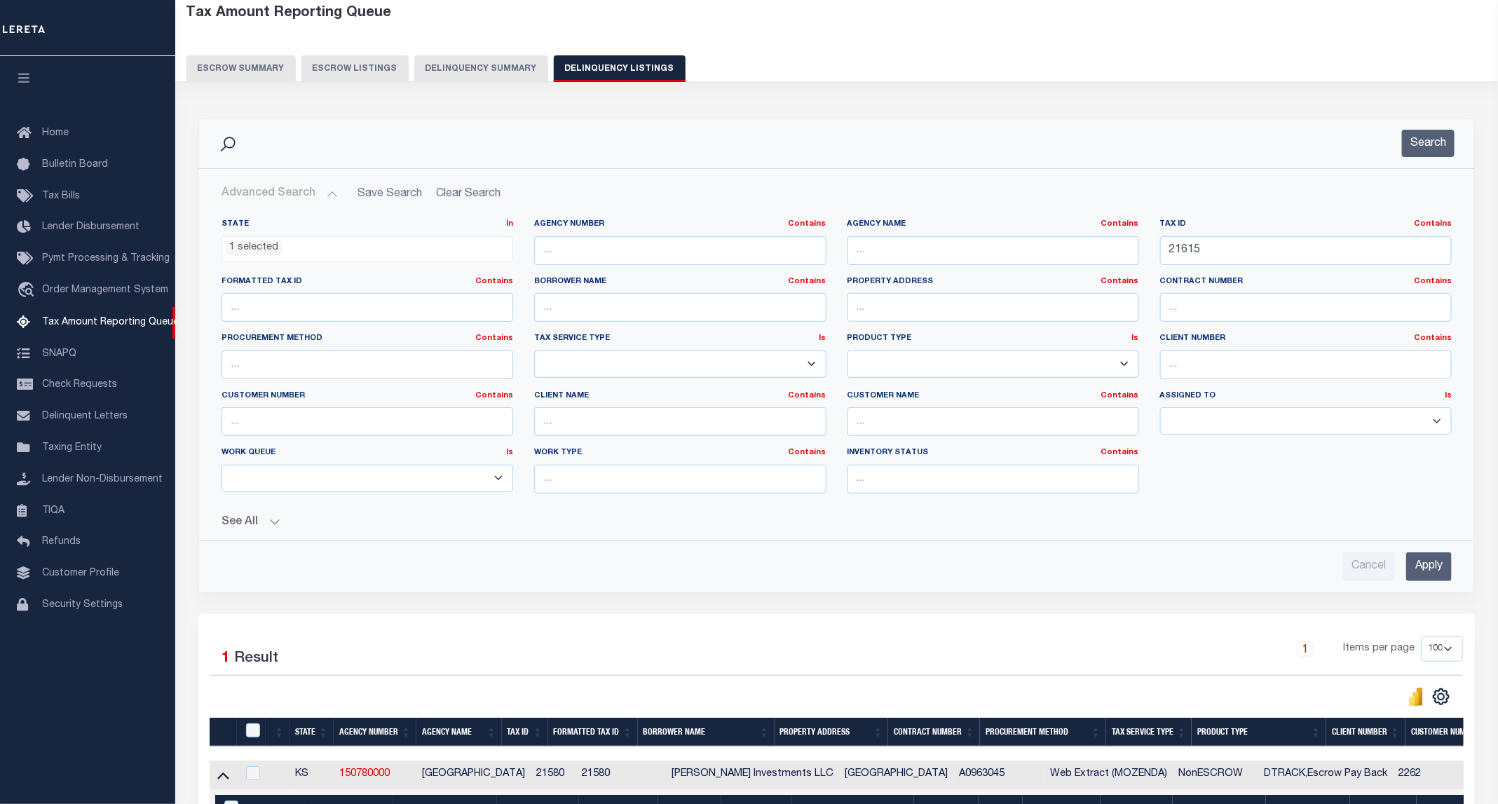
scroll to position [0, 0]
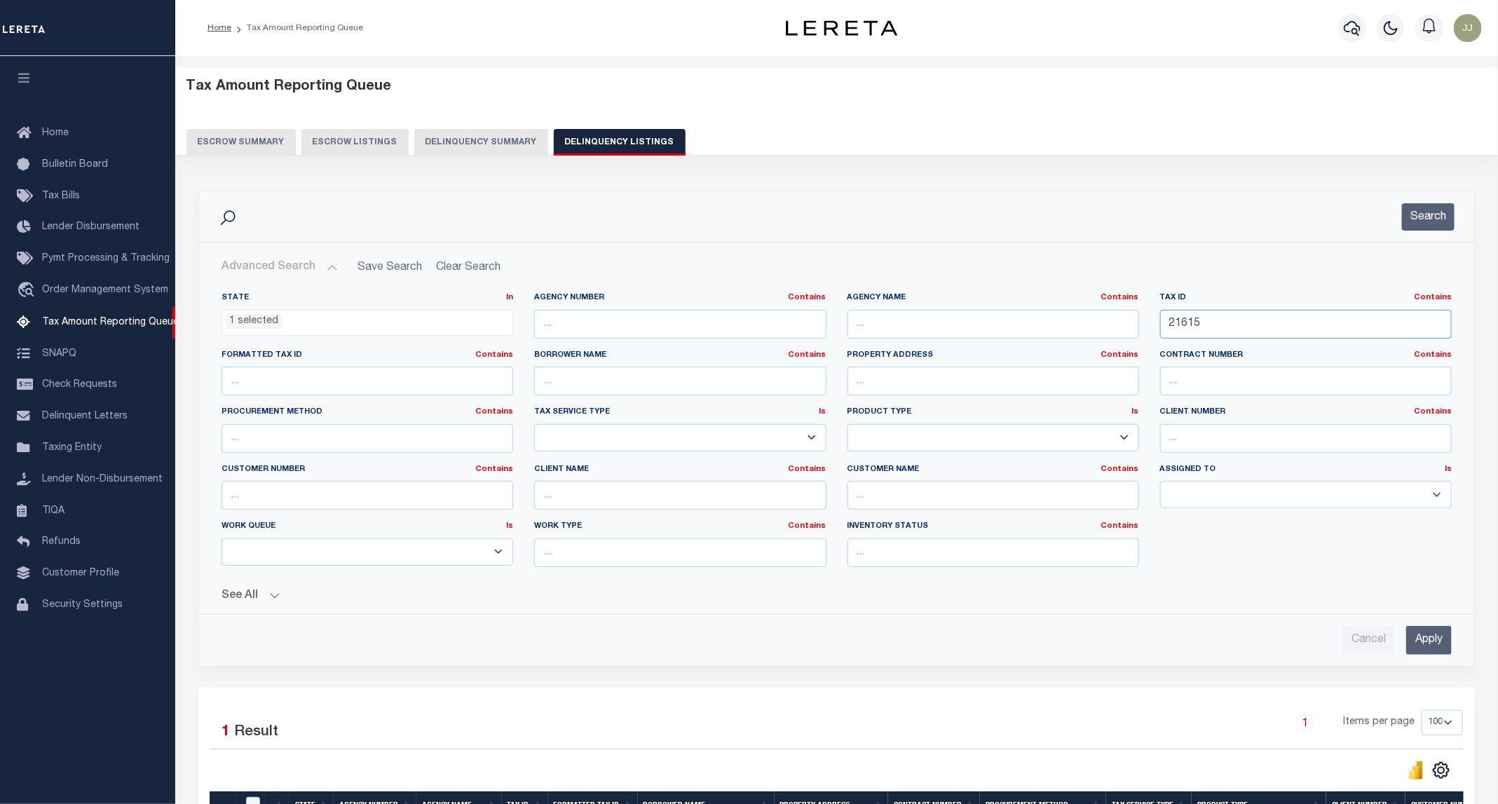
drag, startPoint x: 1258, startPoint y: 322, endPoint x: 1163, endPoint y: 329, distance: 95.5
click at [1163, 329] on input "21615" at bounding box center [1306, 324] width 292 height 29
click at [1447, 215] on button "Search" at bounding box center [1428, 216] width 53 height 27
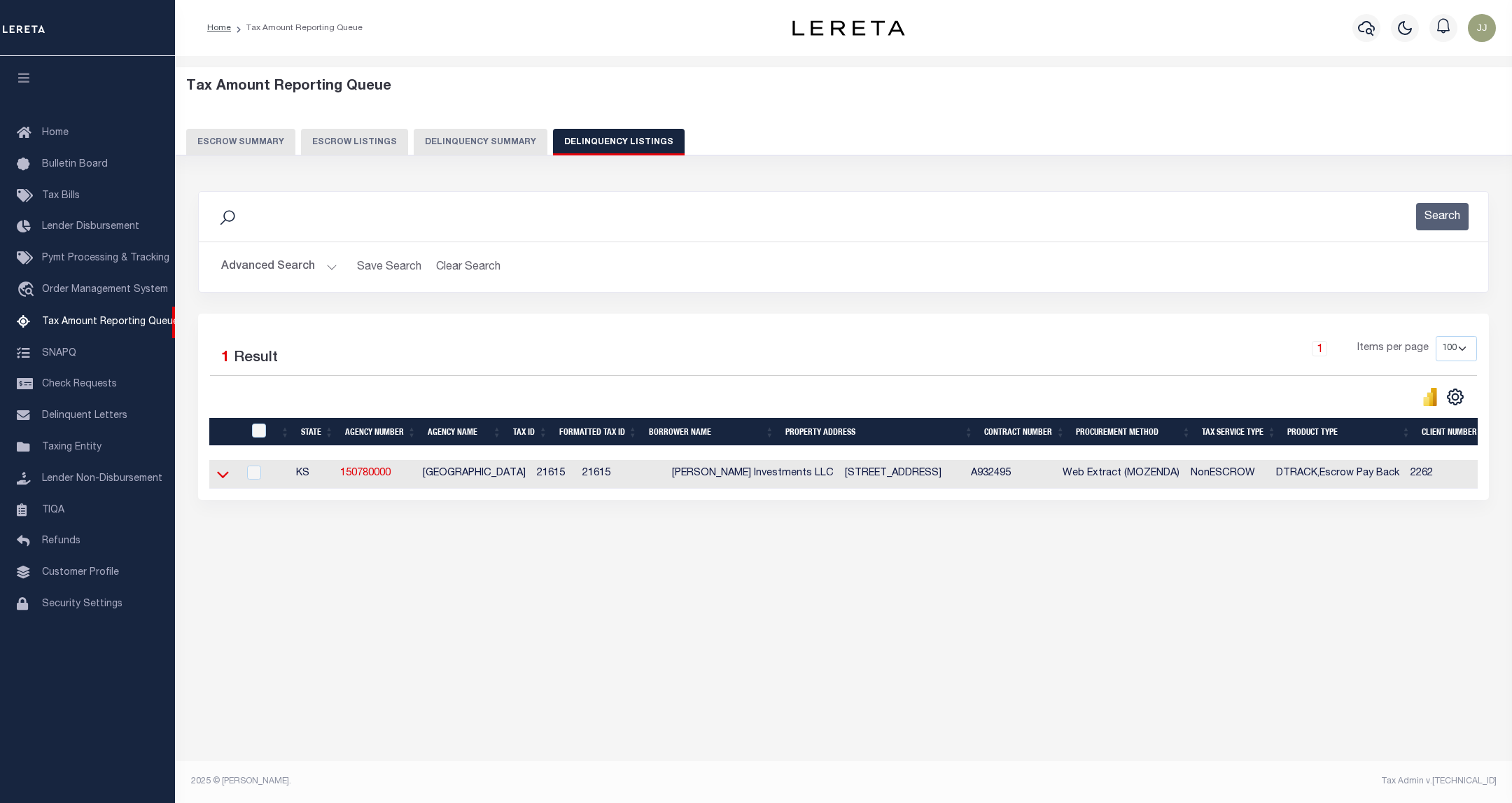
click at [223, 478] on icon at bounding box center [223, 473] width 12 height 15
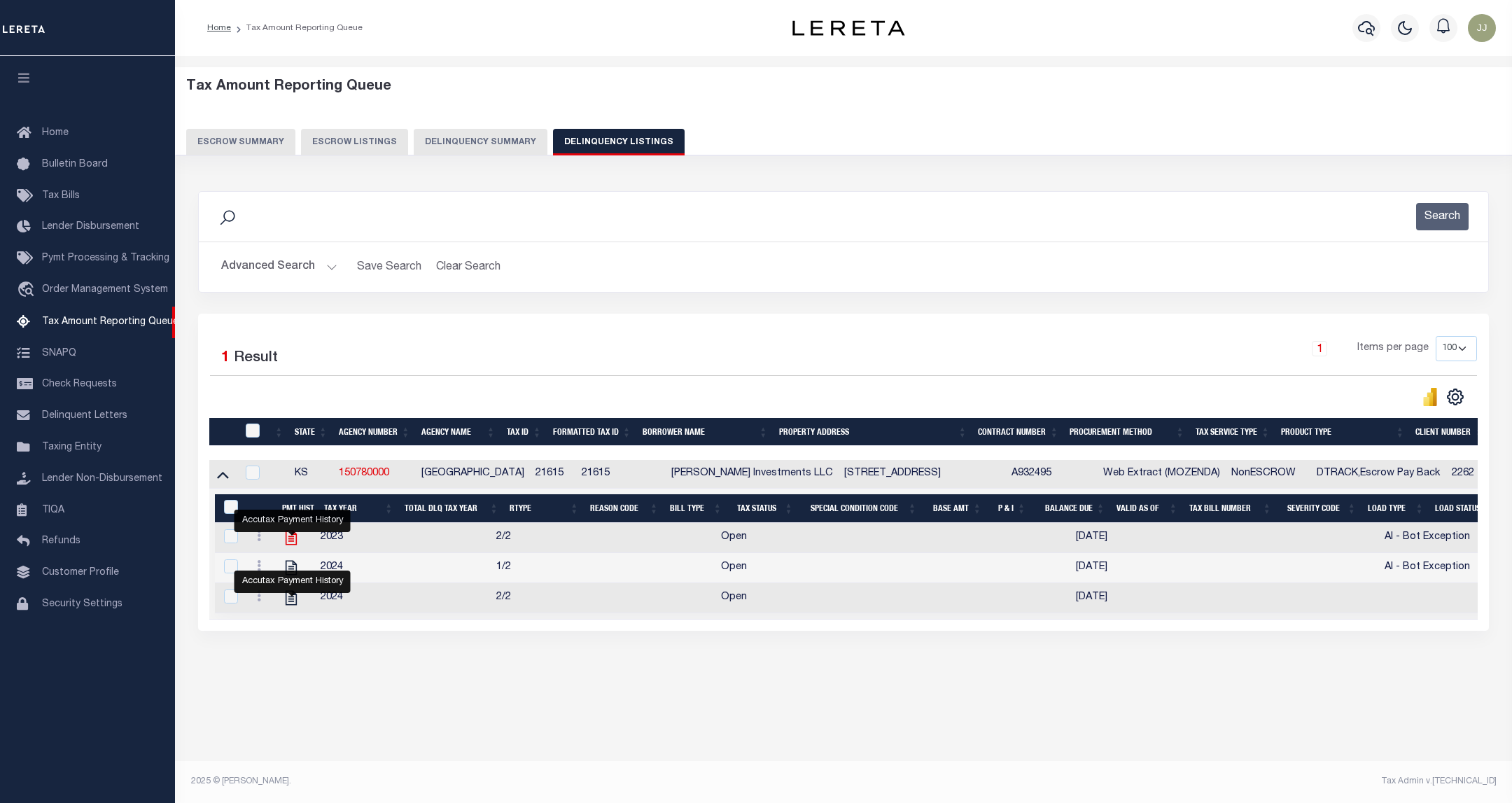
click at [289, 541] on icon "" at bounding box center [291, 537] width 18 height 18
checkbox input "true"
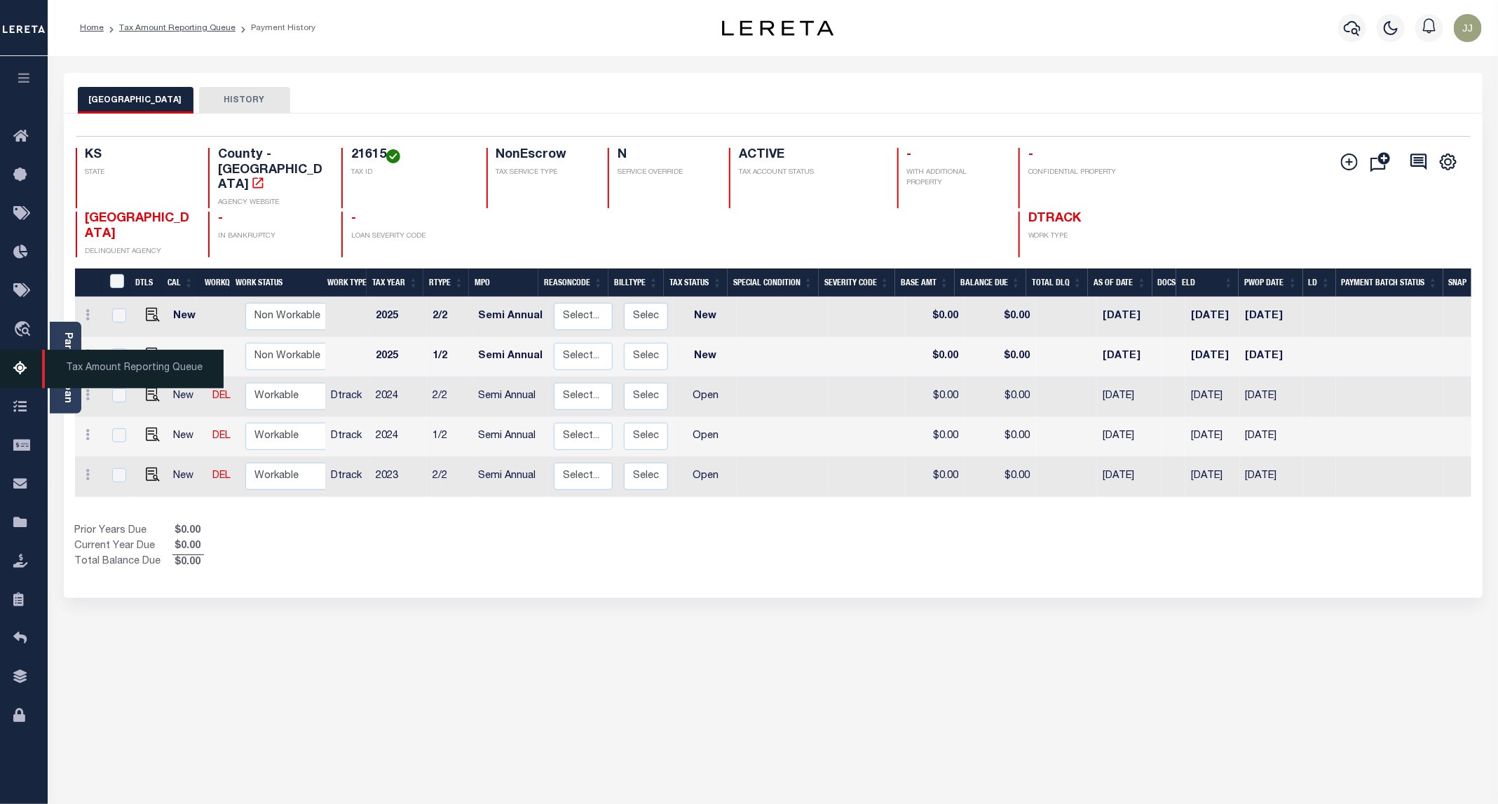
click at [20, 370] on icon at bounding box center [24, 369] width 22 height 18
click at [146, 467] on img "" at bounding box center [153, 474] width 14 height 14
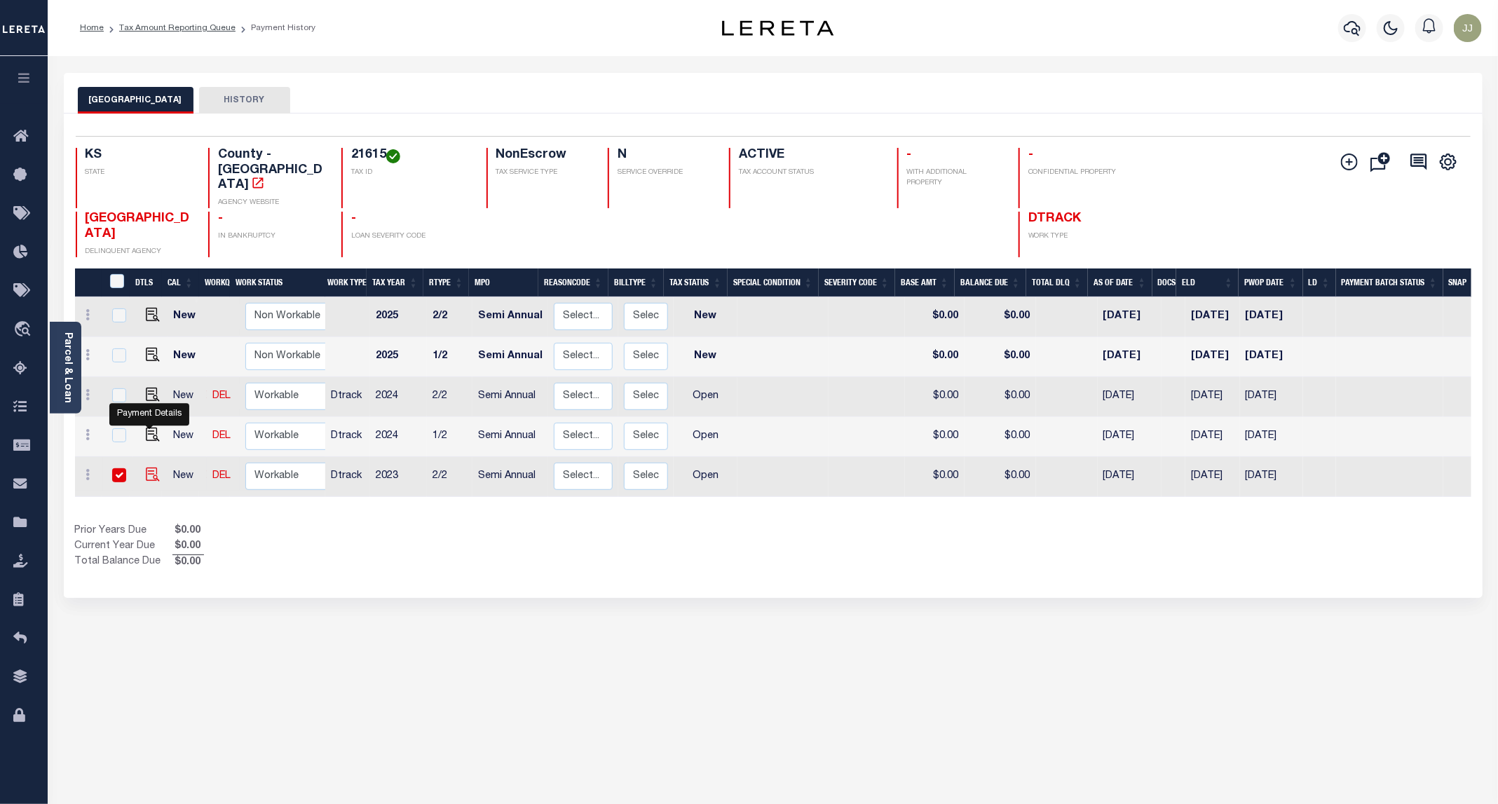
checkbox input "true"
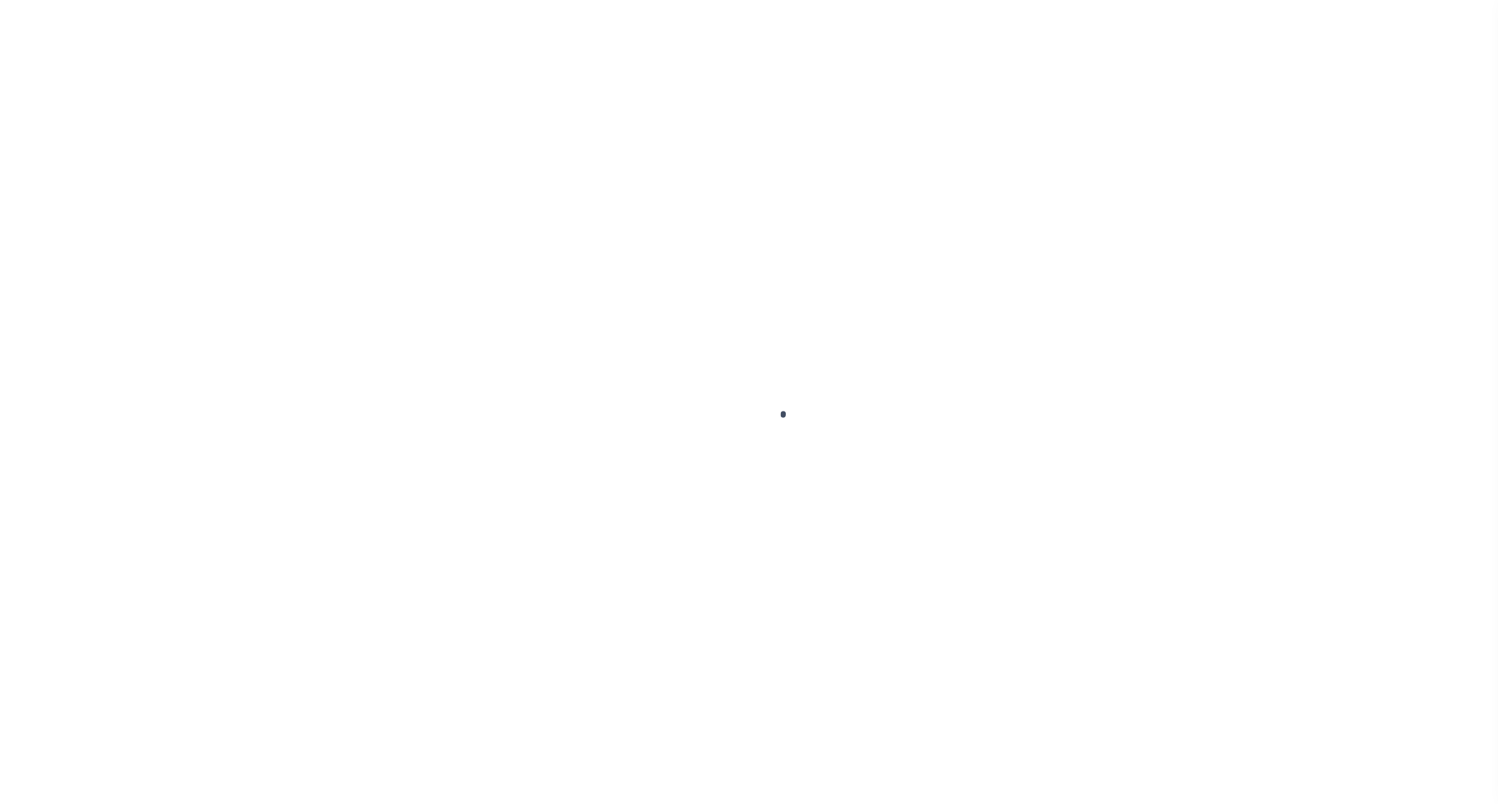
select select "OP2"
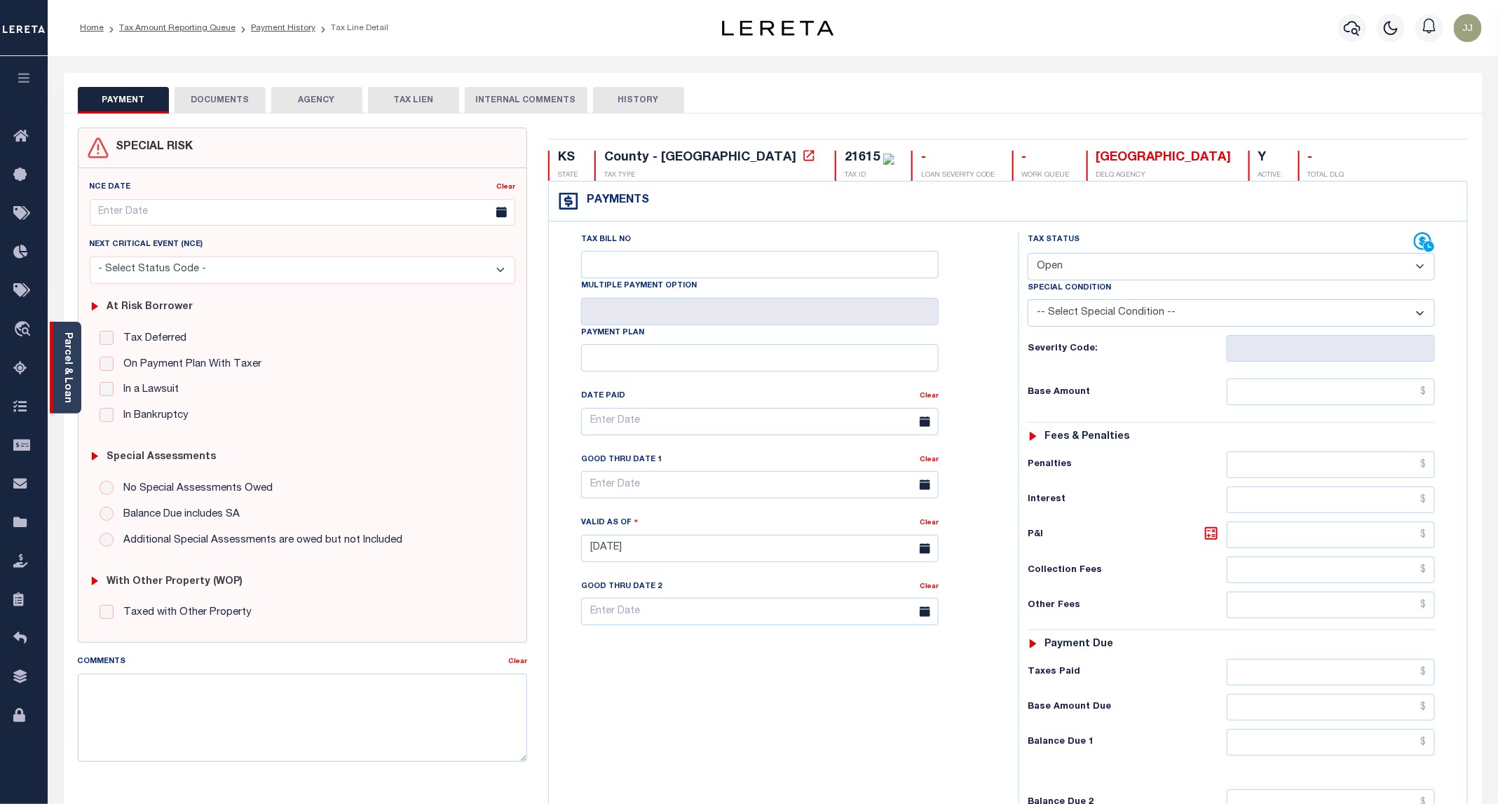
click at [66, 394] on link "Parcel & Loan" at bounding box center [67, 367] width 10 height 71
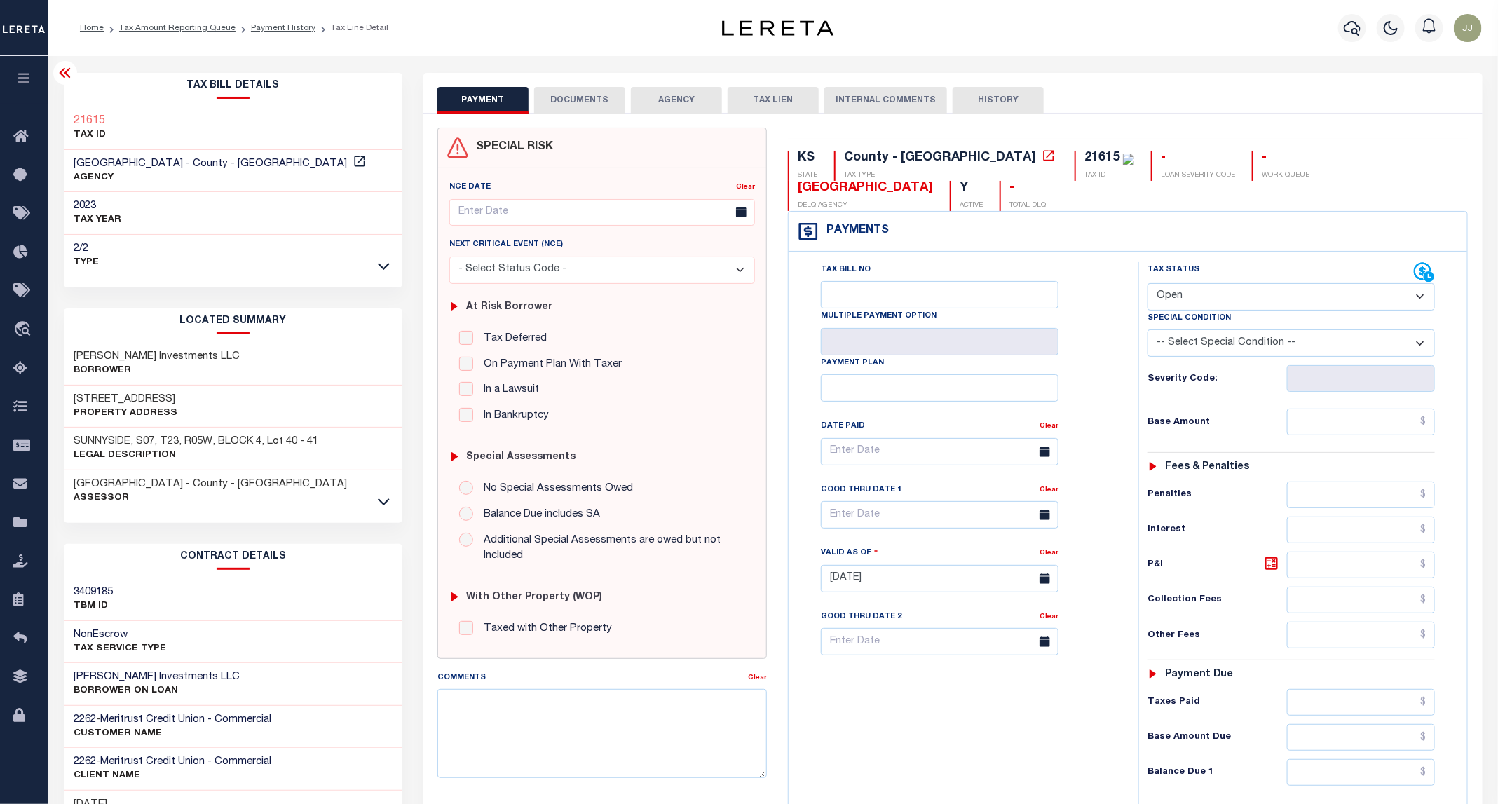
click at [107, 398] on h3 "[STREET_ADDRESS]" at bounding box center [126, 399] width 104 height 14
copy h3 "9TH"
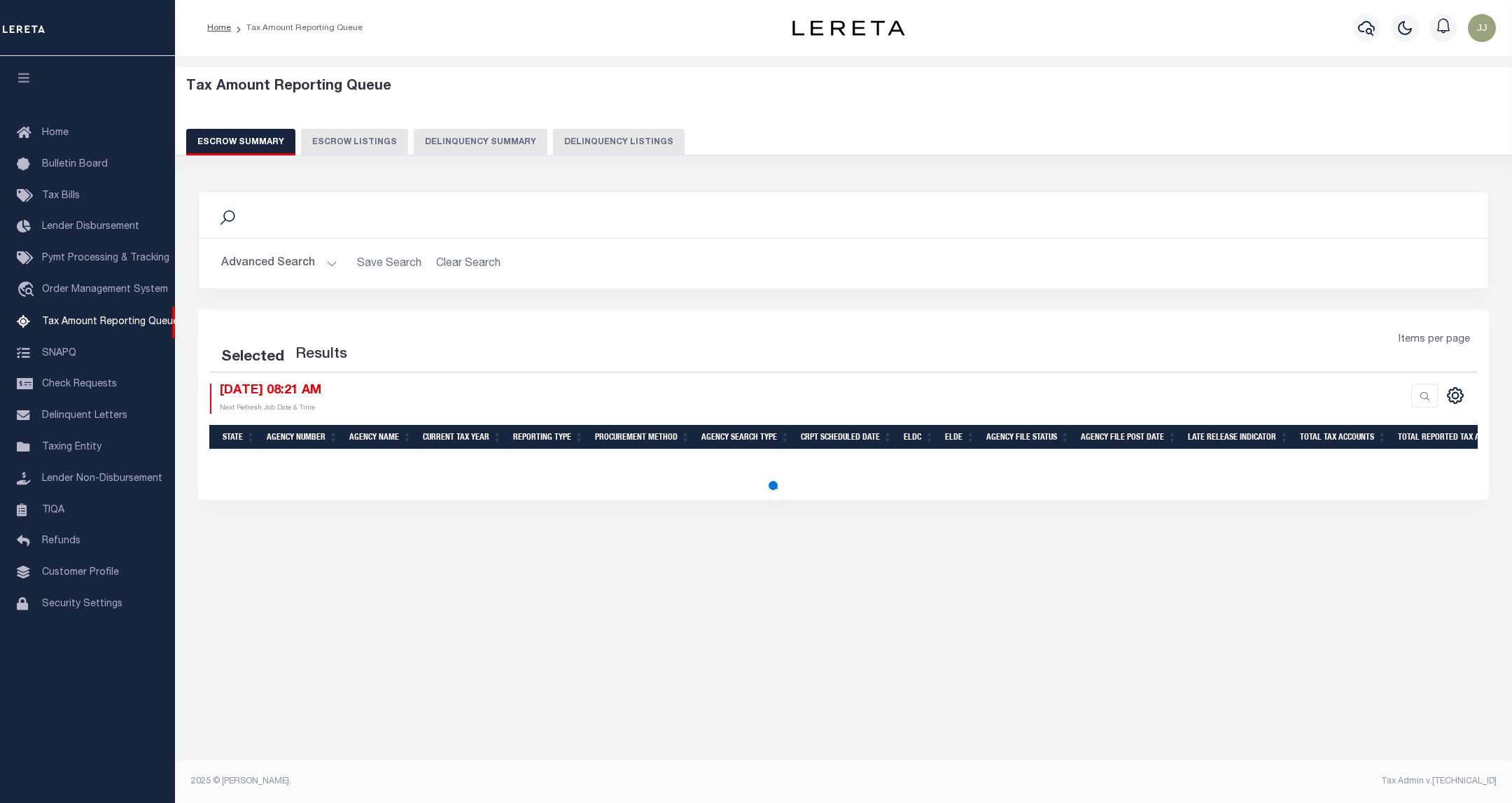
select select "100"
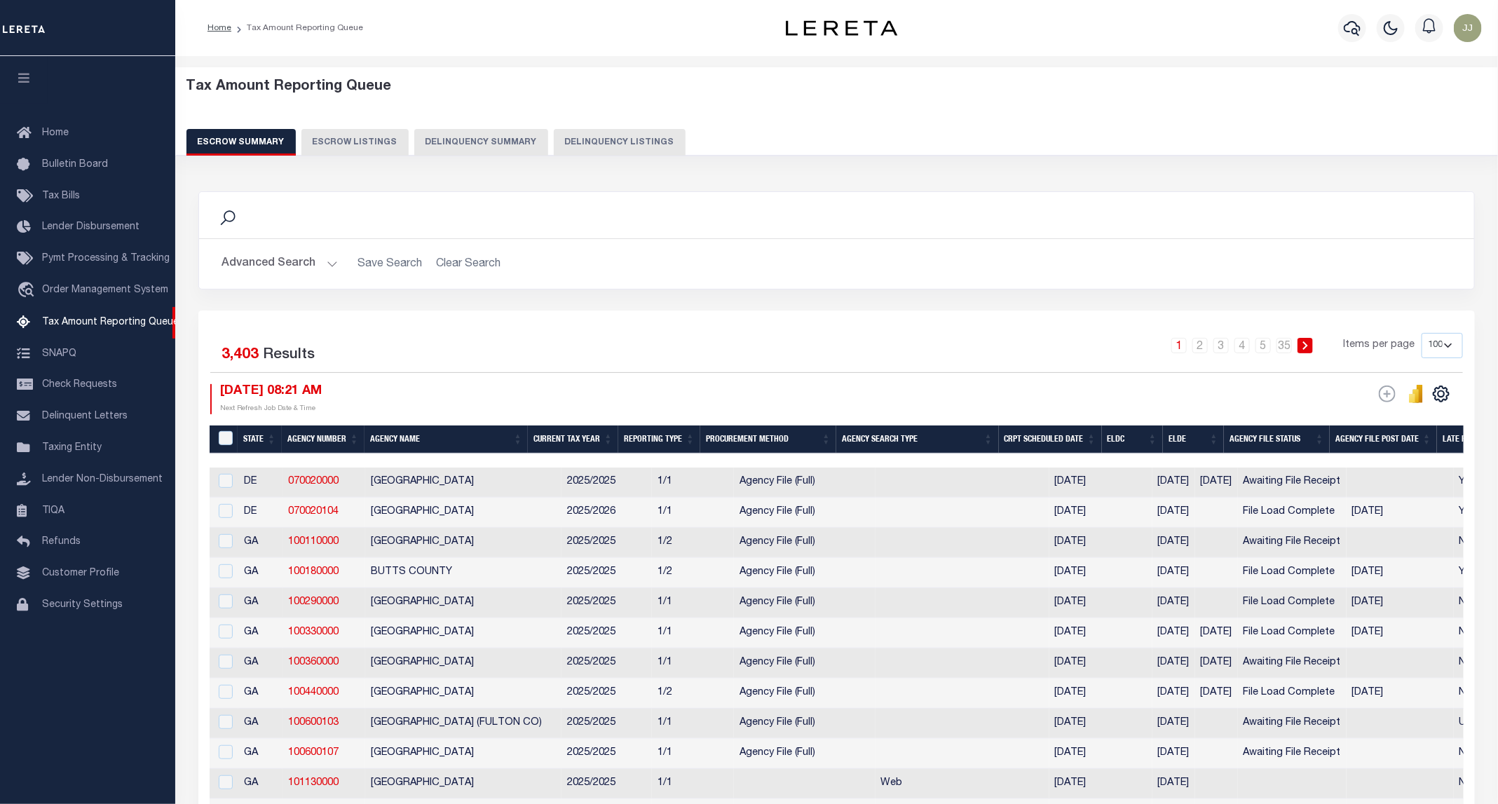
click at [595, 135] on button "Delinquency Listings" at bounding box center [620, 142] width 132 height 27
select select "100"
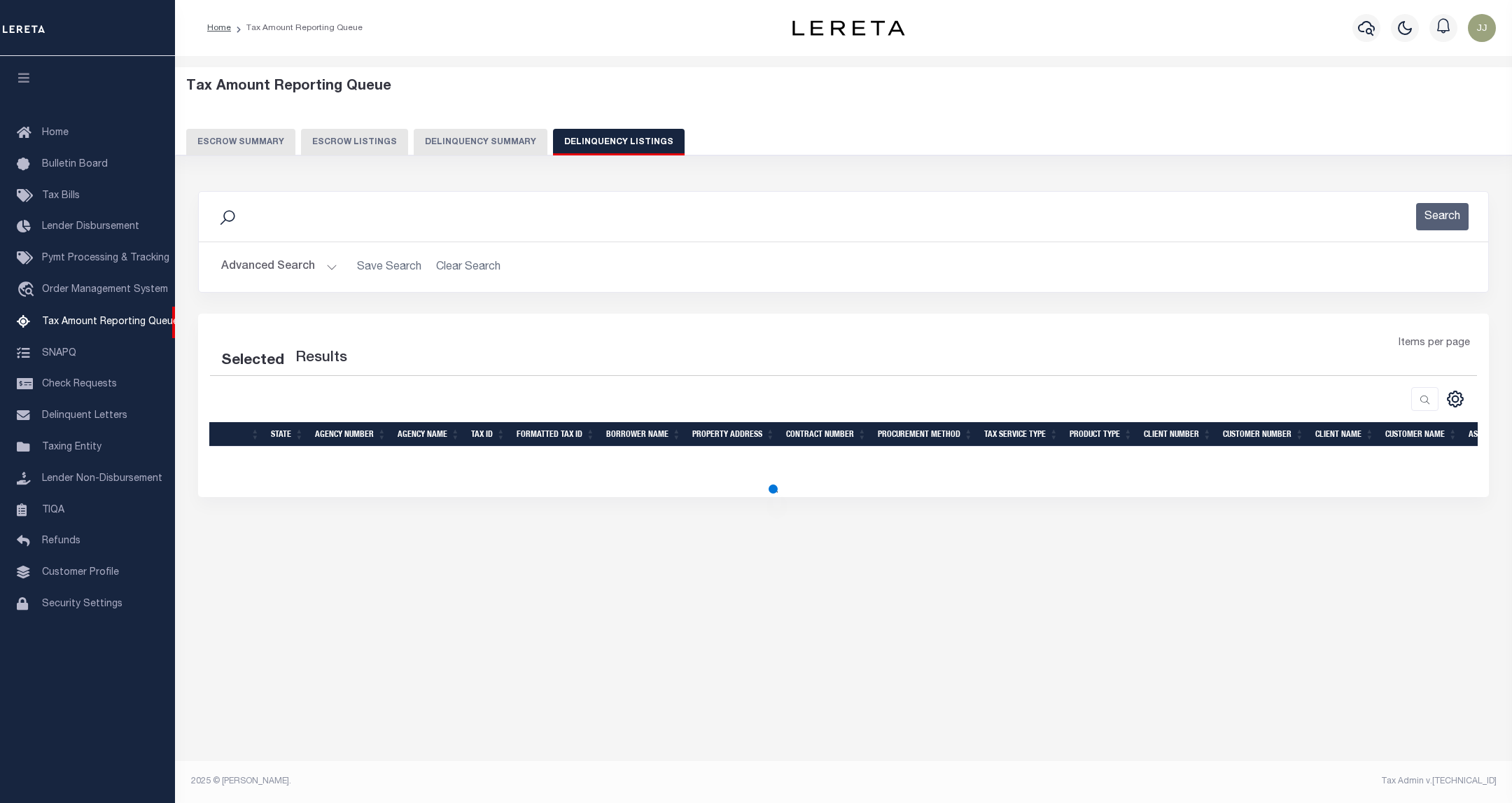
click at [276, 263] on button "Advanced Search" at bounding box center [279, 267] width 116 height 27
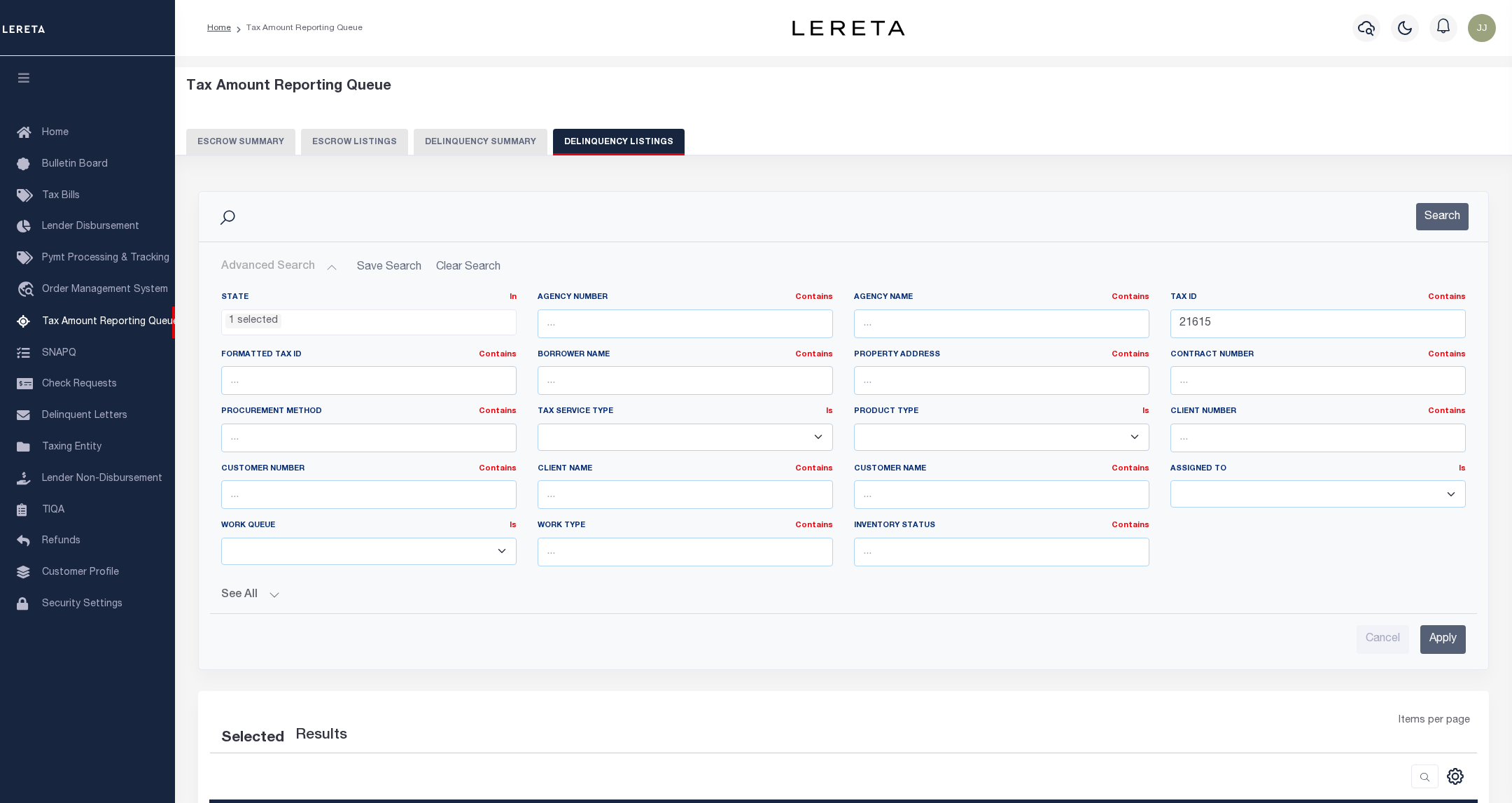
select select "100"
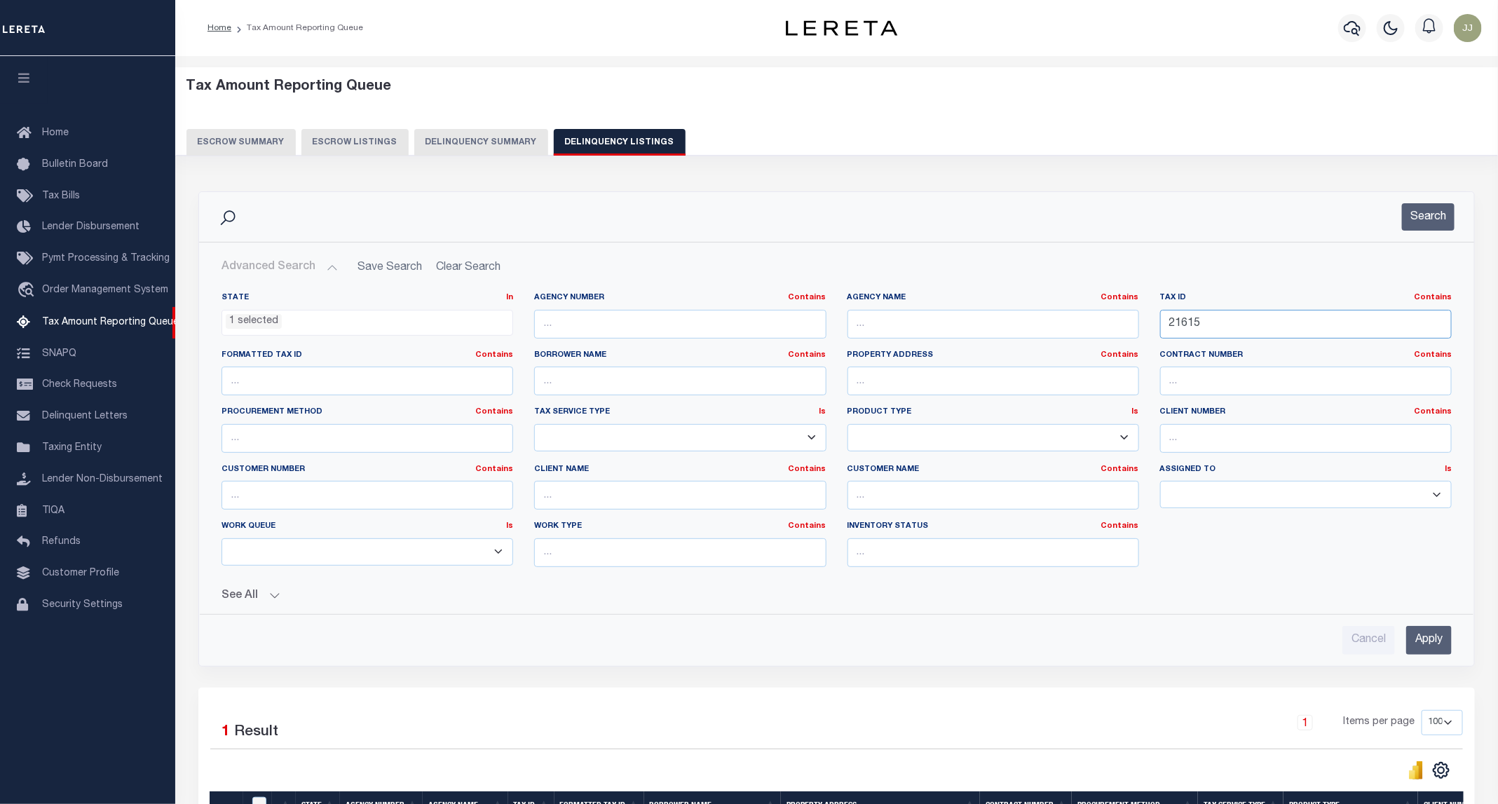
drag, startPoint x: 1245, startPoint y: 320, endPoint x: 1088, endPoint y: 331, distance: 157.3
click at [1088, 331] on div "State In In AK AL AR AZ CA CO CT DC DE FL GA GU HI IA ID IL IN KS [GEOGRAPHIC_D…" at bounding box center [836, 435] width 1251 height 286
paste input "87"
type input "21687"
click at [1381, 208] on div "Search" at bounding box center [836, 216] width 1252 height 27
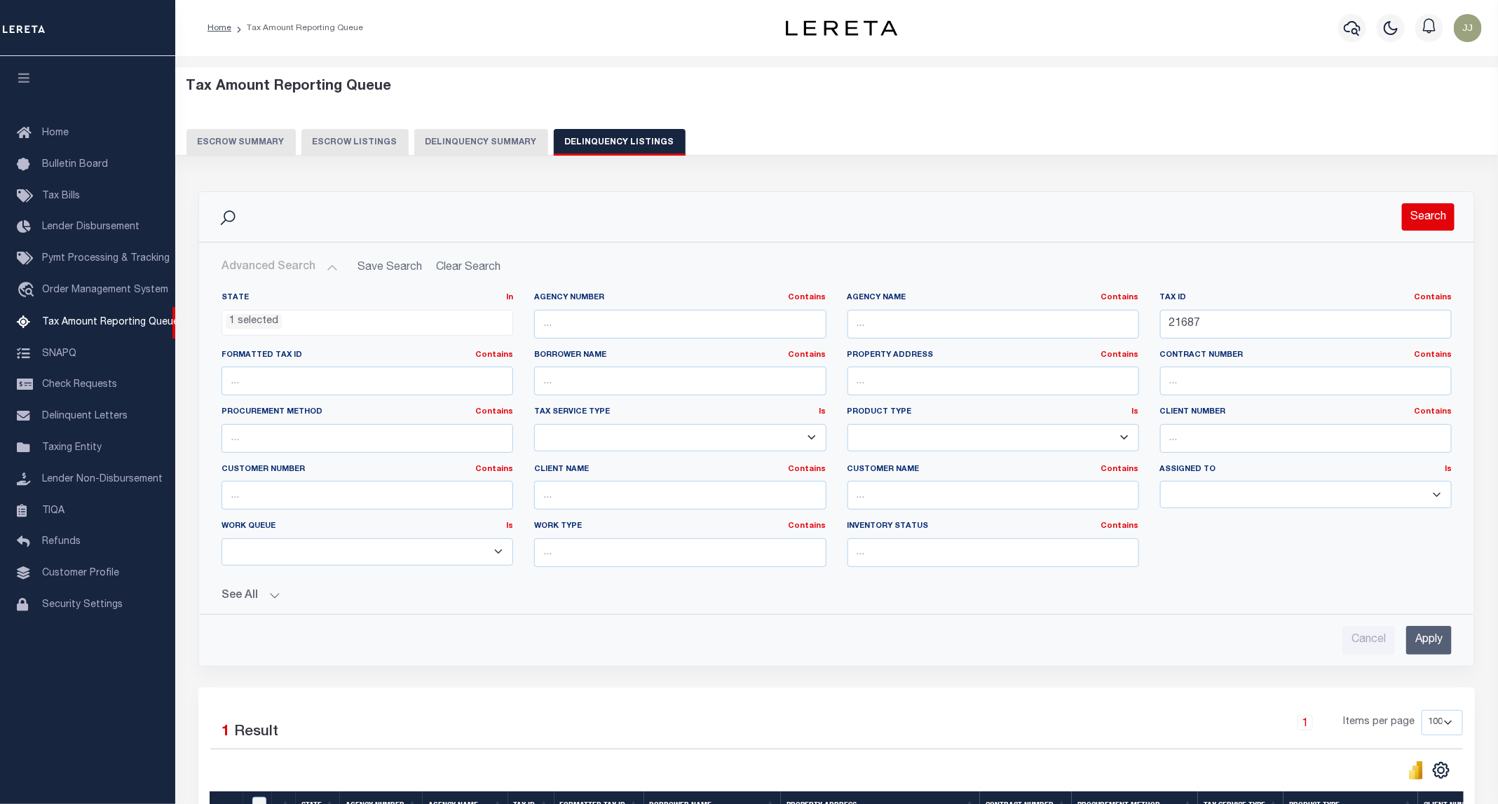
click at [1442, 215] on button "Search" at bounding box center [1428, 216] width 53 height 27
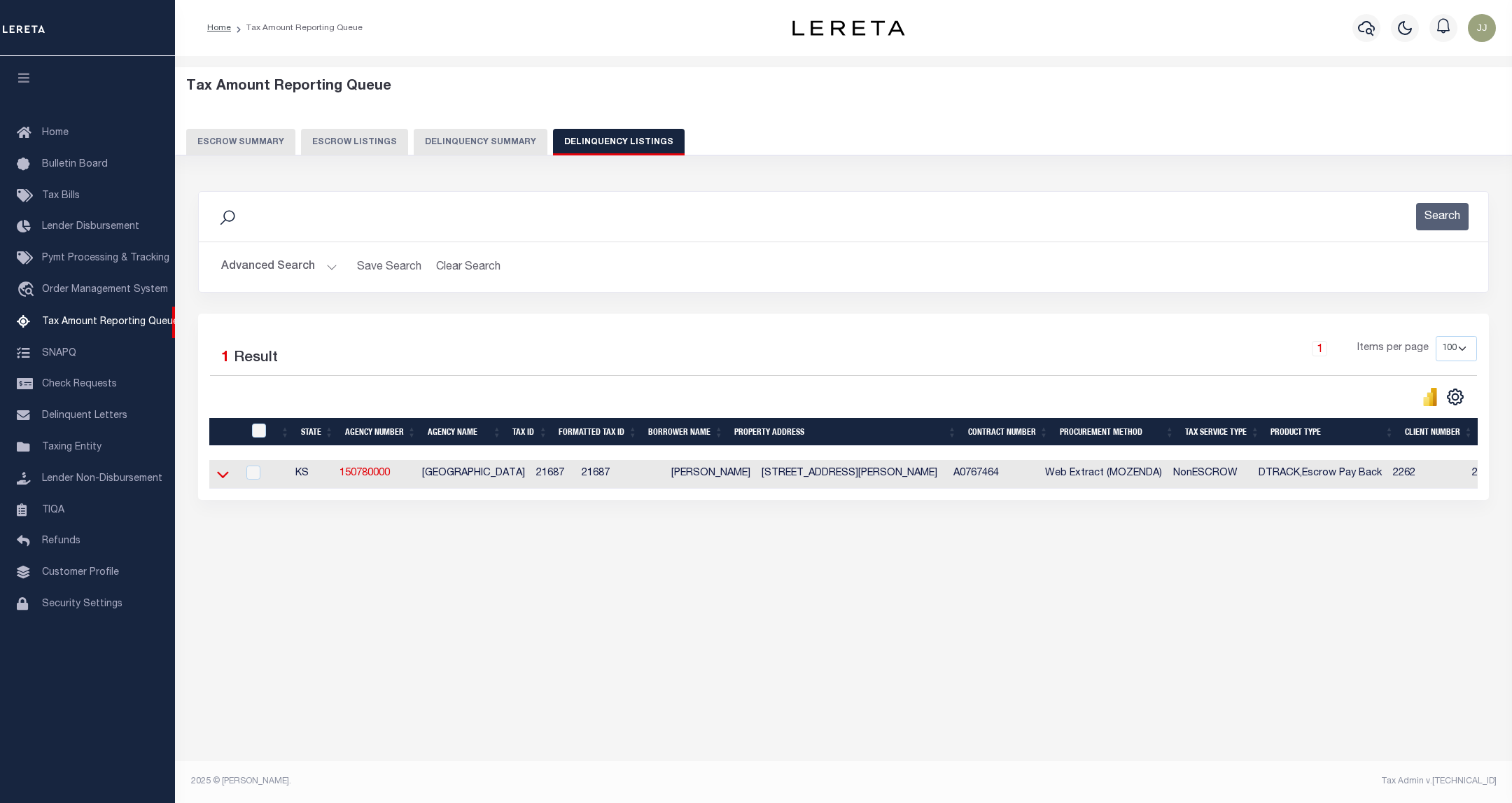
click at [221, 479] on icon at bounding box center [223, 473] width 12 height 15
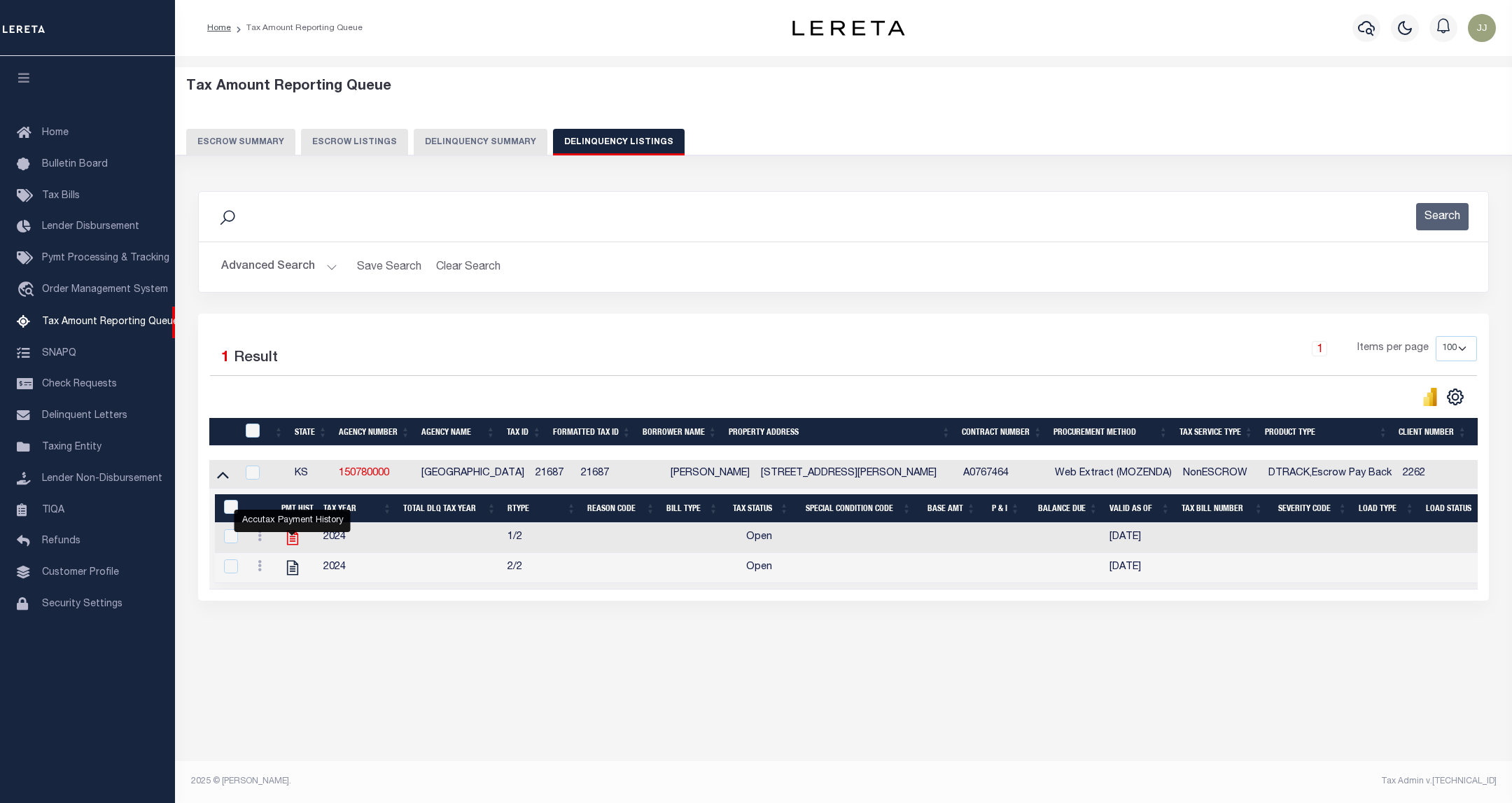
click at [292, 544] on icon "" at bounding box center [292, 537] width 11 height 15
checkbox input "true"
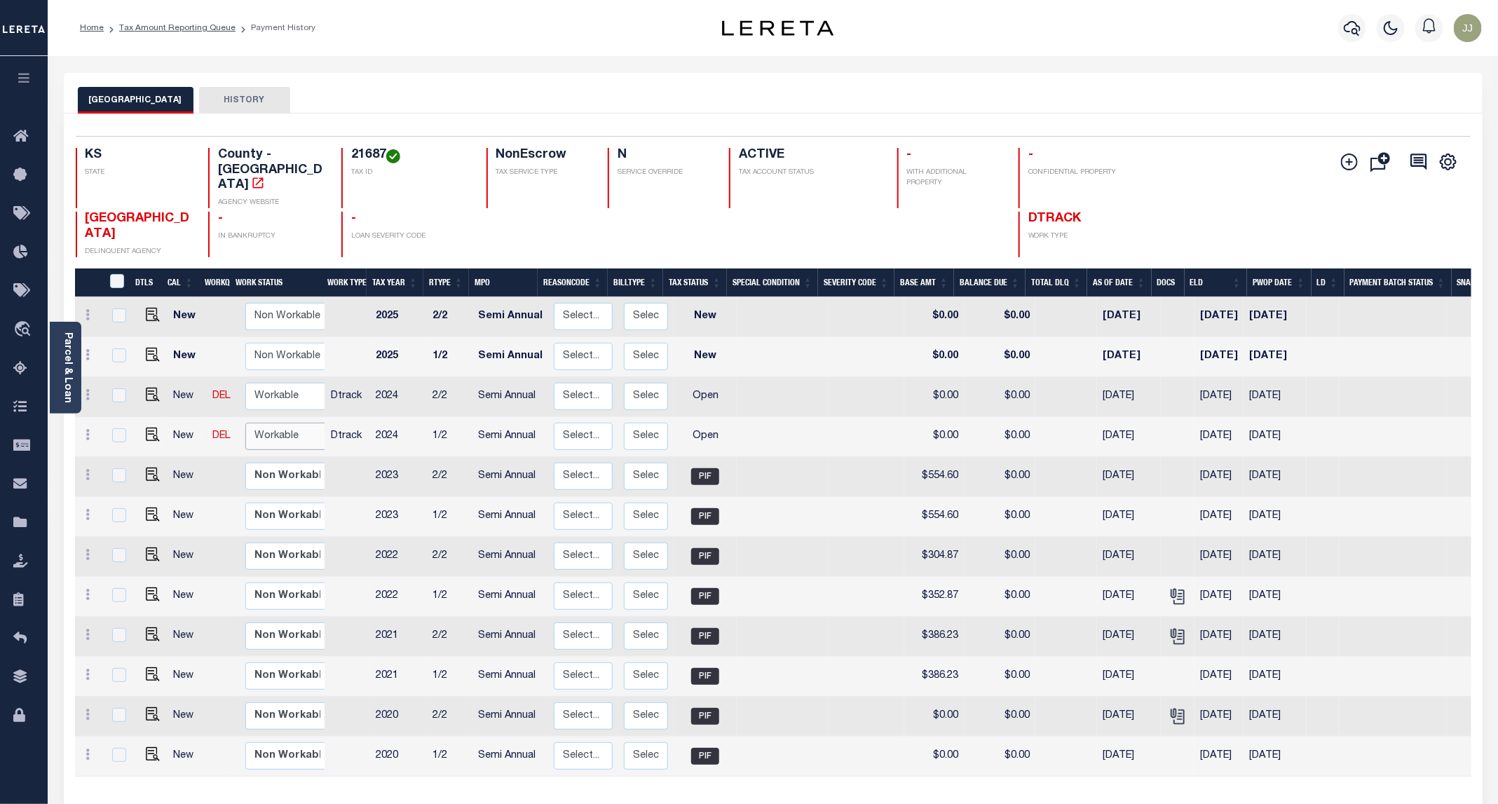
click at [263, 423] on select "Non Workable Workable" at bounding box center [287, 436] width 84 height 27
checkbox input "true"
click at [154, 427] on img "" at bounding box center [153, 434] width 14 height 14
checkbox input "true"
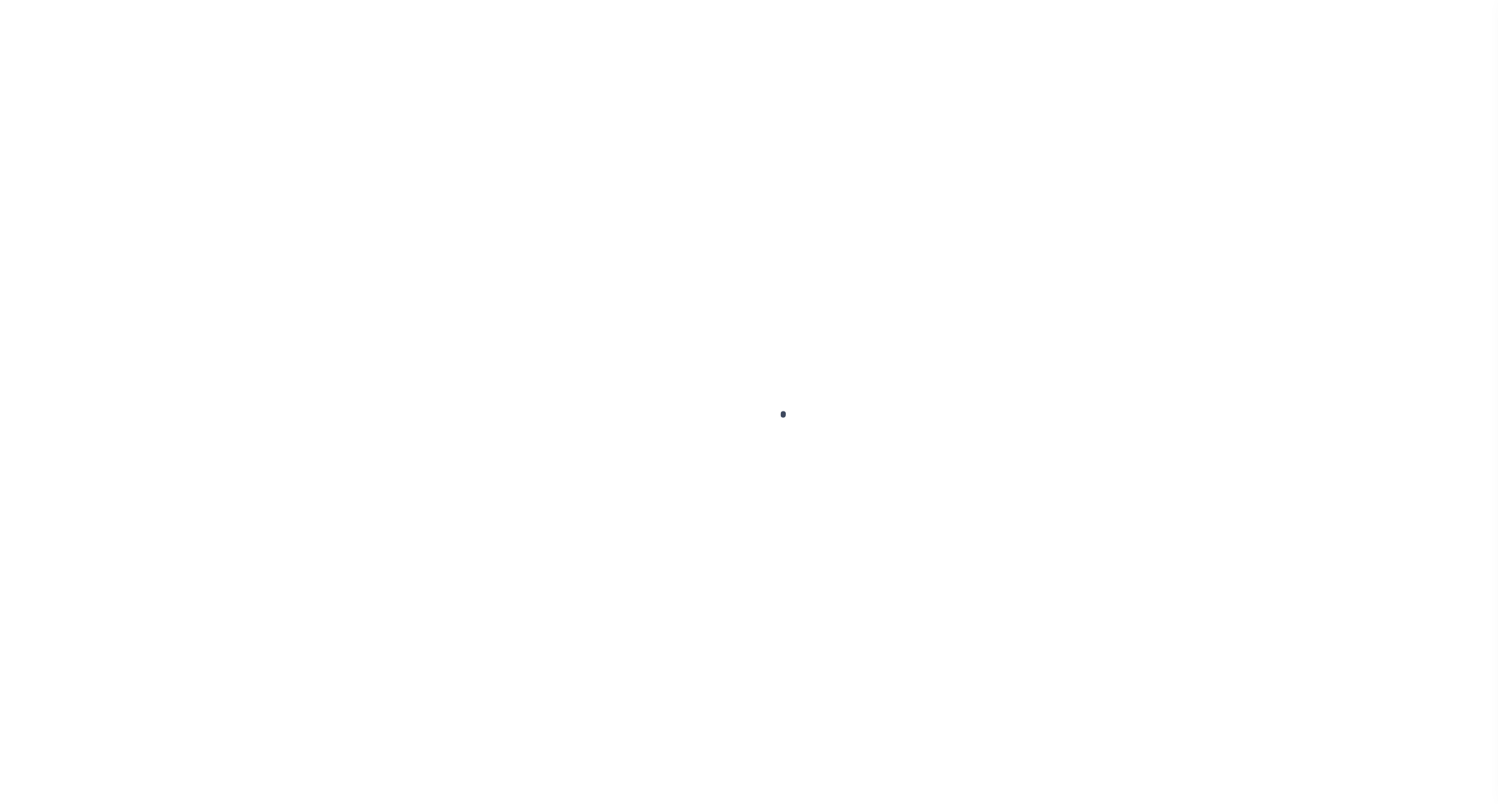
select select "OP2"
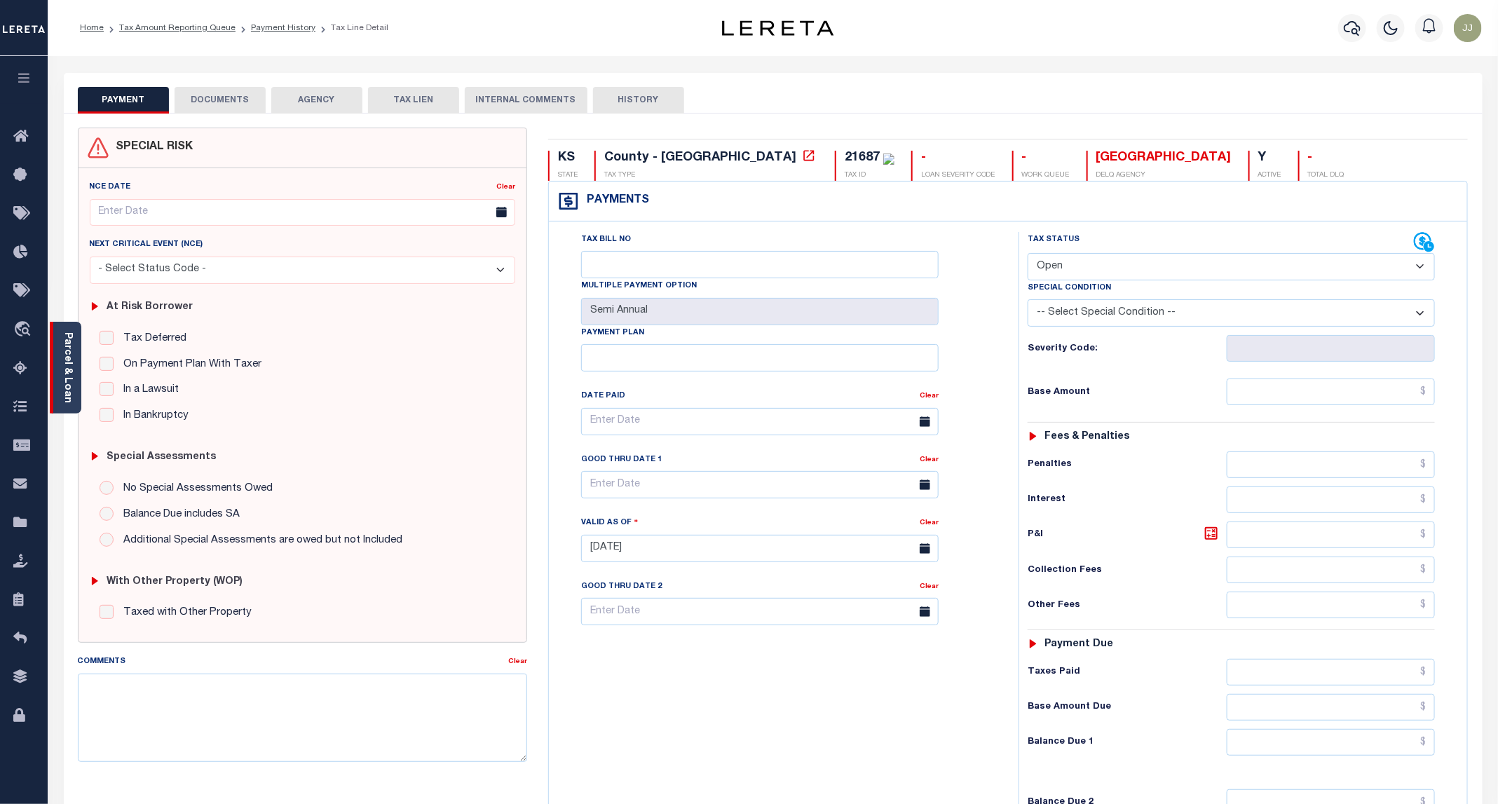
click at [67, 388] on link "Parcel & Loan" at bounding box center [67, 367] width 10 height 71
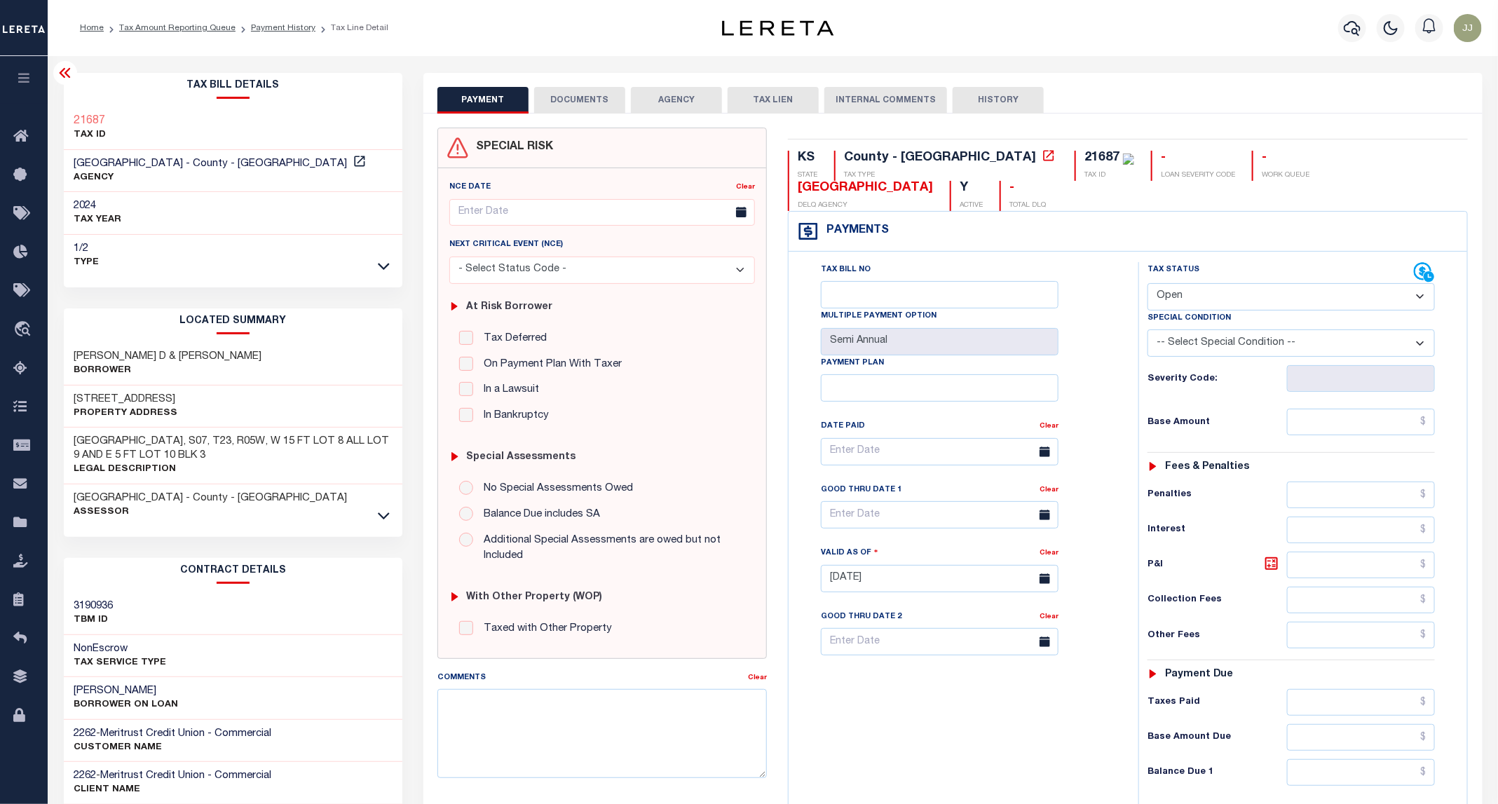
click at [110, 404] on h3 "[STREET_ADDRESS]" at bounding box center [126, 399] width 104 height 14
copy h3 "9TH"
click at [547, 106] on button "DOCUMENTS" at bounding box center [579, 100] width 91 height 27
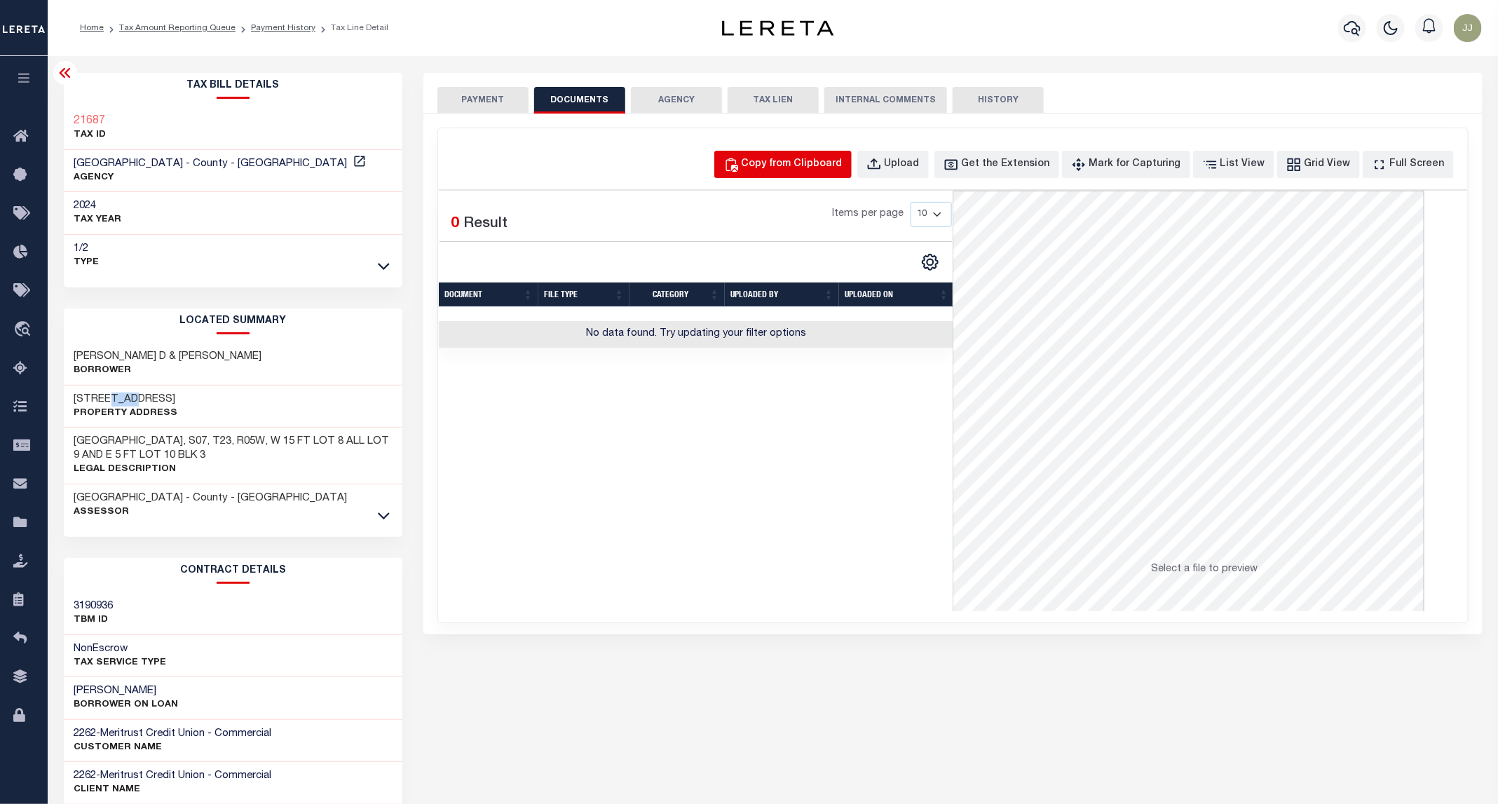
click at [805, 175] on button "Copy from Clipboard" at bounding box center [782, 164] width 137 height 27
select select "POP"
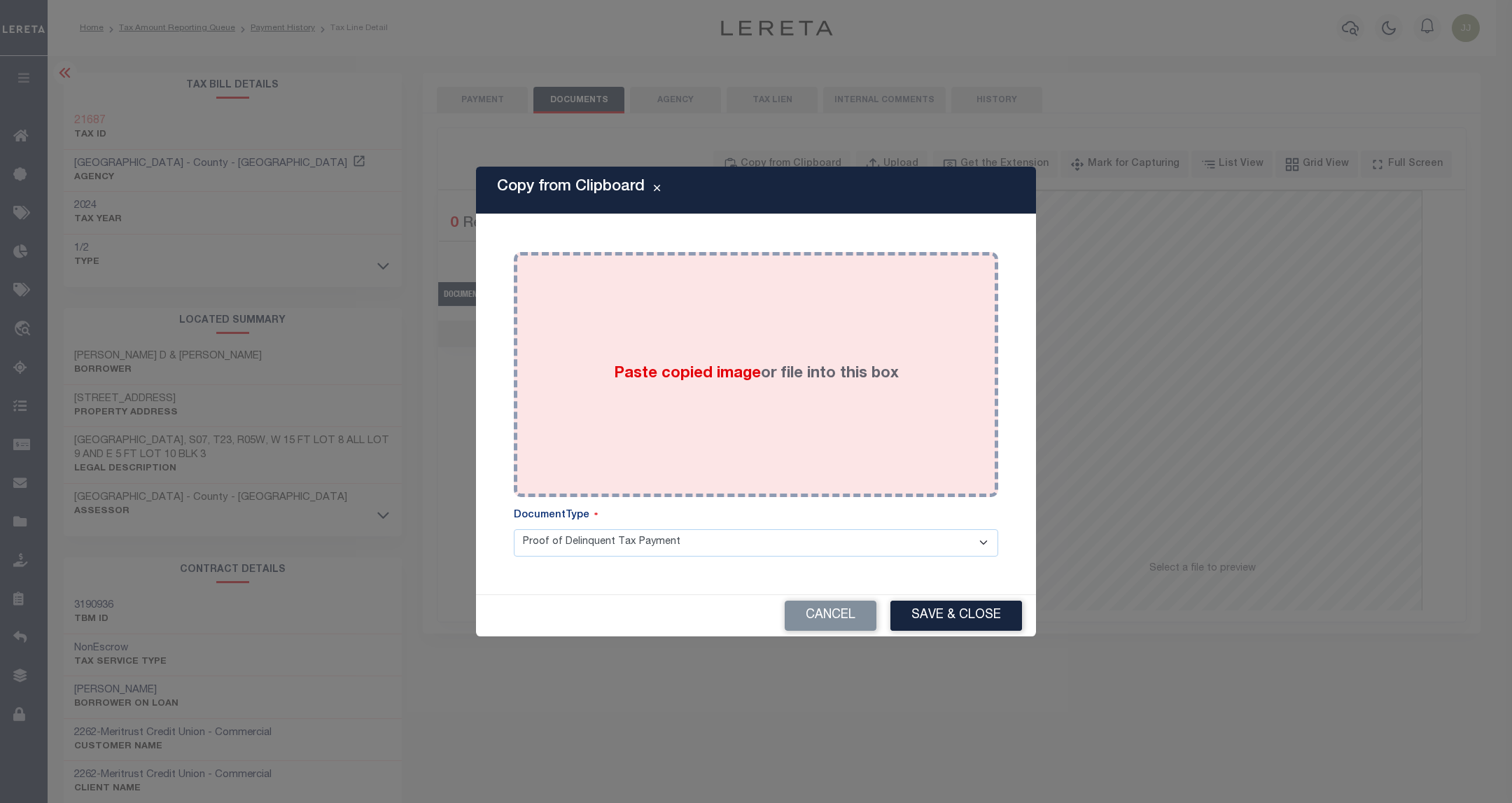
click at [804, 337] on div "Paste copied image or file into this box" at bounding box center [756, 375] width 463 height 224
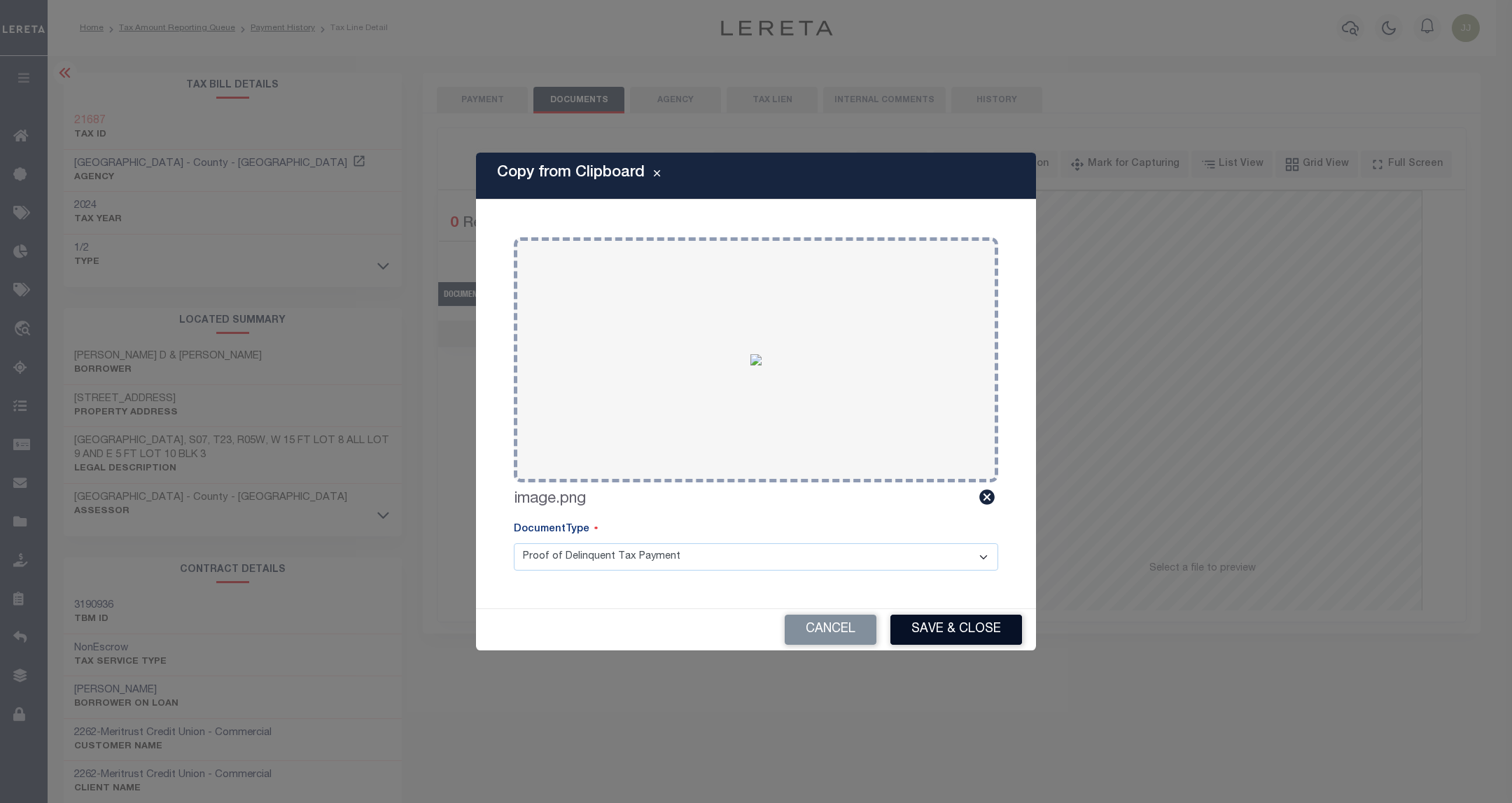
click at [935, 633] on button "Save & Close" at bounding box center [956, 629] width 132 height 30
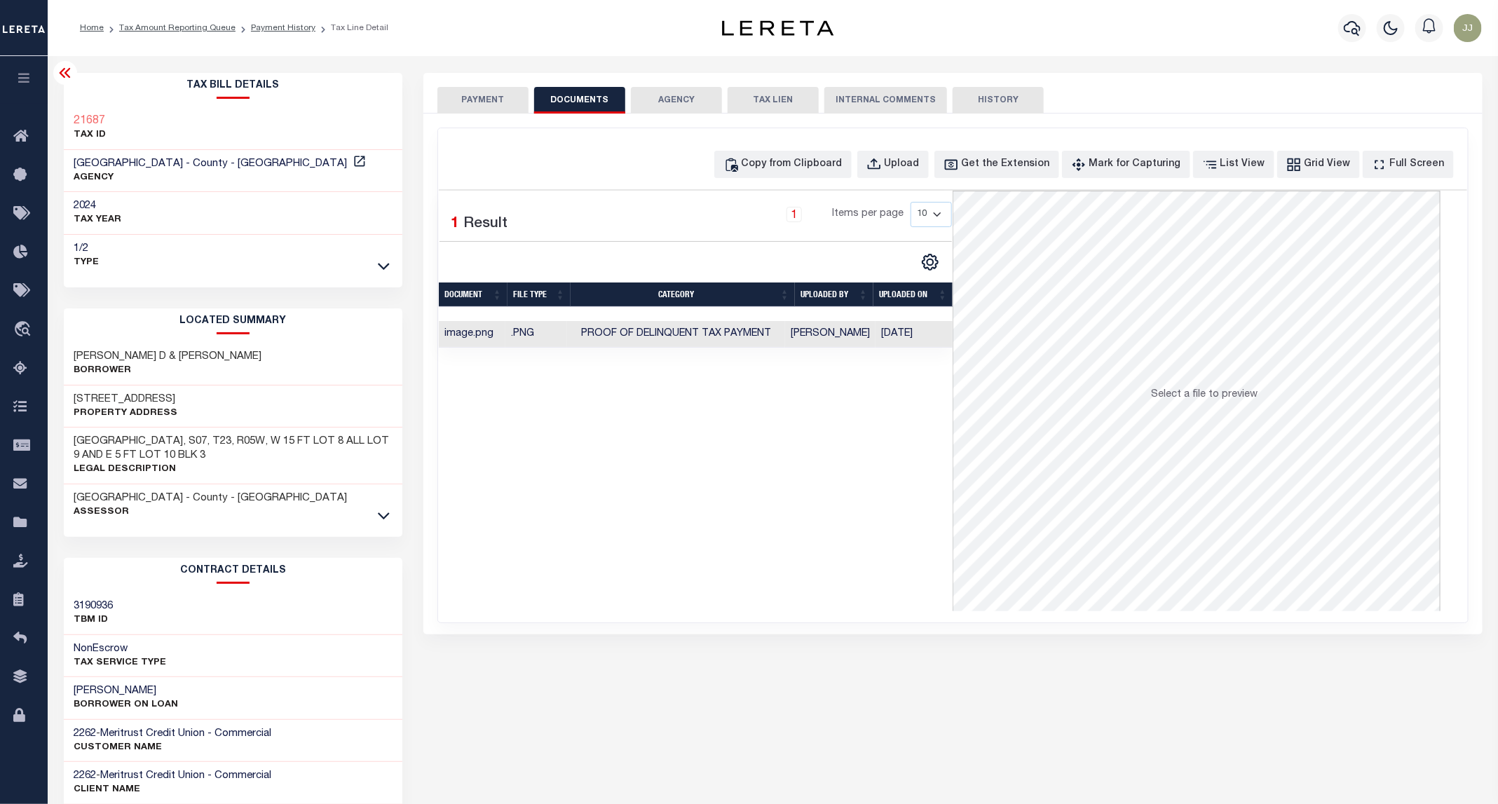
click at [486, 107] on button "PAYMENT" at bounding box center [482, 100] width 91 height 27
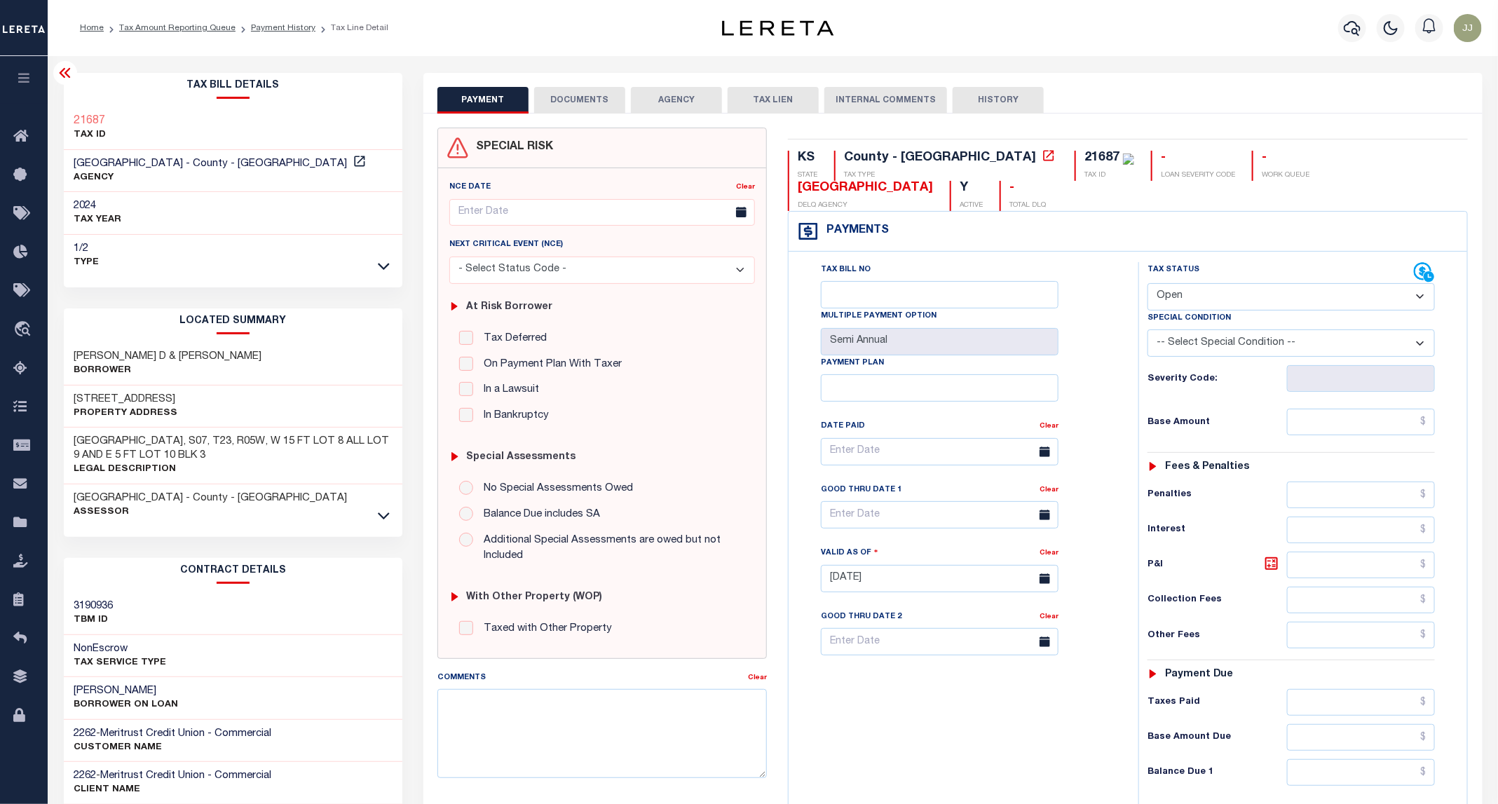
click at [1196, 310] on div "Special Condition" at bounding box center [1290, 320] width 287 height 20
click at [1196, 283] on select "- Select Status Code - Open Due/Unpaid Paid Incomplete No Tax Due Internal Refu…" at bounding box center [1290, 296] width 287 height 27
select select "PYD"
click at [1148, 283] on select "- Select Status Code - Open Due/Unpaid Paid Incomplete No Tax Due Internal Refu…" at bounding box center [1290, 296] width 287 height 27
type input "[DATE]"
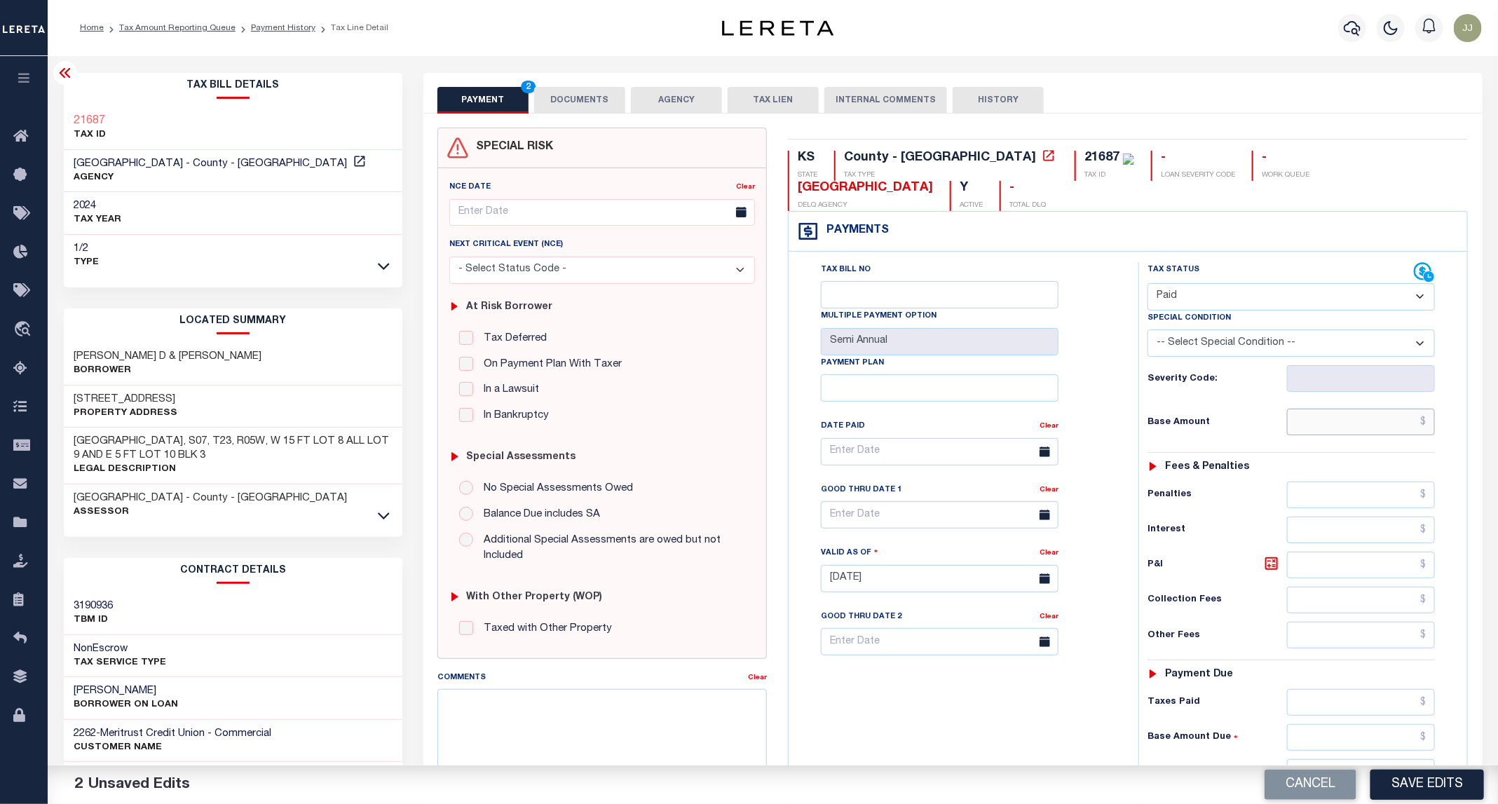
click at [1331, 409] on input "text" at bounding box center [1361, 422] width 149 height 27
type input "$0.00"
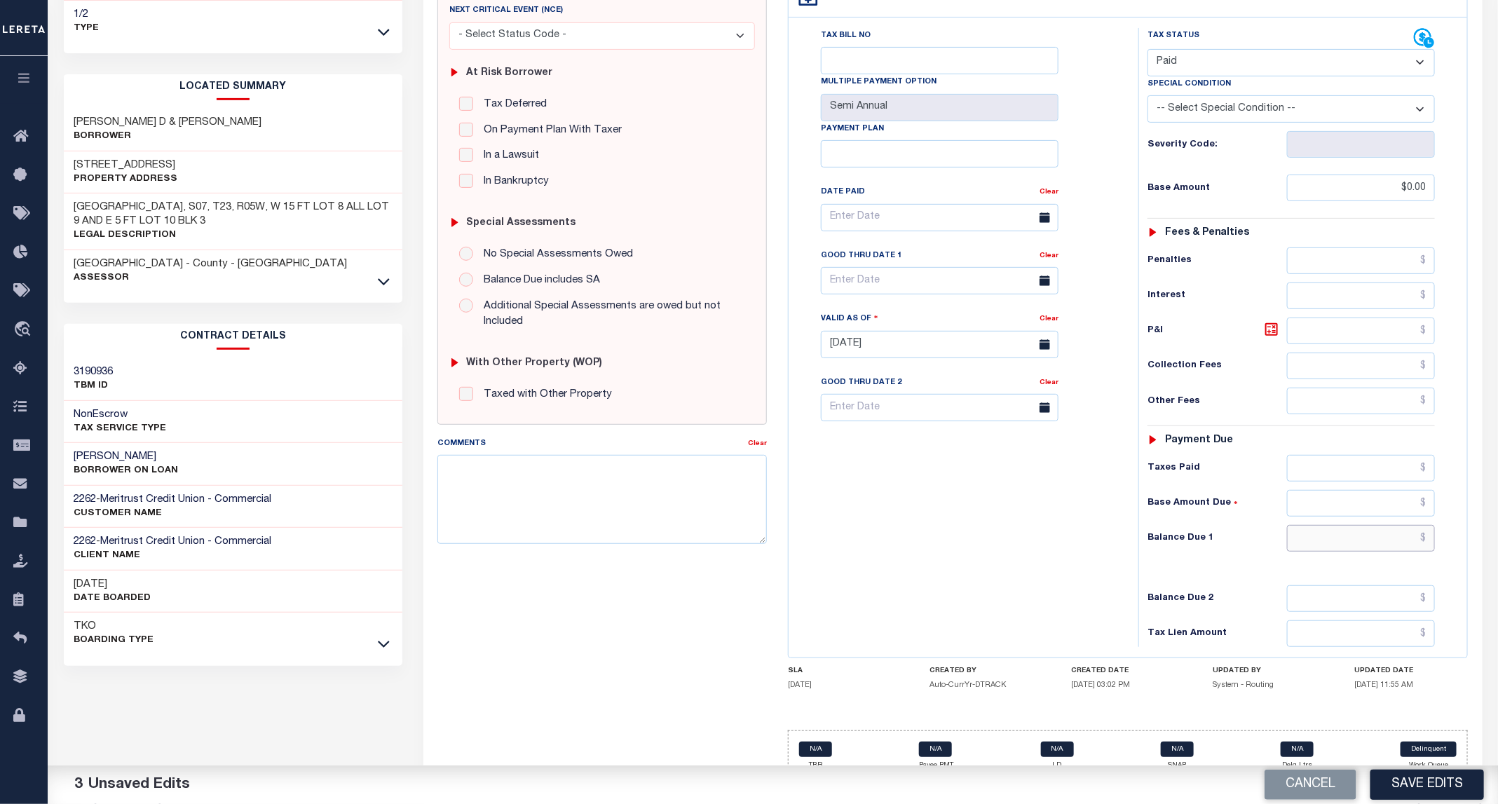
click at [1331, 525] on input "text" at bounding box center [1361, 538] width 149 height 27
type input "$0.00"
click at [1411, 777] on button "Save Edits" at bounding box center [1427, 784] width 114 height 30
checkbox input "false"
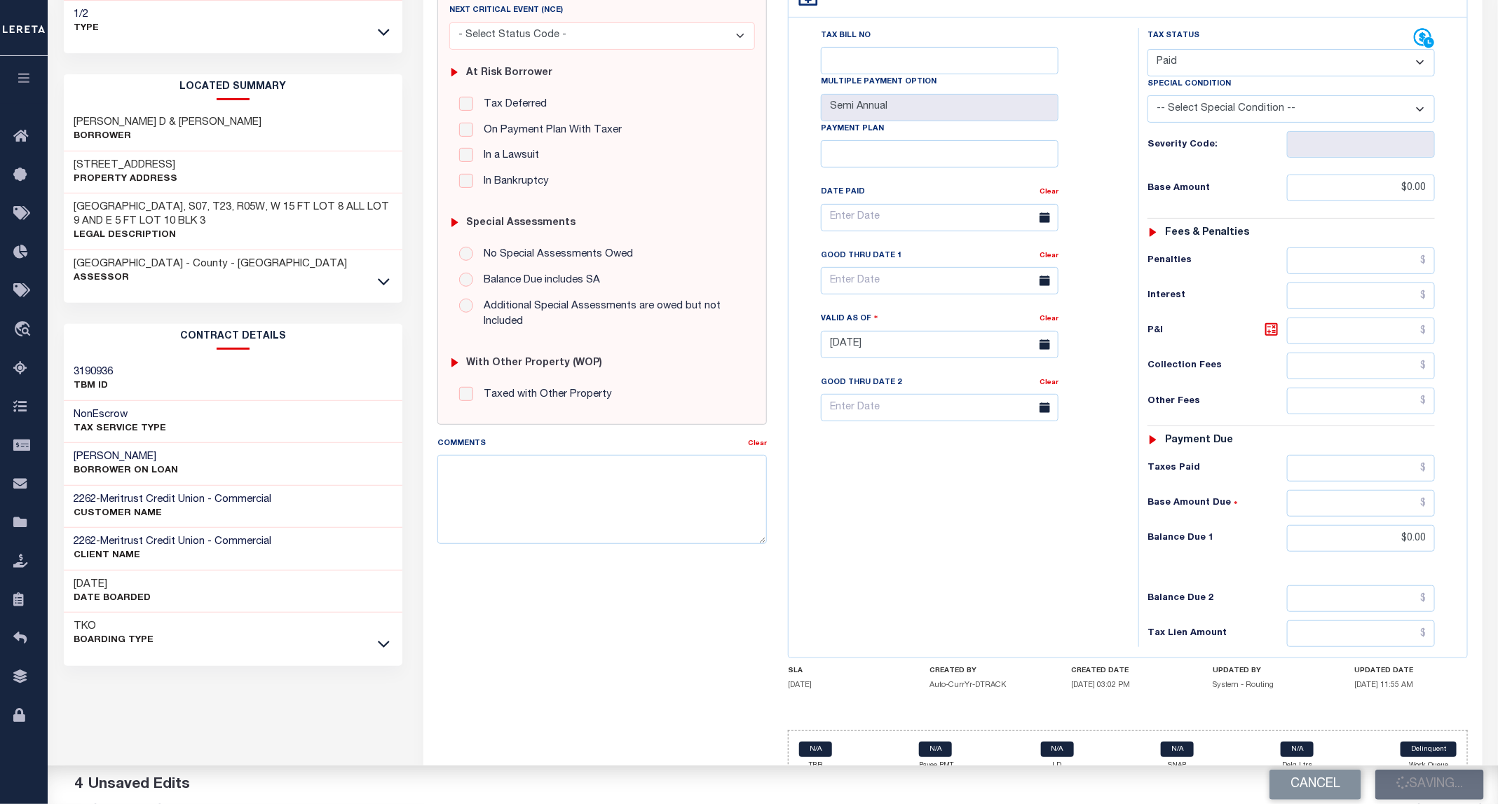
checkbox input "false"
type input "$0"
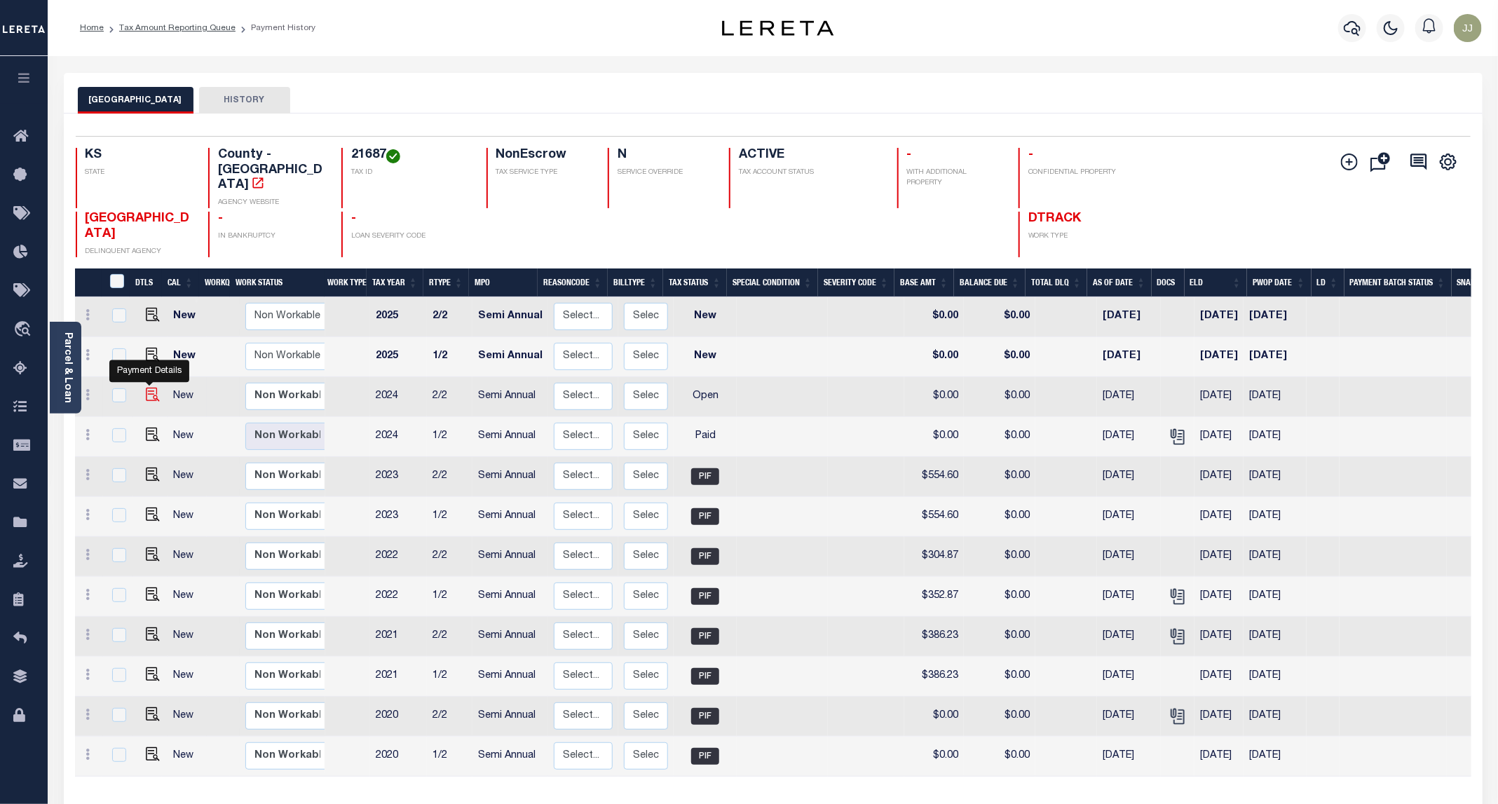
click at [149, 388] on img "" at bounding box center [153, 395] width 14 height 14
checkbox input "true"
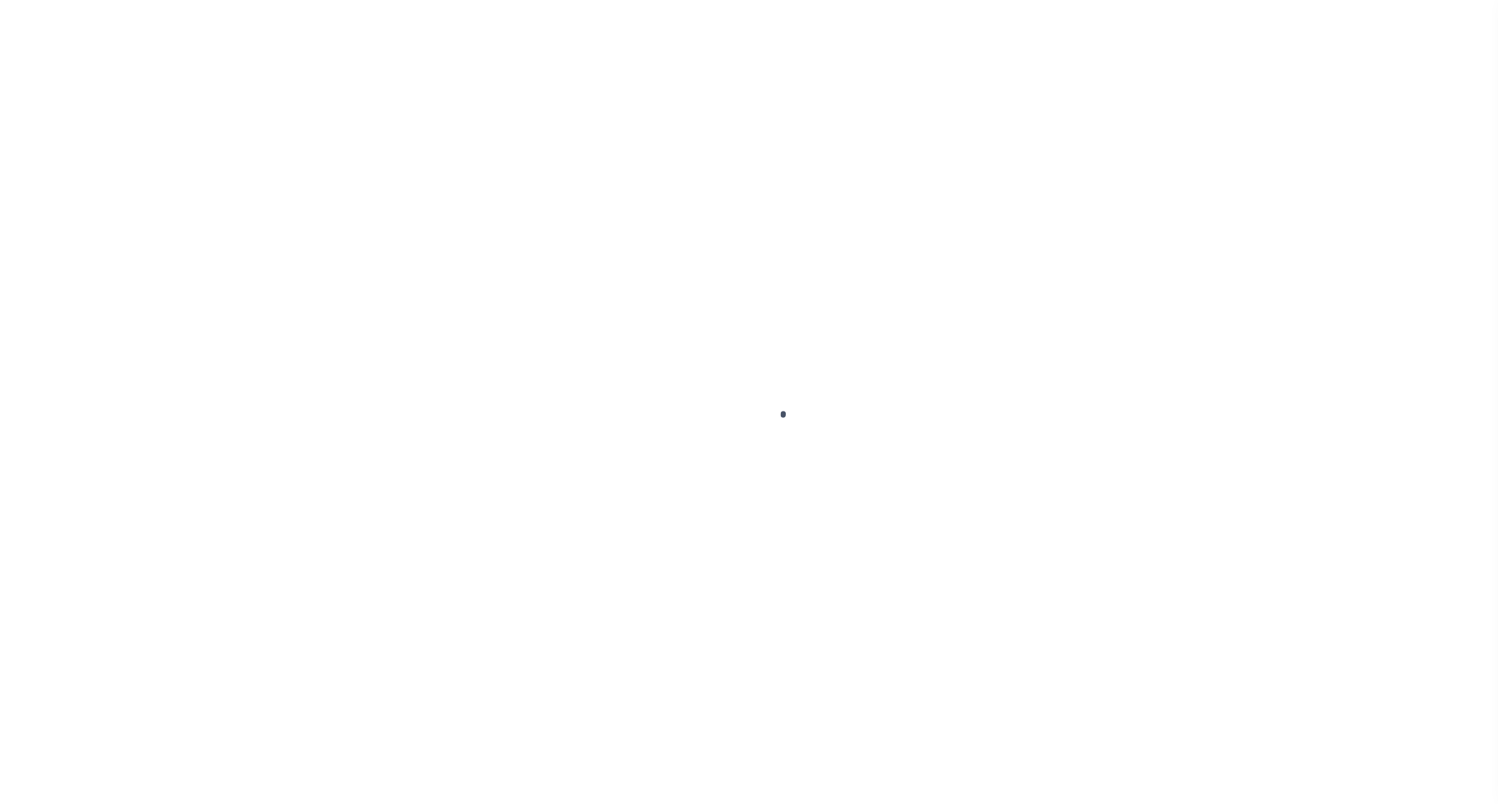
select select "OP2"
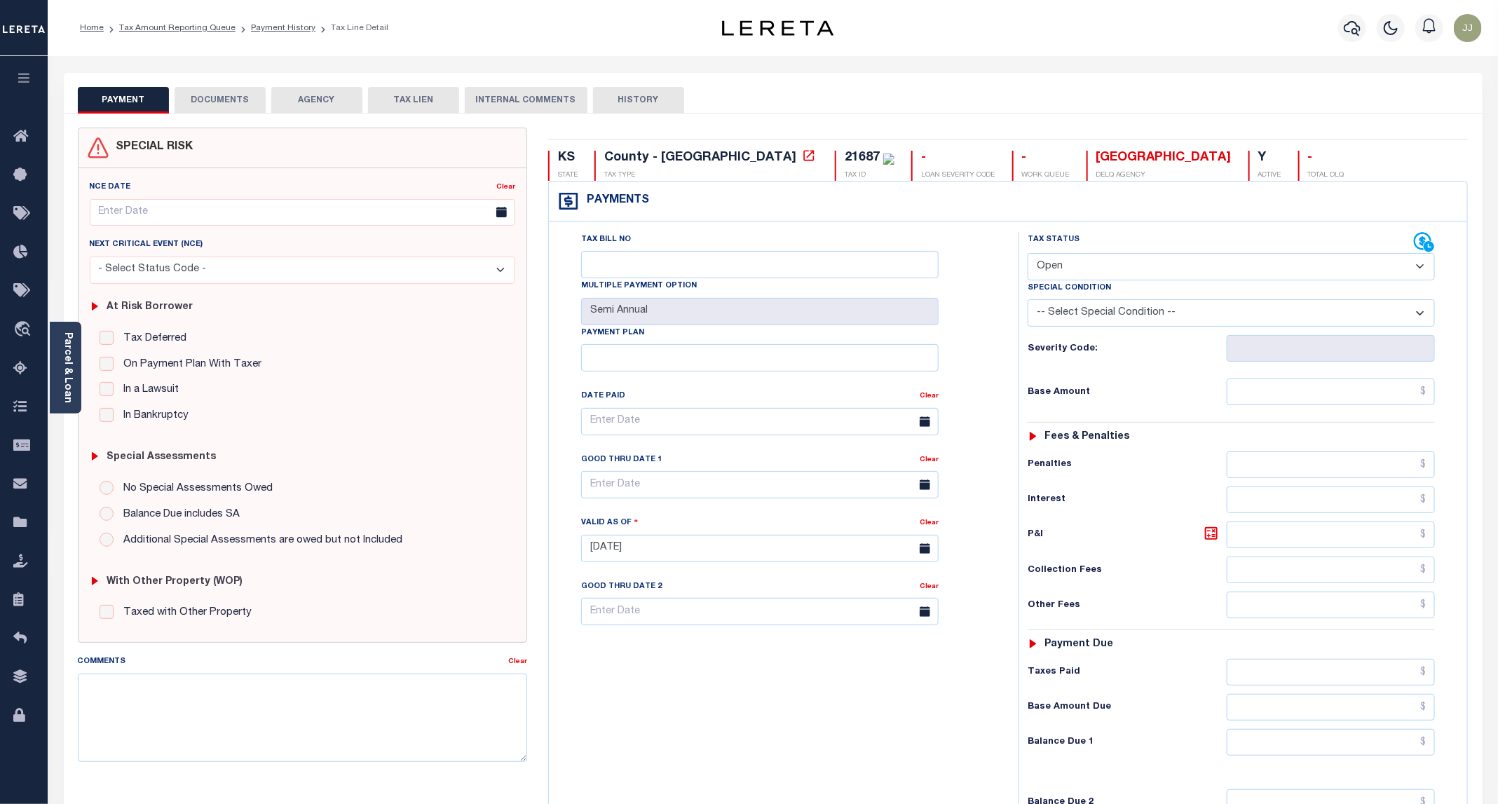
click at [202, 100] on button "DOCUMENTS" at bounding box center [220, 100] width 91 height 27
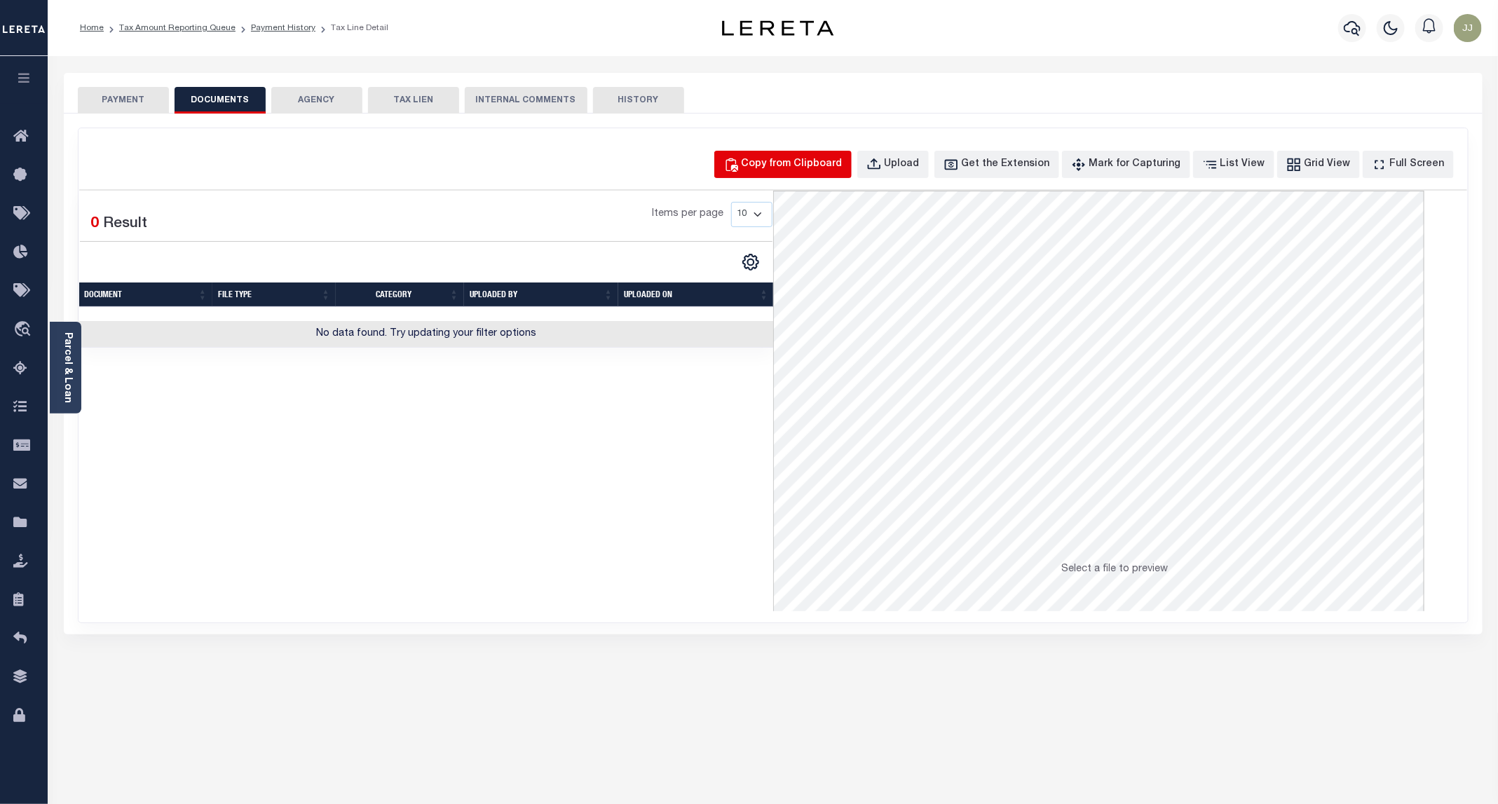
click at [818, 165] on div "Copy from Clipboard" at bounding box center [791, 164] width 101 height 15
select select "POP"
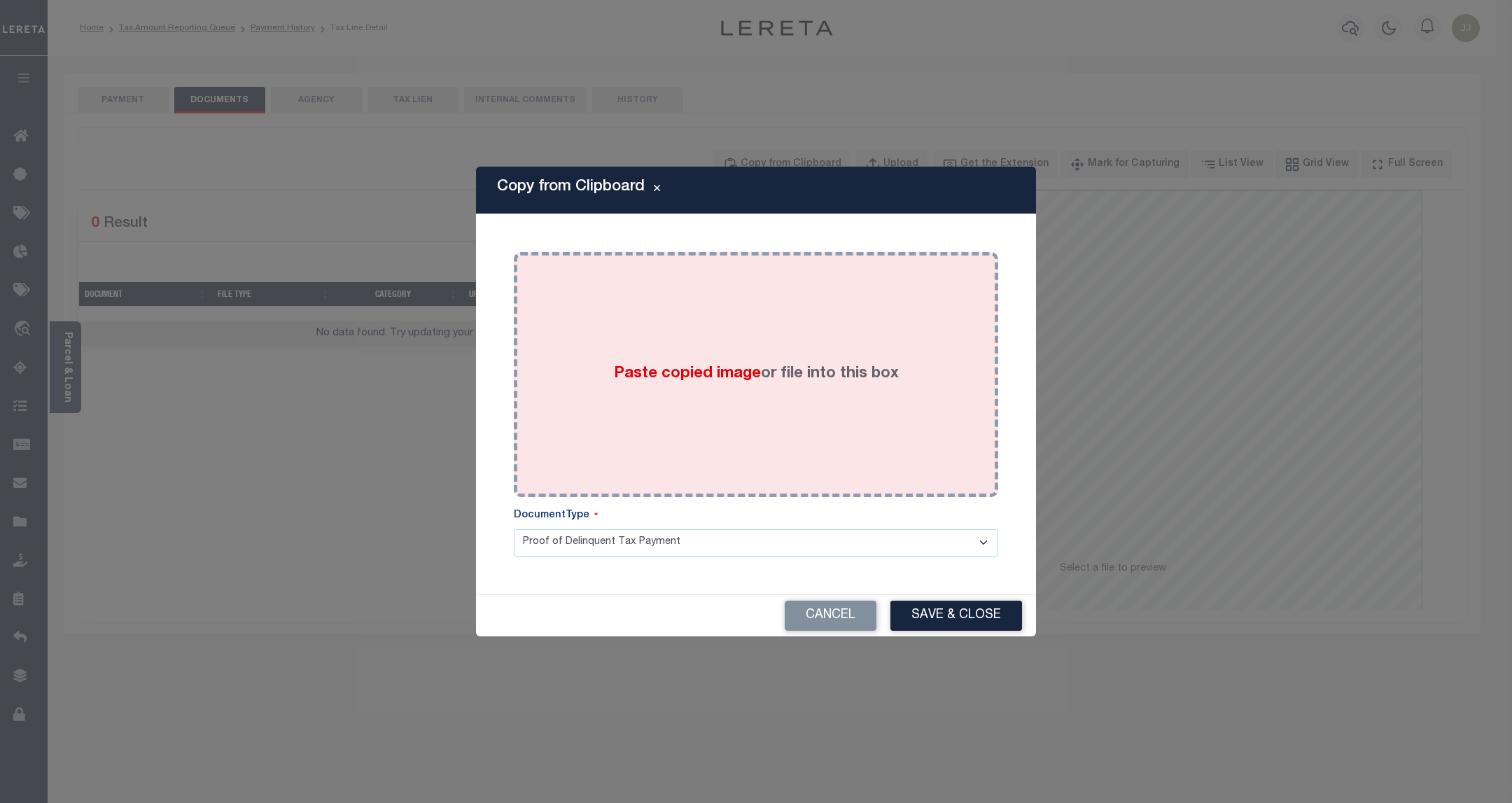
click at [859, 416] on div "Paste copied image or file into this box" at bounding box center [756, 375] width 463 height 224
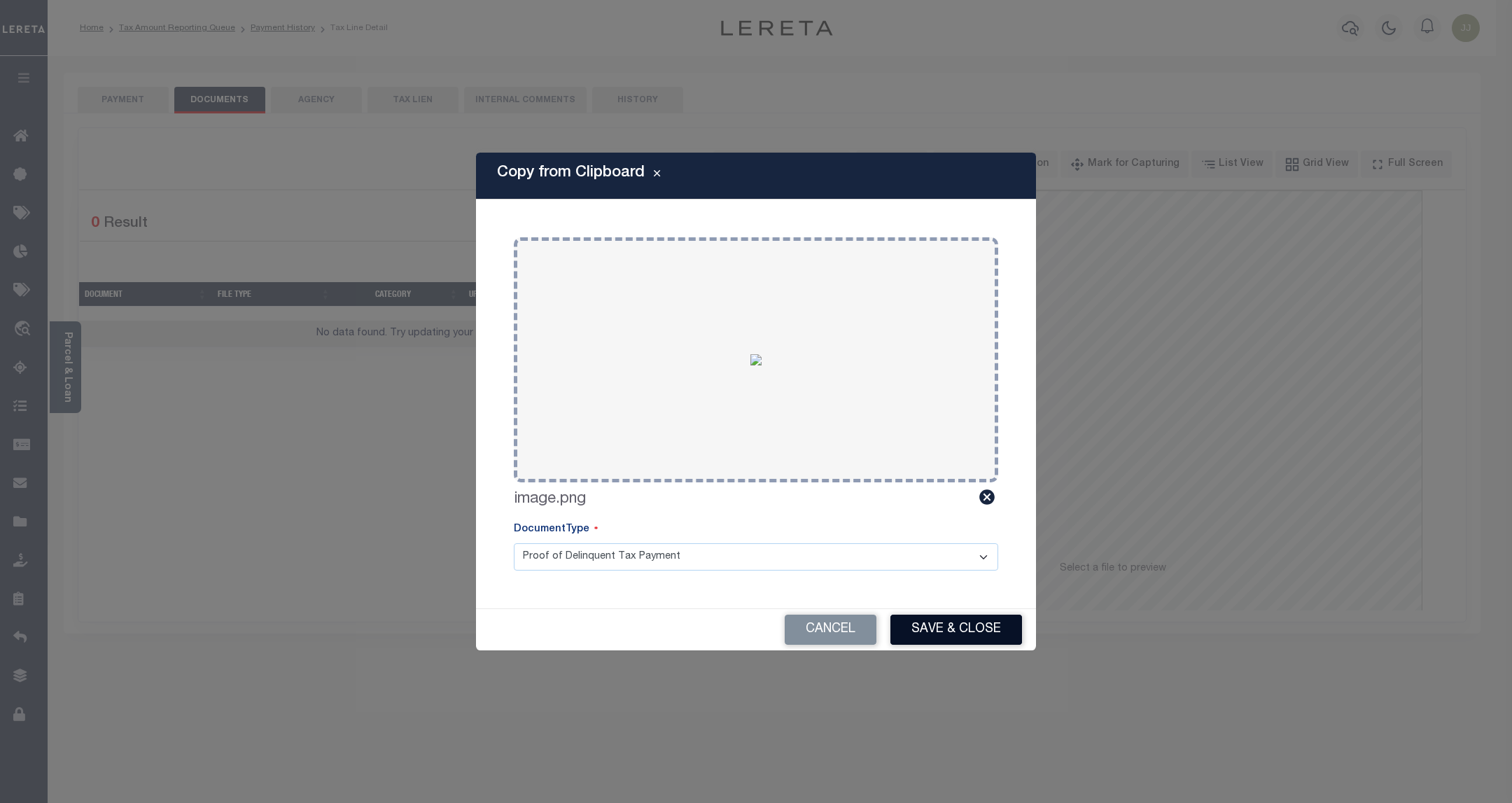
click at [960, 630] on button "Save & Close" at bounding box center [956, 629] width 132 height 30
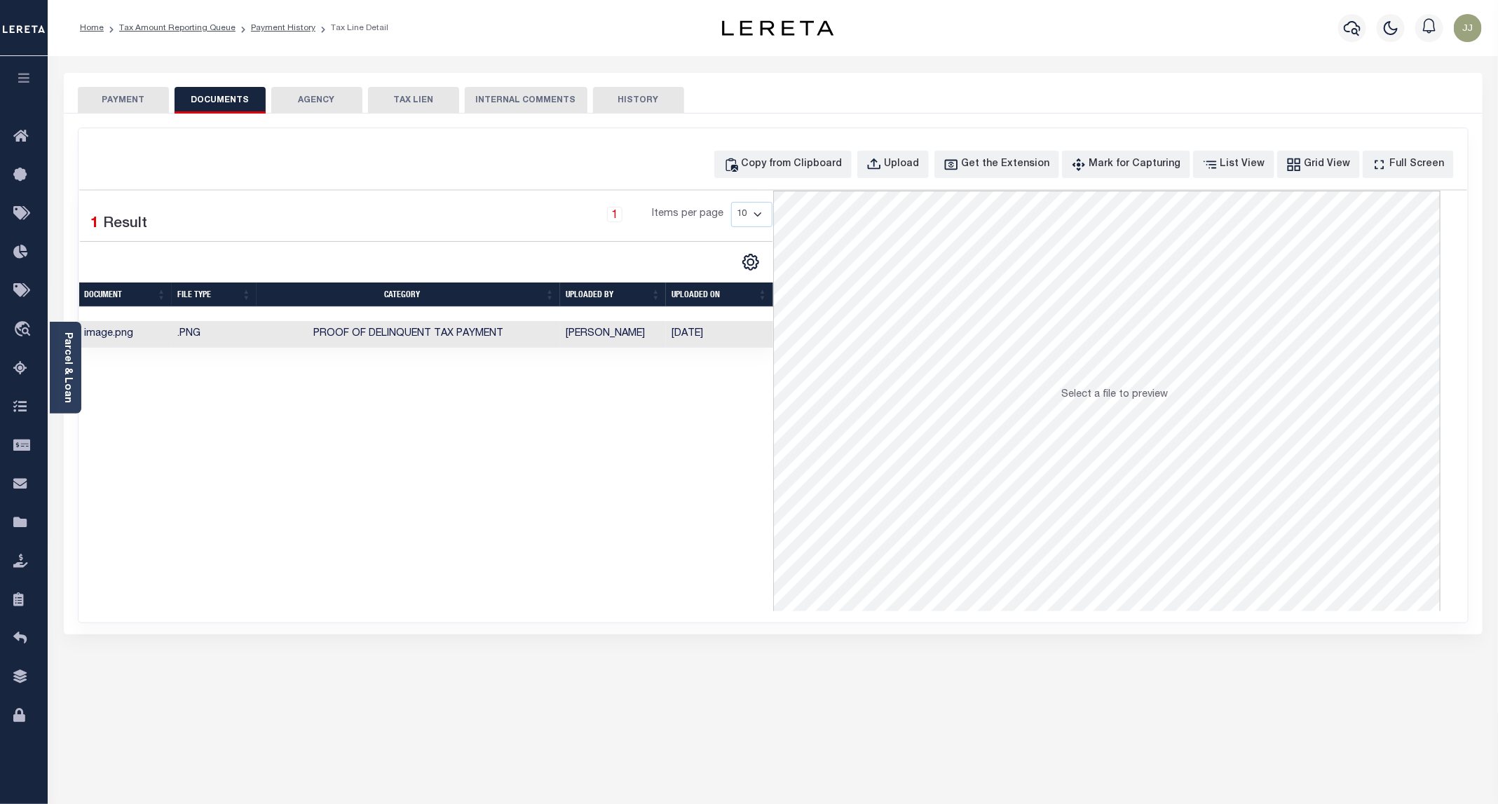
click at [112, 90] on button "PAYMENT" at bounding box center [123, 100] width 91 height 27
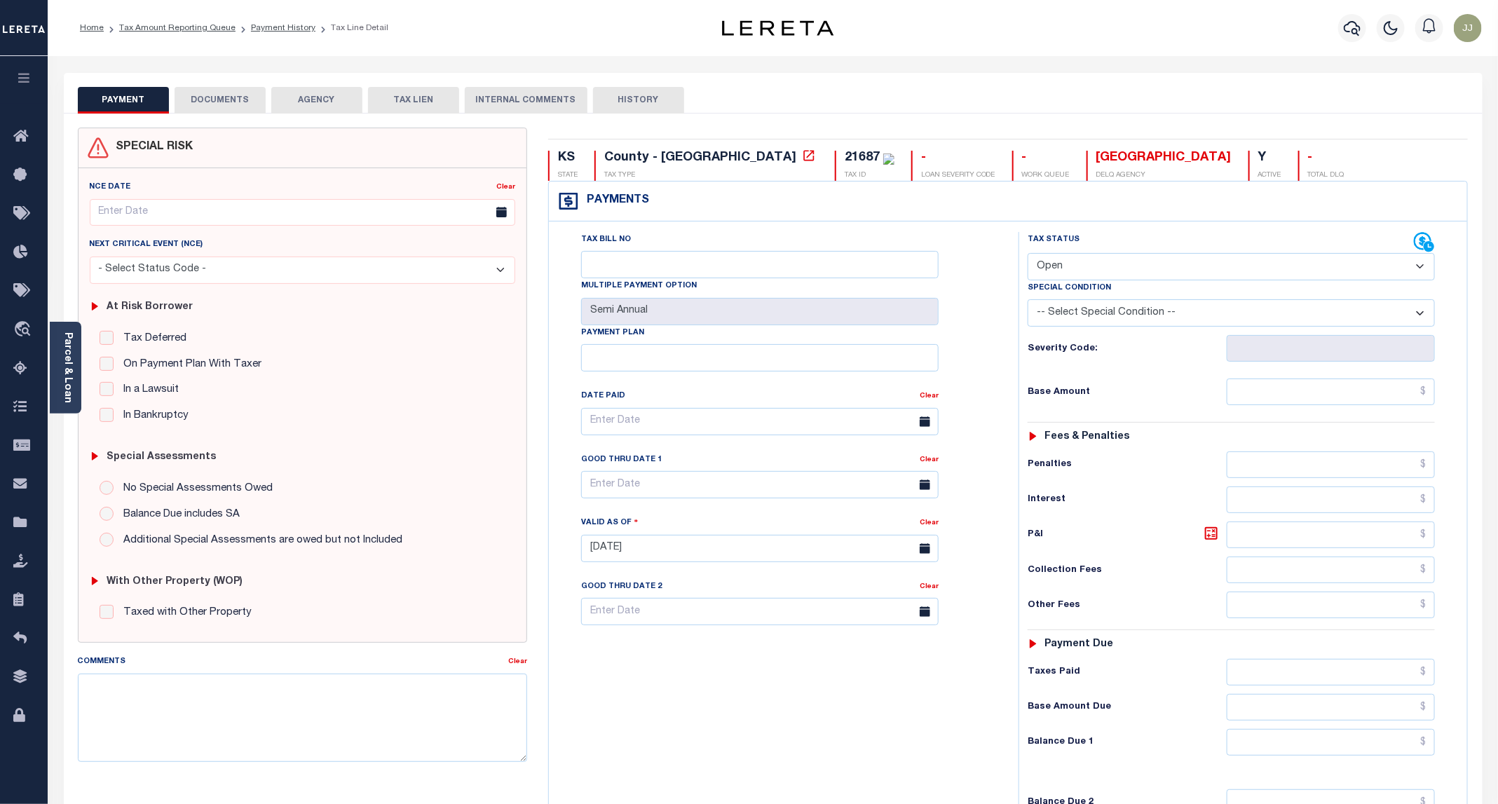
click at [1075, 269] on select "- Select Status Code - Open Due/Unpaid Paid Incomplete No Tax Due Internal Refu…" at bounding box center [1230, 266] width 407 height 27
select select "PYD"
click at [1028, 254] on select "- Select Status Code - Open Due/Unpaid Paid Incomplete No Tax Due Internal Refu…" at bounding box center [1230, 266] width 407 height 27
type input "[DATE]"
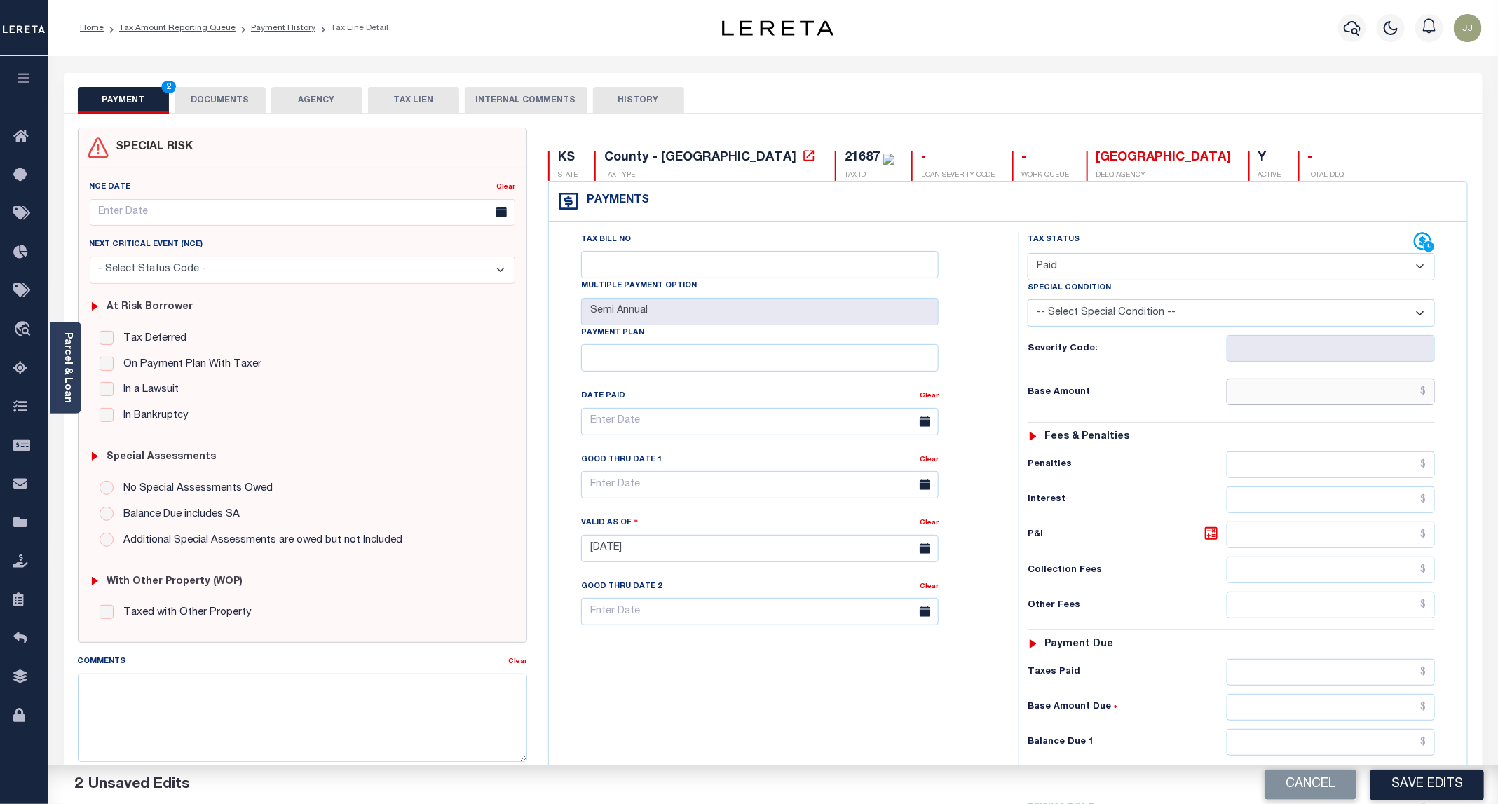
click at [1264, 388] on input "text" at bounding box center [1330, 391] width 208 height 27
type input "$0.00"
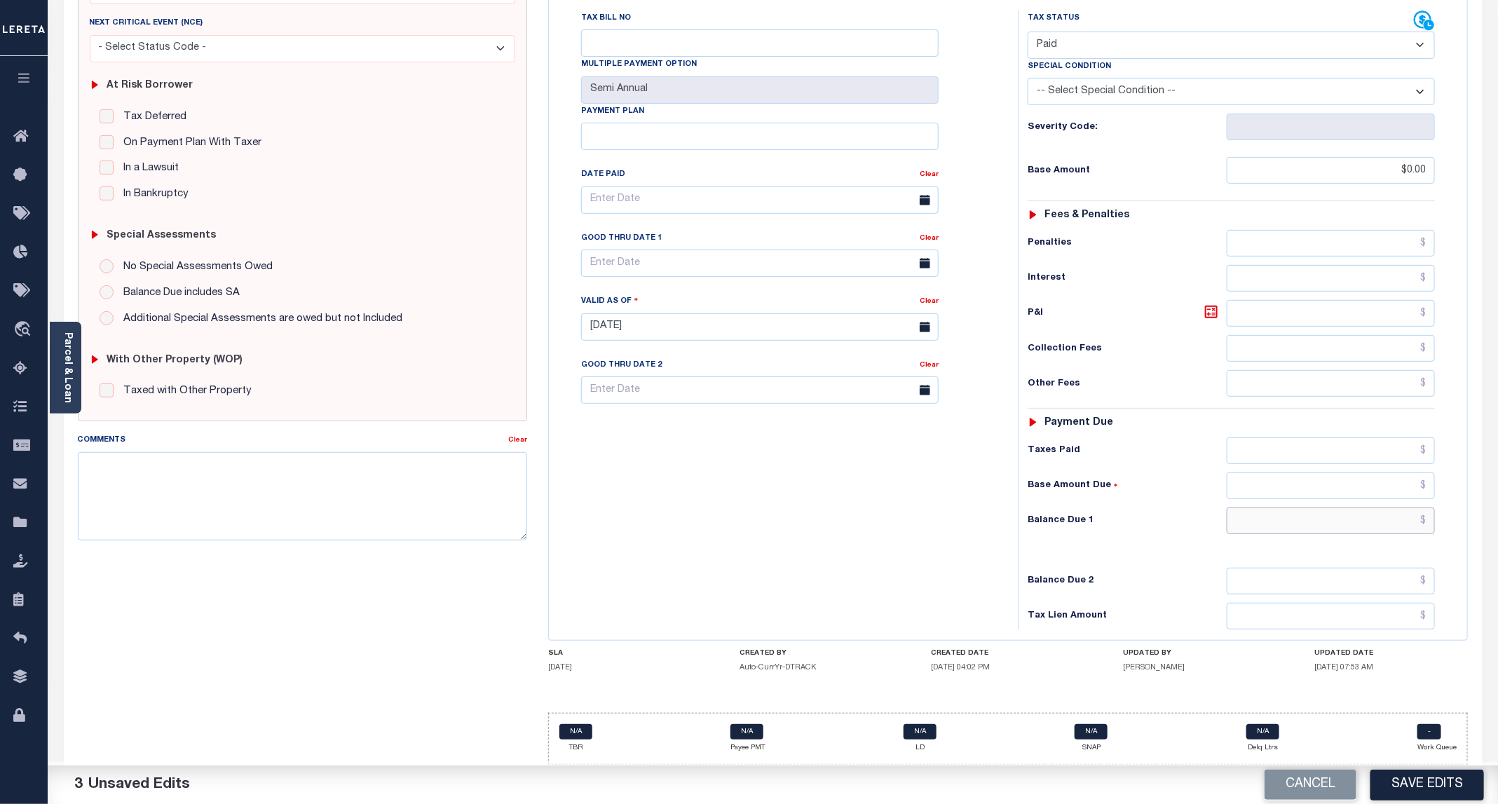
click at [1294, 522] on input "text" at bounding box center [1330, 520] width 208 height 27
type input "$0.00"
click at [1421, 785] on button "Save Edits" at bounding box center [1427, 784] width 114 height 30
checkbox input "false"
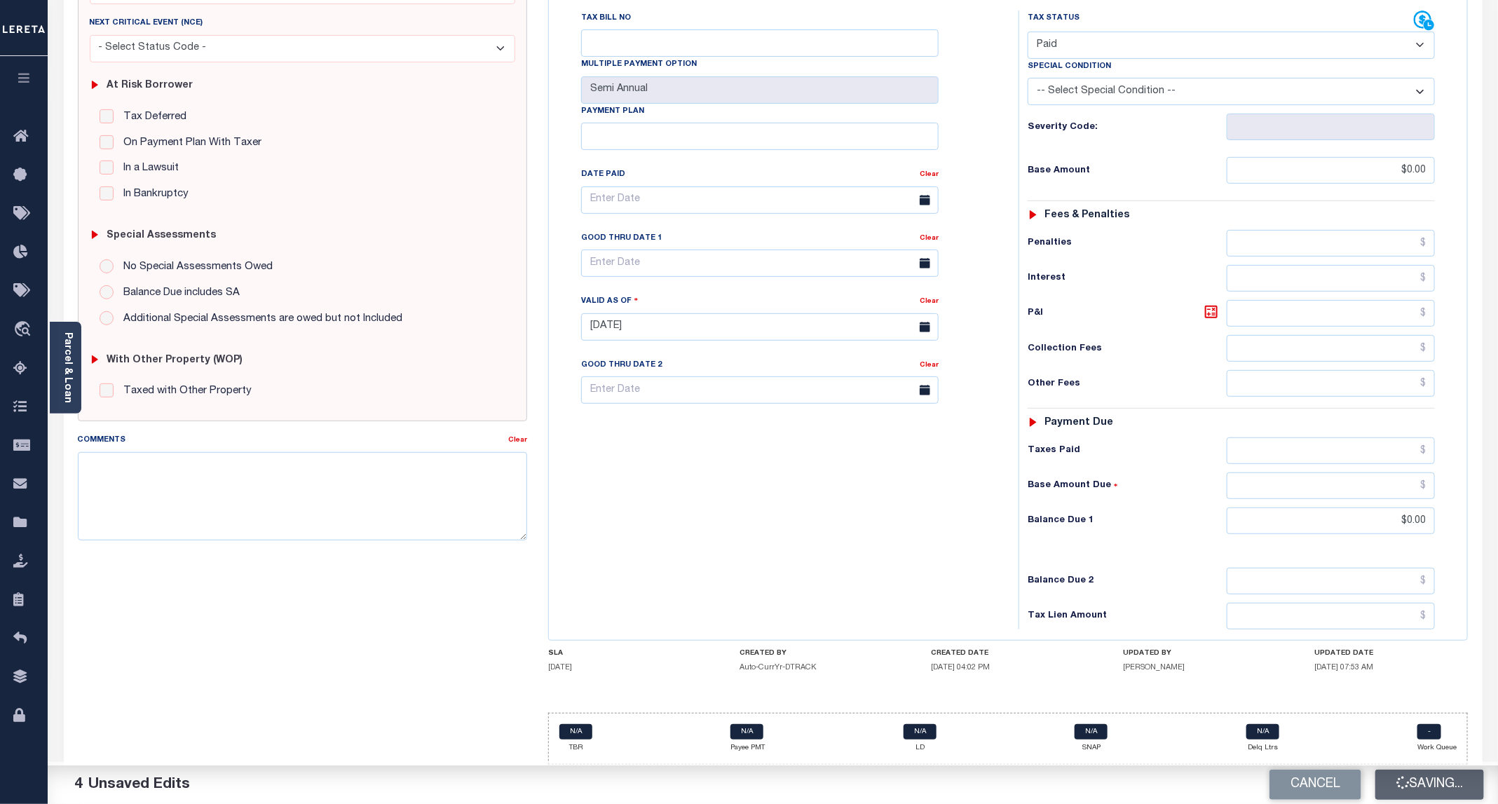
checkbox input "false"
type input "$0"
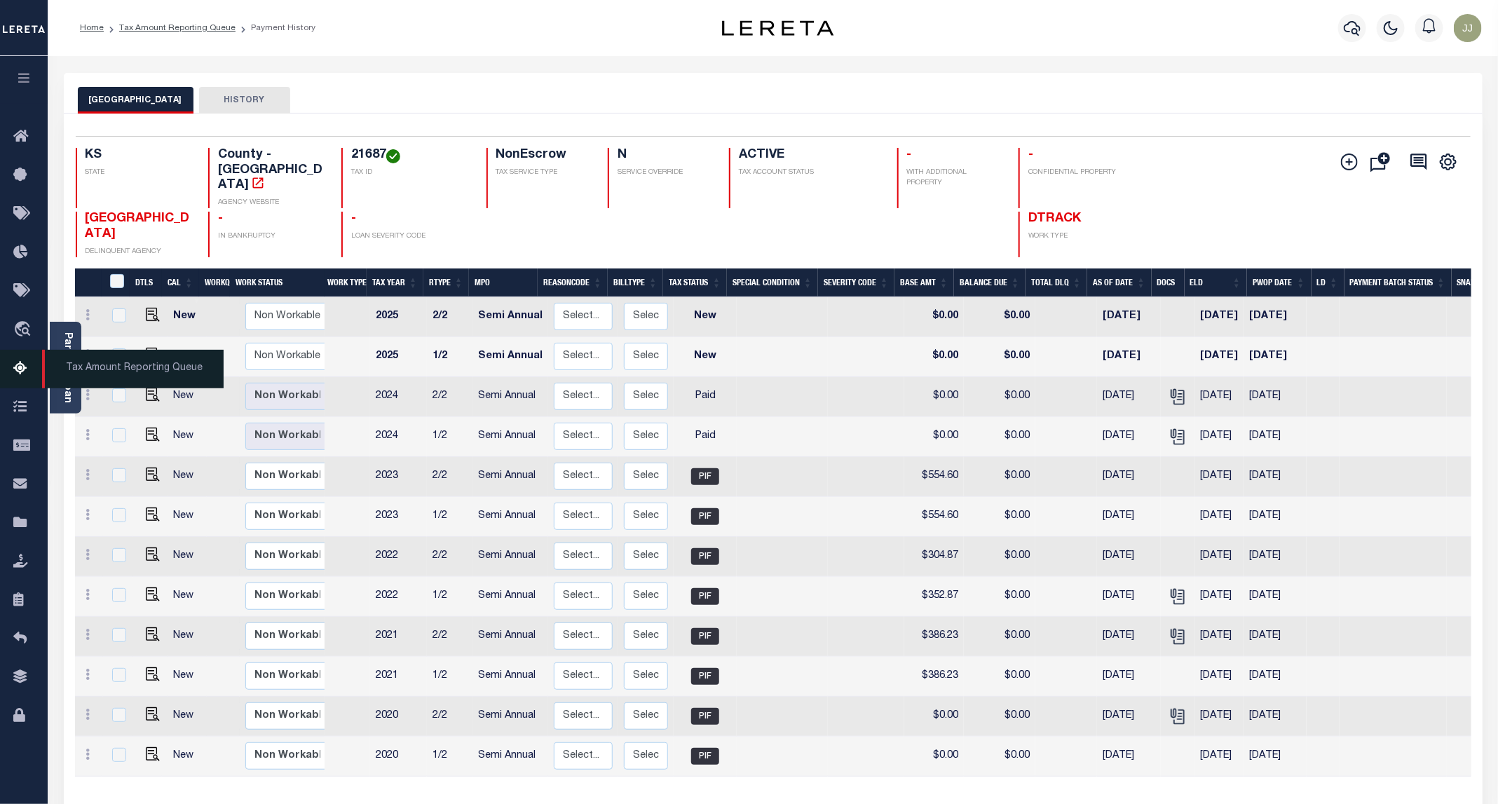
click at [18, 364] on icon at bounding box center [24, 369] width 22 height 18
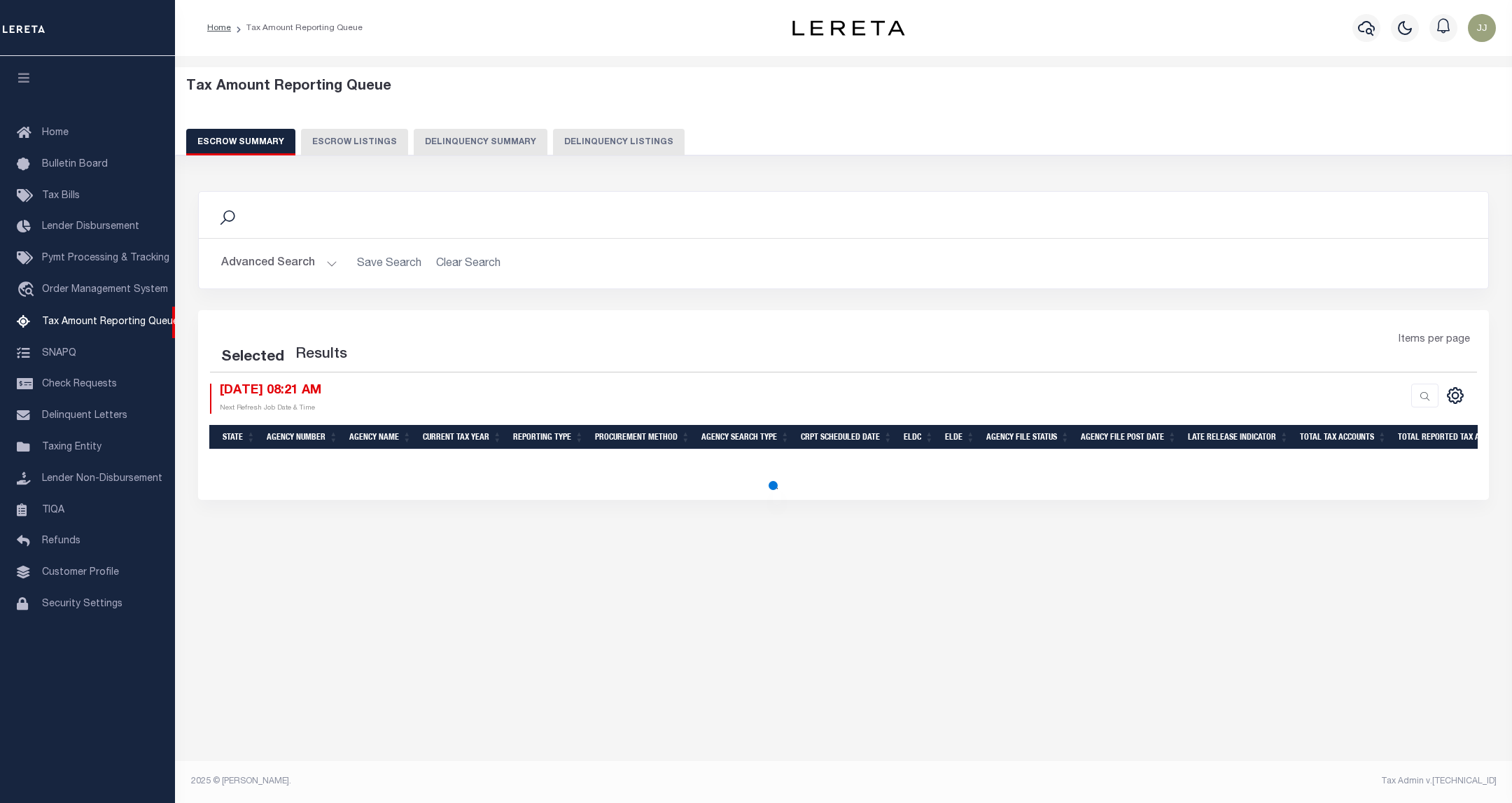
click at [553, 135] on button "Delinquency Listings" at bounding box center [619, 142] width 132 height 27
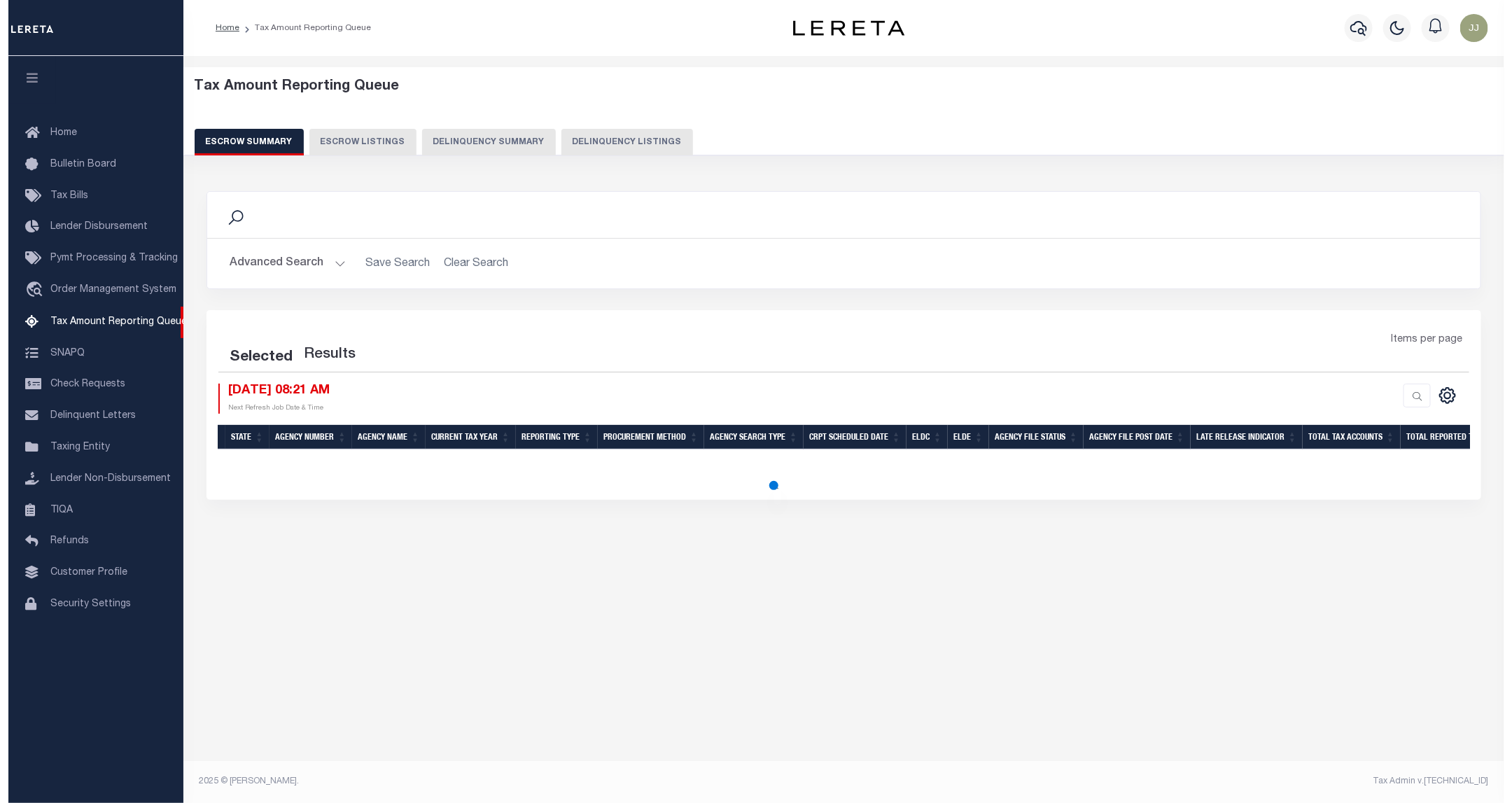
select select "100"
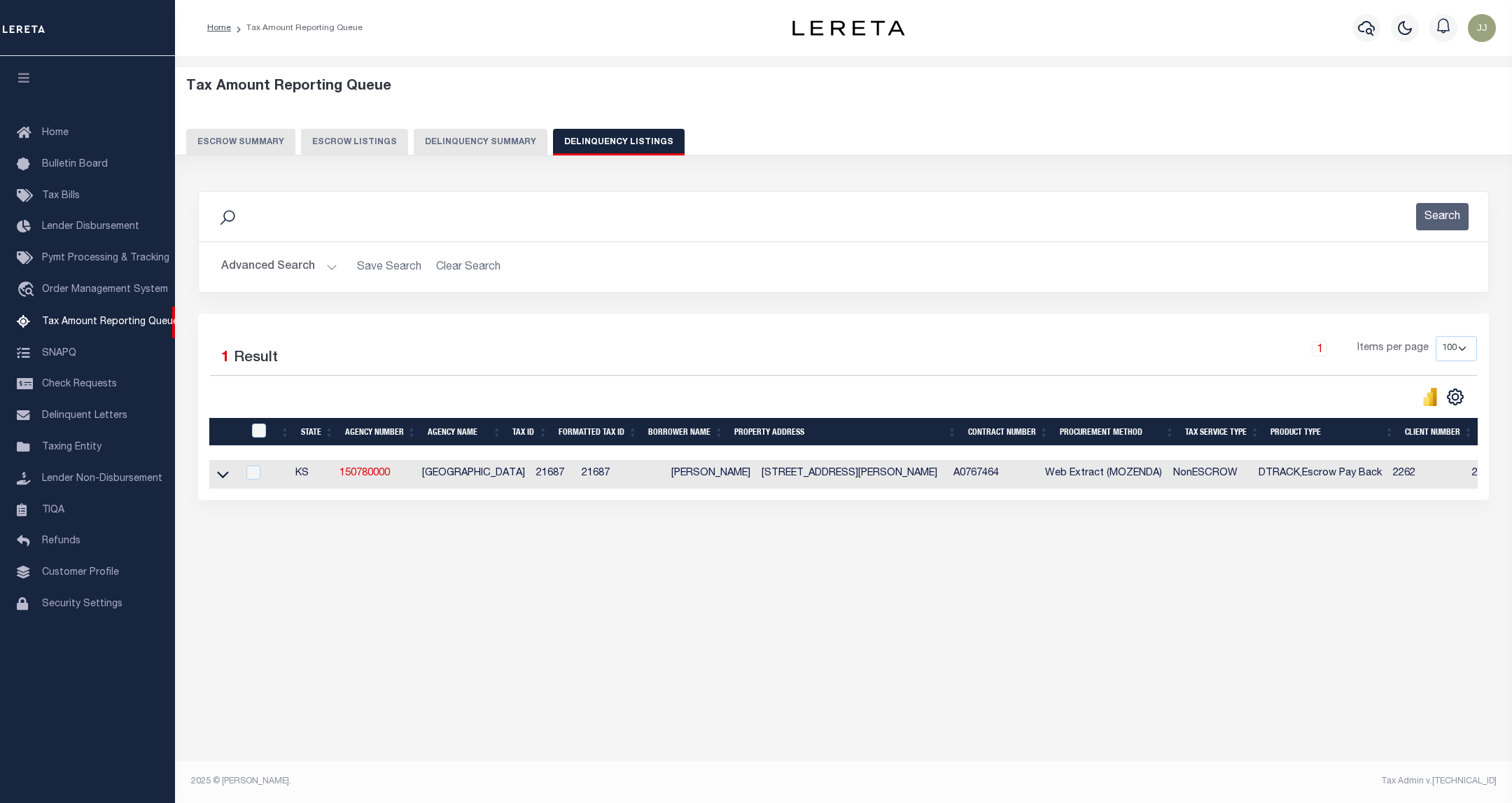
click at [289, 271] on button "Advanced Search" at bounding box center [279, 267] width 116 height 27
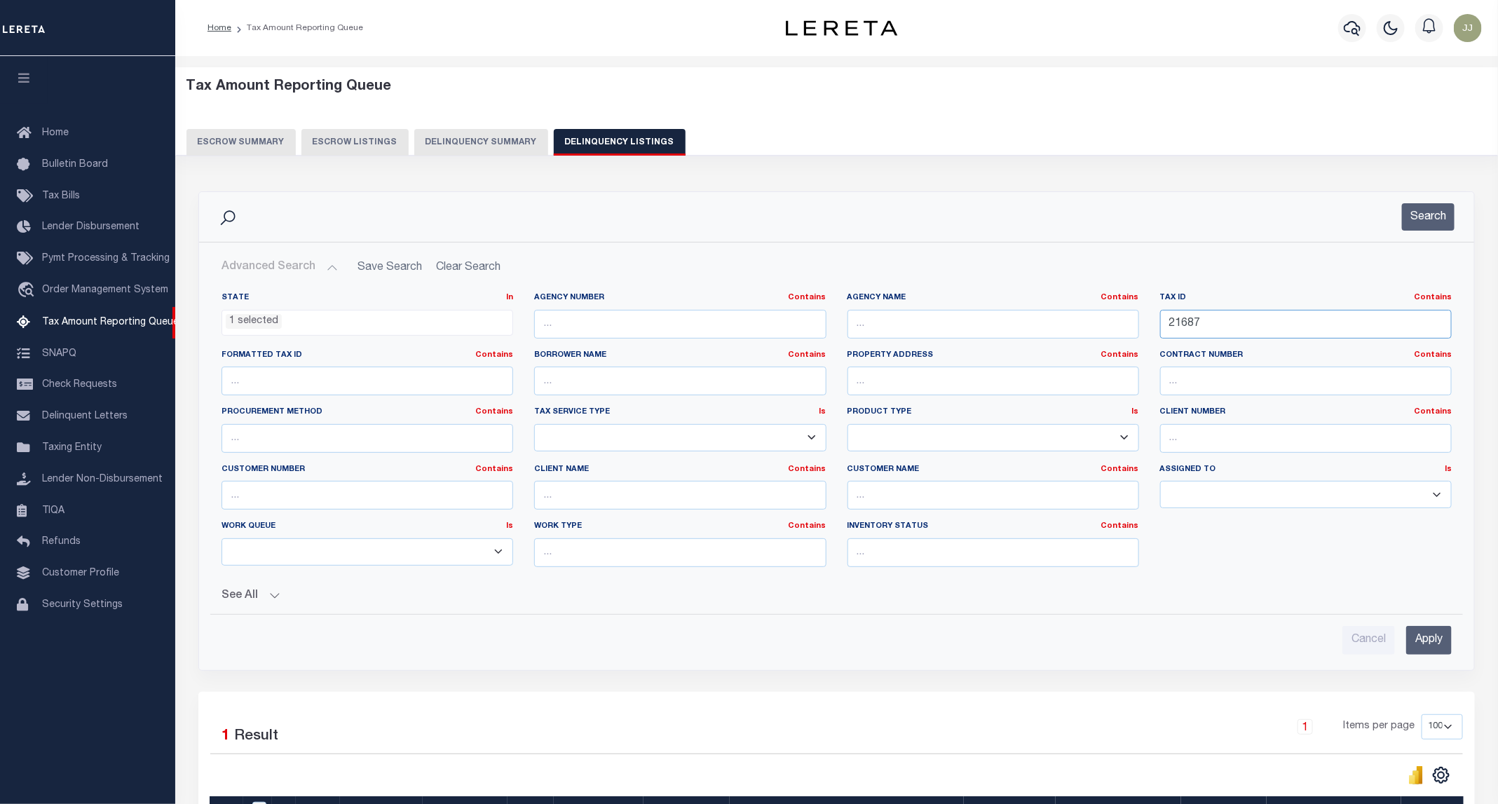
drag, startPoint x: 1241, startPoint y: 327, endPoint x: 1102, endPoint y: 329, distance: 138.8
click at [1102, 329] on div "State In In AK AL AR AZ CA CO CT DC DE FL GA GU HI IA ID IL IN KS KY LA MA MD M…" at bounding box center [836, 435] width 1251 height 286
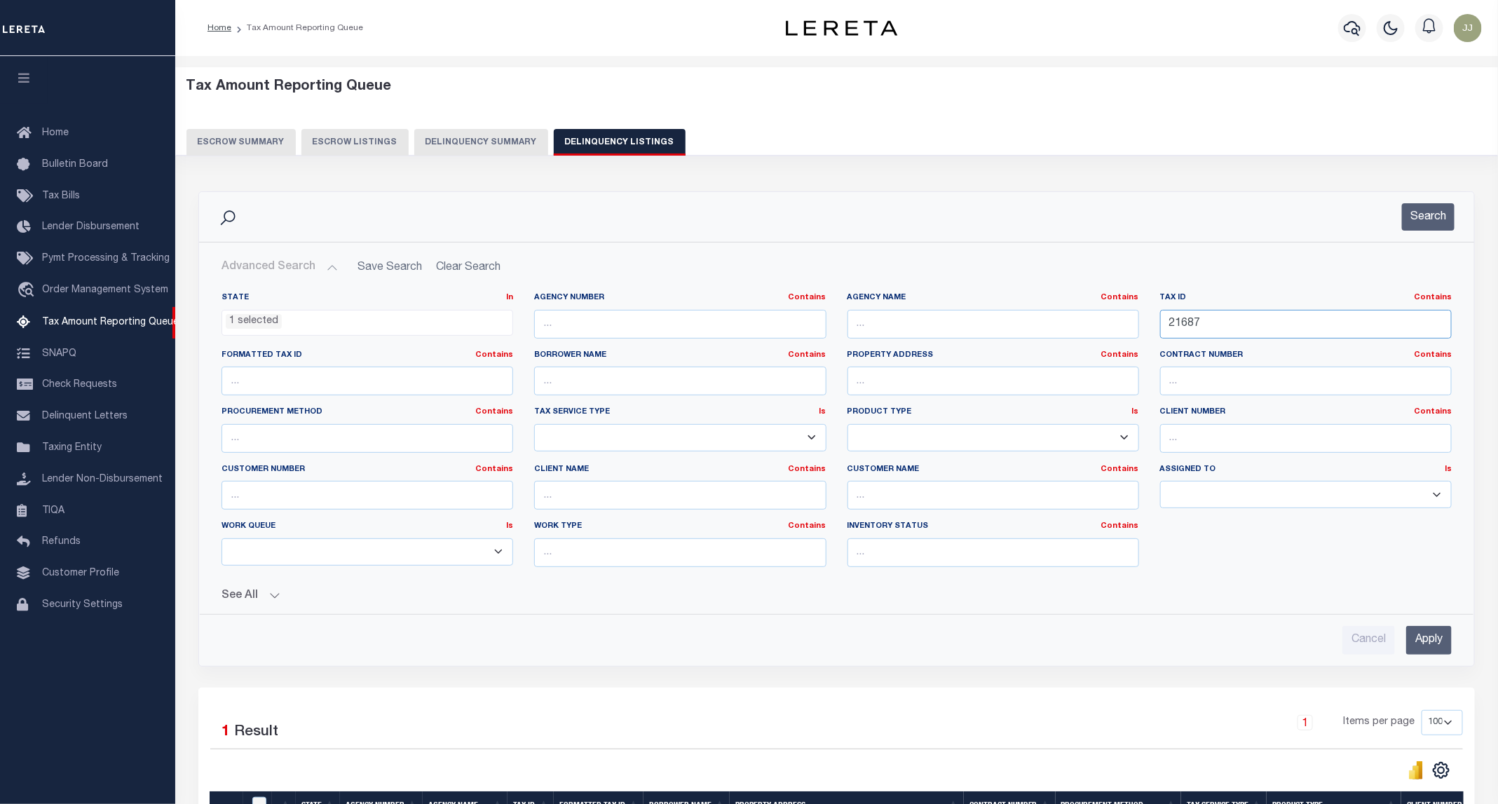
paste input "815"
type input "21815"
click at [1438, 240] on div "Search" at bounding box center [836, 217] width 1275 height 50
click at [1430, 213] on button "Search" at bounding box center [1428, 216] width 53 height 27
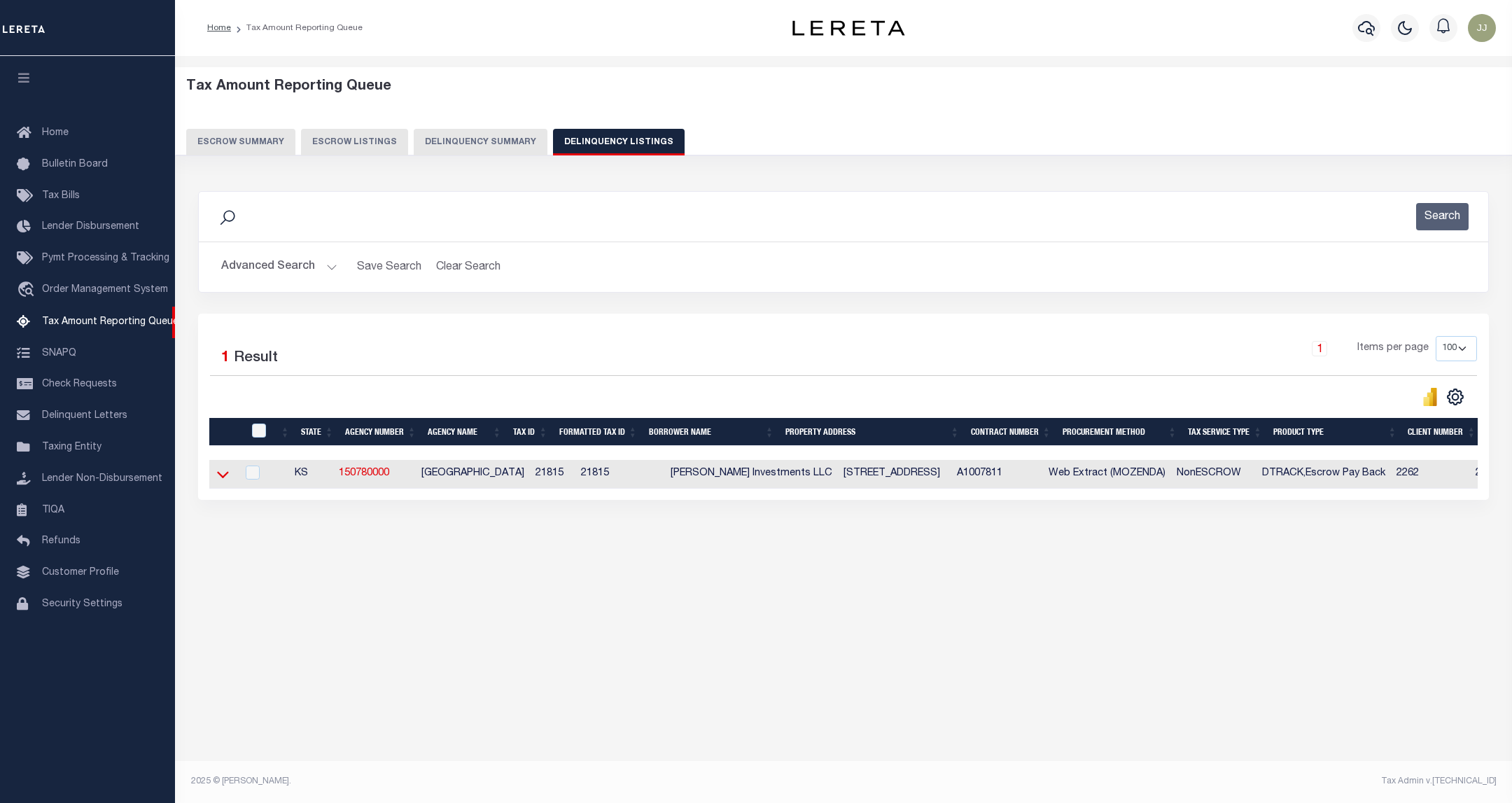
click at [219, 477] on icon at bounding box center [223, 473] width 12 height 15
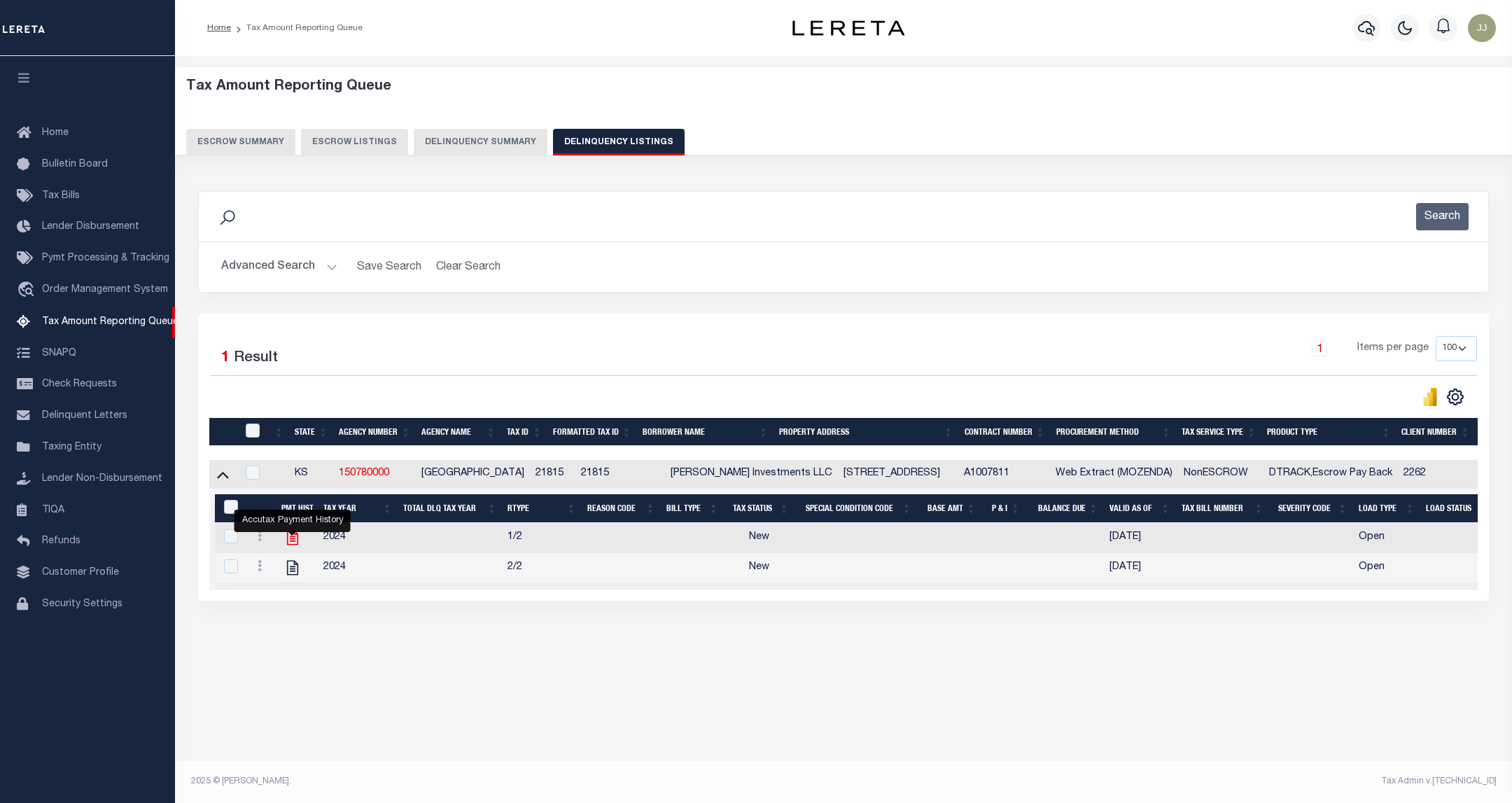
click at [297, 545] on icon "" at bounding box center [292, 537] width 11 height 15
checkbox input "true"
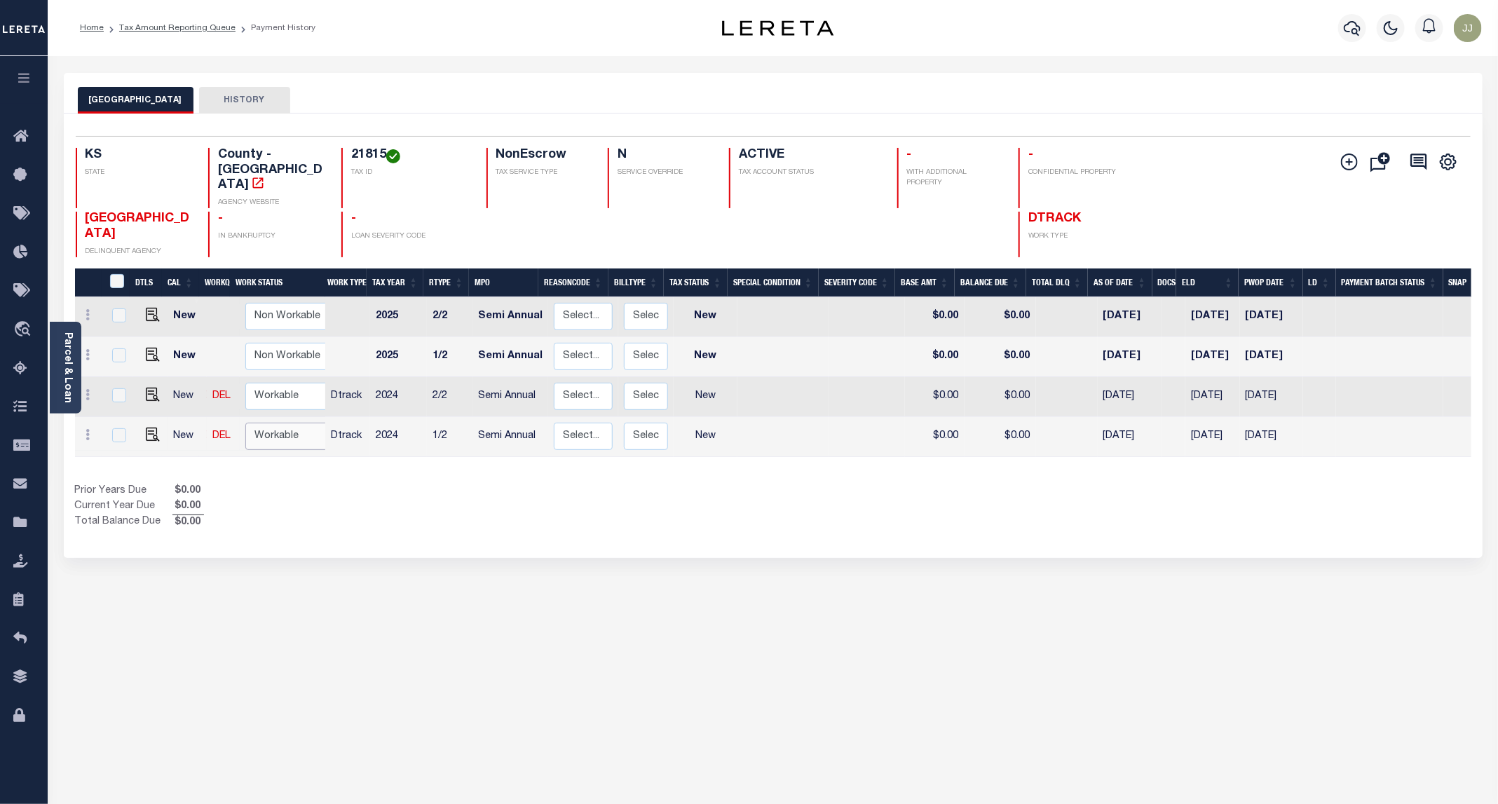
click at [280, 423] on select "Non Workable Workable" at bounding box center [287, 436] width 84 height 27
checkbox input "true"
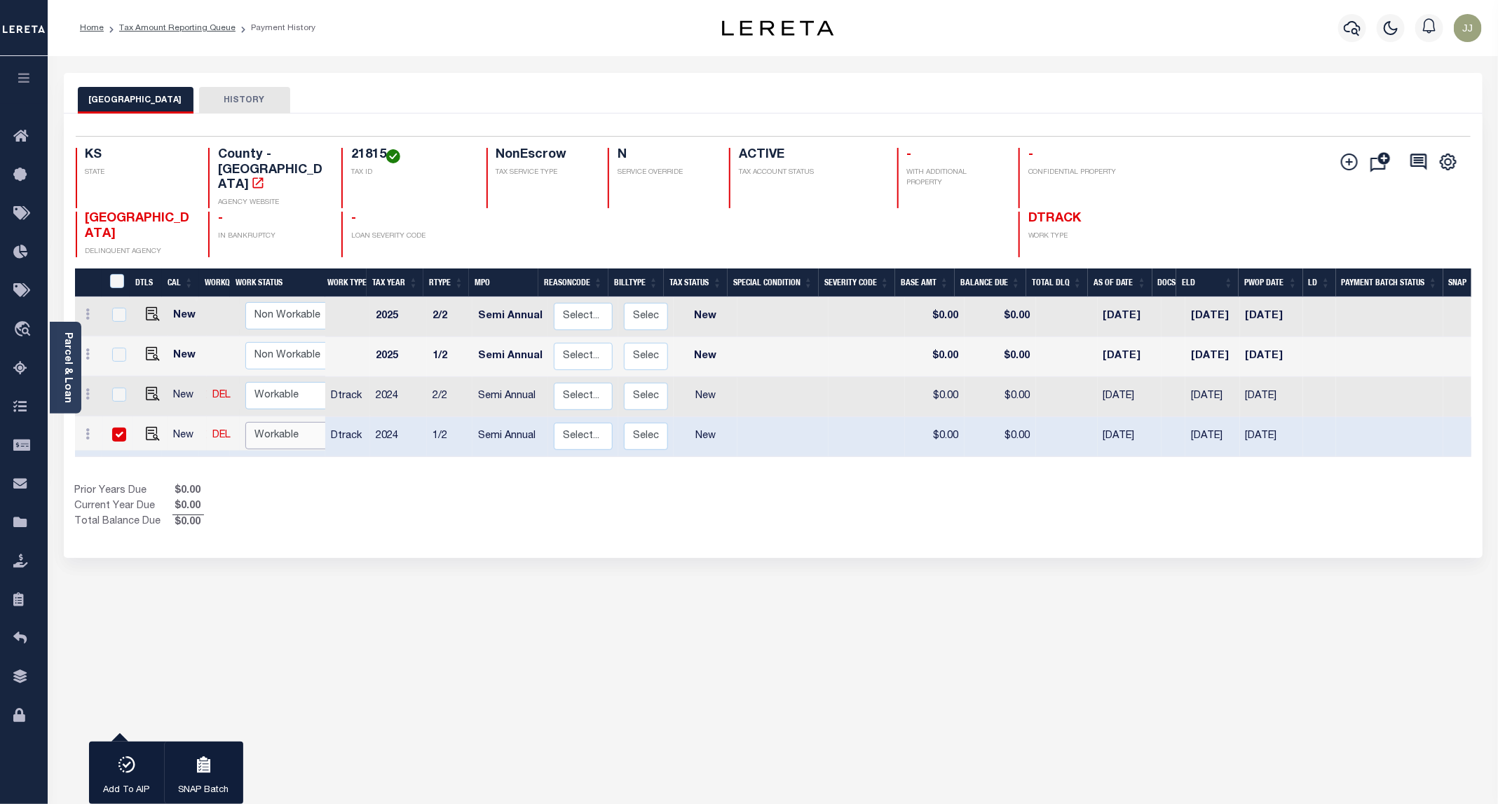
select select "true"
click at [245, 422] on select "Non Workable Workable" at bounding box center [287, 435] width 84 height 27
checkbox input "false"
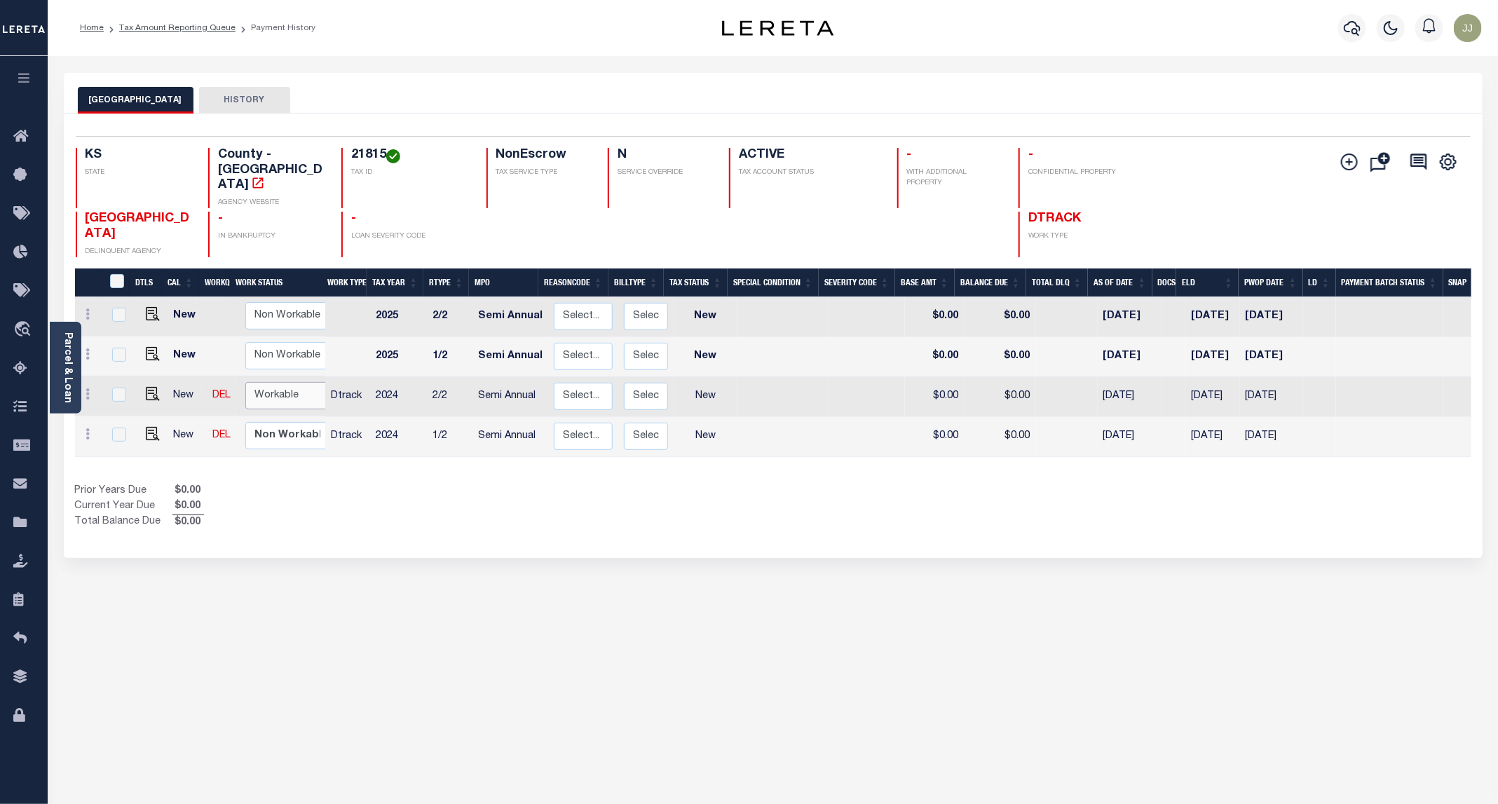
click at [278, 382] on select "Non Workable Workable" at bounding box center [287, 395] width 84 height 27
checkbox input "true"
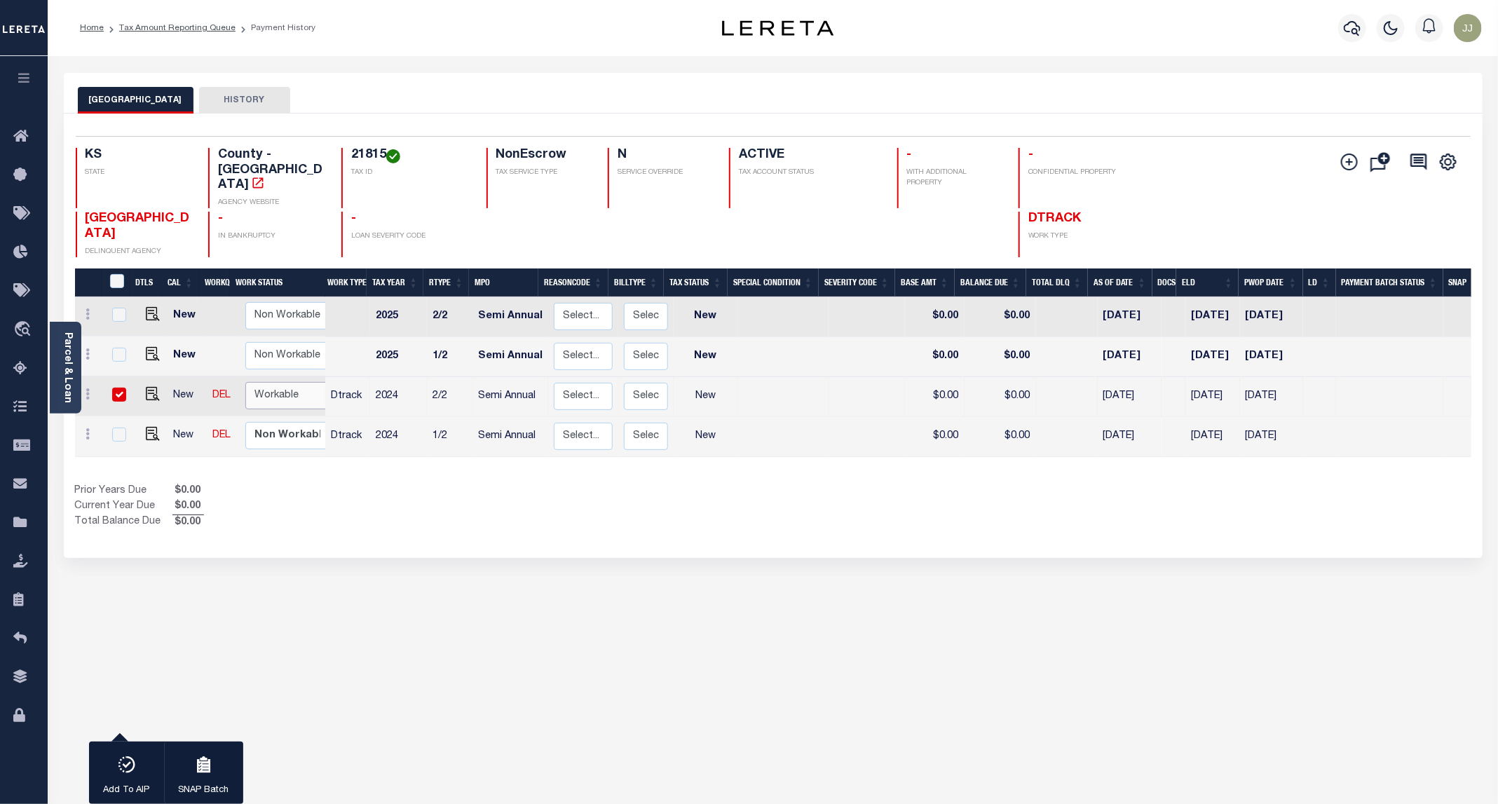
select select "true"
click at [245, 382] on select "Non Workable Workable" at bounding box center [287, 395] width 84 height 27
checkbox input "false"
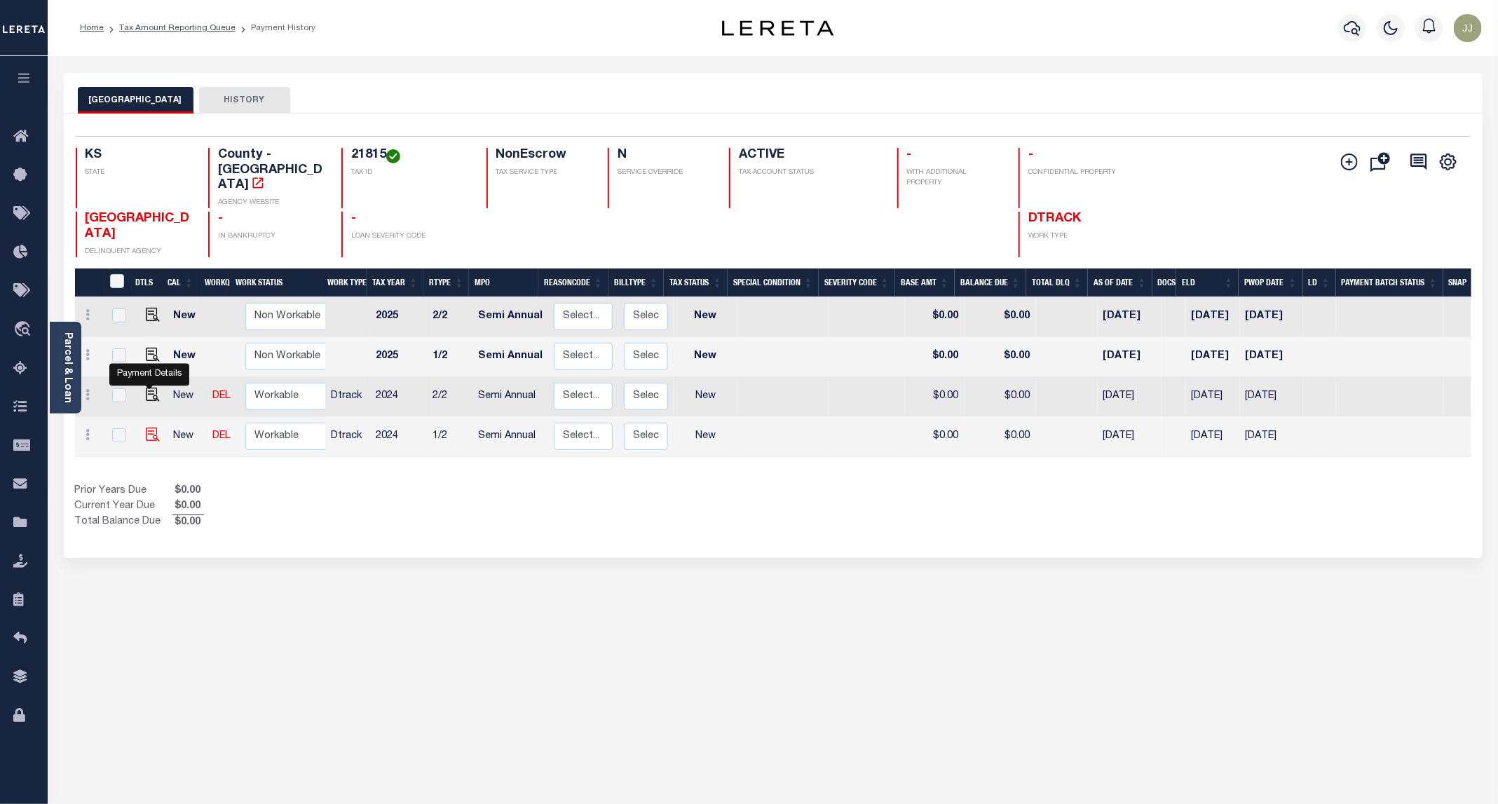
click at [151, 427] on img "" at bounding box center [153, 434] width 14 height 14
checkbox input "true"
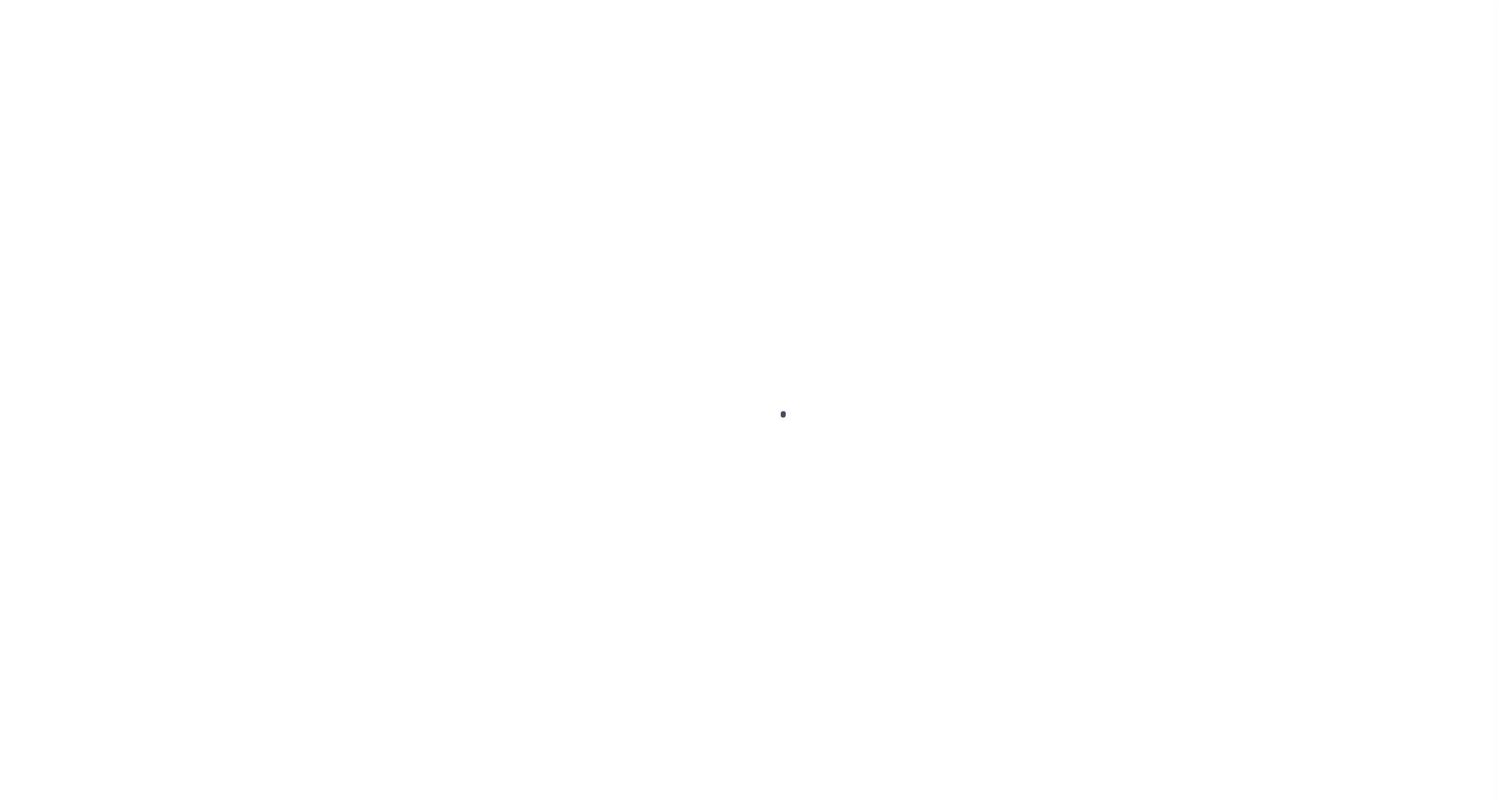
select select "NW2"
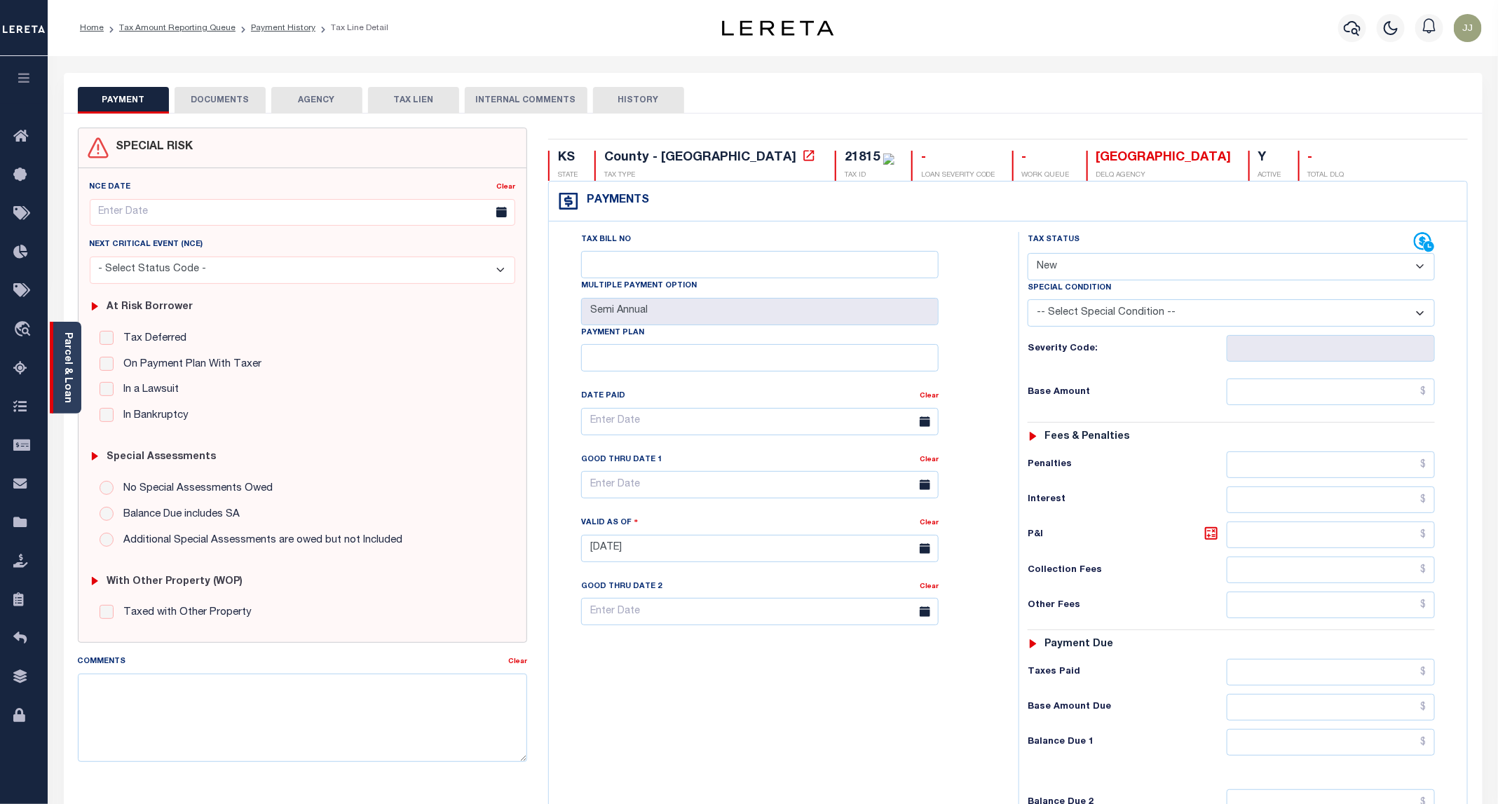
click at [67, 378] on link "Parcel & Loan" at bounding box center [67, 367] width 10 height 71
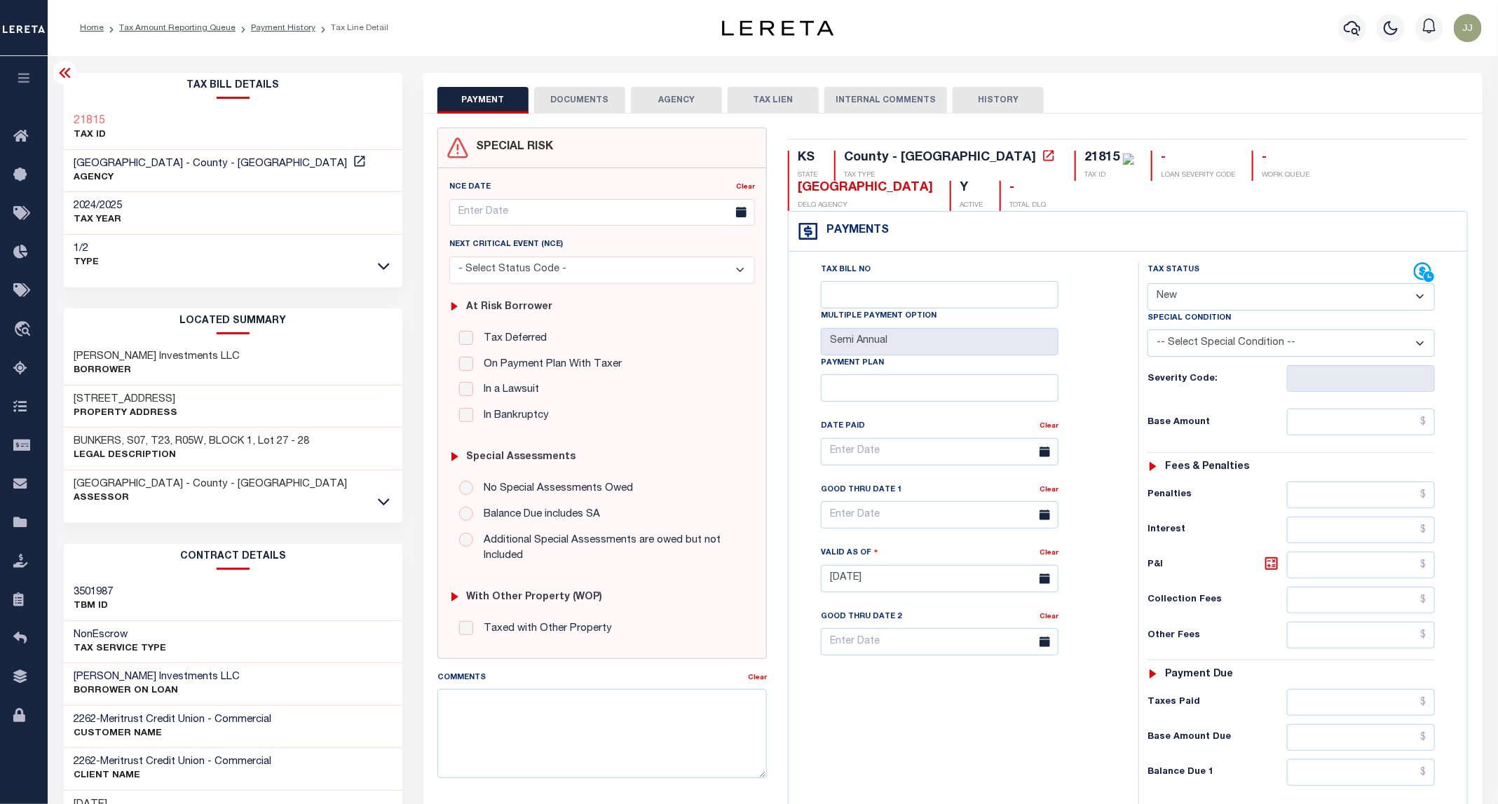
click at [109, 402] on h3 "[STREET_ADDRESS]" at bounding box center [126, 399] width 104 height 14
copy h3 "7TH"
click at [566, 97] on button "DOCUMENTS" at bounding box center [579, 100] width 91 height 27
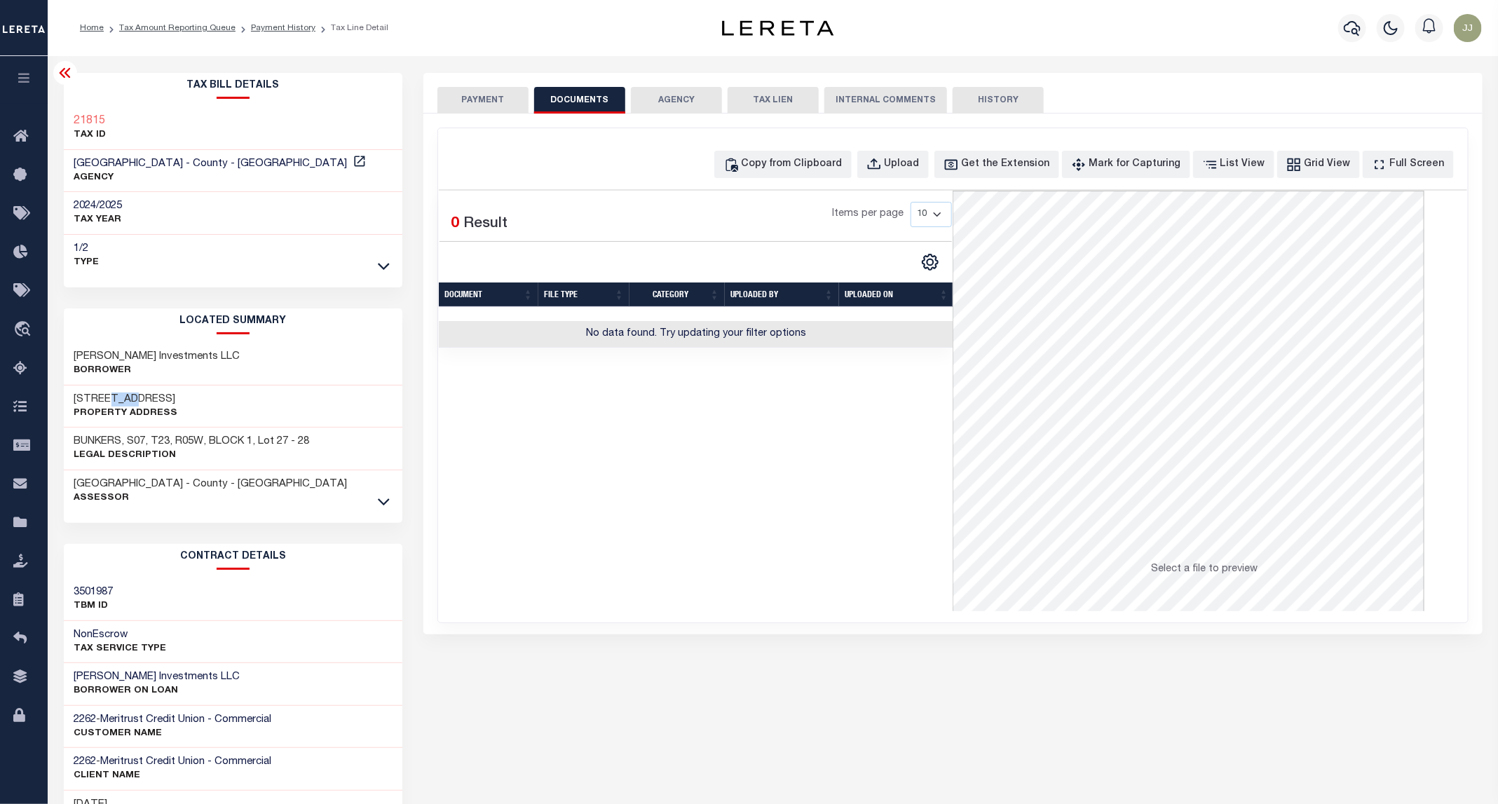
click at [671, 289] on th "CATEGORY" at bounding box center [676, 294] width 95 height 25
click at [833, 167] on div "Copy from Clipboard" at bounding box center [791, 164] width 101 height 15
select select "POP"
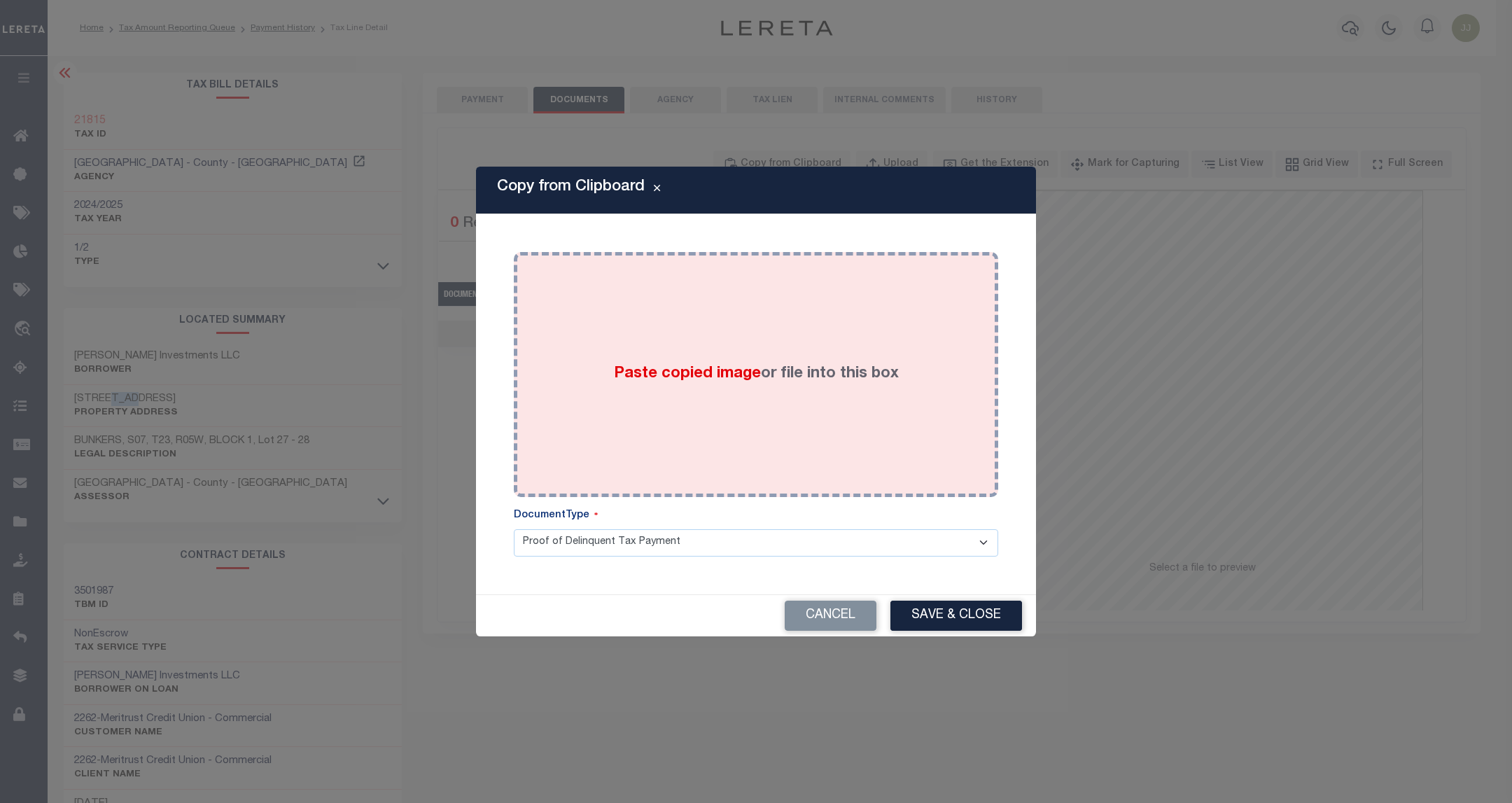
click at [815, 329] on div "Paste copied image or file into this box" at bounding box center [756, 375] width 463 height 224
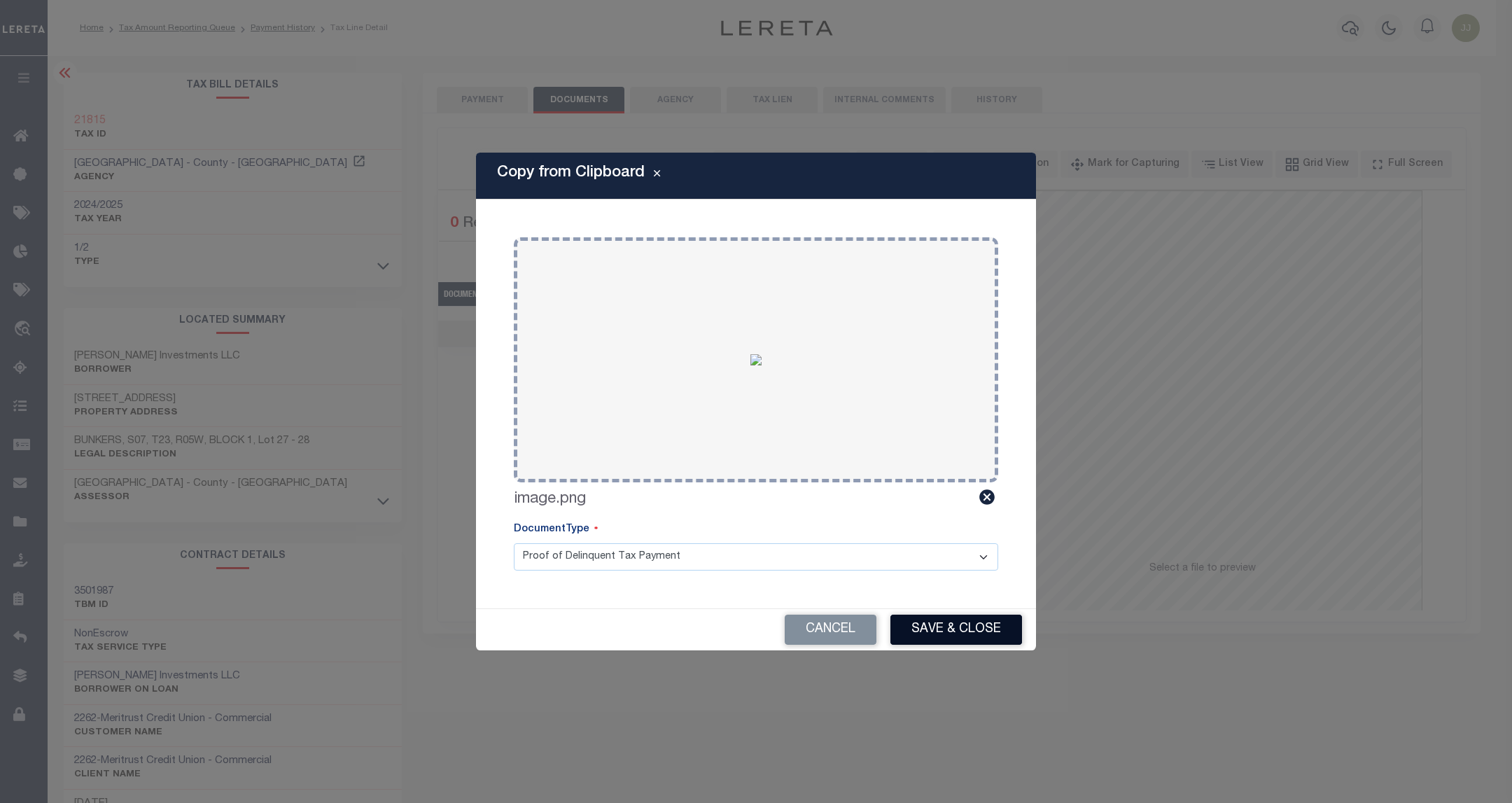
click at [926, 618] on button "Save & Close" at bounding box center [956, 629] width 132 height 30
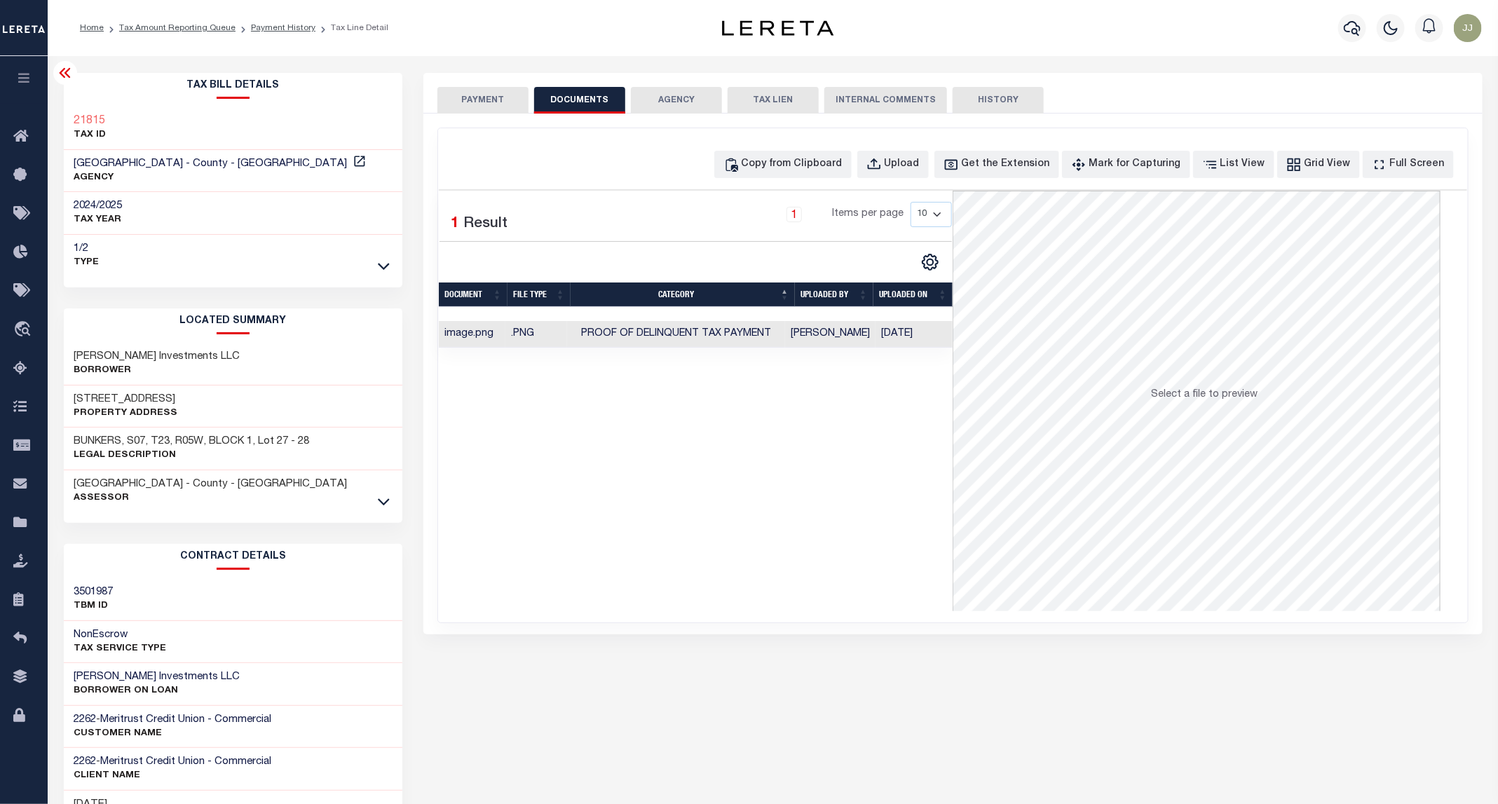
click at [460, 108] on button "PAYMENT" at bounding box center [482, 100] width 91 height 27
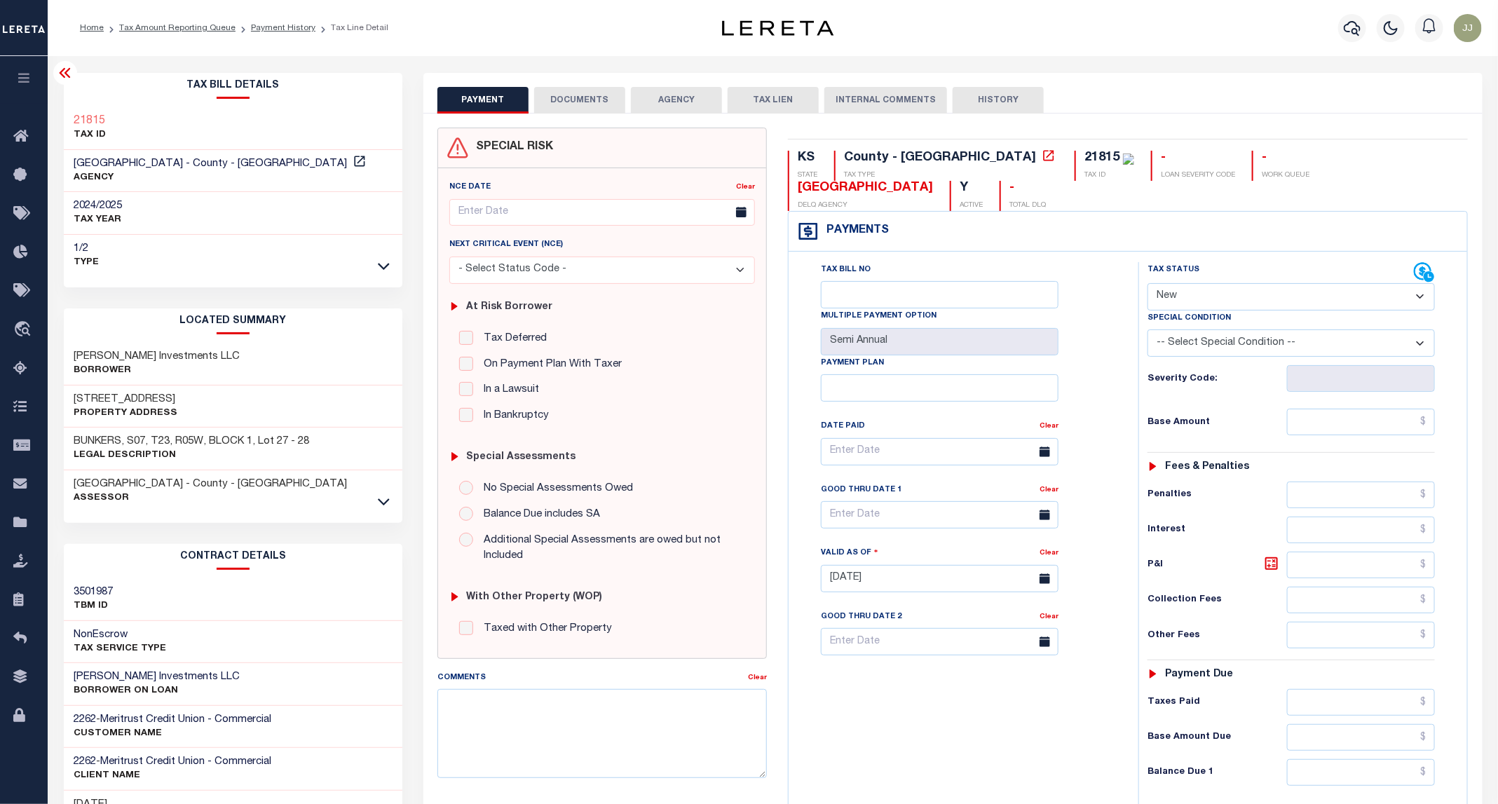
click at [1249, 310] on div "Special Condition" at bounding box center [1290, 320] width 287 height 20
click at [1203, 283] on select "- Select Status Code - Open Due/Unpaid Paid Incomplete No Tax Due Internal Refu…" at bounding box center [1290, 296] width 287 height 27
select select "PYD"
click at [1148, 283] on select "- Select Status Code - Open Due/Unpaid Paid Incomplete No Tax Due Internal Refu…" at bounding box center [1290, 296] width 287 height 27
type input "[DATE]"
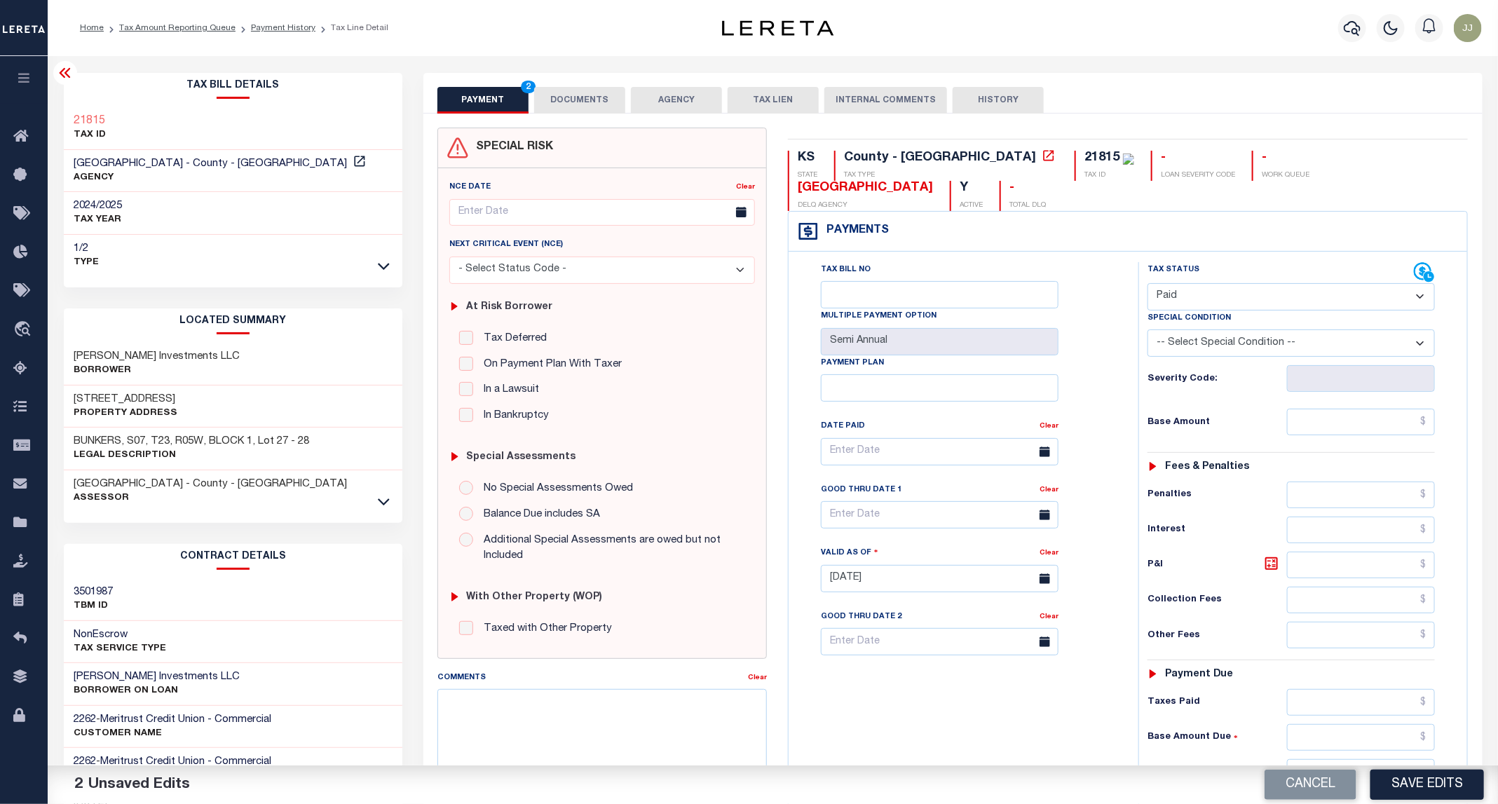
click at [1329, 414] on div "Tax Status Status - Select Status Code -" at bounding box center [1295, 571] width 315 height 619
click at [1327, 409] on input "text" at bounding box center [1361, 422] width 149 height 27
type input "$0.00"
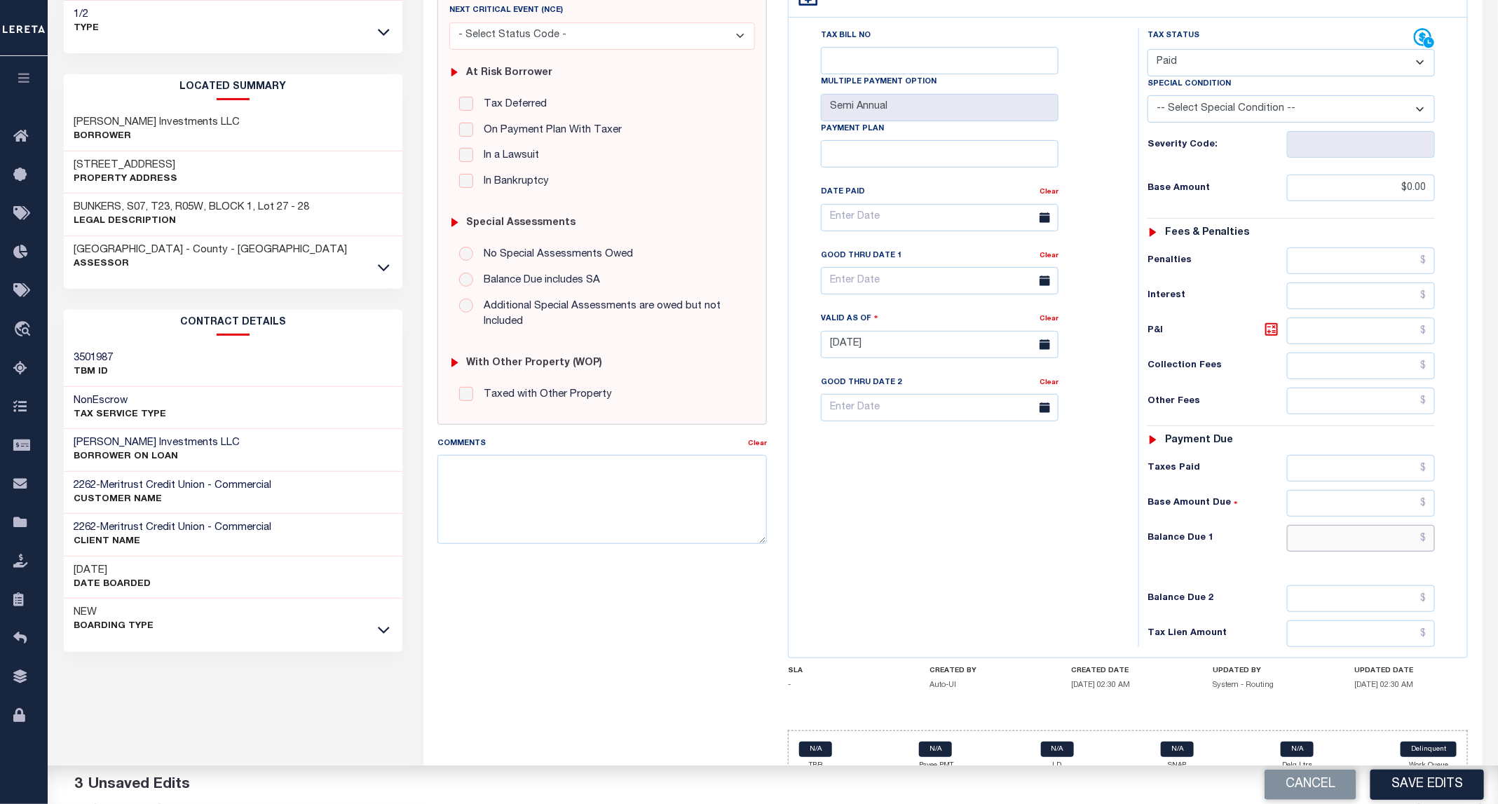
click at [1341, 526] on input "text" at bounding box center [1361, 538] width 149 height 27
type input "$0.00"
click at [1432, 776] on button "Save Edits" at bounding box center [1427, 784] width 114 height 30
checkbox input "false"
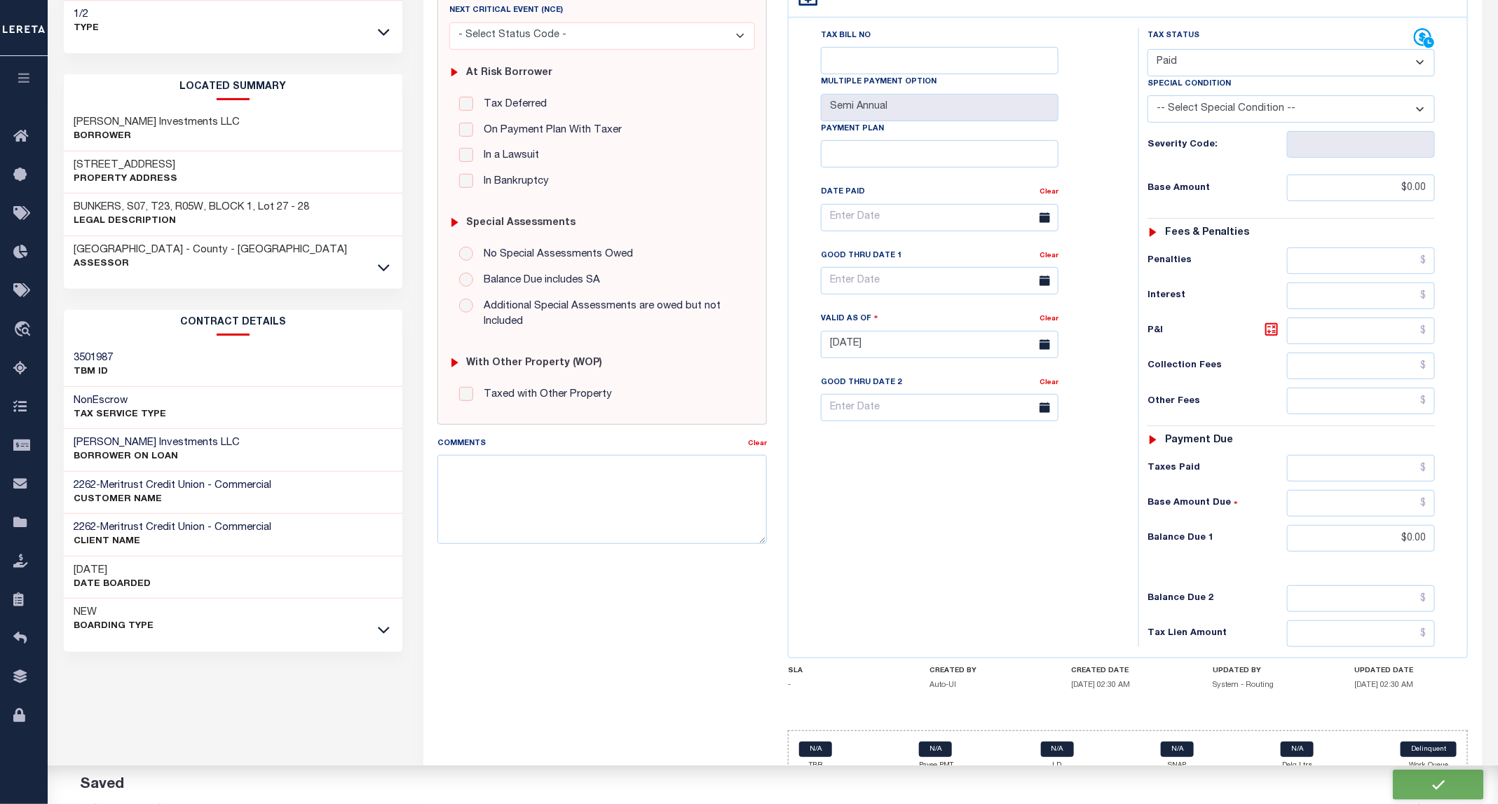
checkbox input "false"
type input "$0"
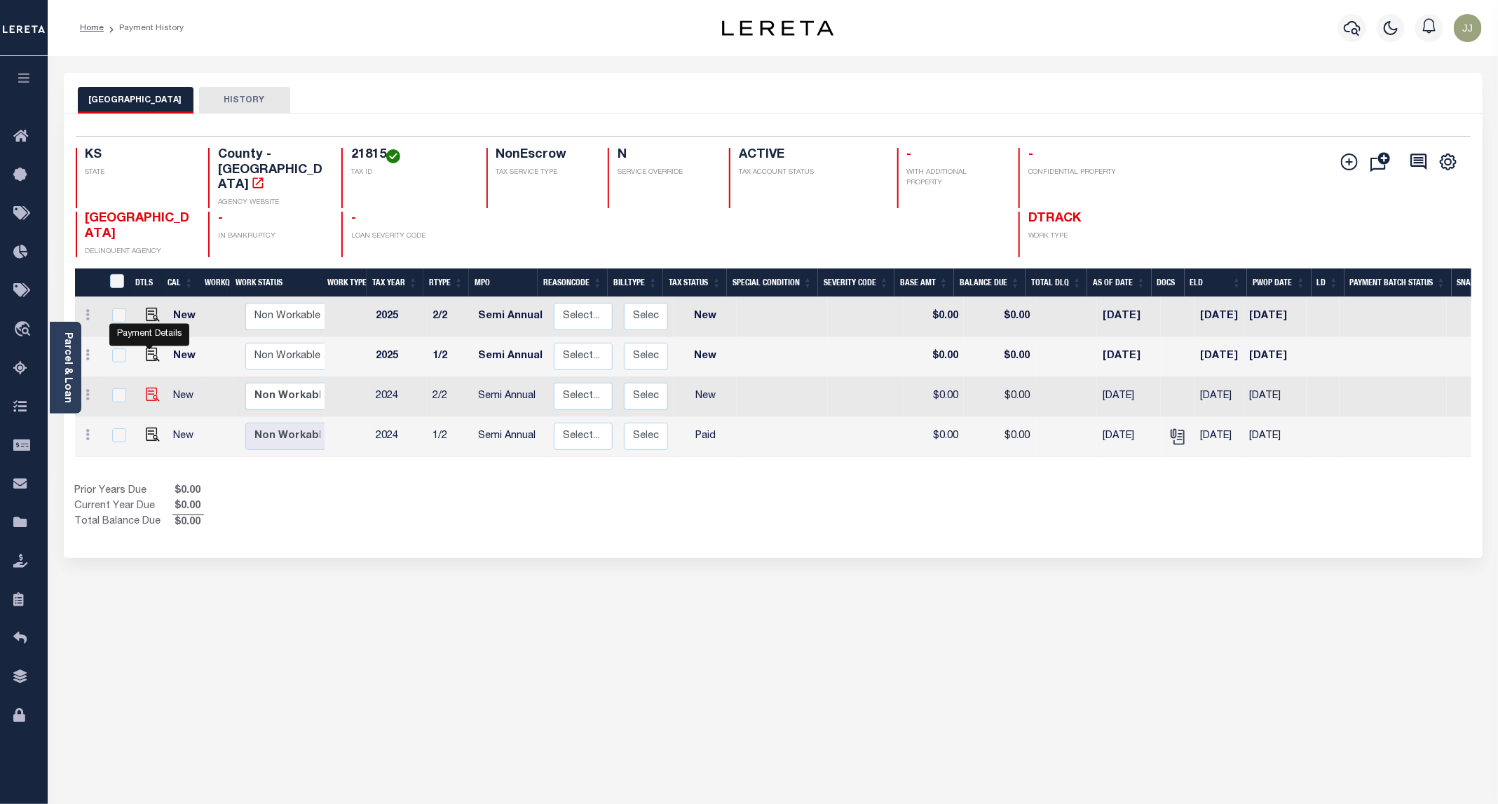
click at [147, 388] on img "" at bounding box center [153, 395] width 14 height 14
checkbox input "true"
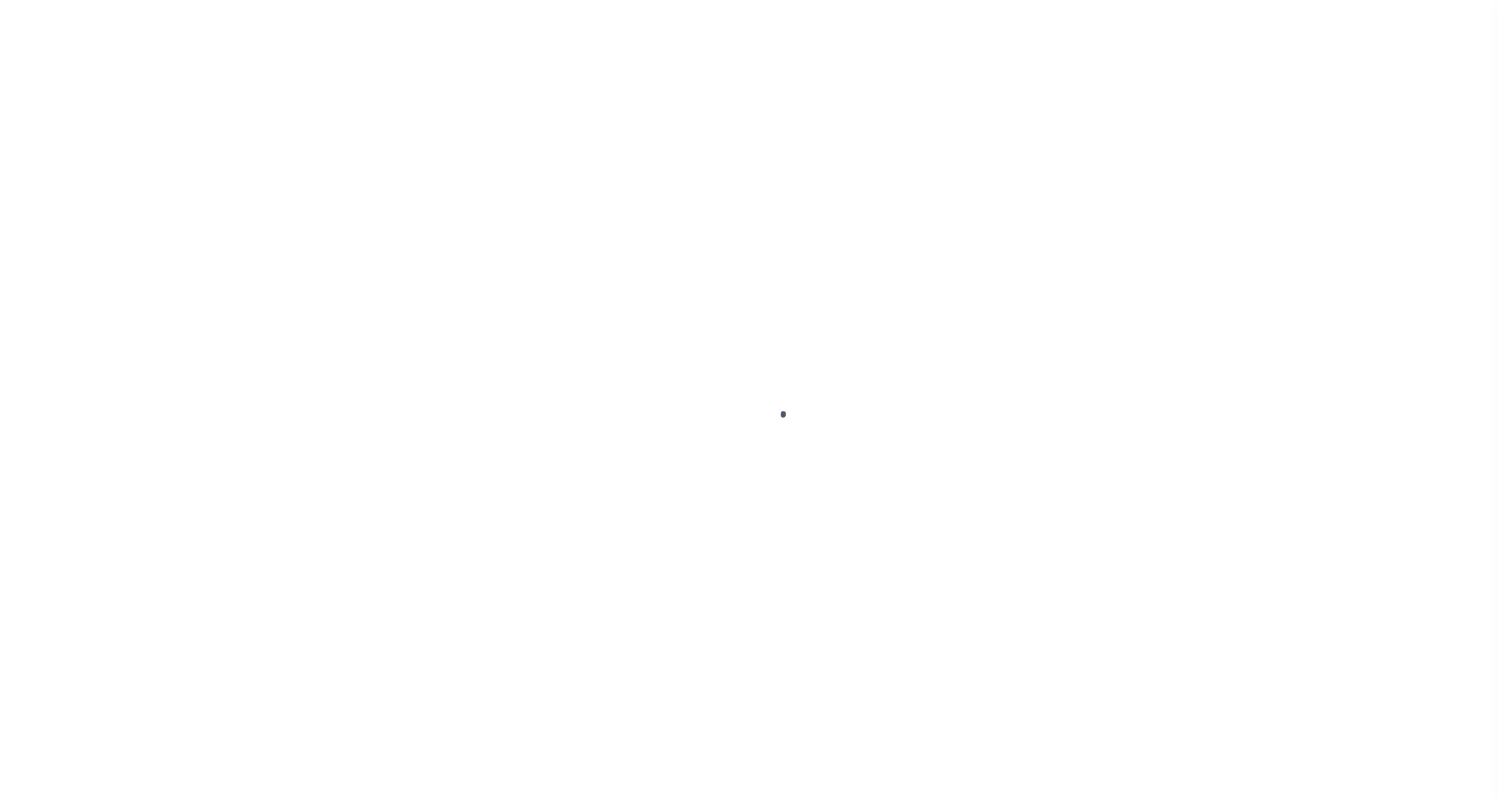
select select "NW2"
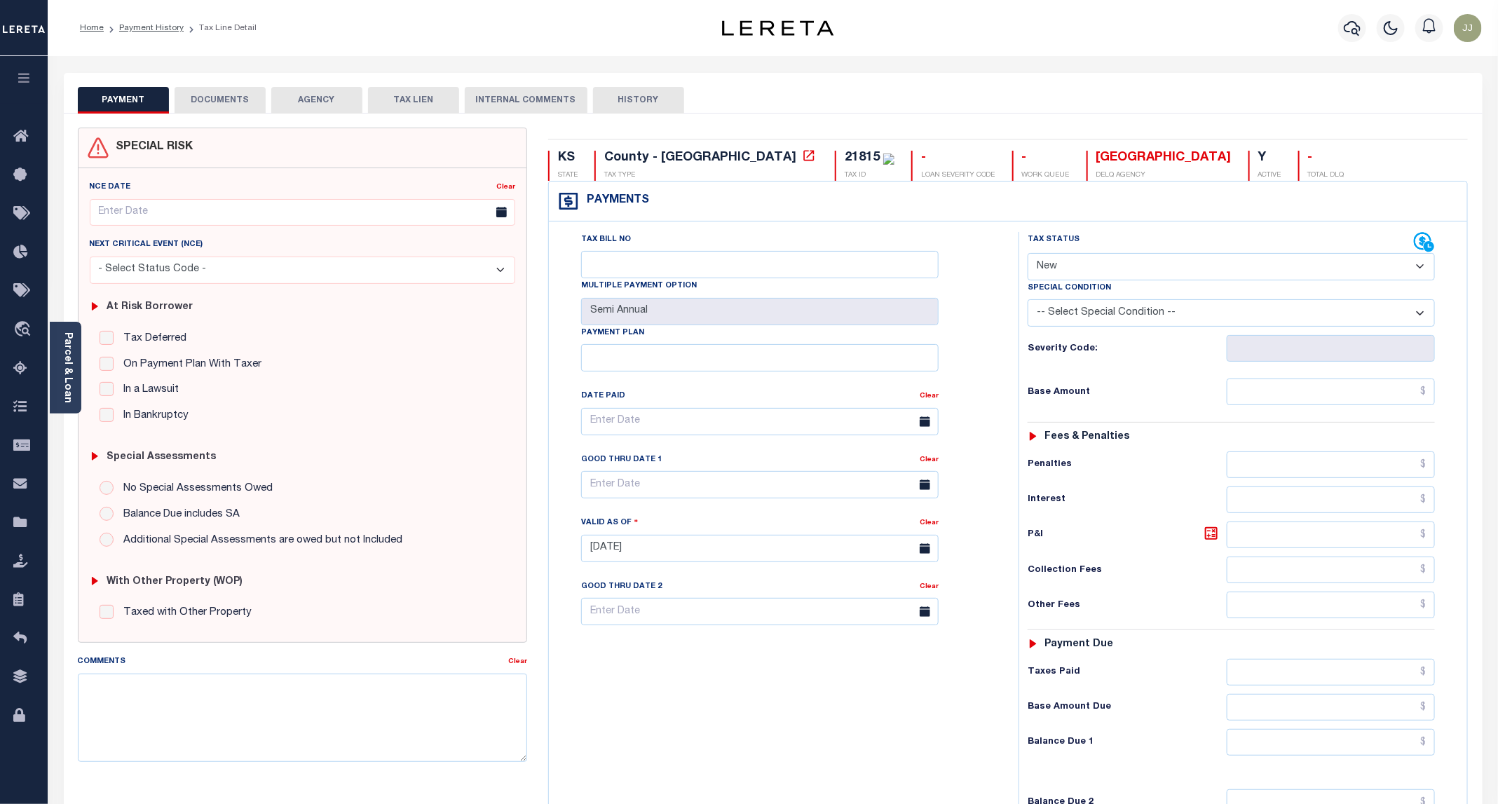
click at [211, 90] on button "DOCUMENTS" at bounding box center [220, 100] width 91 height 27
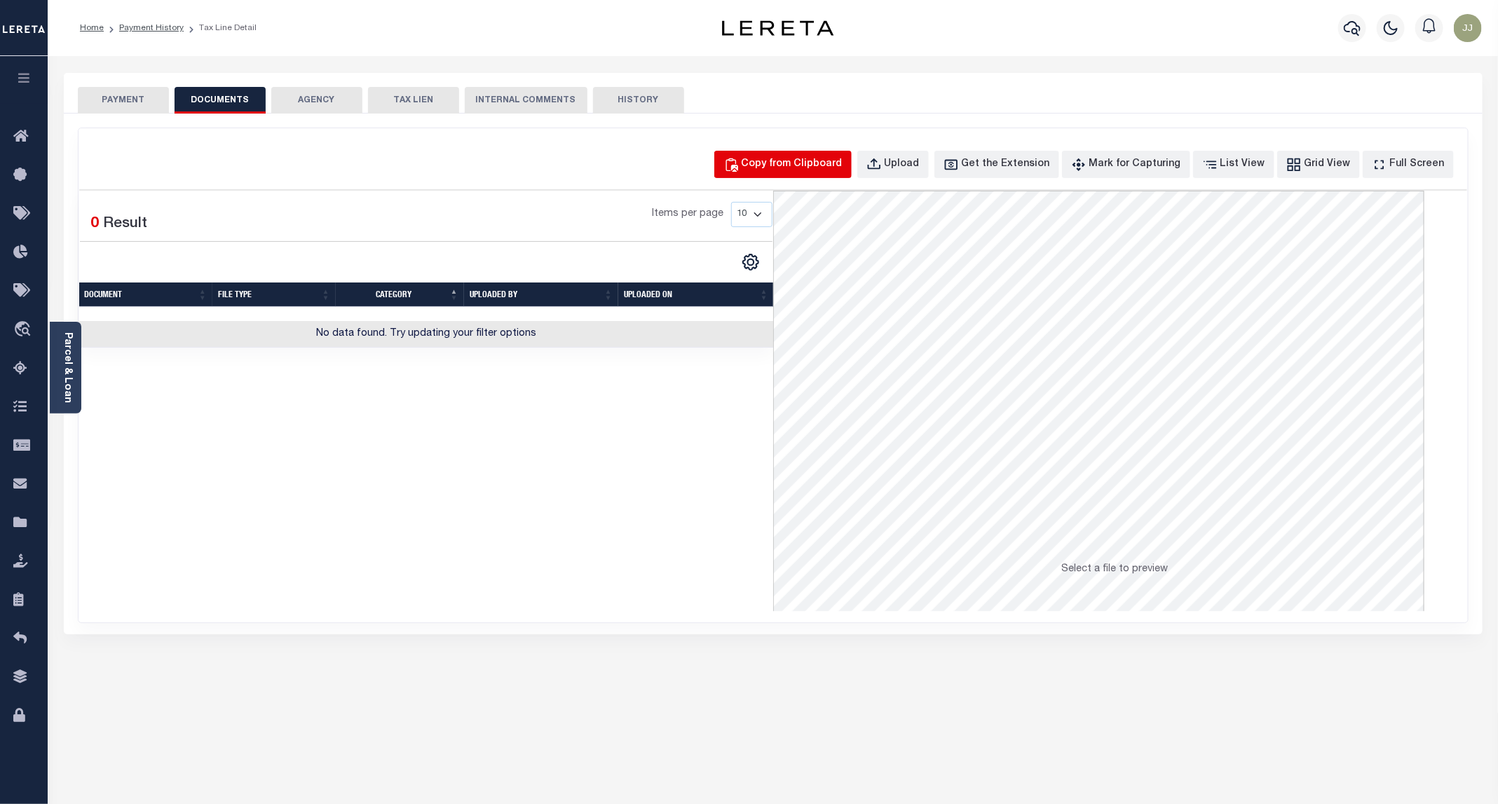
click at [772, 163] on div "Copy from Clipboard" at bounding box center [791, 164] width 101 height 15
select select "POP"
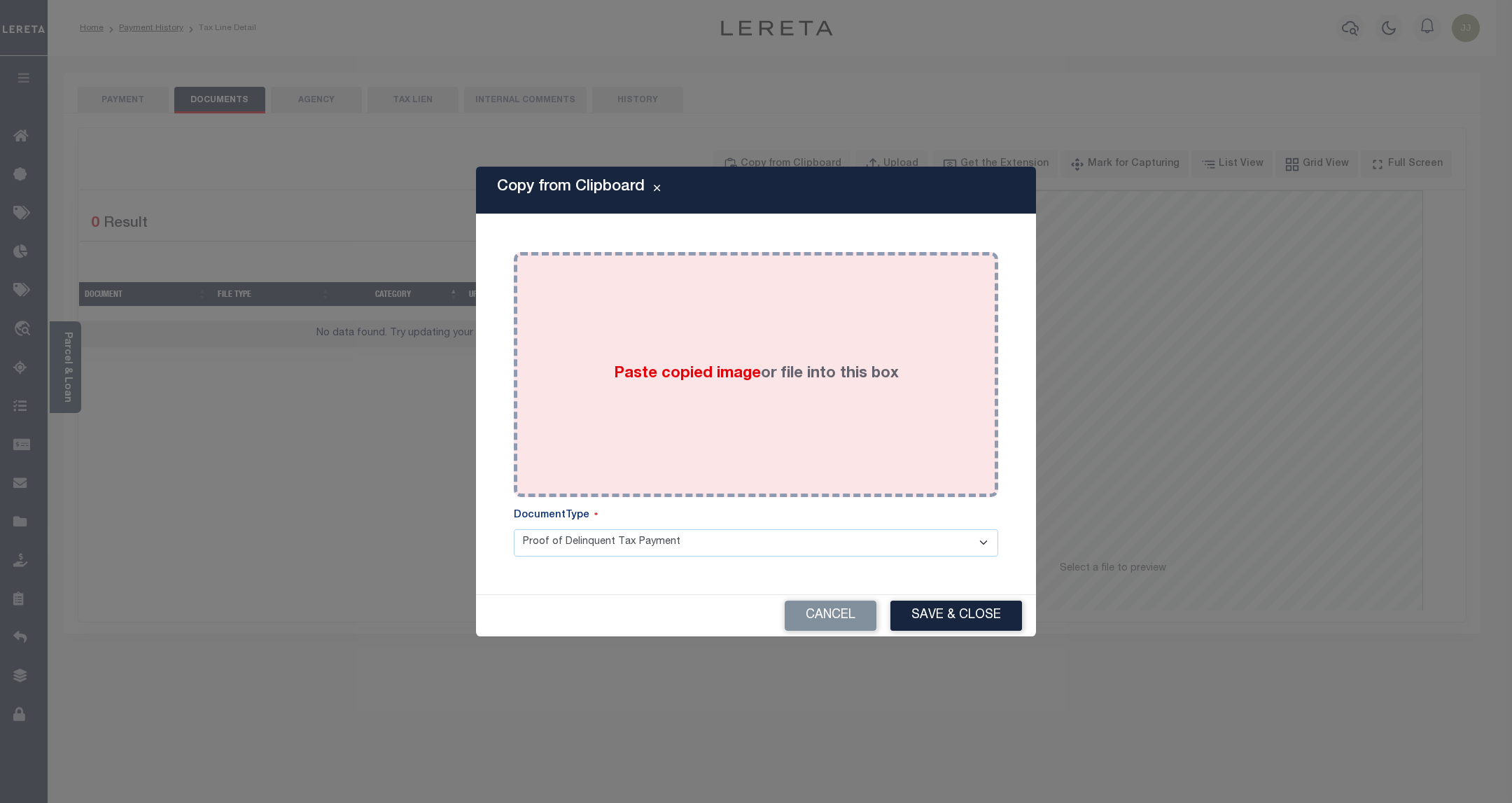
click at [769, 354] on div "Paste copied image or file into this box" at bounding box center [756, 375] width 463 height 224
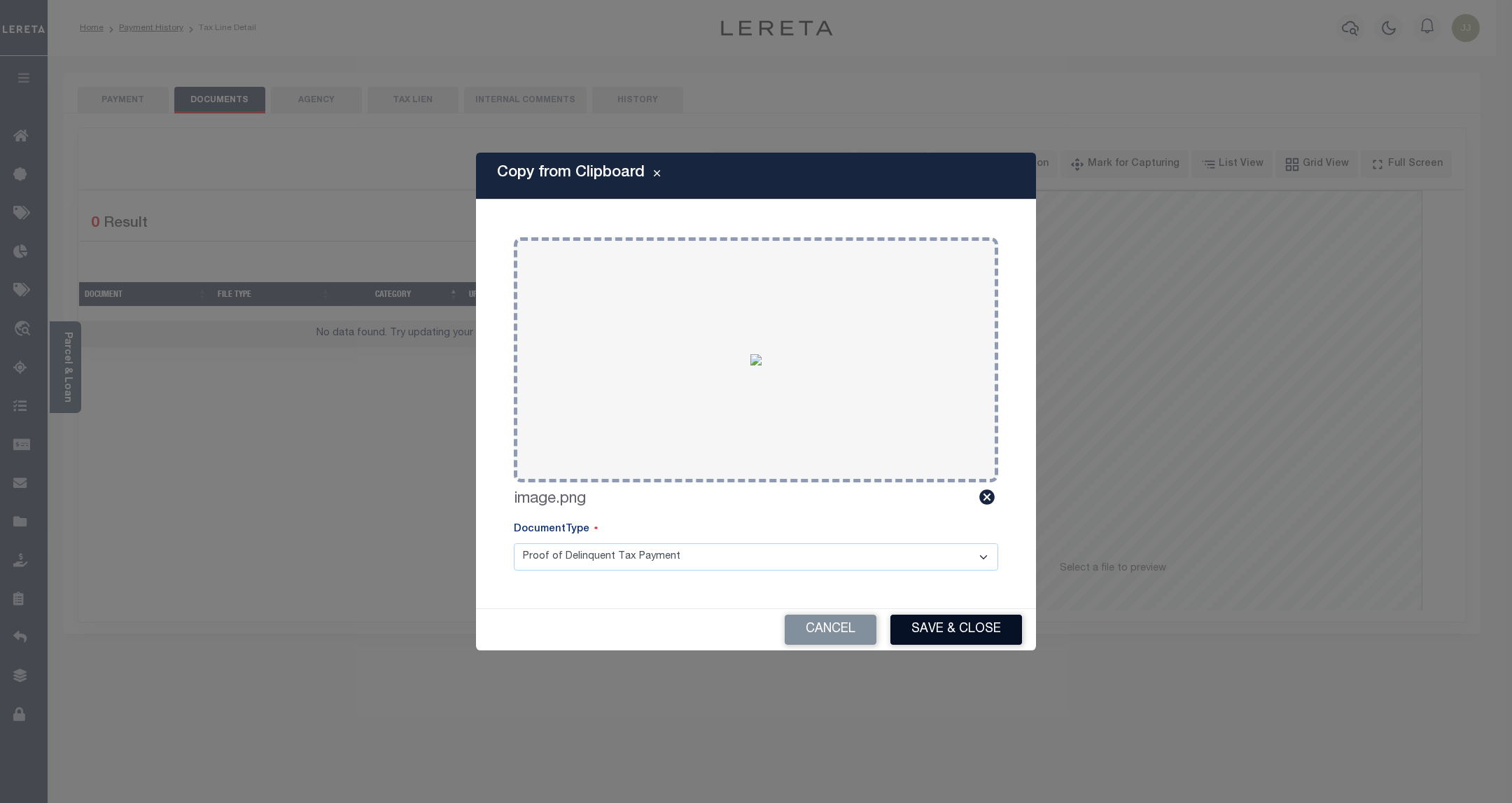
click at [939, 639] on button "Save & Close" at bounding box center [956, 629] width 132 height 30
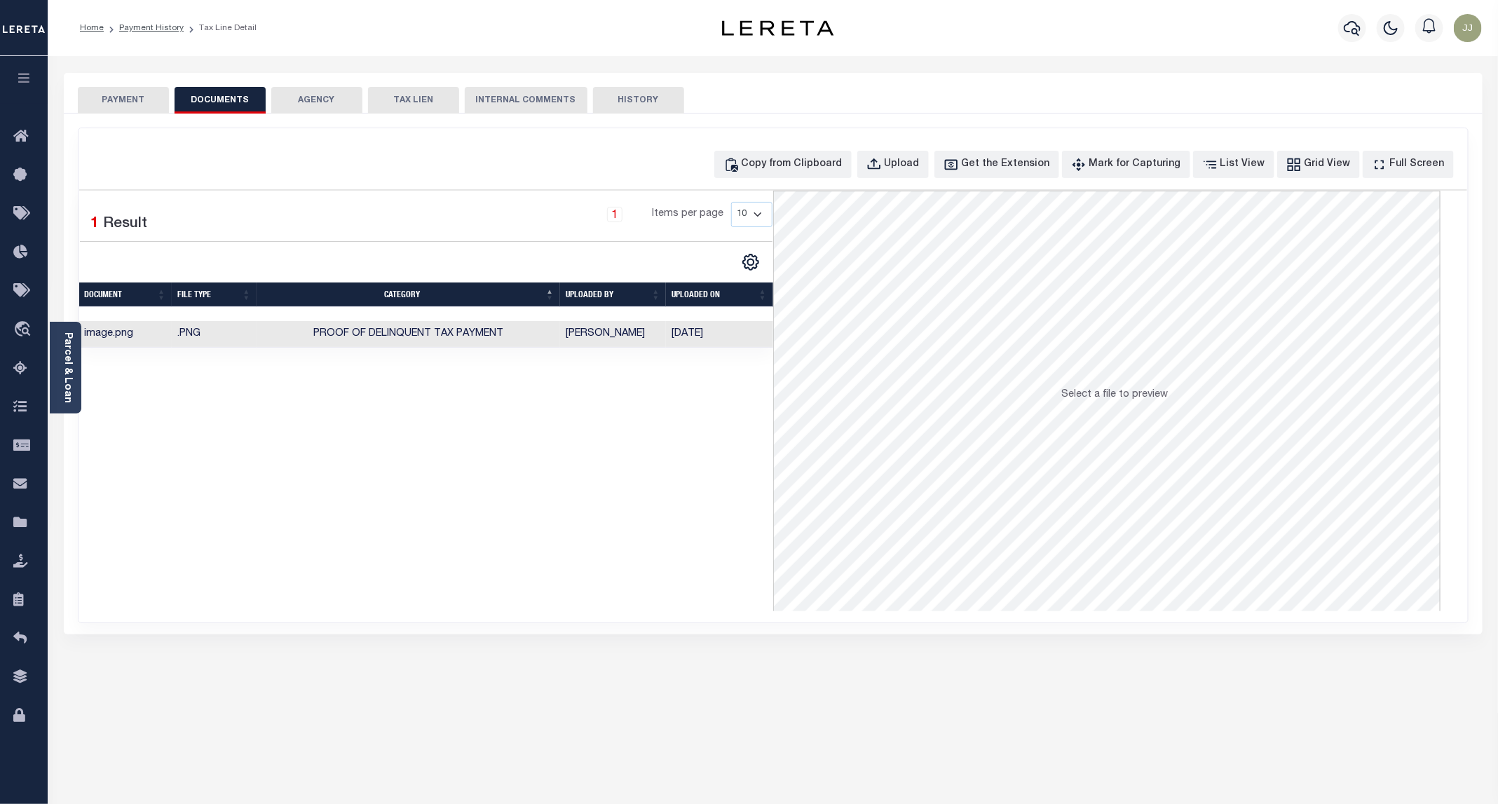
click at [137, 97] on button "PAYMENT" at bounding box center [123, 100] width 91 height 27
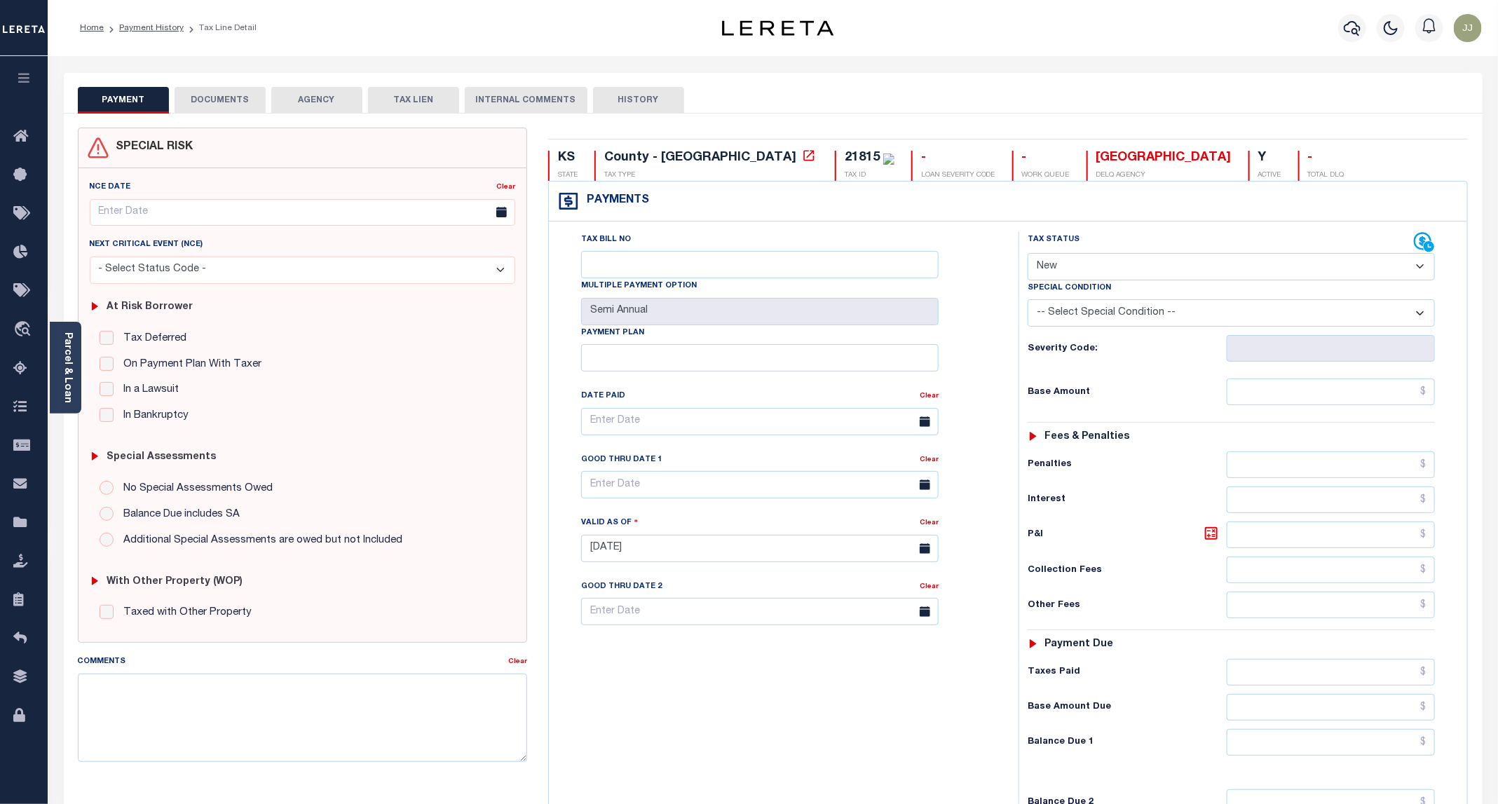
click at [1083, 252] on div "Tax Status Status" at bounding box center [1220, 242] width 386 height 21
click at [1068, 267] on select "- Select Status Code - Open Due/Unpaid Paid Incomplete No Tax Due Internal Refu…" at bounding box center [1230, 266] width 407 height 27
select select "PYD"
click at [1028, 254] on select "- Select Status Code - Open Due/Unpaid Paid Incomplete No Tax Due Internal Refu…" at bounding box center [1230, 266] width 407 height 27
type input "09/11/2025"
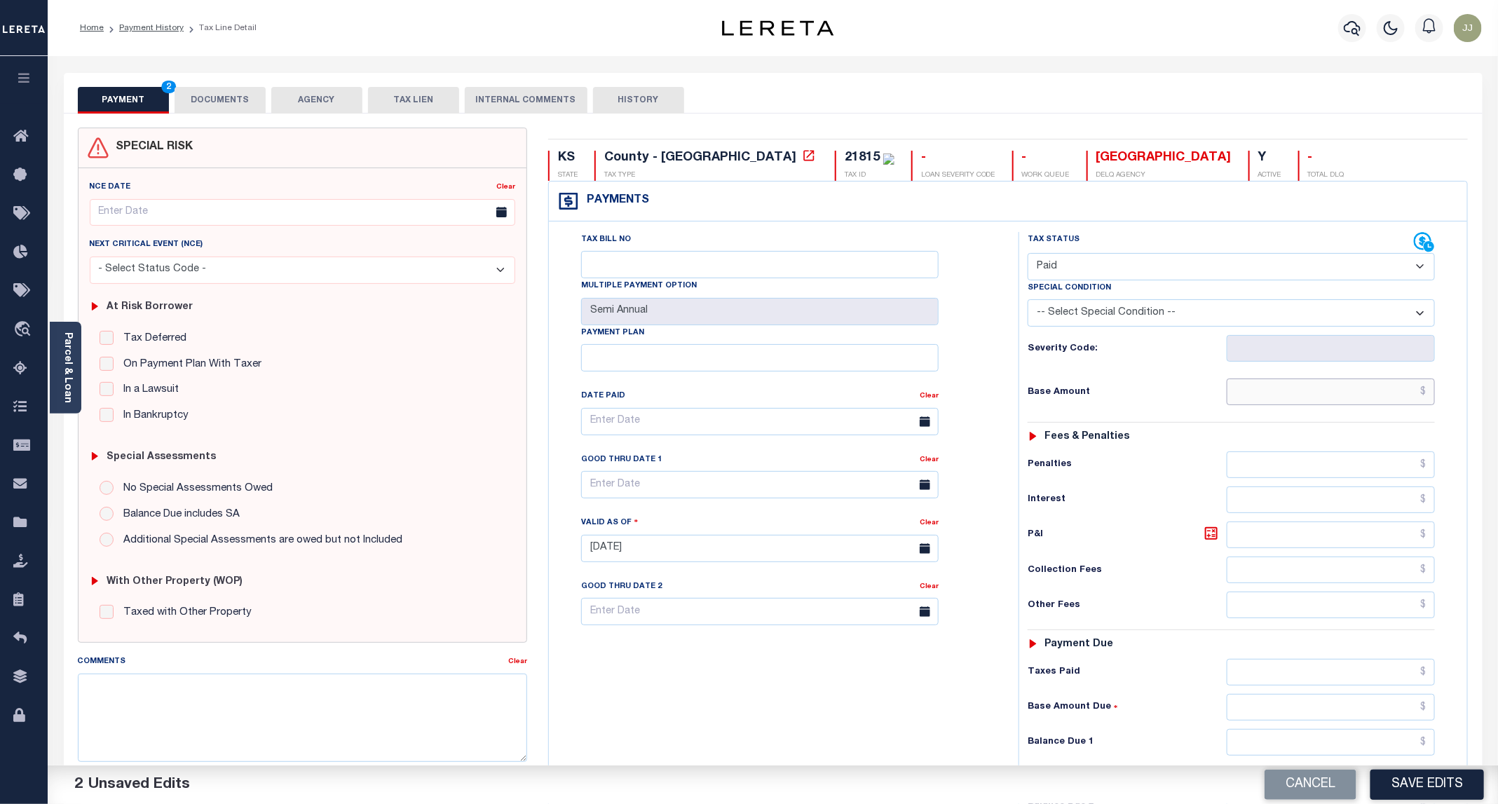
click at [1279, 405] on input "text" at bounding box center [1330, 391] width 208 height 27
type input "$0.00"
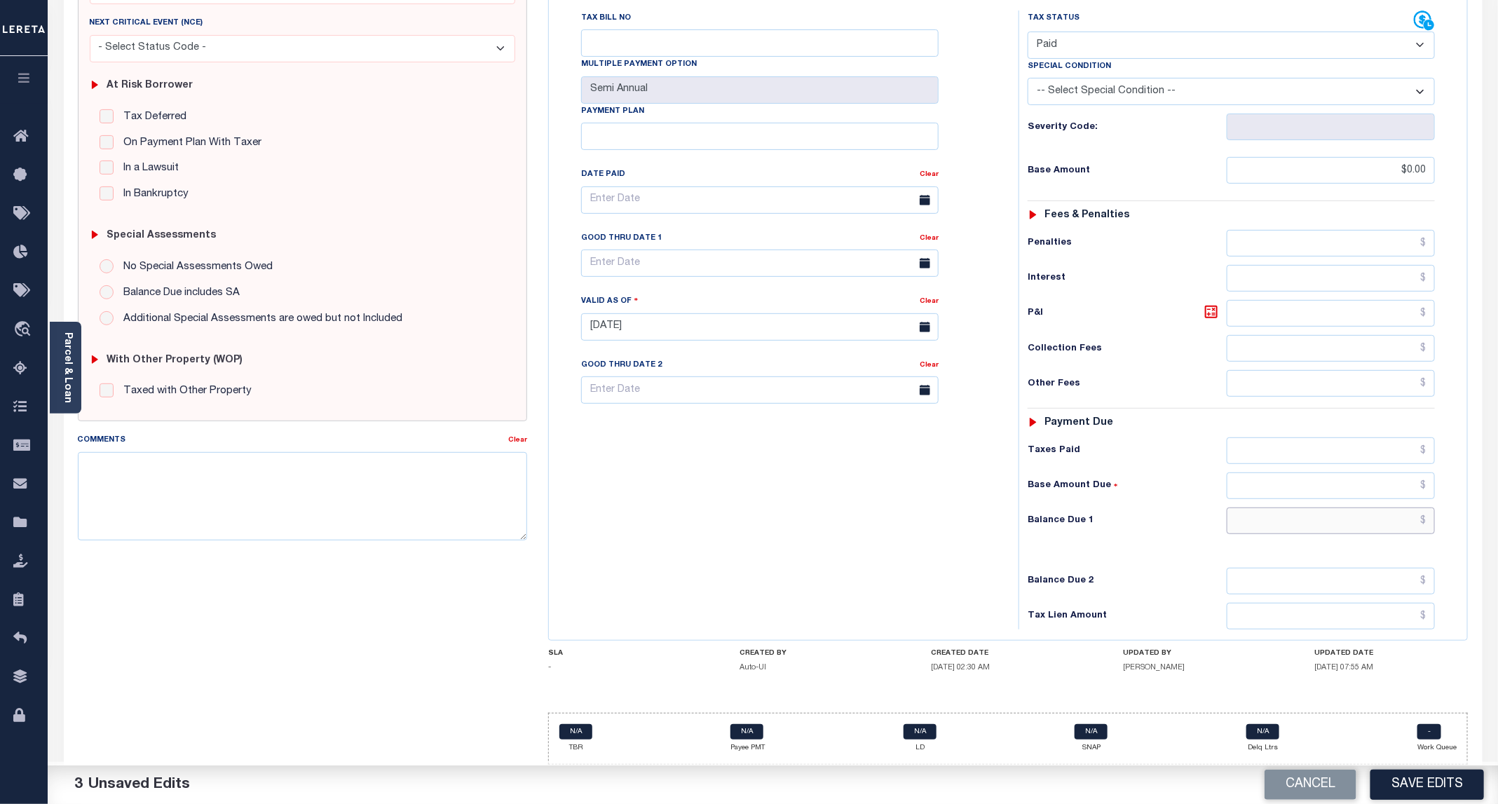
click at [1285, 526] on input "text" at bounding box center [1330, 520] width 208 height 27
type input "$0.00"
click at [1416, 789] on button "Save Edits" at bounding box center [1427, 784] width 114 height 30
checkbox input "false"
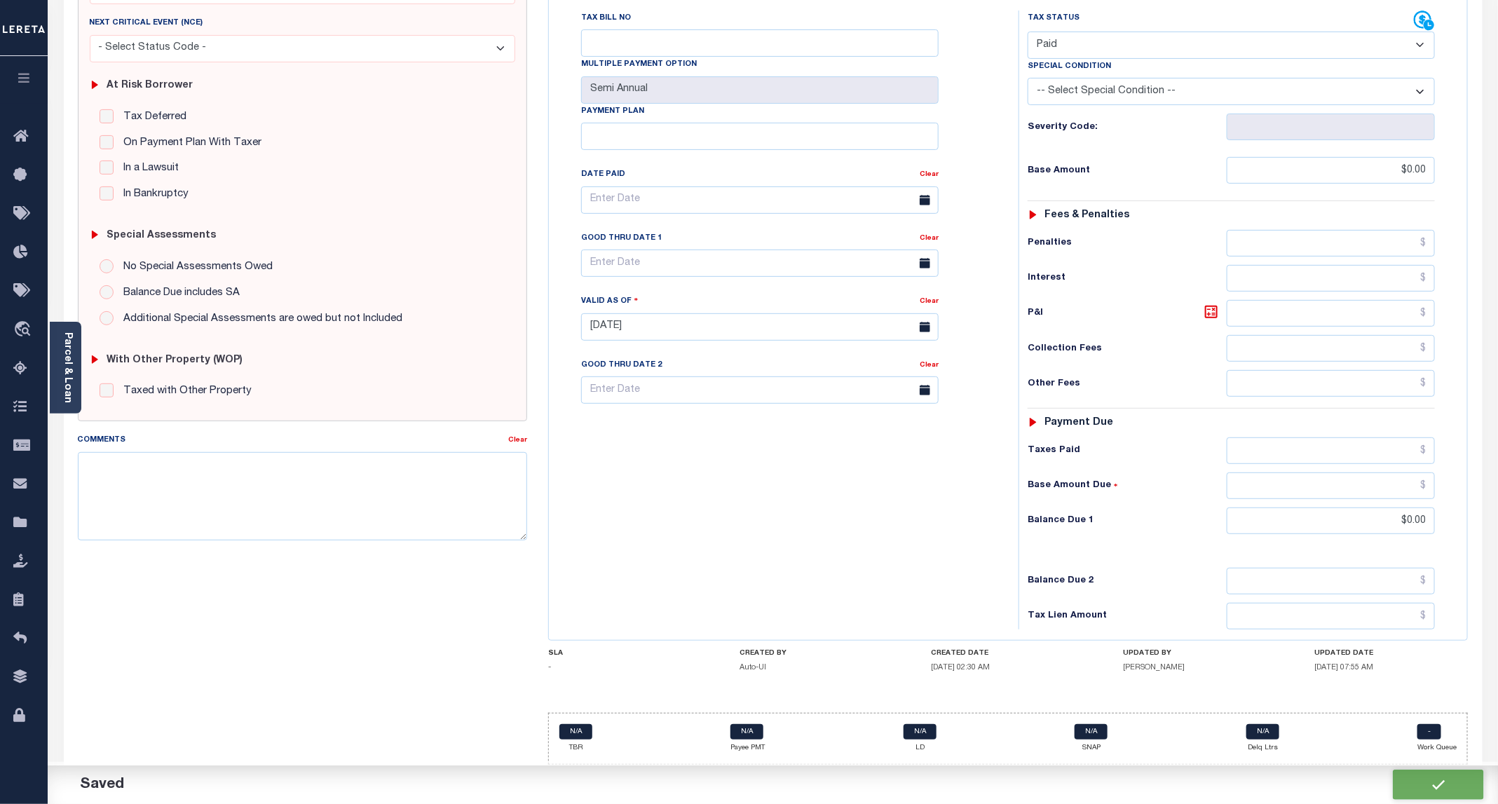
checkbox input "false"
type input "$0"
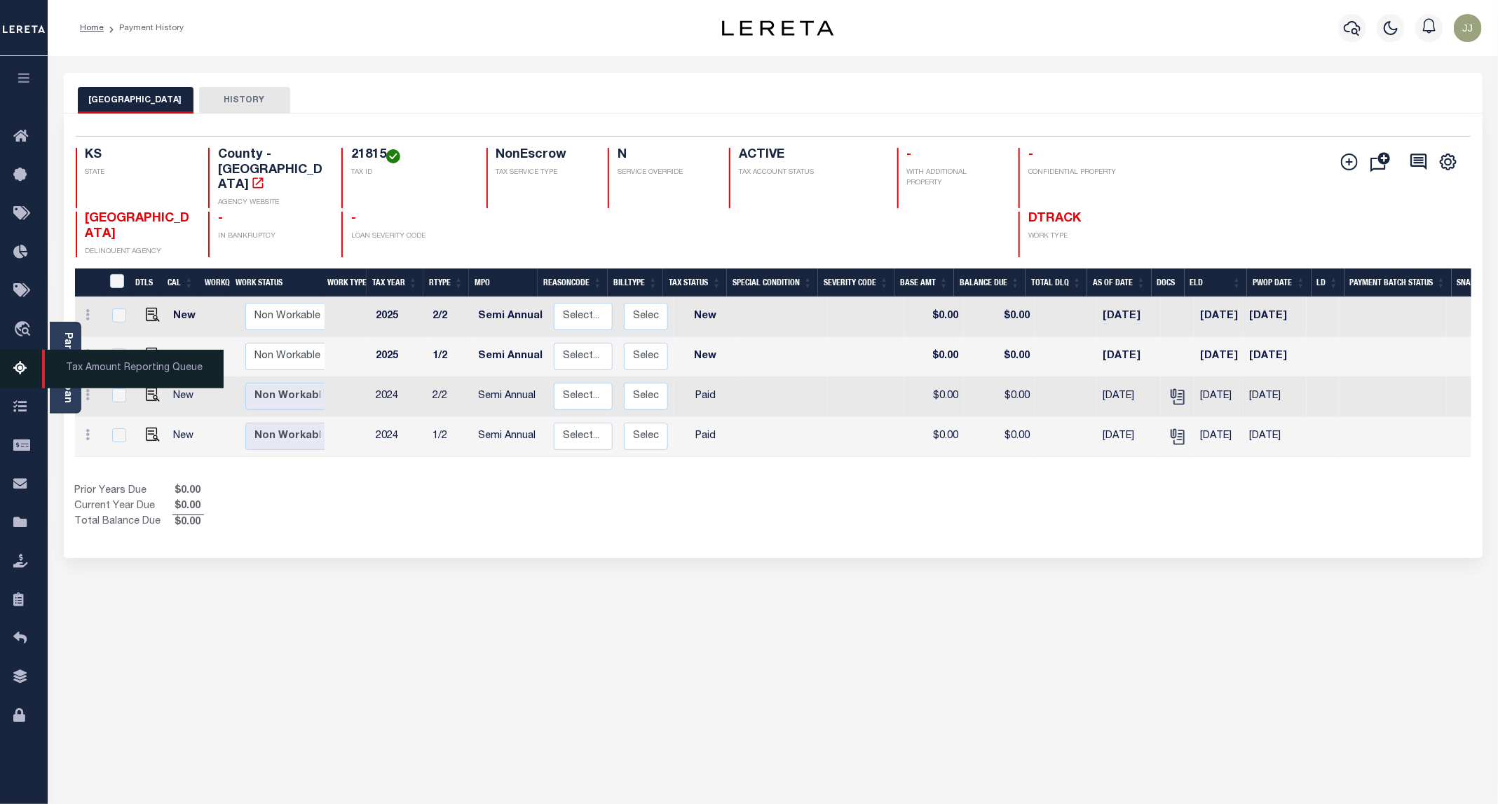
click at [17, 370] on icon at bounding box center [24, 369] width 22 height 18
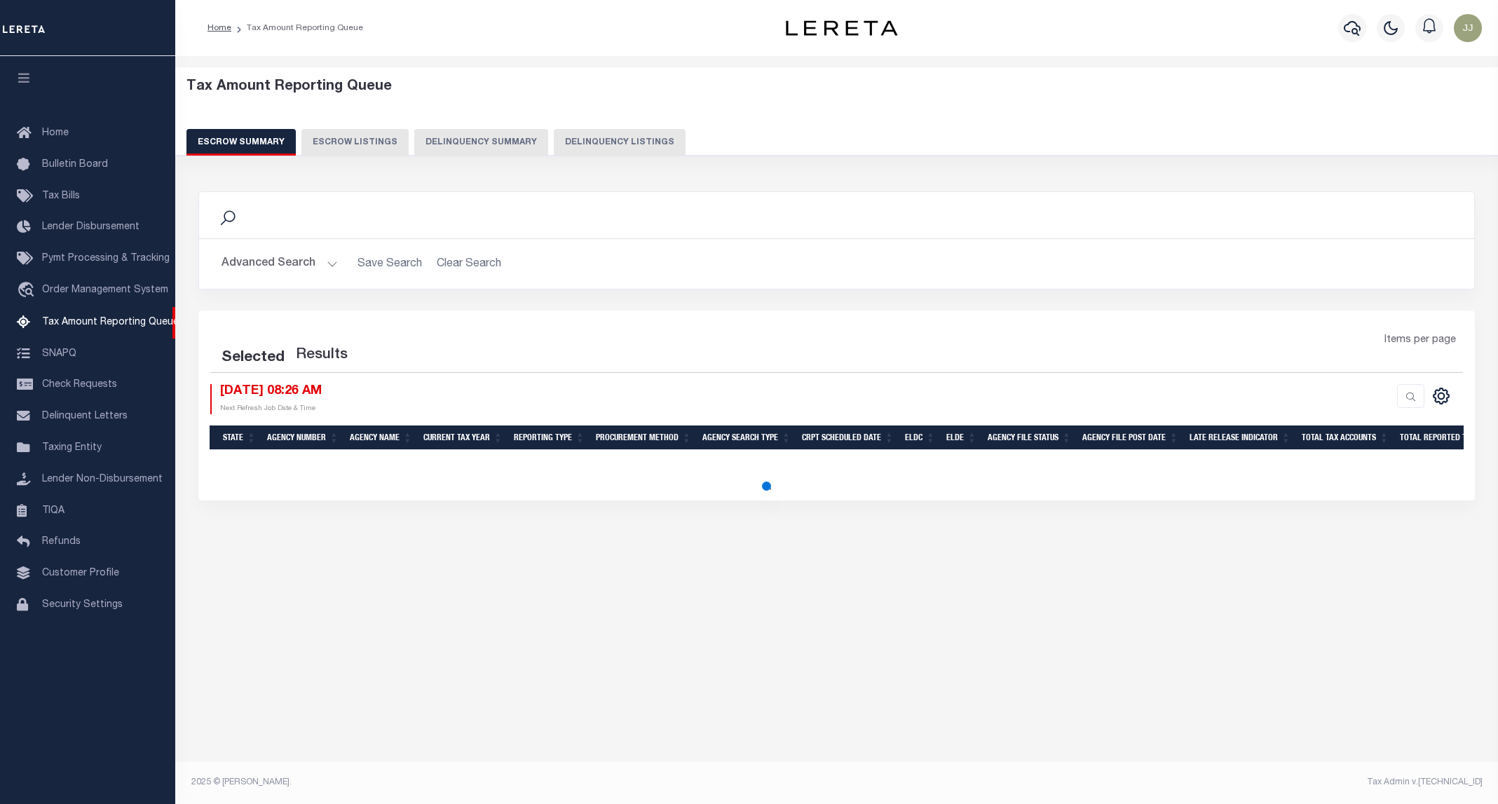
click at [507, 163] on div "Tax Amount Reporting Queue Escrow Summary Escrow Listings Delinquency Summary" at bounding box center [837, 122] width 1350 height 110
click at [524, 150] on button "Delinquency Summary" at bounding box center [481, 142] width 134 height 27
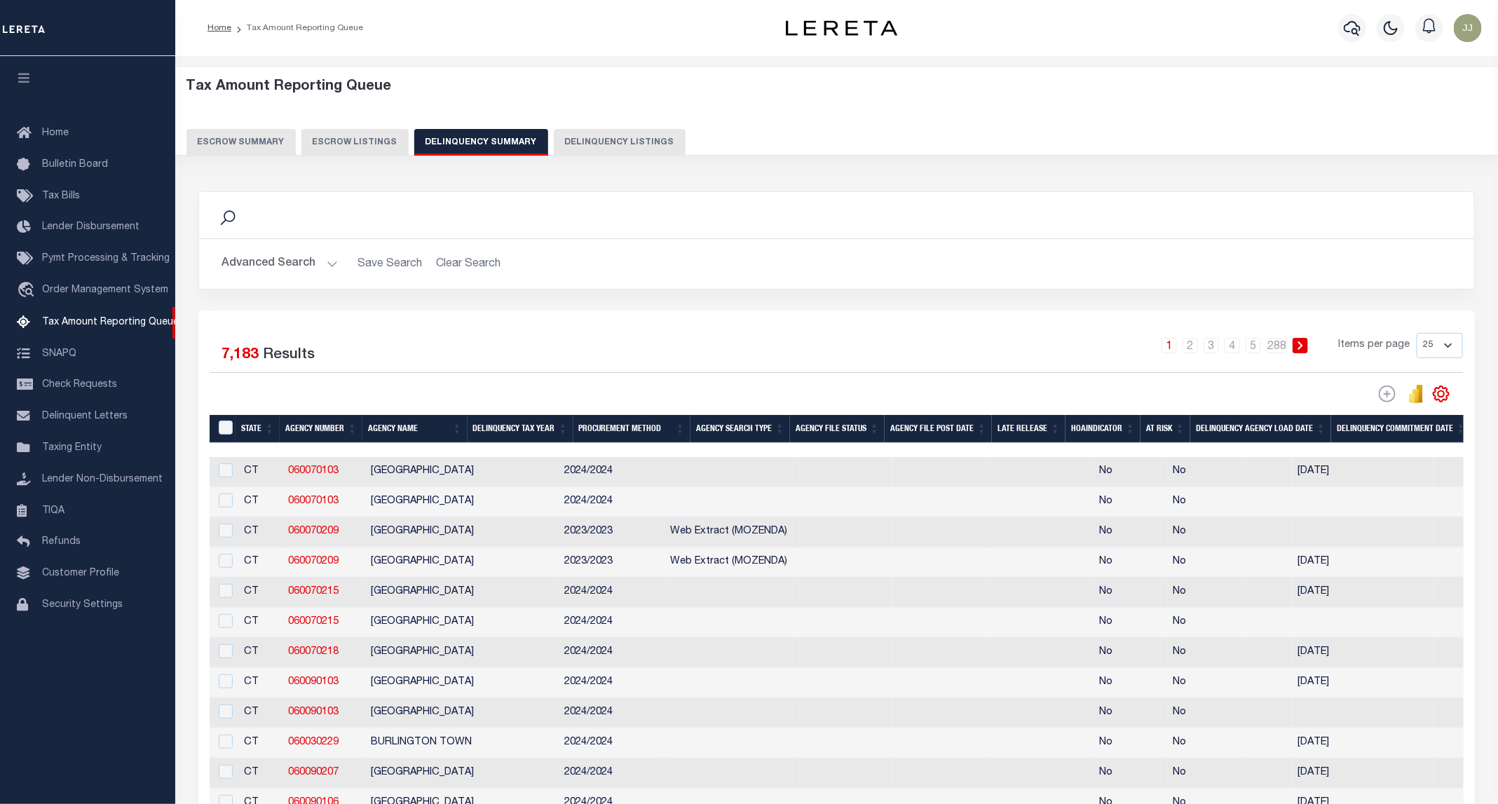
click at [644, 144] on button "Delinquency Listings" at bounding box center [620, 142] width 132 height 27
select select "100"
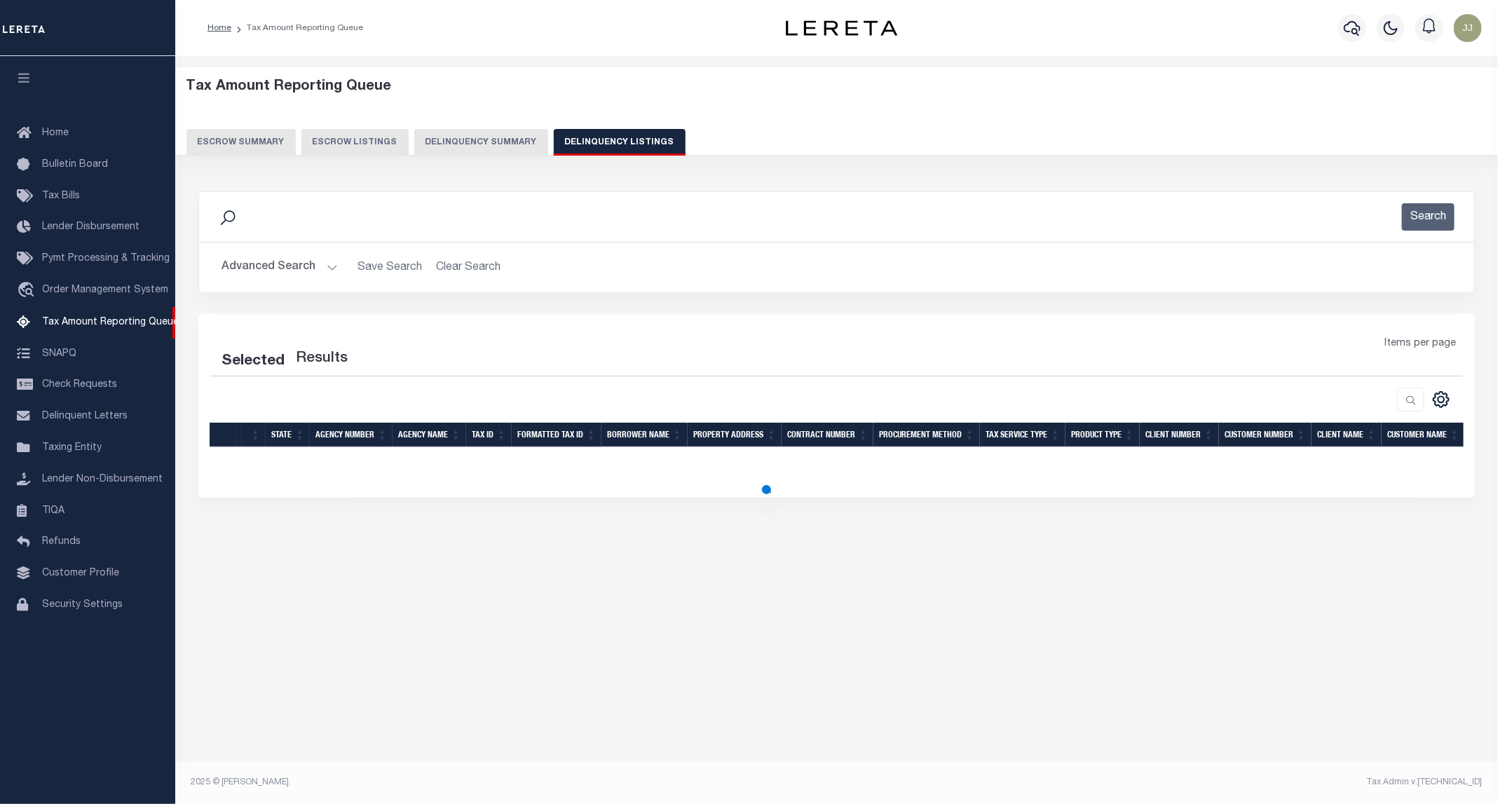
select select "100"
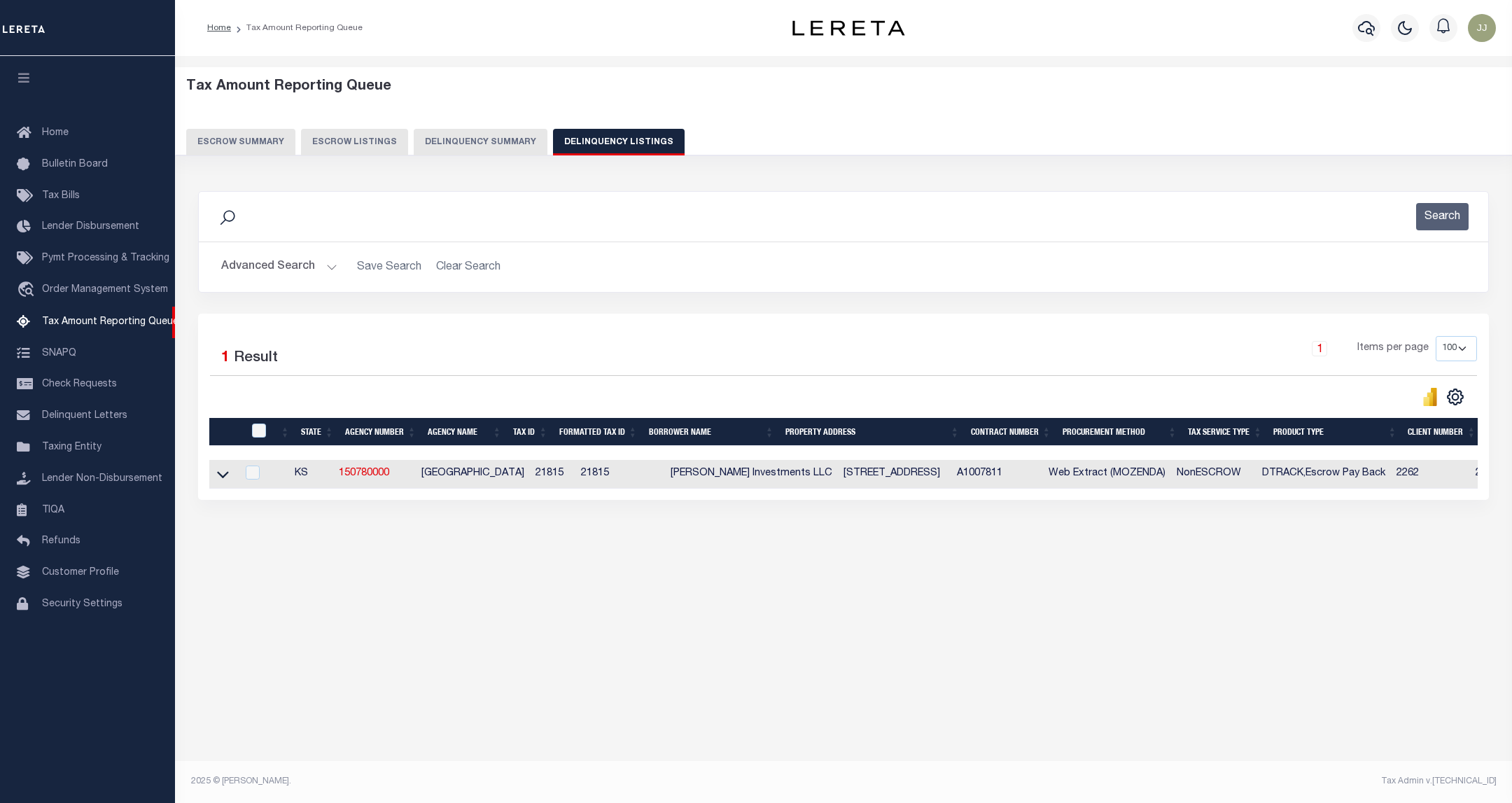
click at [268, 280] on button "Advanced Search" at bounding box center [279, 267] width 116 height 27
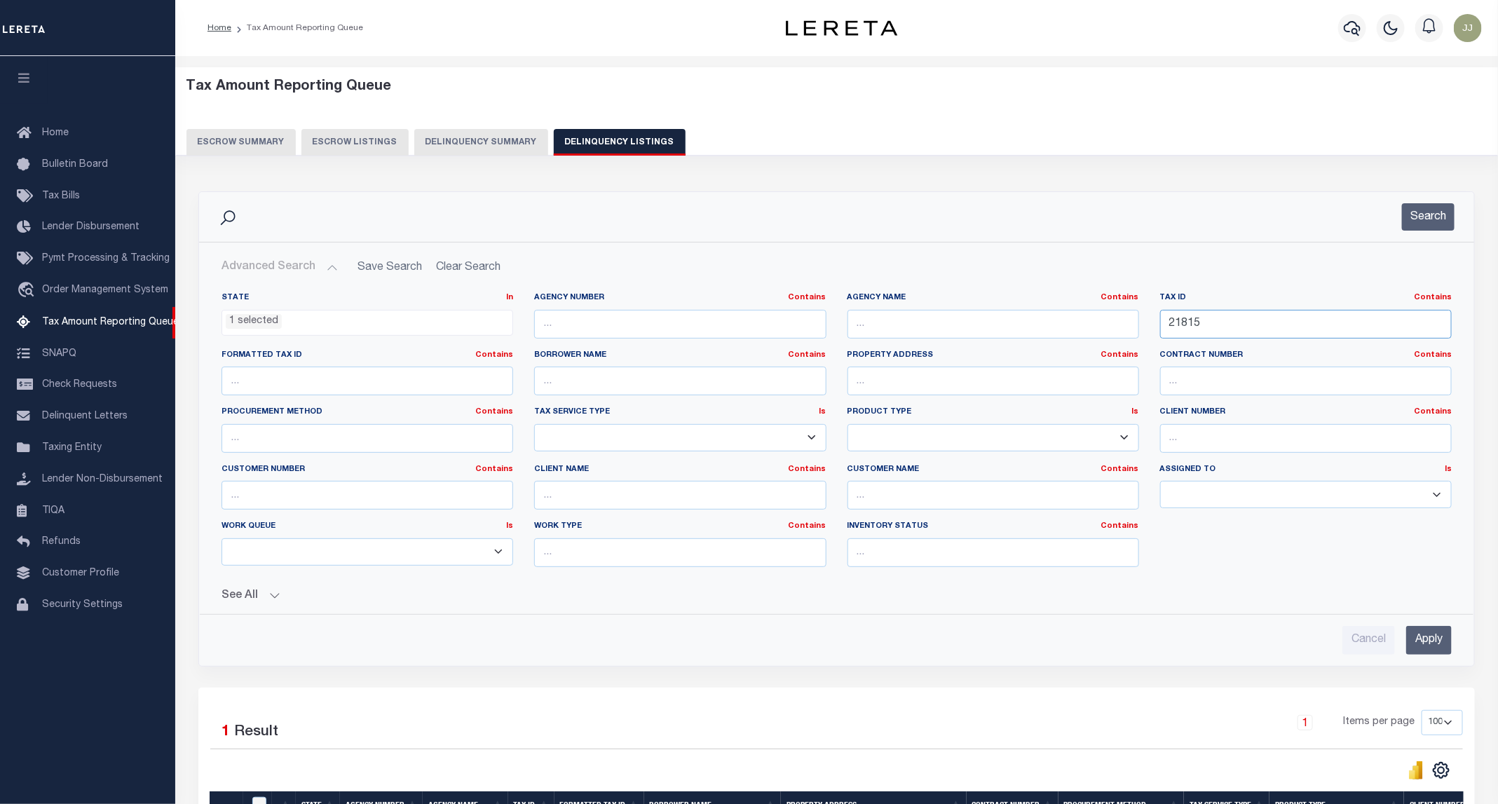
drag, startPoint x: 1273, startPoint y: 326, endPoint x: 1112, endPoint y: 320, distance: 160.6
click at [1112, 320] on div "State In In AK AL AR AZ CA CO CT DC DE FL GA GU HI IA ID IL IN KS KY LA MA MD M…" at bounding box center [836, 435] width 1251 height 286
paste input "2101"
type input "22101"
click at [1428, 215] on button "Search" at bounding box center [1428, 216] width 53 height 27
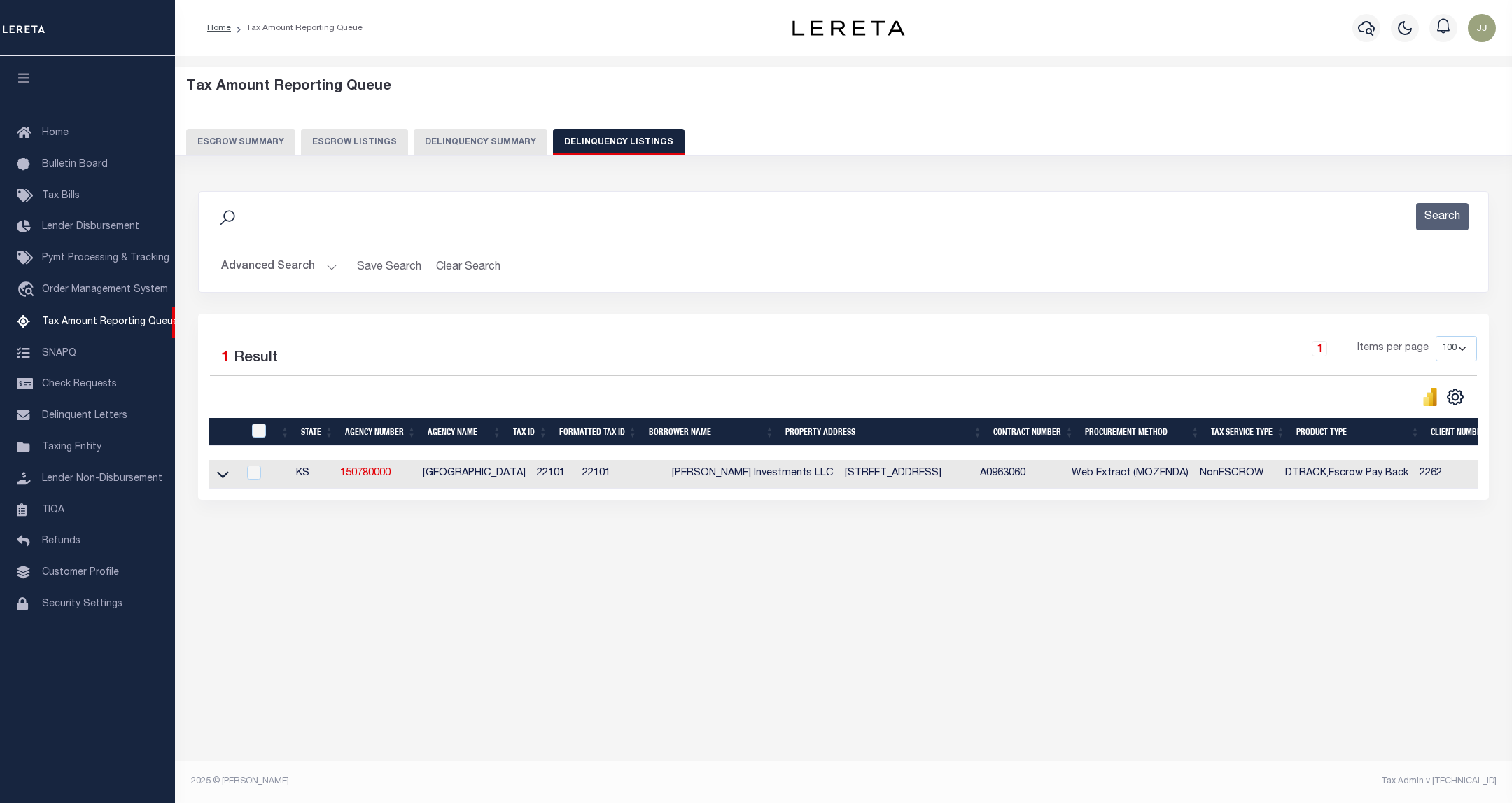
click at [221, 477] on icon at bounding box center [223, 473] width 12 height 15
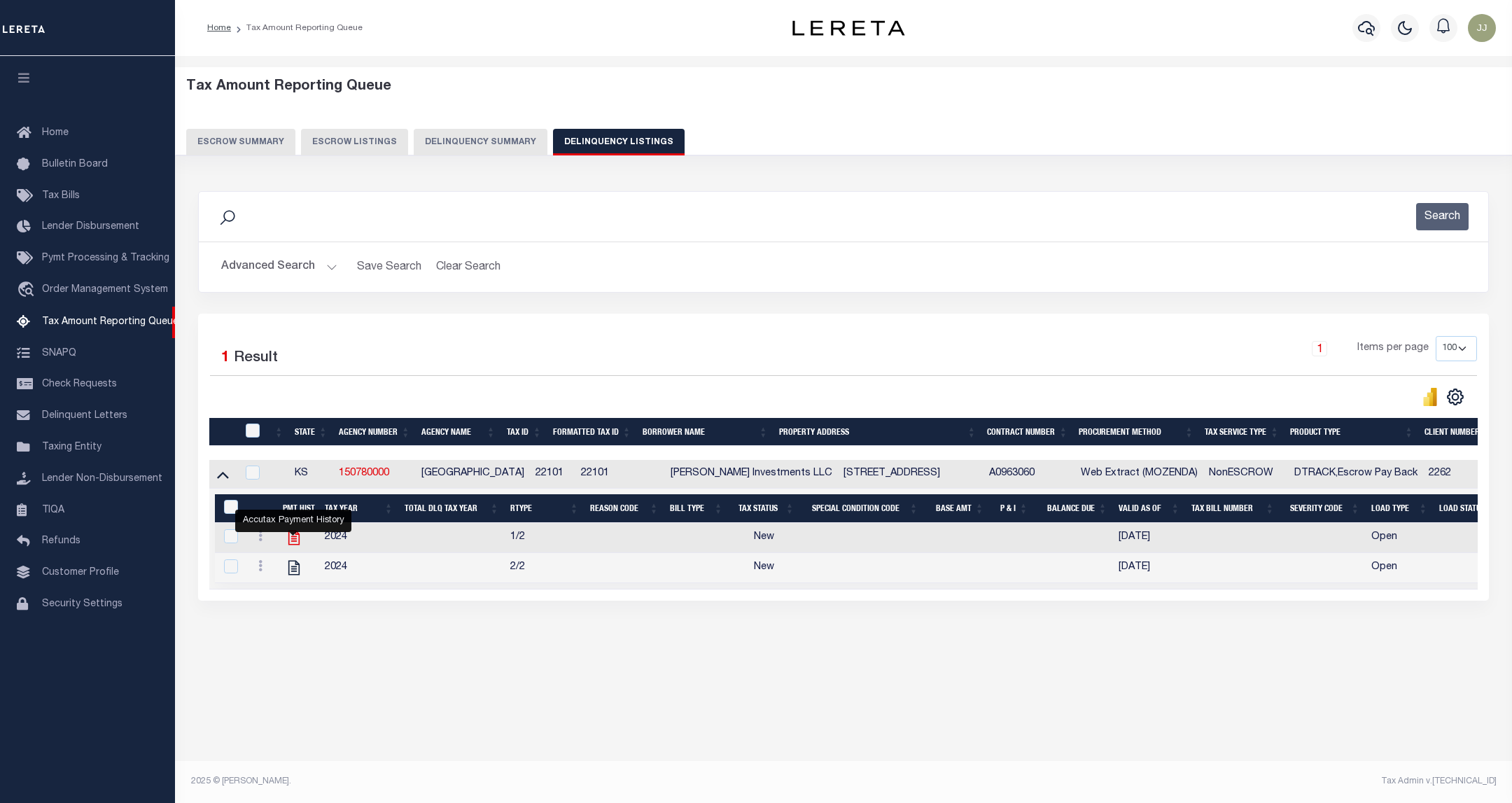
click at [293, 540] on icon "" at bounding box center [294, 537] width 18 height 18
checkbox input "true"
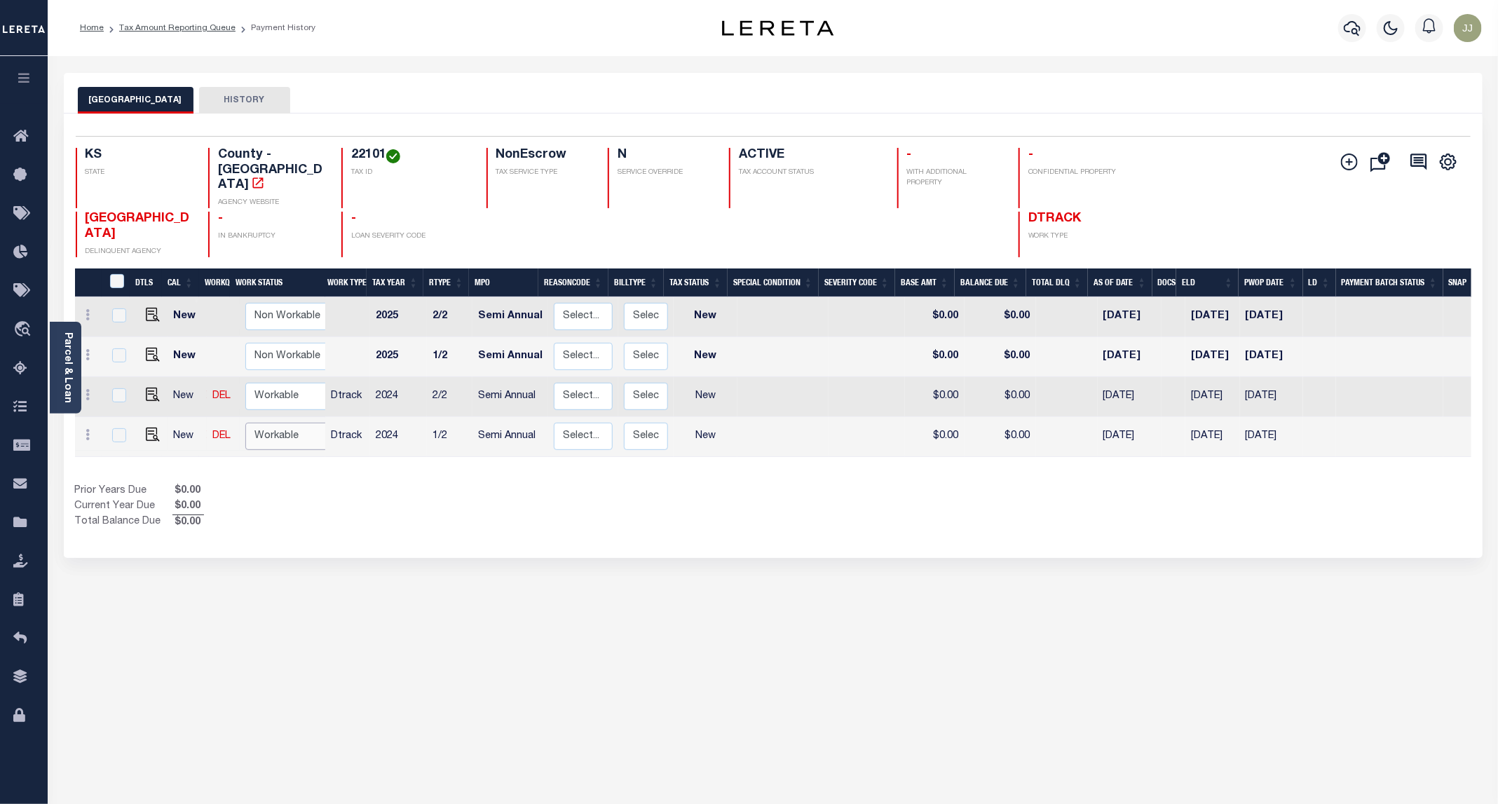
click at [287, 423] on select "Non Workable Workable" at bounding box center [287, 436] width 84 height 27
checkbox input "true"
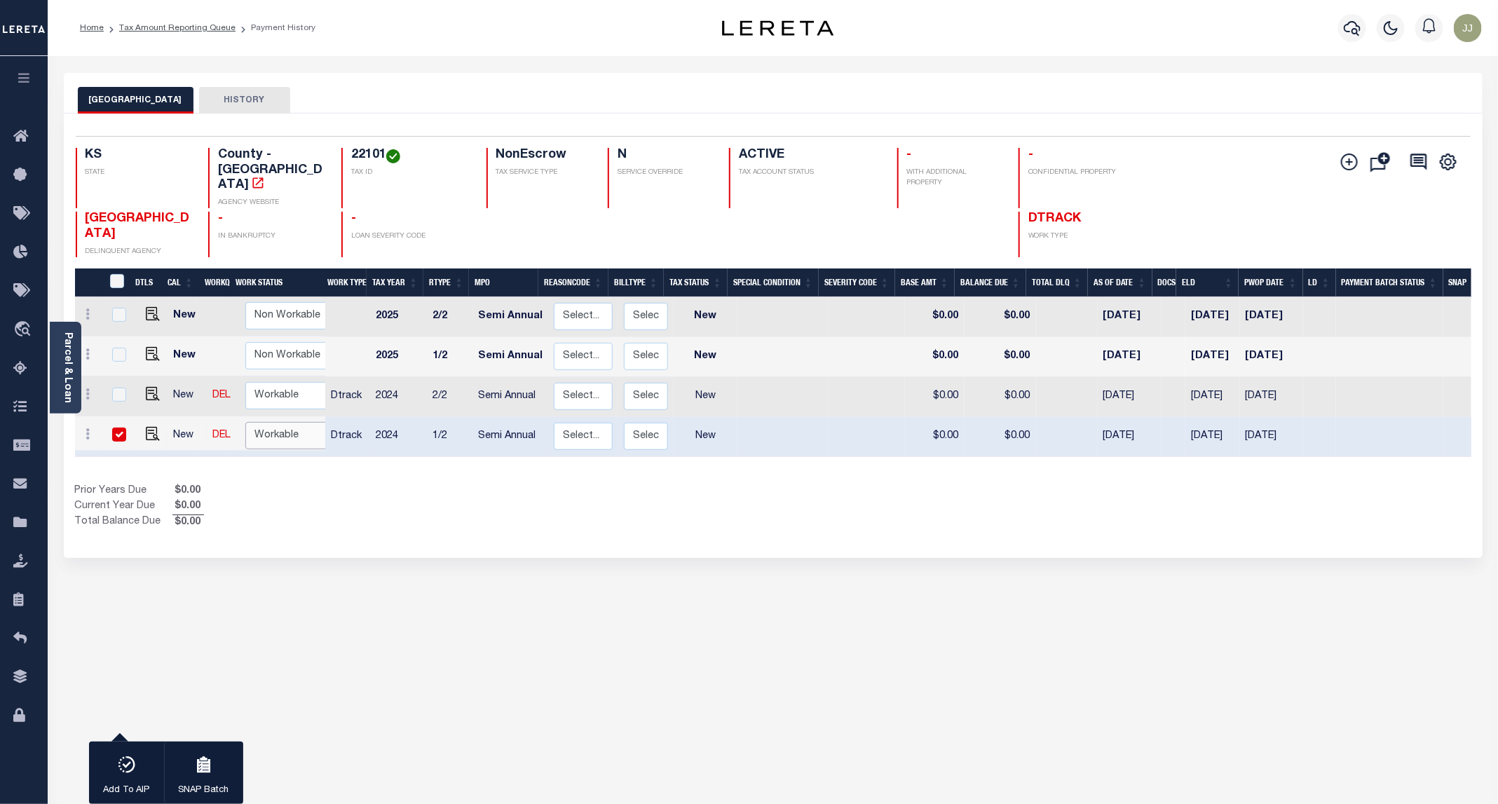
select select "true"
click at [245, 422] on select "Non Workable Workable" at bounding box center [287, 435] width 84 height 27
checkbox input "false"
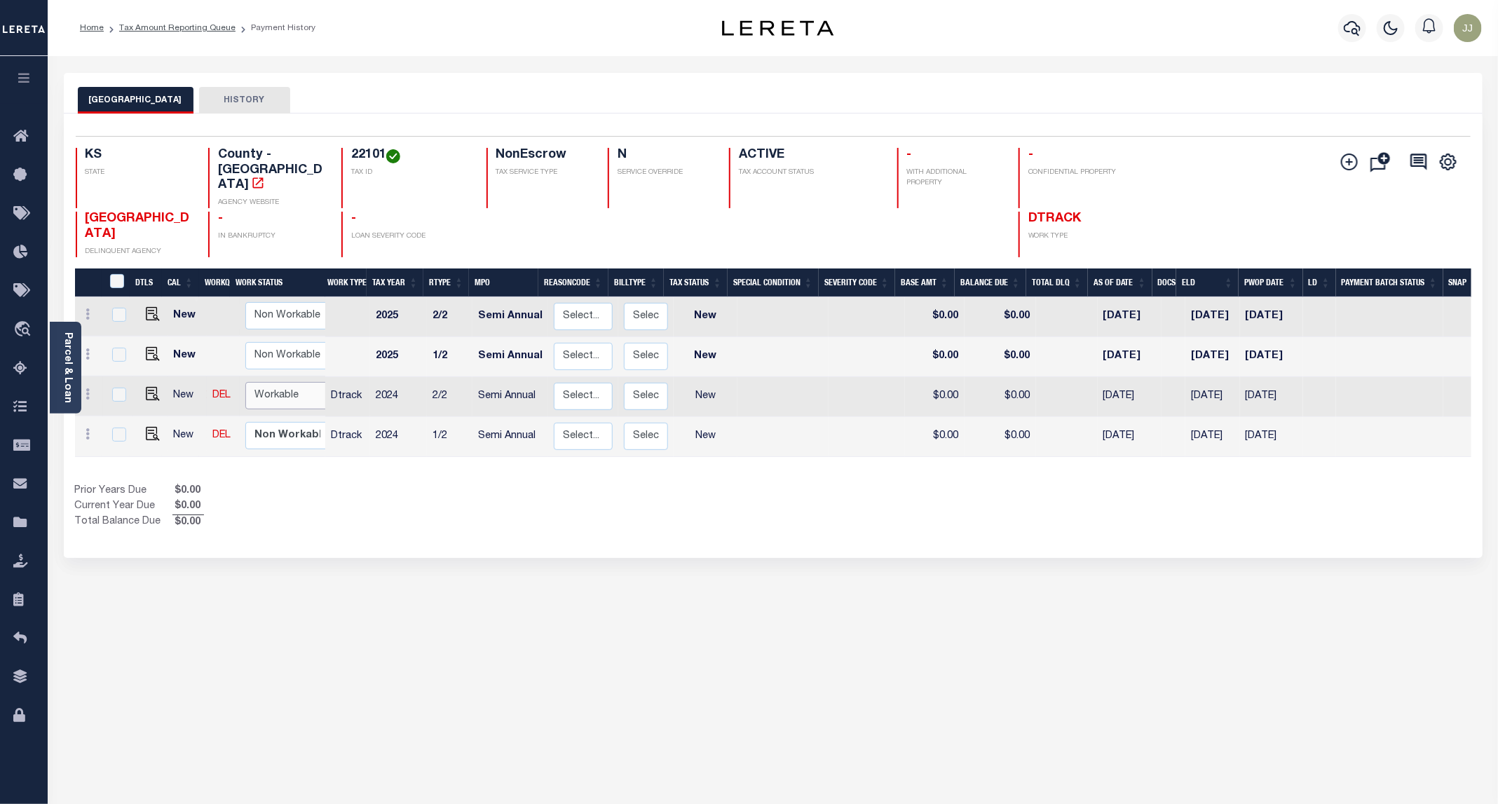
click at [278, 382] on select "Non Workable Workable" at bounding box center [287, 395] width 84 height 27
checkbox input "true"
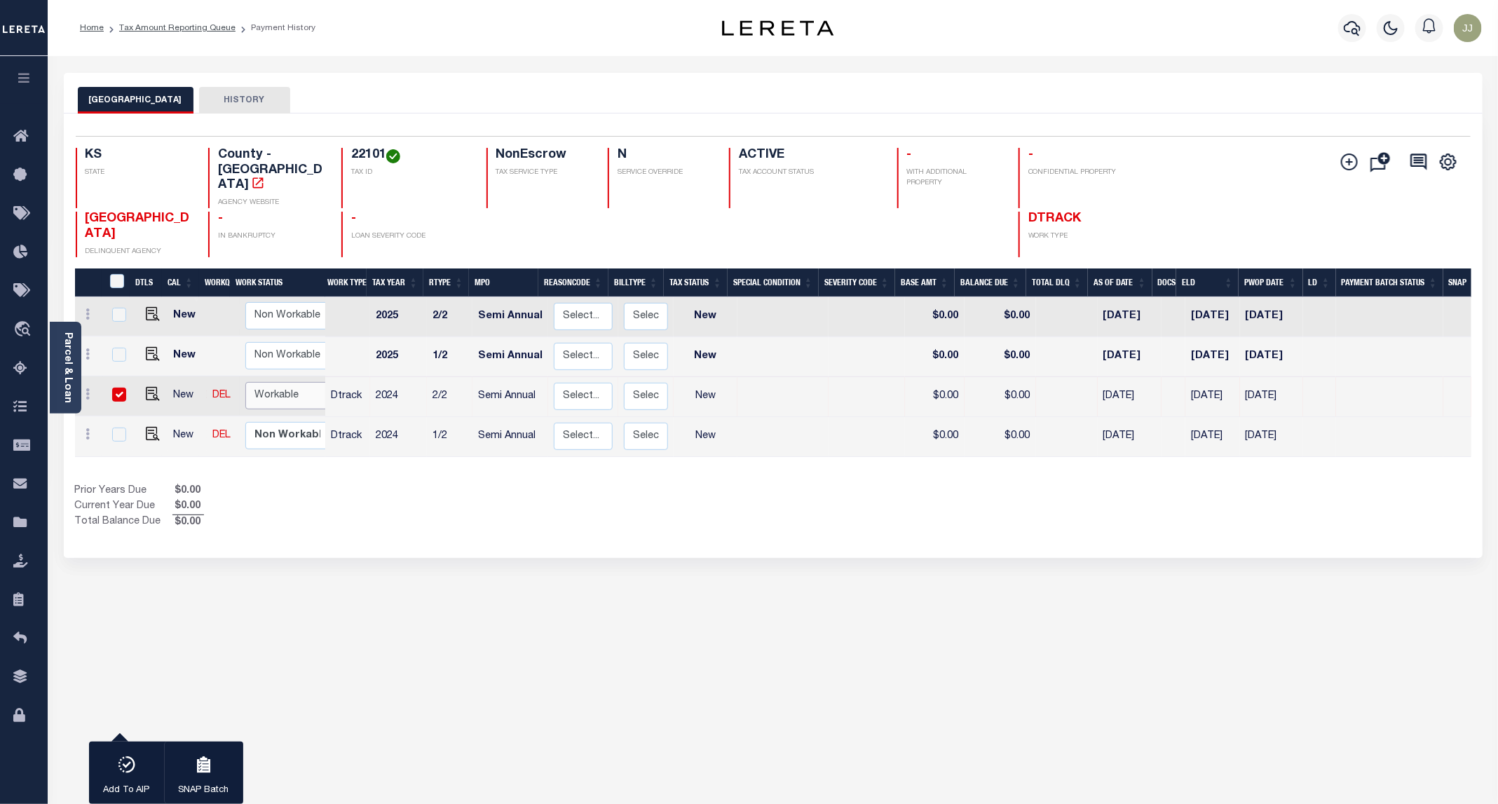
select select "true"
click at [245, 382] on select "Non Workable Workable" at bounding box center [287, 395] width 84 height 27
checkbox input "false"
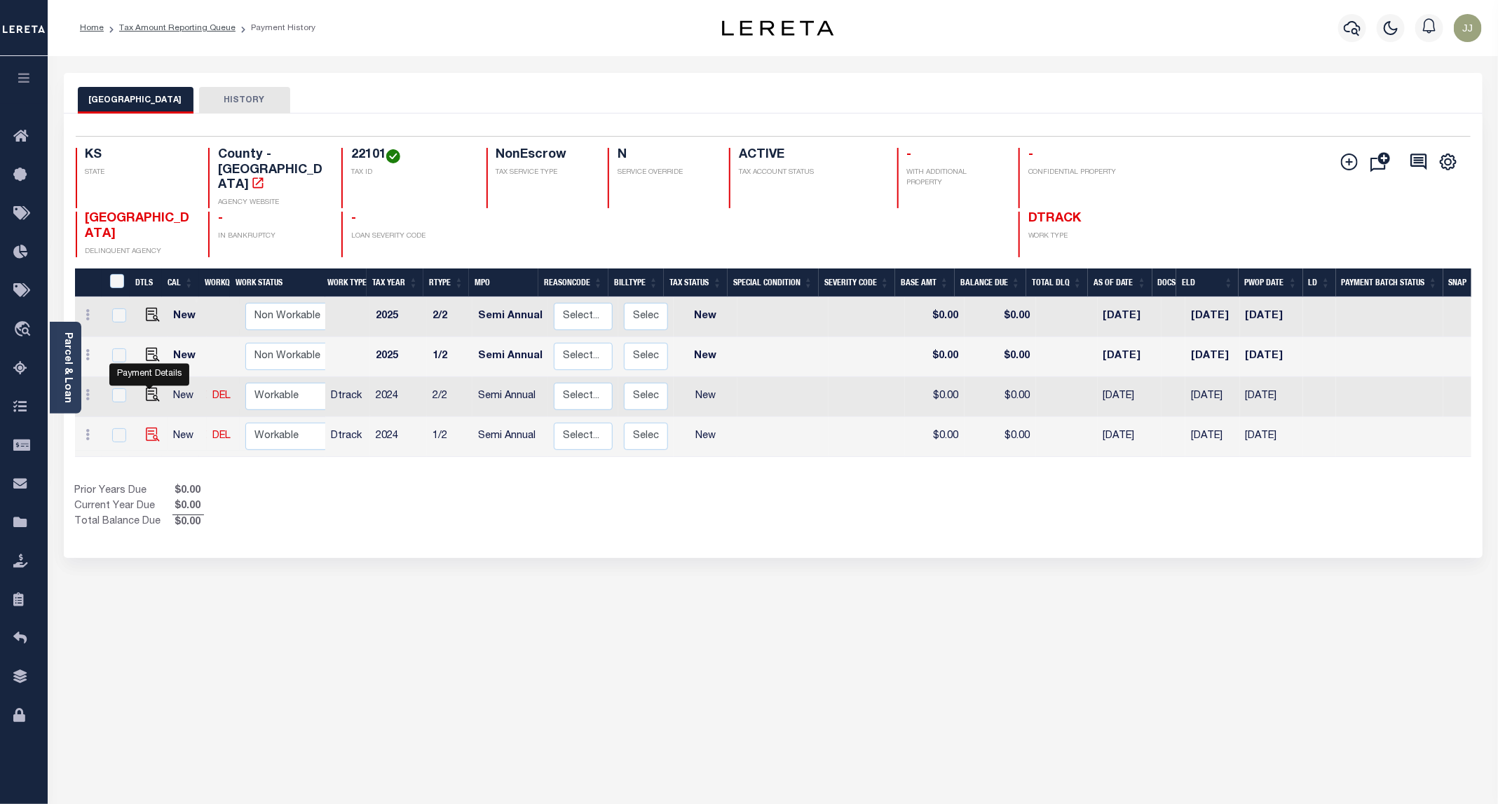
click at [146, 427] on img "" at bounding box center [153, 434] width 14 height 14
checkbox input "true"
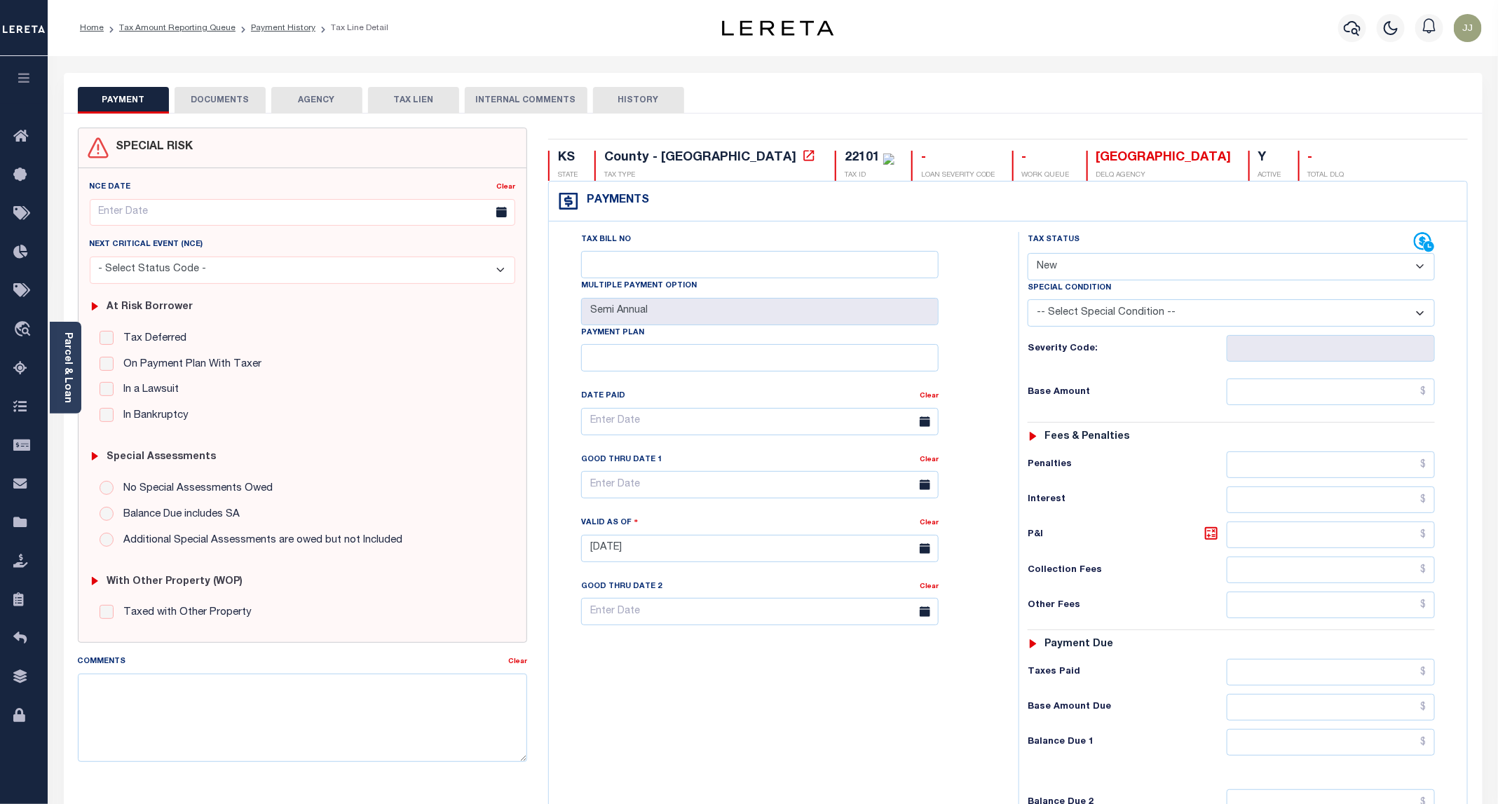
click at [1077, 269] on select "- Select Status Code - Open Due/Unpaid Paid Incomplete No Tax Due Internal Refu…" at bounding box center [1230, 266] width 407 height 27
select select "PYD"
click at [1028, 254] on select "- Select Status Code - Open Due/Unpaid Paid Incomplete No Tax Due Internal Refu…" at bounding box center [1230, 266] width 407 height 27
type input "[DATE]"
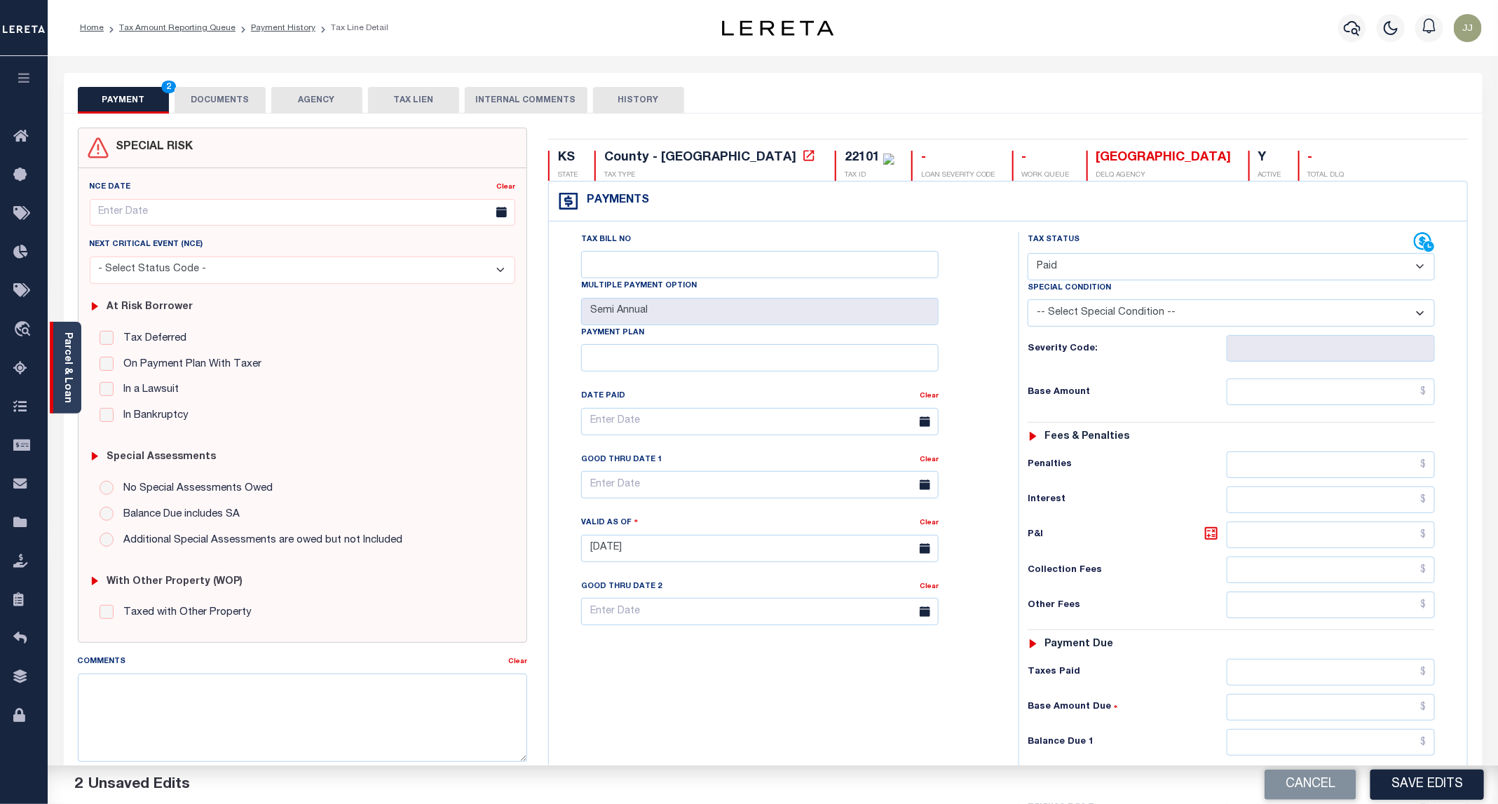
click at [81, 381] on div "Parcel & Loan" at bounding box center [66, 368] width 32 height 92
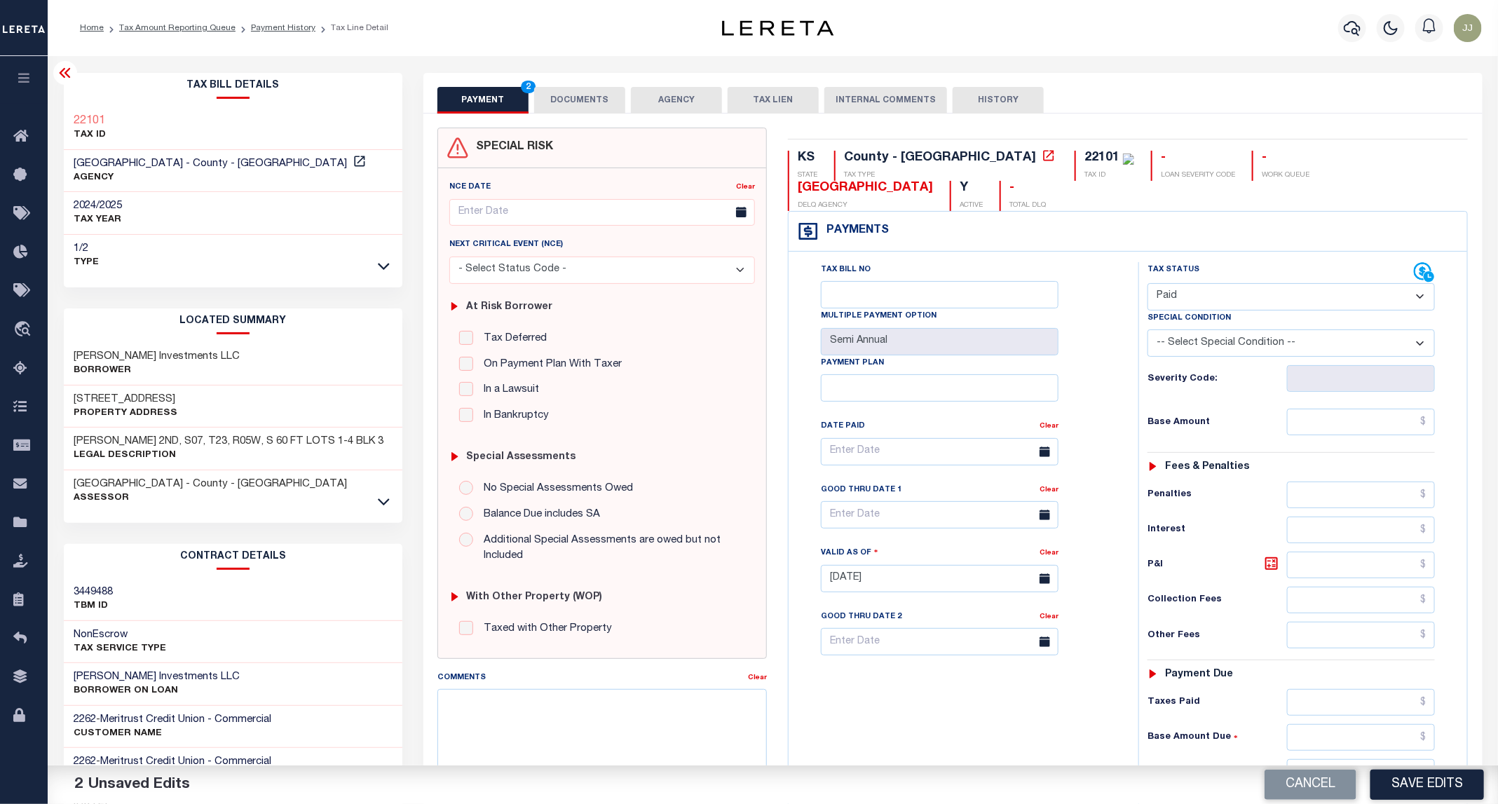
click at [124, 397] on h3 "[STREET_ADDRESS]" at bounding box center [126, 399] width 104 height 14
click at [124, 397] on h3 "1011 N PLEASANT ST" at bounding box center [126, 399] width 104 height 14
copy h3 "PLEASANT"
click at [120, 396] on h3 "1011 N PLEASANT ST" at bounding box center [126, 399] width 104 height 14
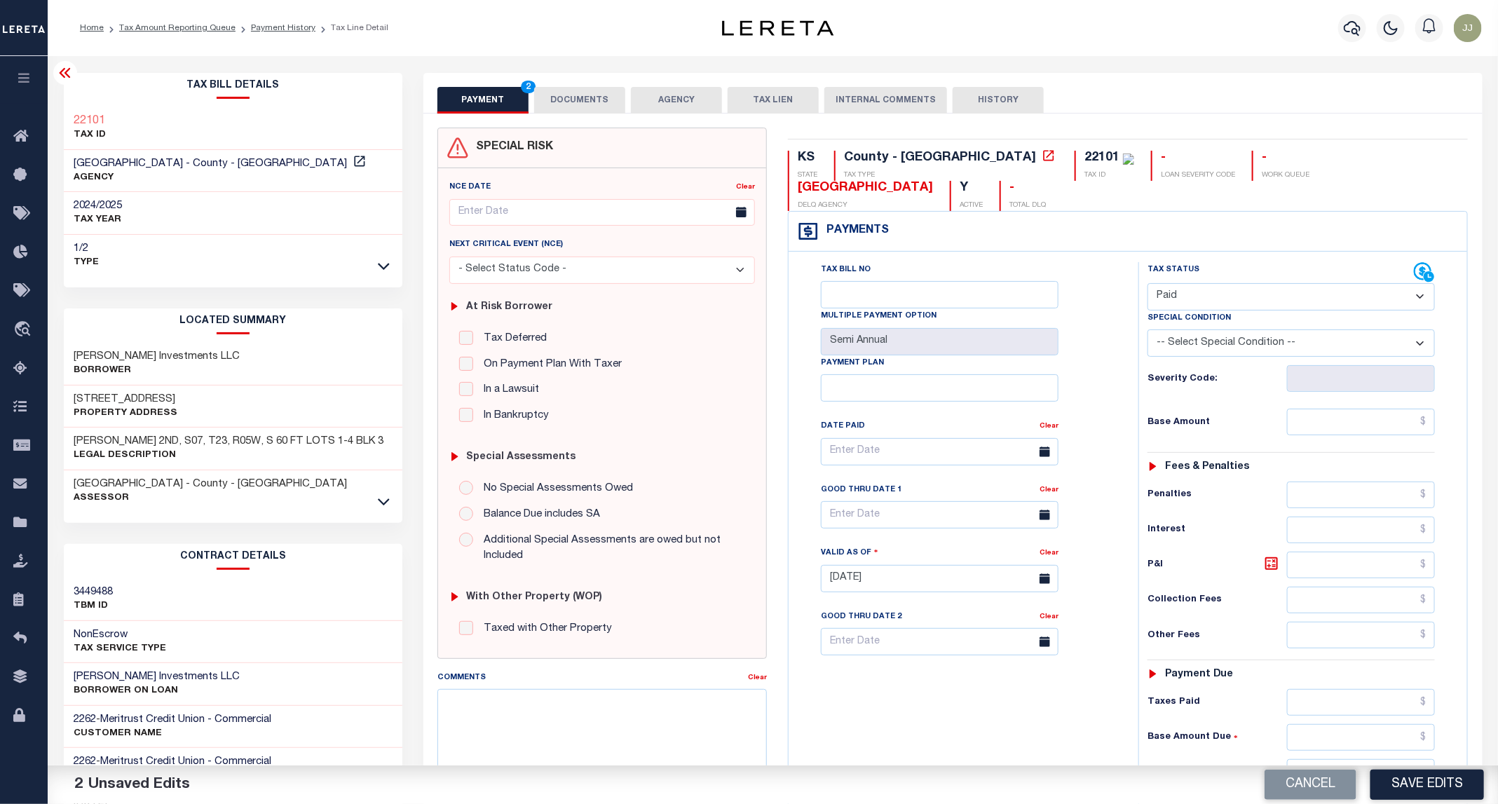
click at [120, 396] on h3 "1011 N PLEASANT ST" at bounding box center [126, 399] width 104 height 14
click at [591, 99] on button "DOCUMENTS" at bounding box center [579, 100] width 91 height 27
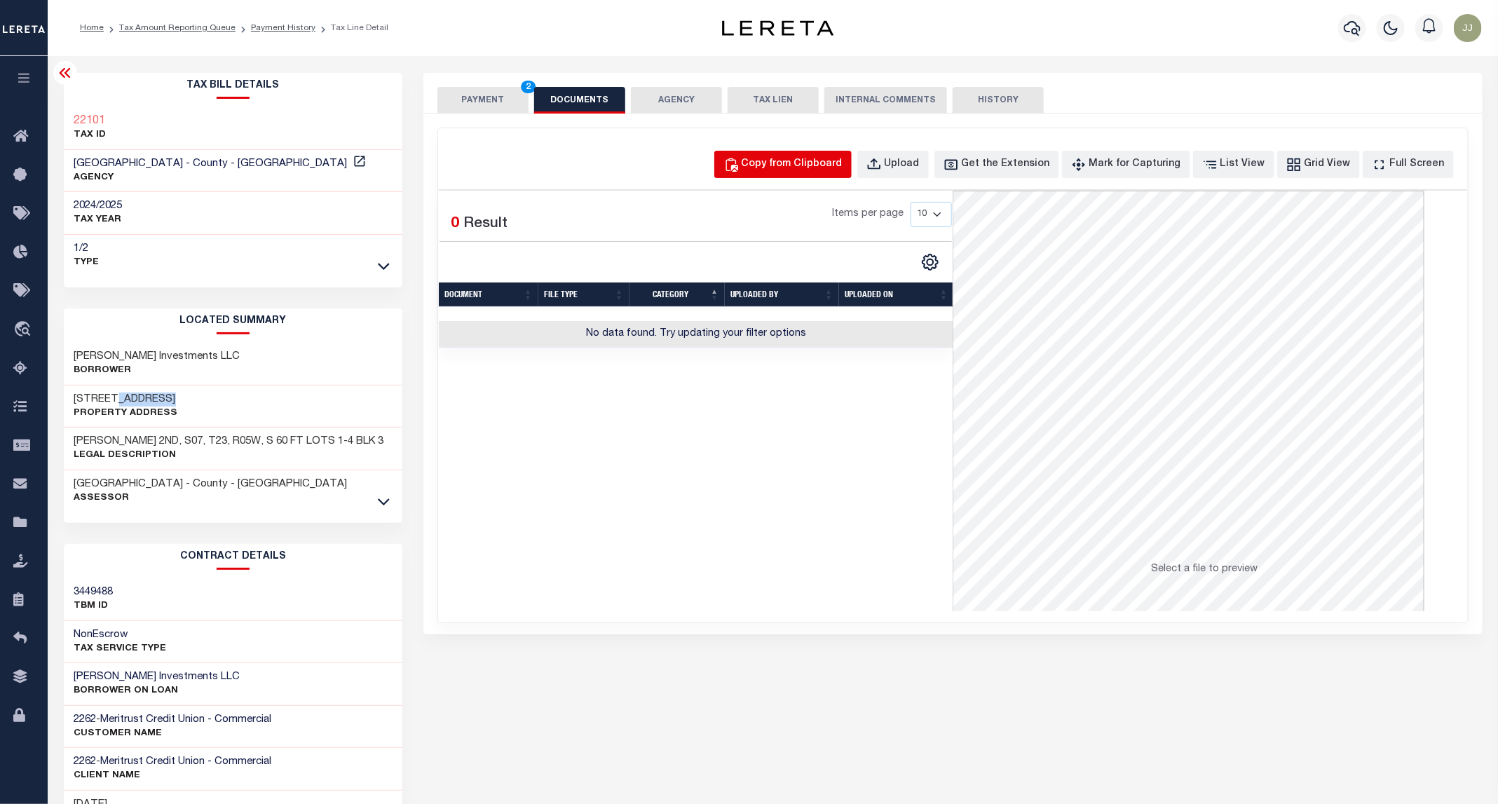
click at [821, 168] on div "Copy from Clipboard" at bounding box center [791, 164] width 101 height 15
select select "POP"
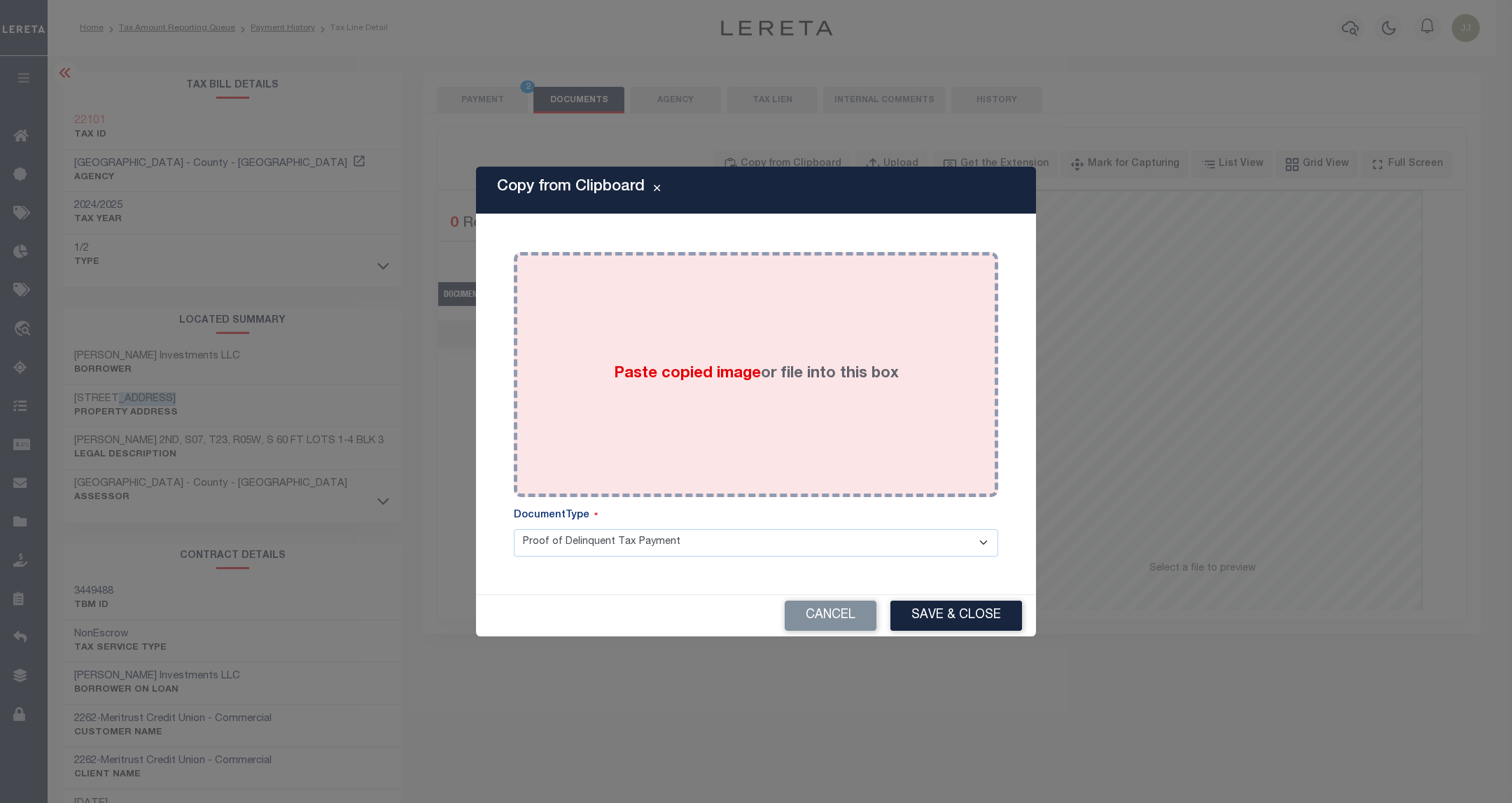
click at [746, 367] on span "Paste copied image" at bounding box center [687, 374] width 147 height 15
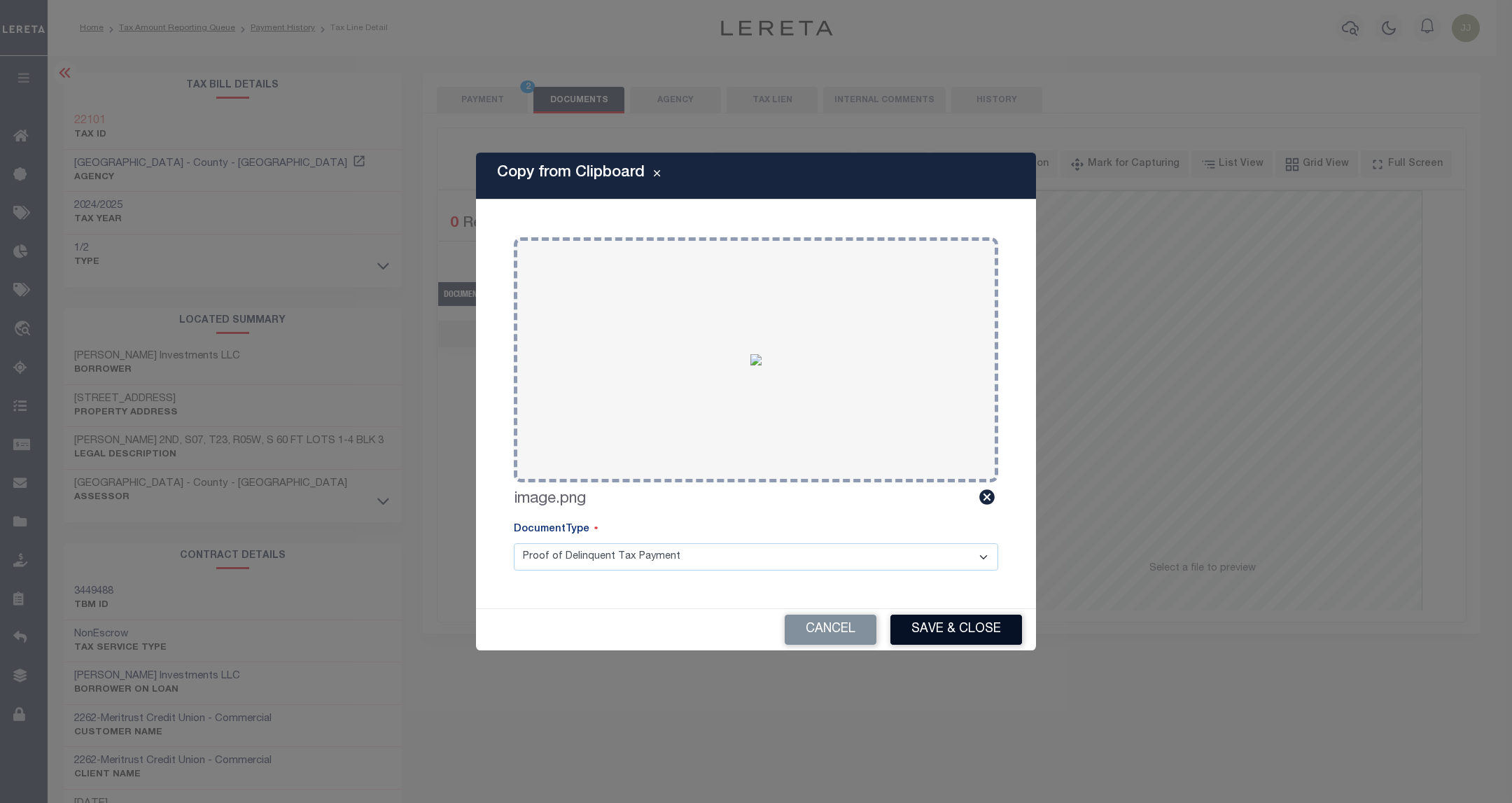
click at [935, 626] on button "Save & Close" at bounding box center [956, 629] width 132 height 30
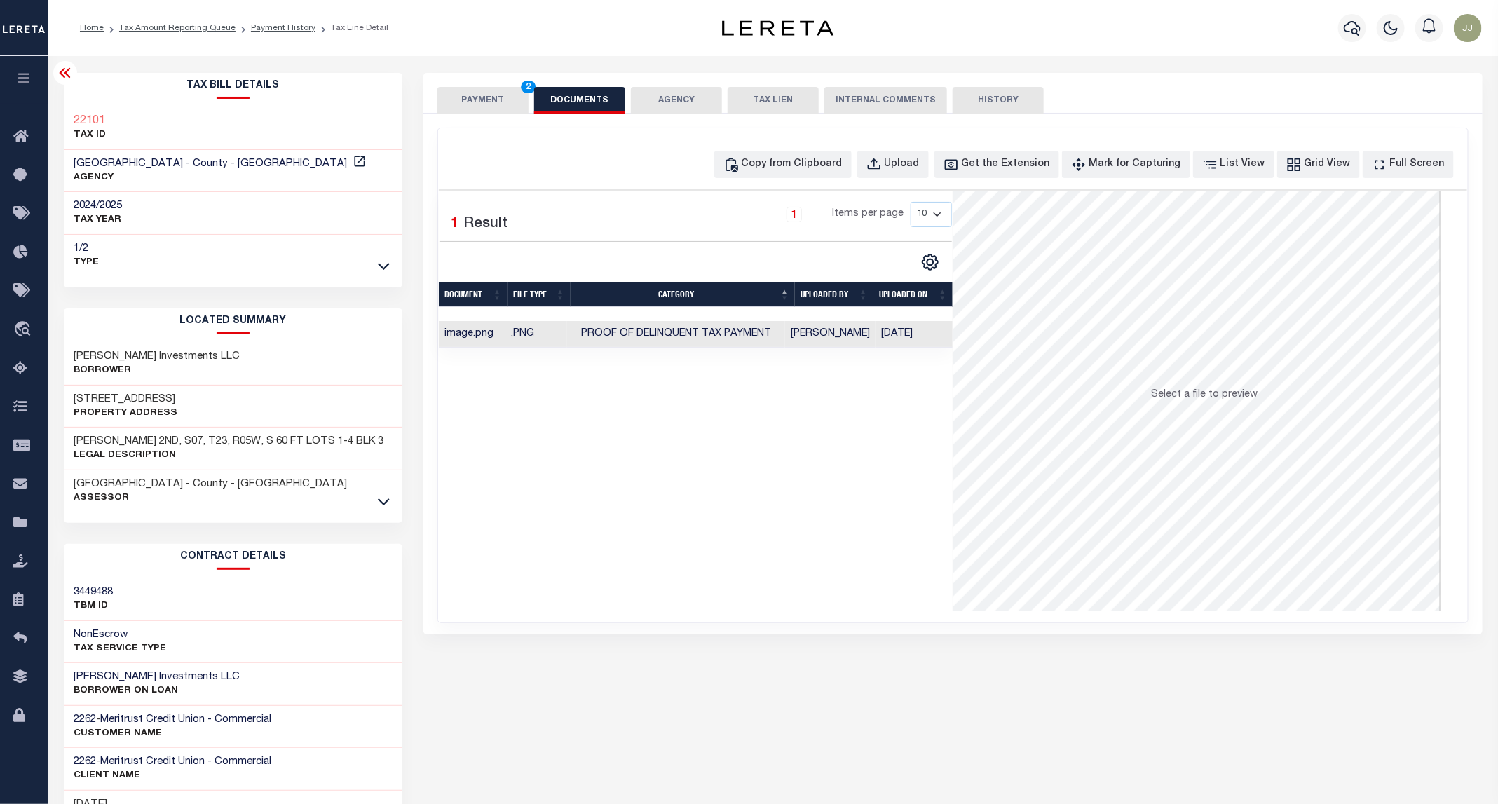
click at [497, 101] on button "PAYMENT 2" at bounding box center [482, 100] width 91 height 27
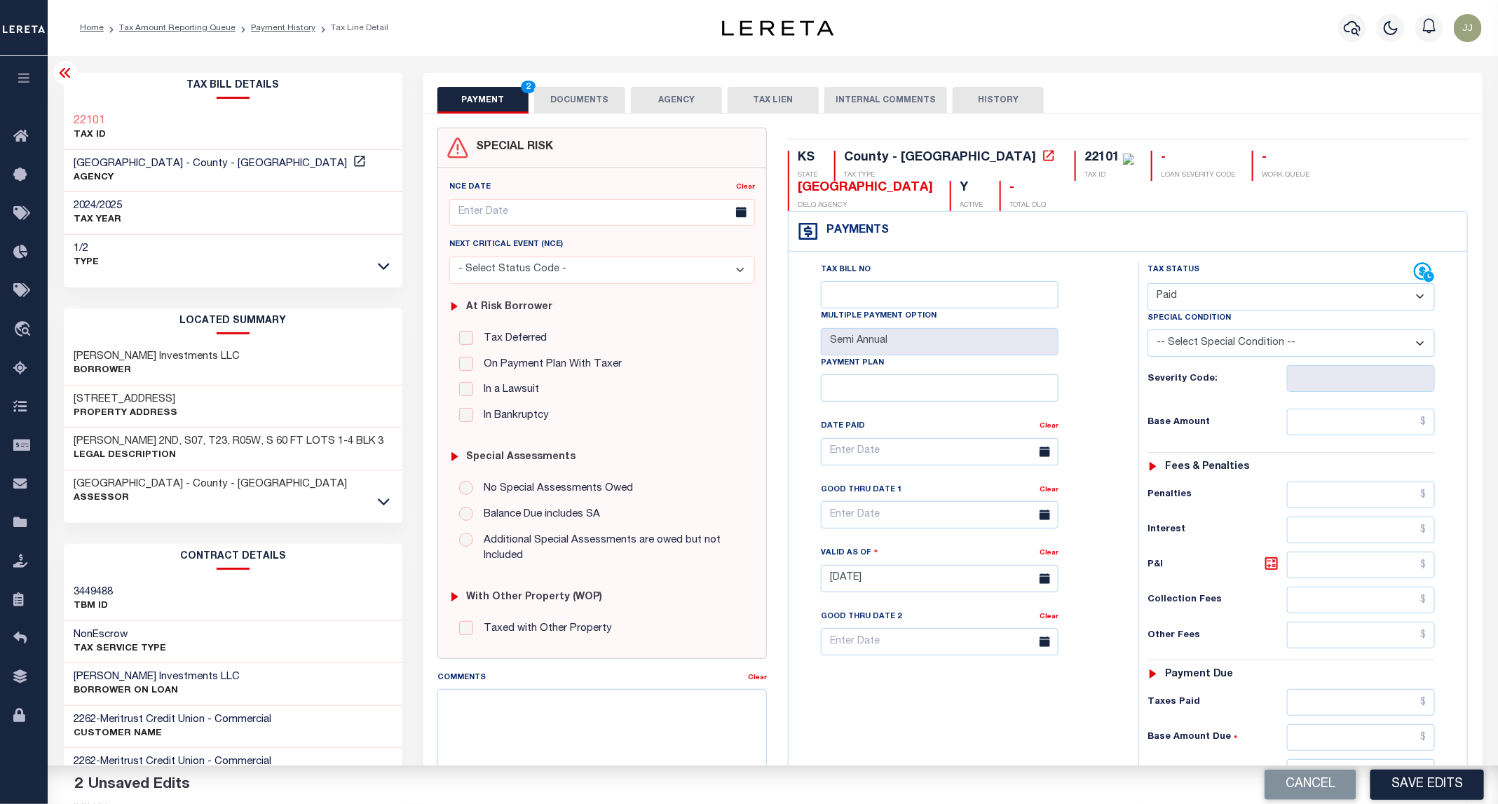
scroll to position [234, 0]
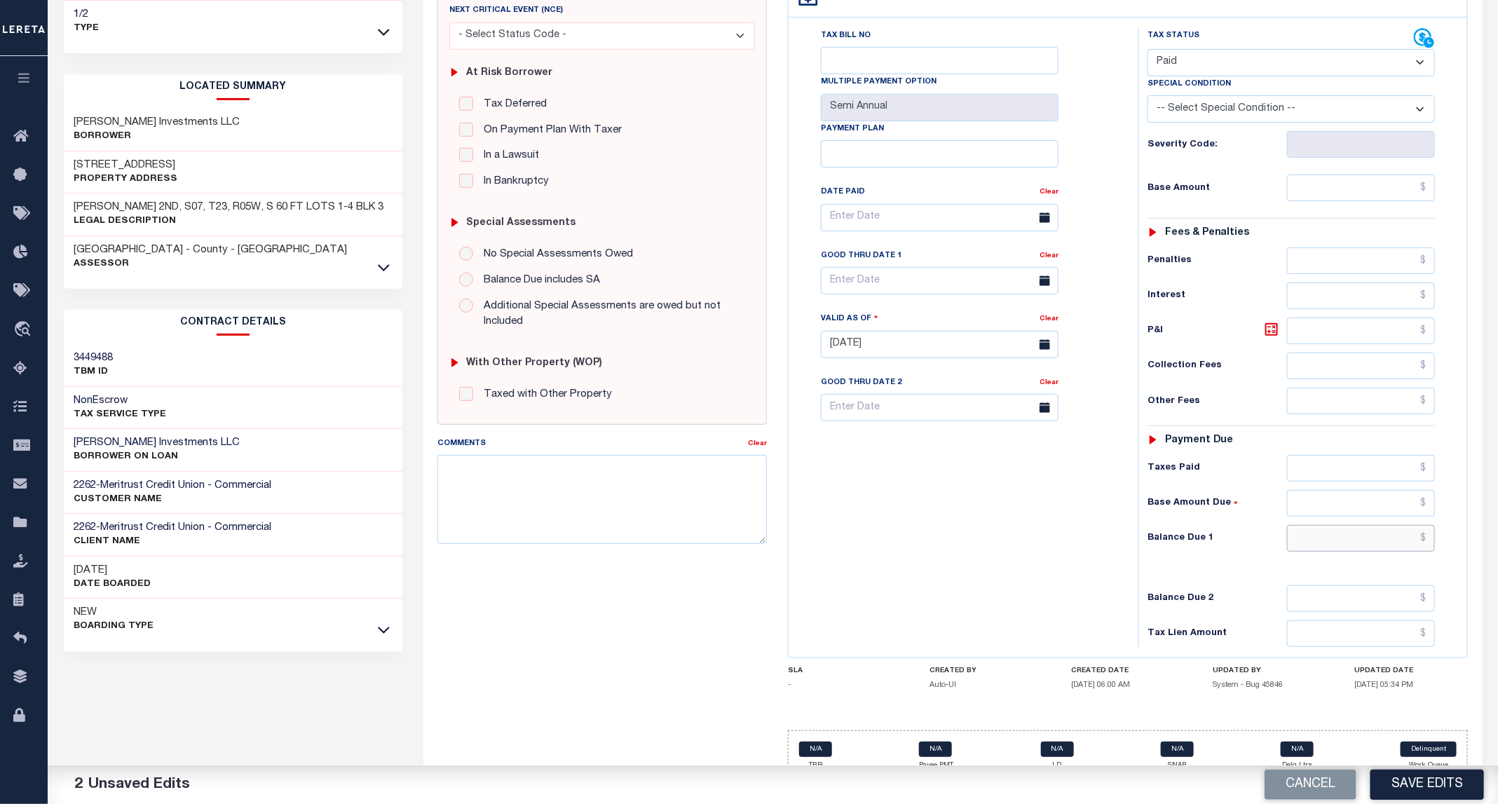
click at [1346, 525] on input "text" at bounding box center [1361, 538] width 149 height 27
type input "$0.00"
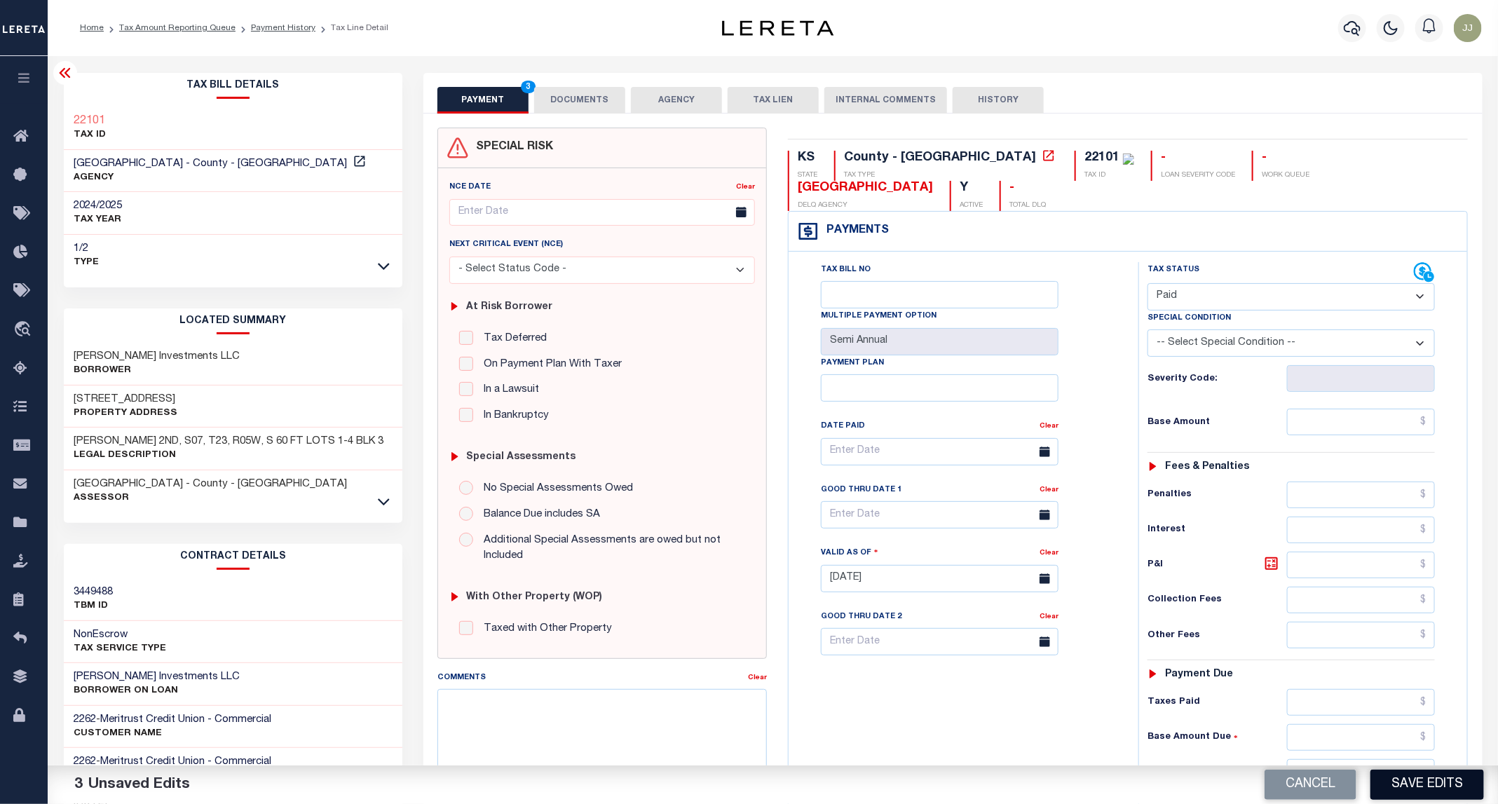
click at [1453, 789] on button "Save Edits" at bounding box center [1427, 784] width 114 height 30
checkbox input "false"
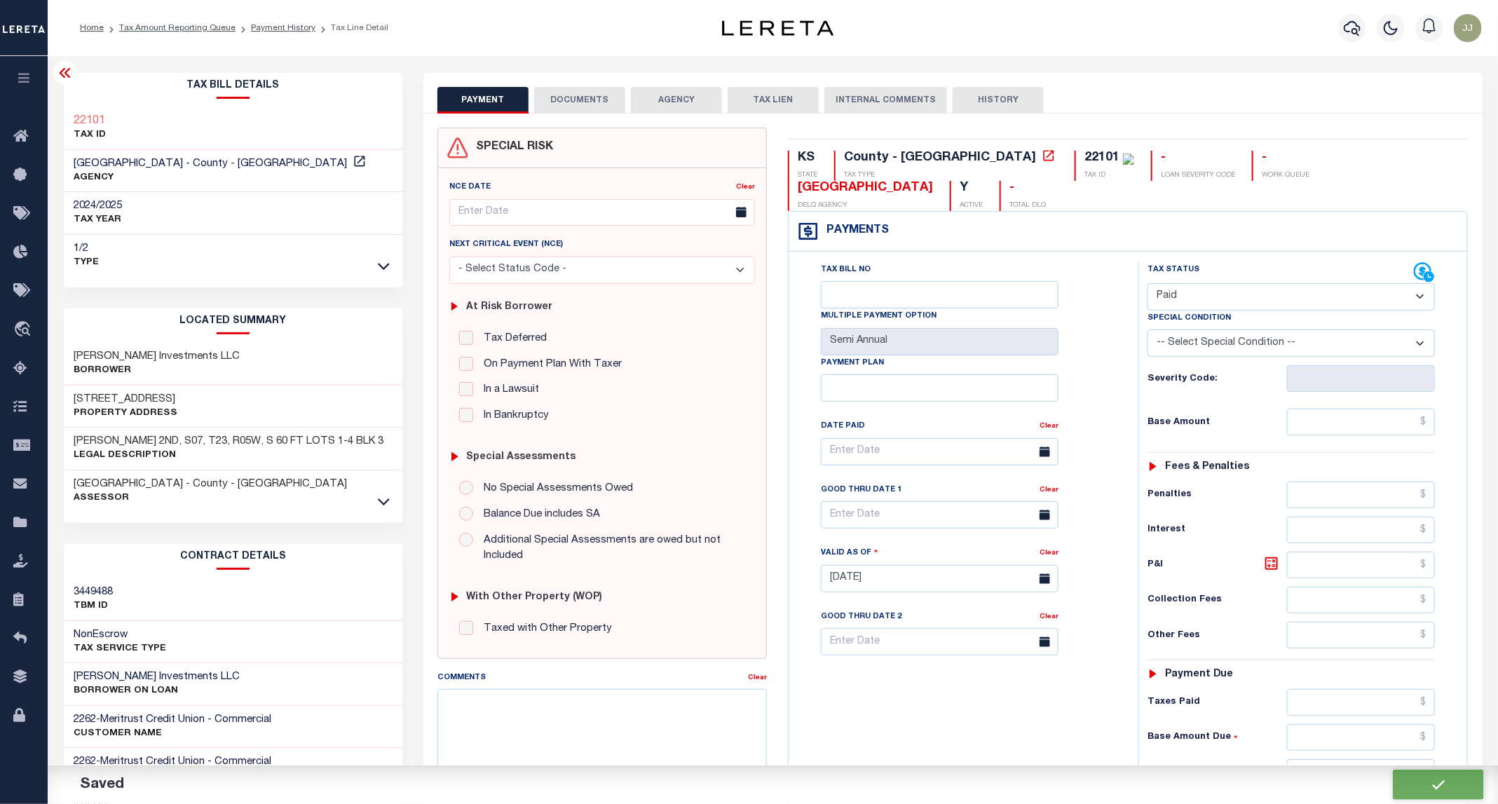
type input "$0"
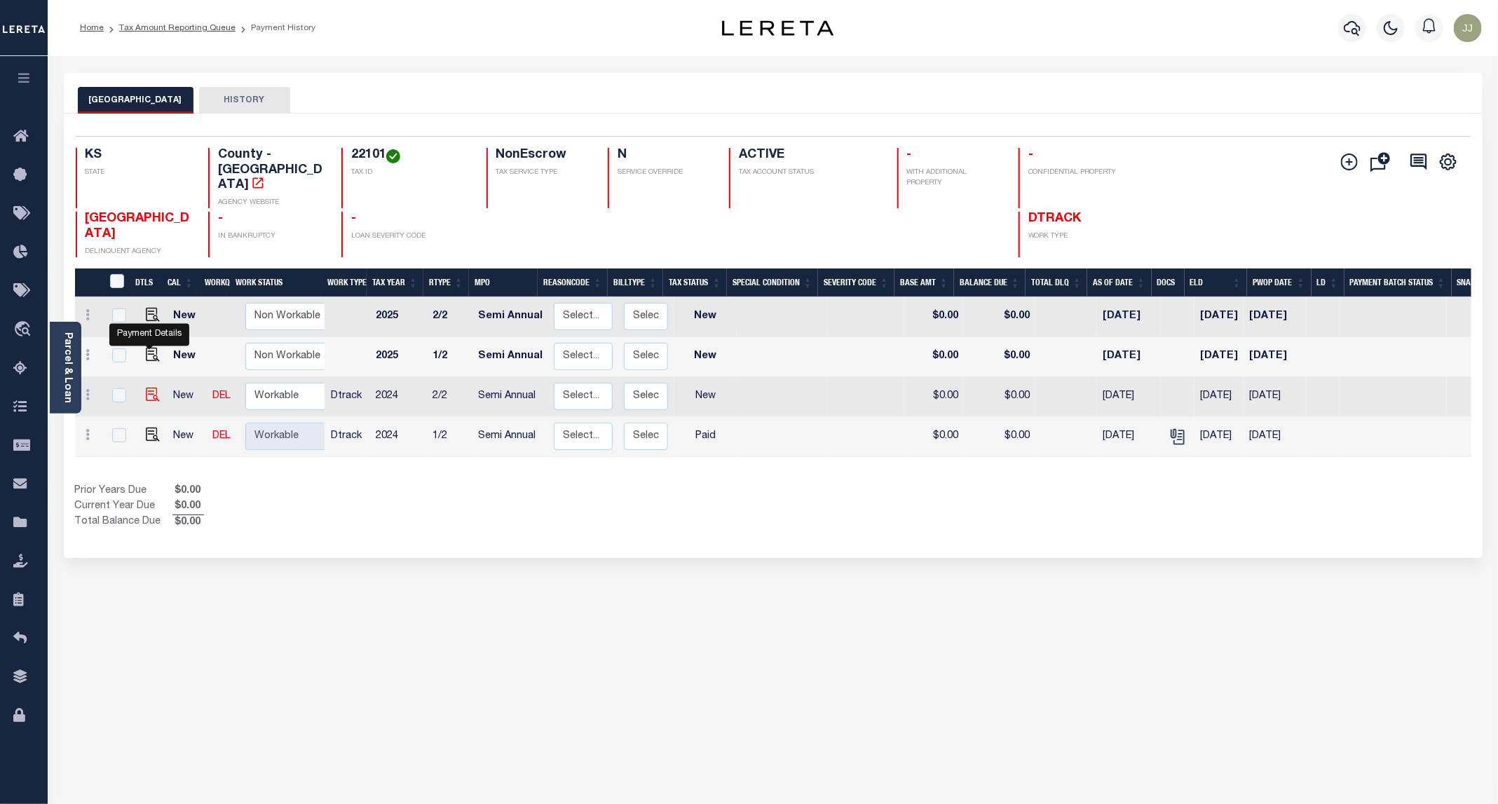
click at [152, 388] on img "" at bounding box center [153, 395] width 14 height 14
checkbox input "true"
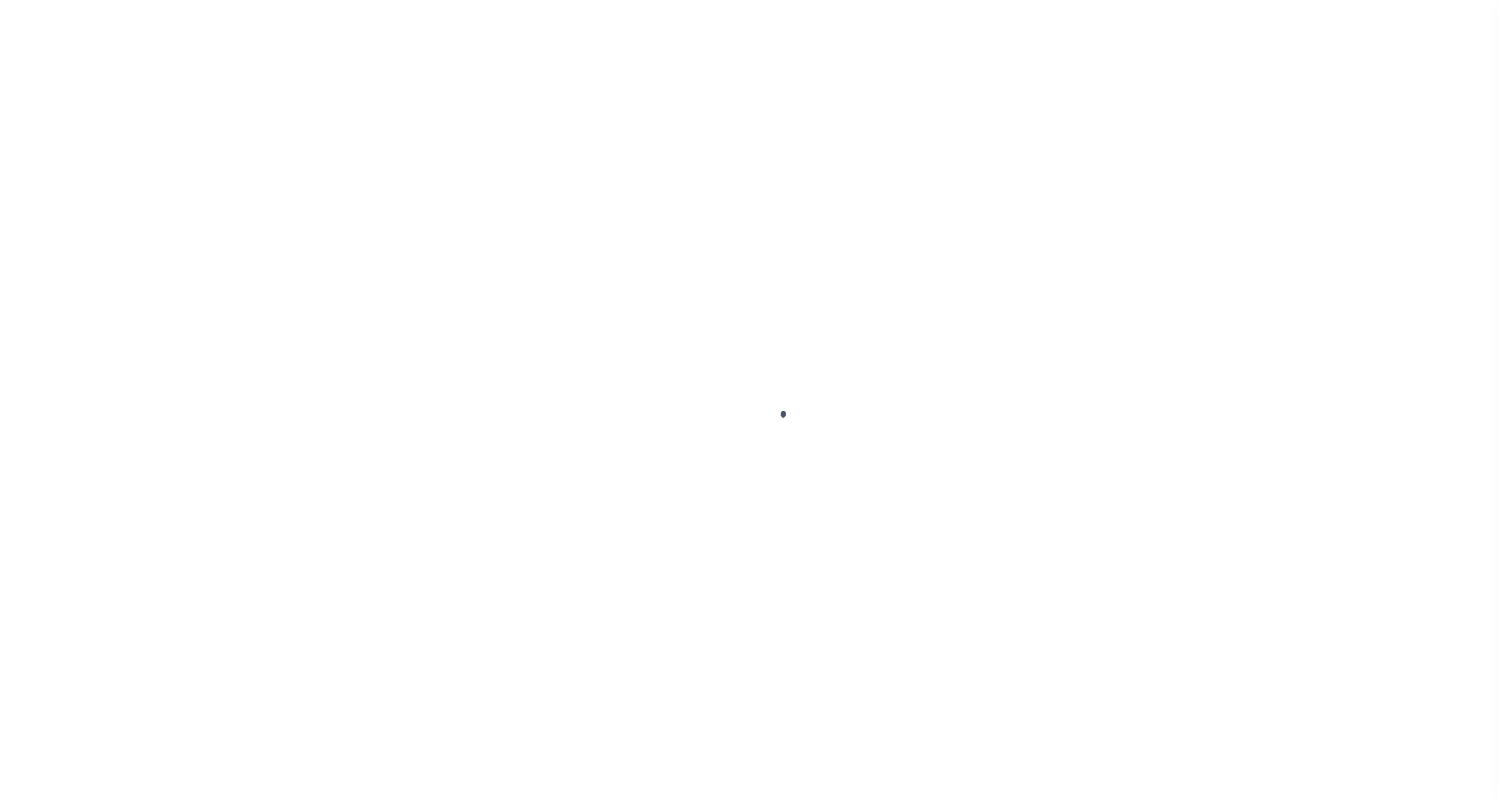
select select "NW2"
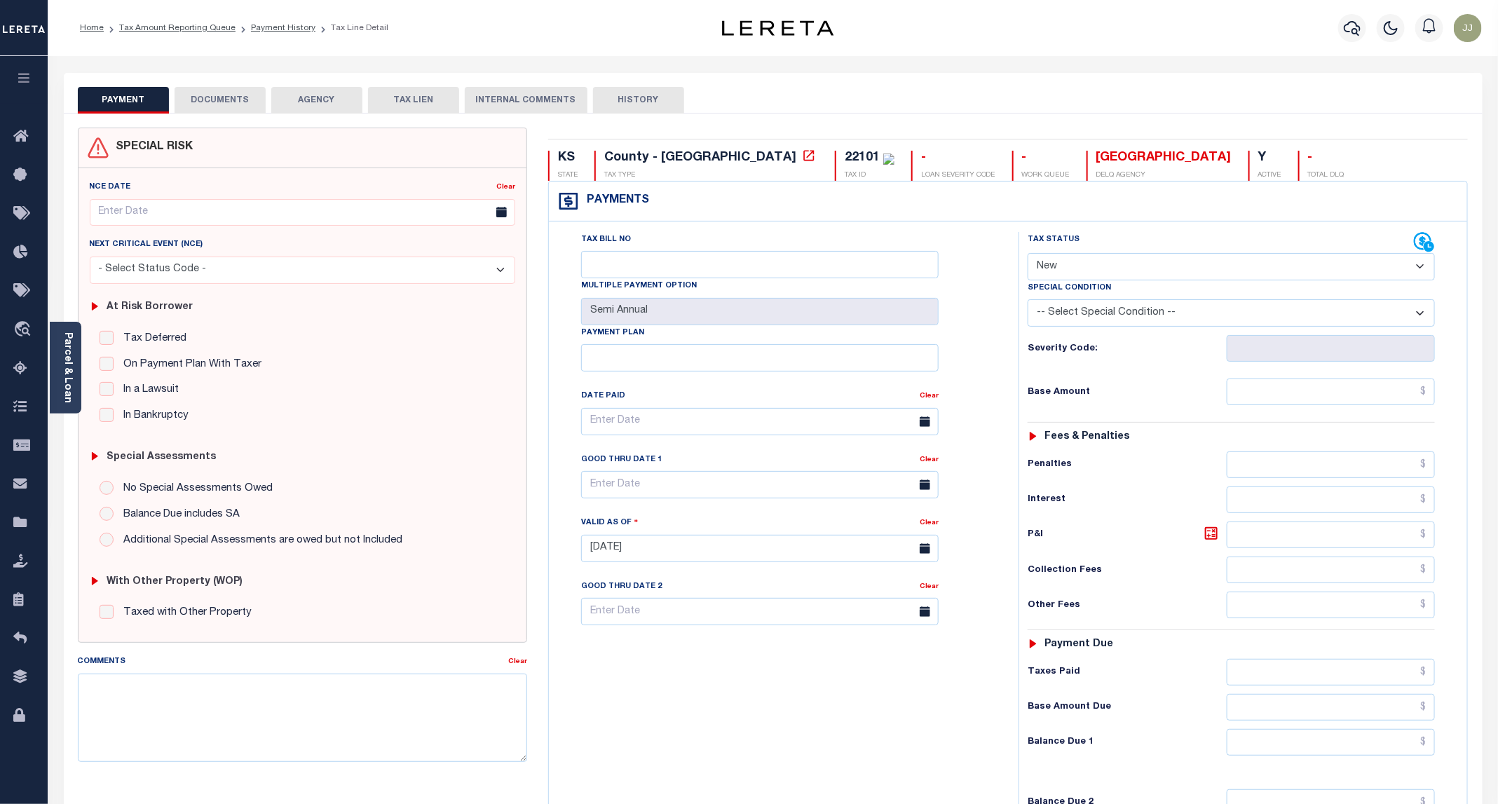
click at [211, 105] on button "DOCUMENTS" at bounding box center [220, 100] width 91 height 27
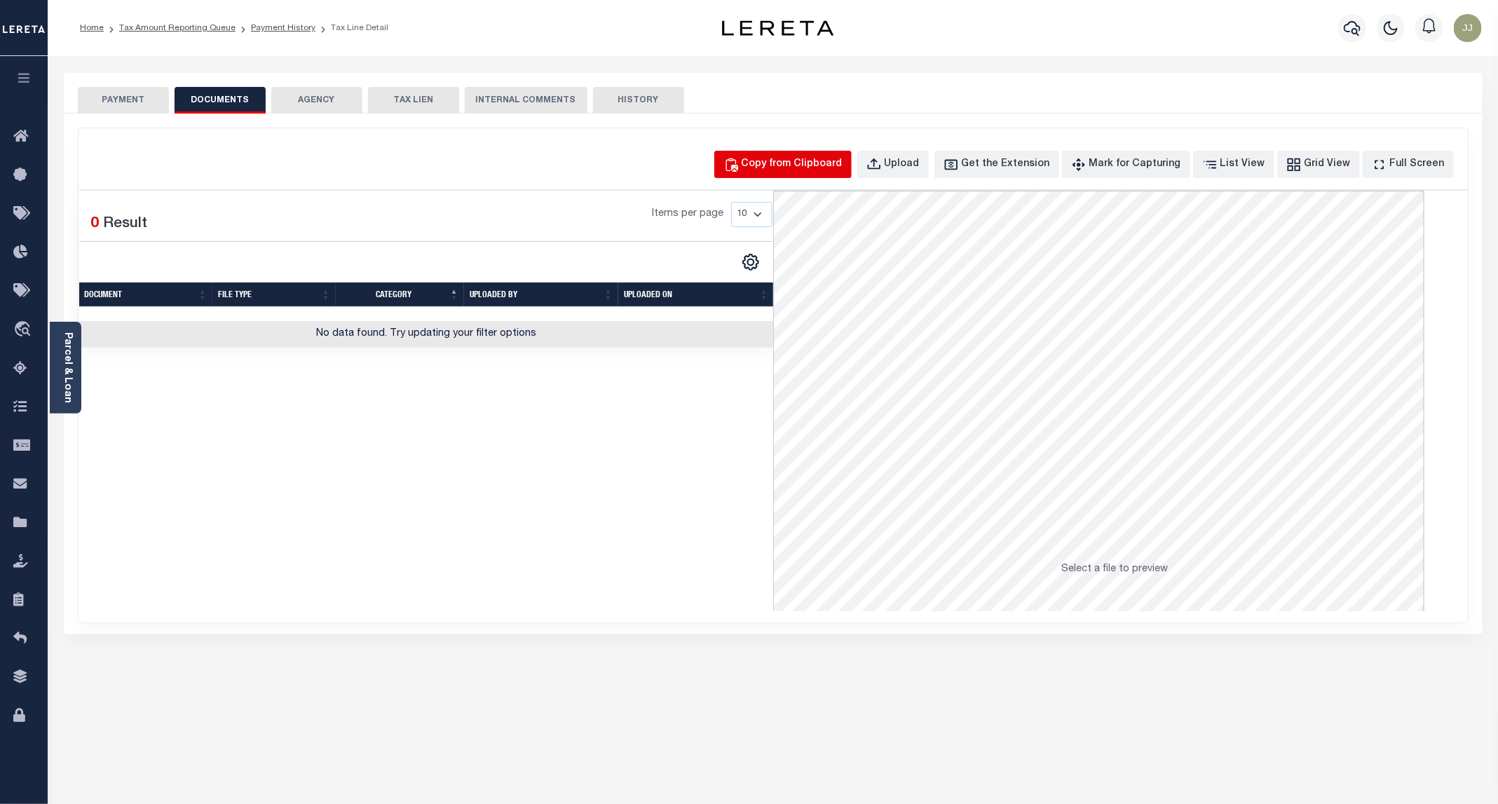
click at [795, 171] on div "Copy from Clipboard" at bounding box center [791, 164] width 101 height 15
select select "POP"
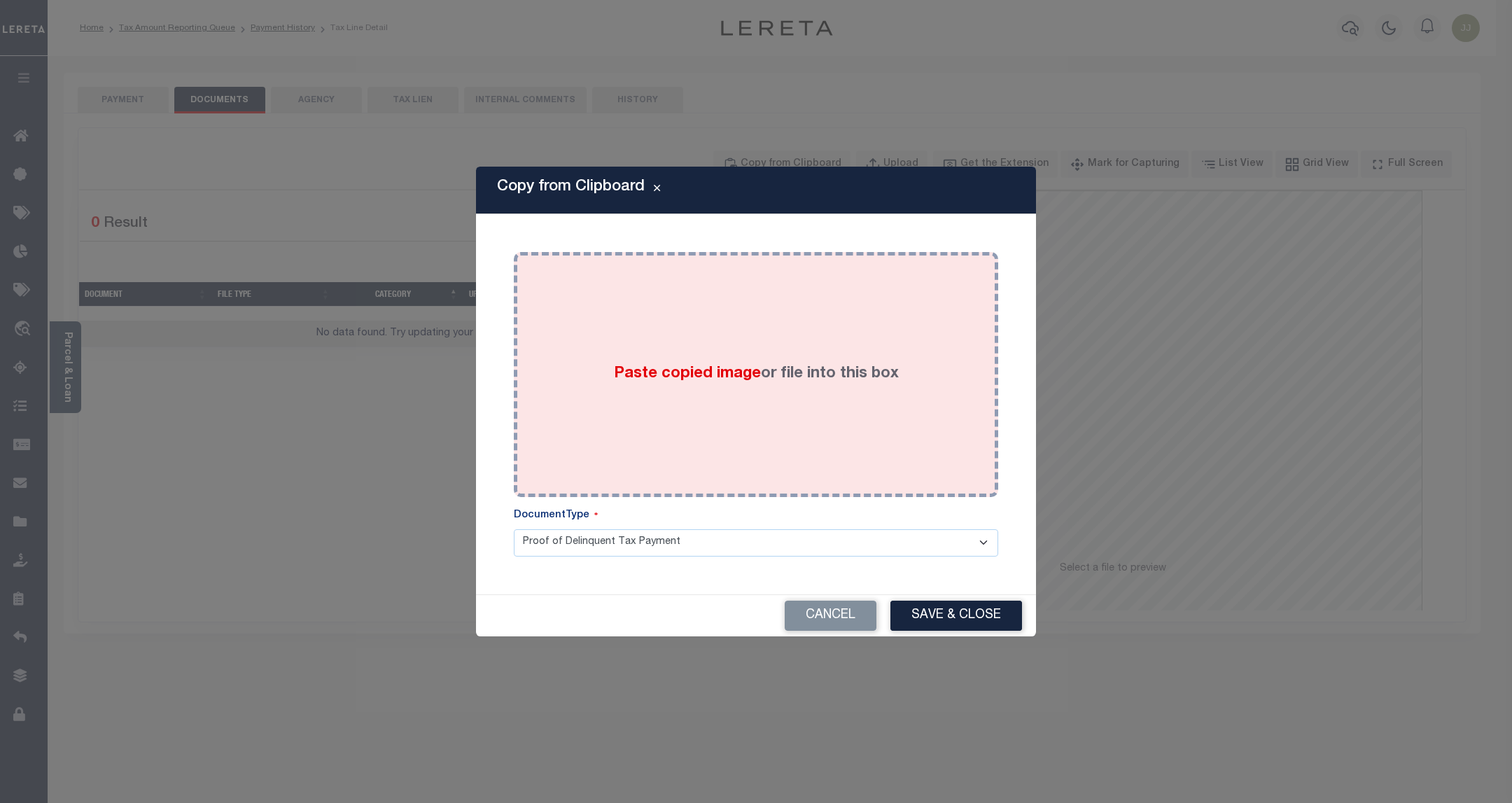
click at [731, 343] on div "Paste copied image or file into this box" at bounding box center [756, 375] width 463 height 224
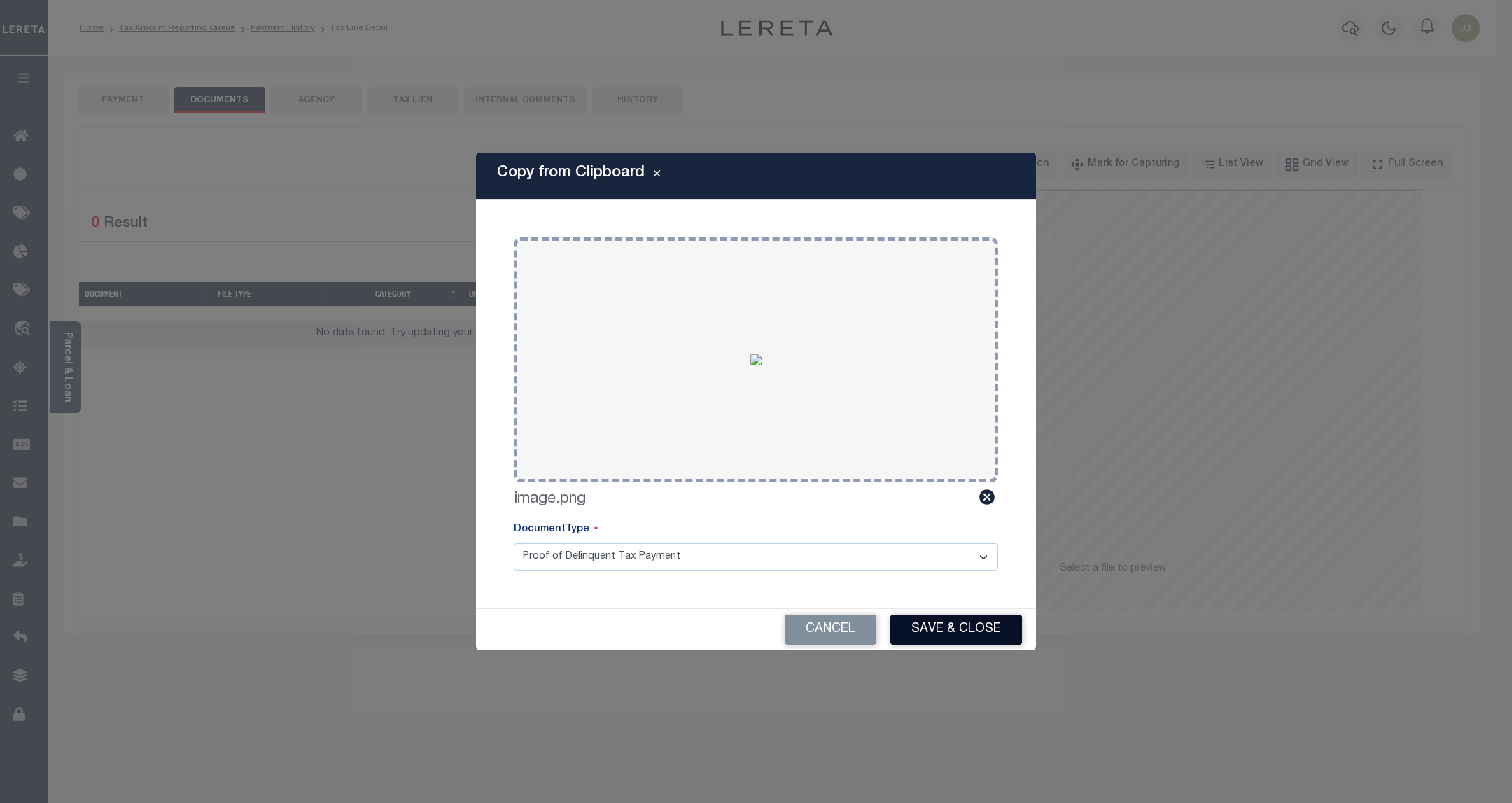
click at [923, 634] on button "Save & Close" at bounding box center [956, 629] width 132 height 30
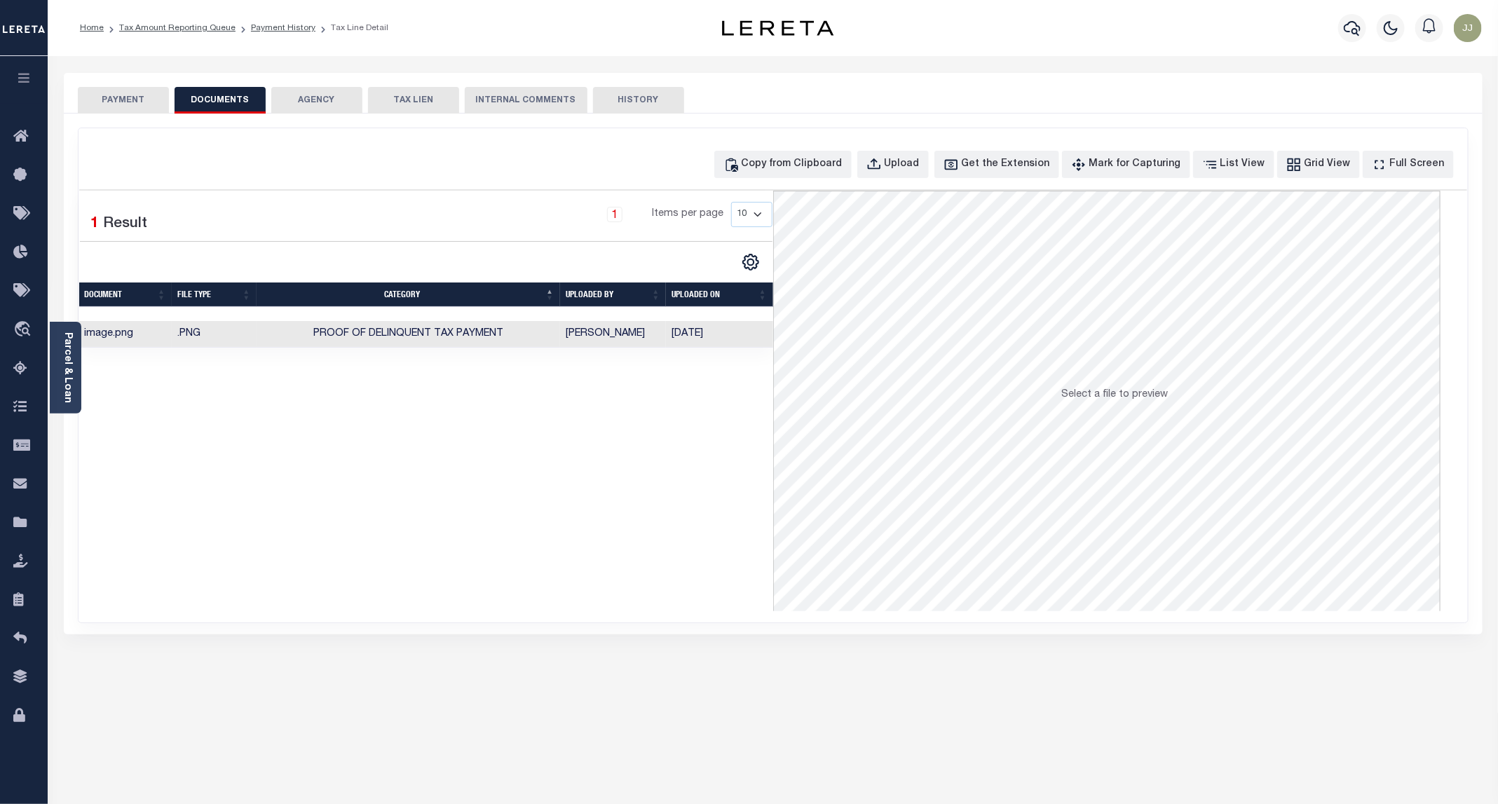
click at [118, 107] on button "PAYMENT" at bounding box center [123, 100] width 91 height 27
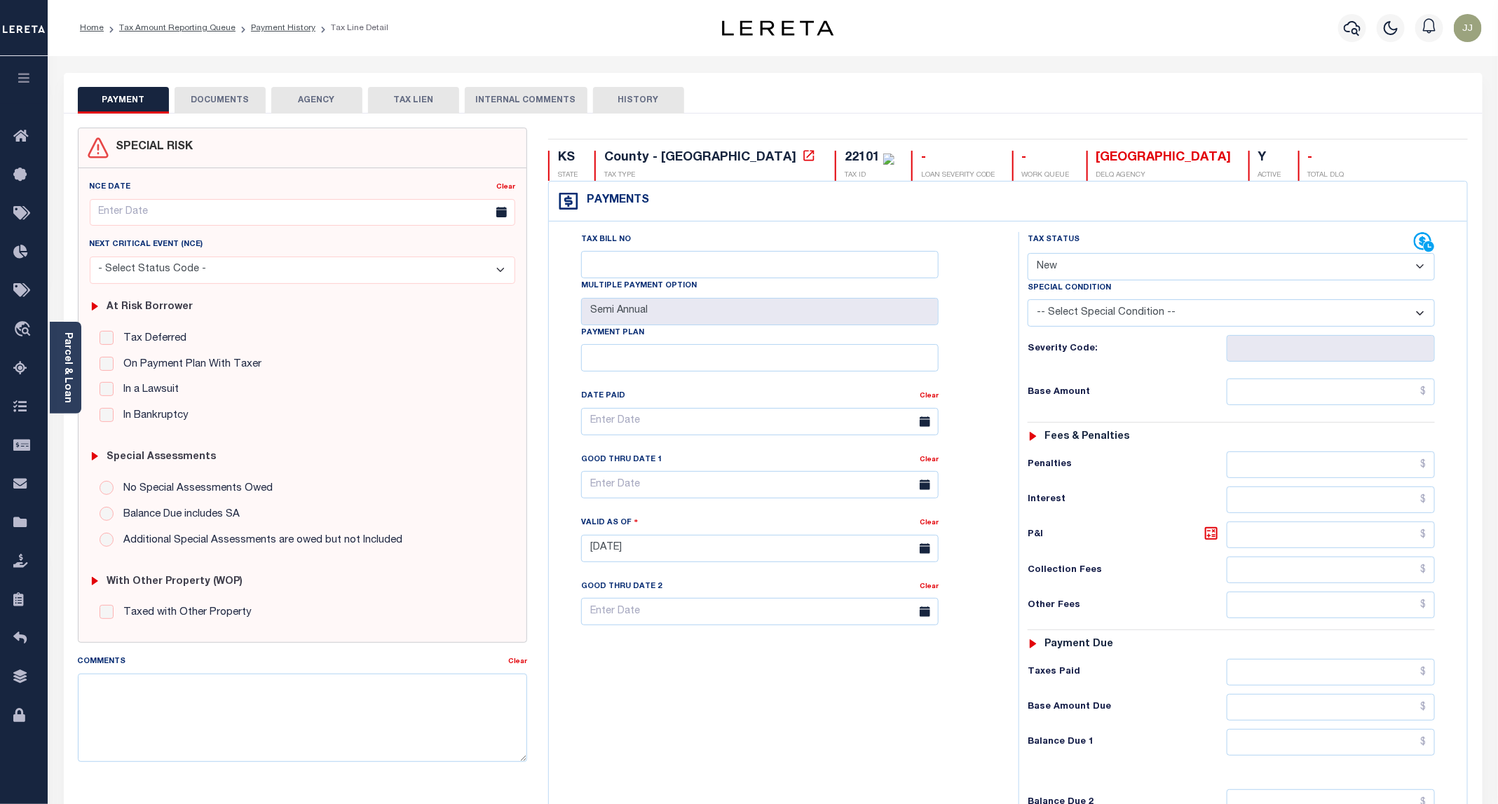
click at [1130, 274] on select "- Select Status Code - Open Due/Unpaid Paid Incomplete No Tax Due Internal Refu…" at bounding box center [1230, 266] width 407 height 27
select select "PYD"
click at [1028, 254] on select "- Select Status Code - Open Due/Unpaid Paid Incomplete No Tax Due Internal Refu…" at bounding box center [1230, 266] width 407 height 27
type input "09/11/2025"
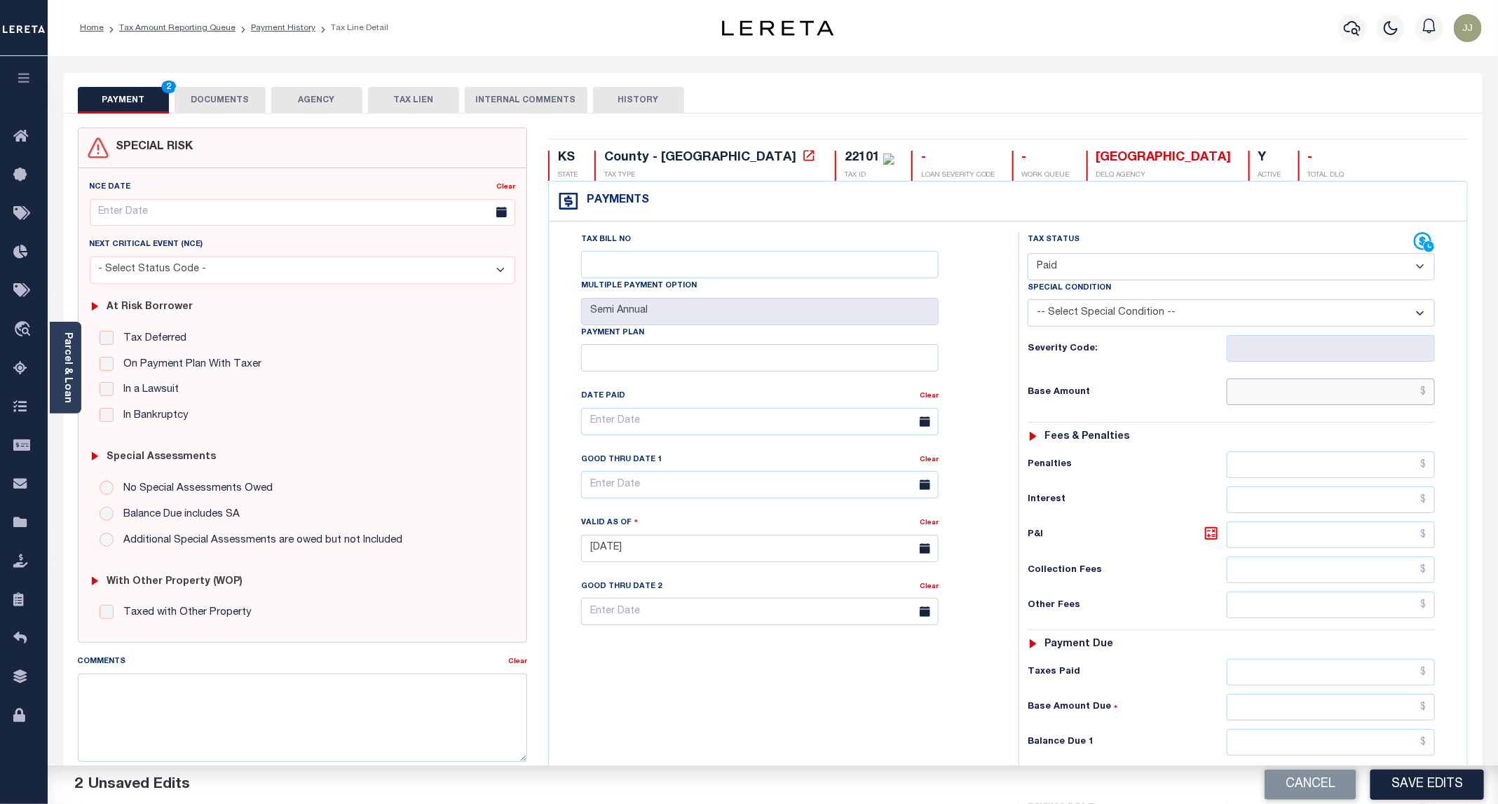
click at [1291, 397] on input "text" at bounding box center [1330, 391] width 208 height 27
type input "$0.00"
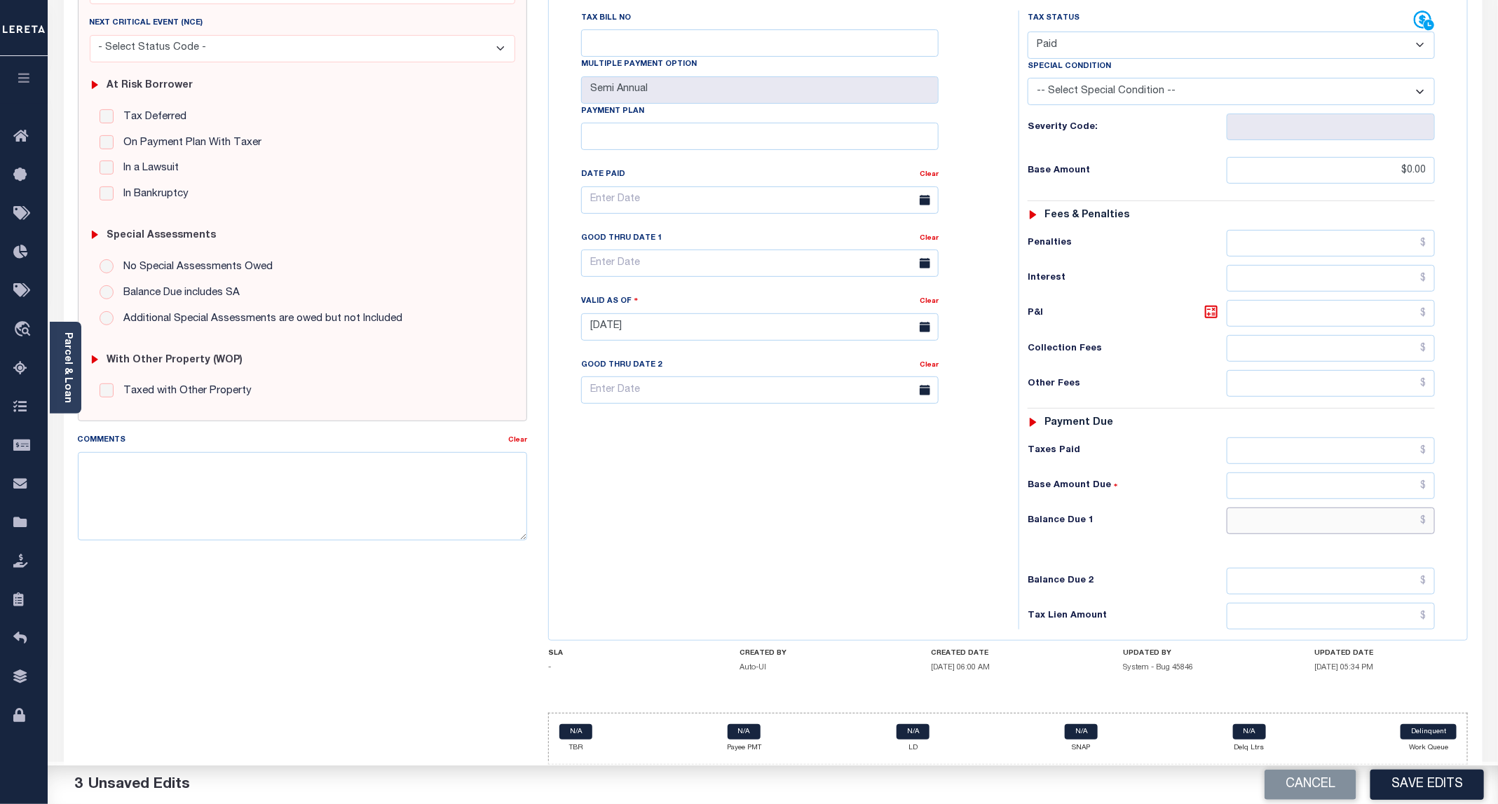
click at [1311, 511] on input "text" at bounding box center [1330, 520] width 208 height 27
type input "$0.00"
click at [1435, 780] on button "Save Edits" at bounding box center [1427, 784] width 114 height 30
checkbox input "false"
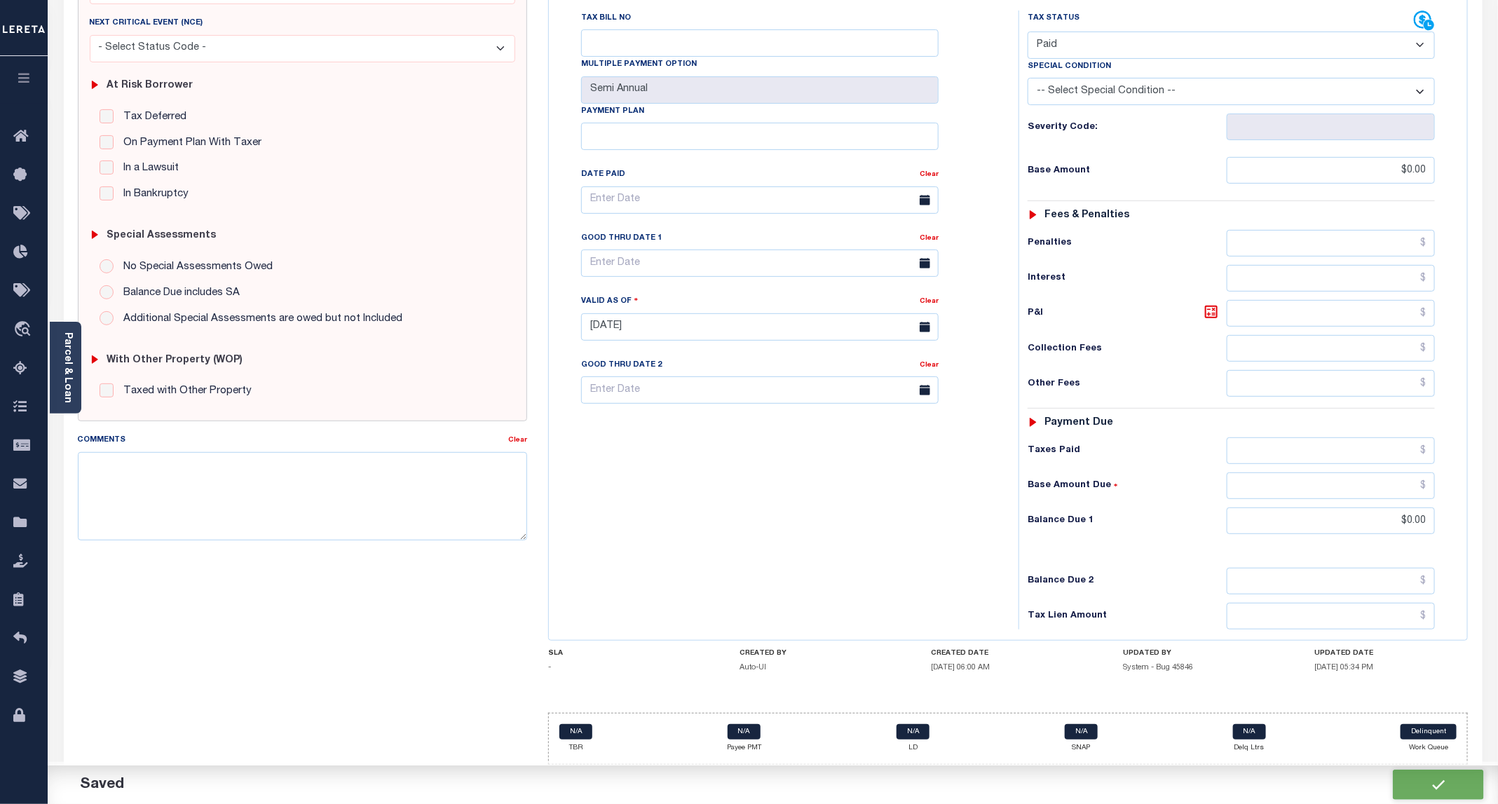
checkbox input "false"
type input "$0"
